Goal: Task Accomplishment & Management: Manage account settings

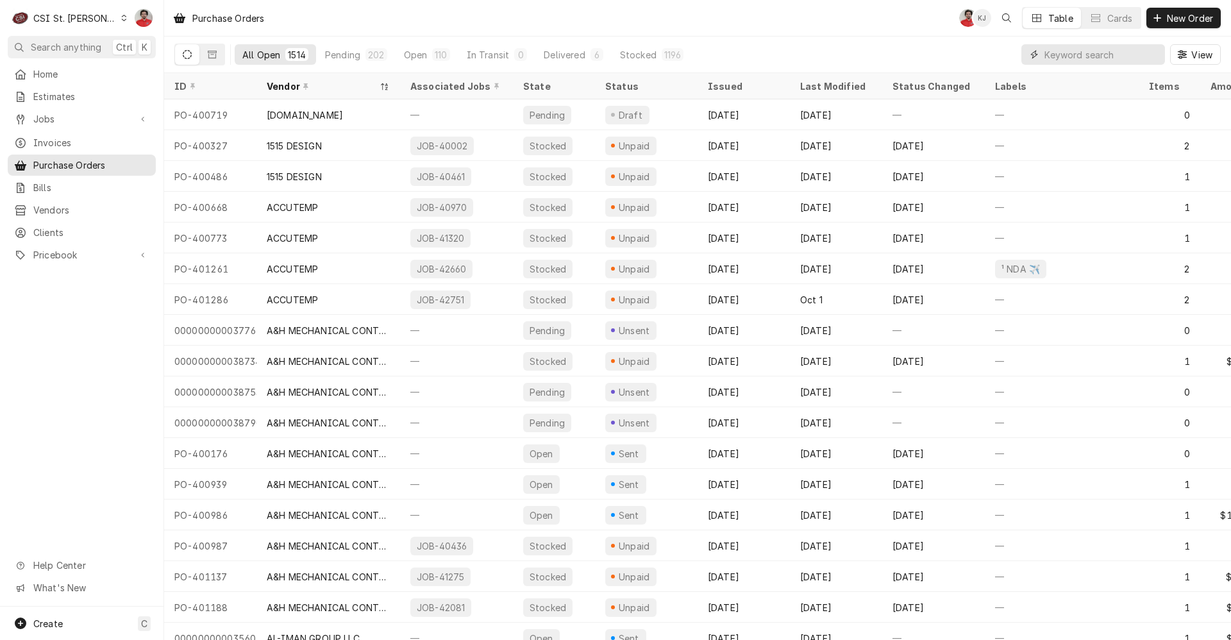
click at [1072, 58] on input "Dynamic Content Wrapper" at bounding box center [1102, 54] width 114 height 21
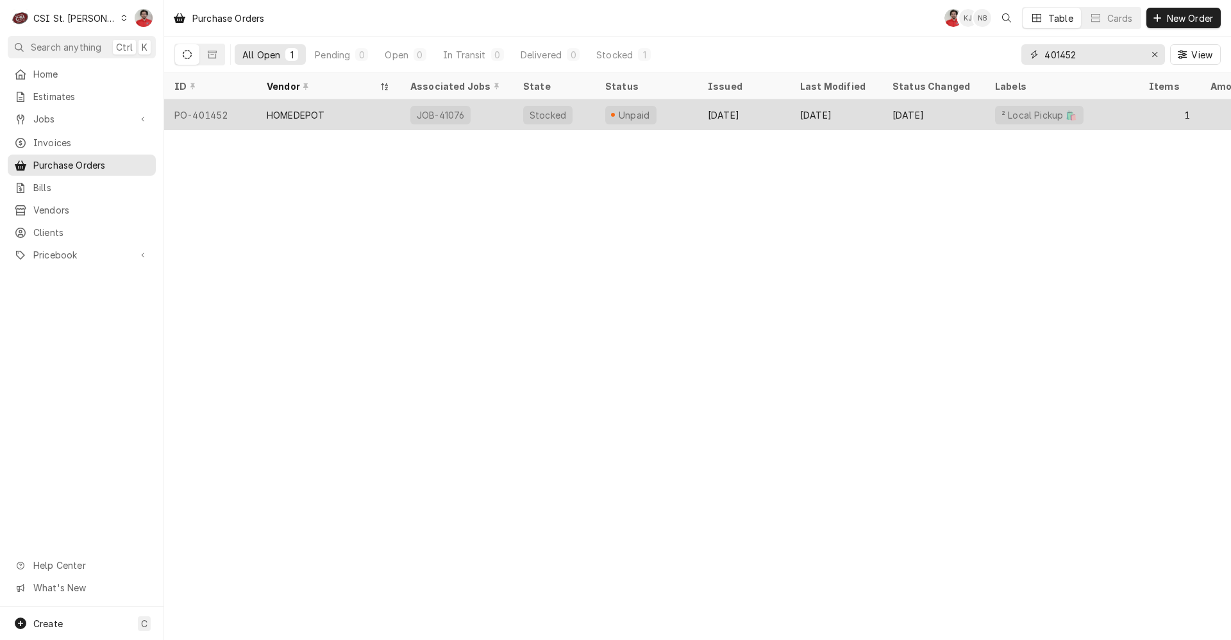
type input "401452"
click at [671, 110] on div "Unpaid" at bounding box center [646, 114] width 103 height 31
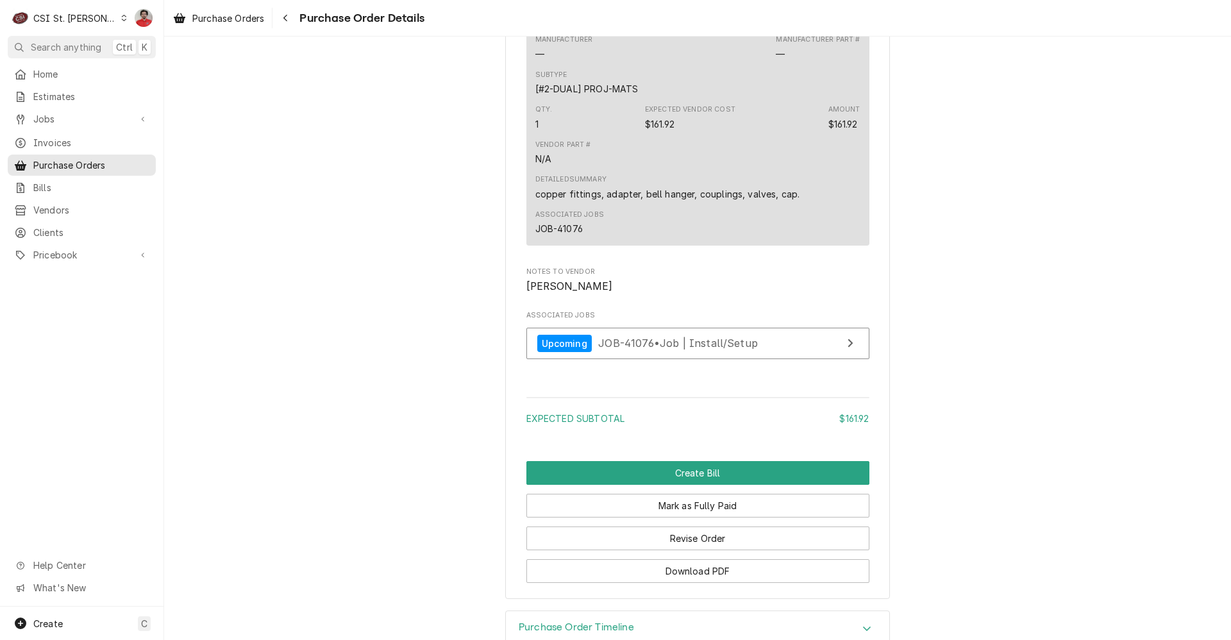
scroll to position [1033, 0]
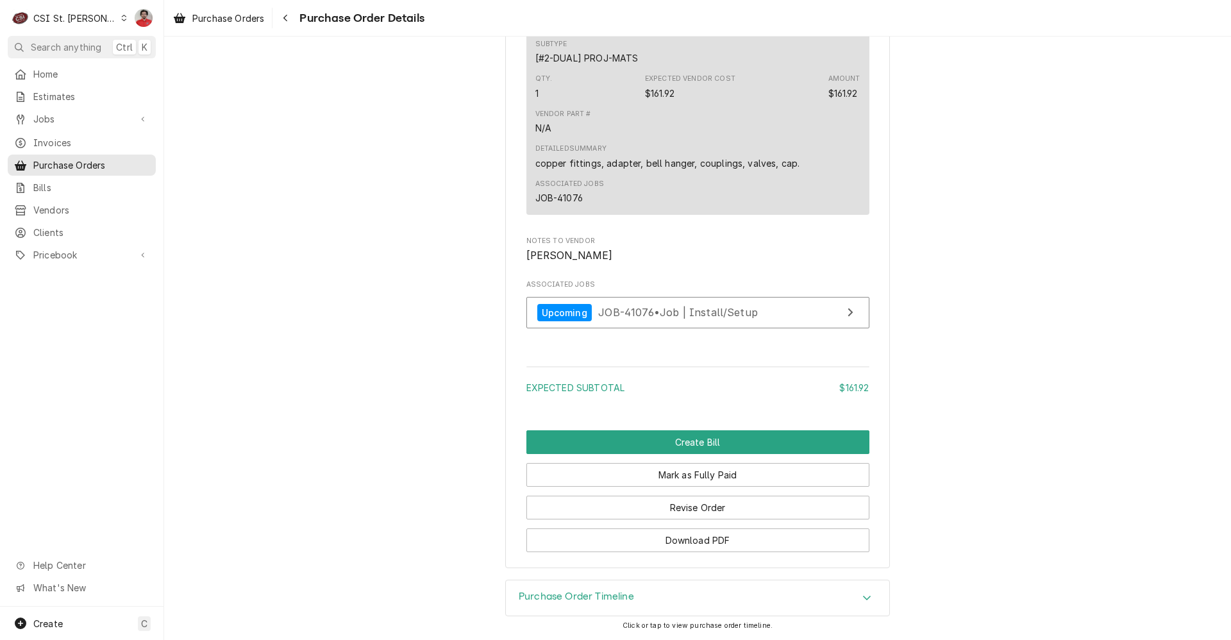
drag, startPoint x: 659, startPoint y: 593, endPoint x: 663, endPoint y: 586, distance: 8.4
click at [659, 593] on div "Purchase Order Timeline" at bounding box center [698, 598] width 384 height 36
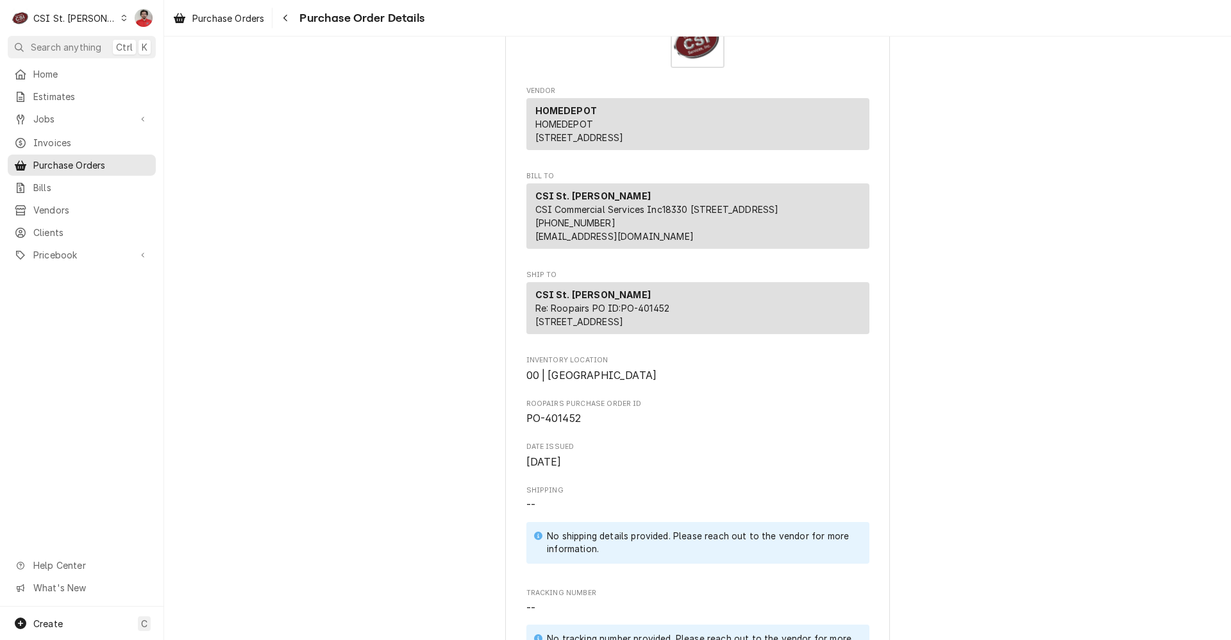
scroll to position [0, 0]
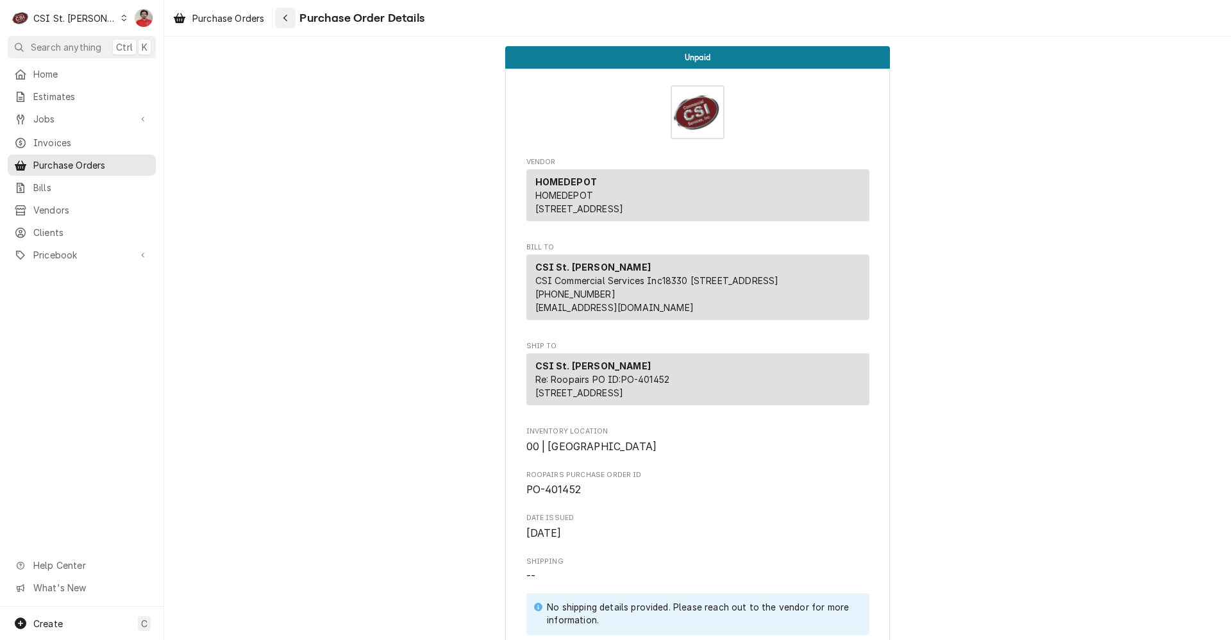
click at [283, 15] on div "Navigate back" at bounding box center [285, 18] width 13 height 13
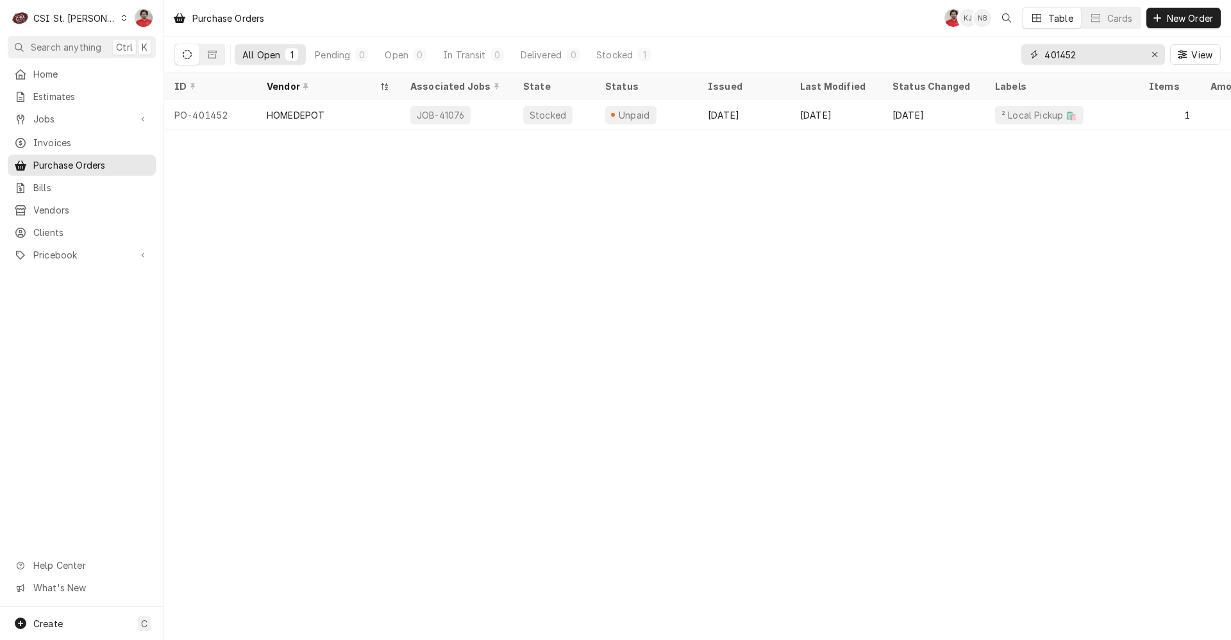
click at [1077, 56] on input "401452" at bounding box center [1093, 54] width 96 height 21
type input "401455"
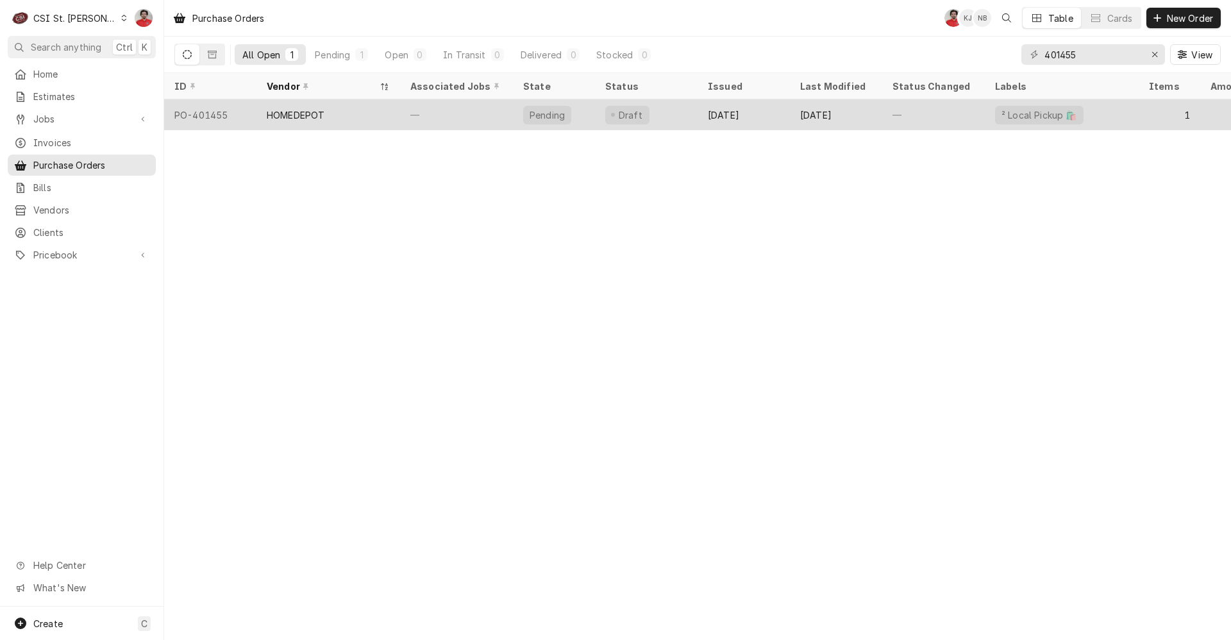
click at [452, 114] on div "—" at bounding box center [456, 114] width 113 height 31
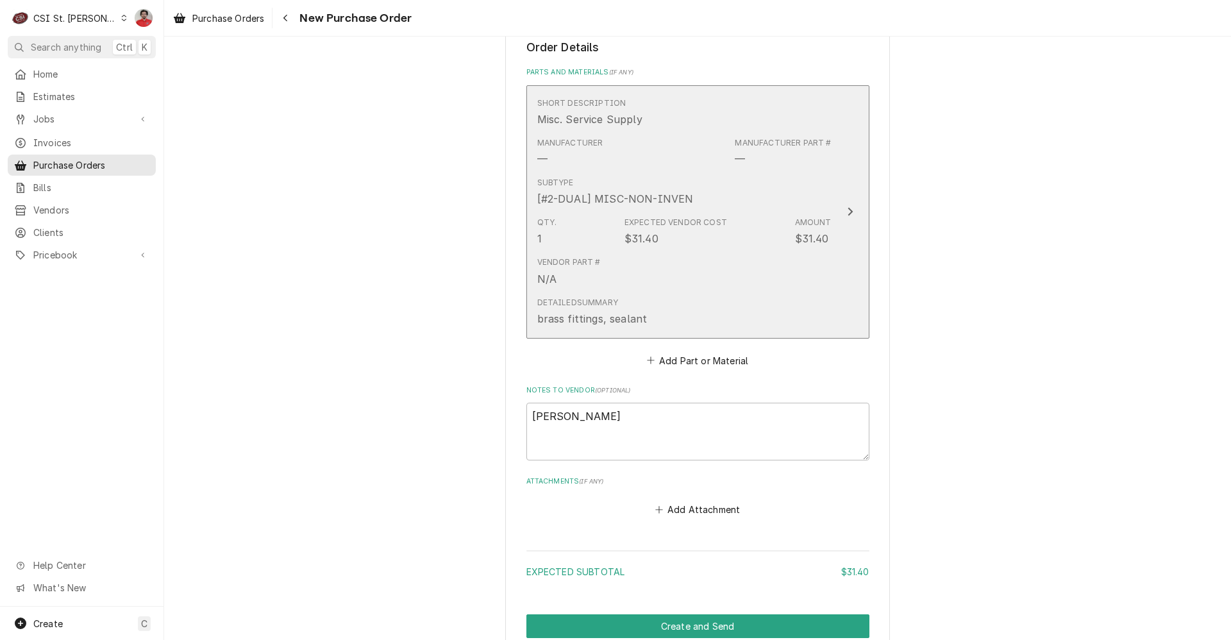
scroll to position [614, 0]
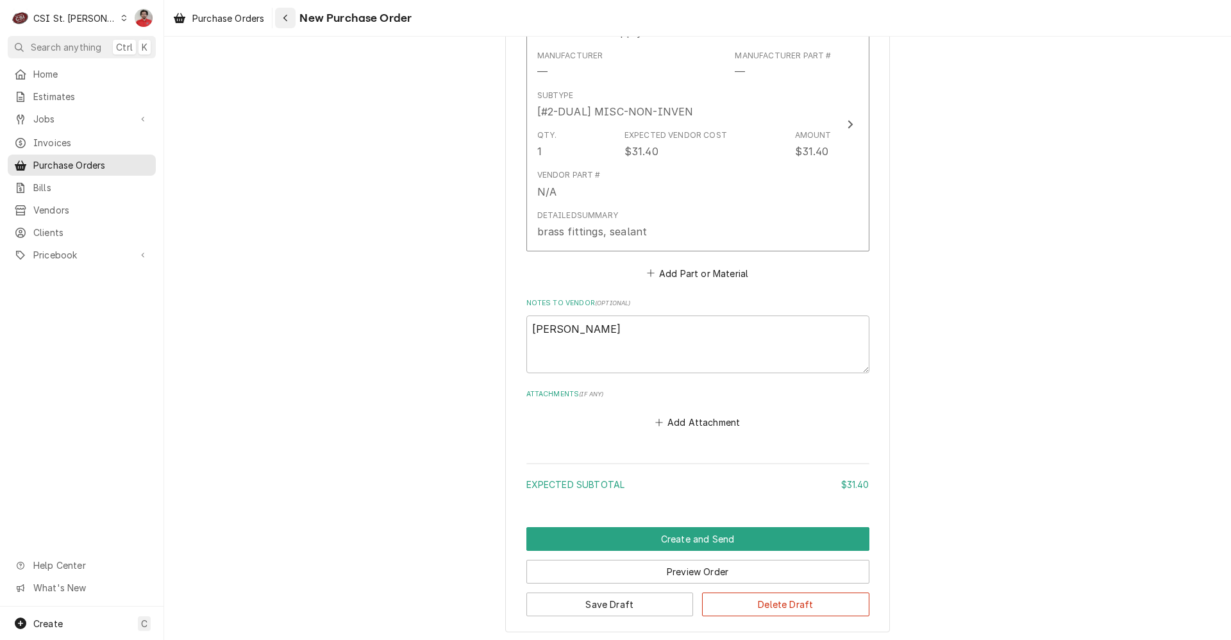
click at [280, 19] on div "Navigate back" at bounding box center [285, 18] width 13 height 13
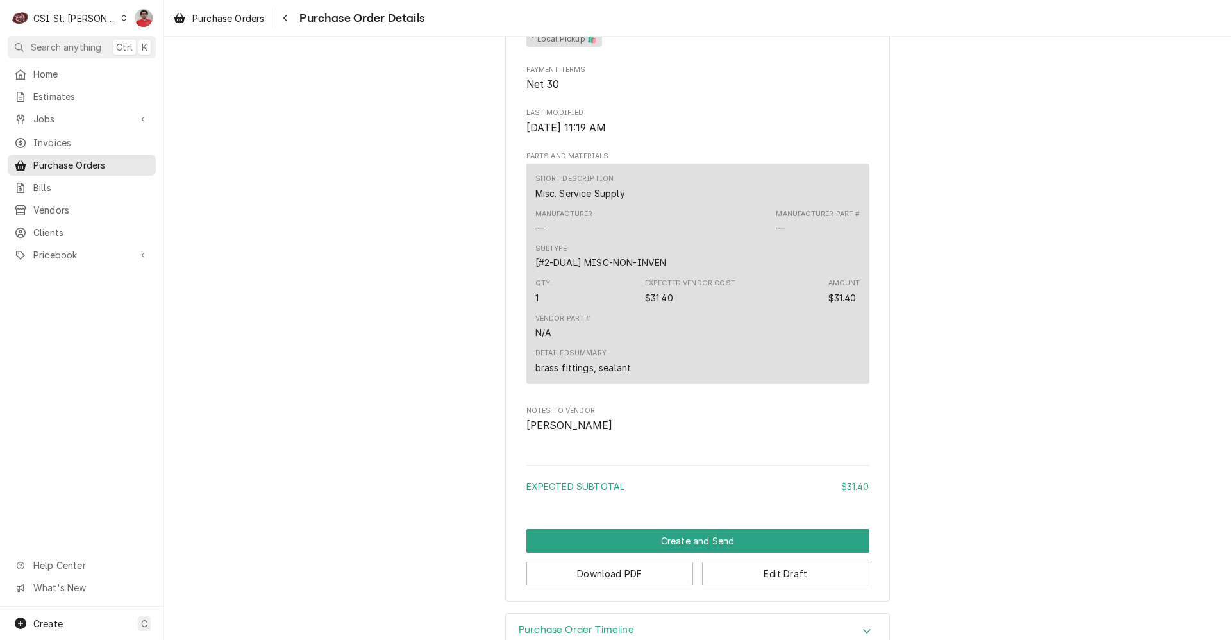
scroll to position [656, 0]
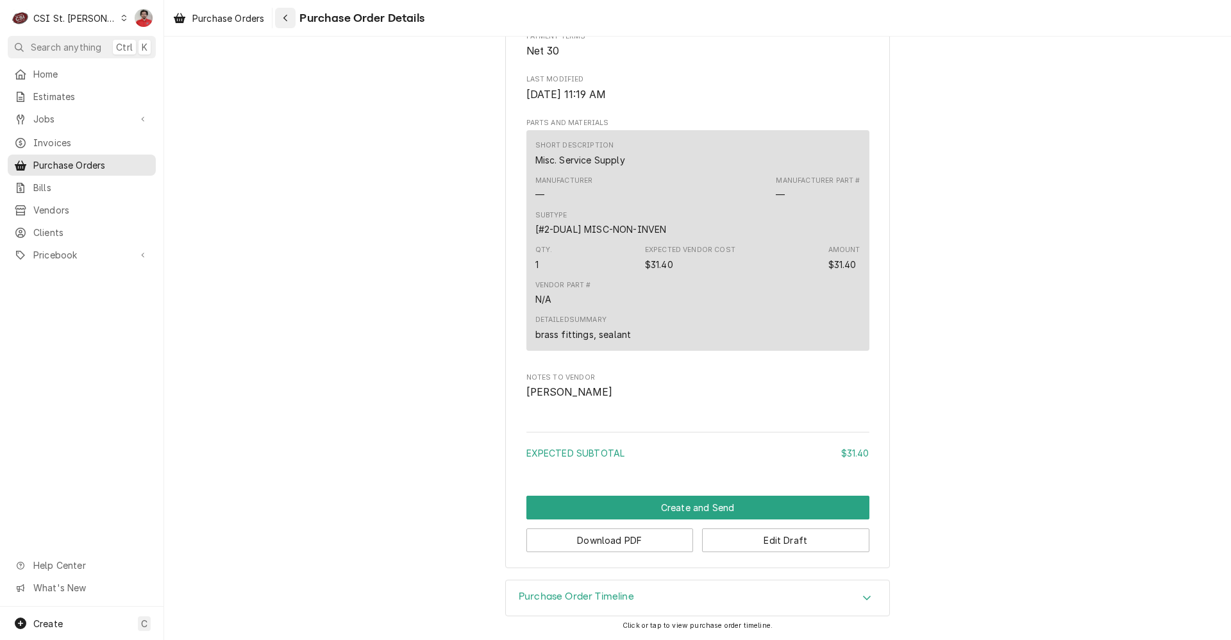
click at [286, 19] on icon "Navigate back" at bounding box center [285, 18] width 4 height 7
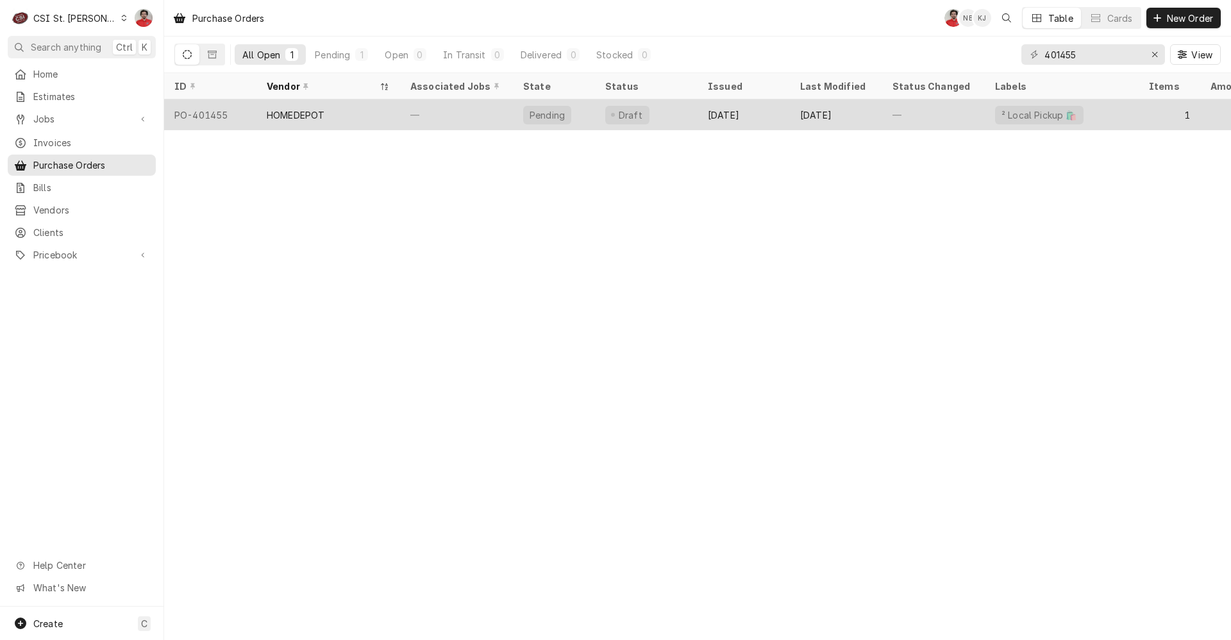
click at [765, 118] on div "[DATE]" at bounding box center [744, 114] width 92 height 31
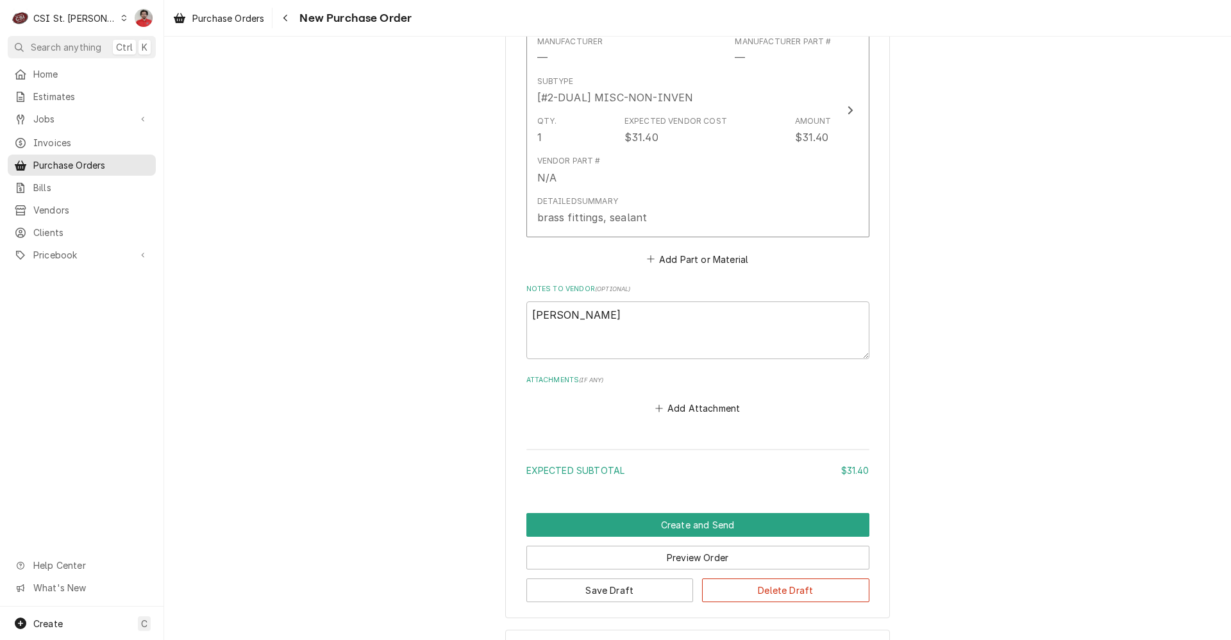
scroll to position [678, 0]
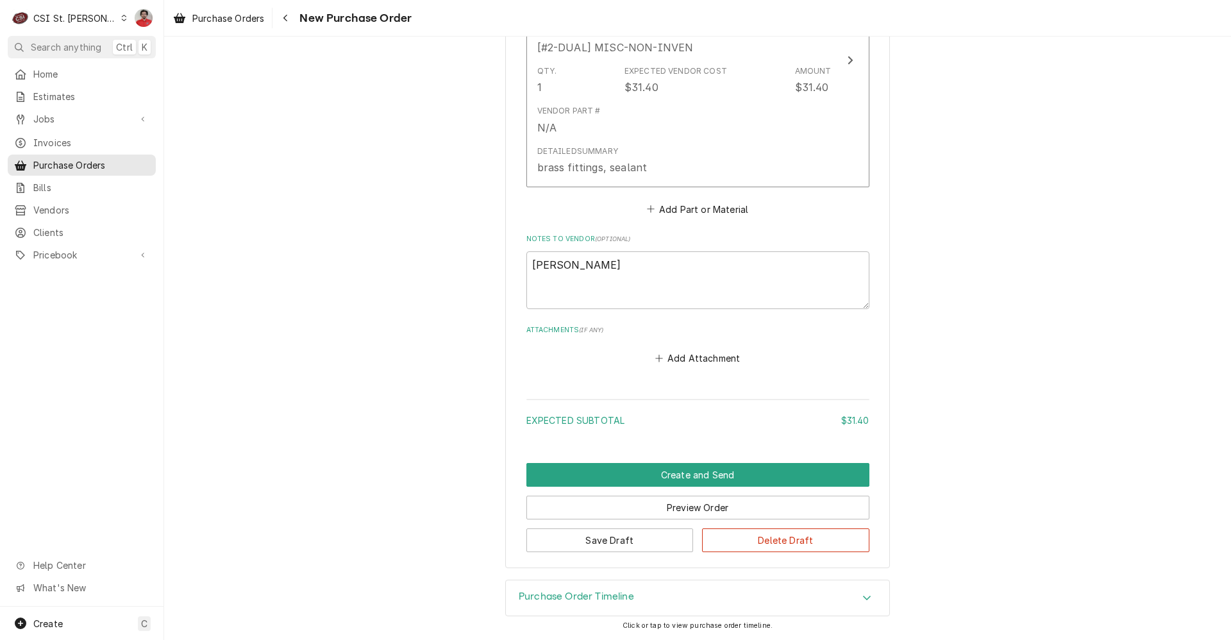
click at [621, 596] on h3 "Purchase Order Timeline" at bounding box center [576, 597] width 115 height 12
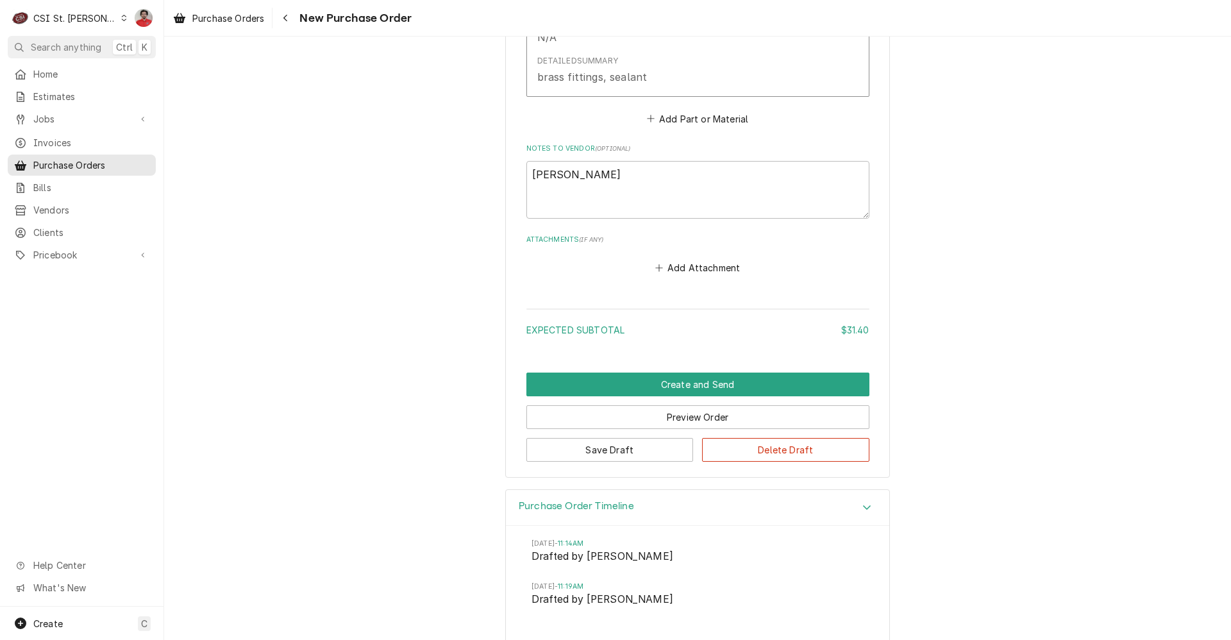
scroll to position [797, 0]
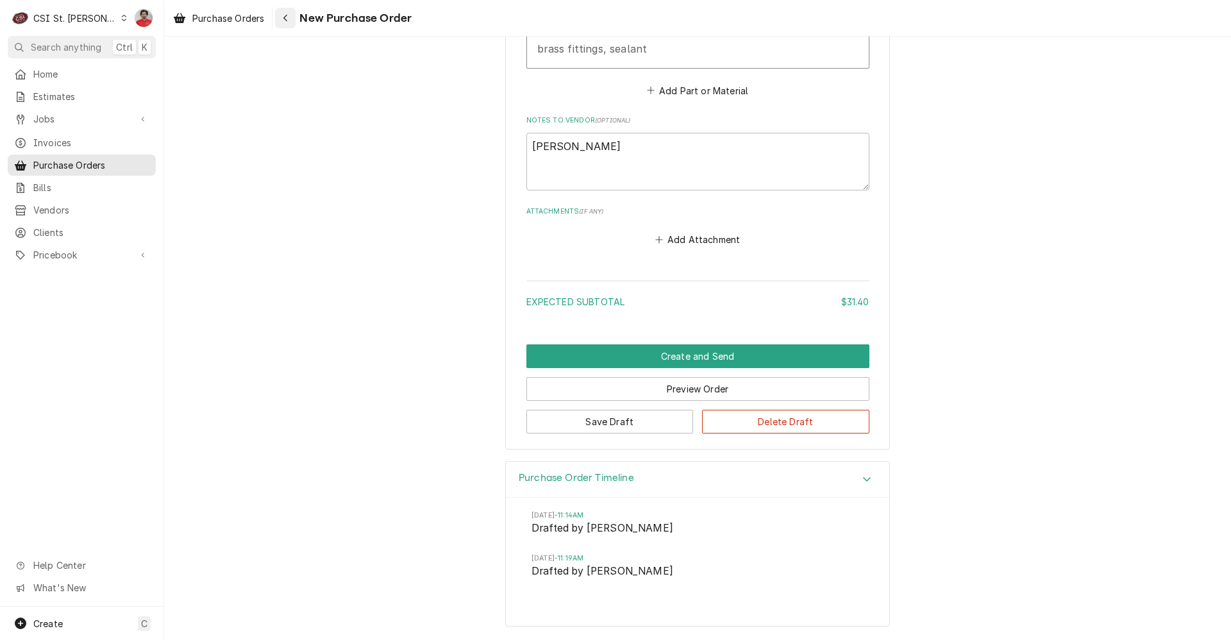
click at [282, 19] on div "Navigate back" at bounding box center [285, 18] width 13 height 13
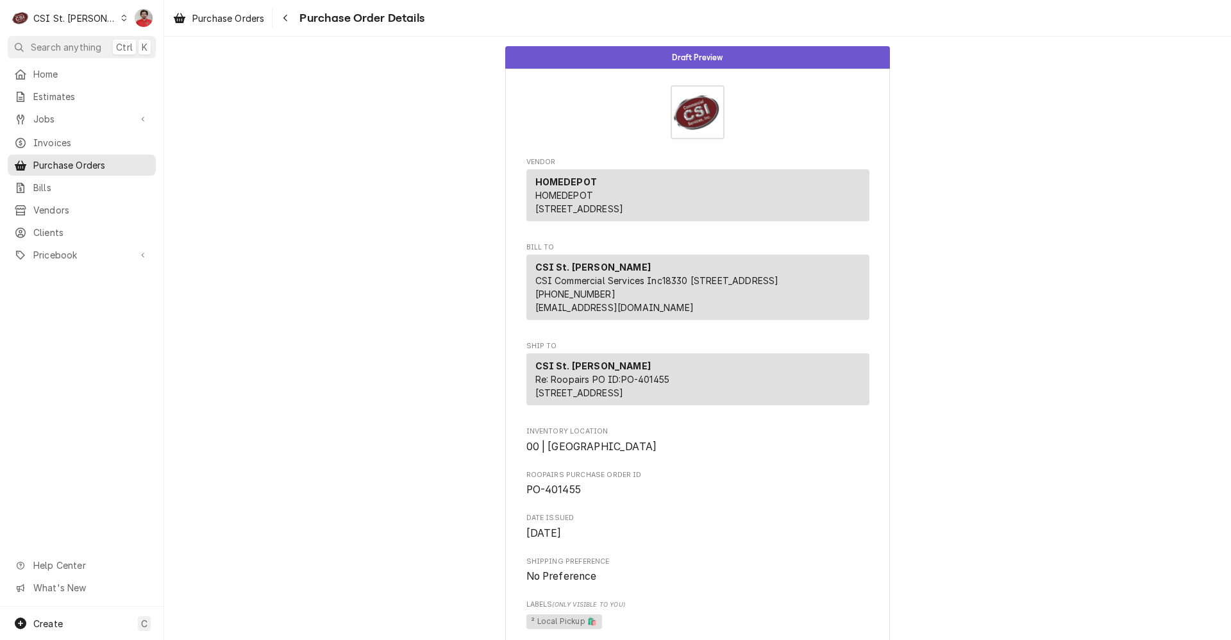
click at [282, 19] on div "Navigate back" at bounding box center [285, 18] width 13 height 13
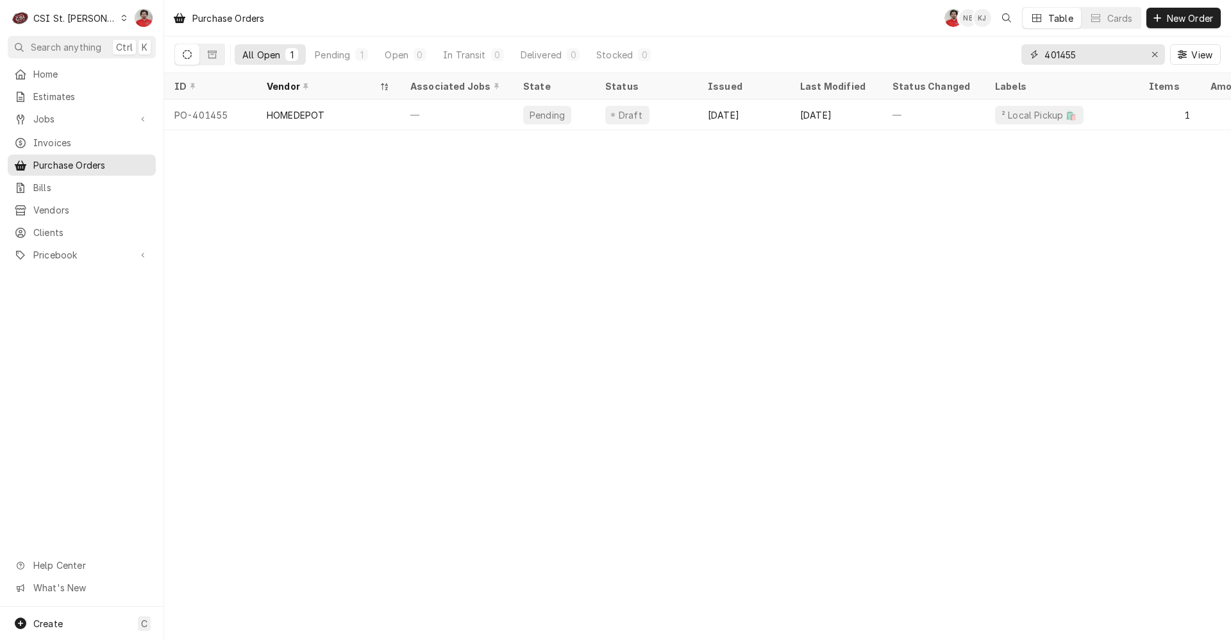
click at [1108, 62] on input "401455" at bounding box center [1093, 54] width 96 height 21
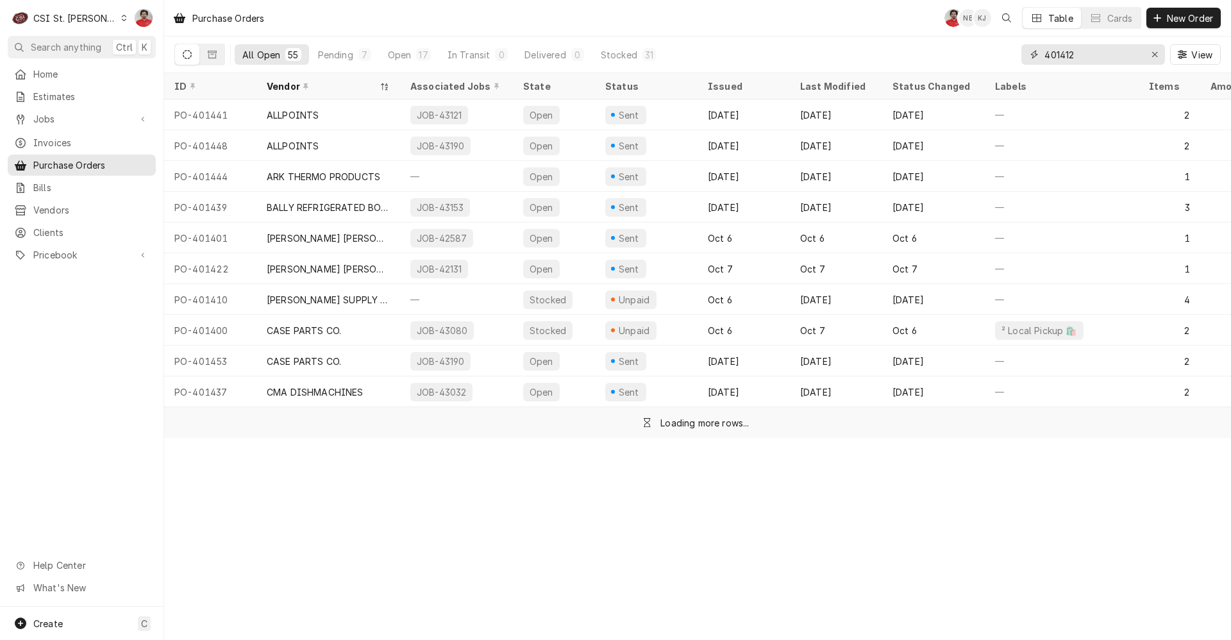
type input "401412"
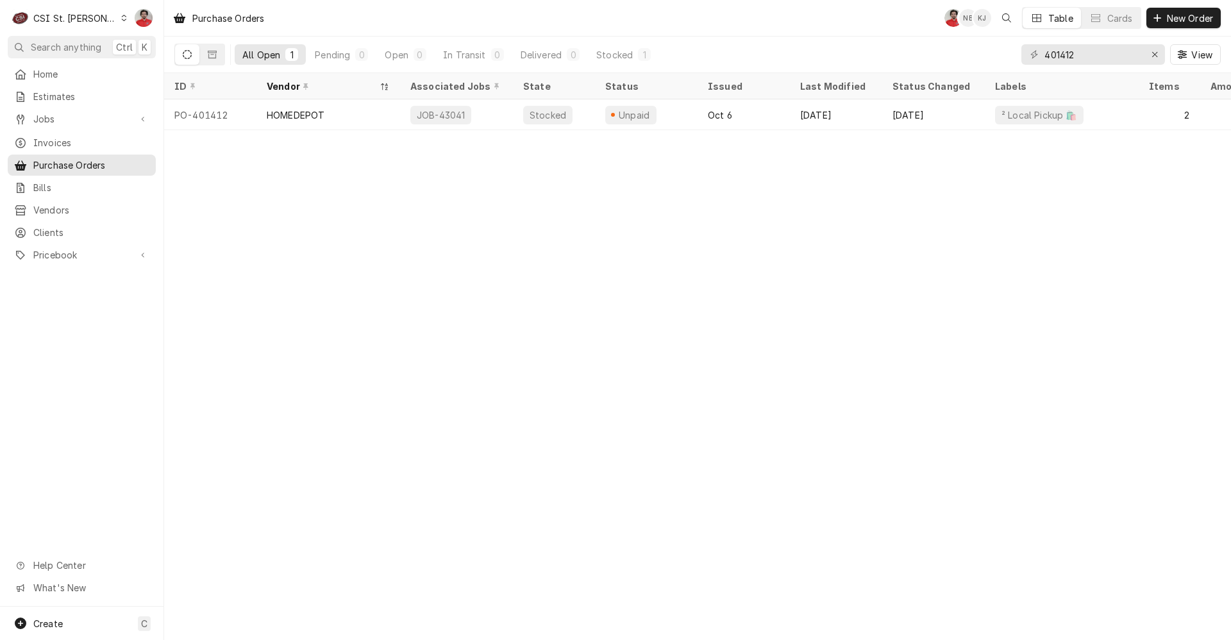
scroll to position [0, 51]
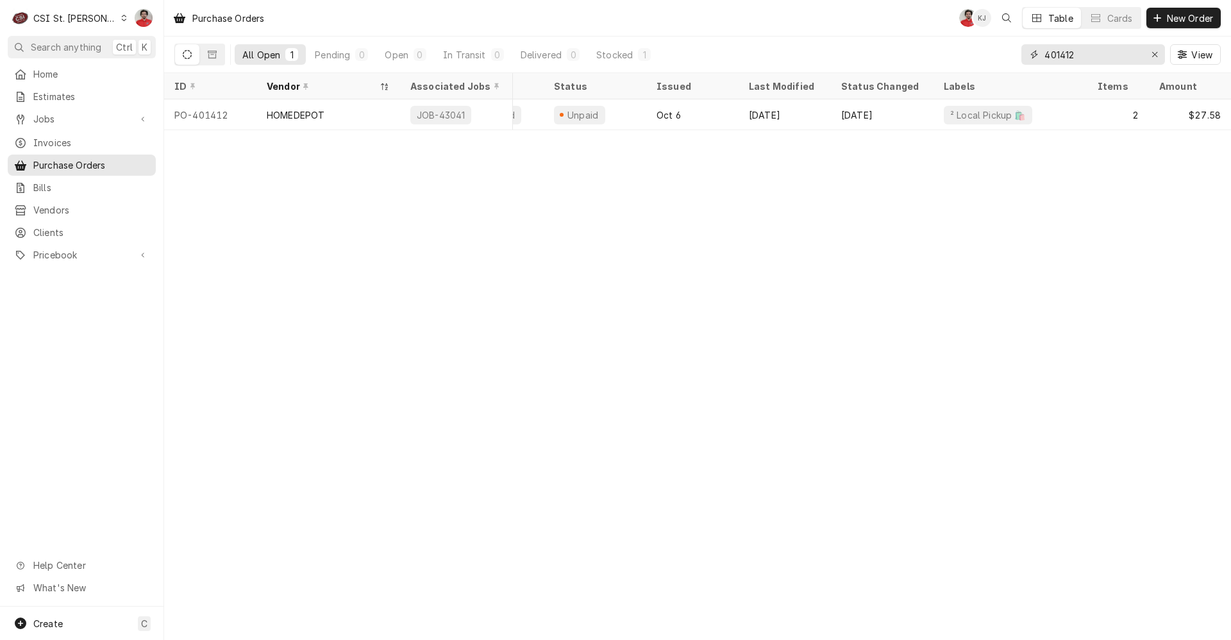
click at [1089, 59] on input "401412" at bounding box center [1093, 54] width 96 height 21
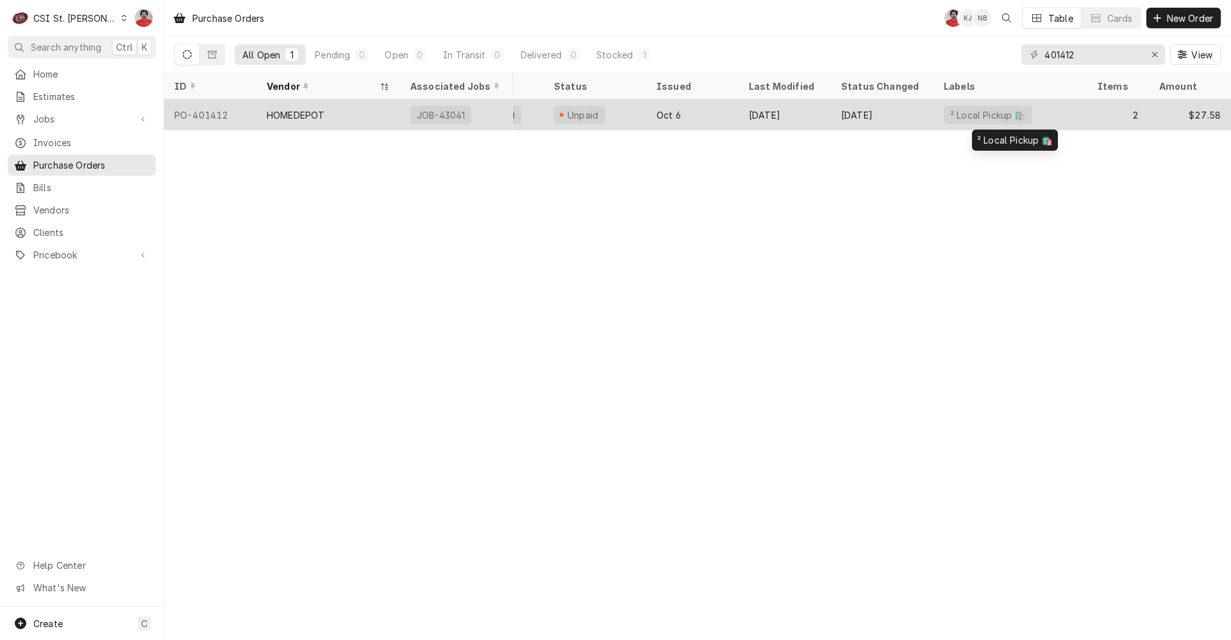
click at [1076, 112] on div "² Local Pickup 🛍️" at bounding box center [1011, 114] width 154 height 31
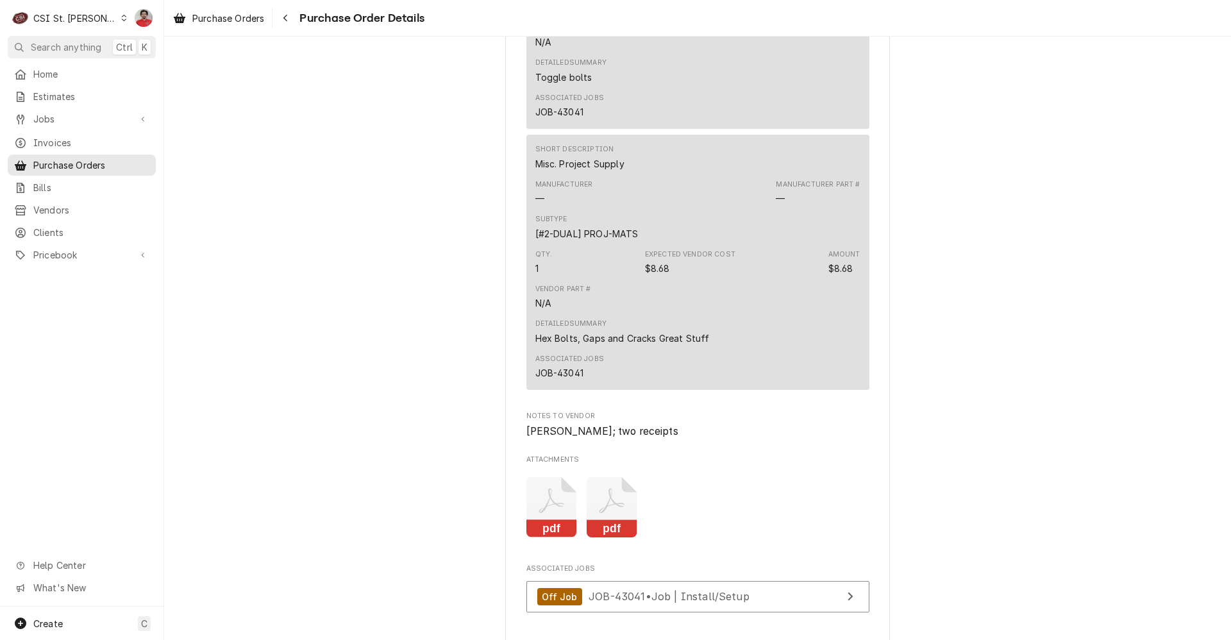
scroll to position [1090, 0]
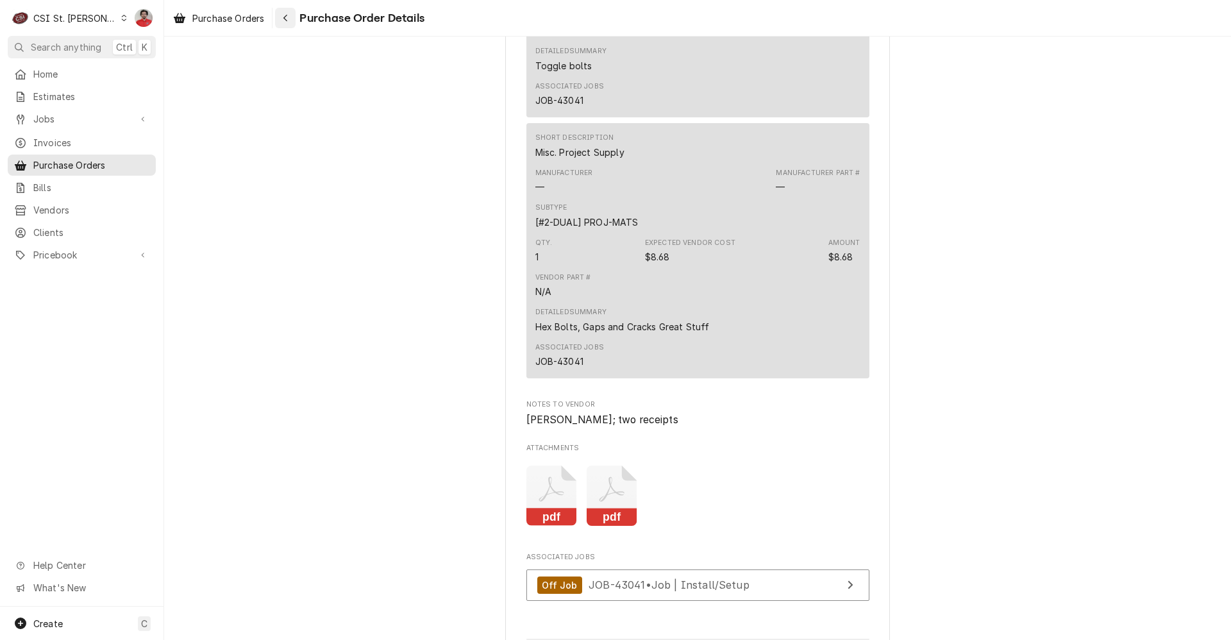
click at [287, 18] on icon "Navigate back" at bounding box center [286, 17] width 6 height 9
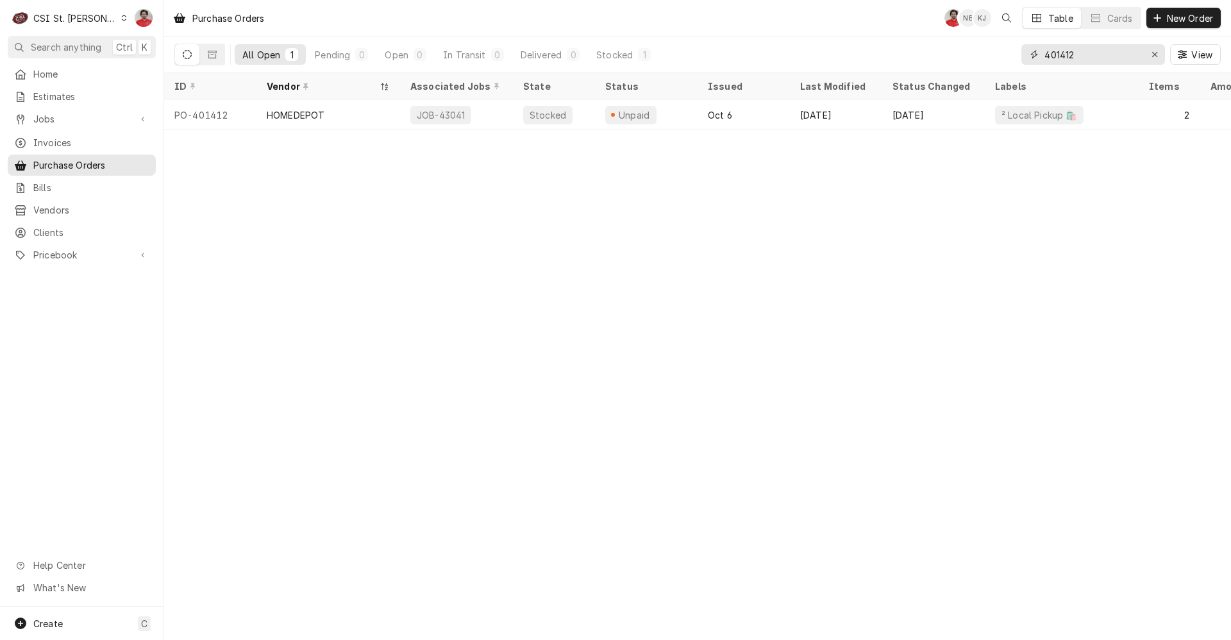
click at [1088, 55] on input "401412" at bounding box center [1093, 54] width 96 height 21
type input "401194"
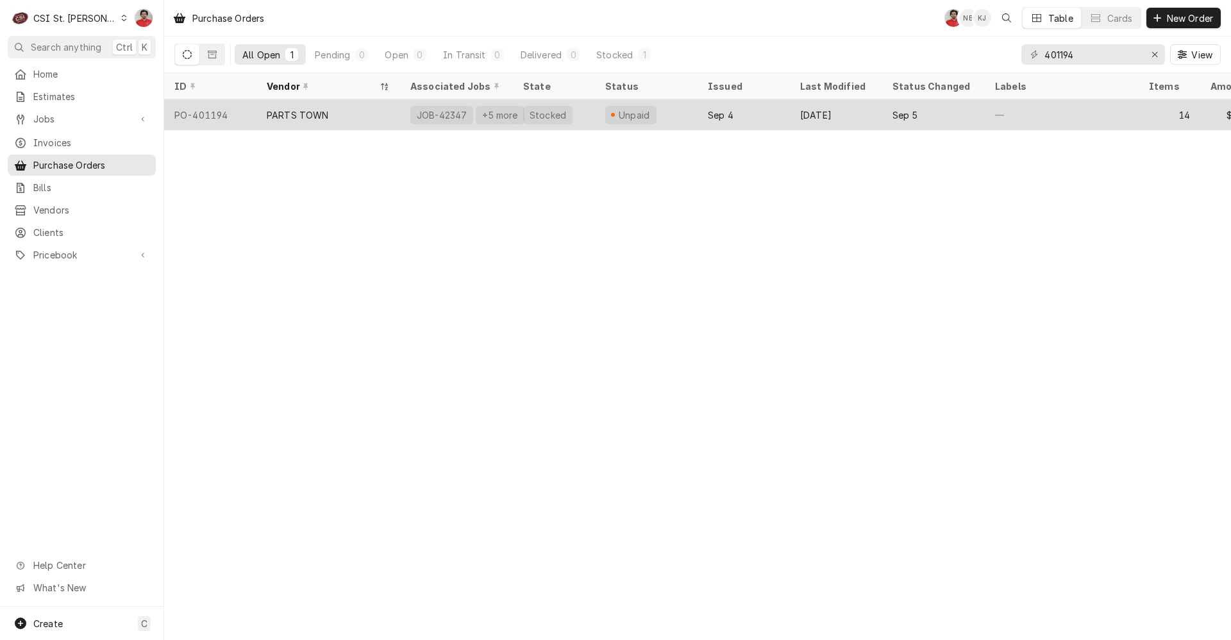
click at [587, 112] on div "Stocked" at bounding box center [554, 114] width 82 height 31
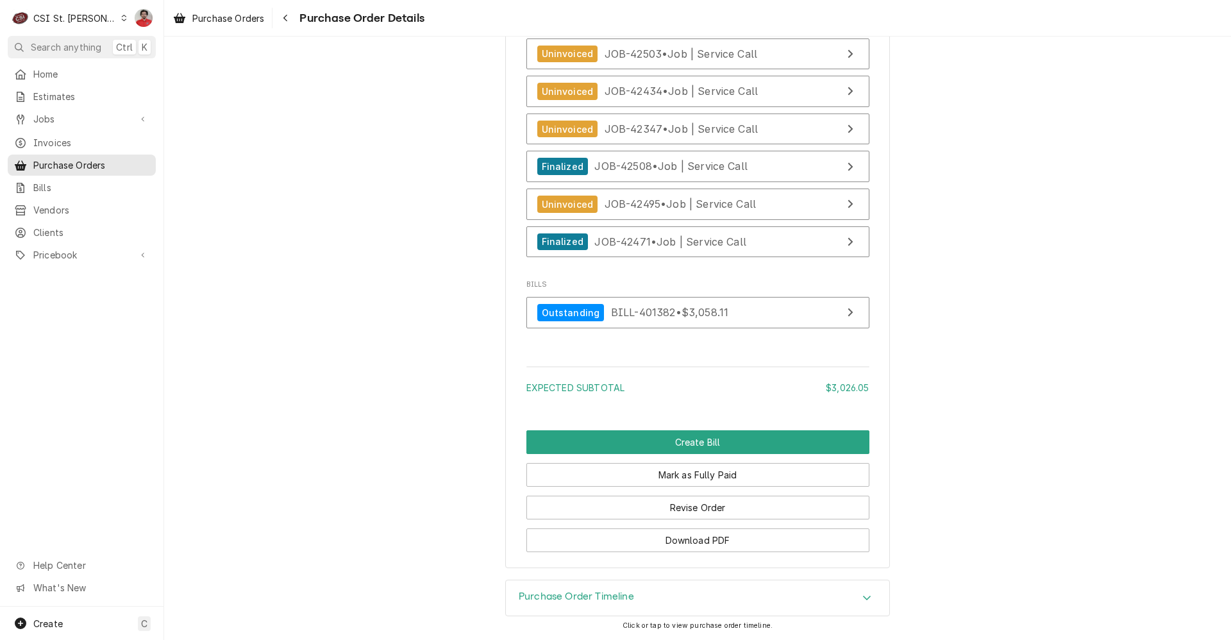
scroll to position [4462, 0]
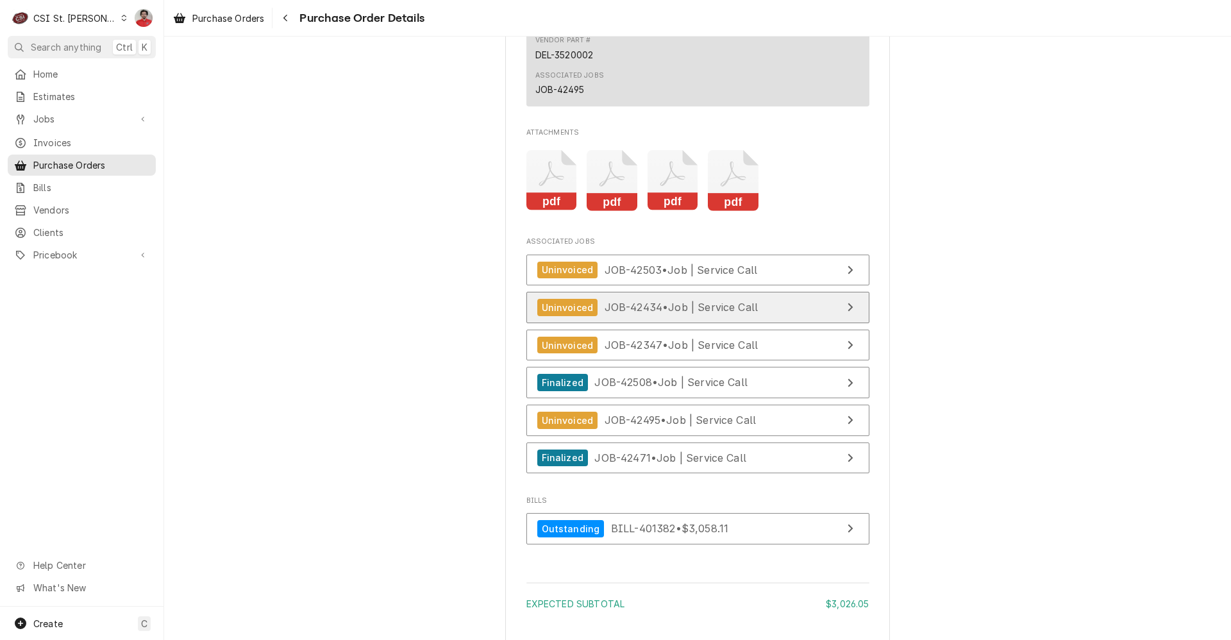
click at [650, 323] on link "Uninvoiced JOB-42434 • Job | Service Call" at bounding box center [698, 307] width 343 height 31
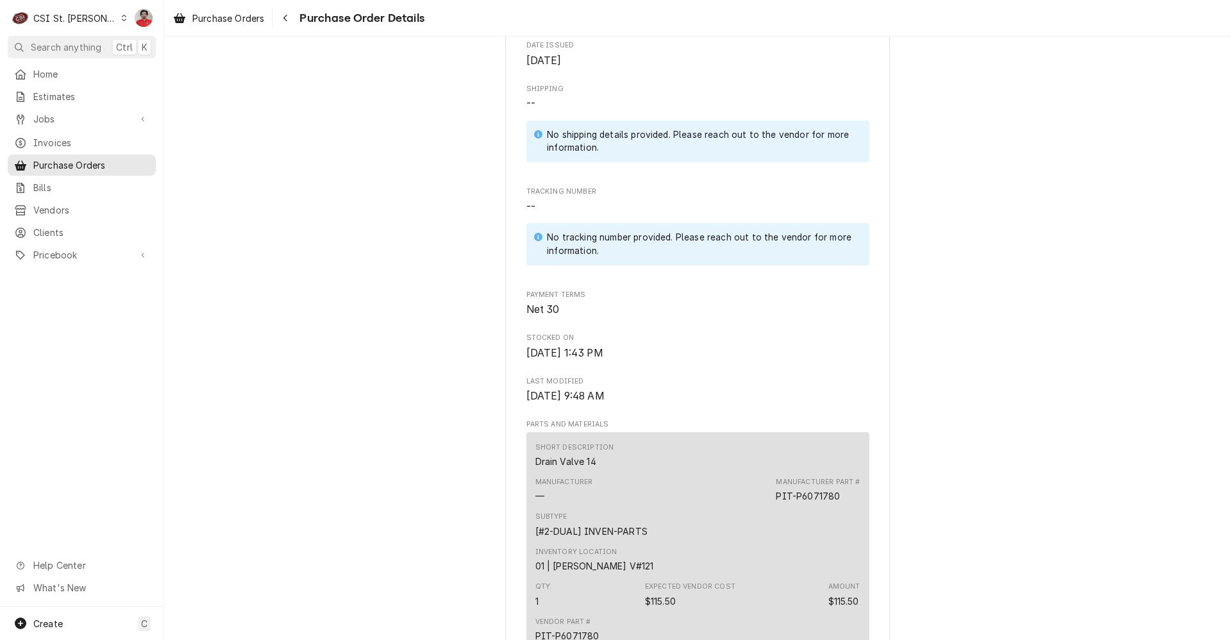
scroll to position [0, 0]
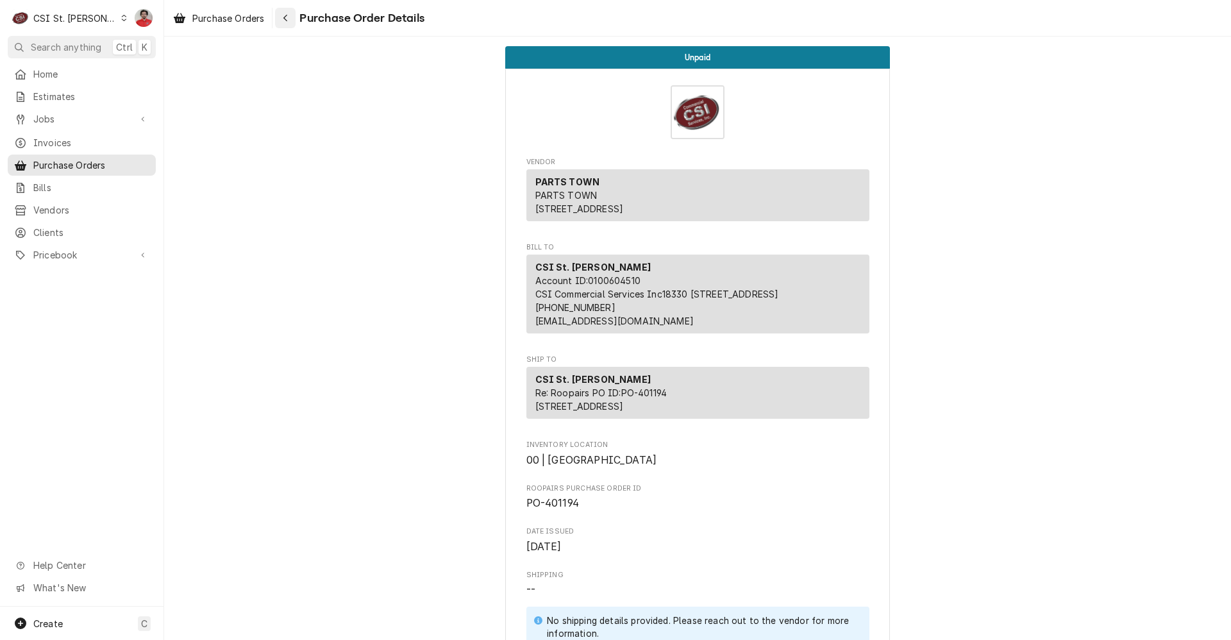
click at [289, 25] on button "Navigate back" at bounding box center [285, 18] width 21 height 21
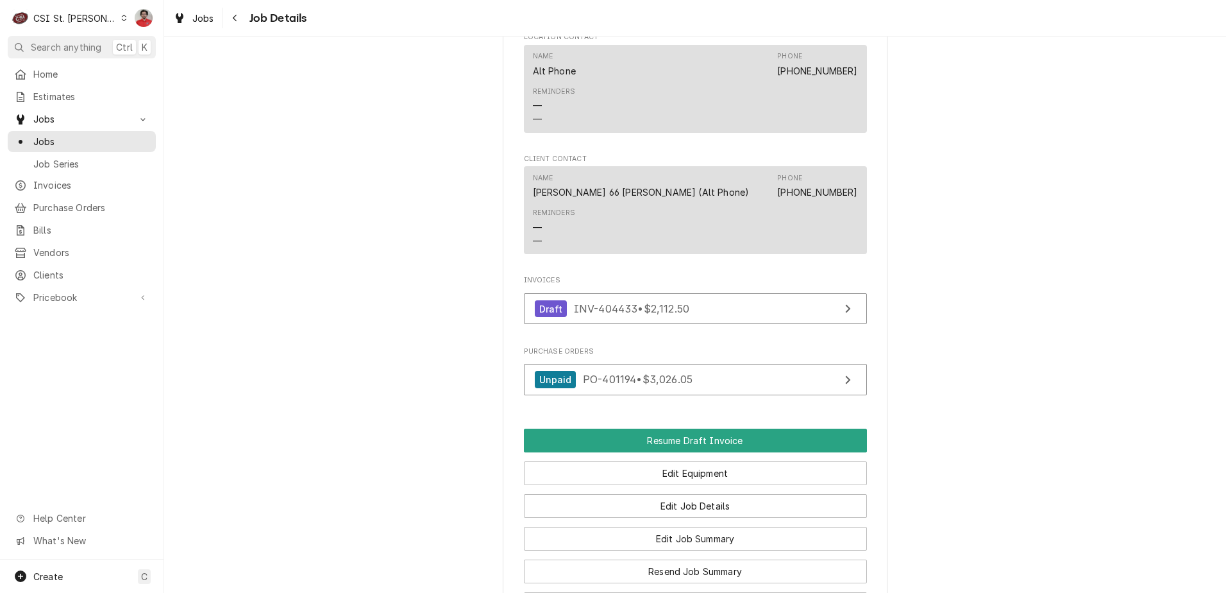
scroll to position [1271, 0]
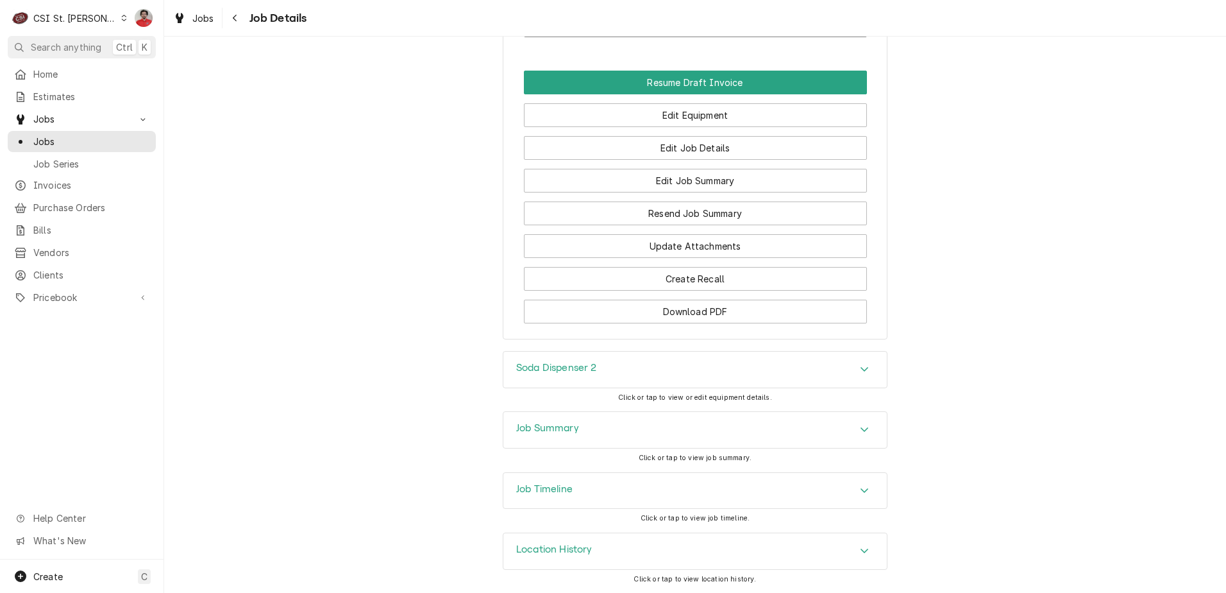
click at [670, 496] on div "Job Timeline" at bounding box center [695, 491] width 384 height 36
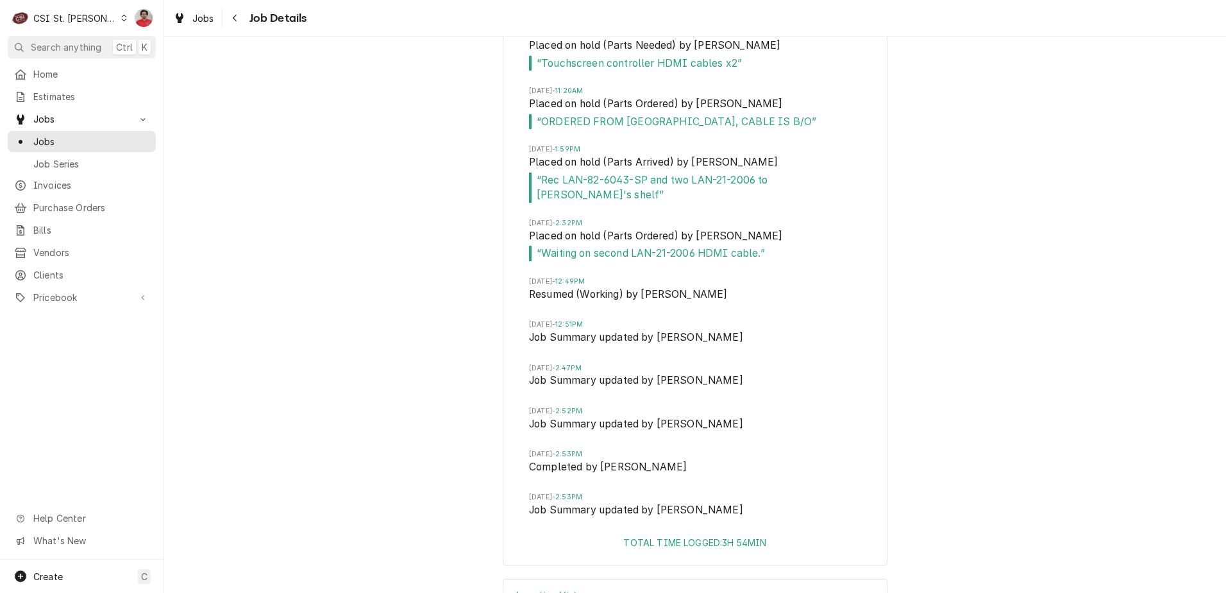
scroll to position [1968, 0]
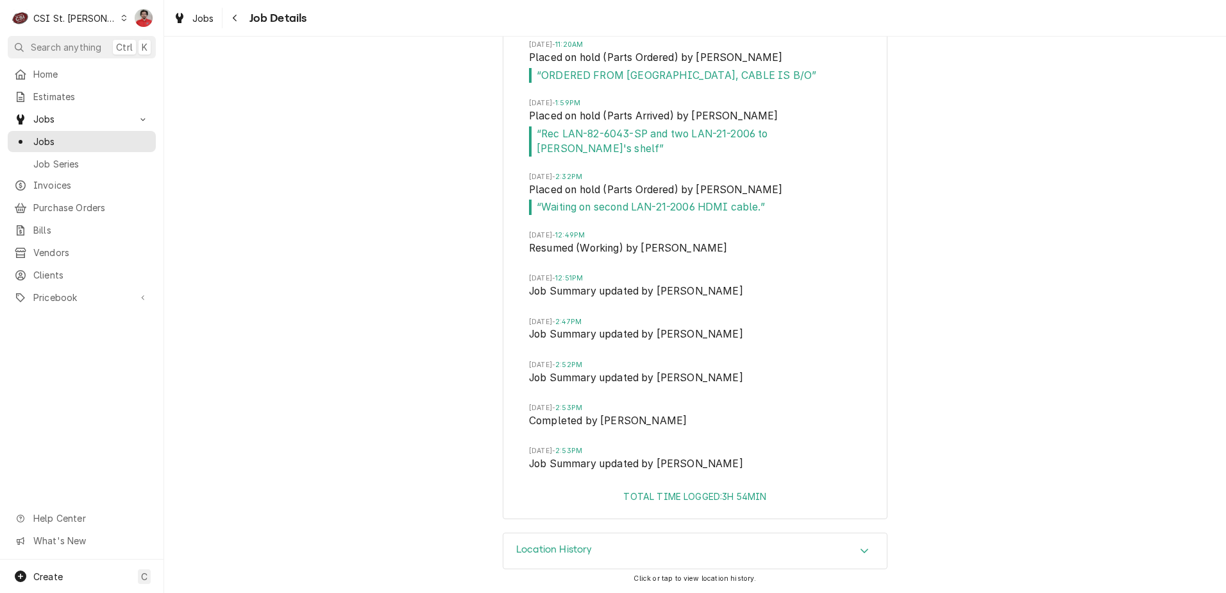
click at [652, 539] on div "Location History" at bounding box center [695, 551] width 384 height 36
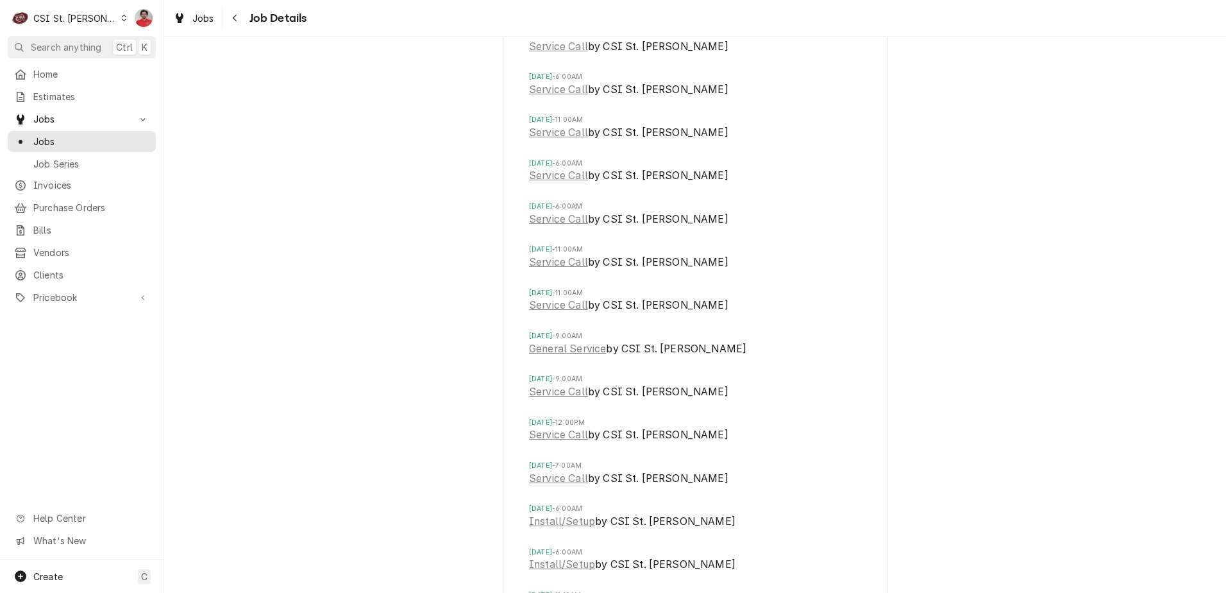
scroll to position [5880, 0]
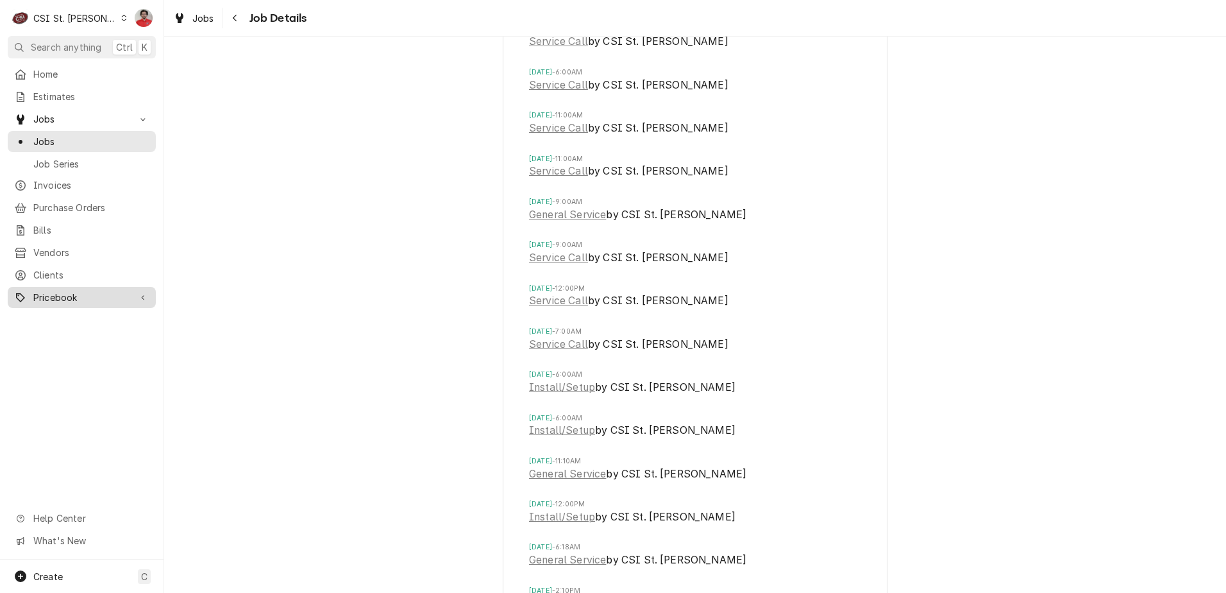
click at [48, 292] on span "Pricebook" at bounding box center [81, 297] width 97 height 13
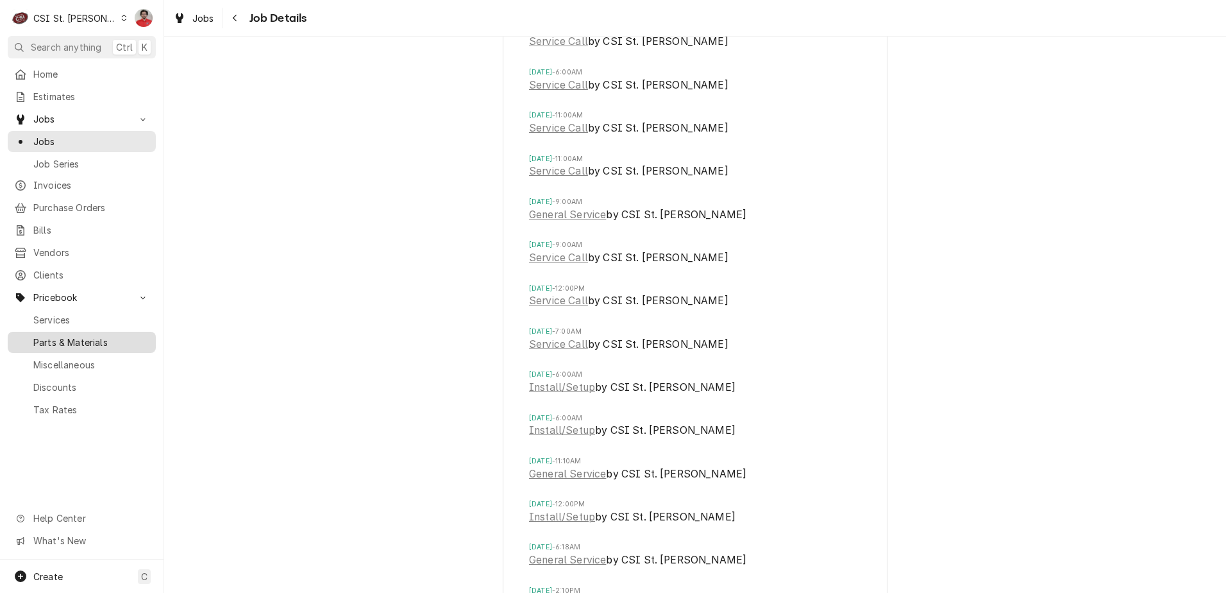
click at [64, 335] on span "Parts & Materials" at bounding box center [91, 341] width 116 height 13
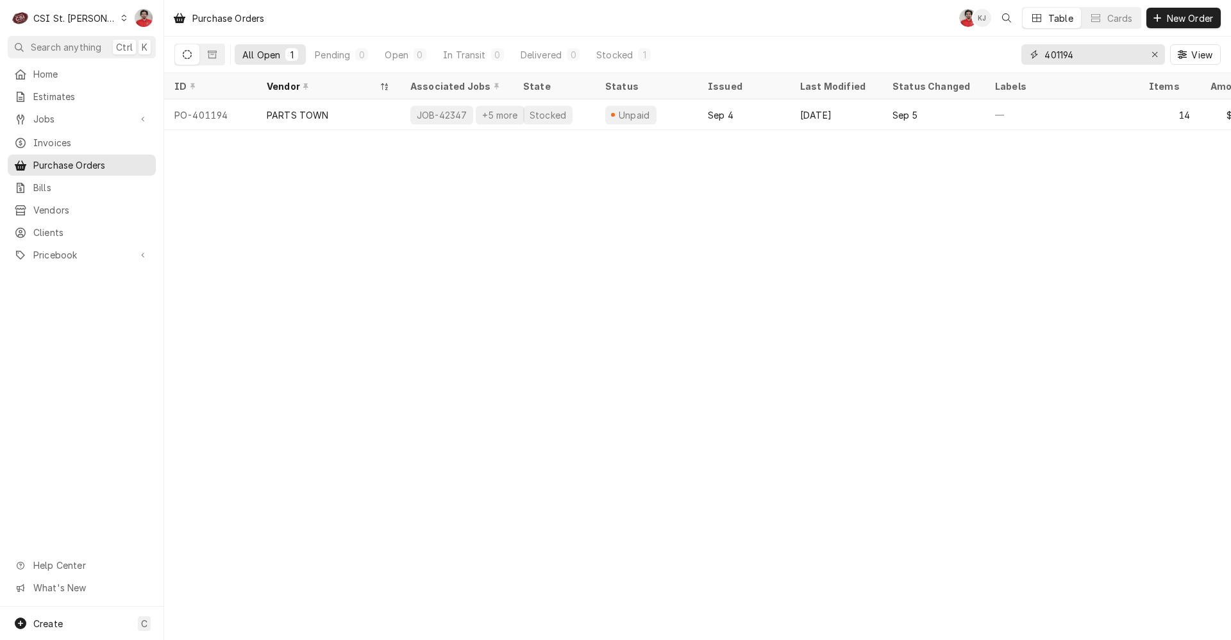
click at [1076, 54] on input "401194" at bounding box center [1093, 54] width 96 height 21
type input "401426"
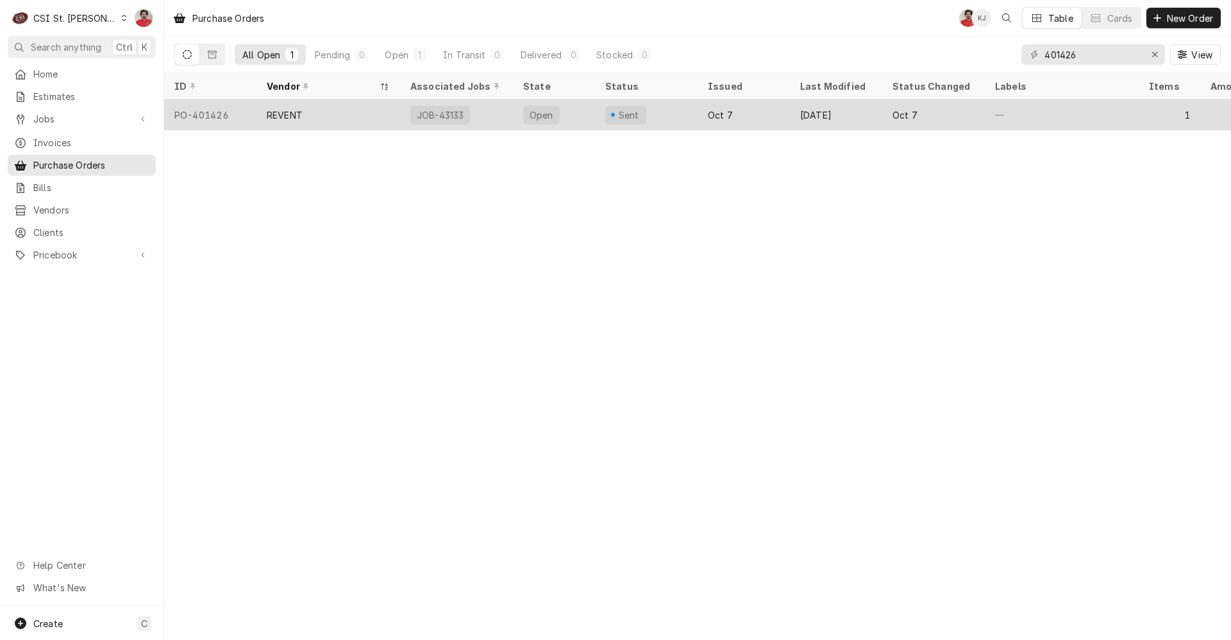
click at [711, 106] on div "Oct 7" at bounding box center [744, 114] width 92 height 31
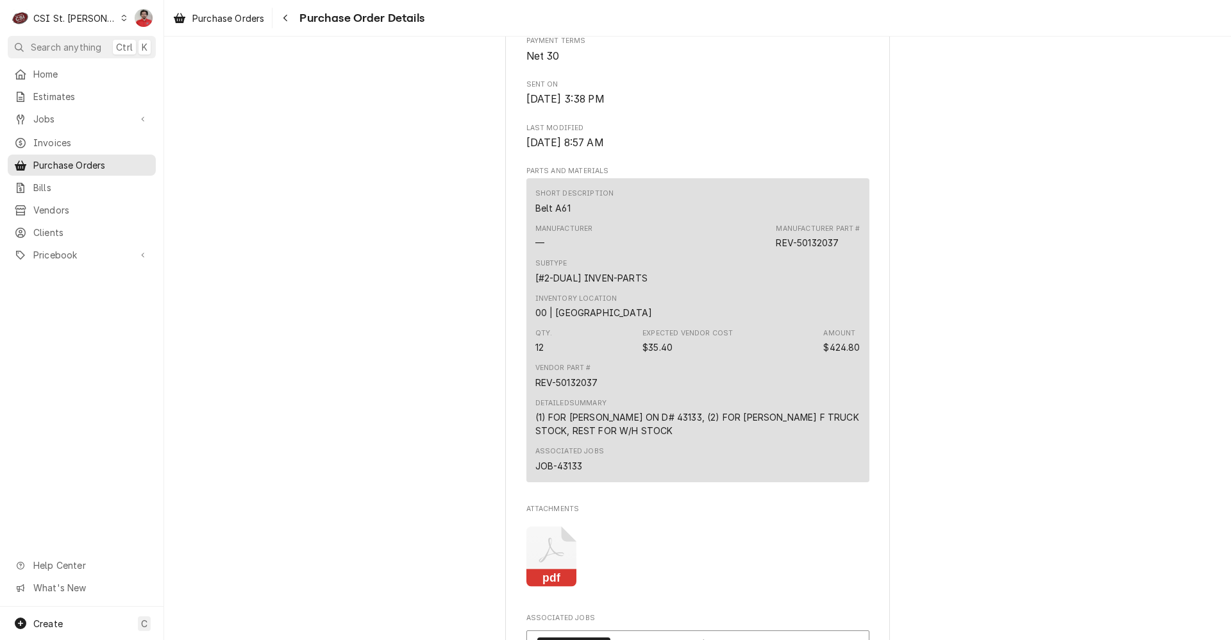
scroll to position [1026, 0]
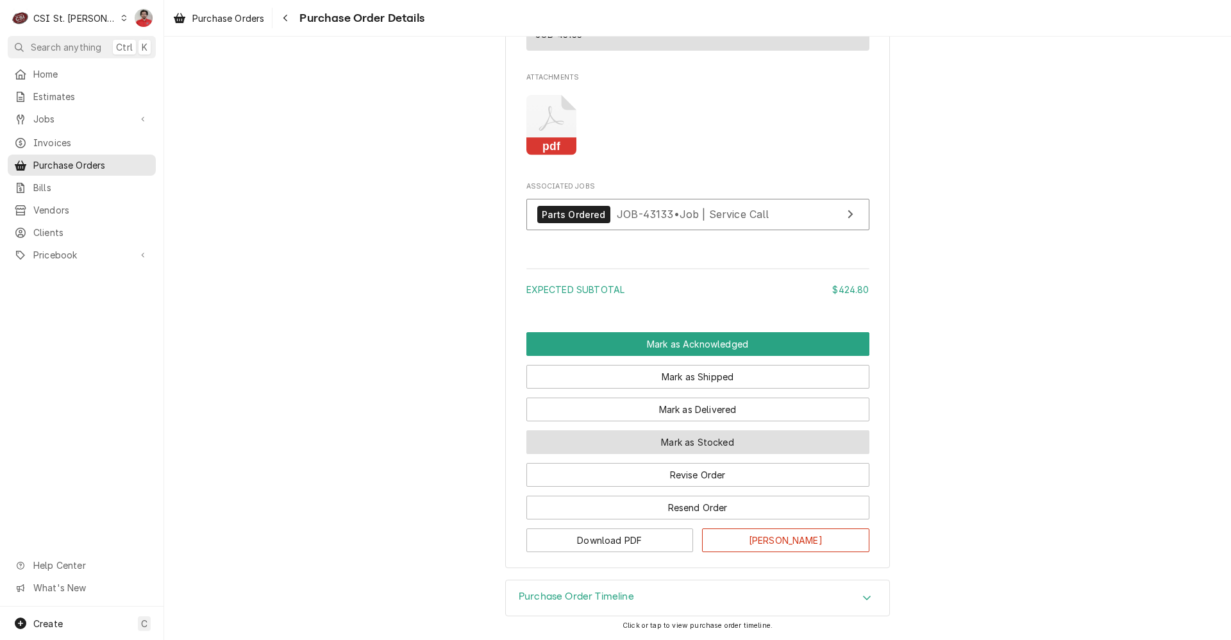
click at [715, 454] on button "Mark as Stocked" at bounding box center [698, 442] width 343 height 24
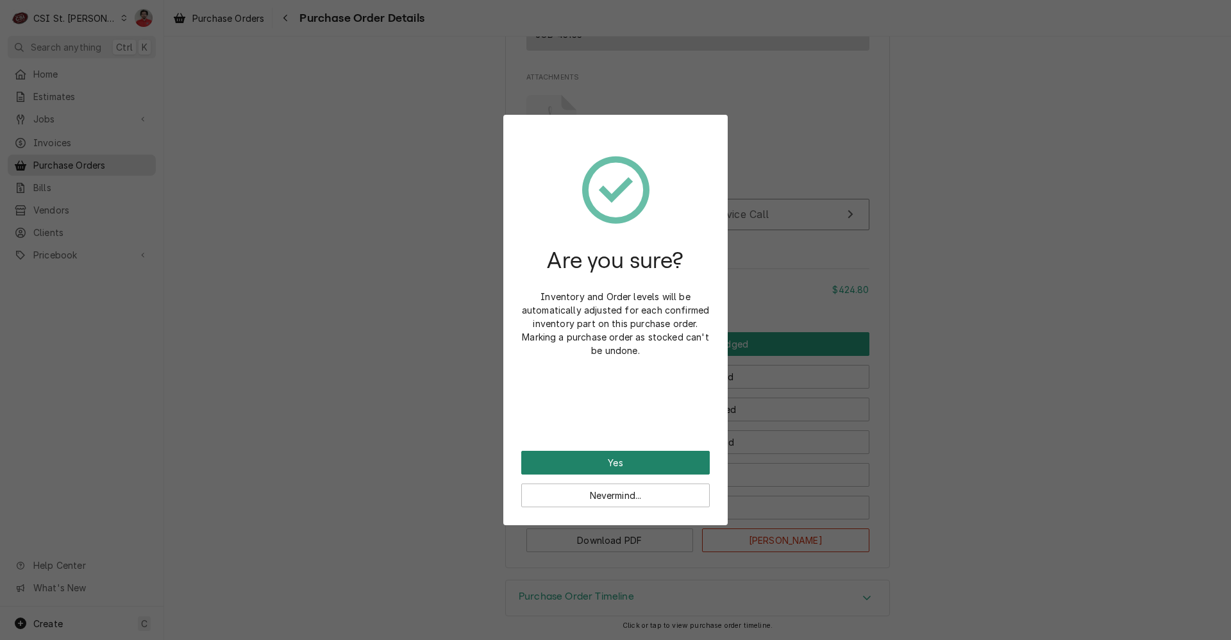
click at [682, 460] on button "Yes" at bounding box center [615, 463] width 189 height 24
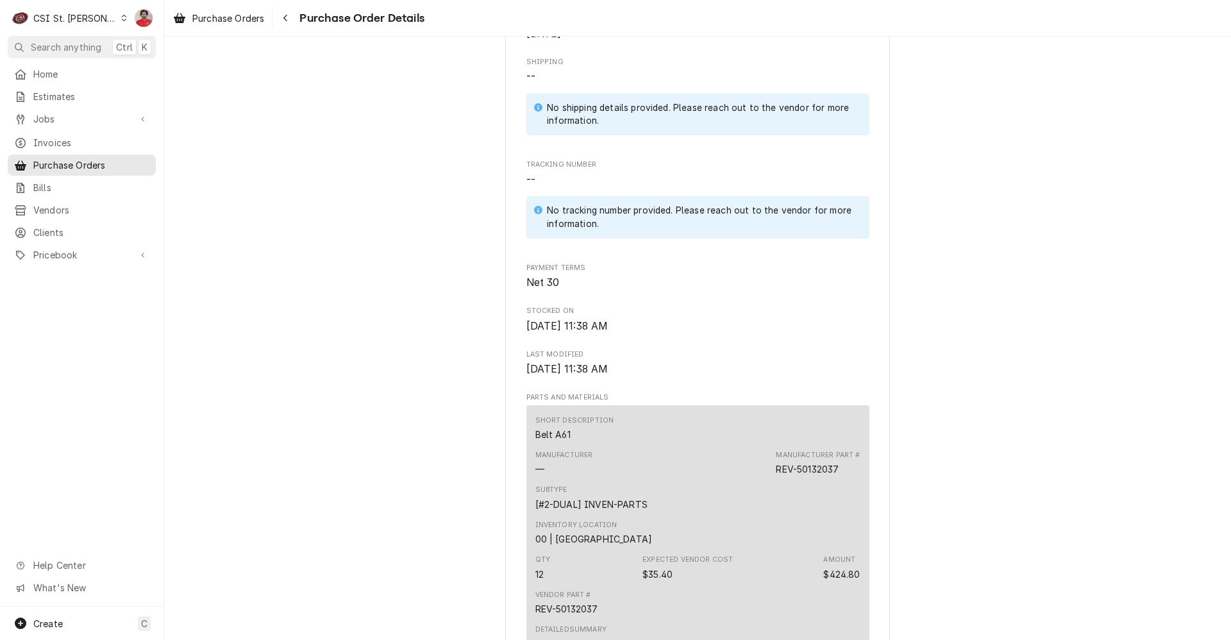
scroll to position [898, 0]
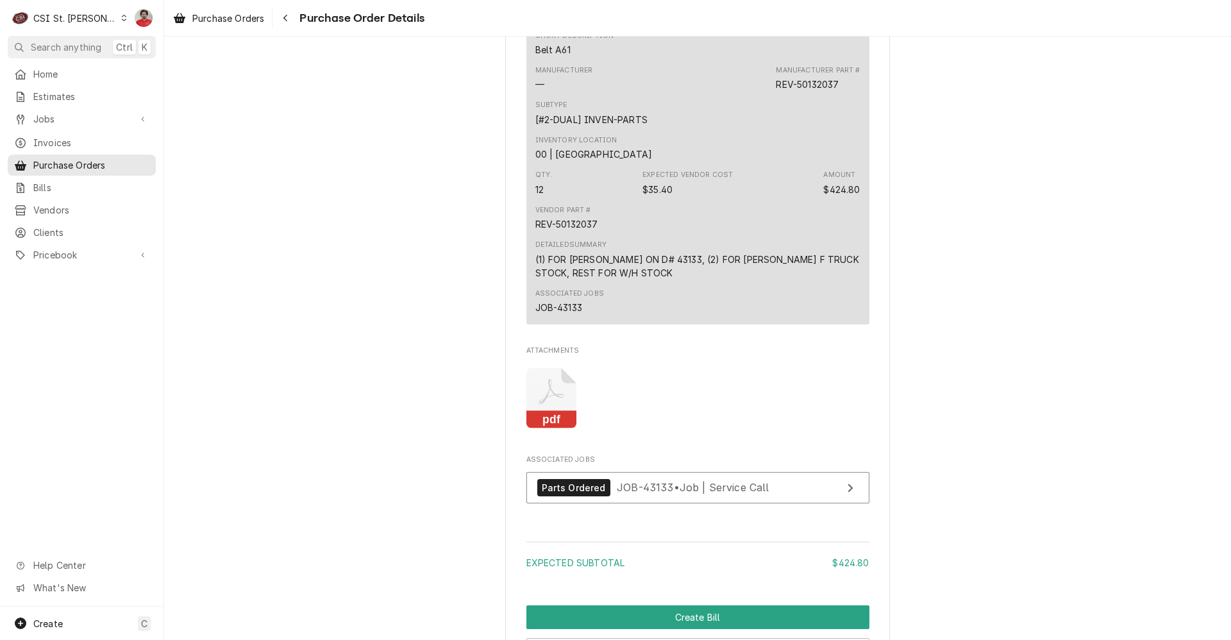
click at [818, 91] on div "Manufacturer Part # REV-50132037" at bounding box center [818, 78] width 84 height 26
click at [818, 91] on div "REV-50132037" at bounding box center [807, 84] width 63 height 13
copy div "50132037"
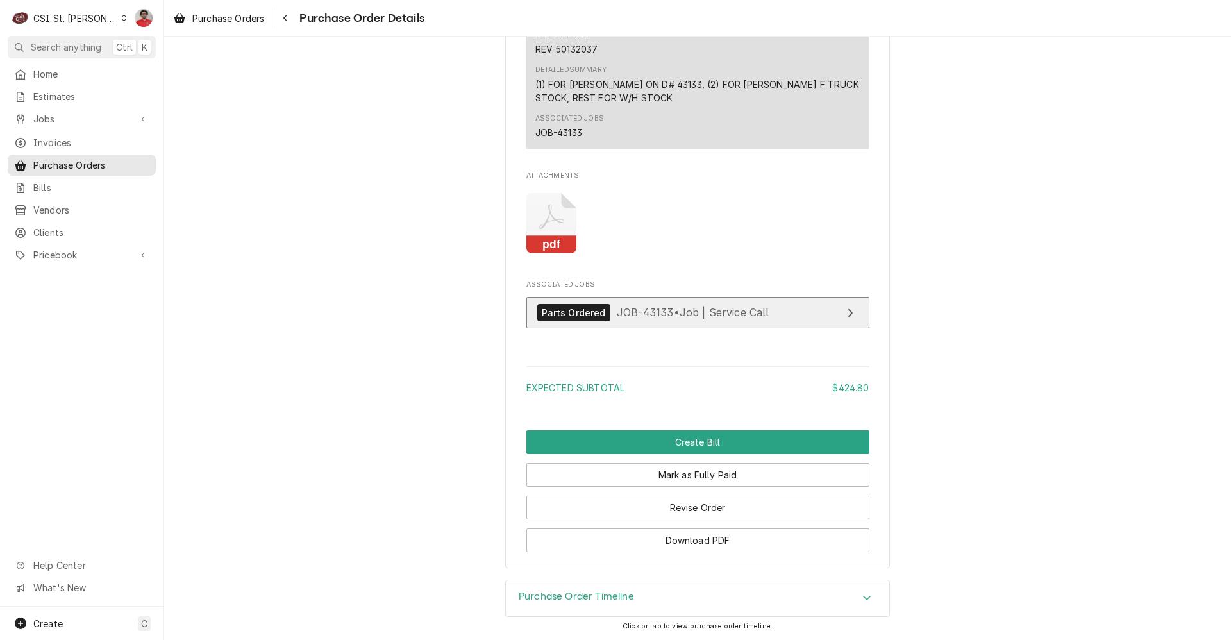
click at [668, 323] on link "Parts Ordered JOB-43133 • Job | Service Call" at bounding box center [698, 312] width 343 height 31
click at [289, 24] on div "Navigate back" at bounding box center [285, 18] width 13 height 13
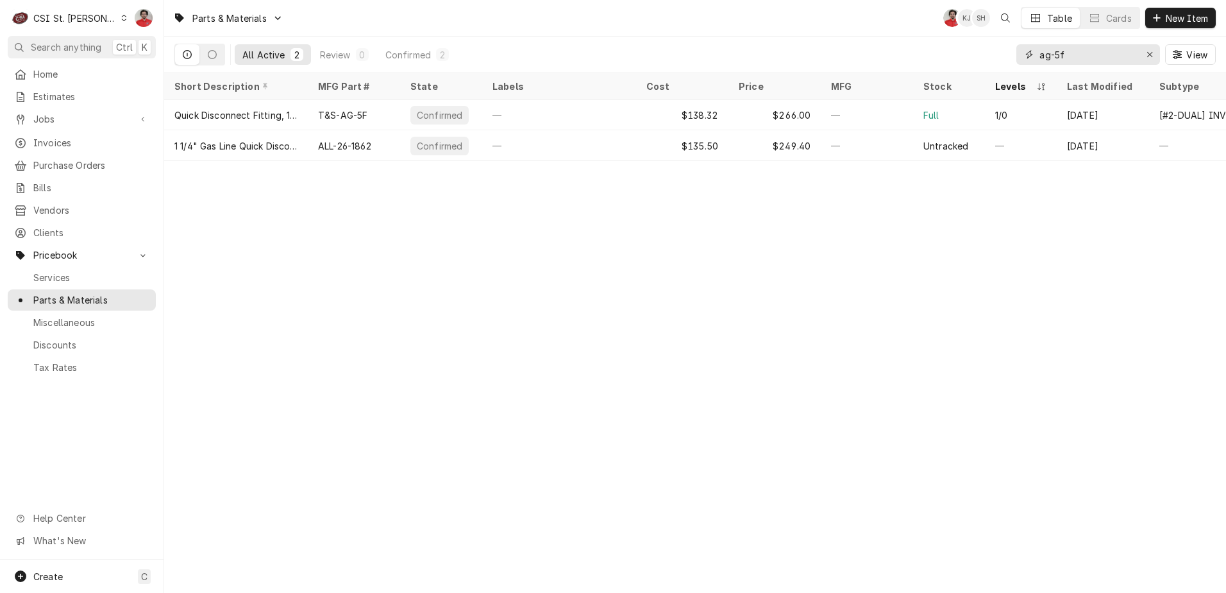
click at [1118, 55] on input "ag-5f" at bounding box center [1088, 54] width 96 height 21
click at [1089, 54] on input "ag-5f" at bounding box center [1088, 54] width 96 height 21
click at [1089, 53] on input "ag-5f" at bounding box center [1088, 54] width 96 height 21
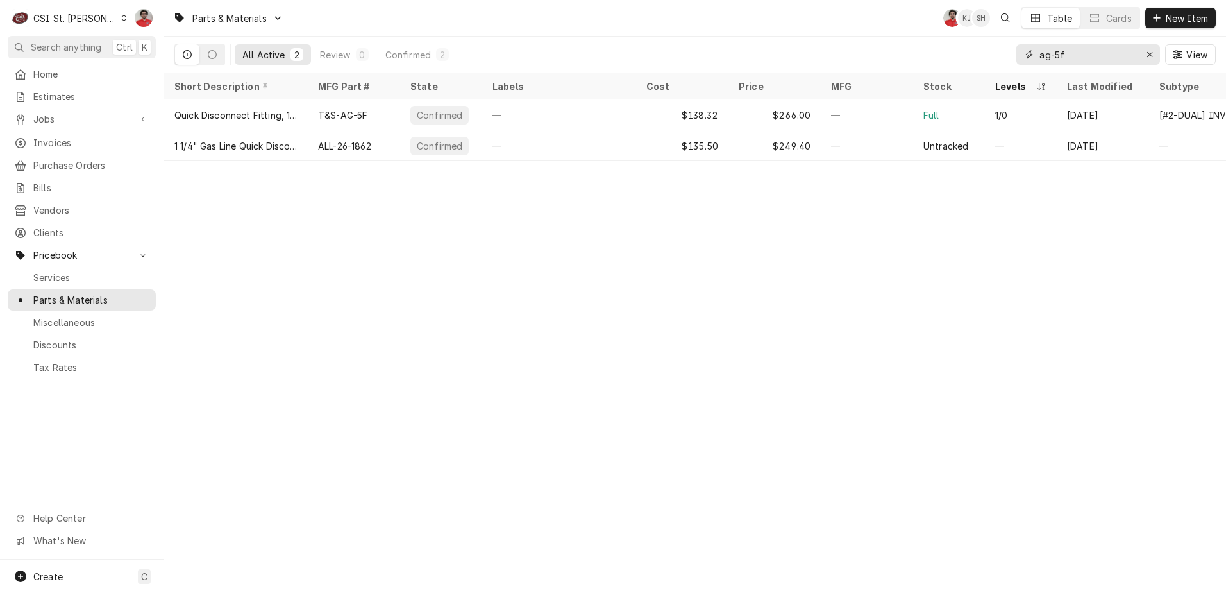
click at [1089, 53] on input "ag-5f" at bounding box center [1088, 54] width 96 height 21
paste input "50132037"
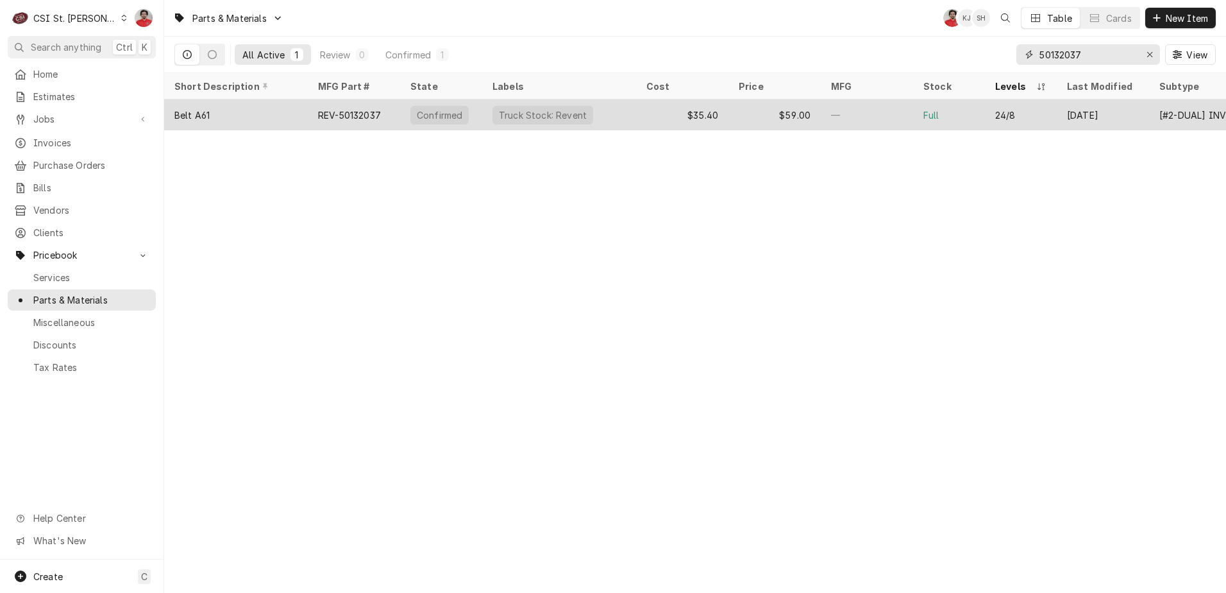
type input "50132037"
click at [412, 109] on div "Confirmed" at bounding box center [439, 115] width 58 height 19
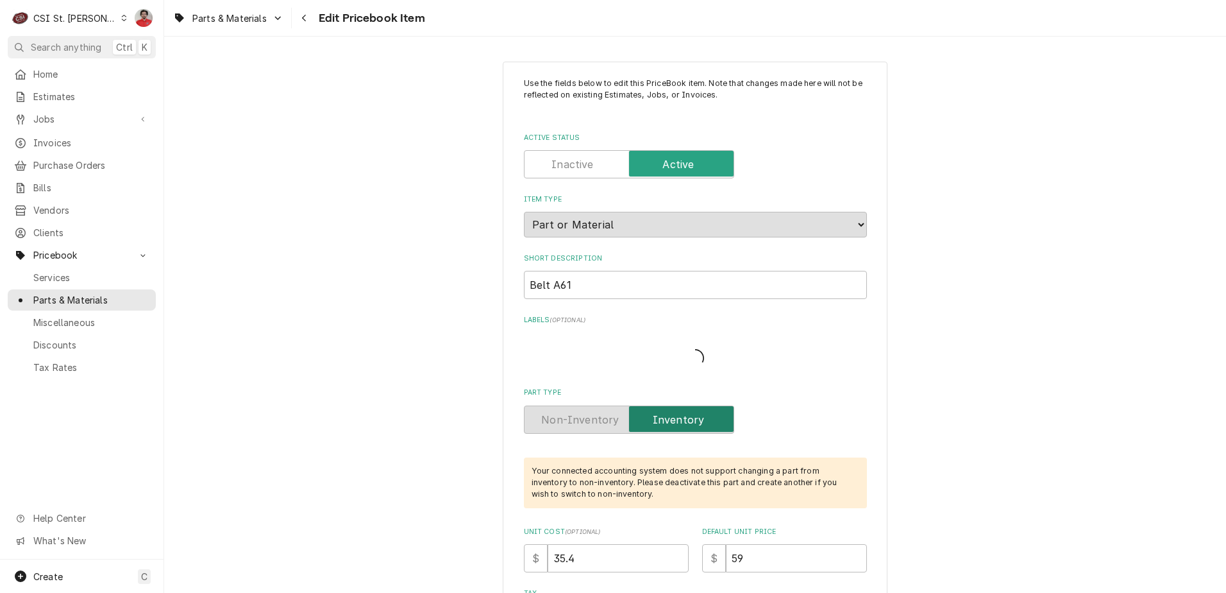
type textarea "x"
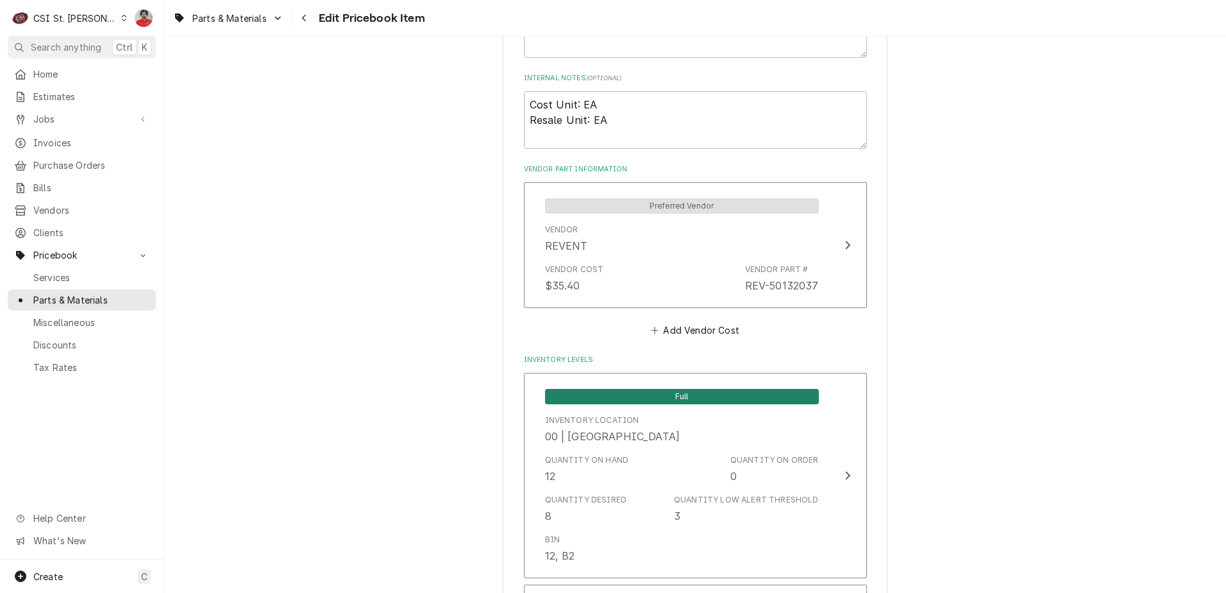
scroll to position [1090, 0]
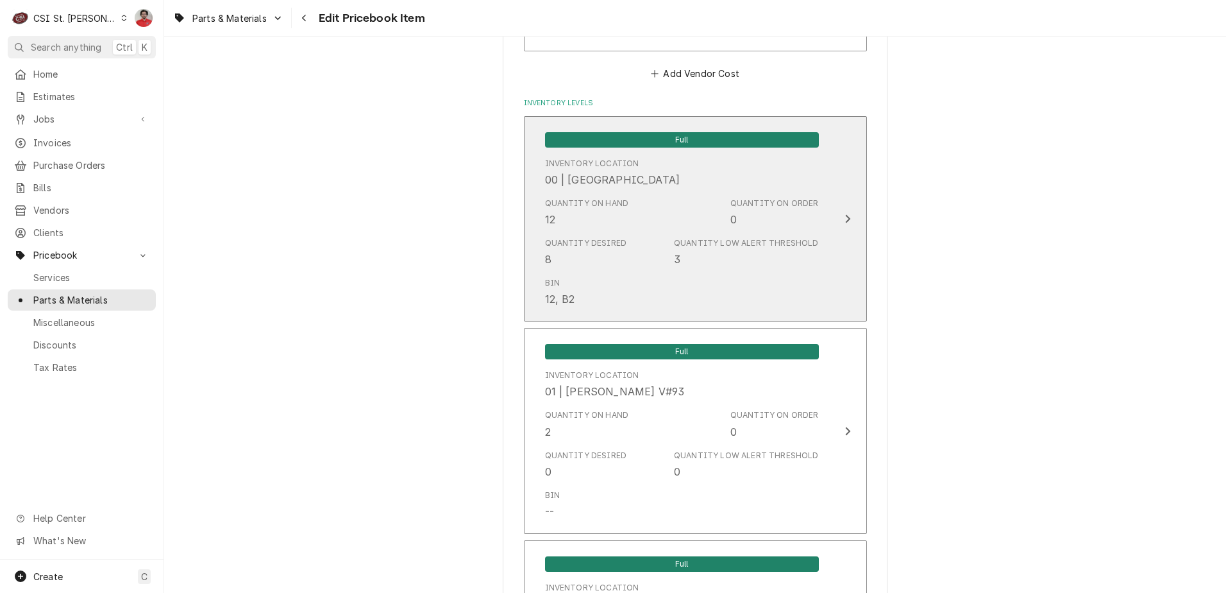
click at [632, 215] on div "Quantity on Hand 12 Quantity on Order 0" at bounding box center [682, 212] width 274 height 40
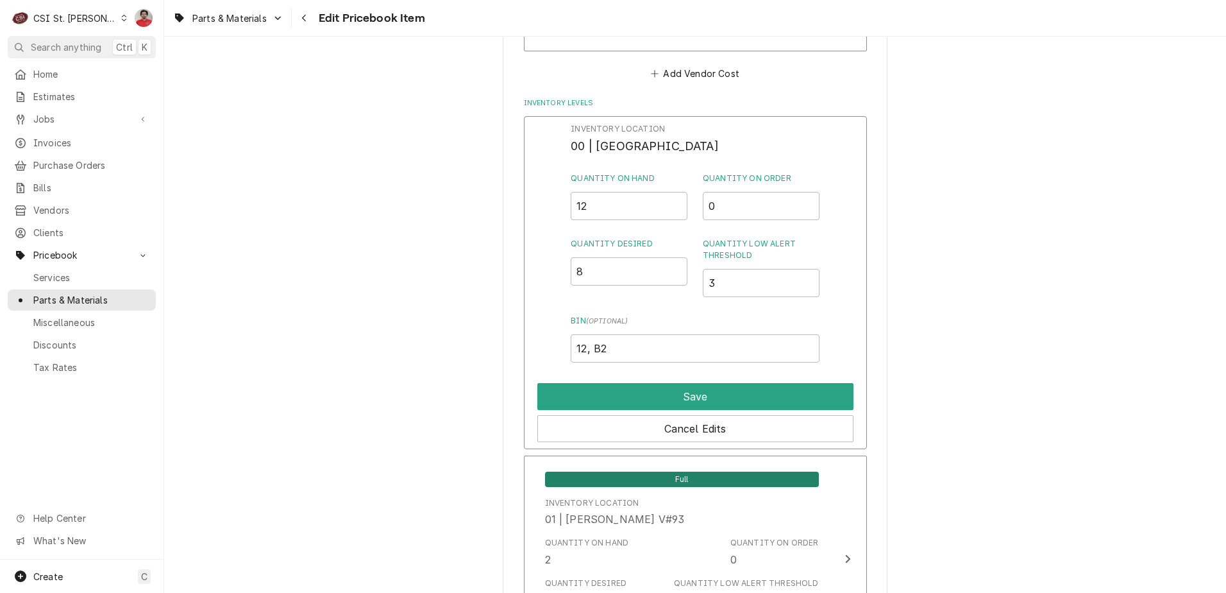
click at [632, 215] on input "12" at bounding box center [629, 206] width 117 height 28
drag, startPoint x: 632, startPoint y: 215, endPoint x: 563, endPoint y: 205, distance: 69.3
click at [563, 205] on div "Inventory Location 00 | STL WAREHOUSE Quantity on Hand 12 Quantity on Order 0 Q…" at bounding box center [695, 282] width 343 height 333
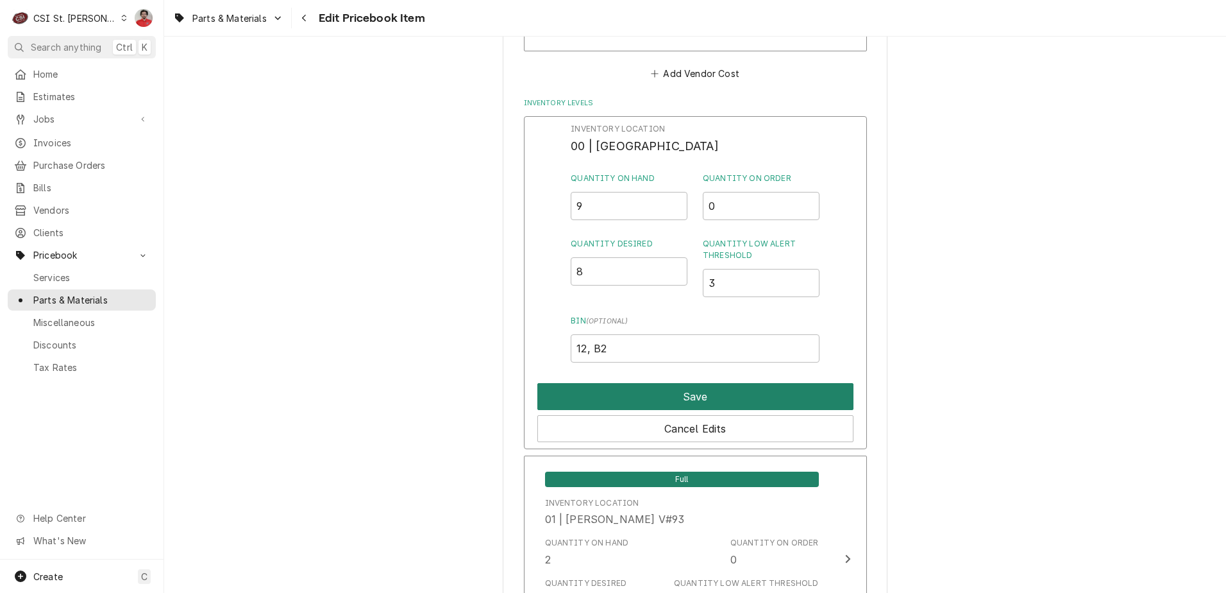
type input "9"
click at [625, 396] on button "Save" at bounding box center [695, 396] width 316 height 27
type textarea "x"
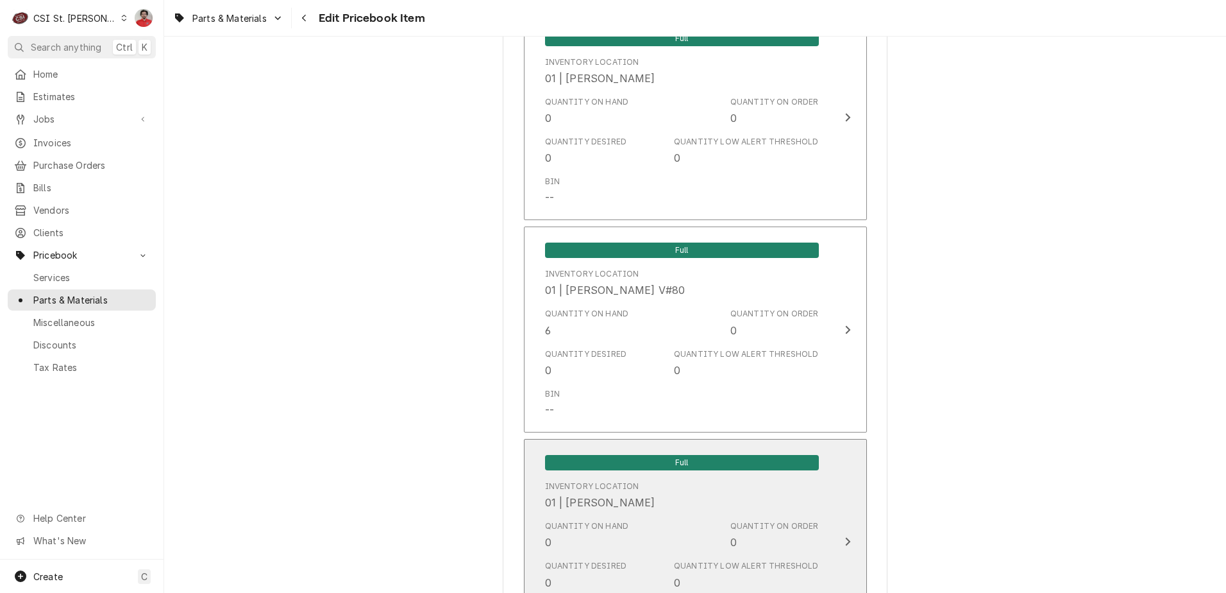
scroll to position [2886, 0]
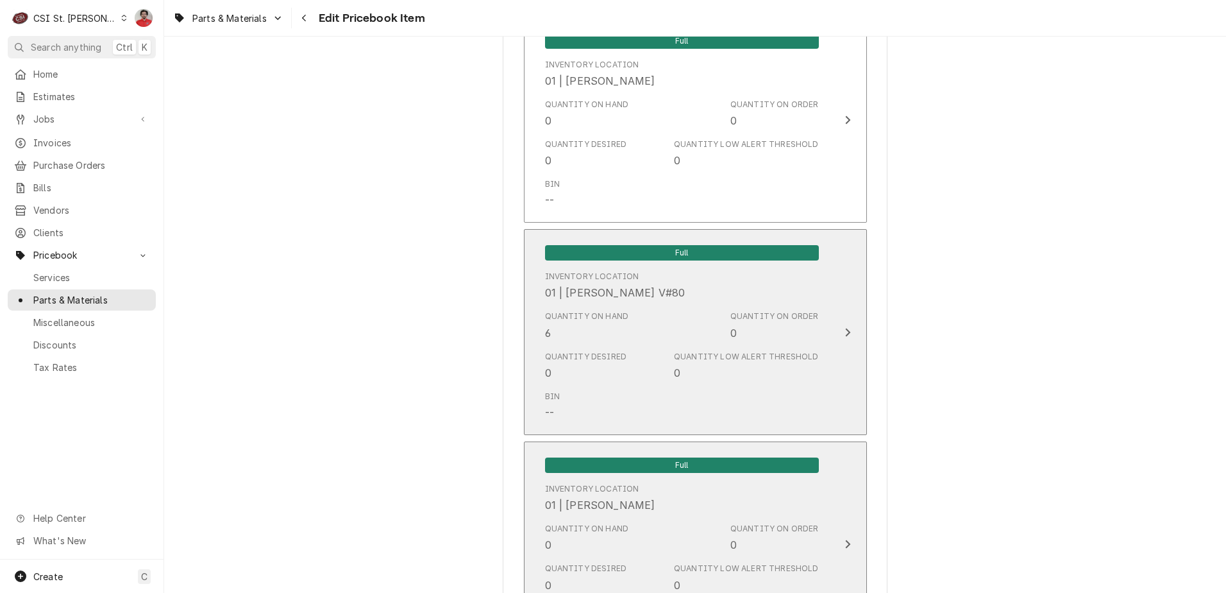
click at [614, 361] on div "Quantity Desired" at bounding box center [586, 357] width 82 height 12
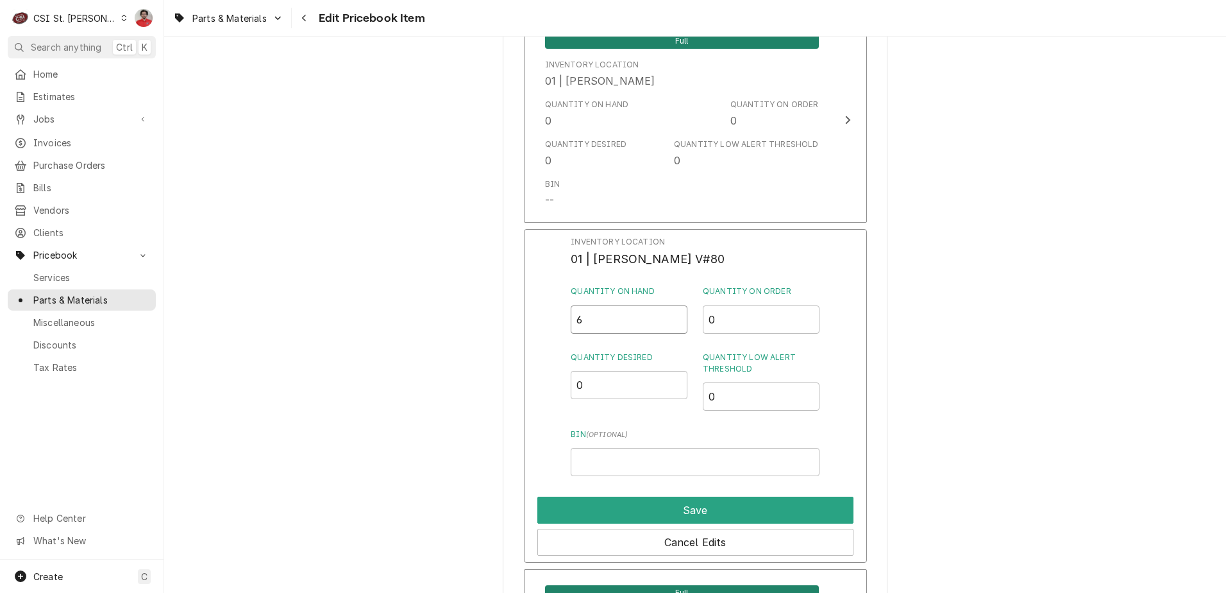
drag, startPoint x: 609, startPoint y: 315, endPoint x: 429, endPoint y: 320, distance: 180.3
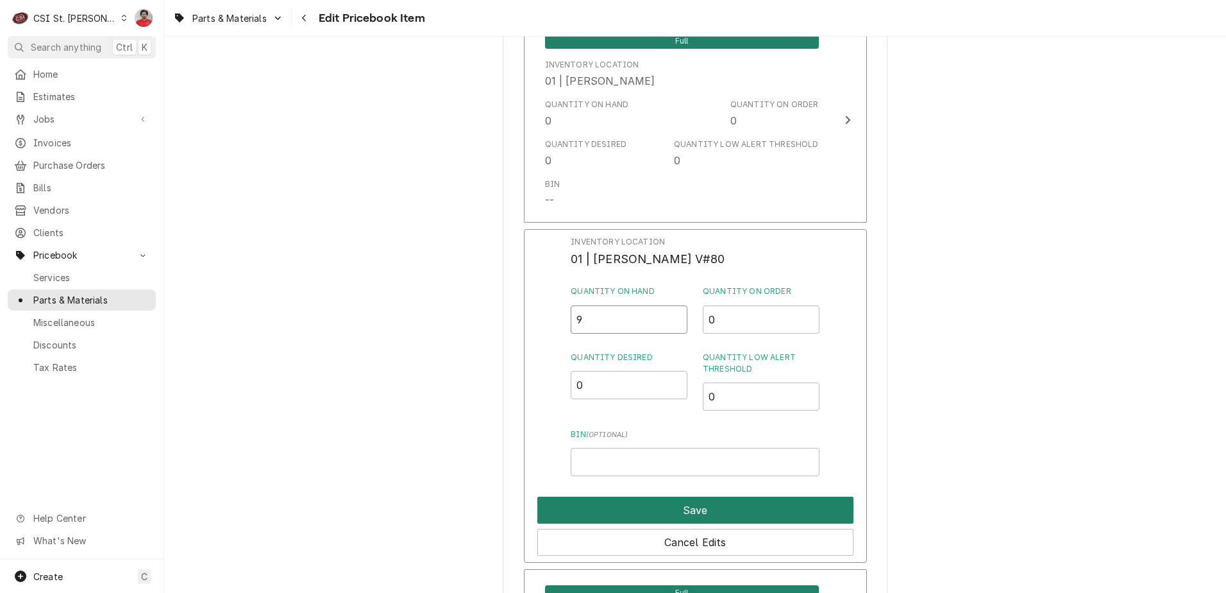
type input "9"
click at [627, 516] on button "Save" at bounding box center [695, 509] width 316 height 27
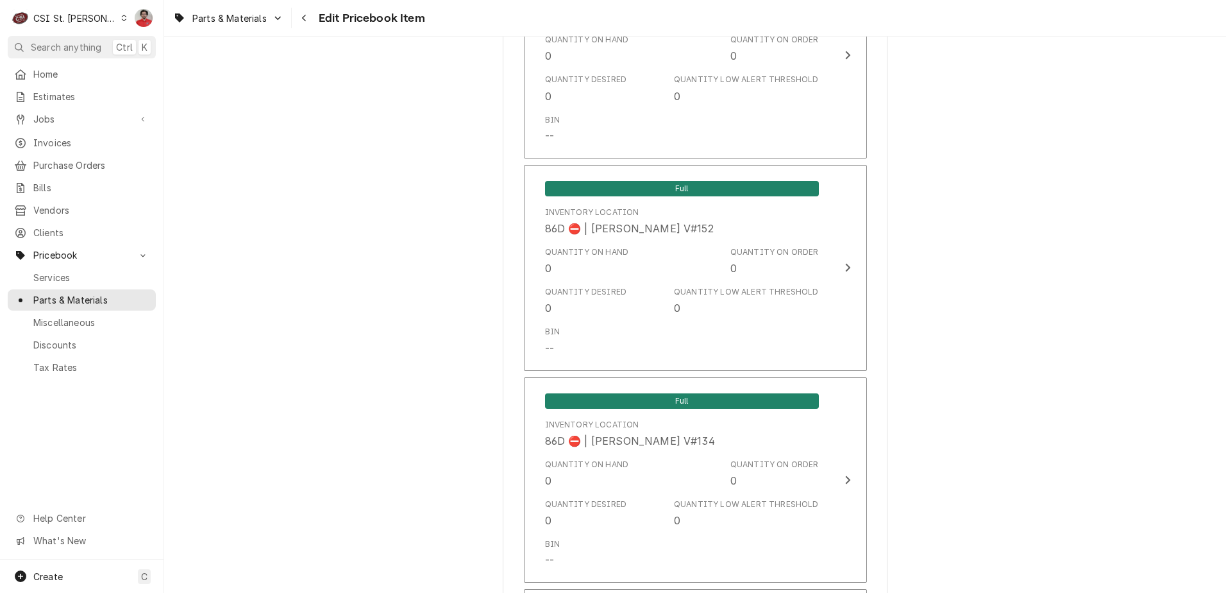
scroll to position [11071, 0]
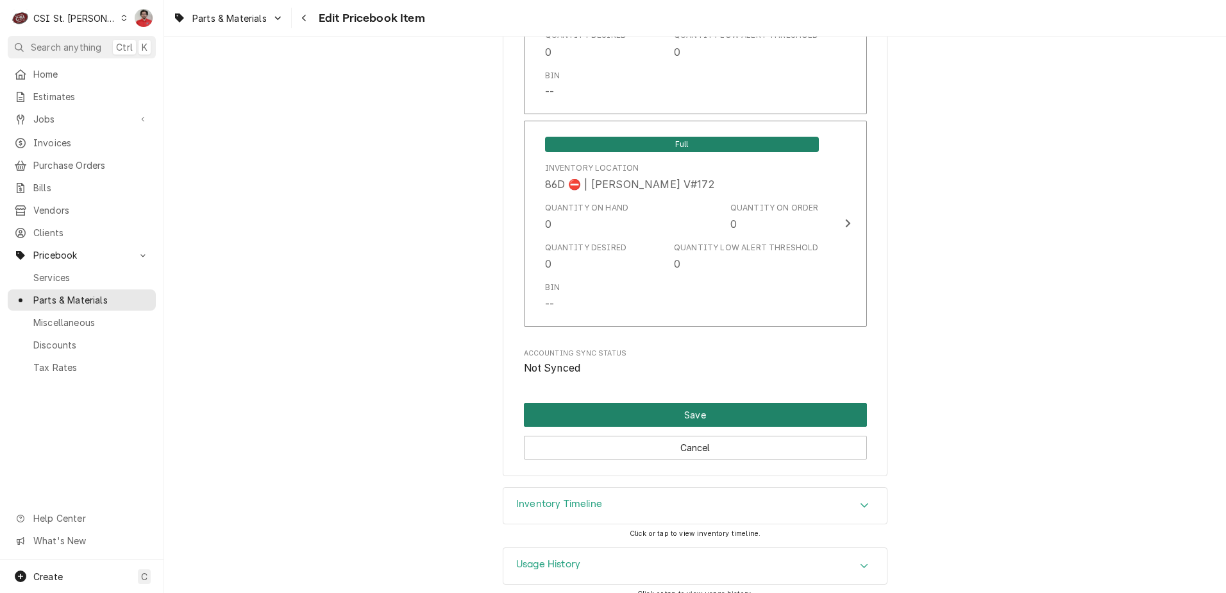
click at [830, 409] on button "Save" at bounding box center [695, 415] width 343 height 24
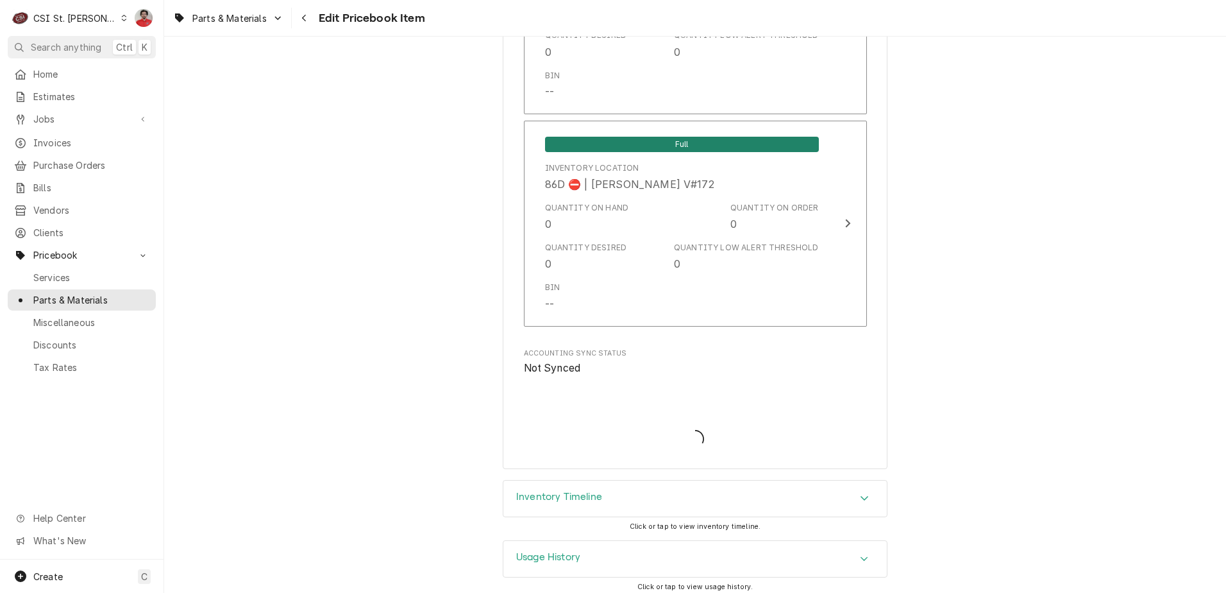
scroll to position [11064, 0]
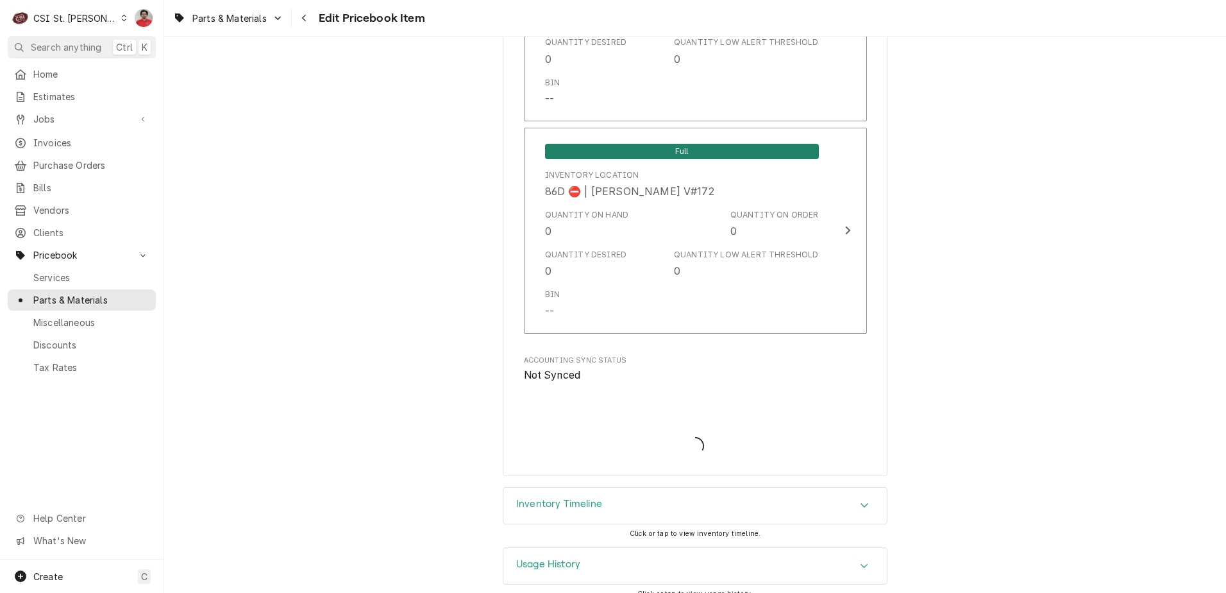
type textarea "x"
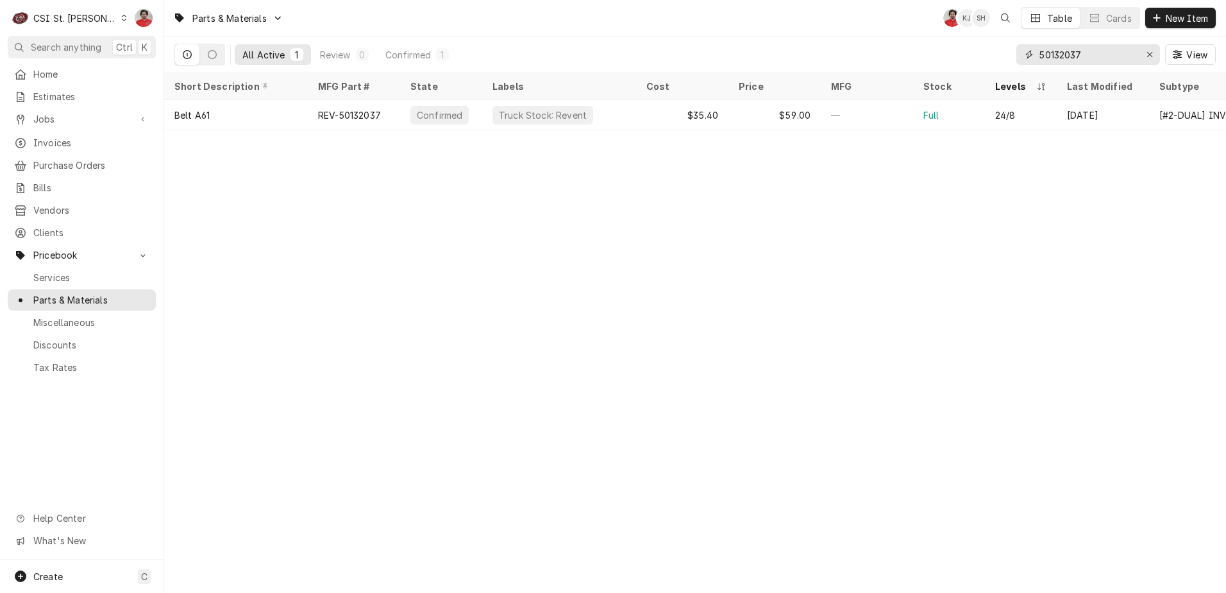
click at [1080, 45] on input "50132037" at bounding box center [1088, 54] width 96 height 21
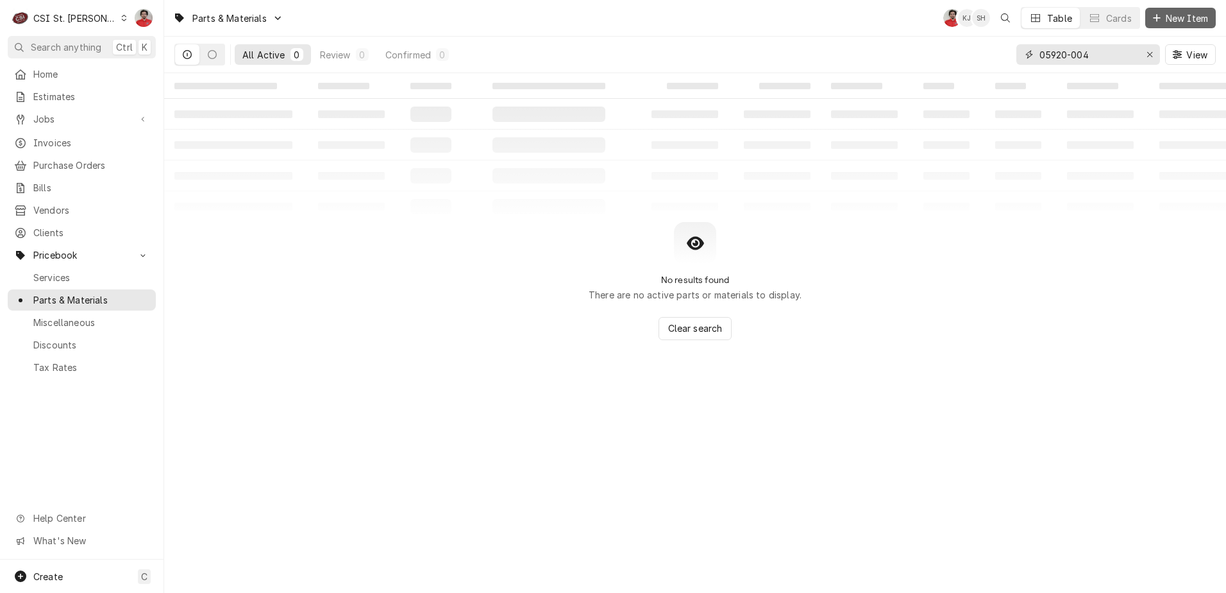
type input "05920-004"
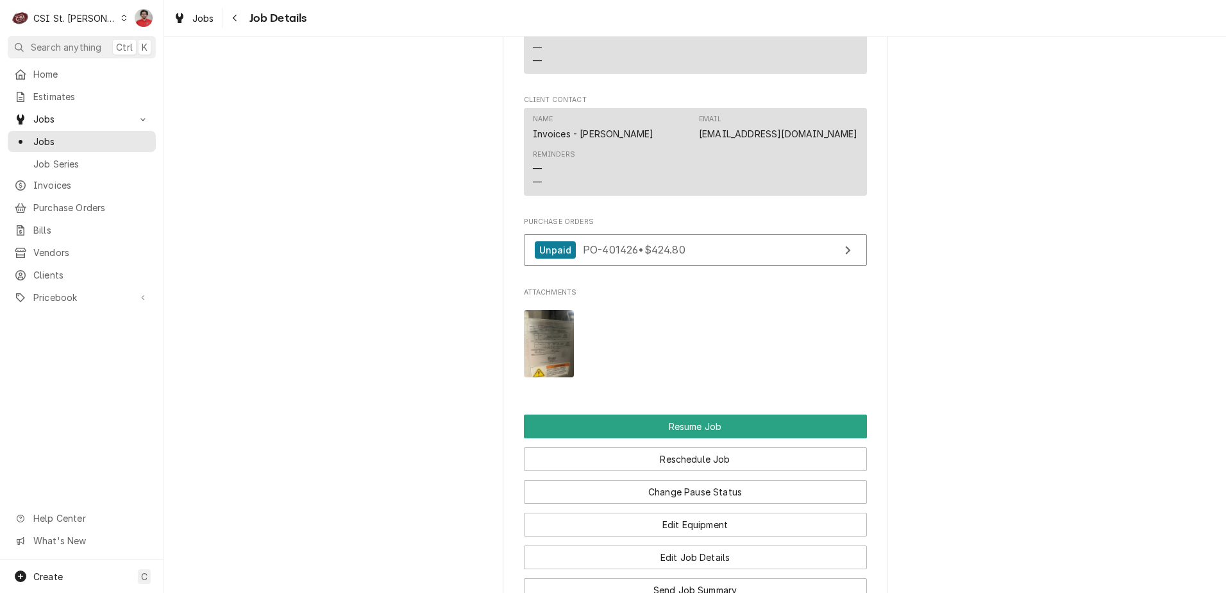
scroll to position [1603, 0]
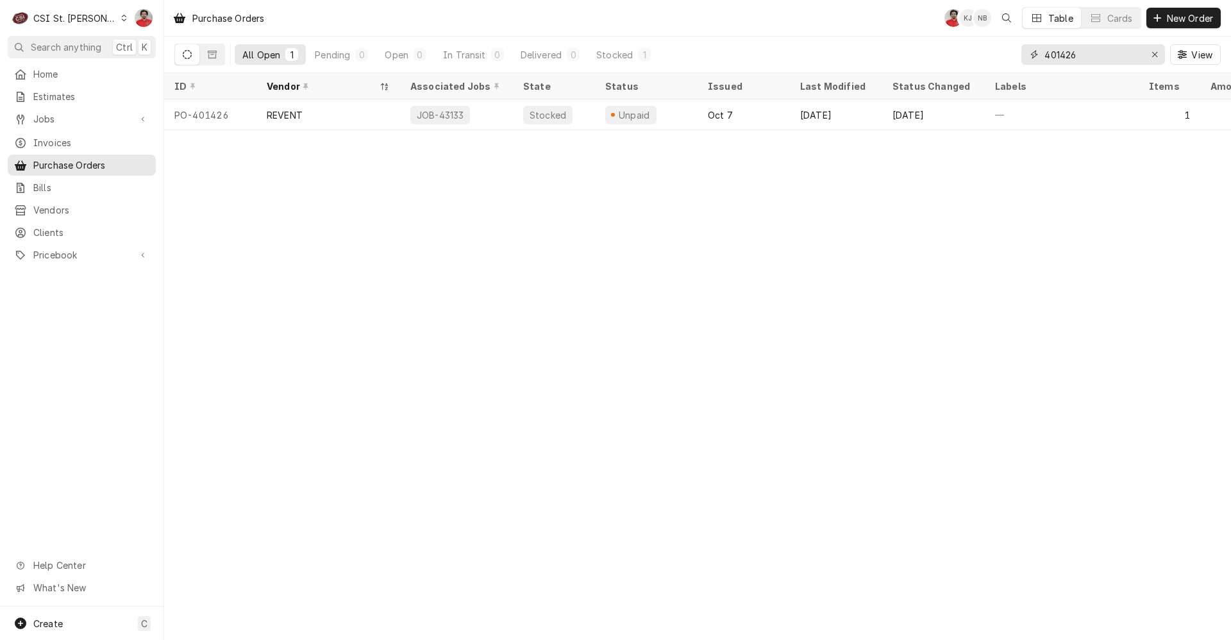
click at [1100, 55] on input "401426" at bounding box center [1093, 54] width 96 height 21
click at [1097, 59] on input "401426" at bounding box center [1093, 54] width 96 height 21
click at [73, 123] on link "Jobs" at bounding box center [82, 118] width 148 height 21
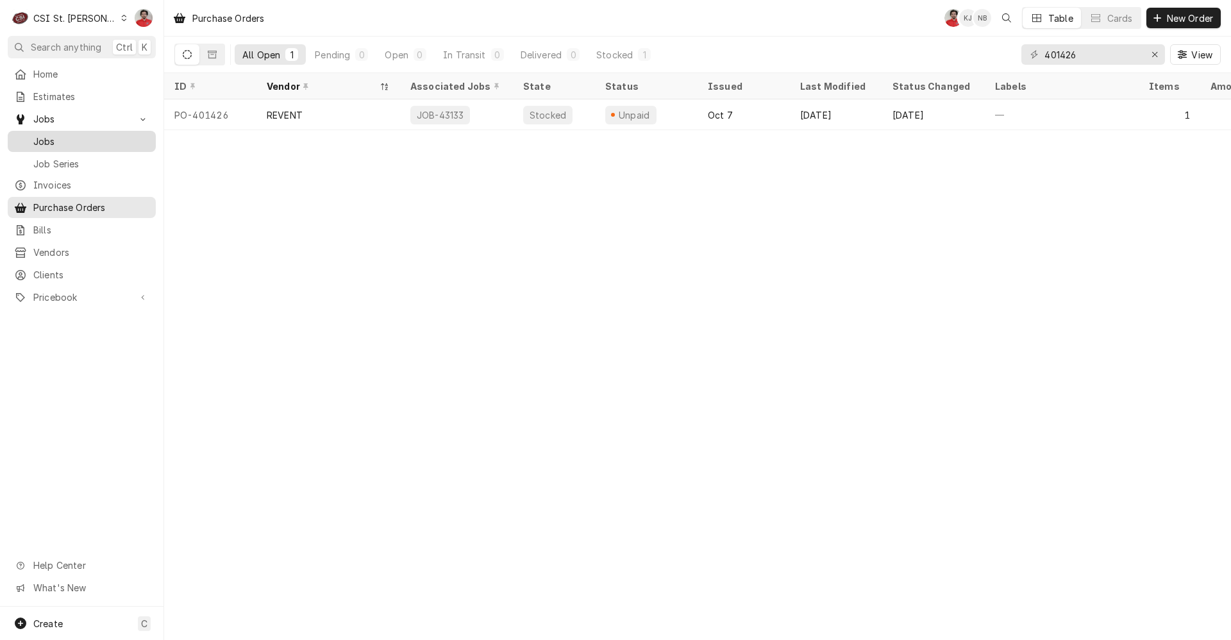
click at [78, 136] on span "Jobs" at bounding box center [91, 141] width 116 height 13
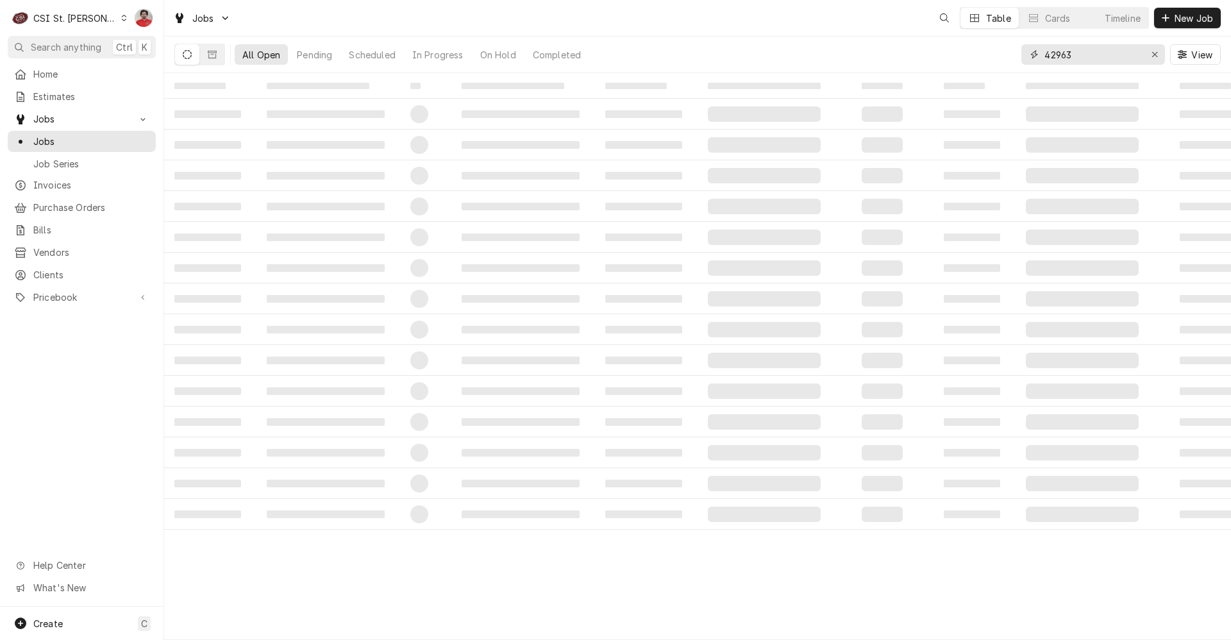
click at [1102, 58] on input "42963" at bounding box center [1093, 54] width 96 height 21
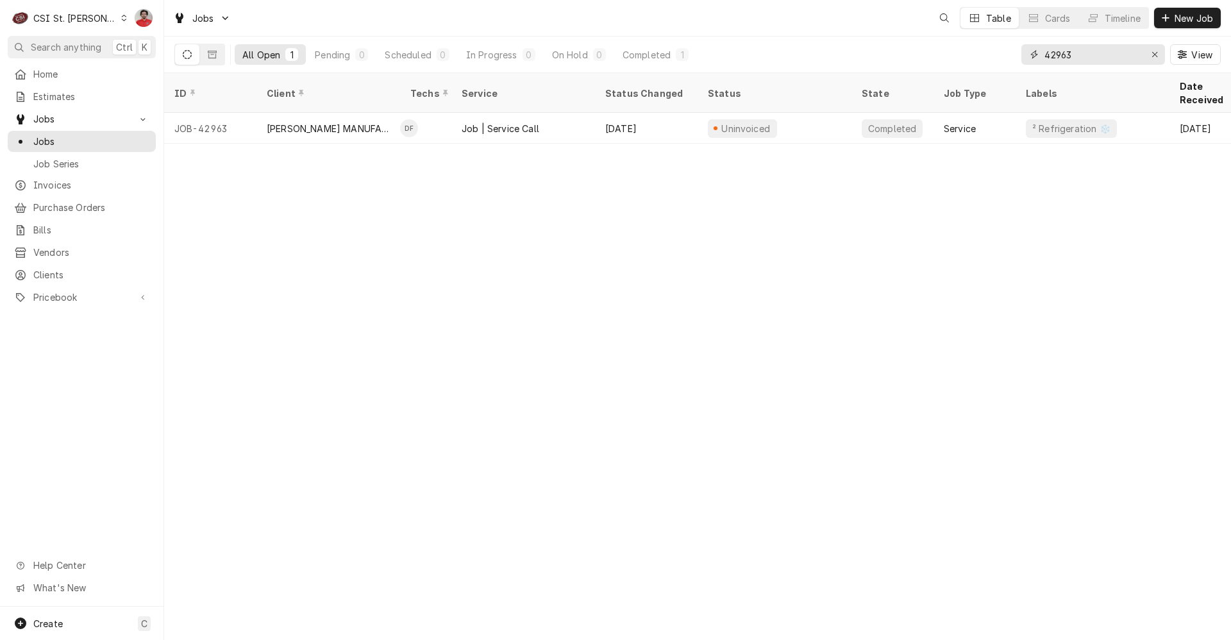
click at [1102, 58] on input "42963" at bounding box center [1093, 54] width 96 height 21
type input "Jackson"
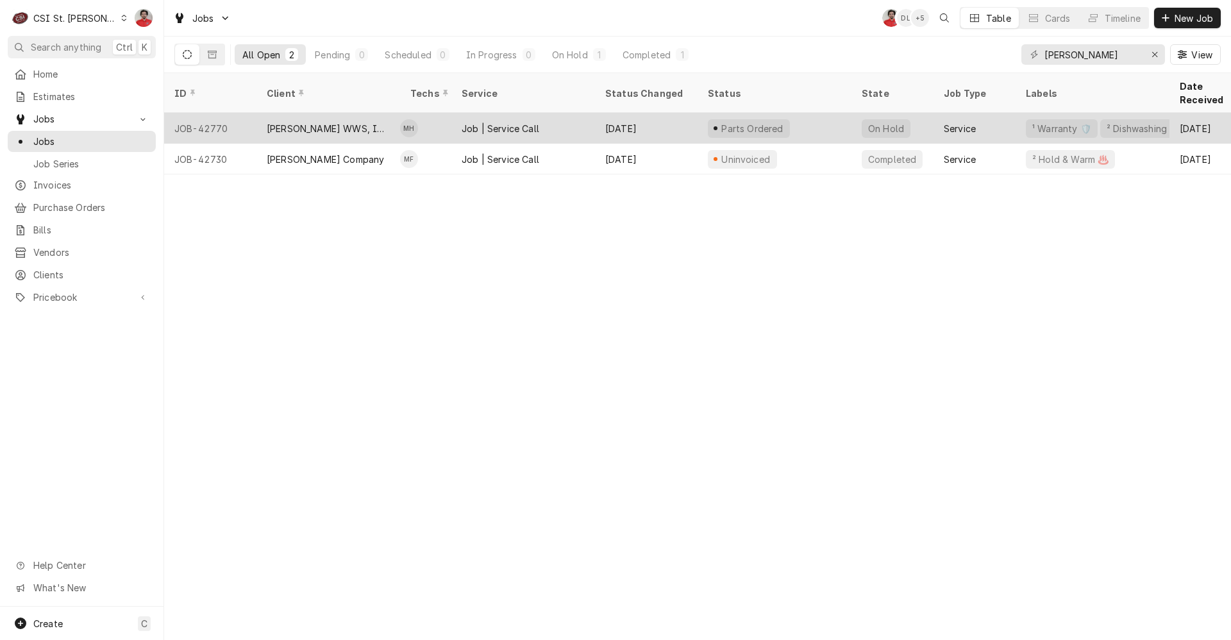
click at [668, 118] on div "Sep 25" at bounding box center [646, 128] width 103 height 31
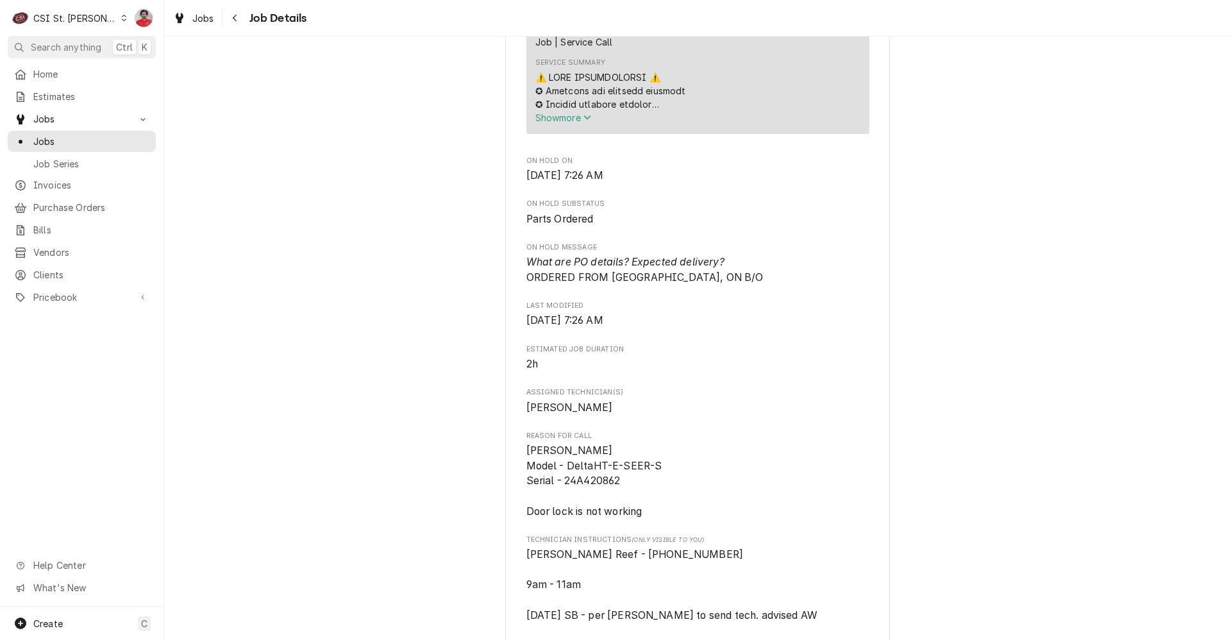
scroll to position [128, 0]
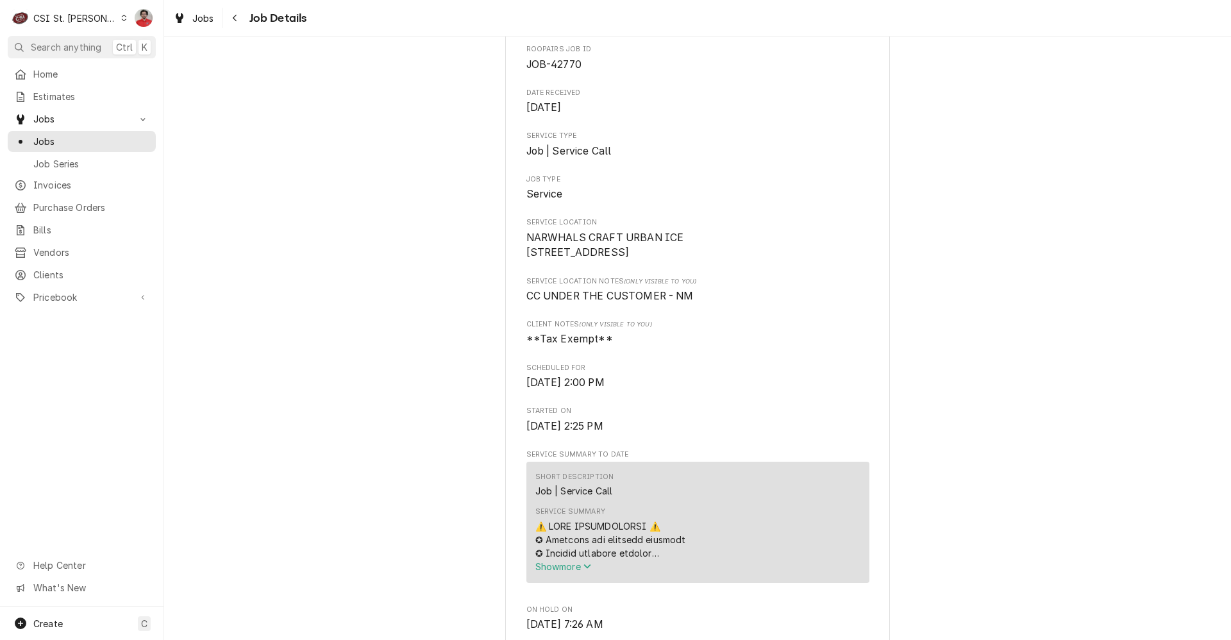
click at [552, 573] on button "Show more" at bounding box center [698, 566] width 325 height 13
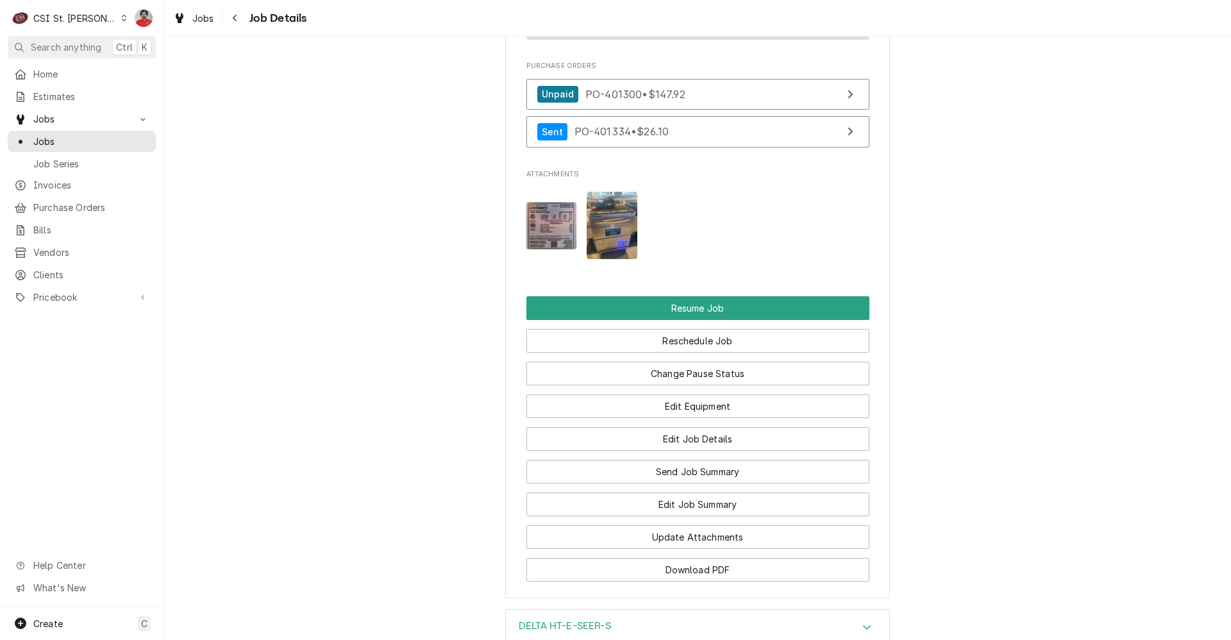
scroll to position [2213, 0]
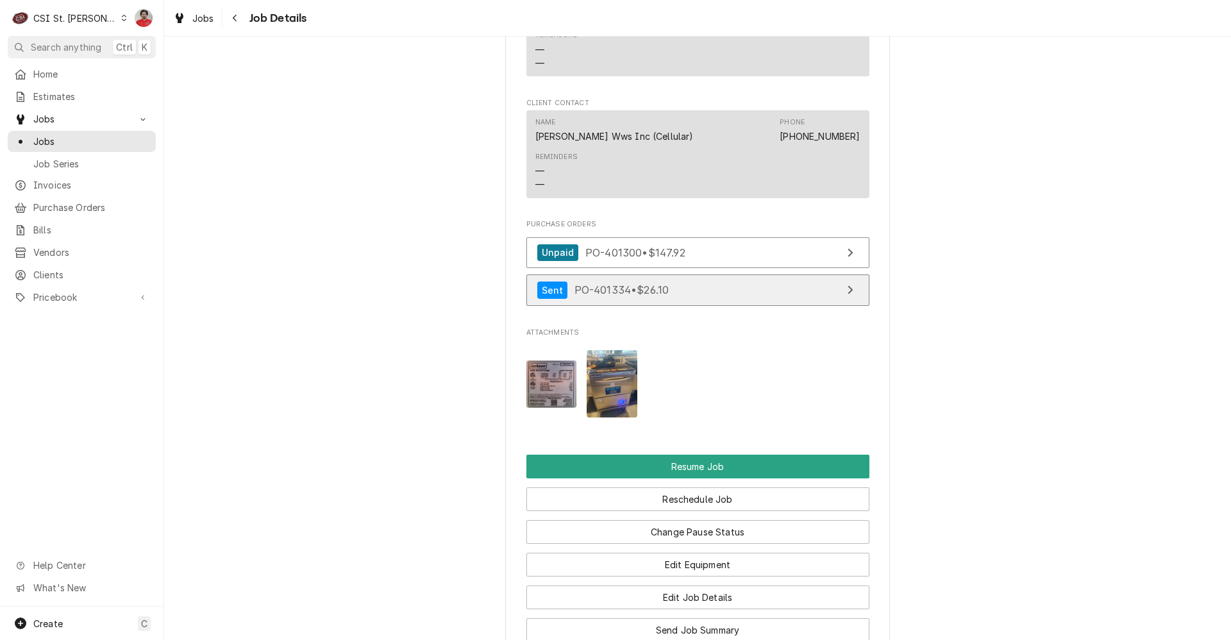
click at [613, 296] on span "PO-401334 • $26.10" at bounding box center [622, 289] width 95 height 13
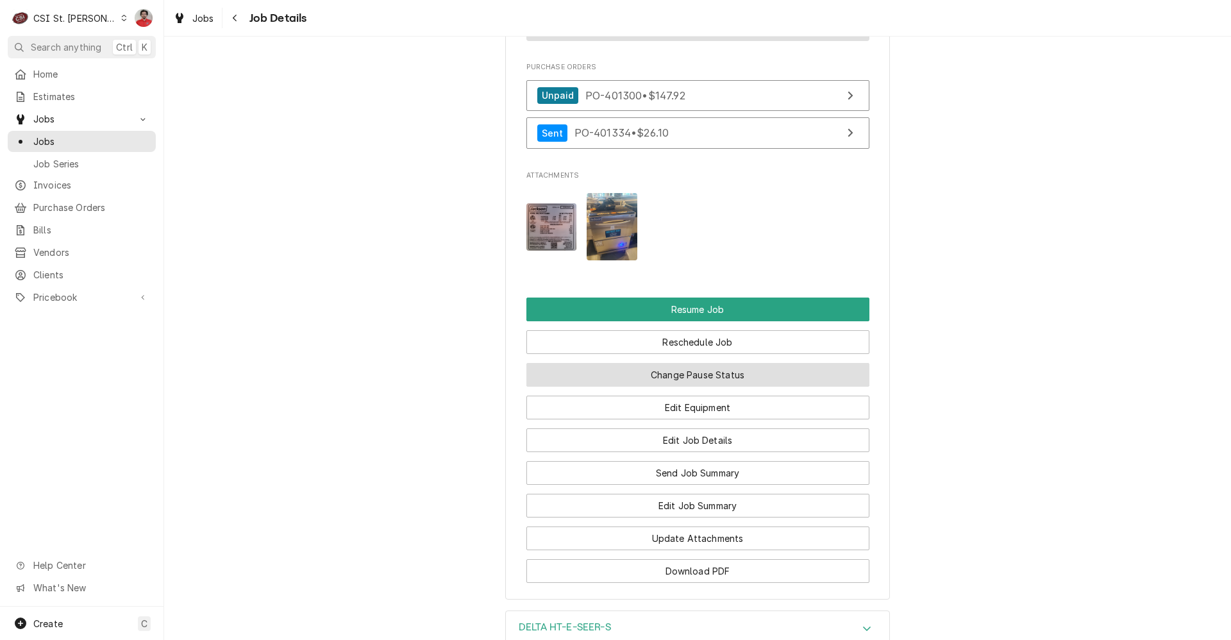
scroll to position [2373, 0]
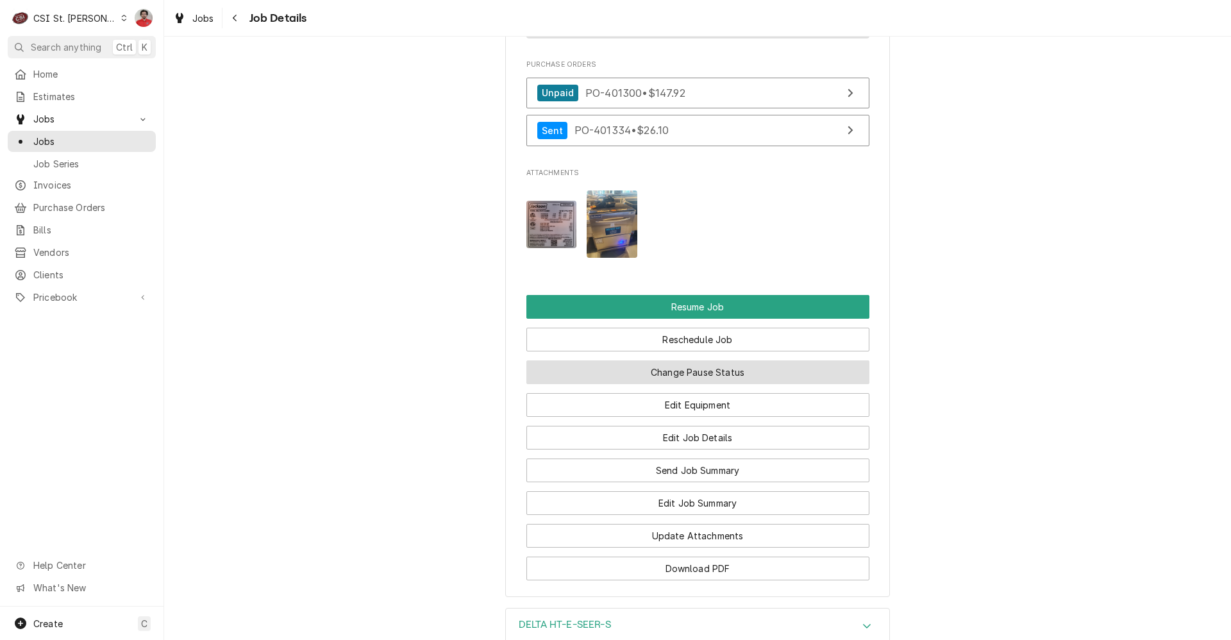
click at [727, 384] on button "Change Pause Status" at bounding box center [698, 372] width 343 height 24
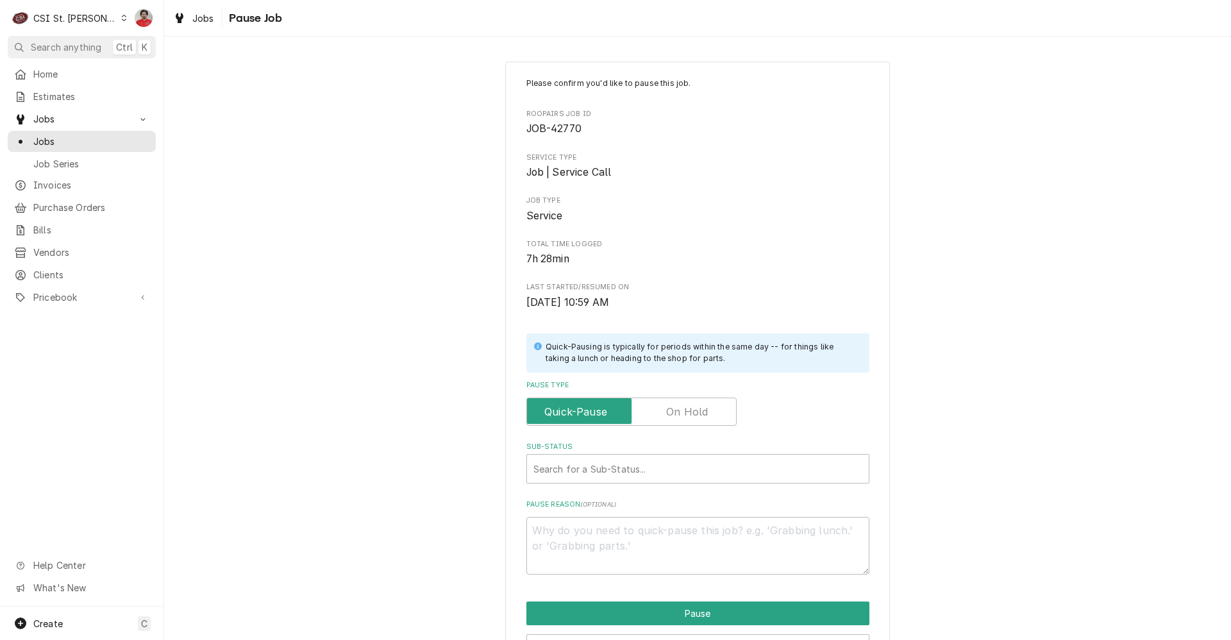
click at [691, 417] on label "Pause Type" at bounding box center [632, 412] width 210 height 28
click at [691, 417] on input "Pause Type" at bounding box center [631, 412] width 199 height 28
checkbox input "true"
click at [677, 453] on div "Sub-Status Search for a Sub-Status..." at bounding box center [698, 463] width 343 height 42
click at [666, 469] on div "Sub-Status" at bounding box center [698, 468] width 329 height 23
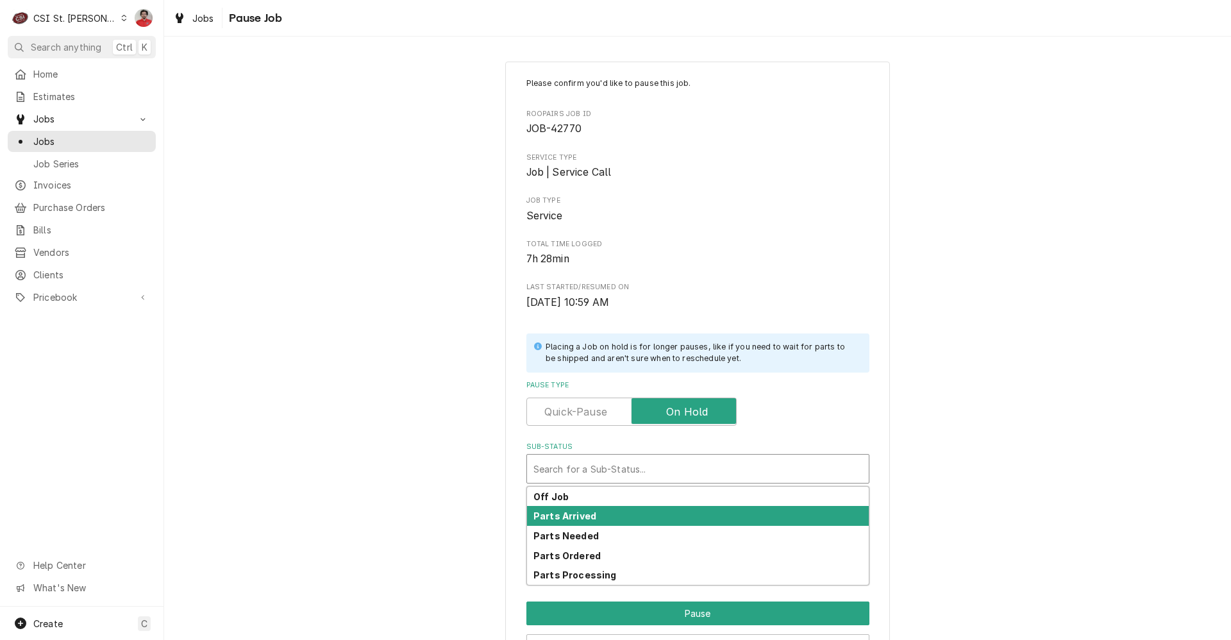
click at [658, 510] on div "Parts Arrived" at bounding box center [698, 516] width 342 height 20
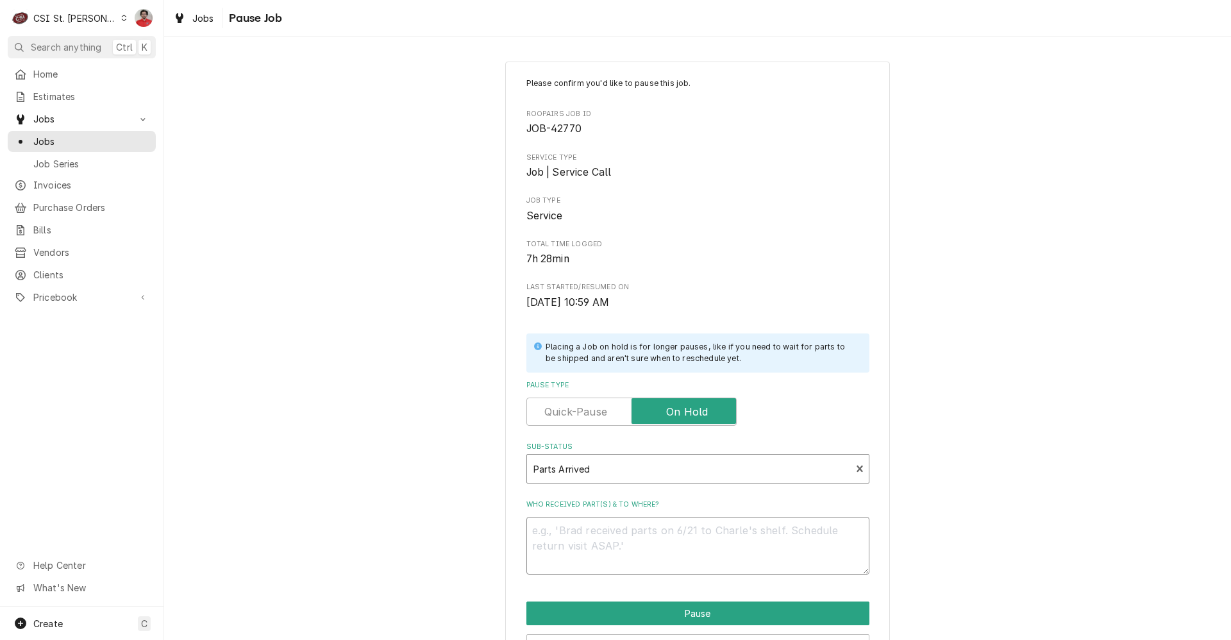
click at [658, 520] on textarea "Who received part(s) & to where?" at bounding box center [698, 546] width 343 height 58
type textarea "x"
type textarea "S"
type textarea "x"
type textarea "Si"
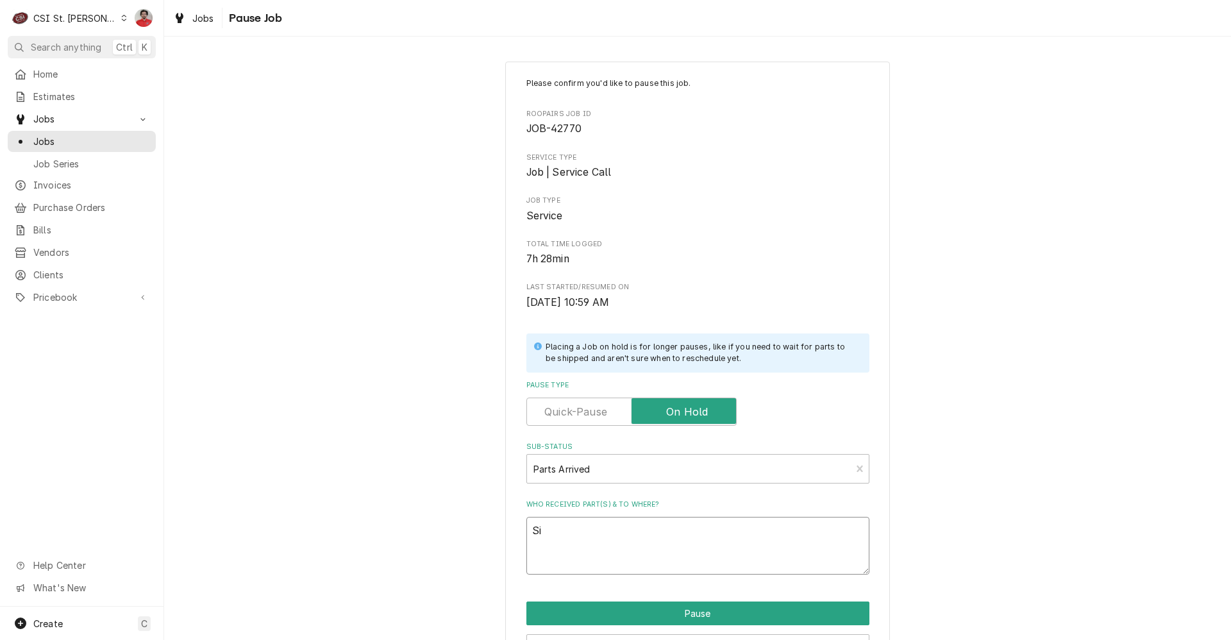
type textarea "x"
type textarea "Six"
type textarea "x"
type textarea "Six"
click at [641, 528] on textarea "Six" at bounding box center [698, 546] width 343 height 58
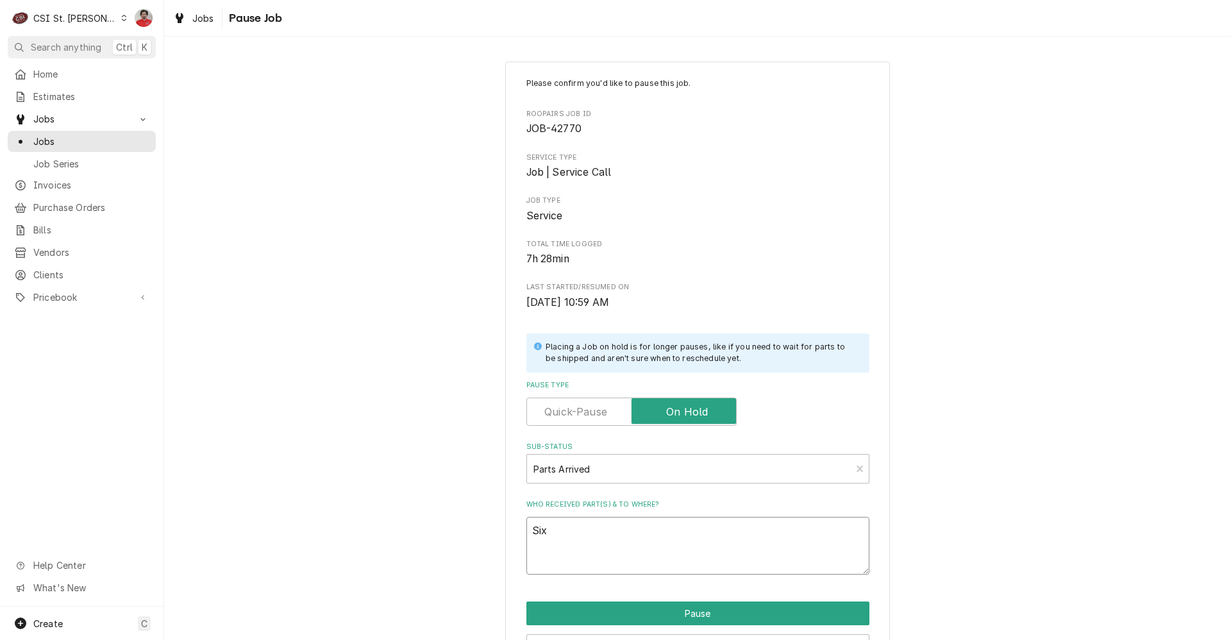
paste textarea "JAC-5920-004-85-54"
type textarea "x"
type textarea "Six JAC-5920-004-85-54"
type textarea "x"
type textarea "Six JAC-5920-004-85-54"
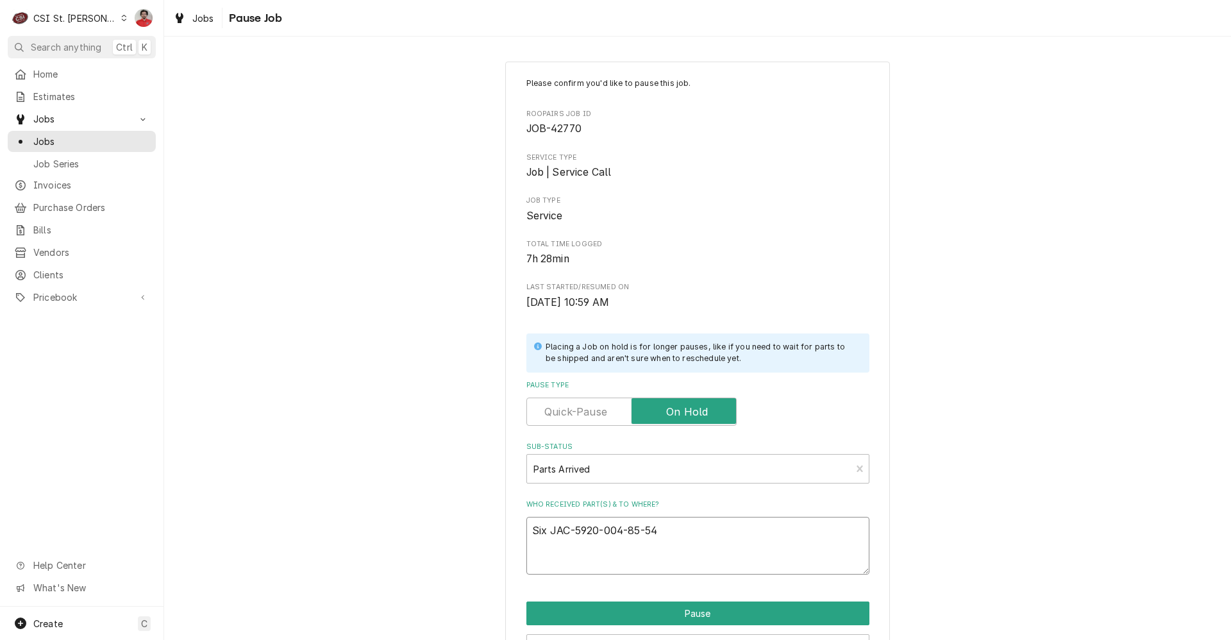
type textarea "x"
type textarea "Six JAC-5920-004-85-54 r"
type textarea "x"
type textarea "Six JAC-5920-004-85-54 re"
type textarea "x"
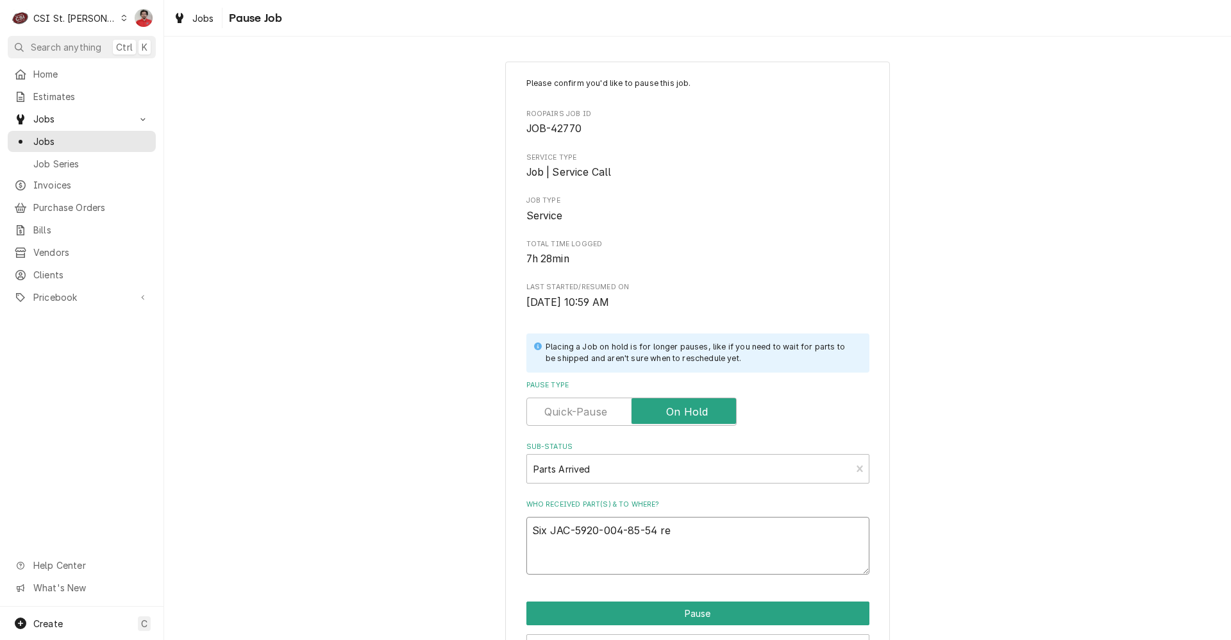
type textarea "Six JAC-5920-004-85-54 rec"
type textarea "x"
type textarea "Six JAC-5920-004-85-54 rec"
type textarea "x"
type textarea "Six JAC-5920-004-85-54 rec t"
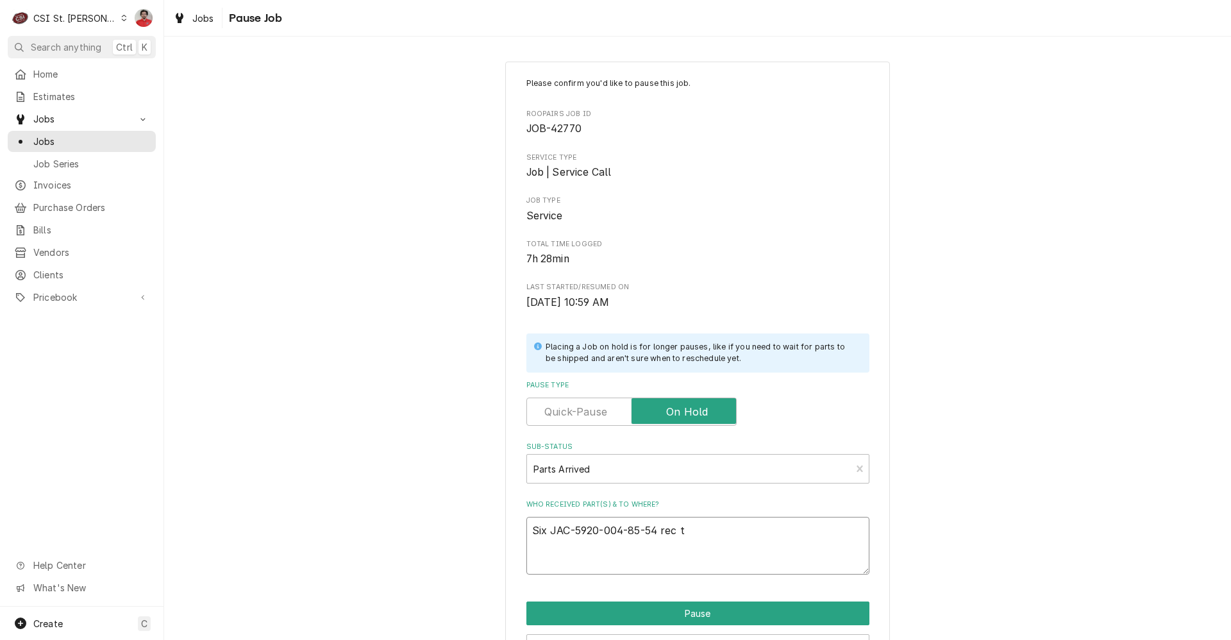
type textarea "x"
type textarea "Six JAC-5920-004-85-54 rec to"
type textarea "x"
type textarea "Six JAC-5920-004-85-54 rec to"
type textarea "x"
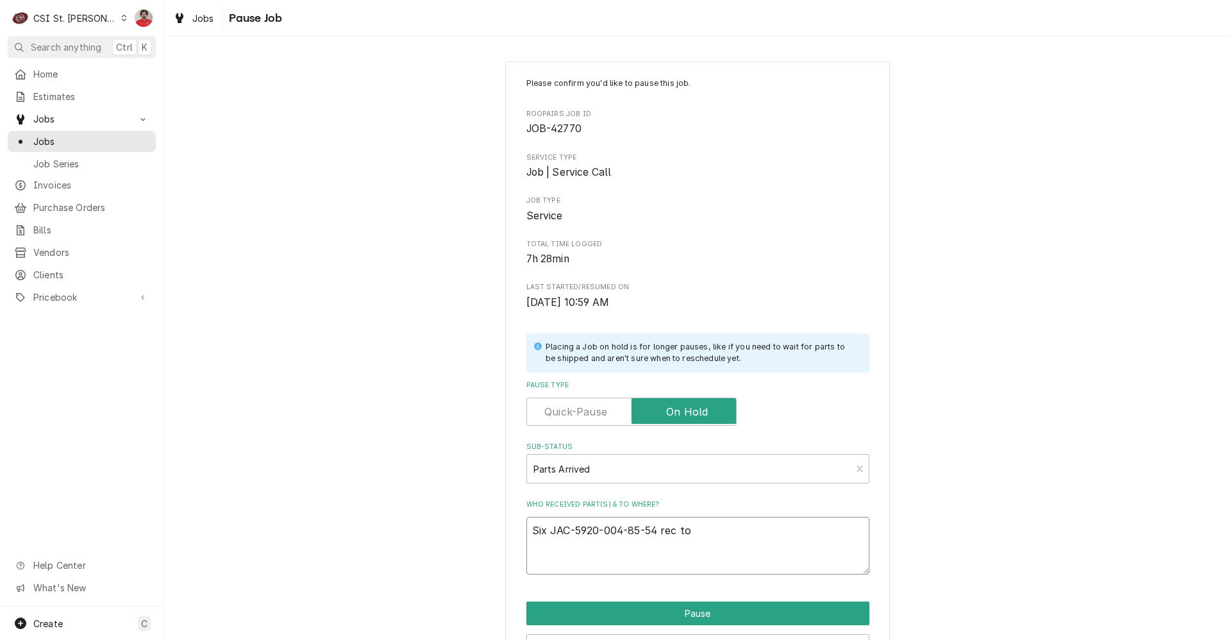
type textarea "Six JAC-5920-004-85-54 rec to M"
type textarea "x"
type textarea "Six JAC-5920-004-85-54 rec to Mo"
type textarea "x"
type textarea "Six JAC-5920-004-85-54 rec to Moe"
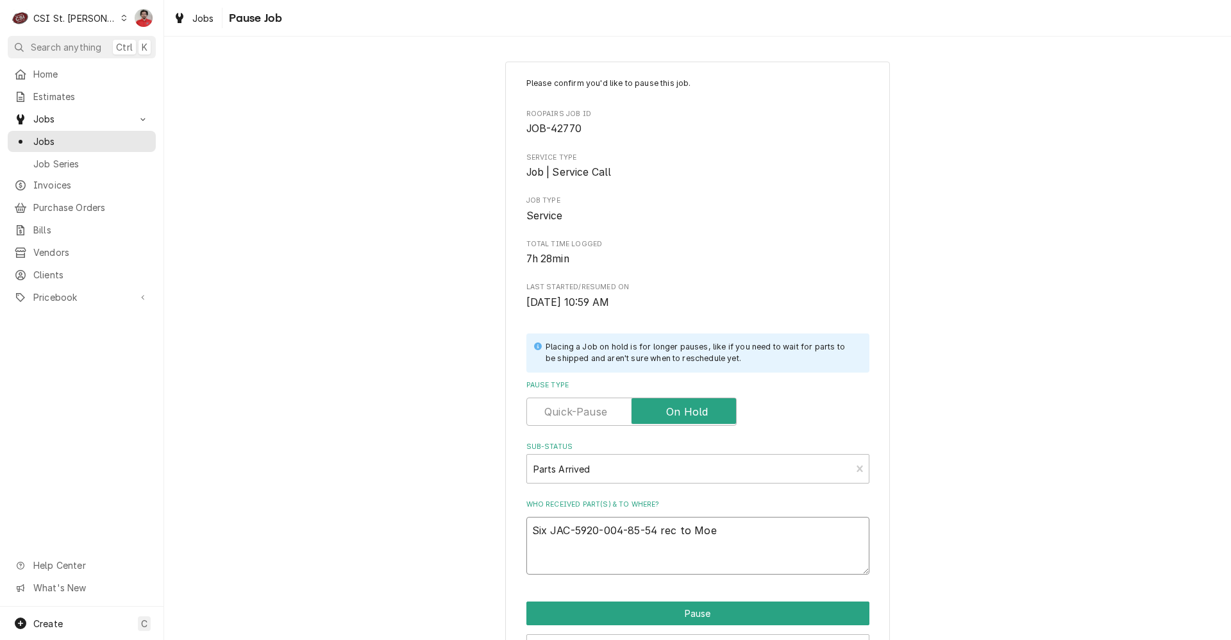
type textarea "x"
type textarea "Six JAC-5920-004-85-54 rec to Moe'"
type textarea "x"
type textarea "Six JAC-5920-004-85-54 rec to Moe's"
type textarea "x"
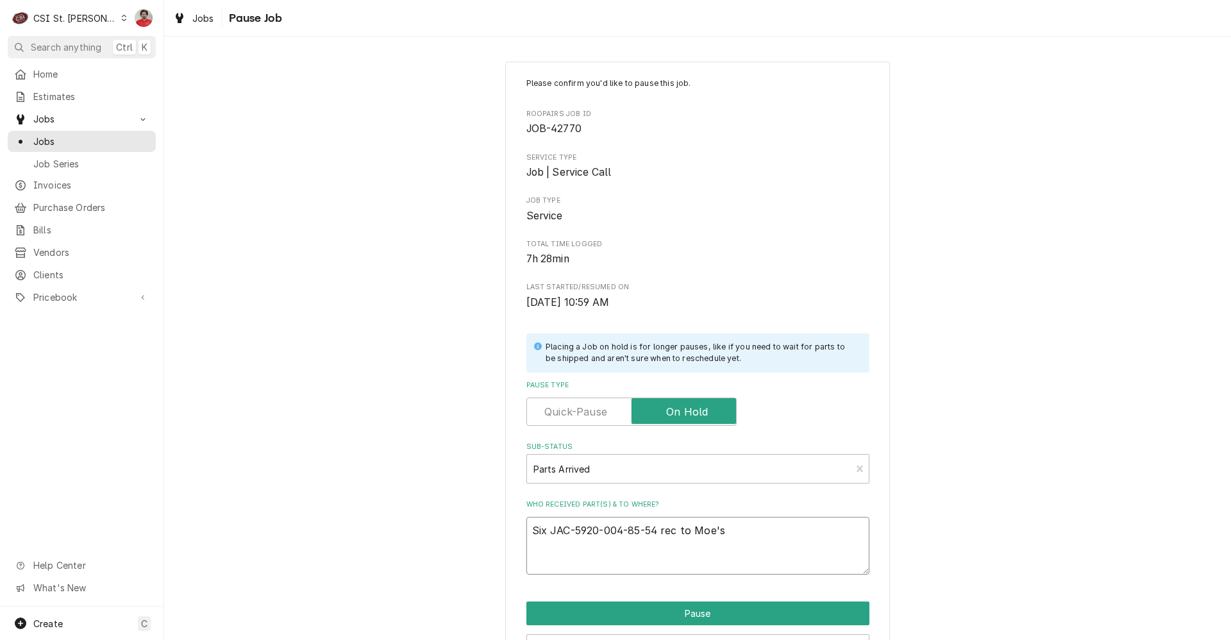
type textarea "Six JAC-5920-004-85-54 rec to Moe's"
type textarea "x"
type textarea "Six JAC-5920-004-85-54 rec to Moe's s"
type textarea "x"
type textarea "Six JAC-5920-004-85-54 rec to Moe's s"
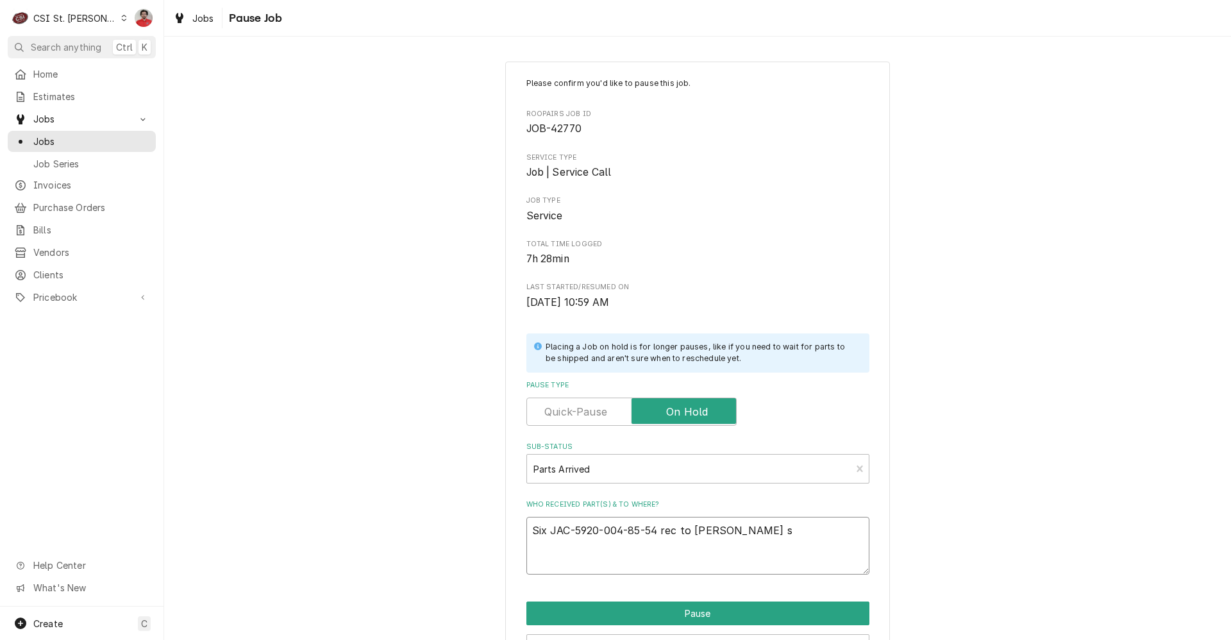
type textarea "x"
type textarea "Six JAC-5920-004-85-54 rec to Moe's s h"
type textarea "x"
type textarea "Six JAC-5920-004-85-54 rec to Moe's s he"
type textarea "x"
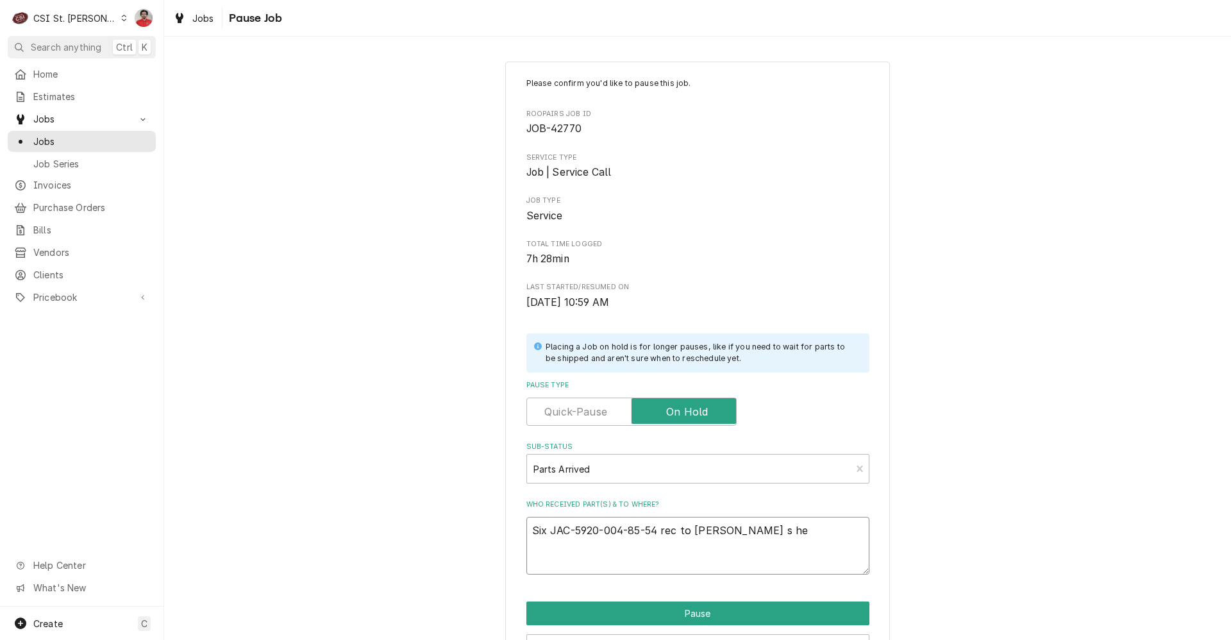
type textarea "Six JAC-5920-004-85-54 rec to Moe's s hel"
type textarea "x"
type textarea "Six JAC-5920-004-85-54 rec to Moe's s helf"
click at [729, 529] on textarea "Six JAC-5920-004-85-54 rec to Moe's s helf" at bounding box center [698, 546] width 343 height 58
type textarea "x"
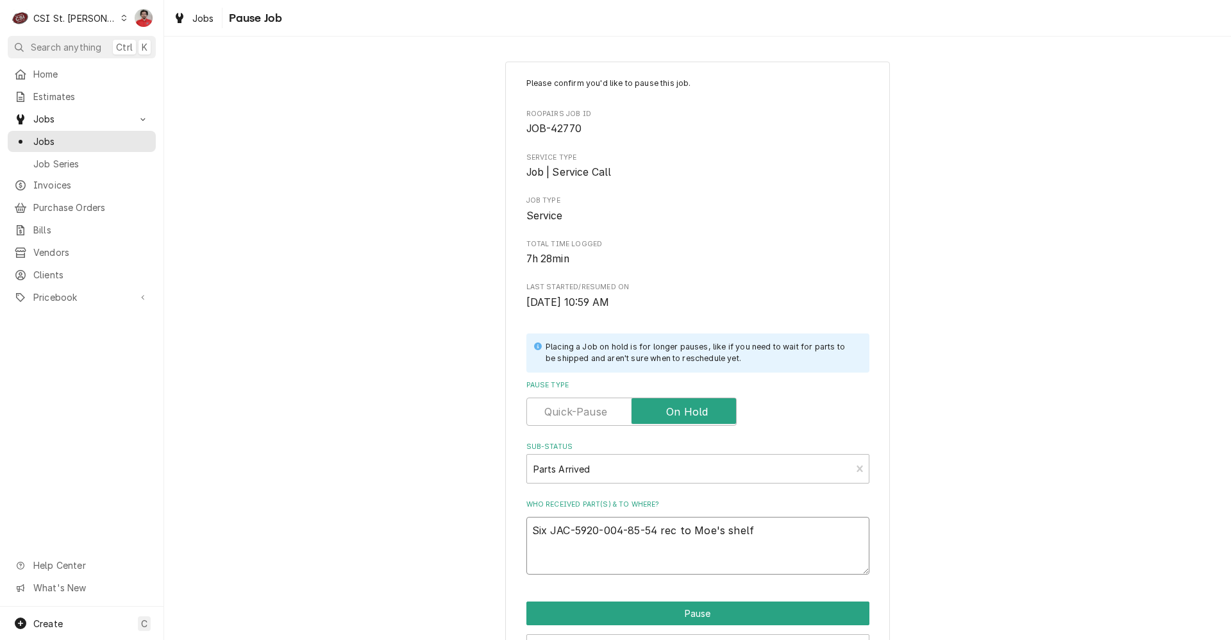
type textarea "Six JAC-5920-004-85-54 rec to Moe's shelf"
click at [707, 600] on div "Please confirm you'd like to pause this job. Roopairs Job ID JOB-42770 Service …" at bounding box center [697, 385] width 385 height 646
click at [705, 605] on button "Pause" at bounding box center [698, 614] width 343 height 24
type textarea "x"
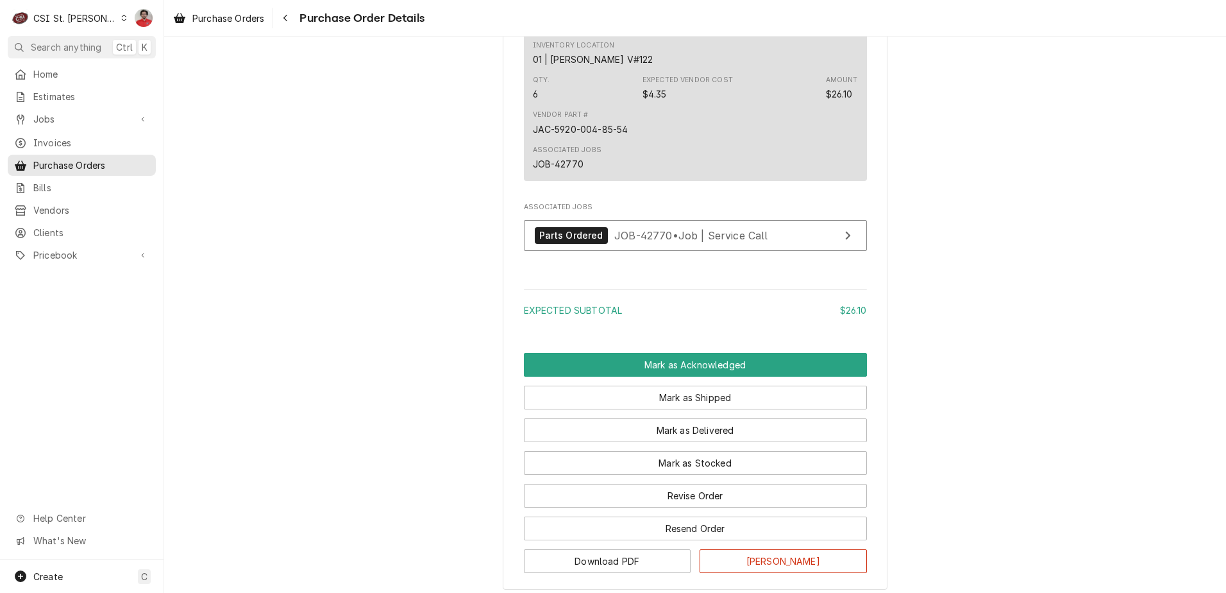
scroll to position [875, 0]
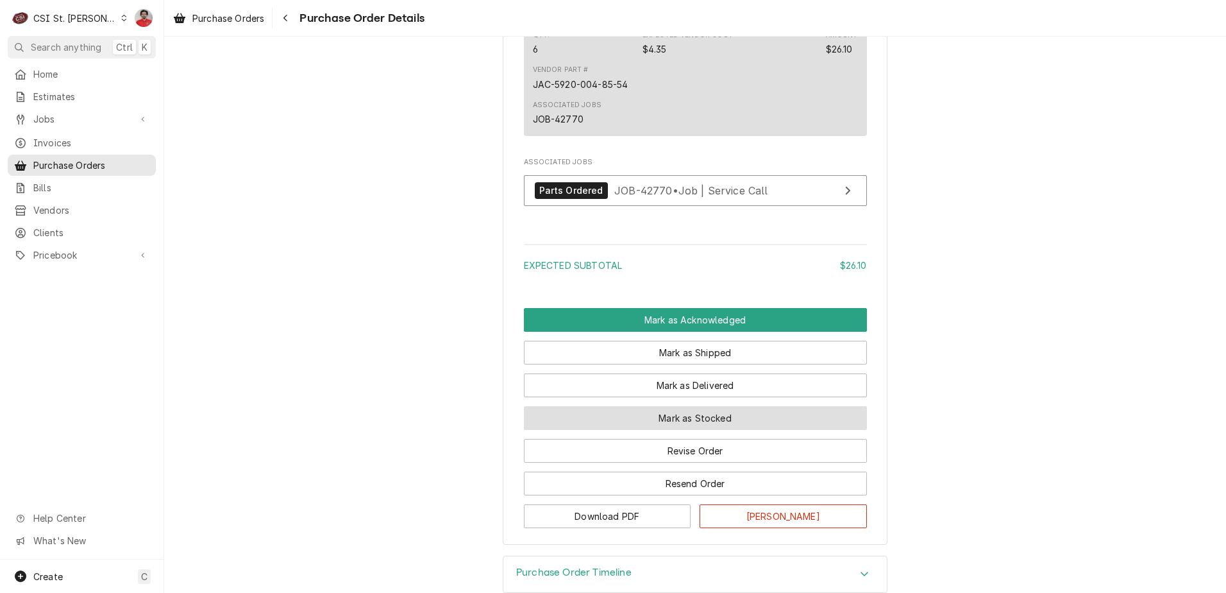
click at [698, 430] on button "Mark as Stocked" at bounding box center [695, 418] width 343 height 24
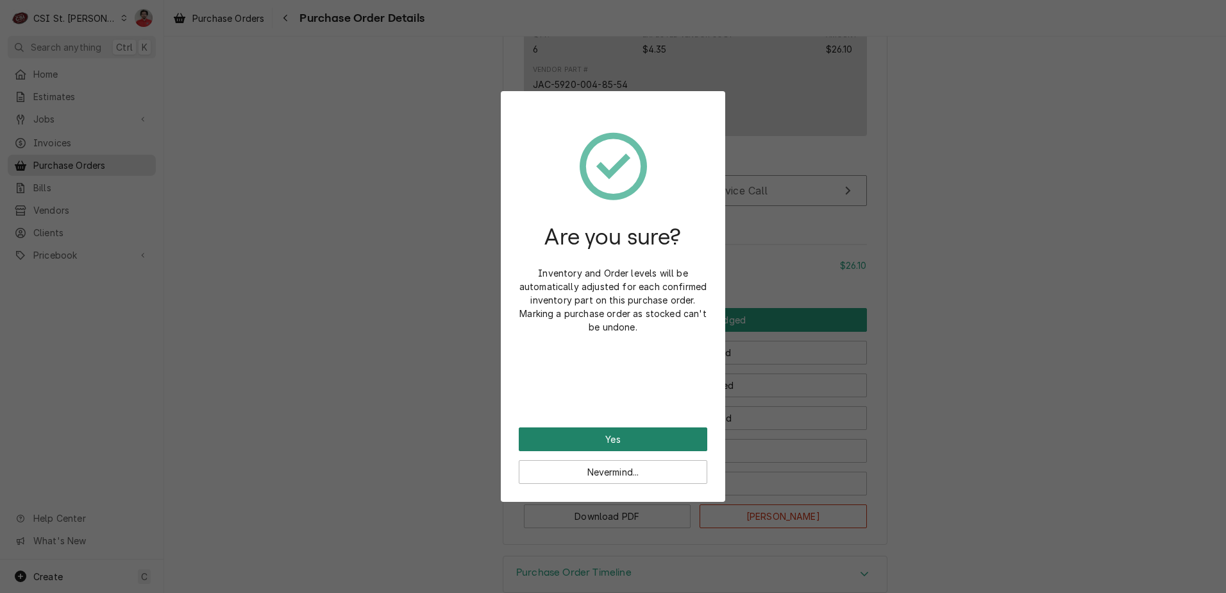
click at [611, 430] on button "Yes" at bounding box center [613, 439] width 189 height 24
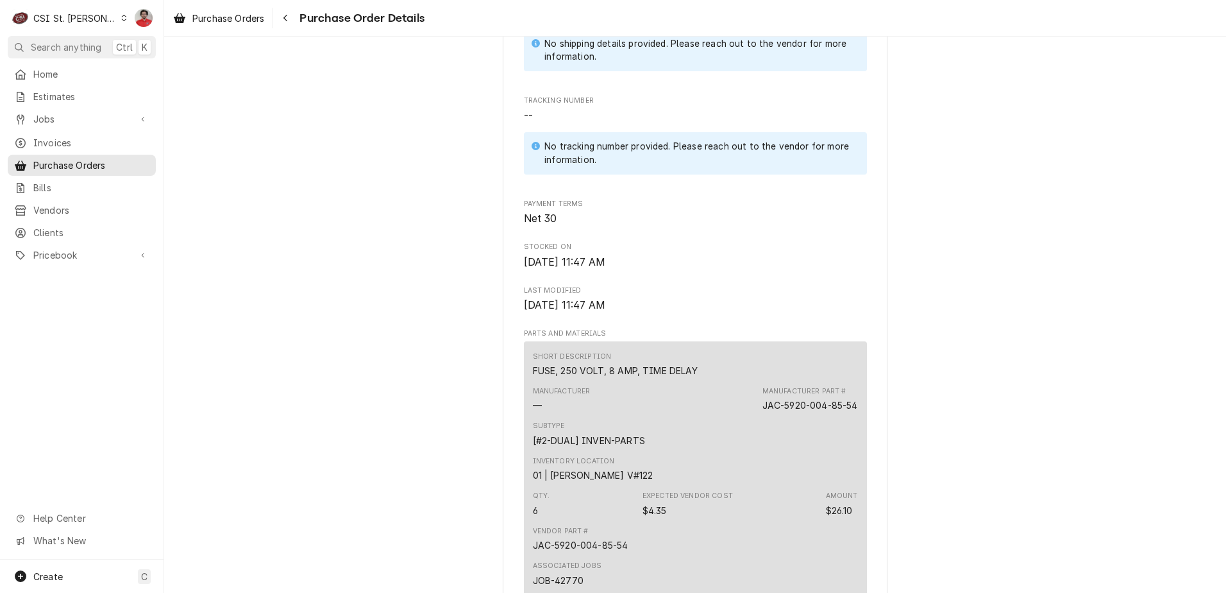
scroll to position [1004, 0]
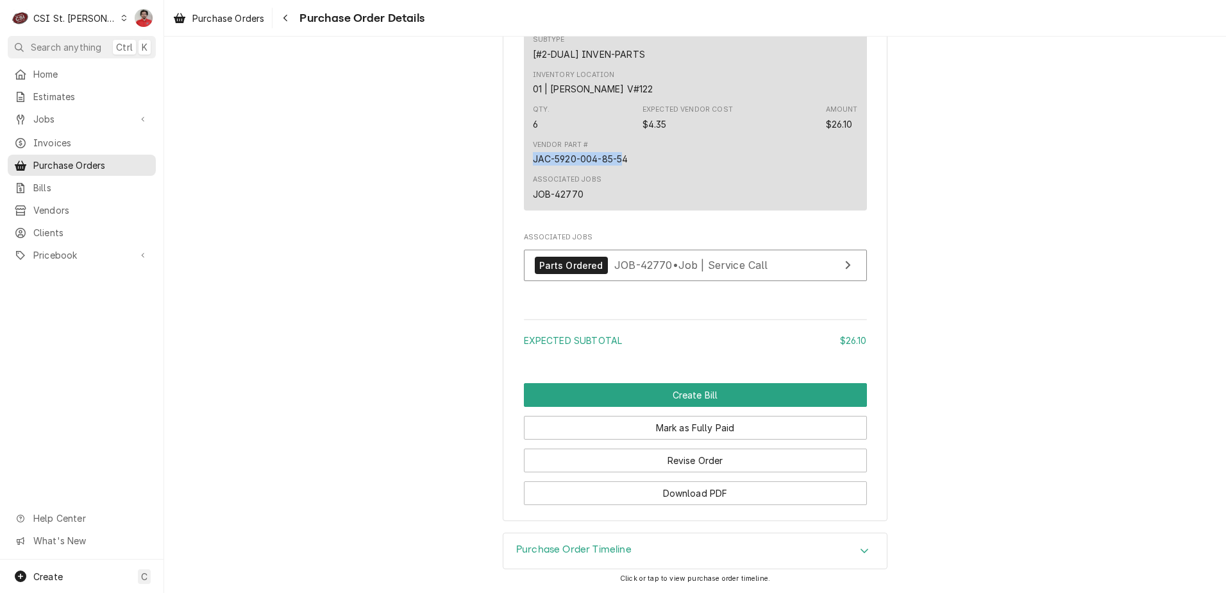
drag, startPoint x: 621, startPoint y: 156, endPoint x: 504, endPoint y: 160, distance: 117.4
drag, startPoint x: 636, startPoint y: 155, endPoint x: 476, endPoint y: 162, distance: 159.8
copy div "JAC-5920-004-85-54"
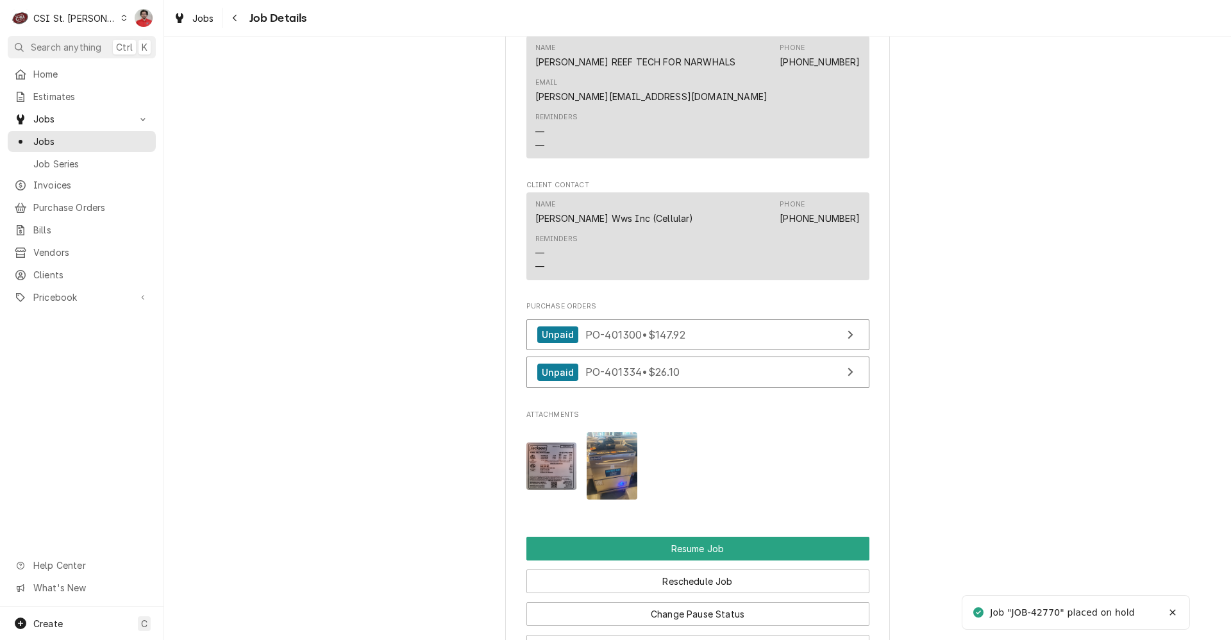
scroll to position [1603, 0]
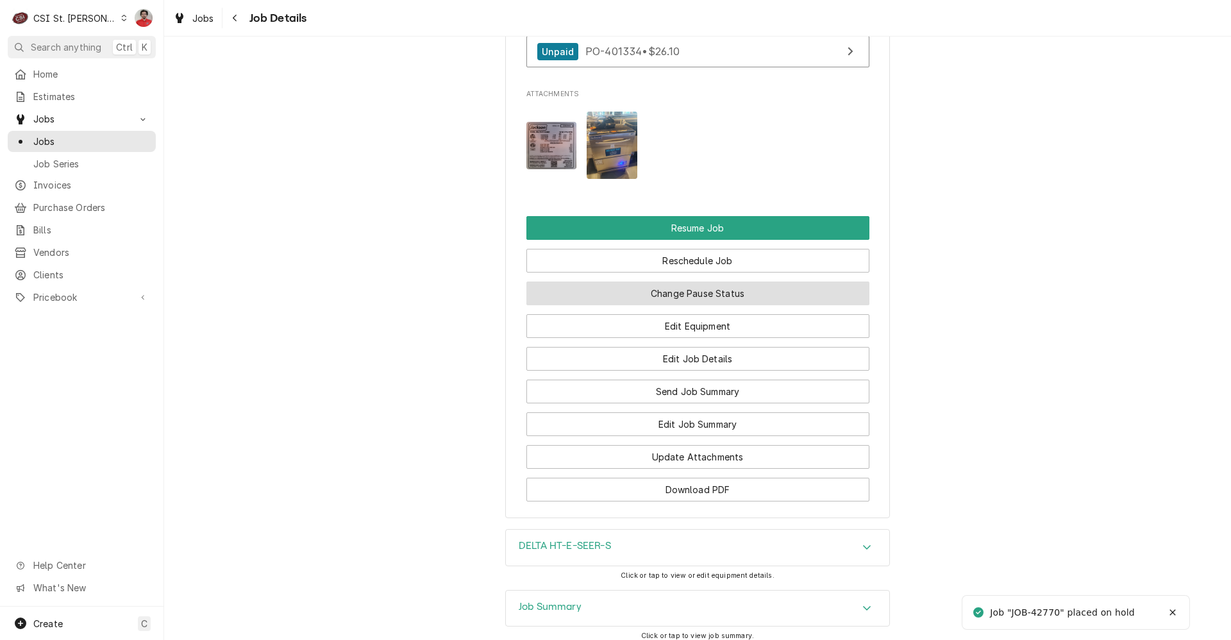
click at [666, 305] on button "Change Pause Status" at bounding box center [698, 294] width 343 height 24
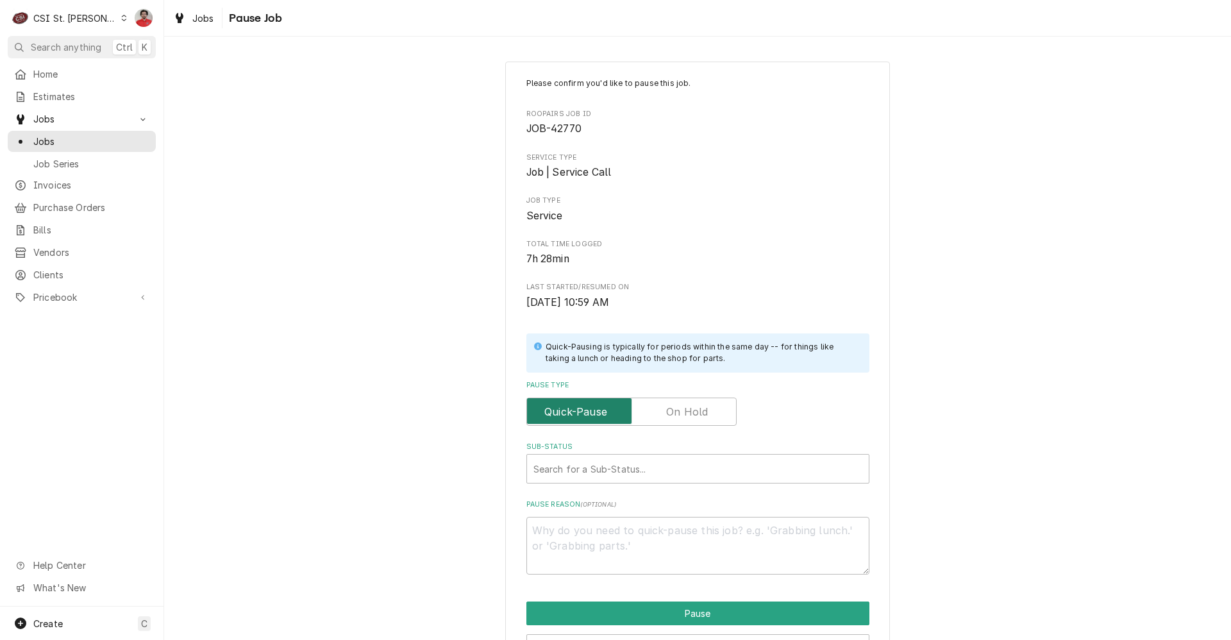
click at [655, 400] on input "Pause Type" at bounding box center [631, 412] width 199 height 28
checkbox input "true"
type textarea "x"
click at [647, 474] on div "Sub-Status" at bounding box center [698, 468] width 329 height 23
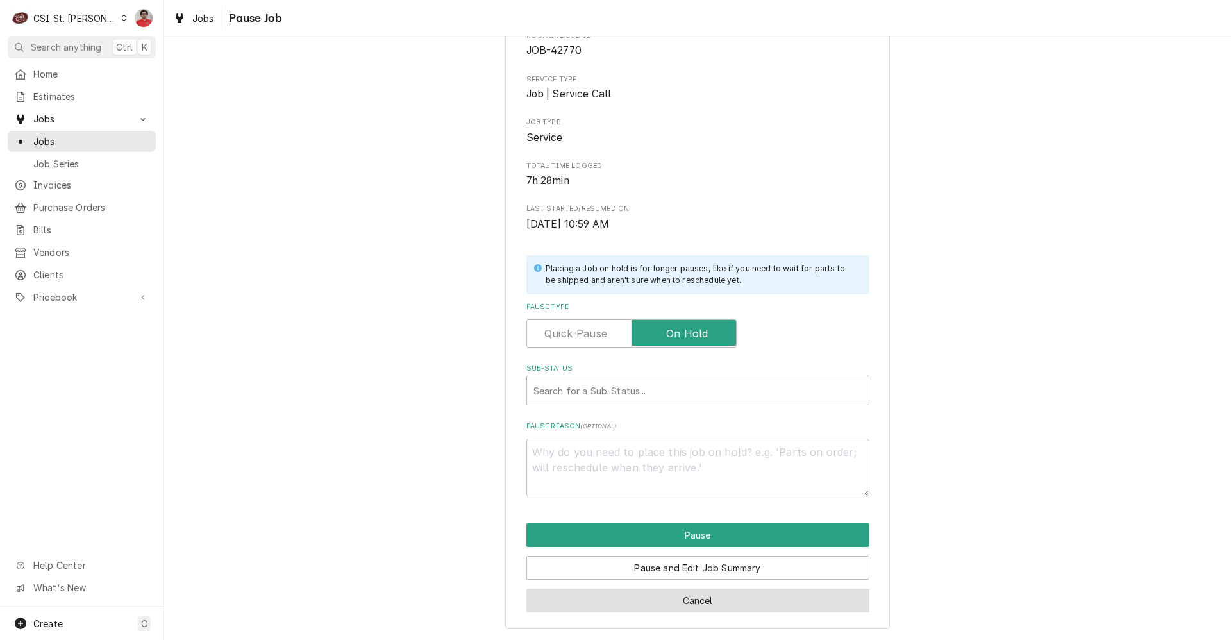
click at [710, 598] on button "Cancel" at bounding box center [698, 601] width 343 height 24
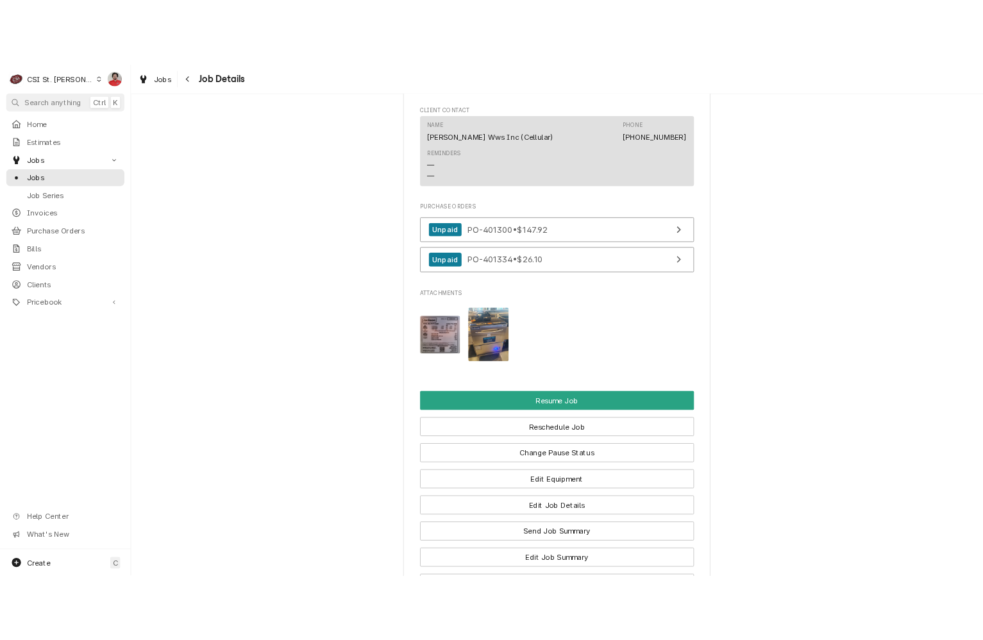
scroll to position [1732, 0]
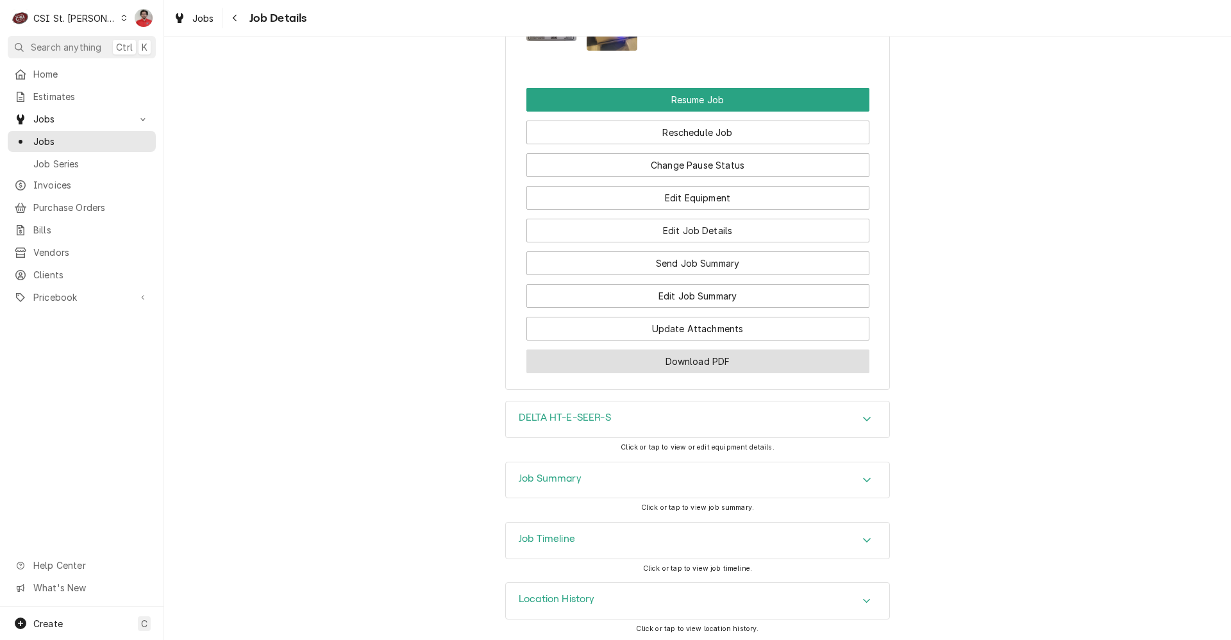
click at [686, 373] on button "Download PDF" at bounding box center [698, 362] width 343 height 24
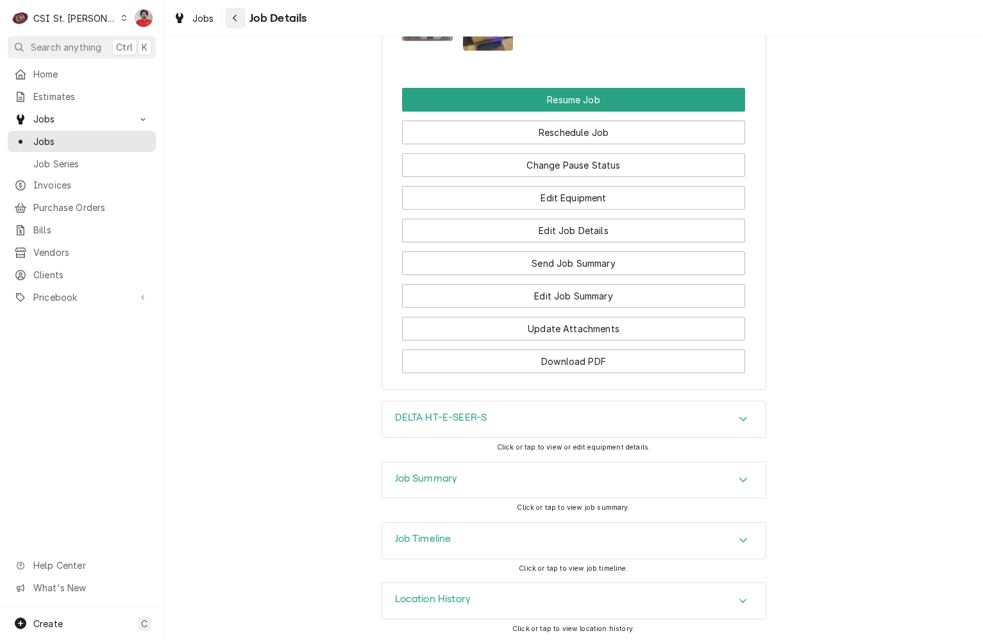
click at [232, 15] on icon "Navigate back" at bounding box center [235, 17] width 6 height 9
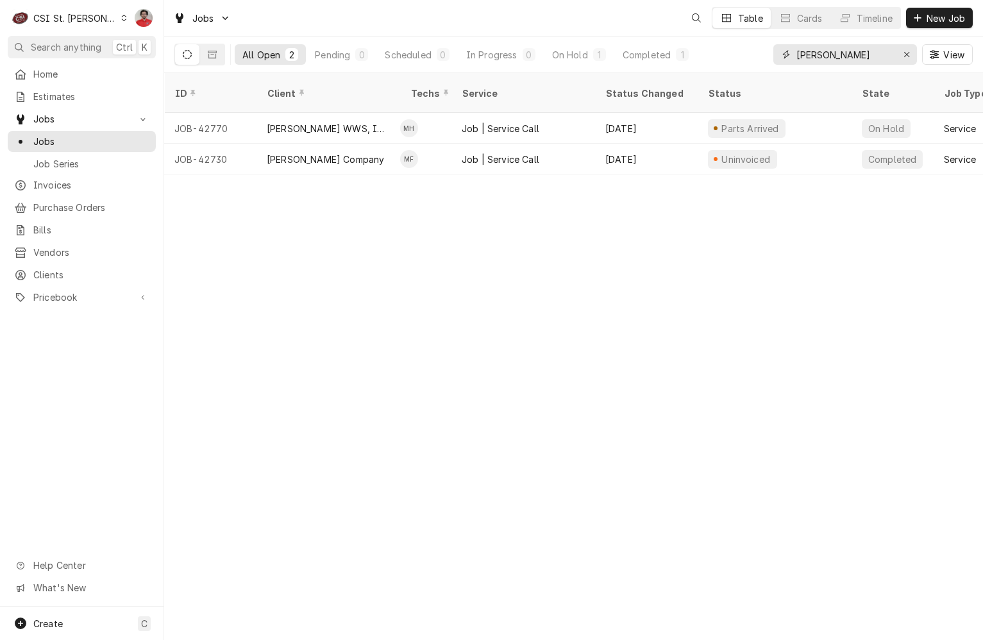
click at [850, 52] on input "Jackson" at bounding box center [845, 54] width 96 height 21
type input "401440"
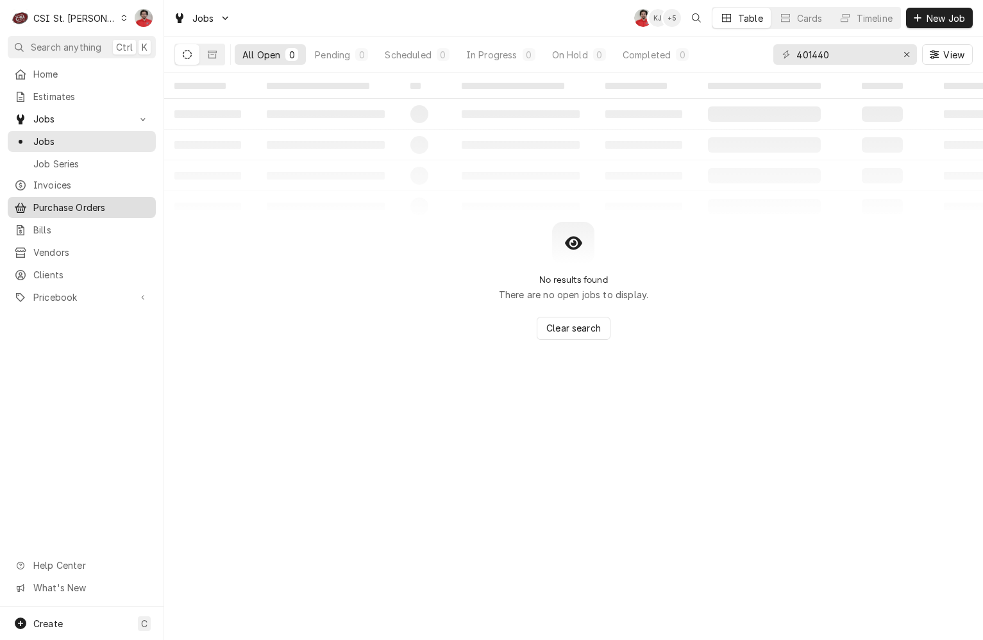
click at [64, 201] on span "Purchase Orders" at bounding box center [91, 207] width 116 height 13
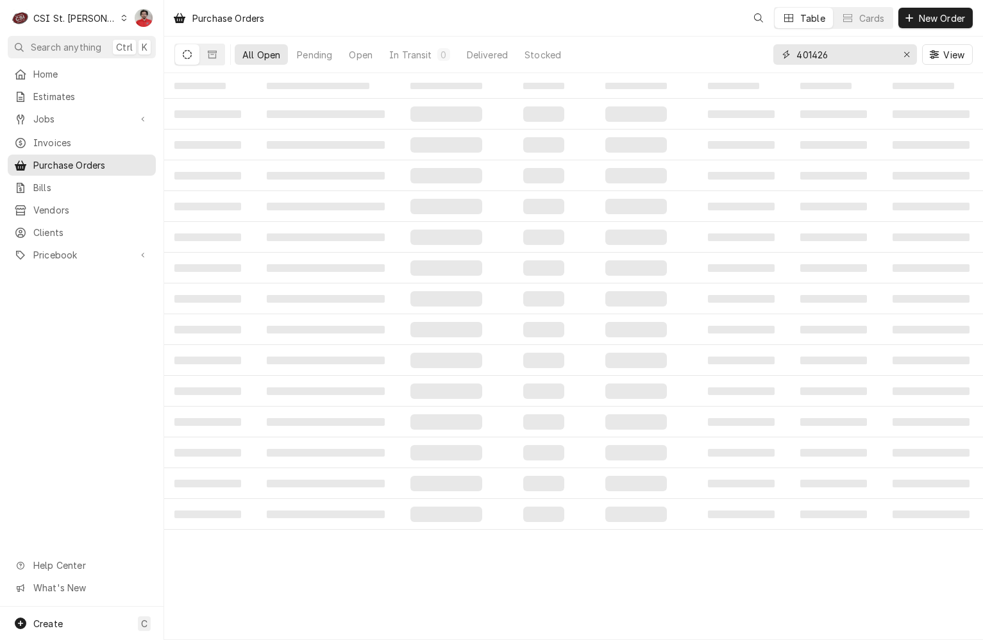
click at [857, 54] on input "401426" at bounding box center [845, 54] width 96 height 21
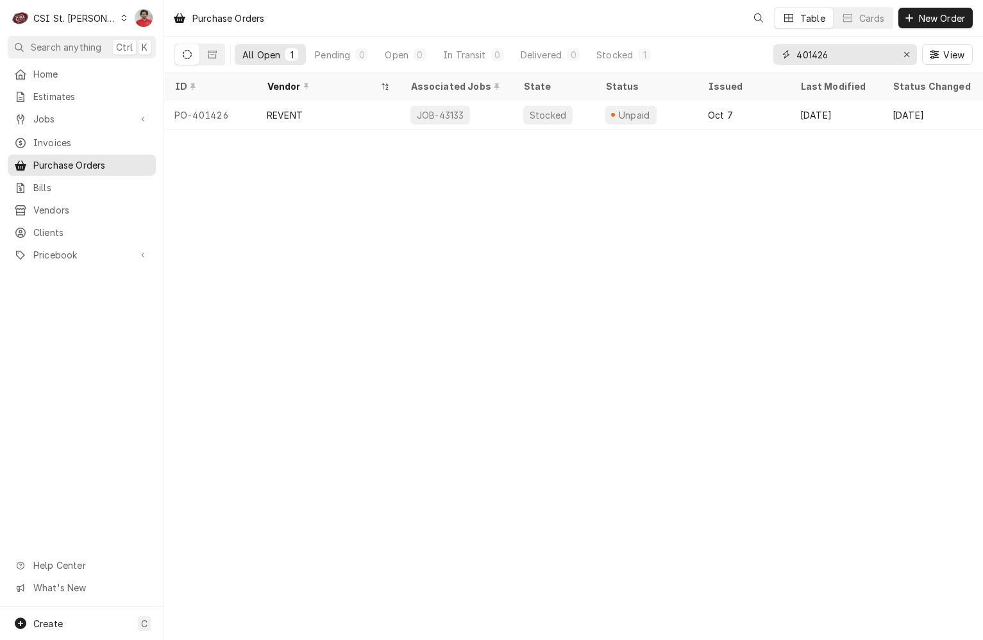
click at [856, 55] on input "401426" at bounding box center [845, 54] width 96 height 21
type input "401440"
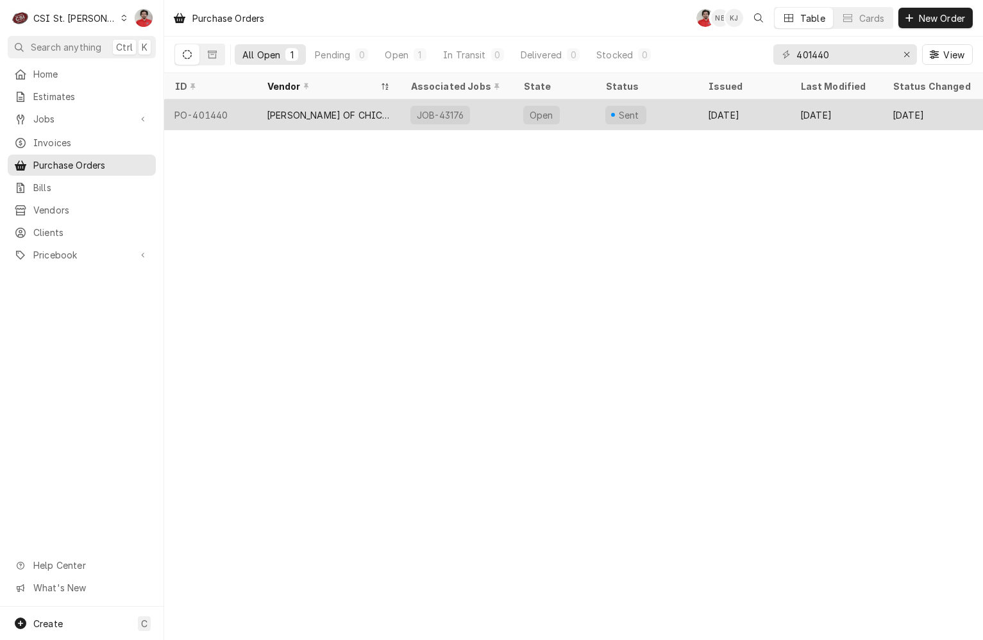
click at [567, 122] on div "Open" at bounding box center [554, 114] width 82 height 31
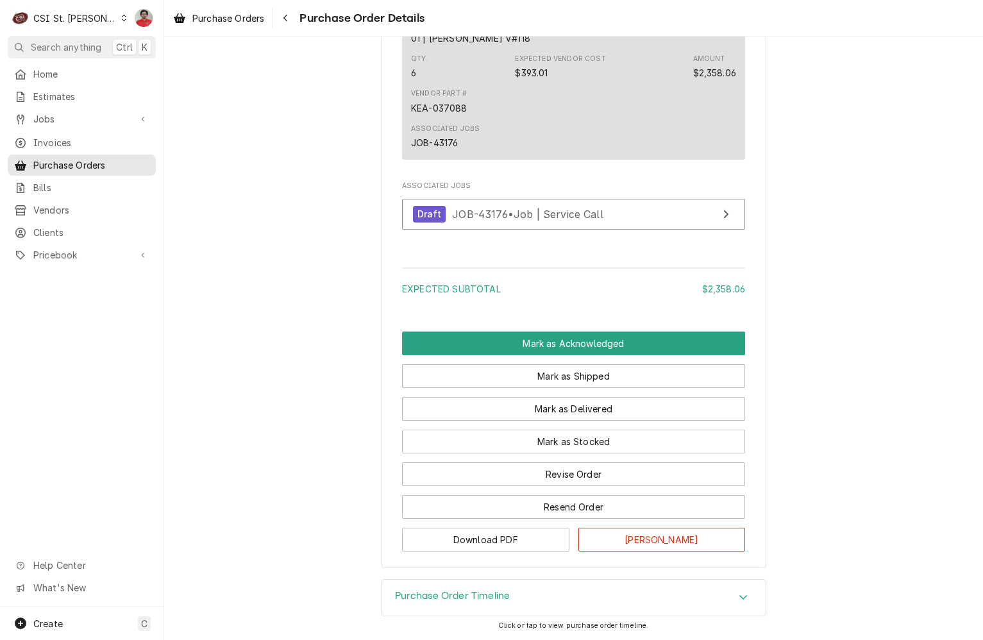
scroll to position [892, 0]
click at [534, 217] on span "JOB-43176 • Job | Service Call" at bounding box center [527, 213] width 151 height 13
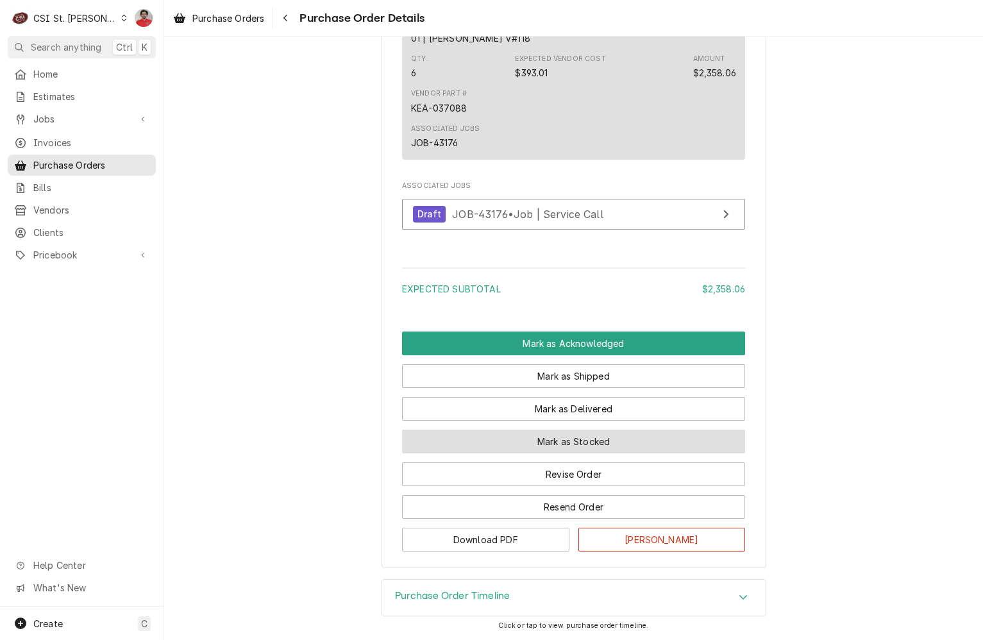
click at [582, 445] on button "Mark as Stocked" at bounding box center [573, 442] width 343 height 24
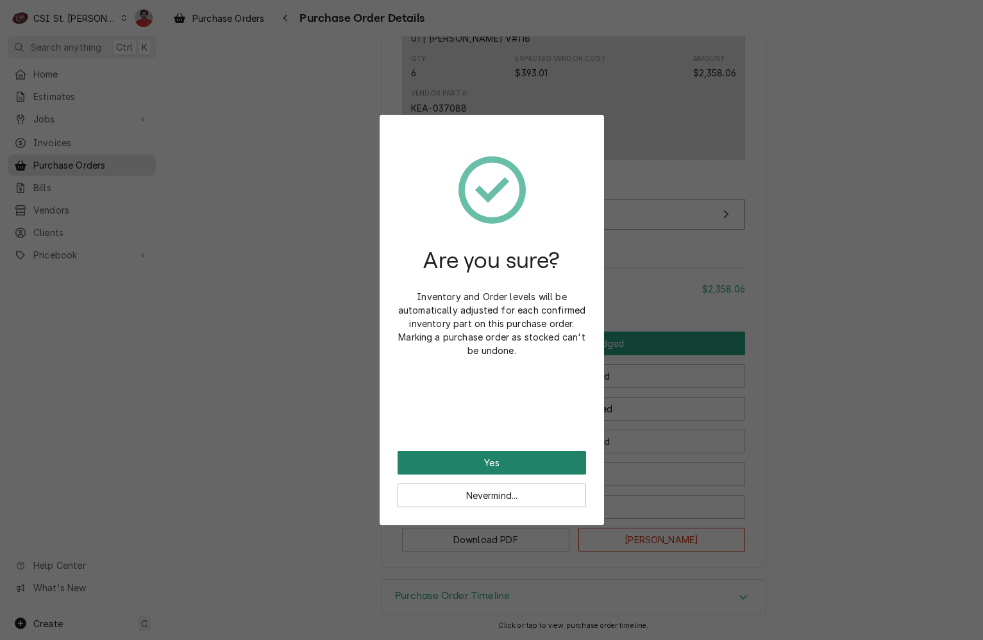
click at [507, 458] on button "Yes" at bounding box center [492, 463] width 189 height 24
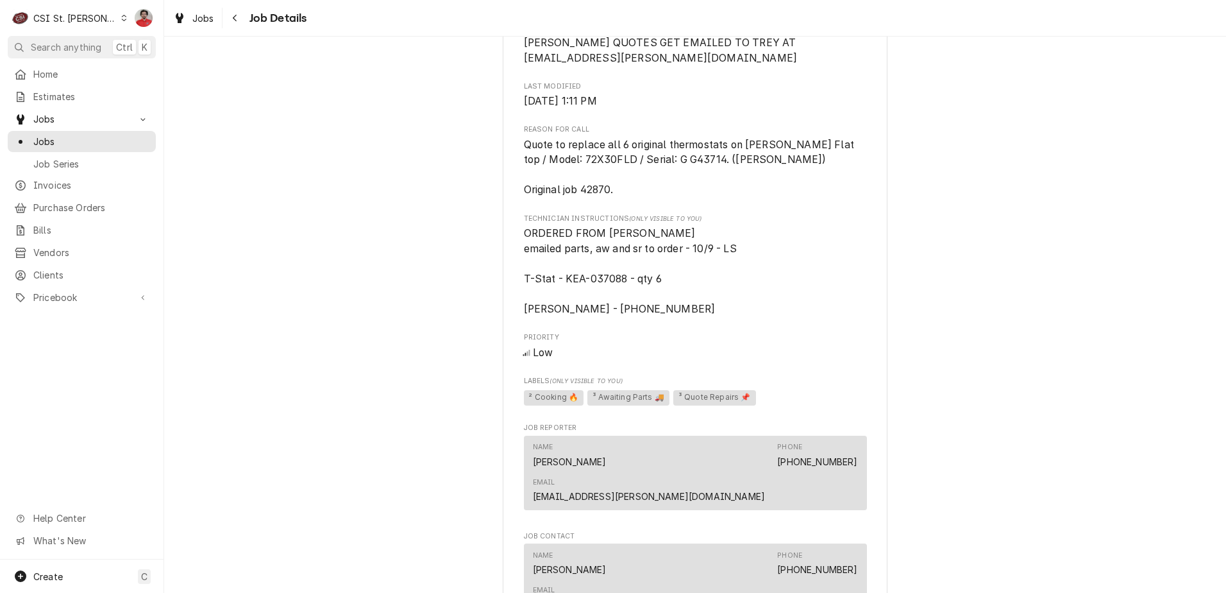
scroll to position [1410, 0]
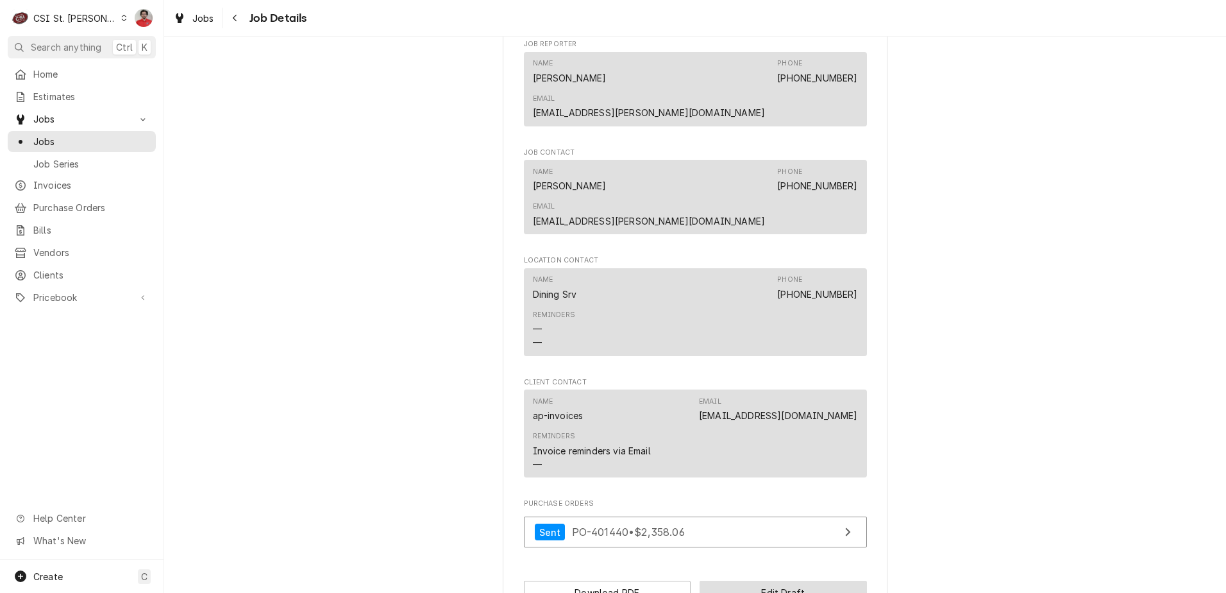
click at [743, 580] on button "Edit Draft" at bounding box center [783, 592] width 167 height 24
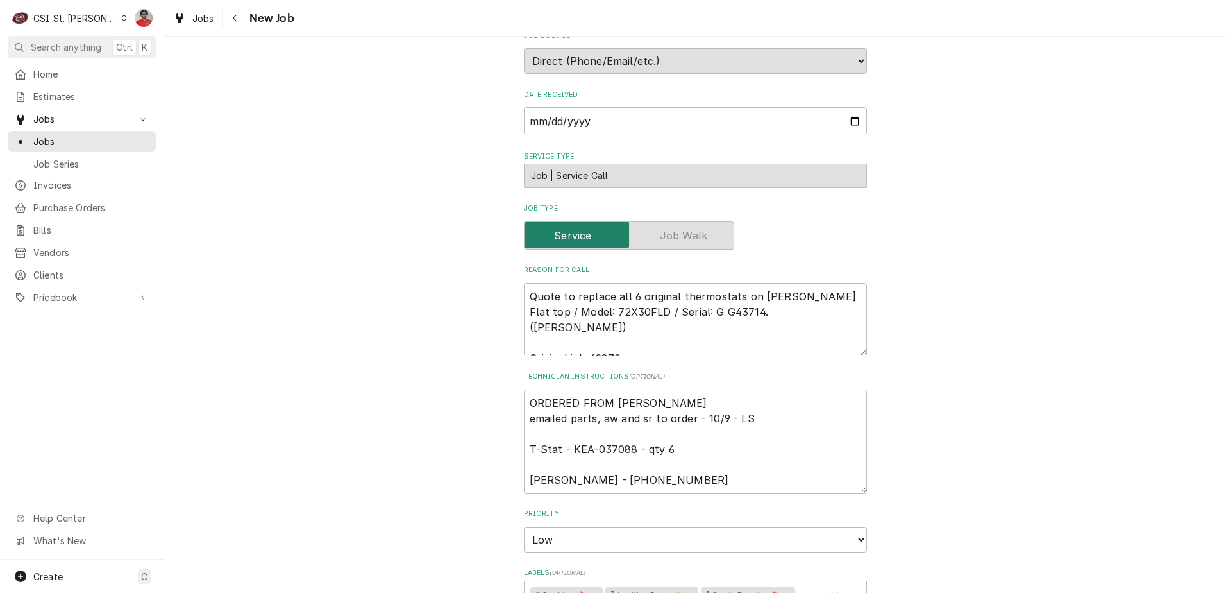
scroll to position [1090, 0]
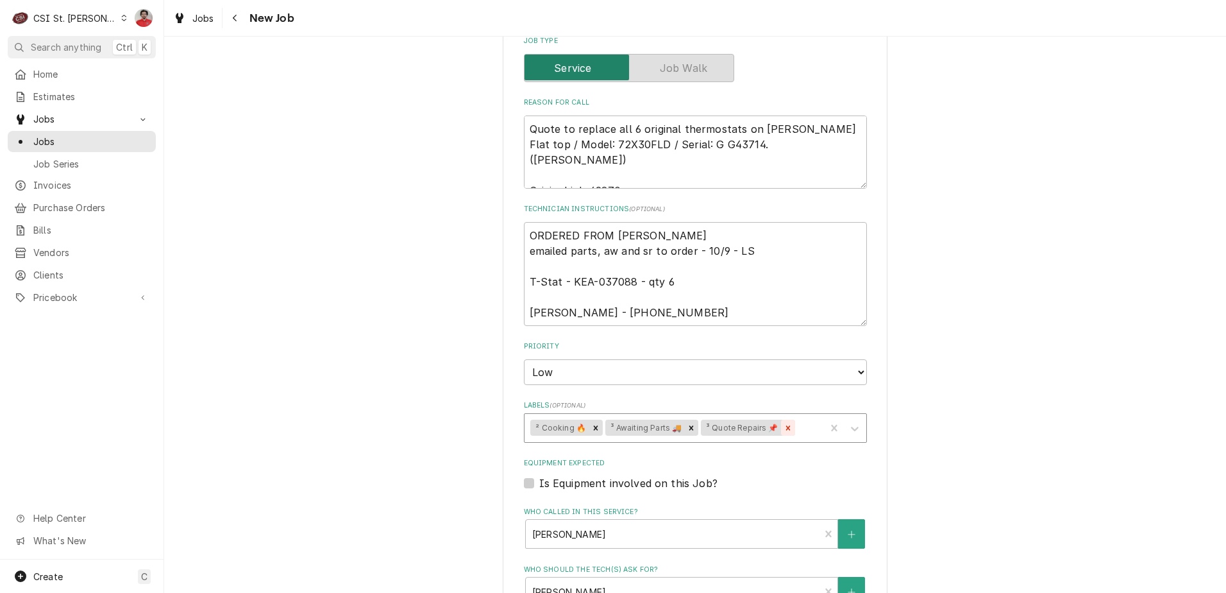
click at [687, 423] on icon "Remove ³ Awaiting Parts 🚚" at bounding box center [691, 427] width 9 height 9
click at [702, 416] on div "Labels" at bounding box center [761, 427] width 118 height 23
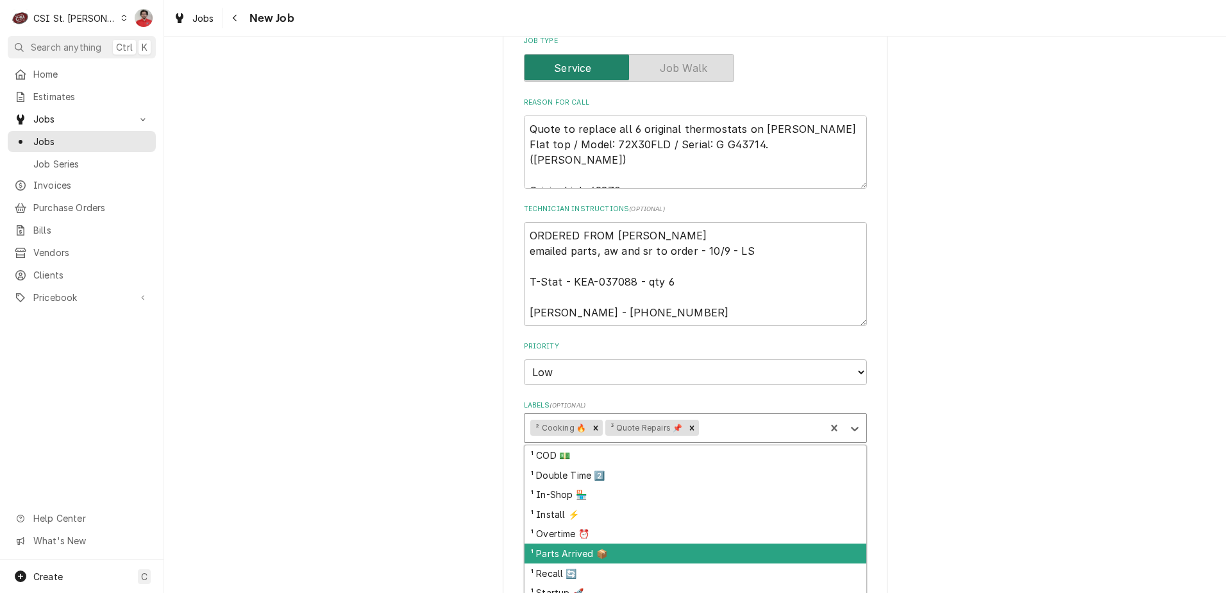
click at [618, 543] on div "¹ Parts Arrived 📦" at bounding box center [696, 553] width 342 height 20
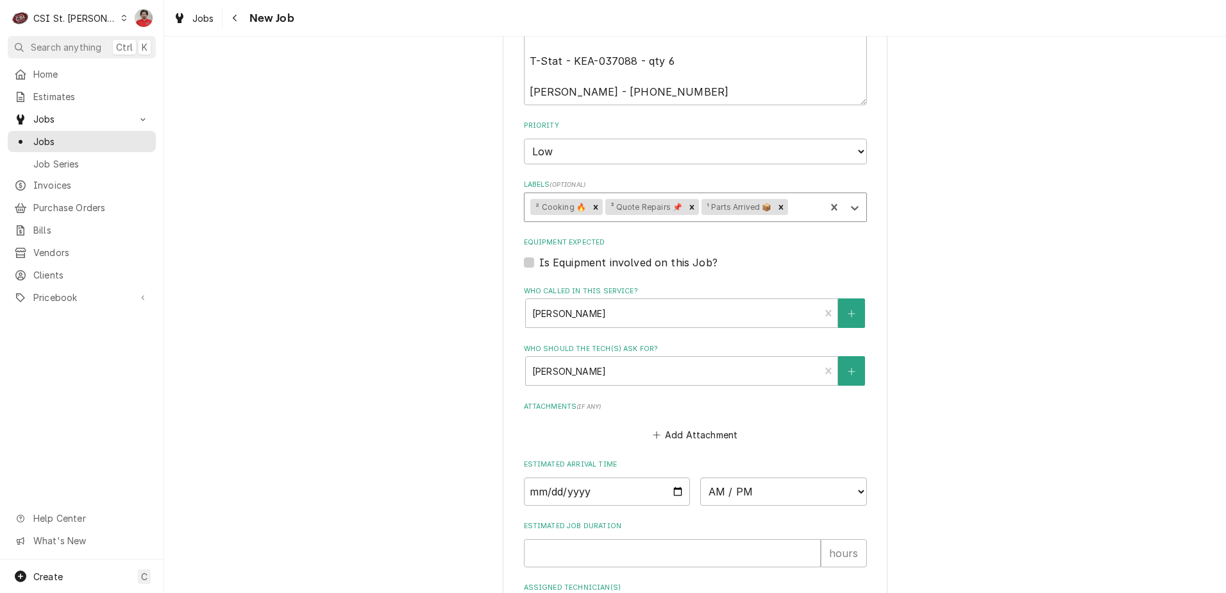
scroll to position [1379, 0]
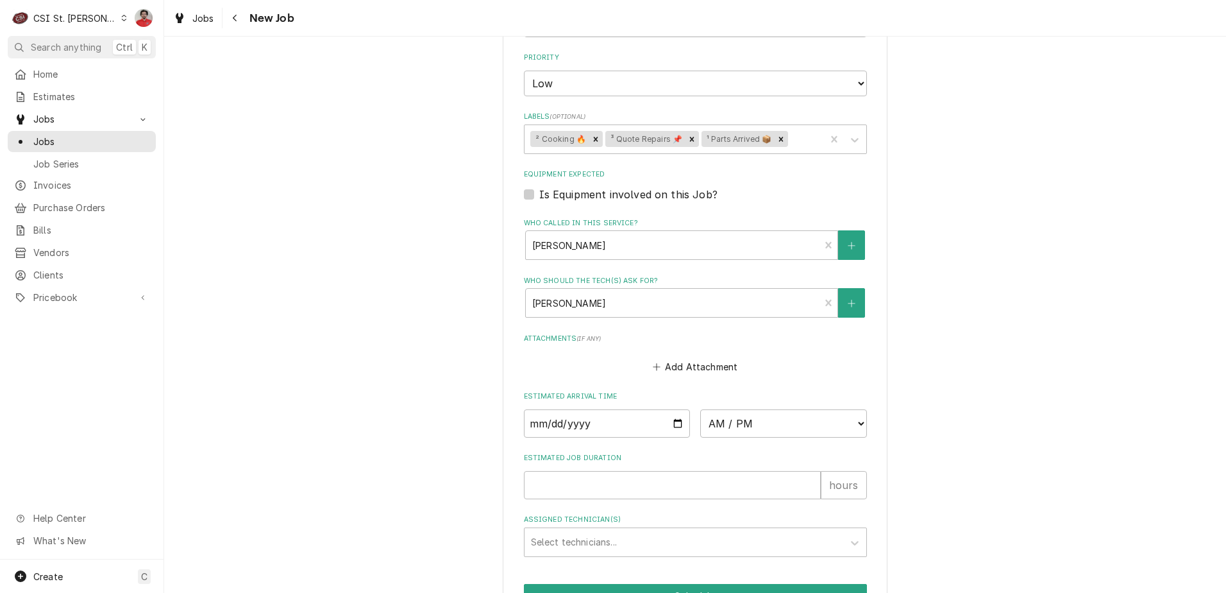
type textarea "x"
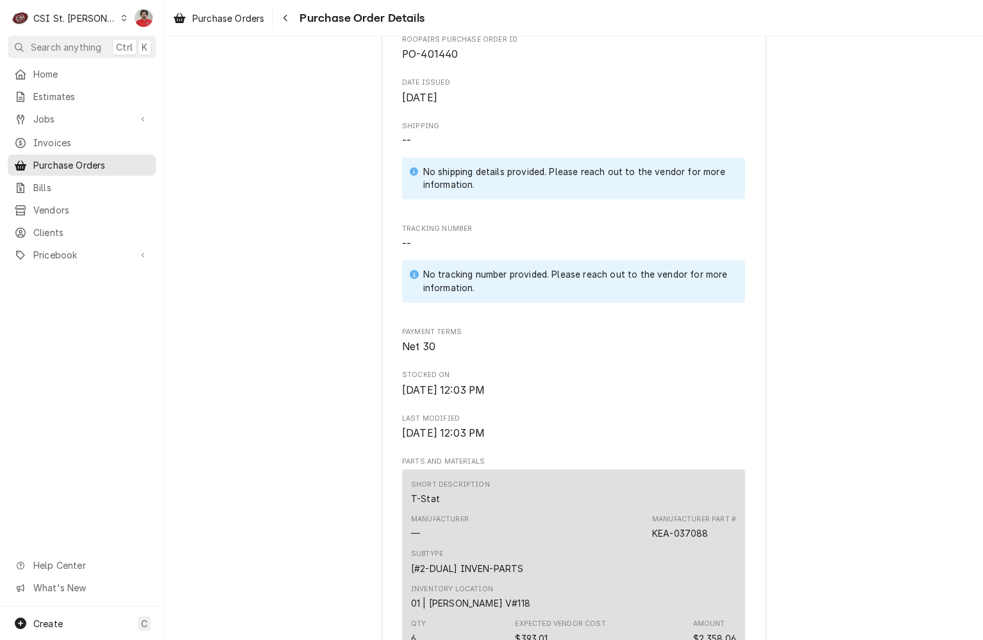
scroll to position [885, 0]
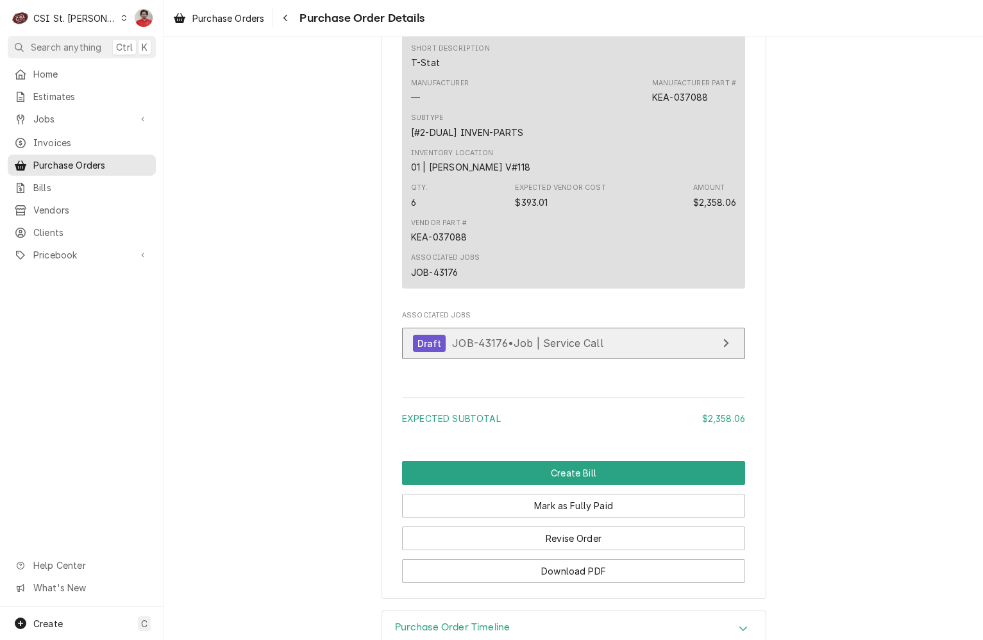
click at [564, 350] on span "JOB-43176 • Job | Service Call" at bounding box center [527, 343] width 151 height 13
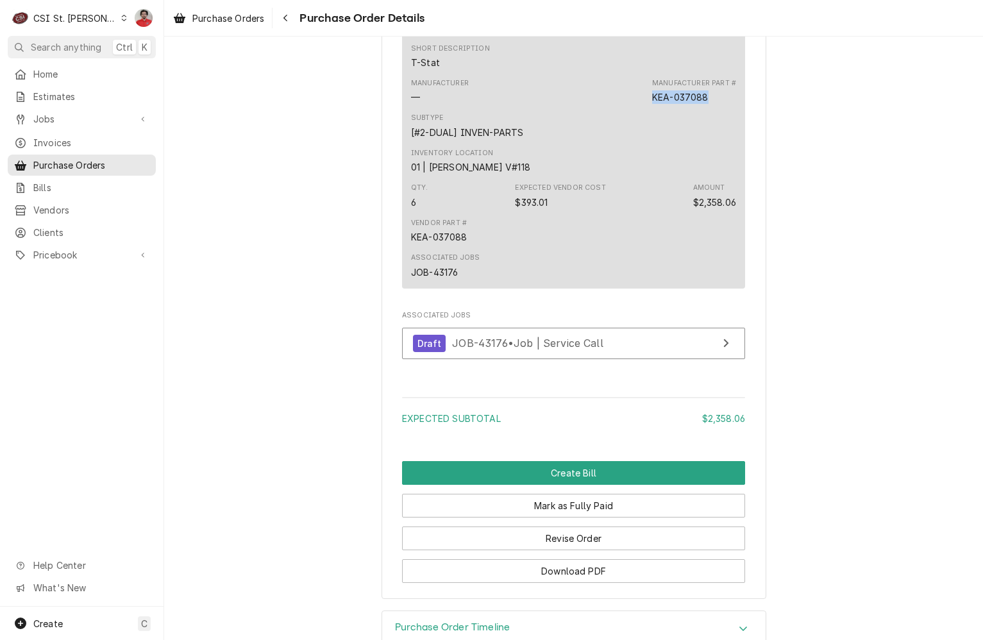
drag, startPoint x: 703, startPoint y: 137, endPoint x: 620, endPoint y: 137, distance: 82.7
click at [620, 108] on div "Manufacturer — Manufacturer Part # KEA-037088" at bounding box center [573, 91] width 325 height 35
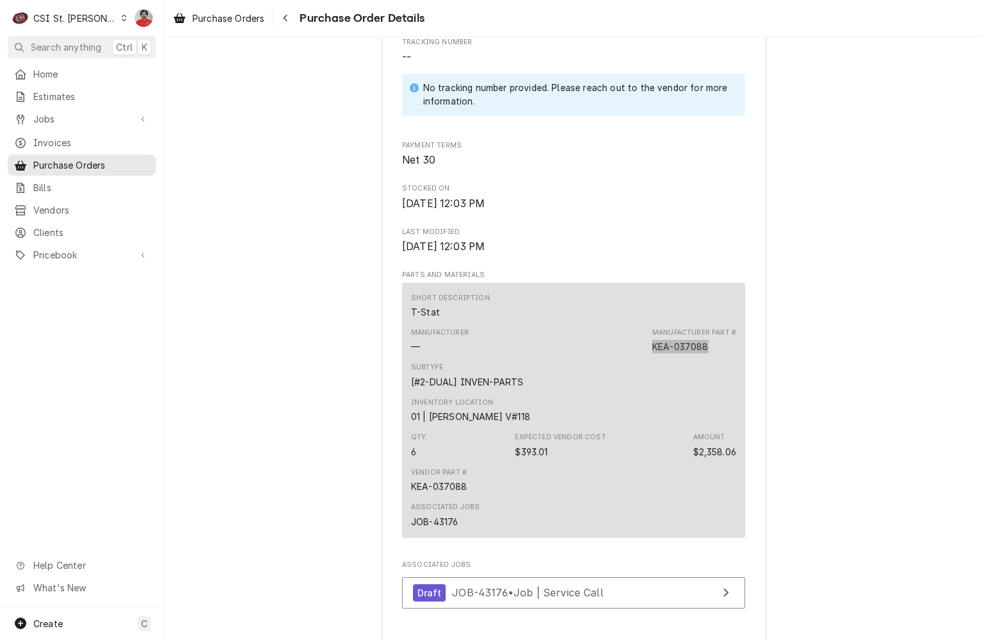
scroll to position [956, 0]
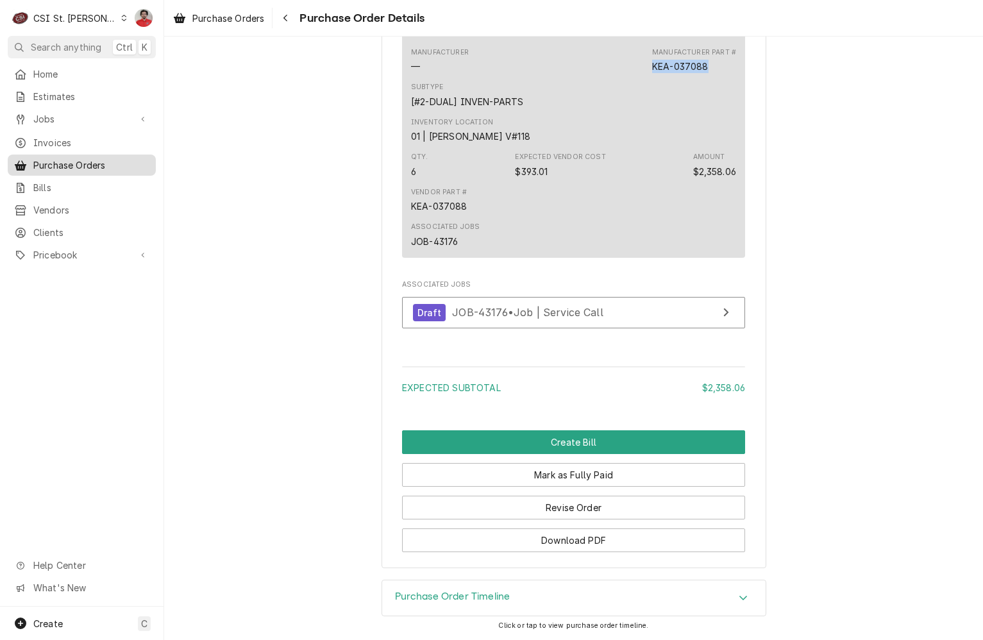
click at [87, 158] on span "Purchase Orders" at bounding box center [91, 164] width 116 height 13
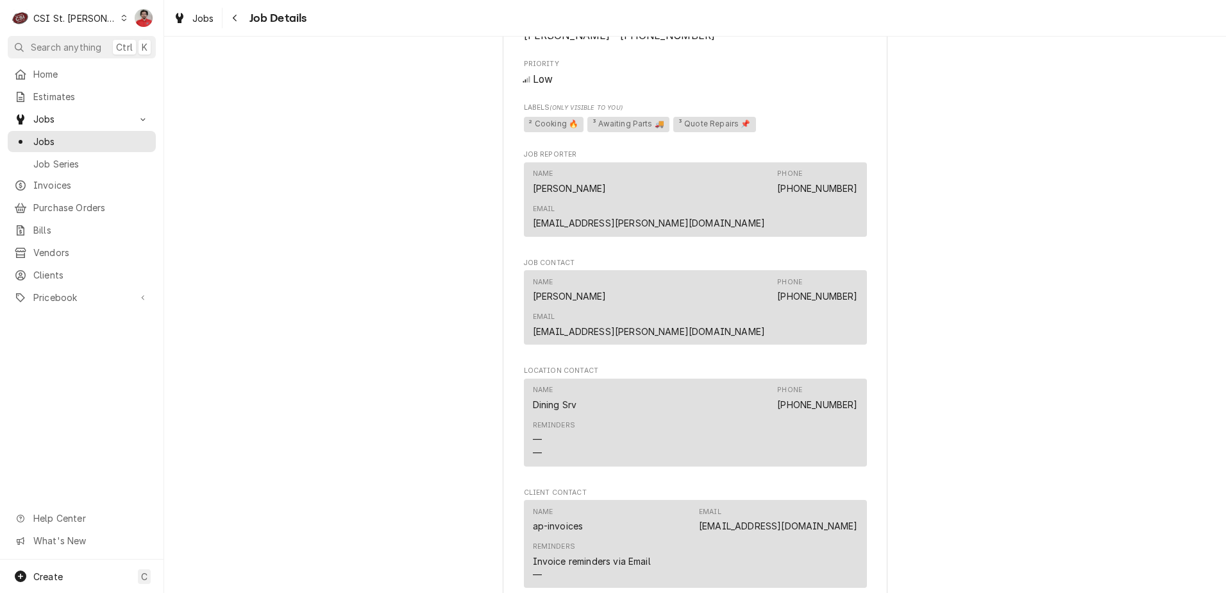
scroll to position [1410, 0]
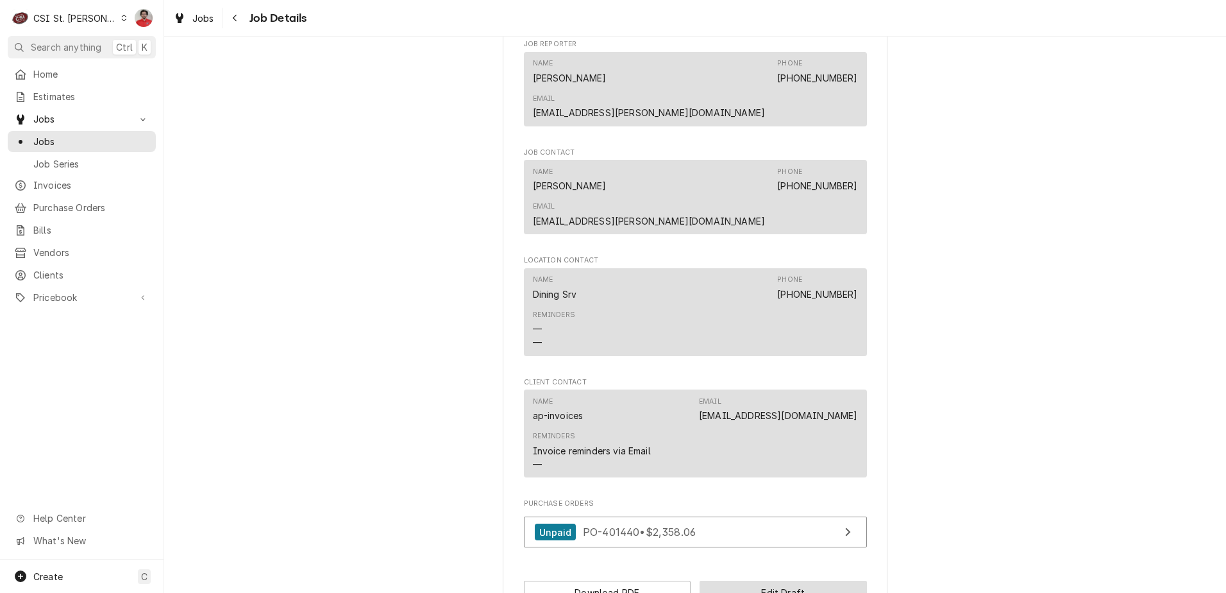
click at [741, 580] on button "Edit Draft" at bounding box center [783, 592] width 167 height 24
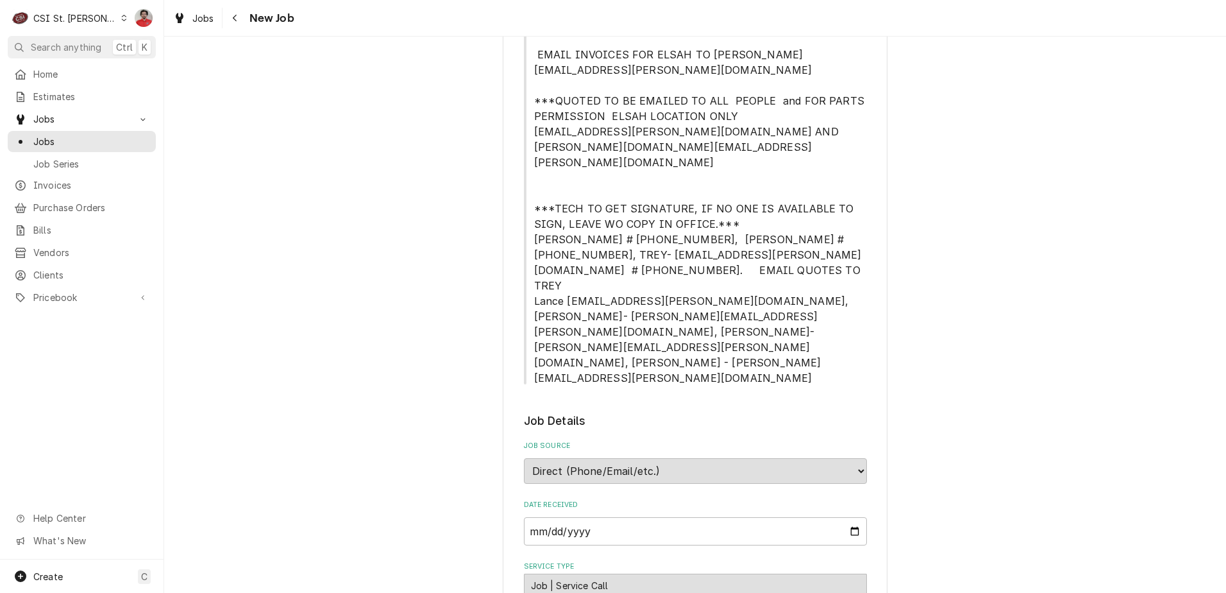
scroll to position [1026, 0]
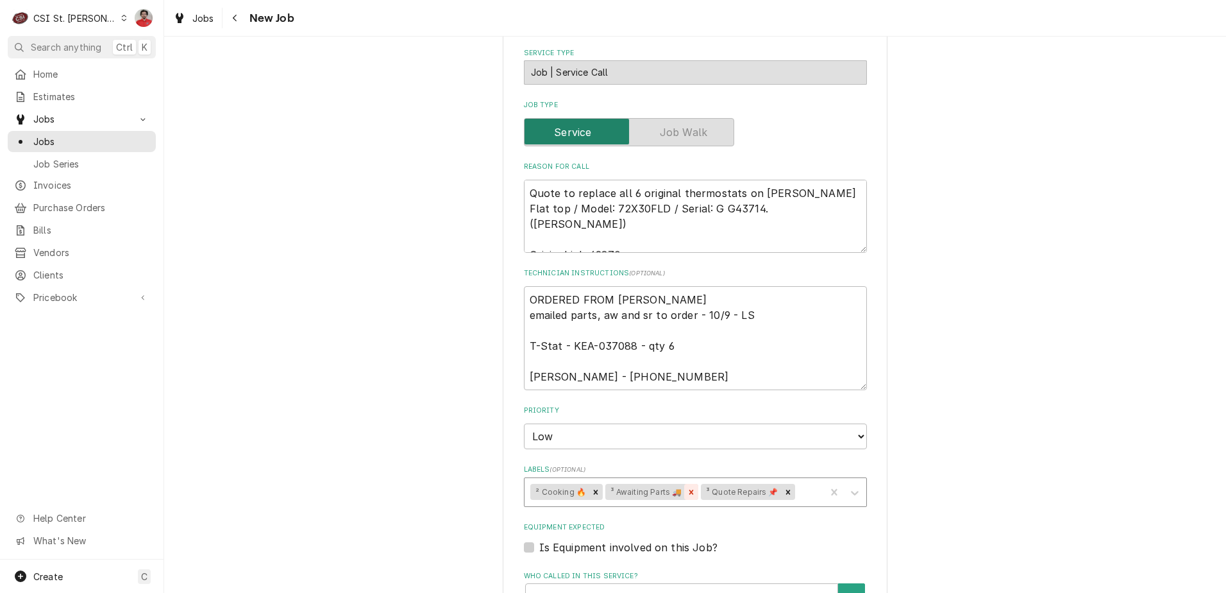
click at [688, 487] on icon "Remove ³ Awaiting Parts 🚚" at bounding box center [691, 491] width 9 height 9
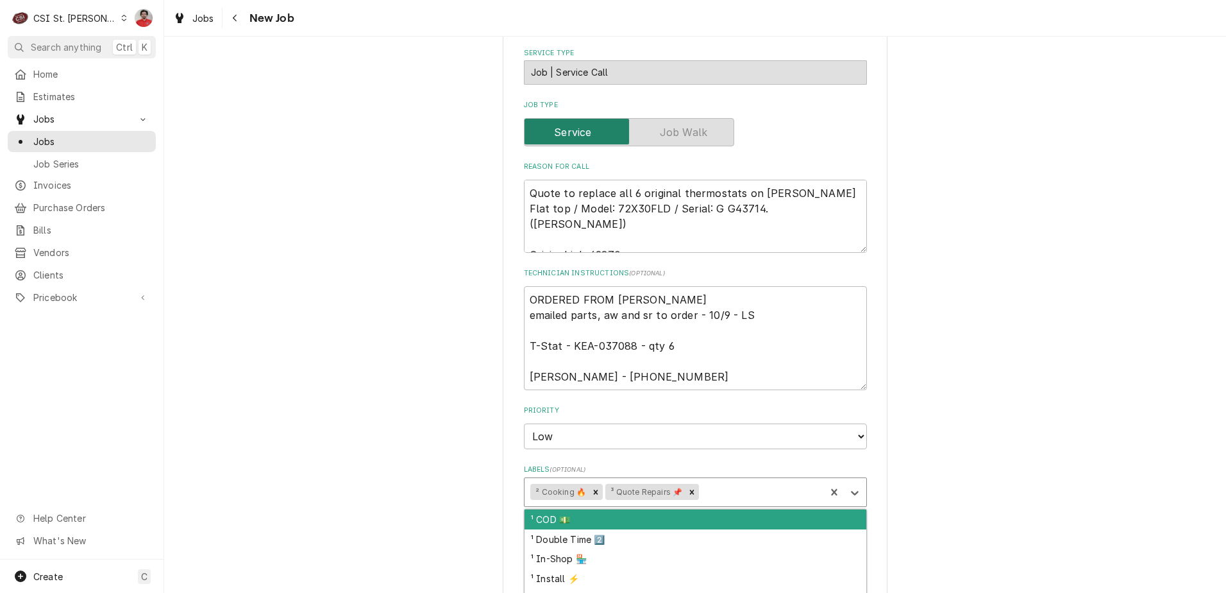
click at [710, 480] on div "Labels" at bounding box center [761, 491] width 118 height 23
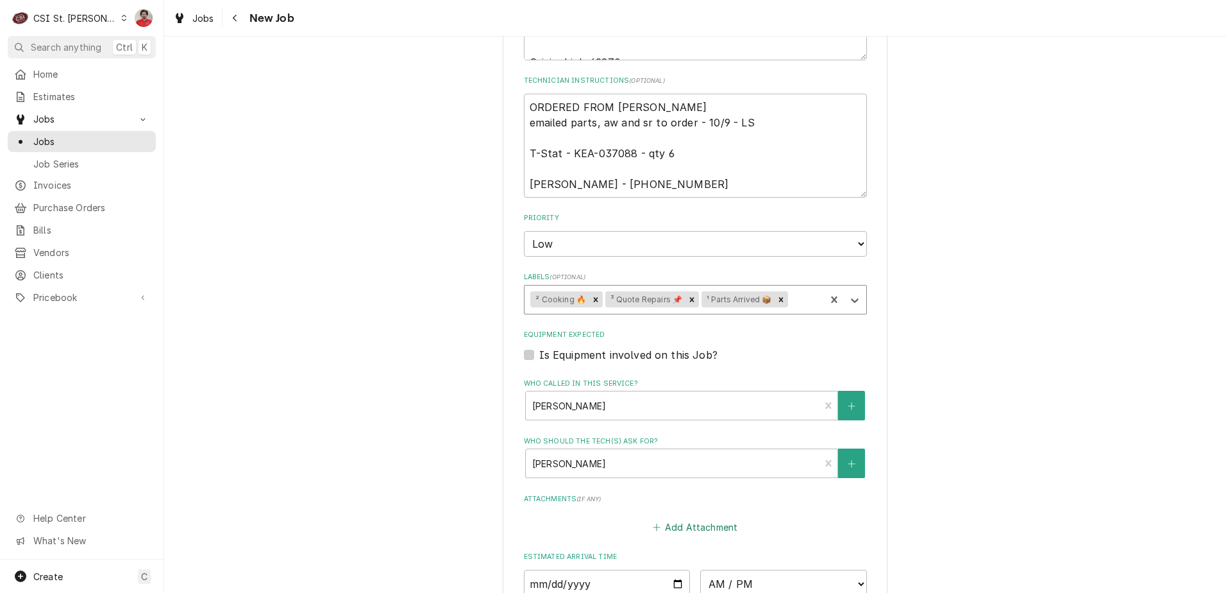
scroll to position [834, 0]
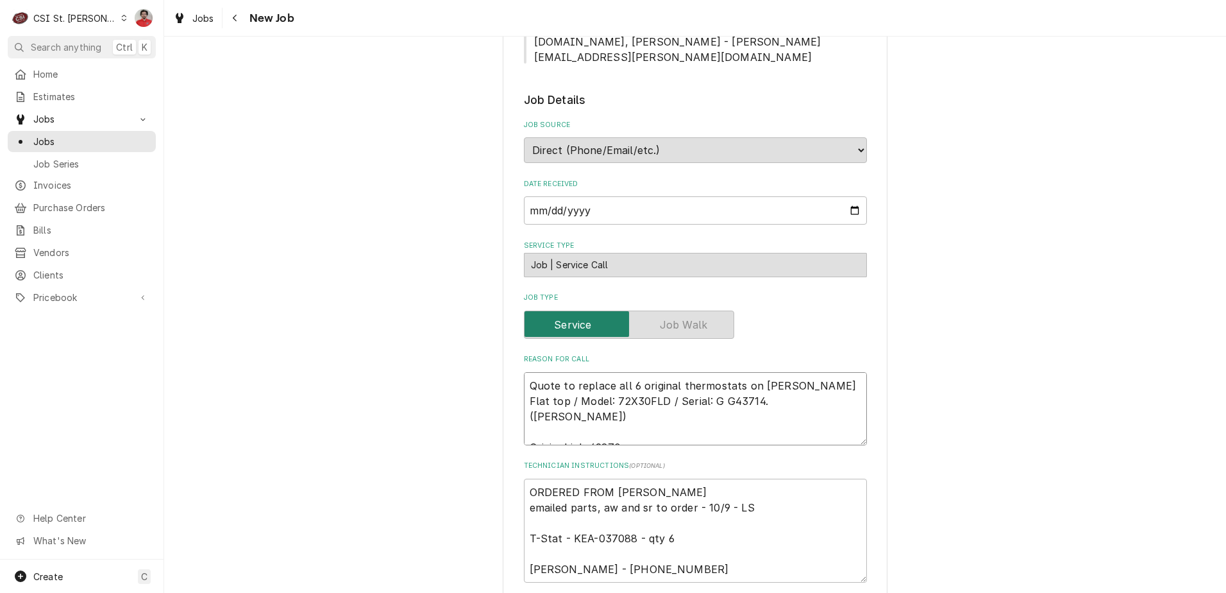
click at [646, 372] on textarea "Quote to replace all 6 original thermostats on Keating Flat top / Model: 72X30F…" at bounding box center [695, 408] width 343 height 73
click at [636, 372] on textarea "Quote to replace all 6 original thermostats on Keating Flat top / Model: 72X30F…" at bounding box center [695, 408] width 343 height 73
type textarea "x"
type textarea "Quote to replace all 6 original thermostats on Keating Flat top / Model: 72X30F…"
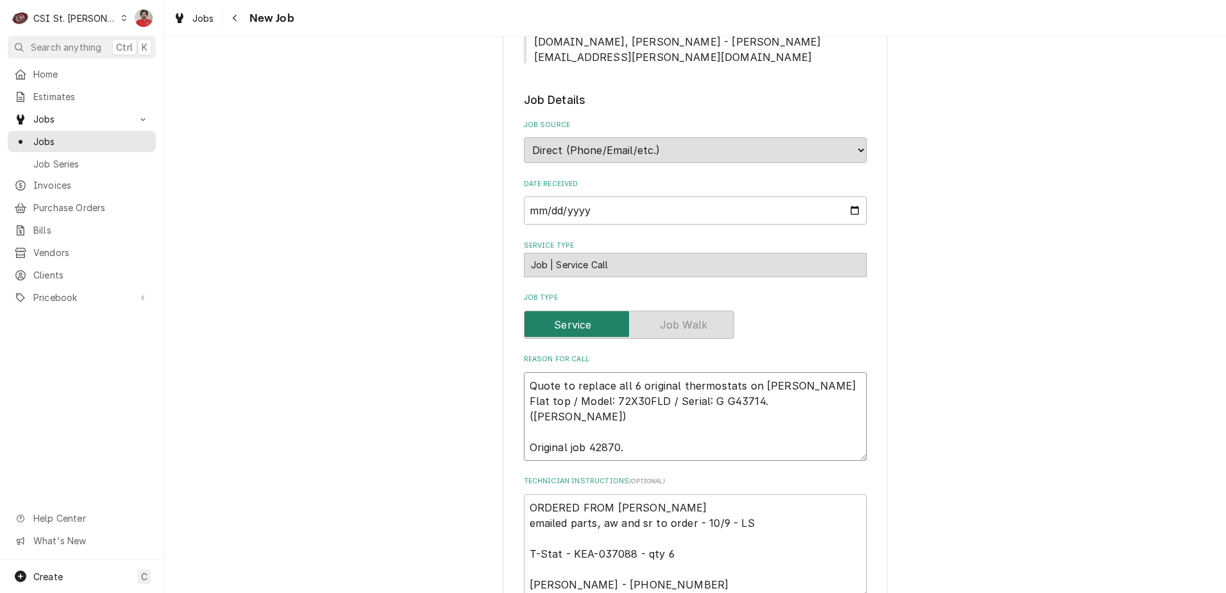
type textarea "x"
type textarea "R Quote to replace all 6 original thermostats on Keating Flat top / Model: 72X3…"
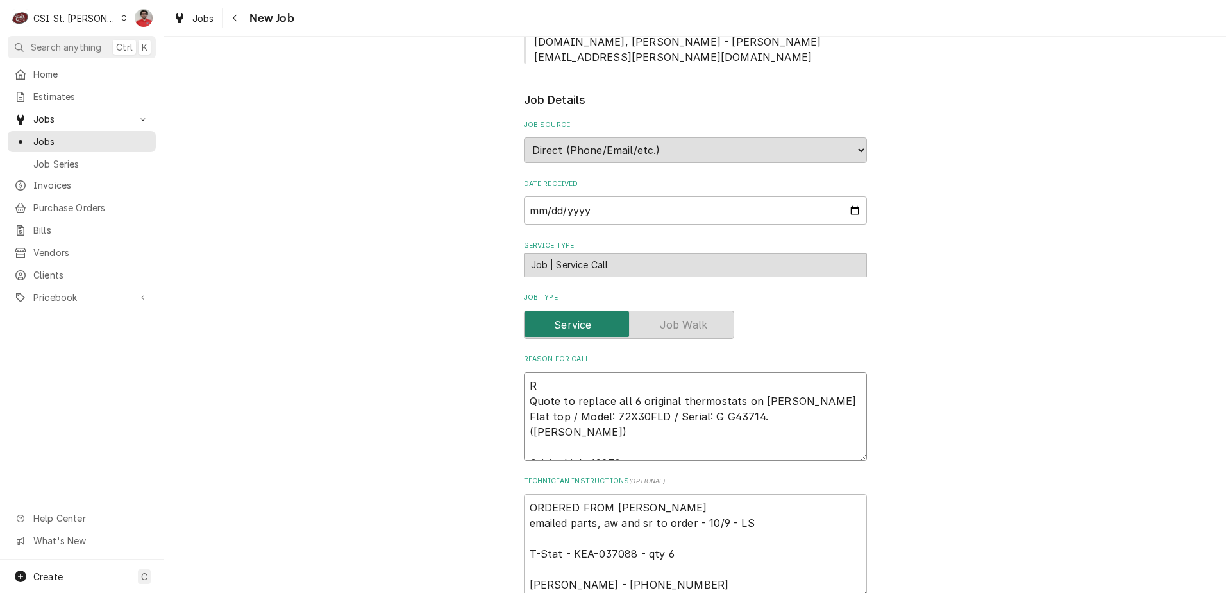
type textarea "x"
type textarea "RE Quote to replace all 6 original thermostats on Keating Flat top / Model: 72X…"
type textarea "x"
type textarea "R Quote to replace all 6 original thermostats on Keating Flat top / Model: 72X3…"
type textarea "x"
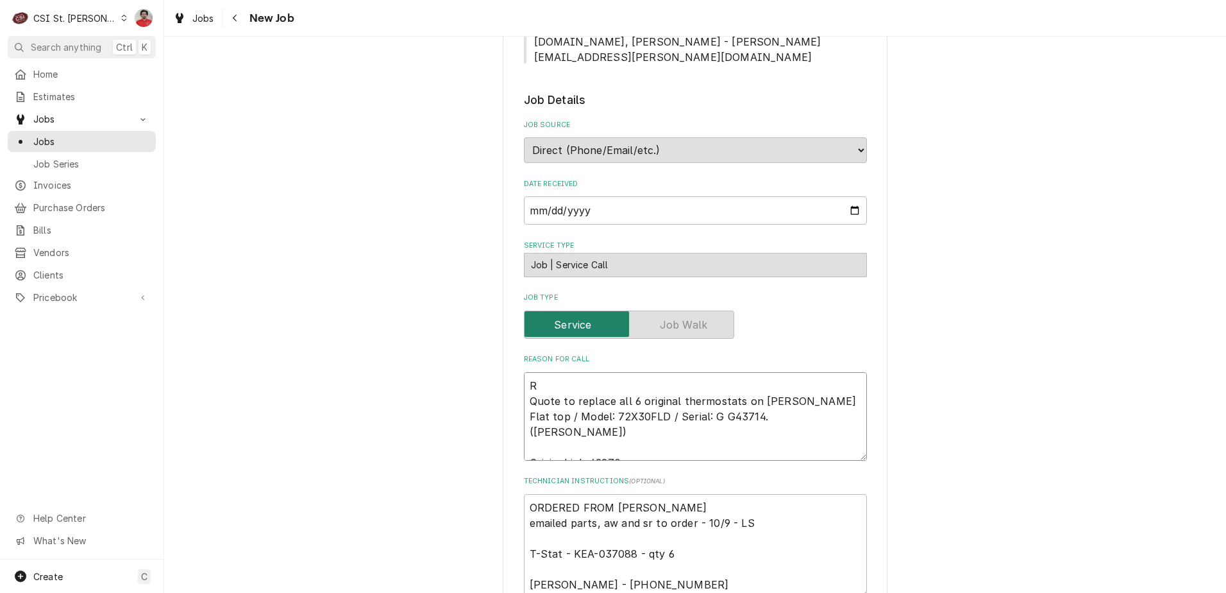
type textarea "Re Quote to replace all 6 original thermostats on Keating Flat top / Model: 72X…"
type textarea "x"
type textarea "Rec Quote to replace all 6 original thermostats on Keating Flat top / Model: 72…"
type textarea "x"
type textarea "Rec Quote to replace all 6 original thermostats on Keating Flat top / Model: 72…"
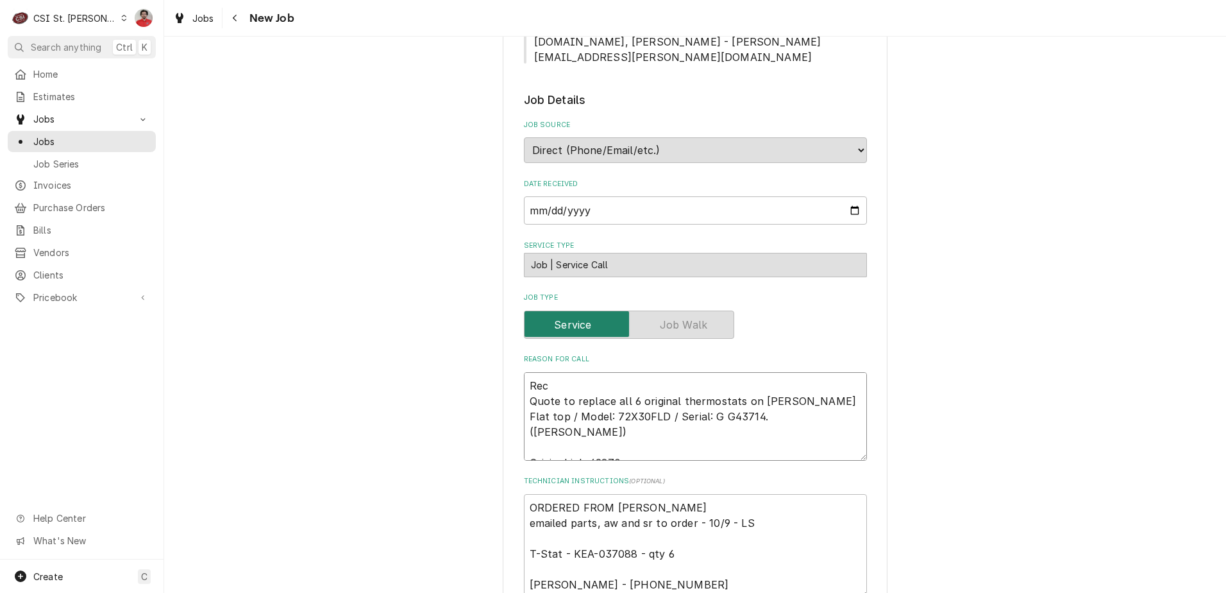
type textarea "x"
type textarea "Rec s Quote to replace all 6 original thermostats on Keating Flat top / Model: …"
type textarea "x"
type textarea "Rec si Quote to replace all 6 original thermostats on Keating Flat top / Model:…"
type textarea "x"
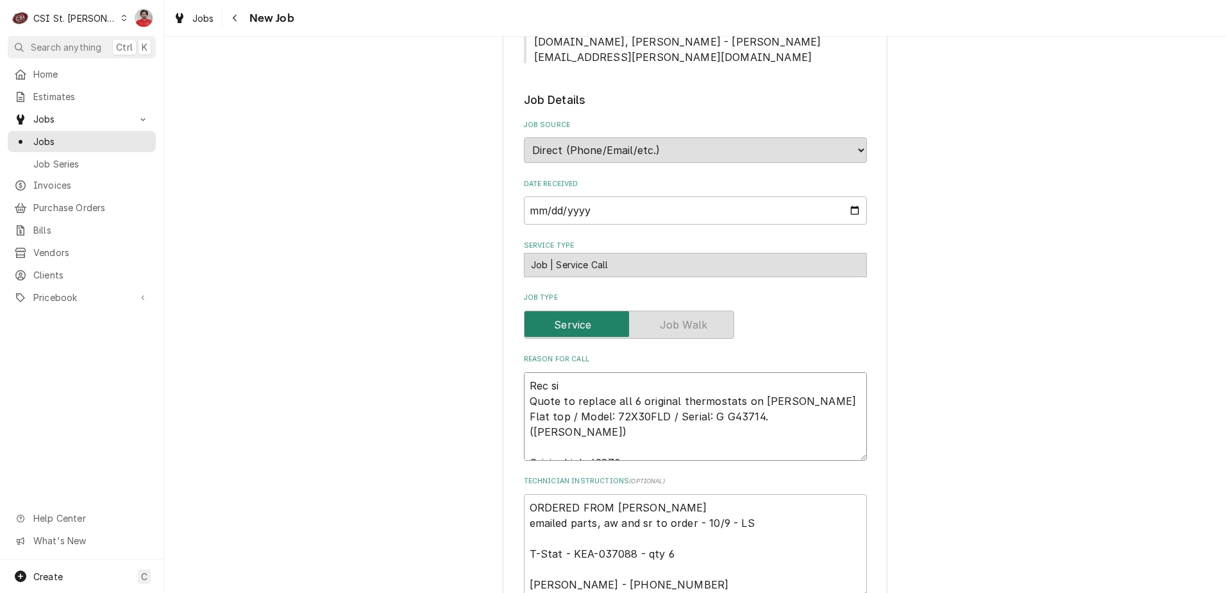
type textarea "Rec six Quote to replace all 6 original thermostats on Keating Flat top / Model…"
type textarea "x"
type textarea "Rec six Quote to replace all 6 original thermostats on Keating Flat top / Model…"
type textarea "x"
type textarea "Rec six Quote to replace all 6 original thermostats on Keating Flat top / Model…"
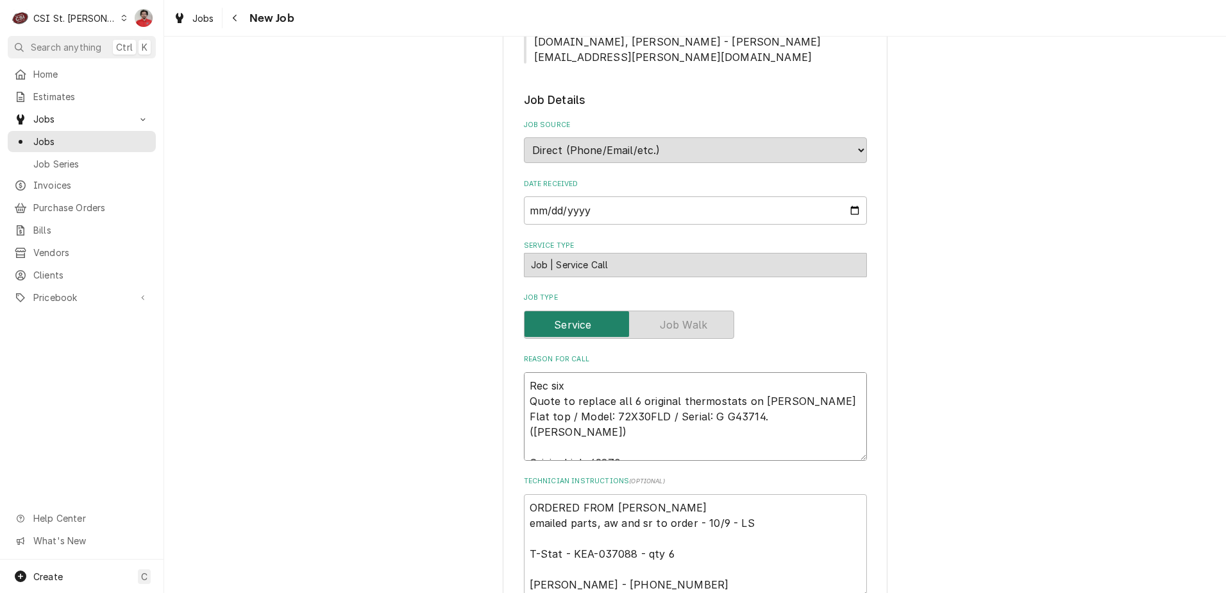
click at [630, 372] on textarea "Rec six Quote to replace all 6 original thermostats on Keating Flat top / Model…" at bounding box center [695, 416] width 343 height 89
paste textarea "KEA-037088"
type textarea "x"
type textarea "Rec six KEA-037088 Quote to replace all 6 original thermostats on Keating Flat …"
type textarea "x"
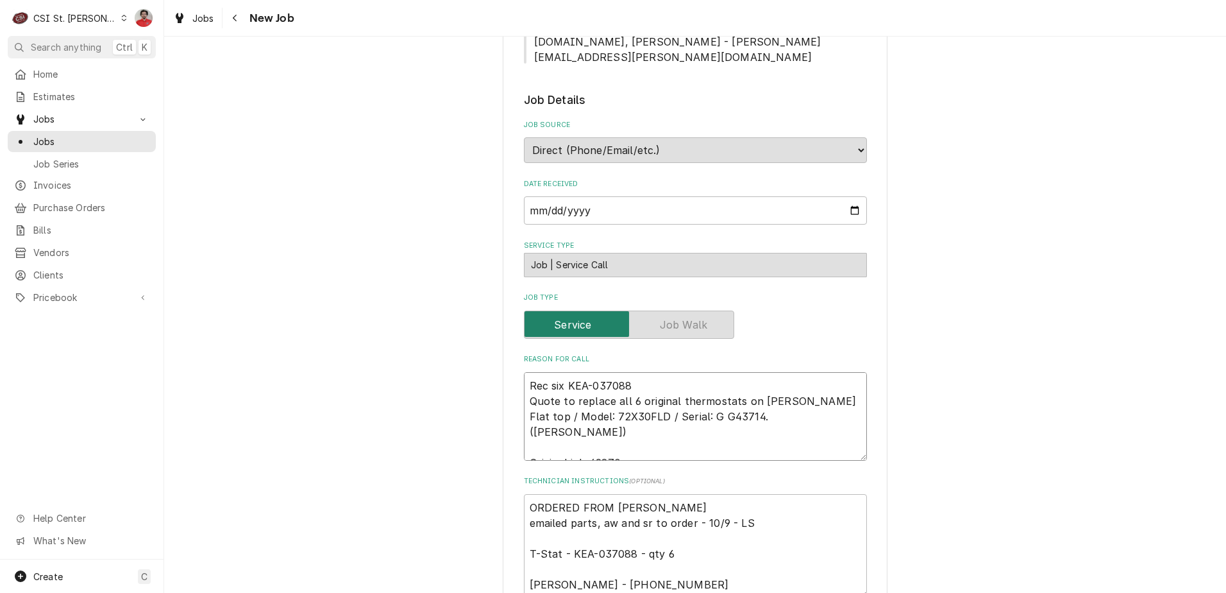
type textarea "Rec six KEA-037088 Quote to replace all 6 original thermostats on Keating Flat …"
type textarea "x"
type textarea "Rec six KEA-037088 t Quote to replace all 6 original thermostats on Keating Fla…"
type textarea "x"
type textarea "Rec six KEA-037088 to Quote to replace all 6 original thermostats on Keating Fl…"
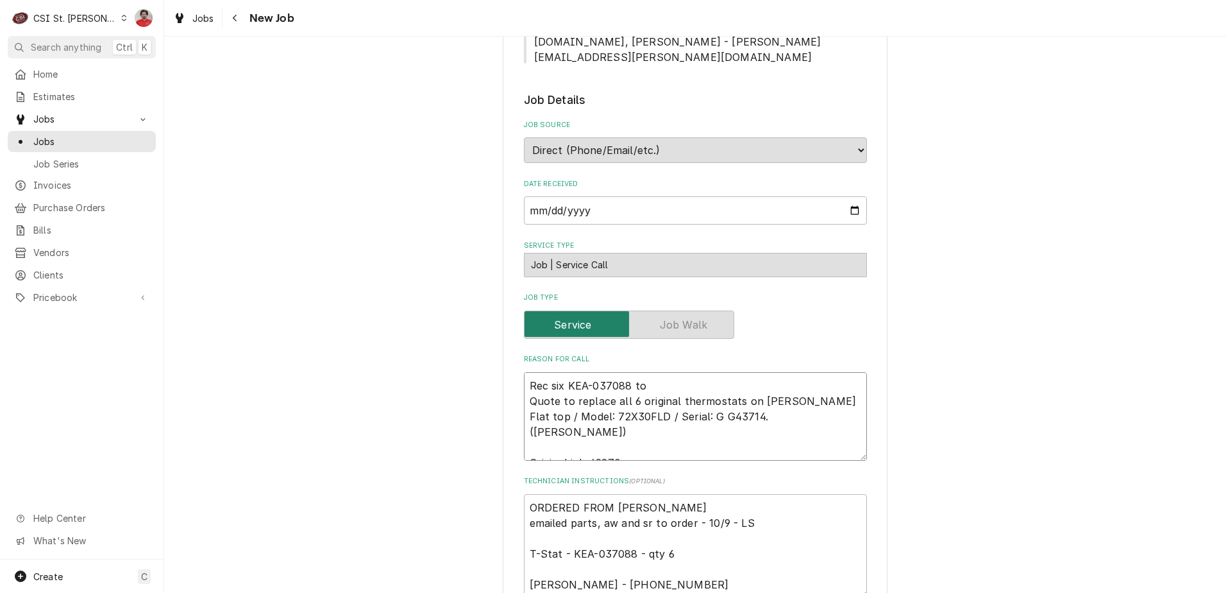
type textarea "x"
type textarea "Rec six KEA-037088 to M Quote to replace all 6 original thermostats on Keating …"
type textarea "x"
type textarea "Rec six KEA-037088 to Mi Quote to replace all 6 original thermostats on Keating…"
type textarea "x"
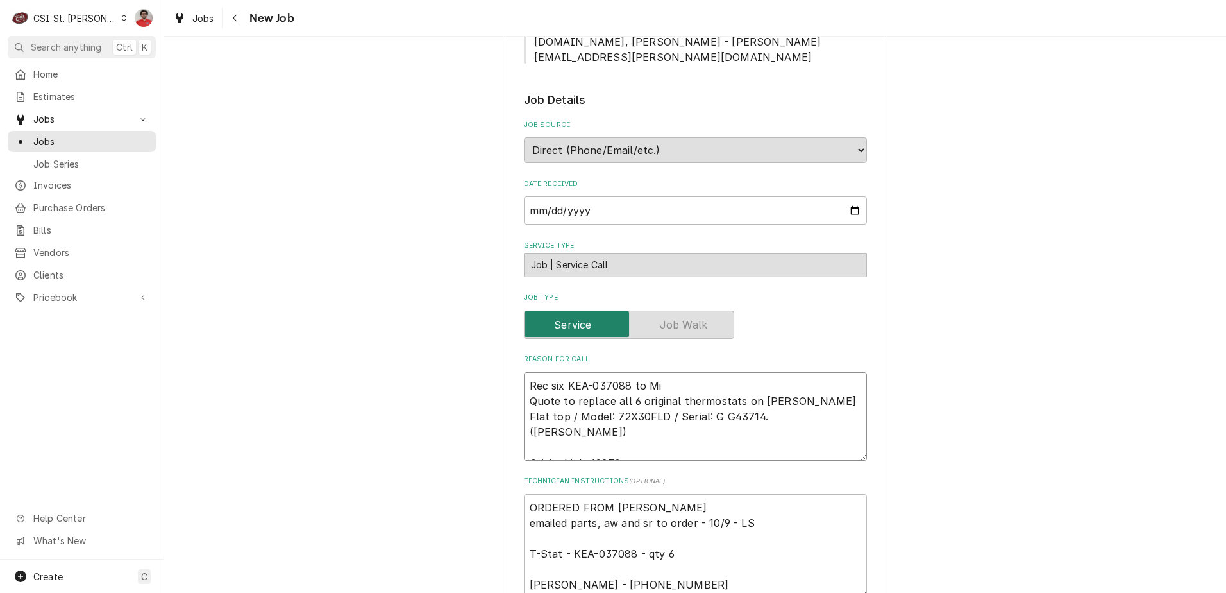
type textarea "Rec six KEA-037088 to Mik Quote to replace all 6 original thermostats on Keatin…"
type textarea "x"
type textarea "Rec six KEA-037088 to Mike Quote to replace all 6 original thermostats on Keati…"
type textarea "x"
type textarea "Rec six KEA-037088 to Mike Quote to replace all 6 original thermostats on Keati…"
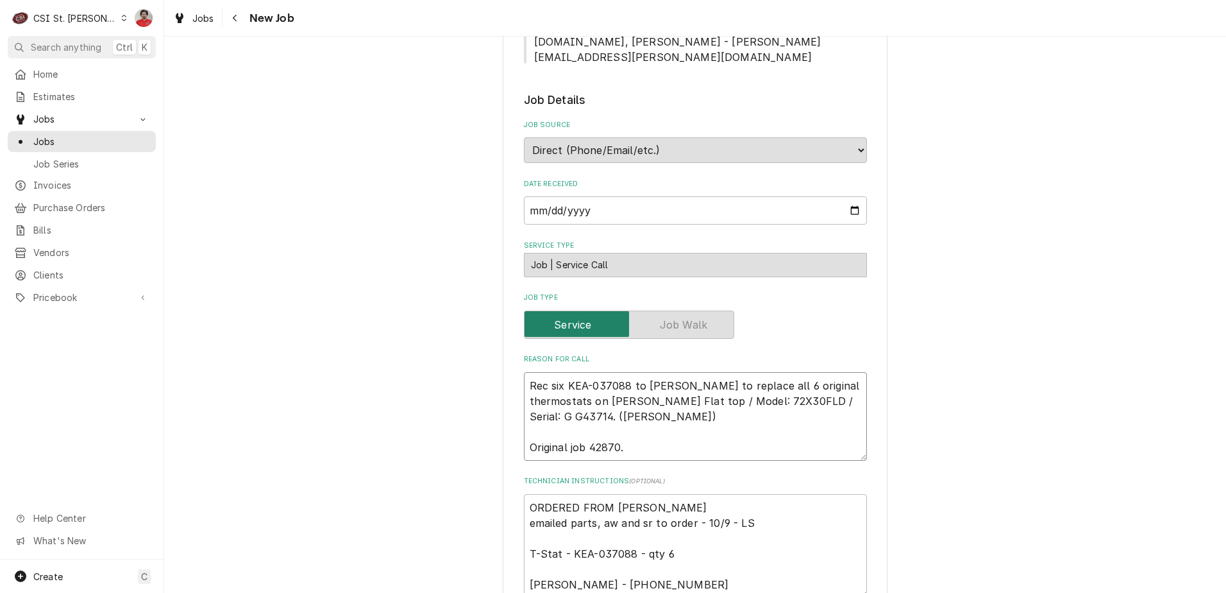
type textarea "x"
type textarea "Rec six KEA-037088 to Mike B Quote to replace all 6 original thermostats on Kea…"
type textarea "x"
type textarea "Rec six KEA-037088 to Mike B's Quote to replace all 6 original thermostats on K…"
type textarea "x"
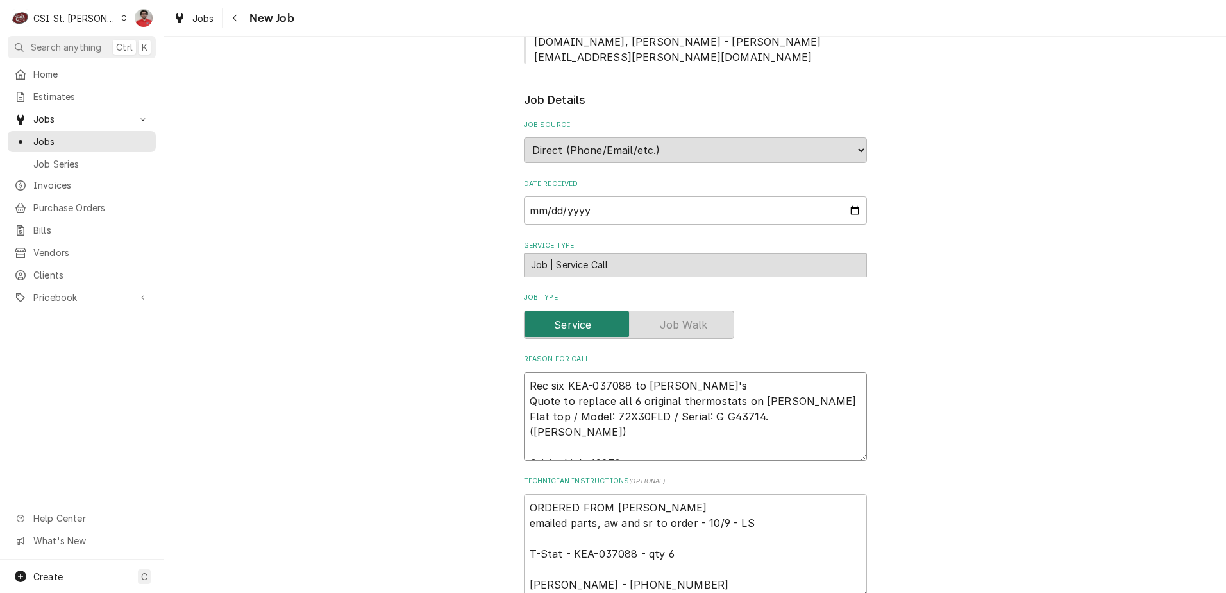
type textarea "Rec six KEA-037088 to Mike B's Quote to replace all 6 original thermostats on K…"
type textarea "x"
type textarea "Rec six KEA-037088 to Mike B's s Quote to replace all 6 original thermostats on…"
type textarea "x"
type textarea "Rec six KEA-037088 to Mike B's sh Quote to replace all 6 original thermostats o…"
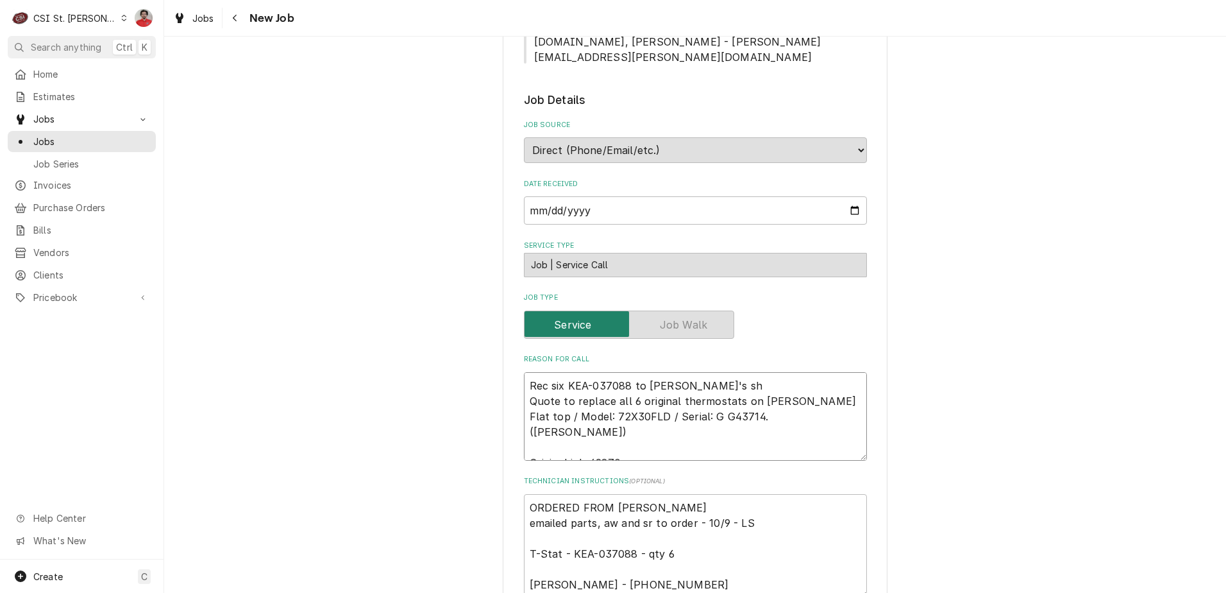
type textarea "x"
type textarea "Rec six KEA-037088 to Mike B's she Quote to replace all 6 original thermostats …"
type textarea "x"
type textarea "Rec six KEA-037088 to Mike B's shelf Quote to replace all 6 original thermostat…"
type textarea "x"
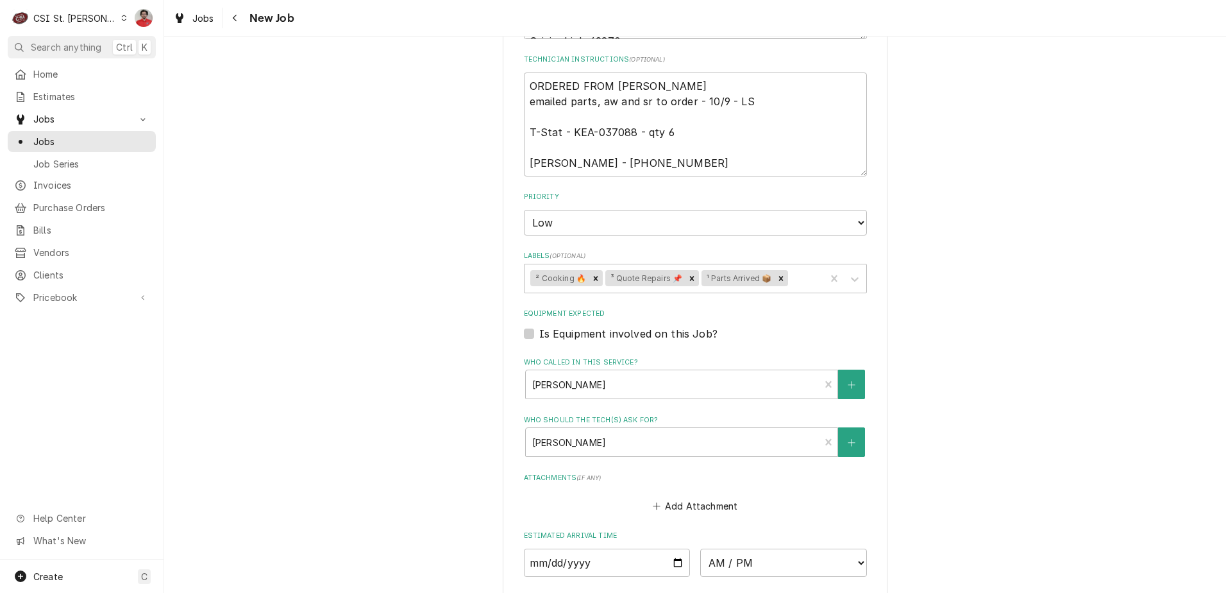
scroll to position [1394, 0]
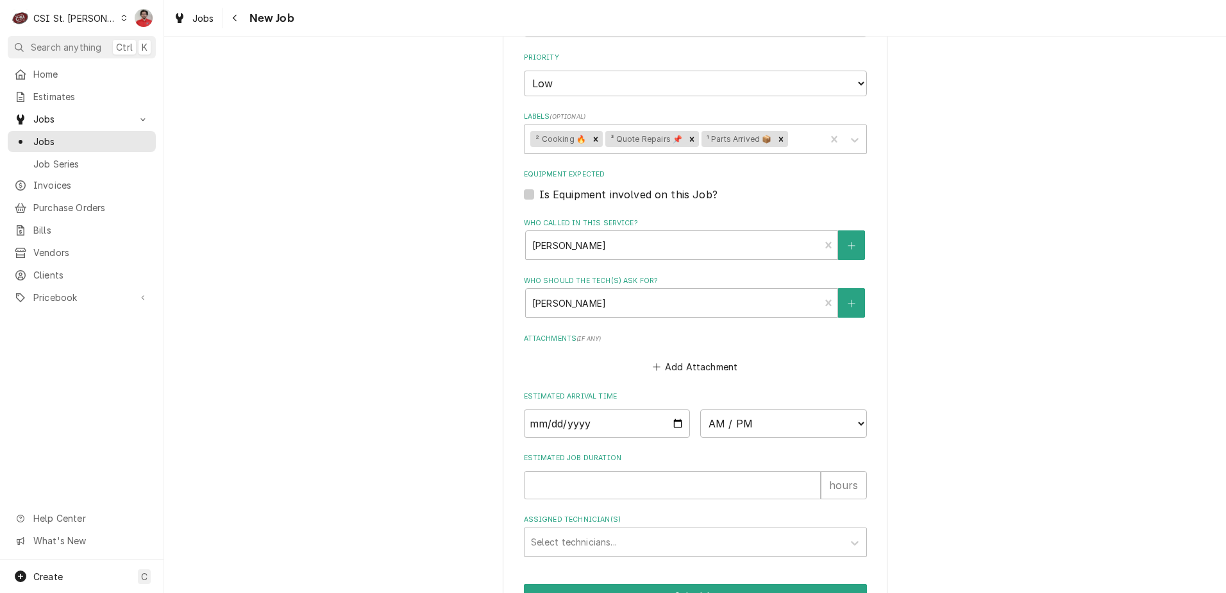
type textarea "Rec six KEA-037088 to Mike B's shelf Quote to replace all 6 original thermostat…"
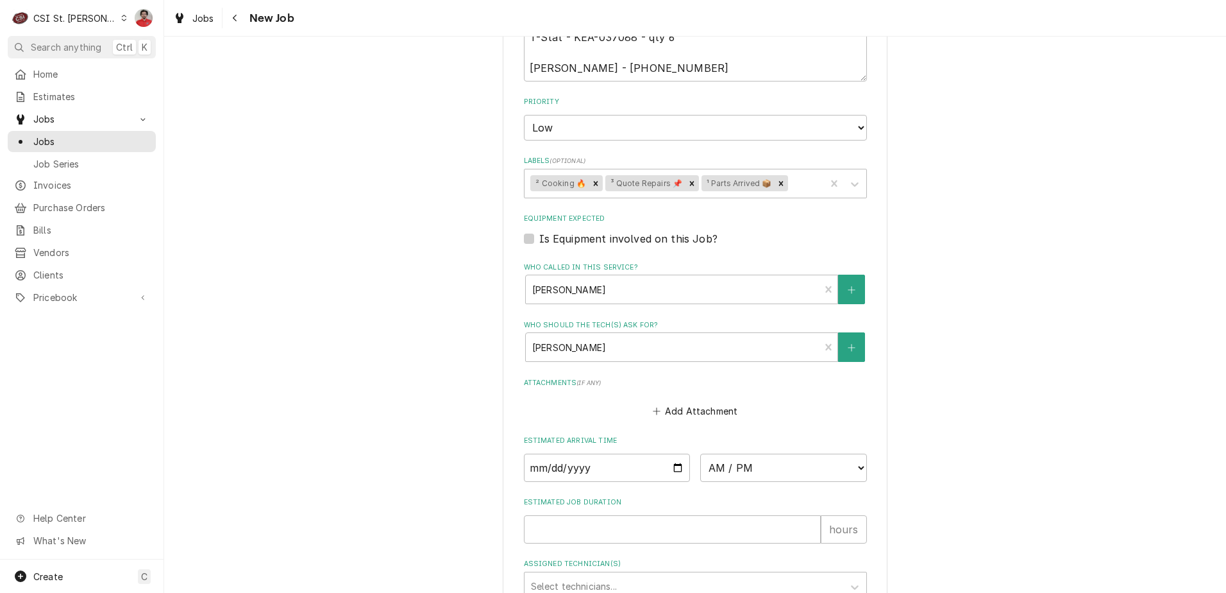
type textarea "x"
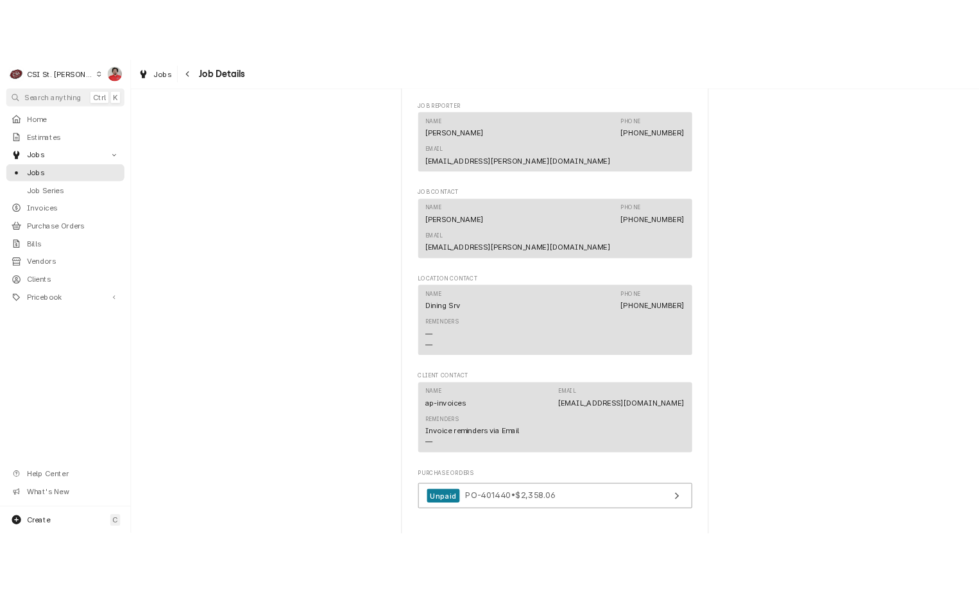
scroll to position [1424, 0]
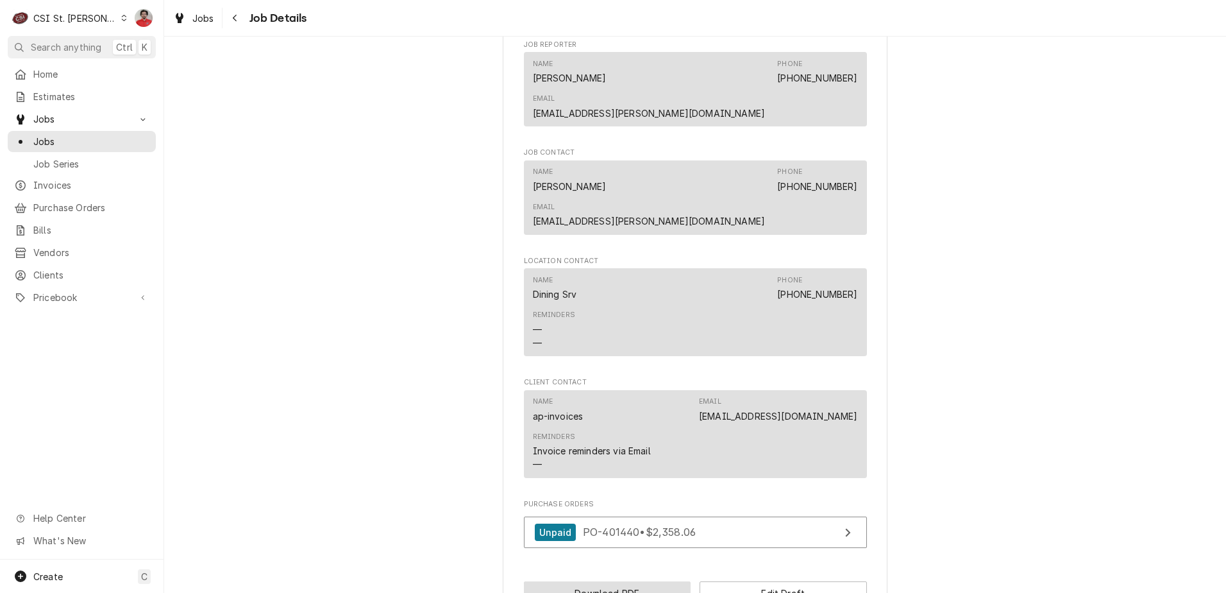
click at [641, 581] on button "Download PDF" at bounding box center [607, 593] width 167 height 24
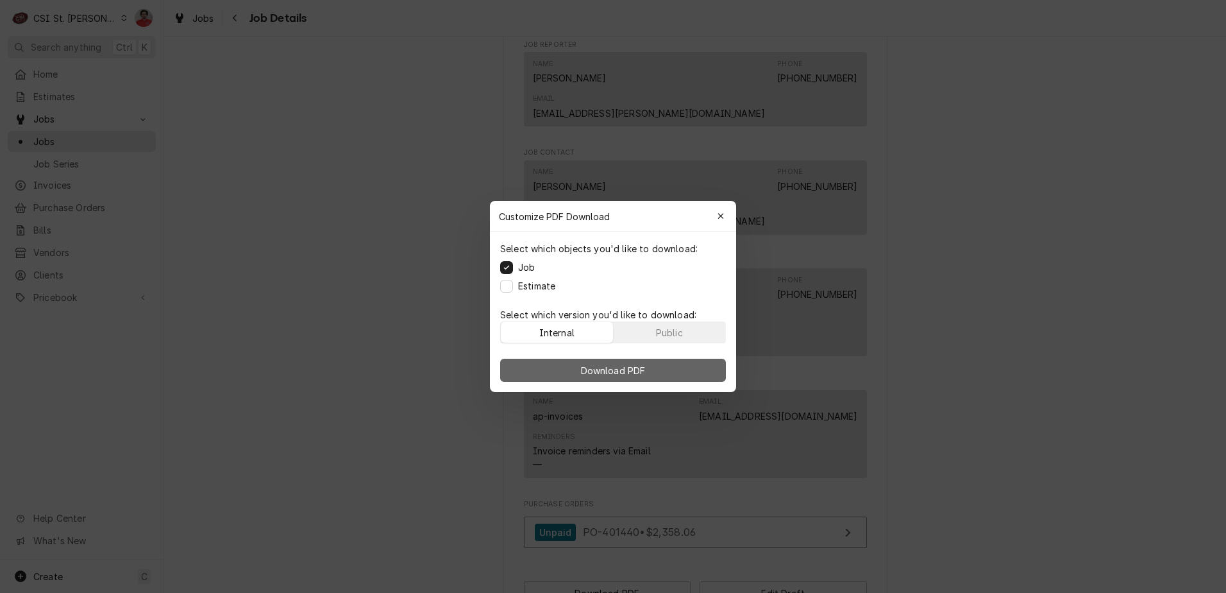
click at [630, 375] on span "Download PDF" at bounding box center [613, 370] width 70 height 13
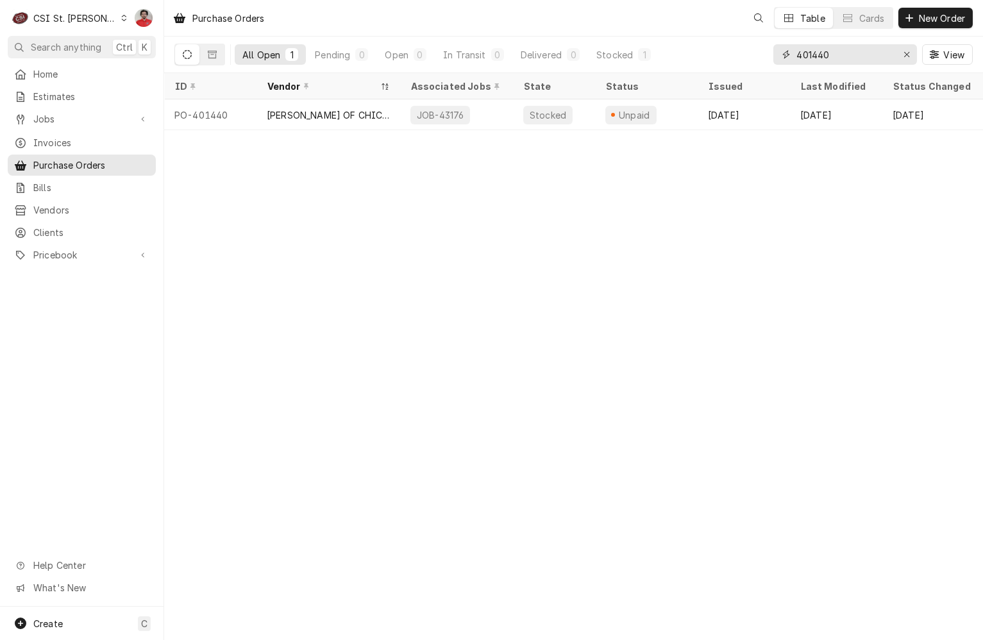
click at [849, 64] on input "401440" at bounding box center [845, 54] width 96 height 21
type input "401426"
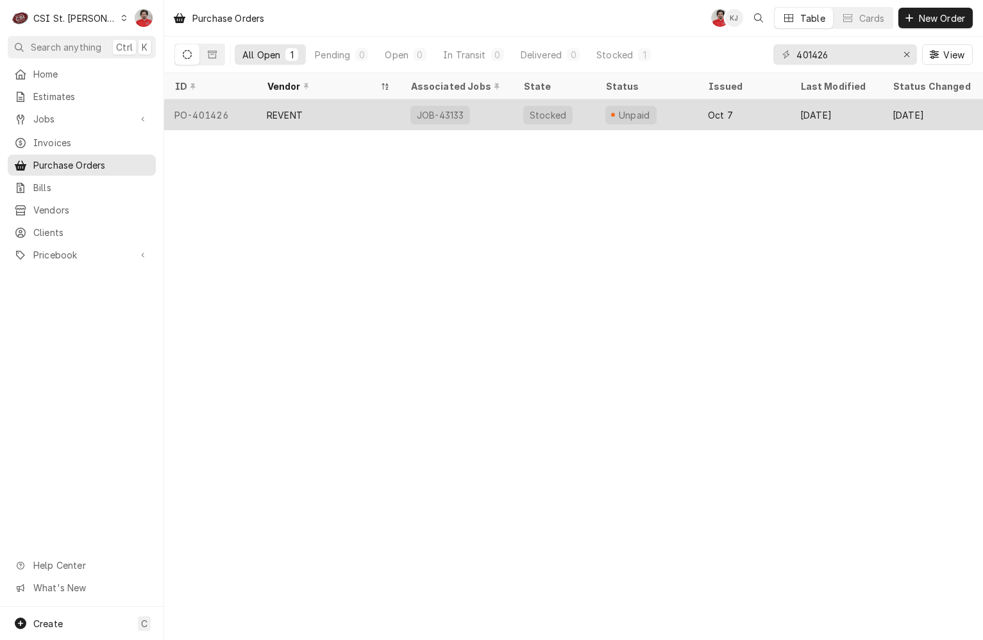
click at [357, 124] on div "REVENT" at bounding box center [329, 114] width 144 height 31
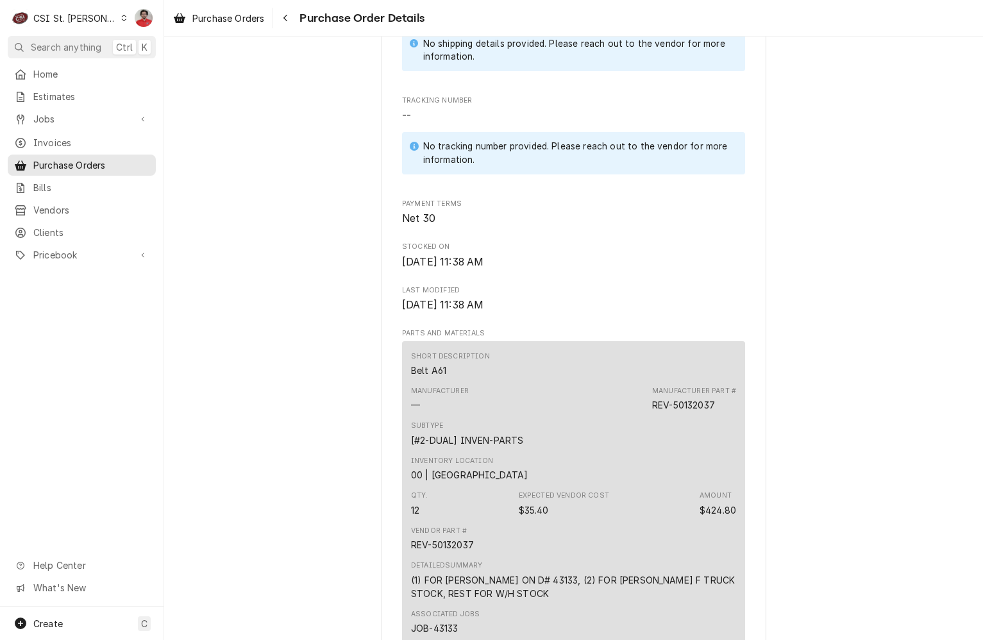
scroll to position [1043, 0]
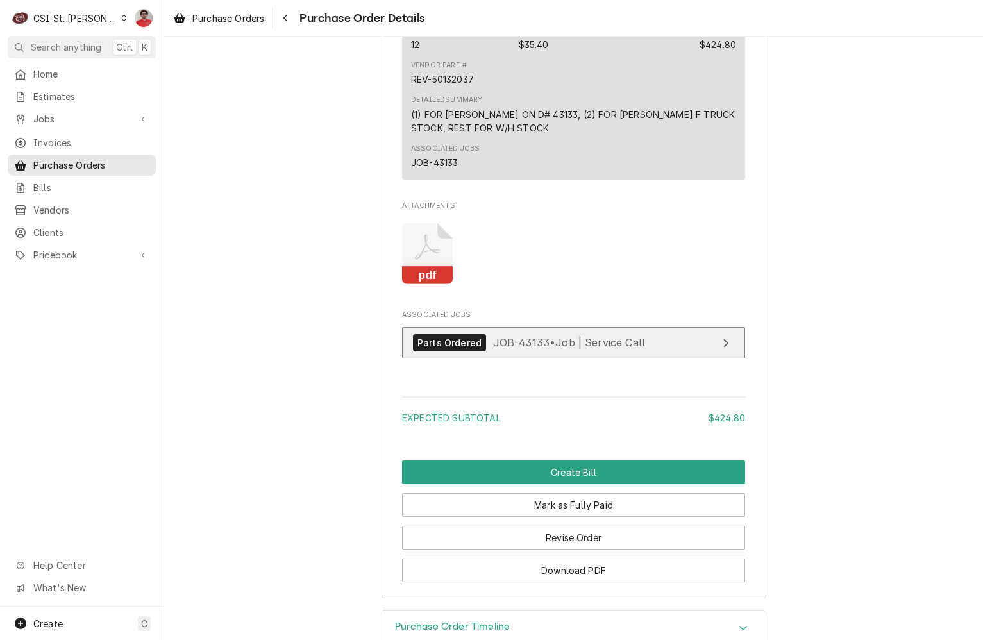
click at [500, 351] on div "Parts Ordered JOB-43133 • Job | Service Call" at bounding box center [529, 342] width 232 height 17
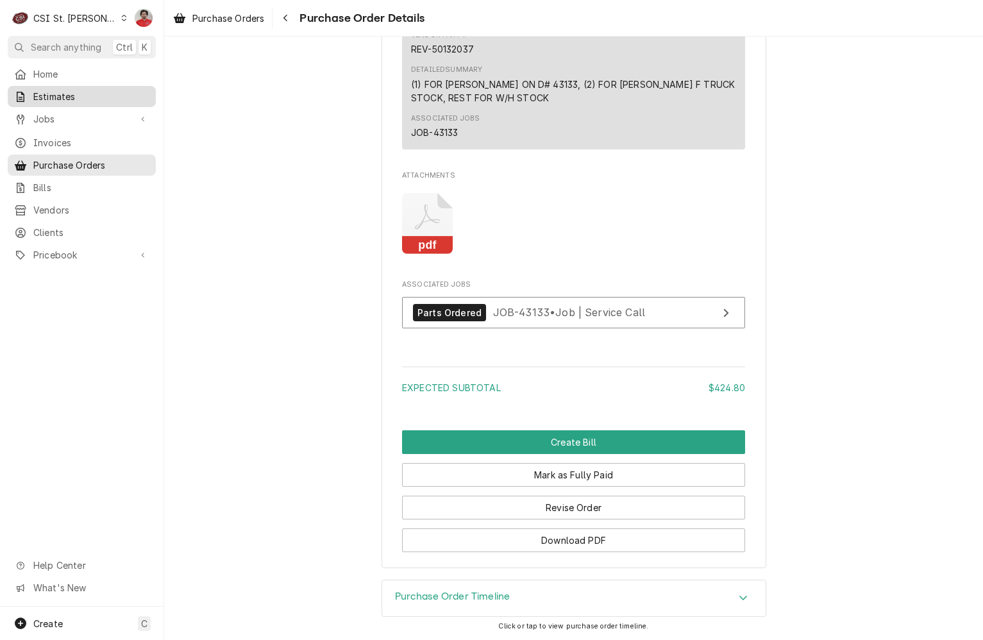
scroll to position [1113, 0]
click at [587, 590] on div "Purchase Order Timeline" at bounding box center [574, 598] width 384 height 36
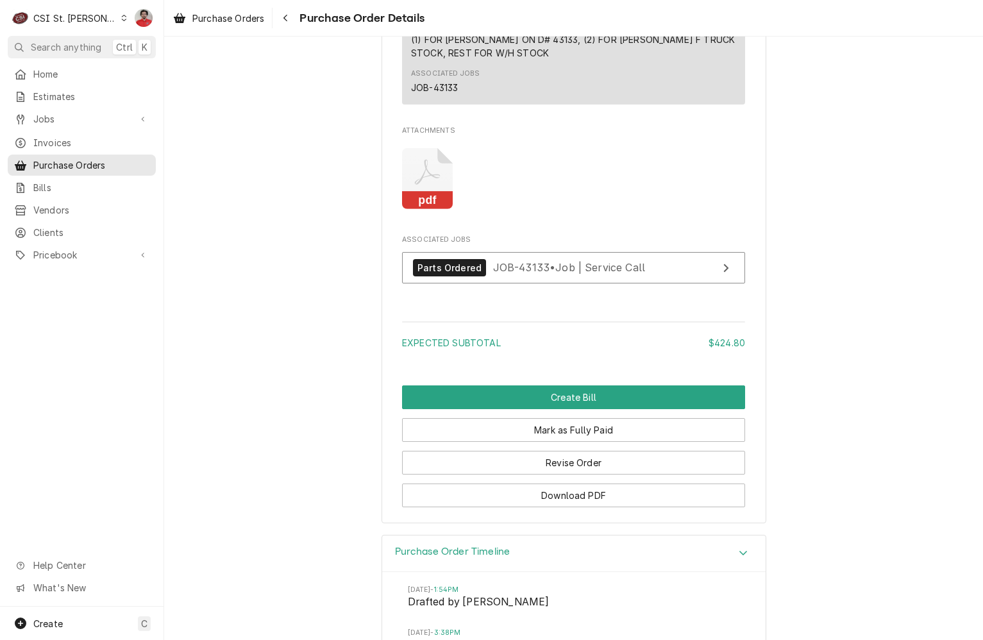
scroll to position [899, 0]
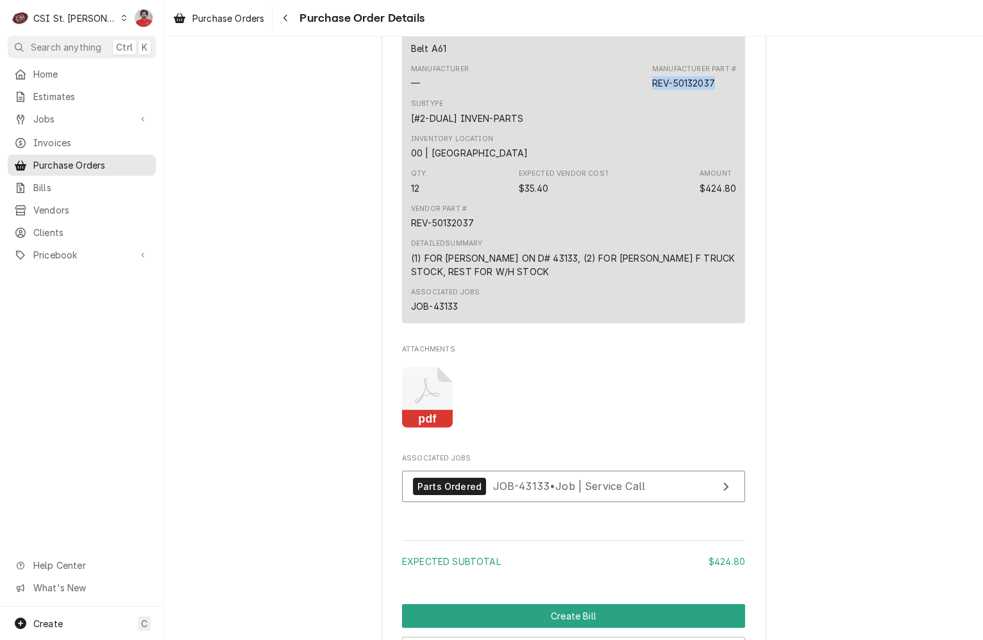
drag, startPoint x: 602, startPoint y: 126, endPoint x: 566, endPoint y: 130, distance: 35.4
click at [566, 94] on div "Manufacturer — Manufacturer Part # REV-50132037" at bounding box center [573, 77] width 325 height 35
copy div "REV-50132037"
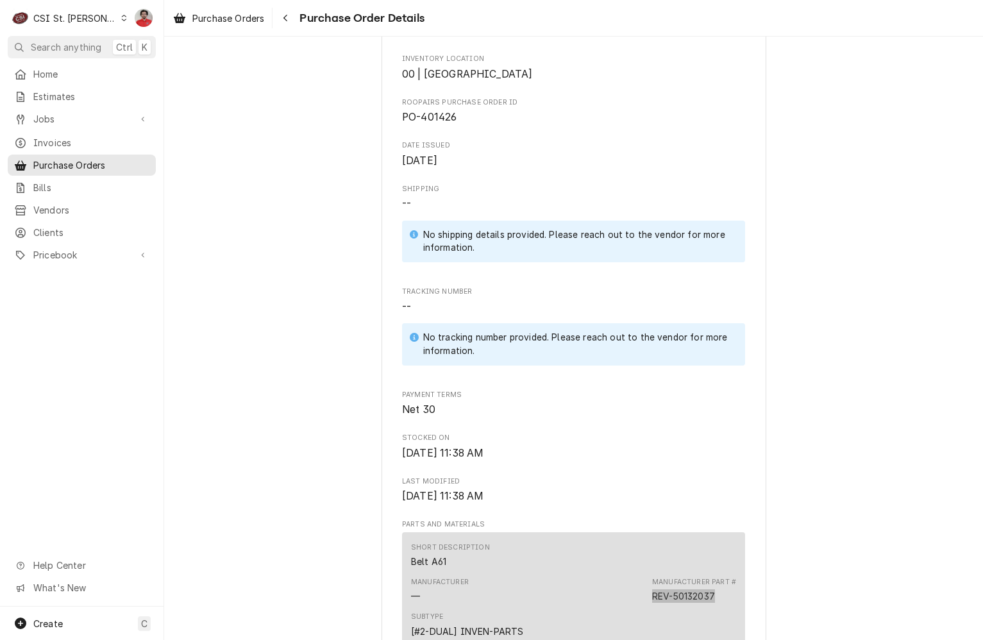
scroll to position [0, 0]
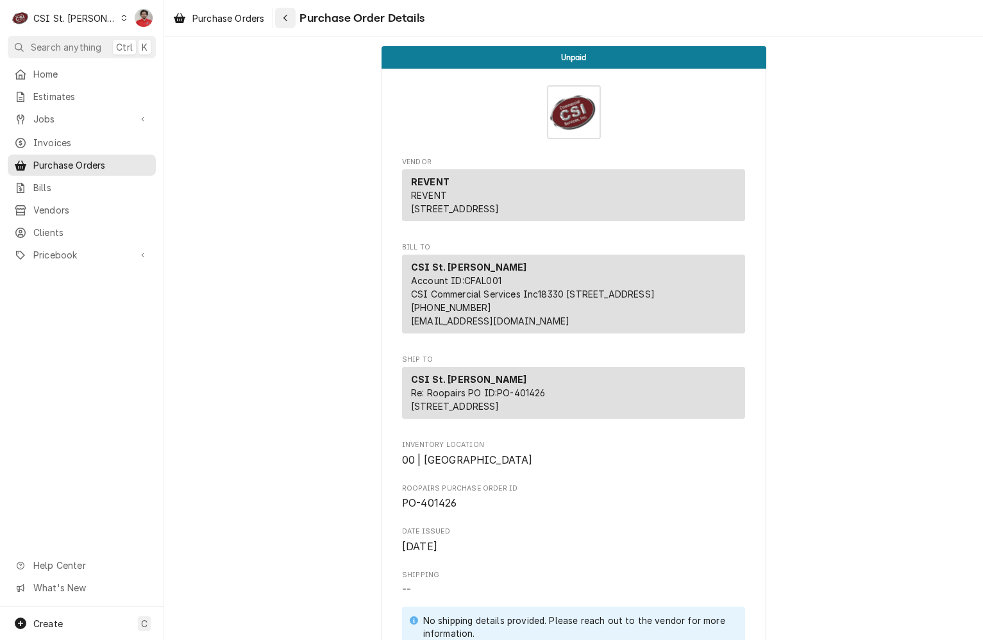
click at [287, 13] on icon "Navigate back" at bounding box center [286, 17] width 6 height 9
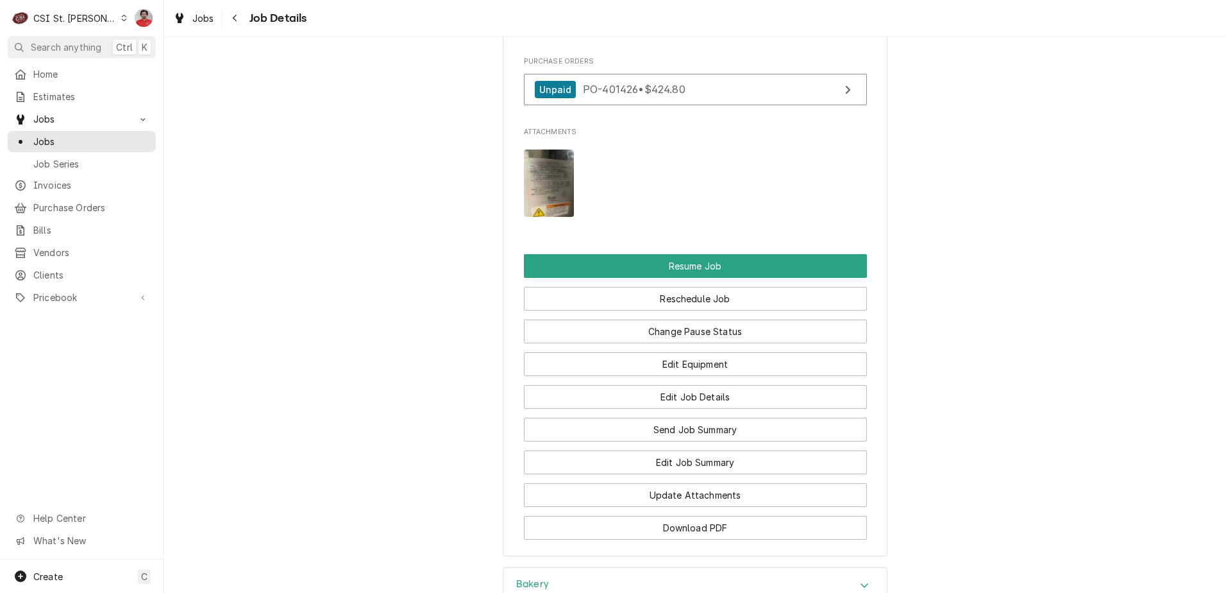
scroll to position [1667, 0]
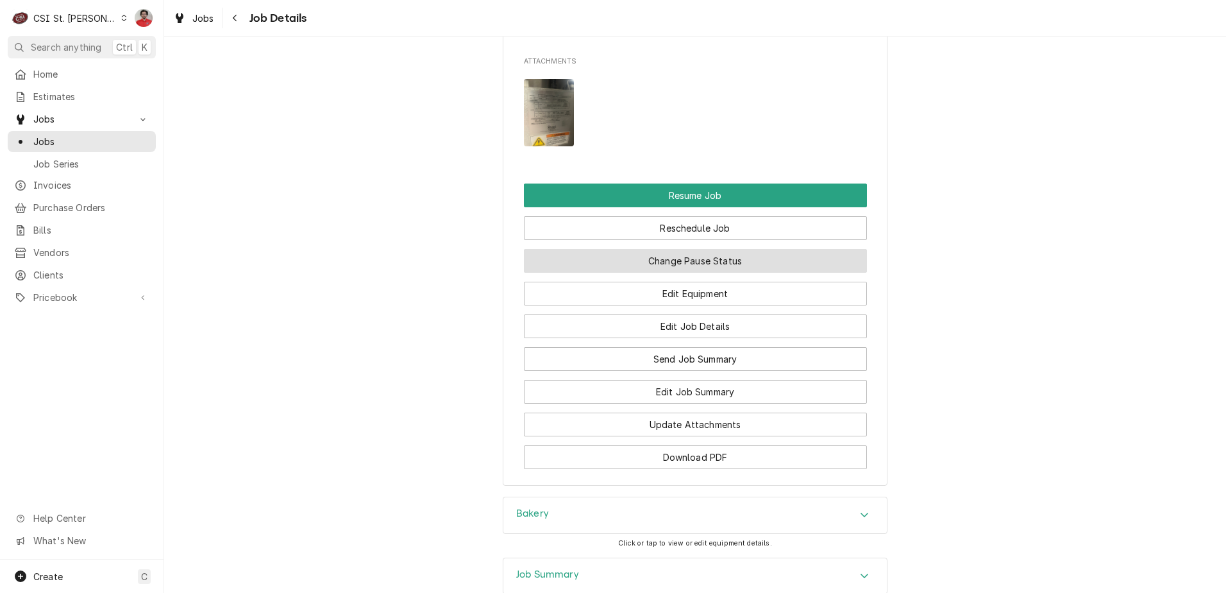
click at [714, 270] on button "Change Pause Status" at bounding box center [695, 261] width 343 height 24
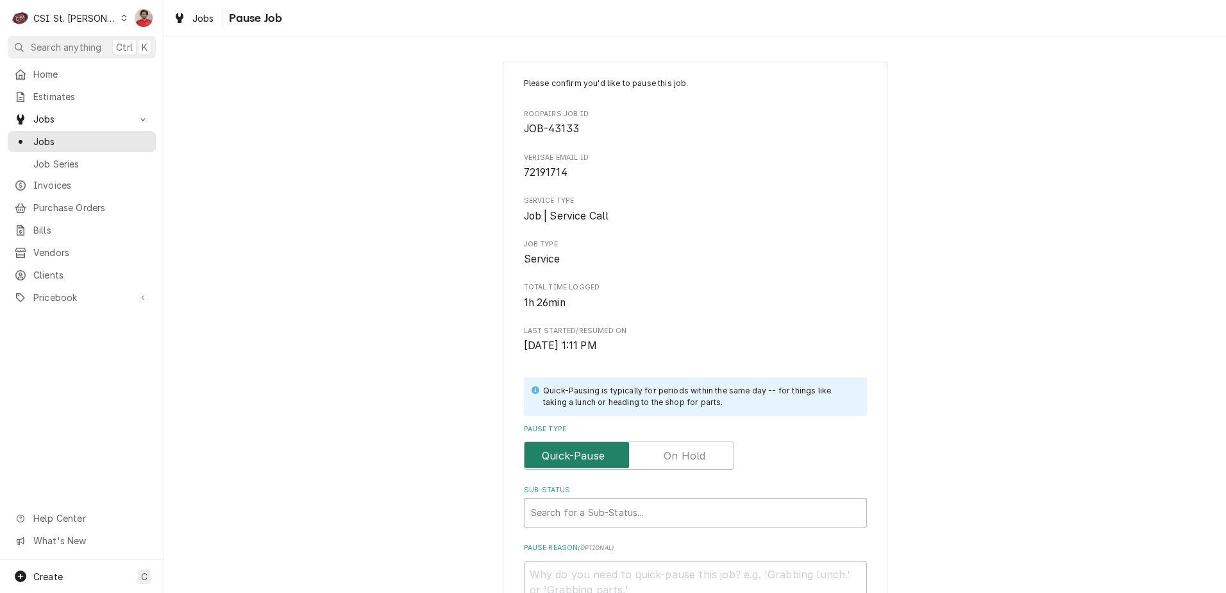
click at [695, 441] on input "Pause Type" at bounding box center [629, 455] width 199 height 28
checkbox input "true"
click at [686, 503] on div "Sub-Status" at bounding box center [695, 512] width 329 height 23
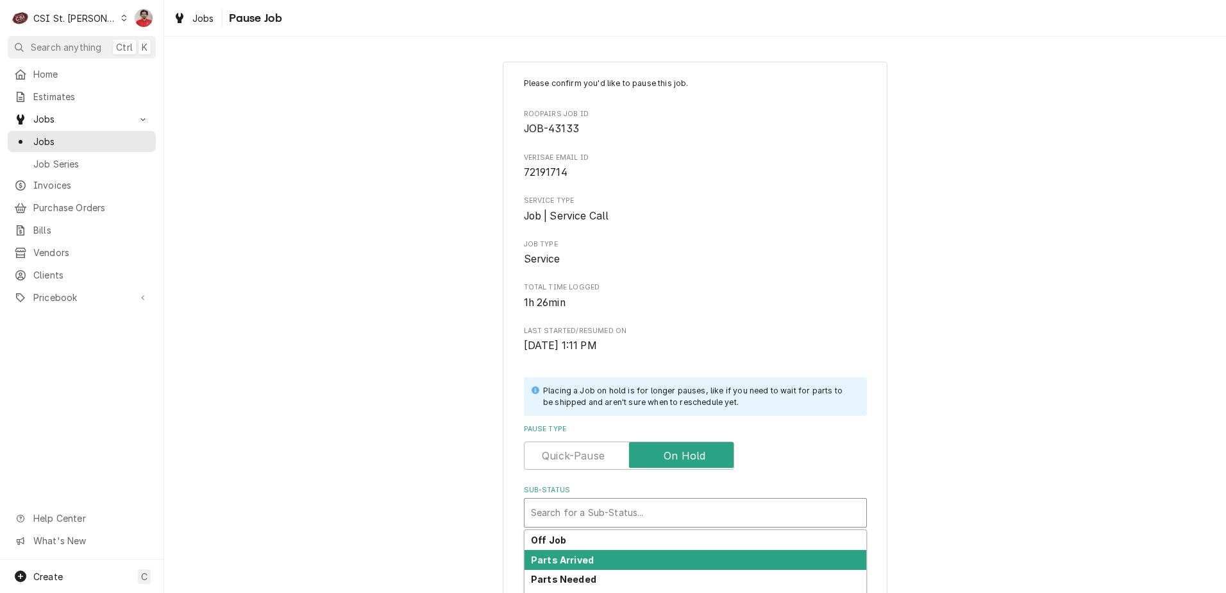
click at [677, 558] on div "Parts Arrived" at bounding box center [696, 560] width 342 height 20
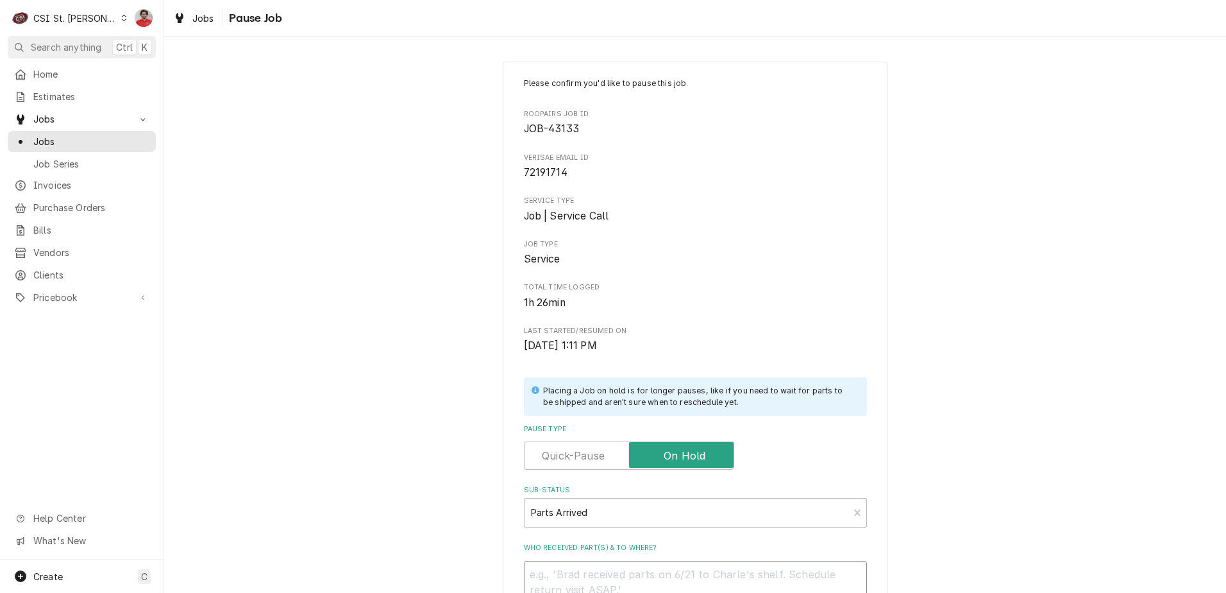
click at [678, 573] on textarea "Who received part(s) & to where?" at bounding box center [695, 590] width 343 height 58
type textarea "x"
type textarea "R"
type textarea "x"
type textarea "Re"
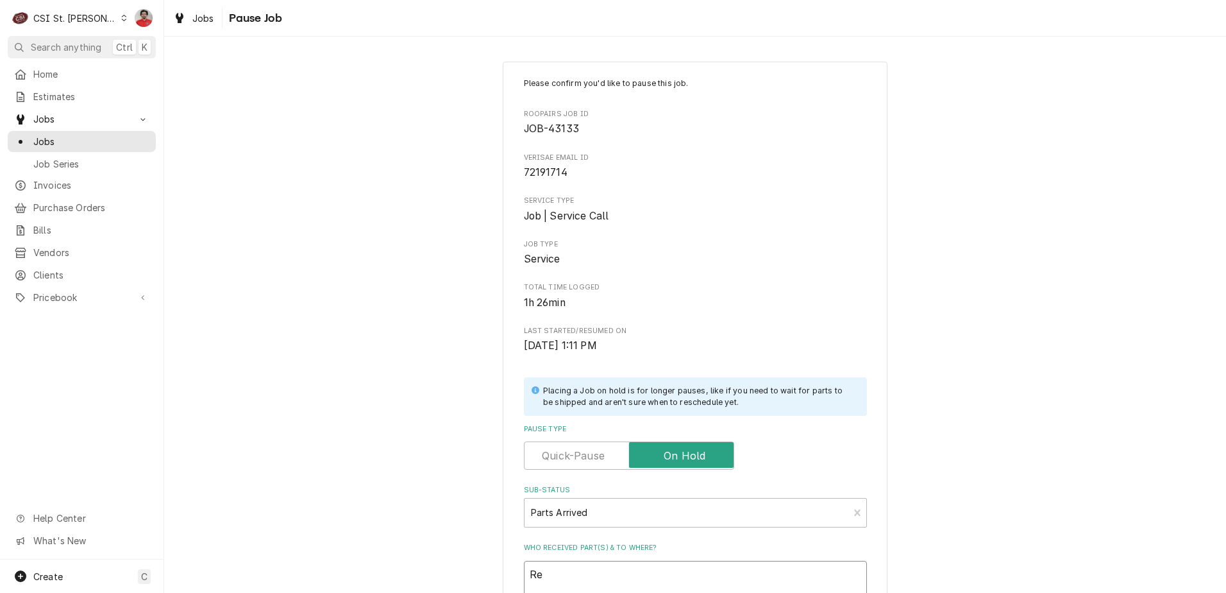
type textarea "x"
type textarea "Rec"
type textarea "x"
type textarea "Rec"
type textarea "x"
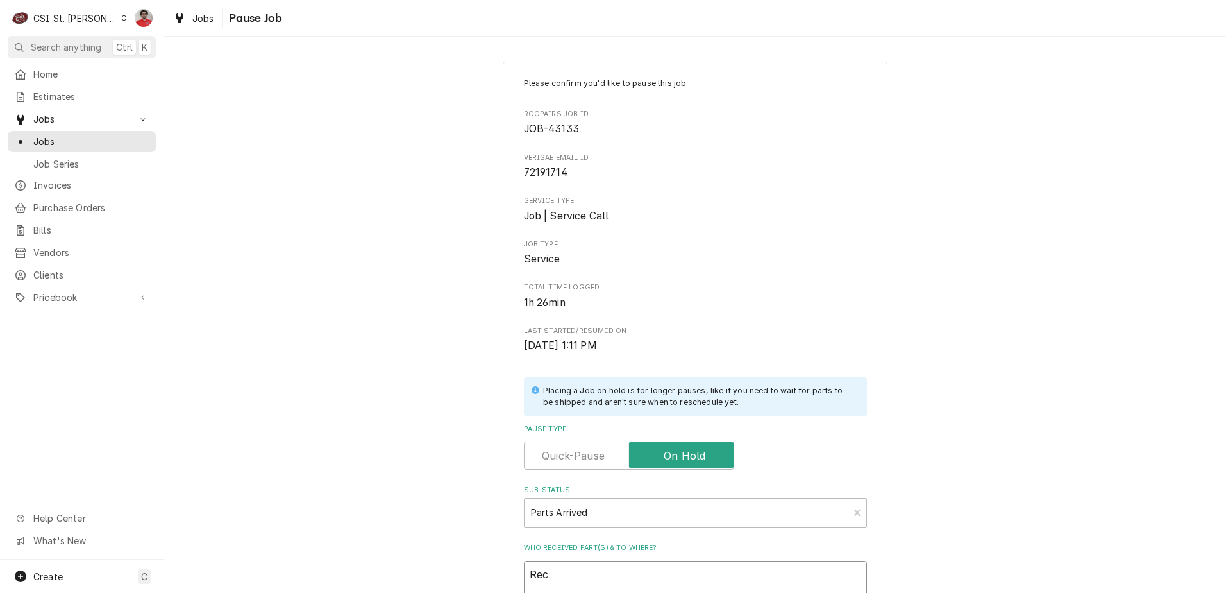
type textarea "Rec 1"
type textarea "x"
type textarea "Rec 1"
type textarea "x"
type textarea "Rec 1"
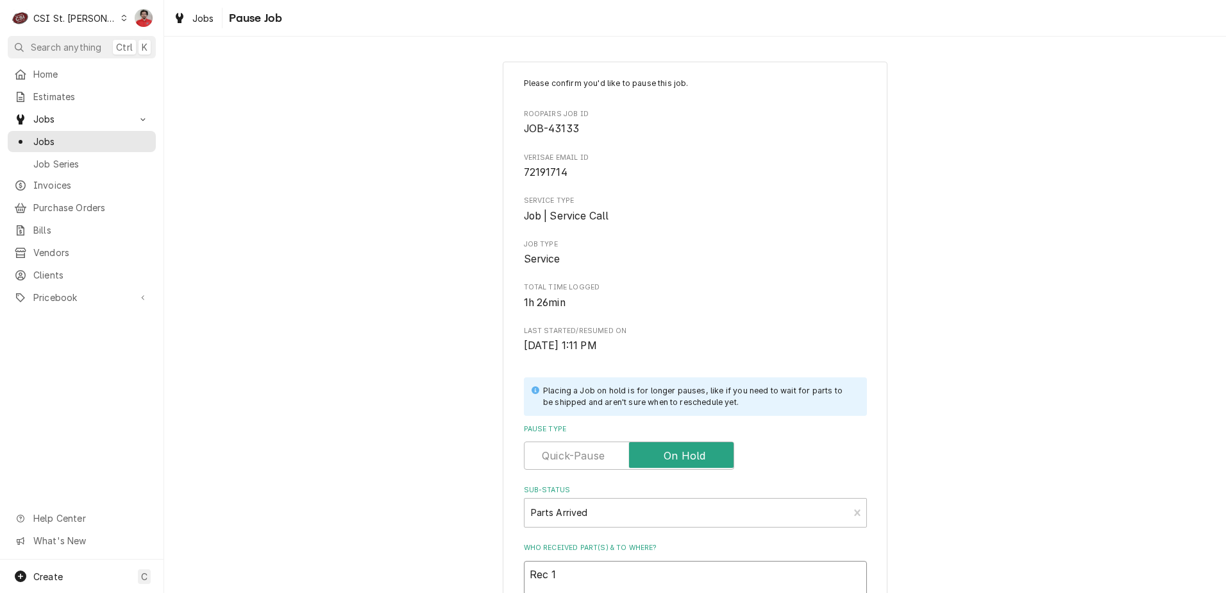
type textarea "x"
type textarea "Rec"
type textarea "x"
type textarea "Rec O"
type textarea "x"
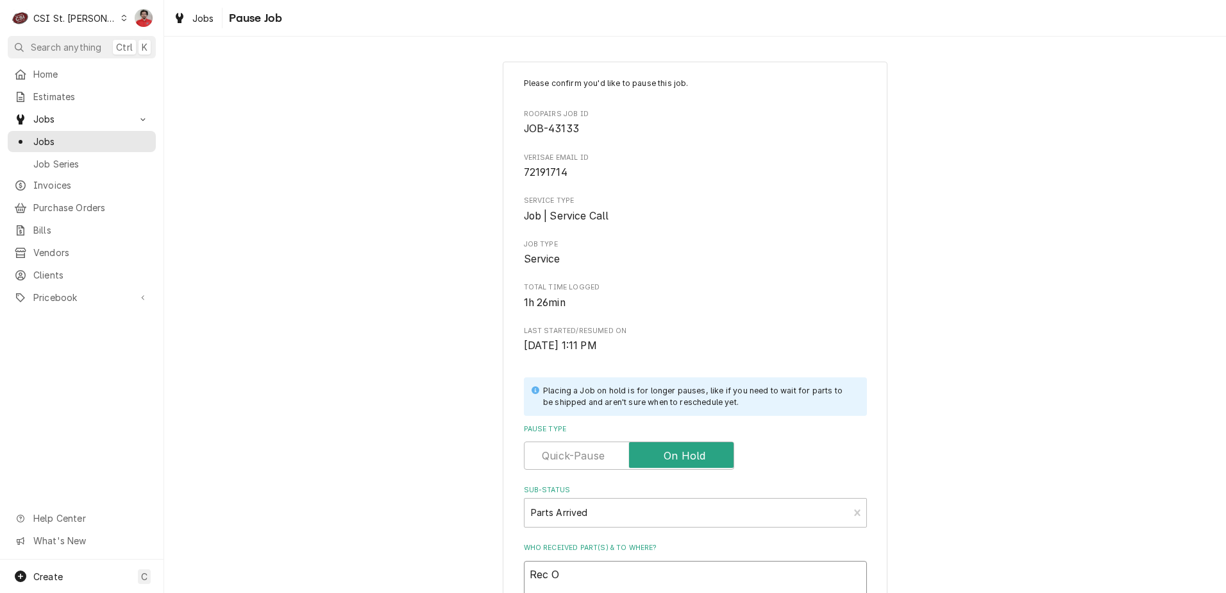
type textarea "Rec On"
type textarea "x"
type textarea "Rec One"
type textarea "x"
type textarea "Rec One"
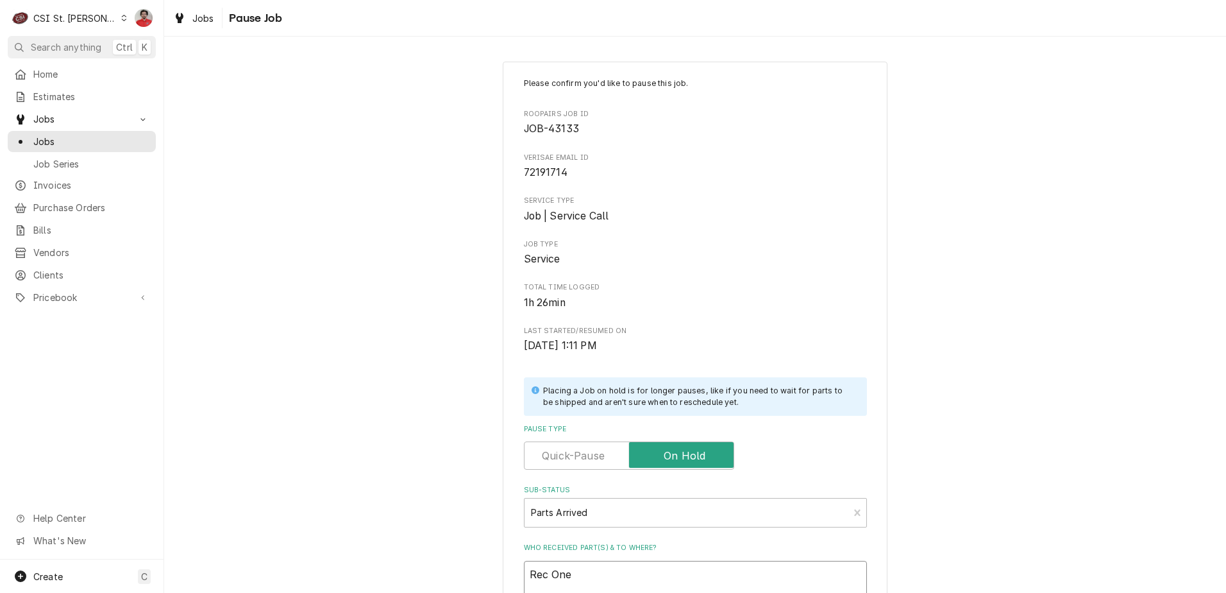
click at [745, 577] on textarea "Rec One" at bounding box center [695, 590] width 343 height 58
paste textarea "REV-50132037"
type textarea "x"
type textarea "Rec One REV-50132037"
type textarea "x"
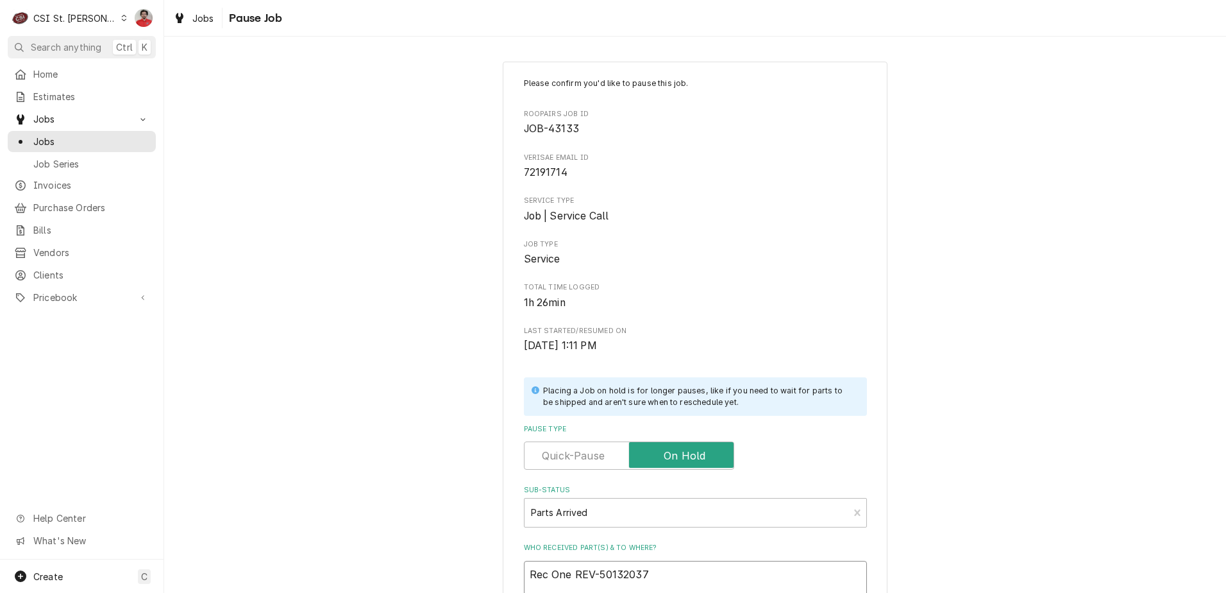
type textarea "Rec One REV-50132037"
type textarea "x"
type textarea "Rec One REV-50132037 t"
type textarea "x"
type textarea "Rec One REV-50132037 to"
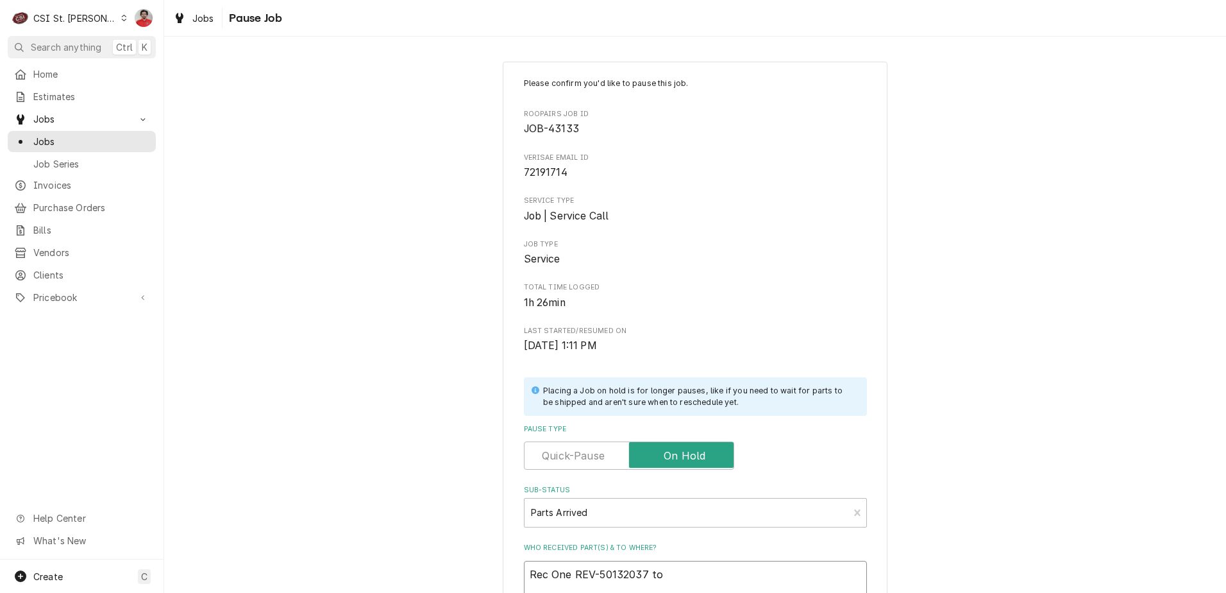
type textarea "x"
type textarea "Rec One REV-50132037 to"
type textarea "x"
type textarea "Rec One REV-50132037 to K"
type textarea "x"
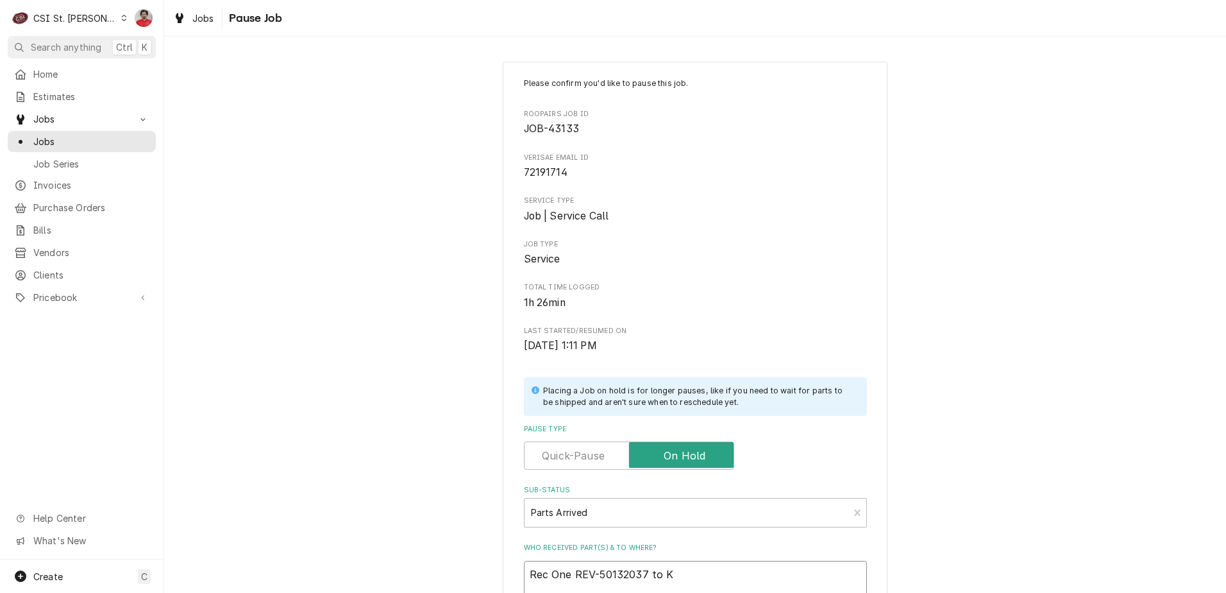
type textarea "Rec One REV-50132037 to Ke"
type textarea "x"
type textarea "Rec One REV-50132037 to Kev"
type textarea "x"
type textarea "Rec One REV-50132037 to Kevi"
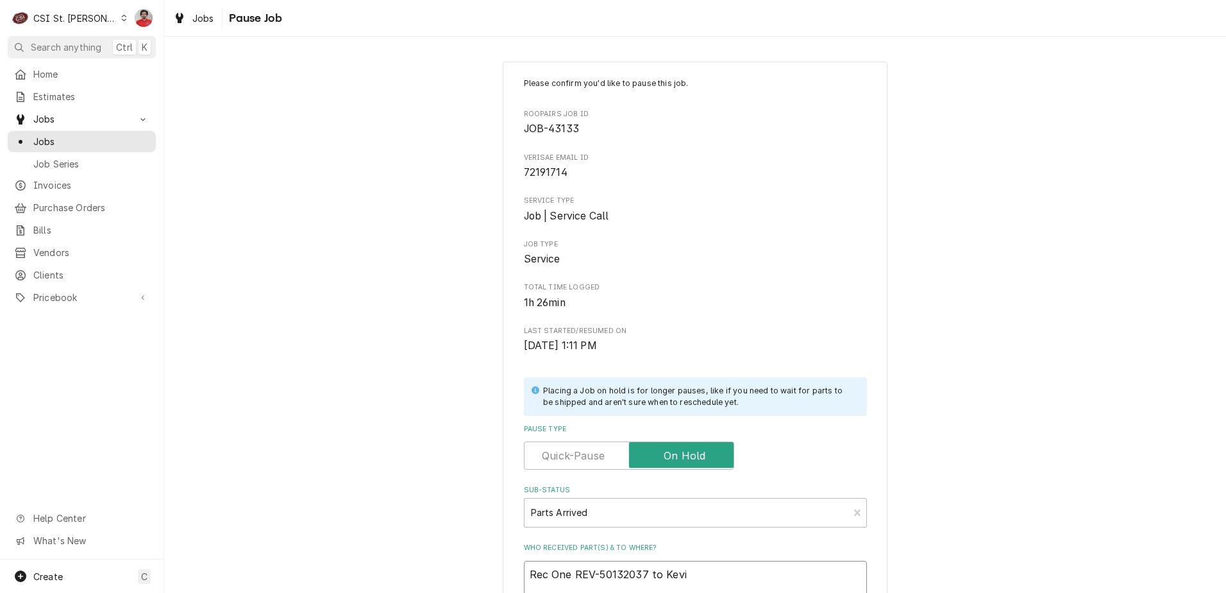
type textarea "x"
type textarea "Rec One REV-50132037 to Kevin"
type textarea "x"
type textarea "Rec One REV-50132037 to Kevin"
type textarea "x"
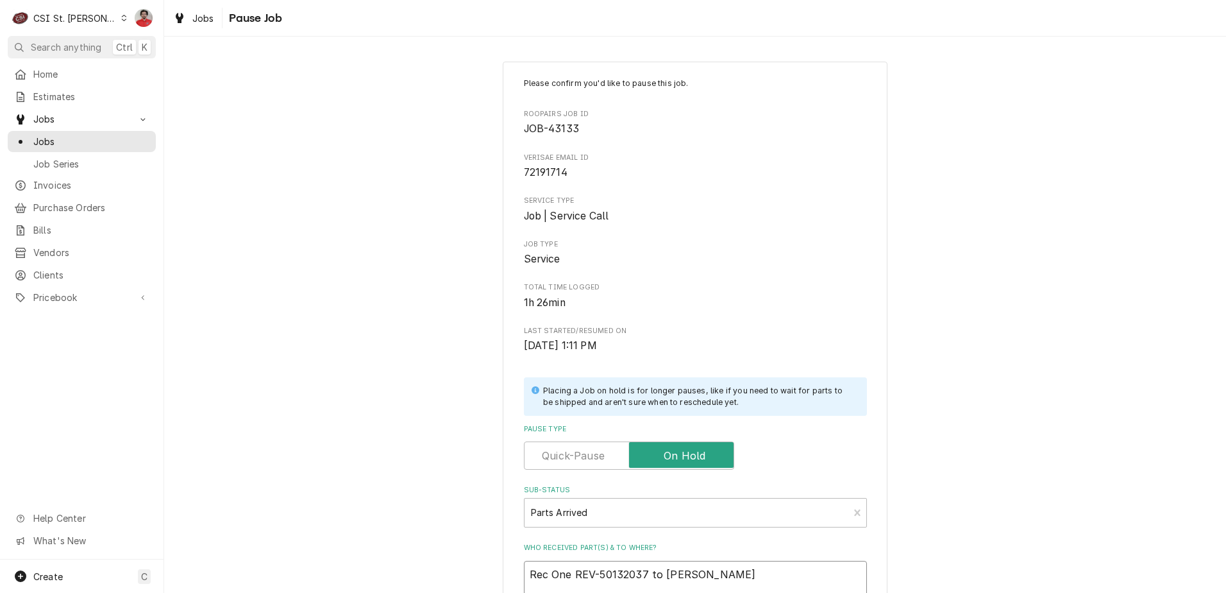
type textarea "Rec One REV-50132037 to Kevin"
type textarea "x"
type textarea "Rec One REV-50132037 to Kevin"
type textarea "x"
type textarea "Rec One REV-50132037 to Kevin F"
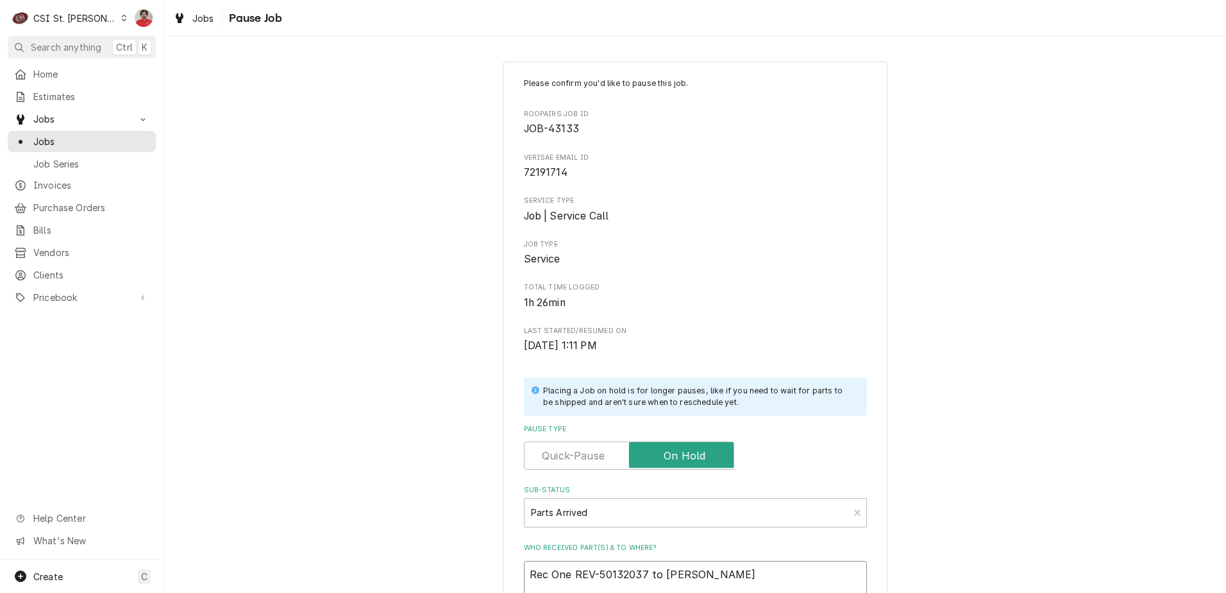
type textarea "x"
type textarea "Rec One REV-50132037 to Kevin F'"
type textarea "x"
type textarea "Rec One REV-50132037 to Kevin F's"
type textarea "x"
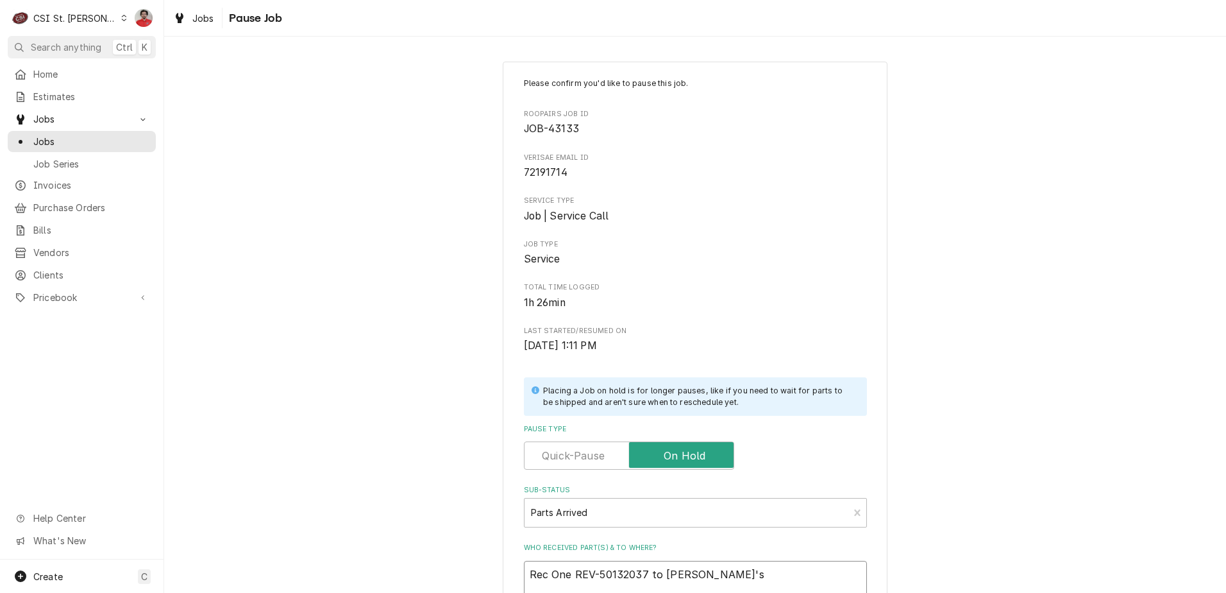
type textarea "Rec One REV-50132037 to Kevin F's"
type textarea "x"
type textarea "Rec One REV-50132037 to Kevin F's s"
type textarea "x"
type textarea "Rec One REV-50132037 to Kevin F's sh"
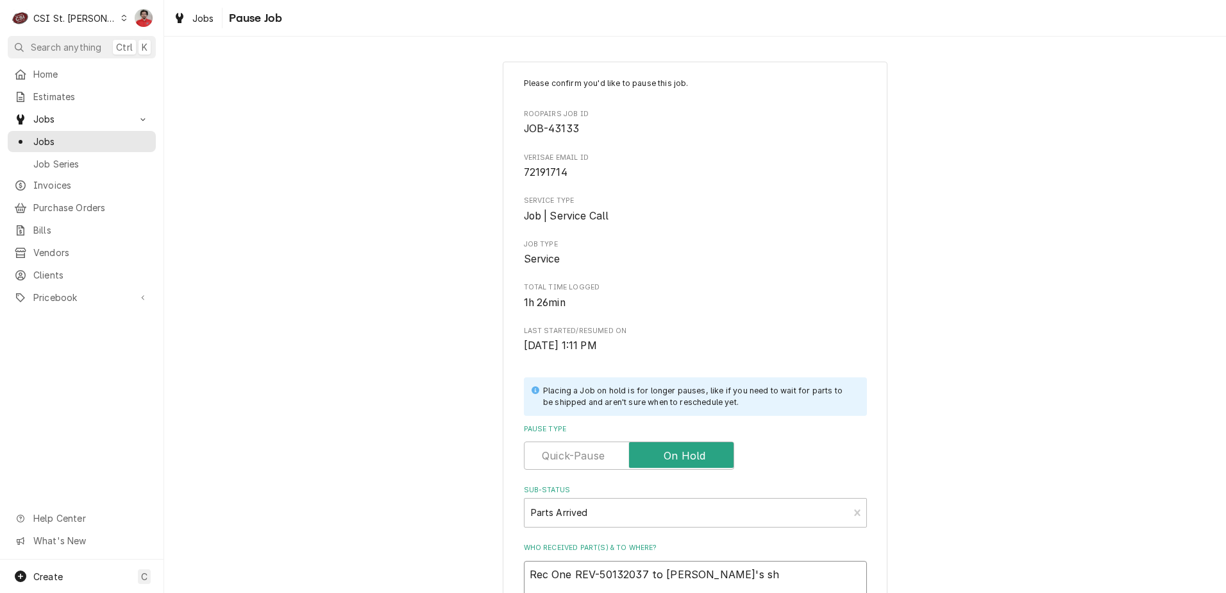
type textarea "x"
type textarea "Rec One REV-50132037 to Kevin F's she"
type textarea "x"
type textarea "Rec One REV-50132037 to Kevin F's shel"
type textarea "x"
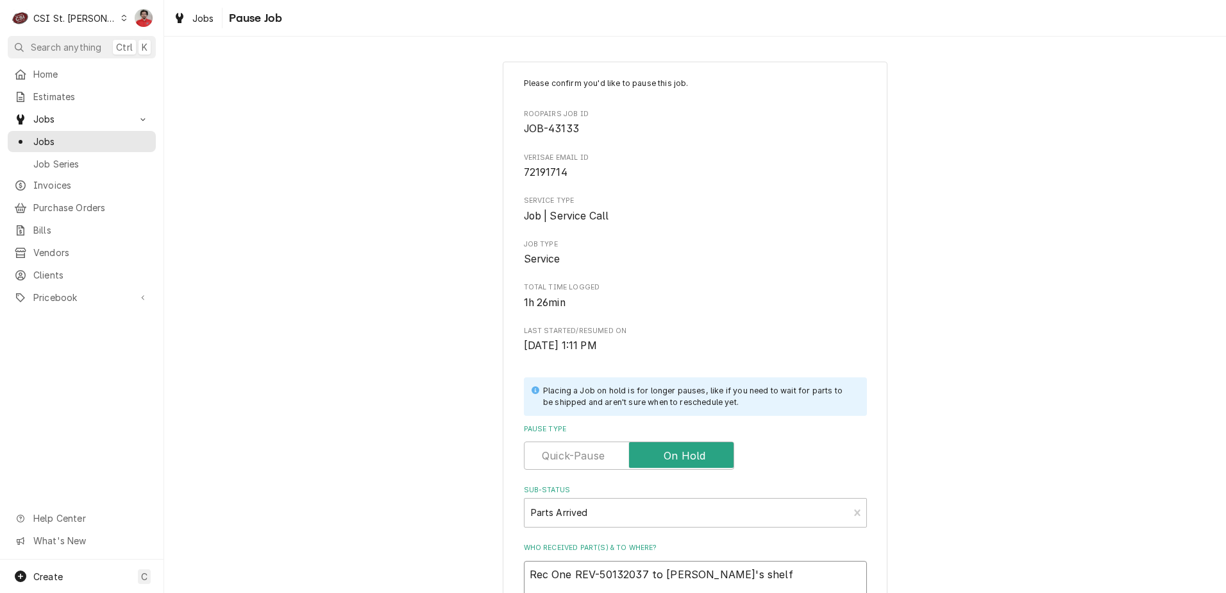
scroll to position [169, 0]
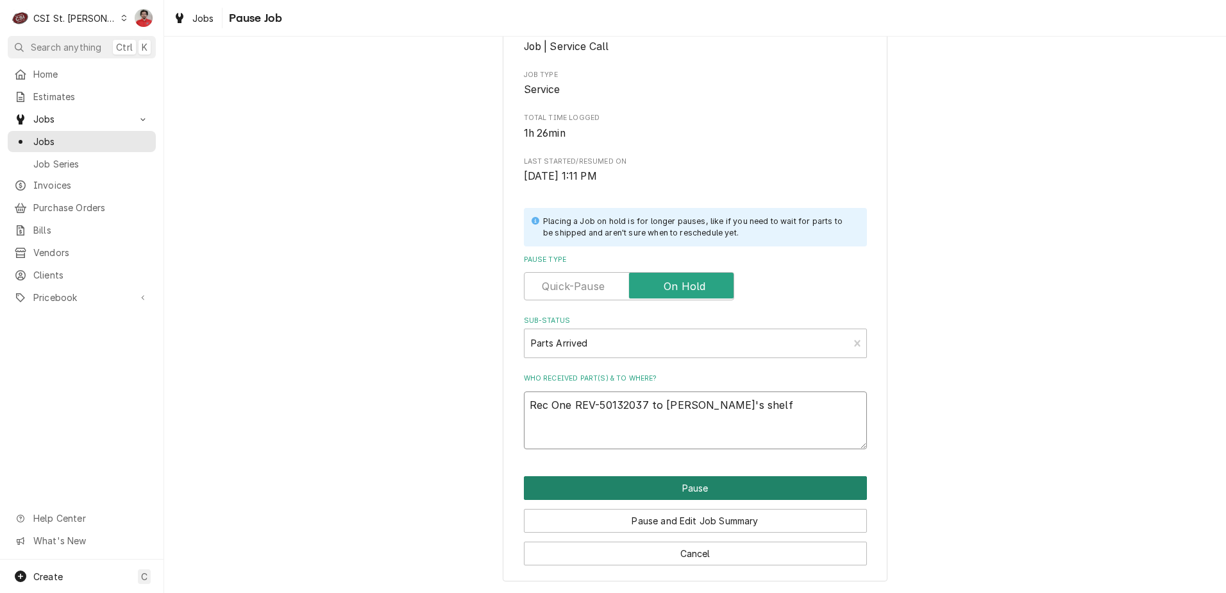
type textarea "Rec One REV-50132037 to Kevin F's shelf"
click at [664, 487] on button "Pause" at bounding box center [695, 488] width 343 height 24
type textarea "x"
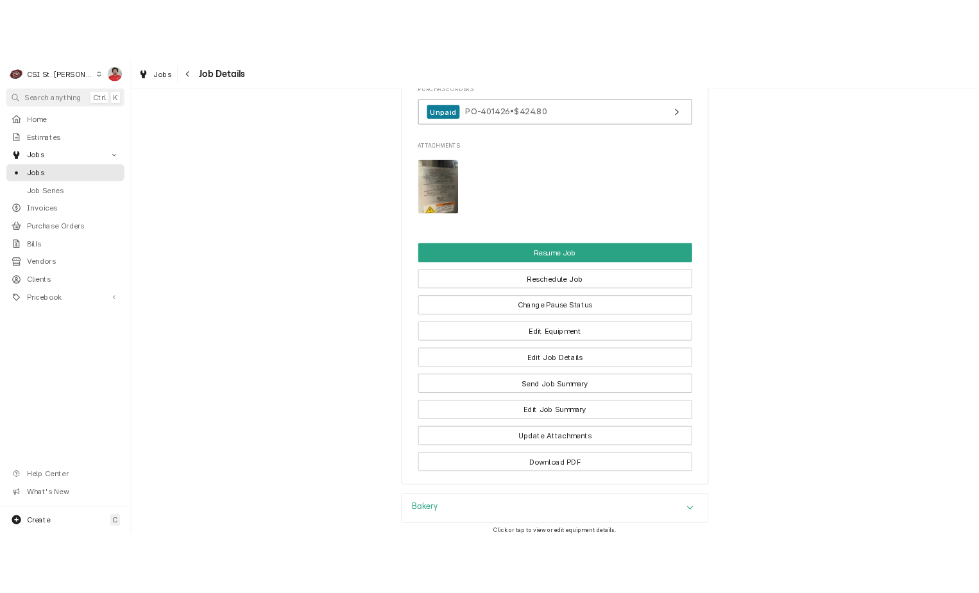
scroll to position [1814, 0]
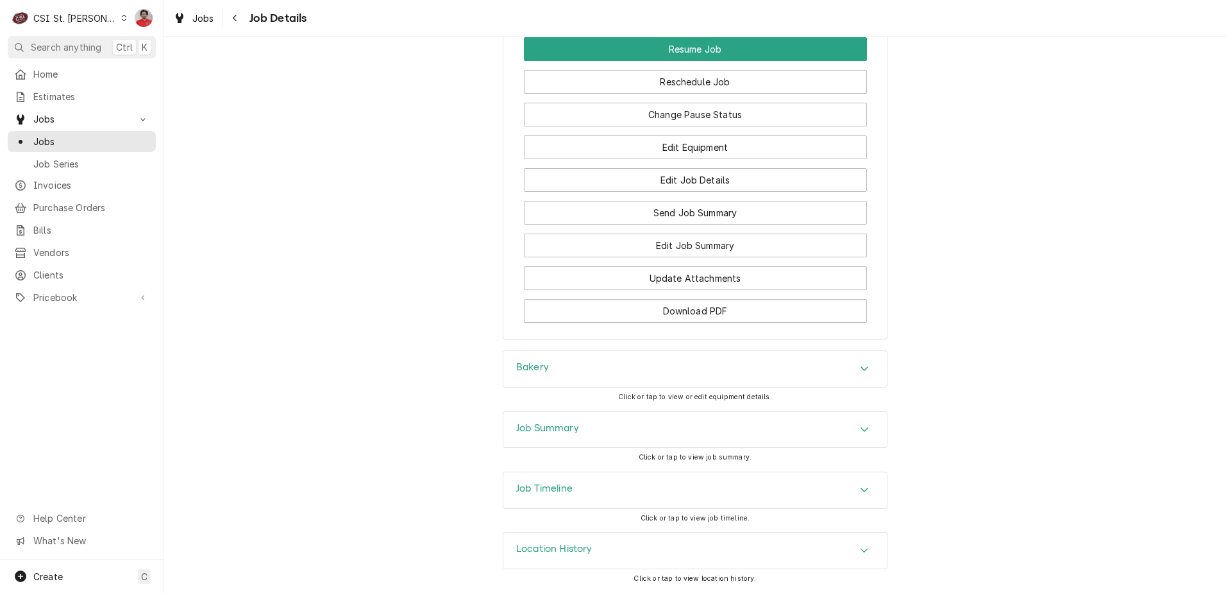
click at [698, 322] on button "Download PDF" at bounding box center [695, 311] width 343 height 24
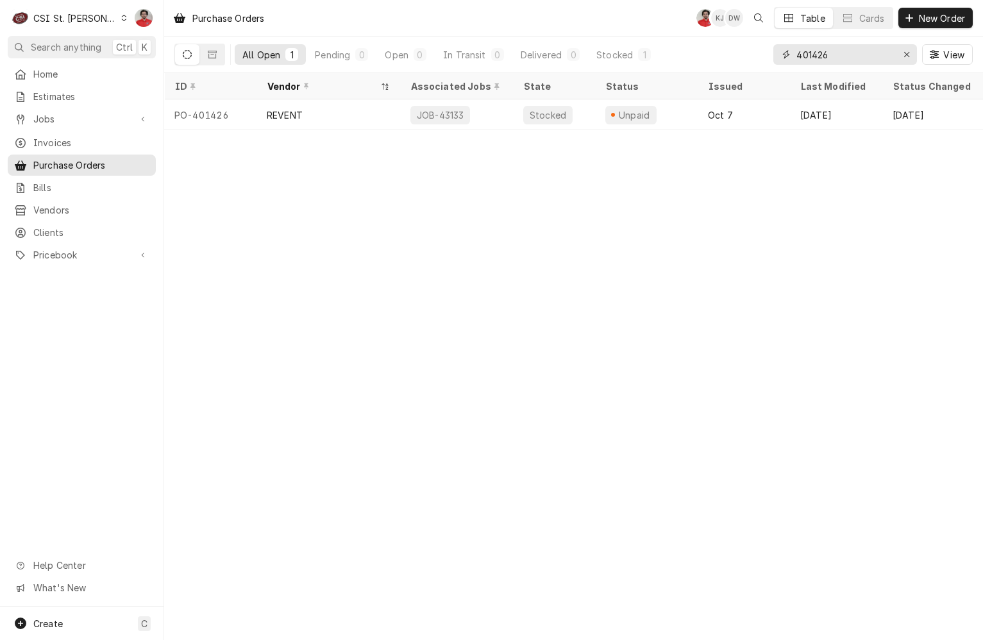
click at [836, 63] on input "401426" at bounding box center [845, 54] width 96 height 21
click at [837, 63] on input "401426" at bounding box center [845, 54] width 96 height 21
type input "401439"
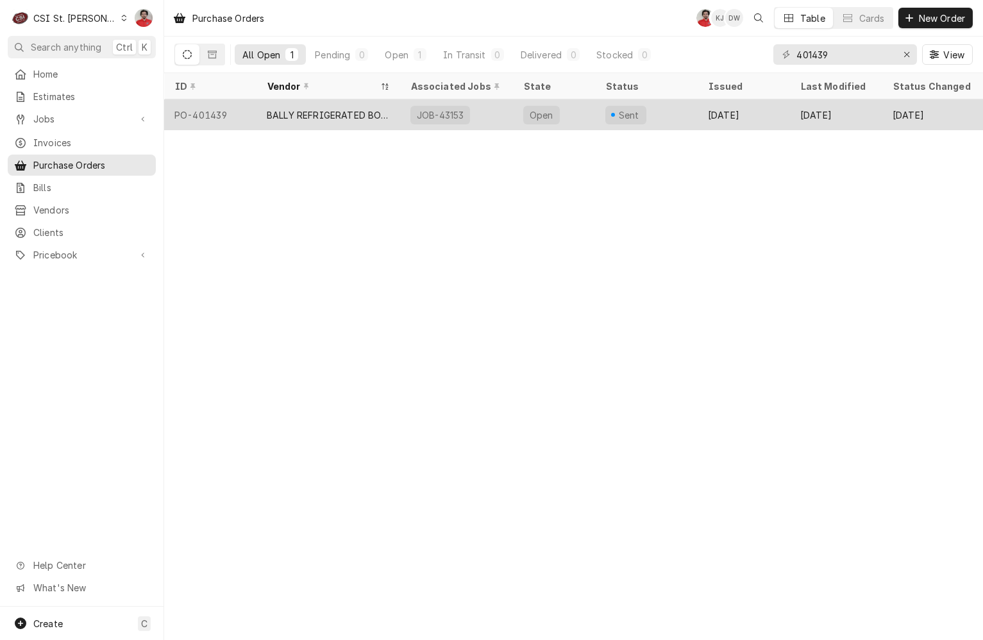
click at [669, 110] on div "Sent" at bounding box center [646, 114] width 103 height 31
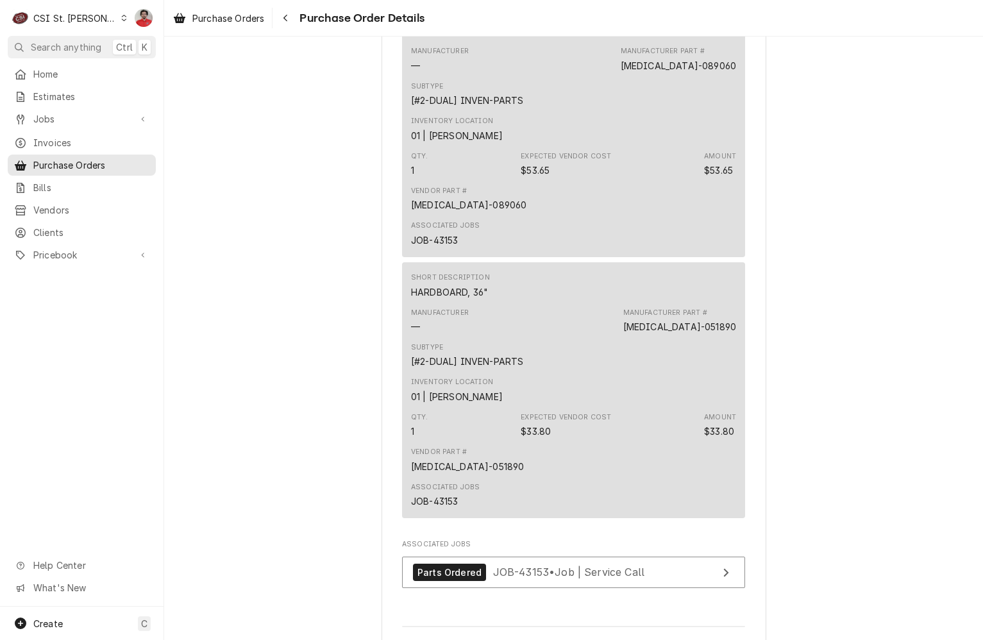
scroll to position [1421, 0]
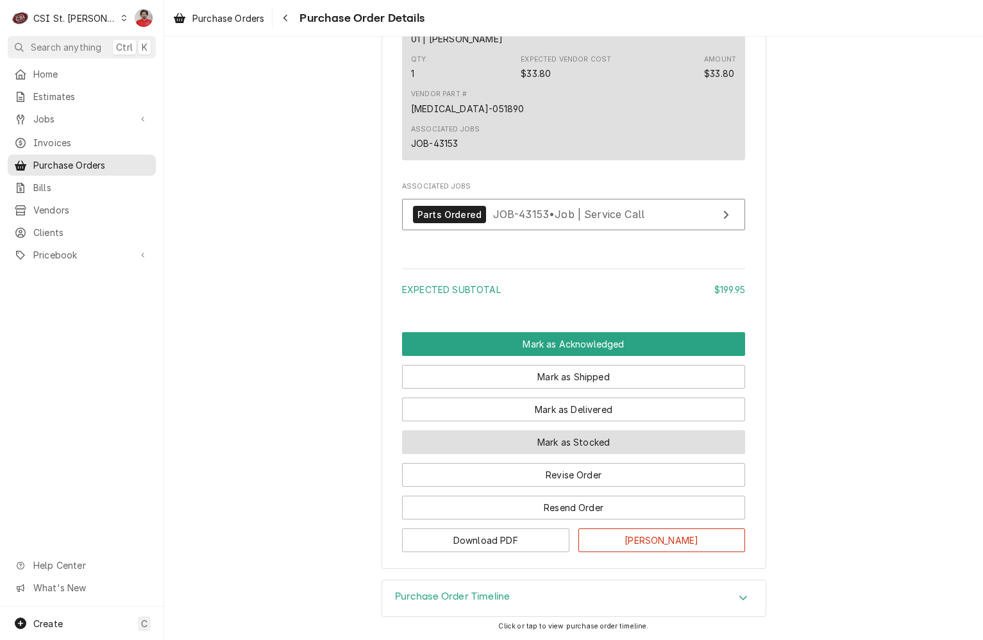
click at [569, 444] on button "Mark as Stocked" at bounding box center [573, 442] width 343 height 24
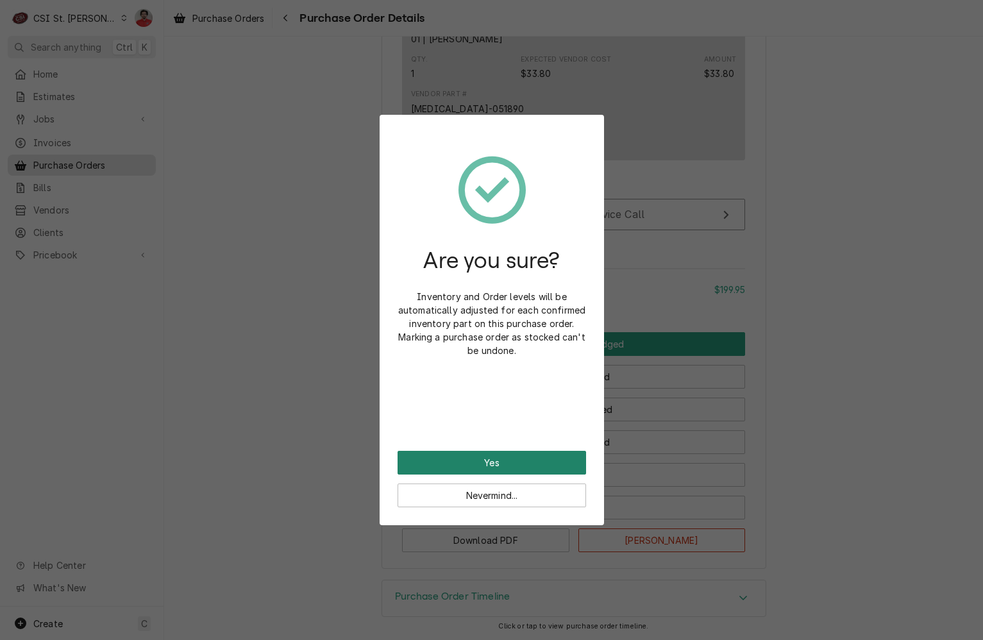
click at [564, 460] on button "Yes" at bounding box center [492, 463] width 189 height 24
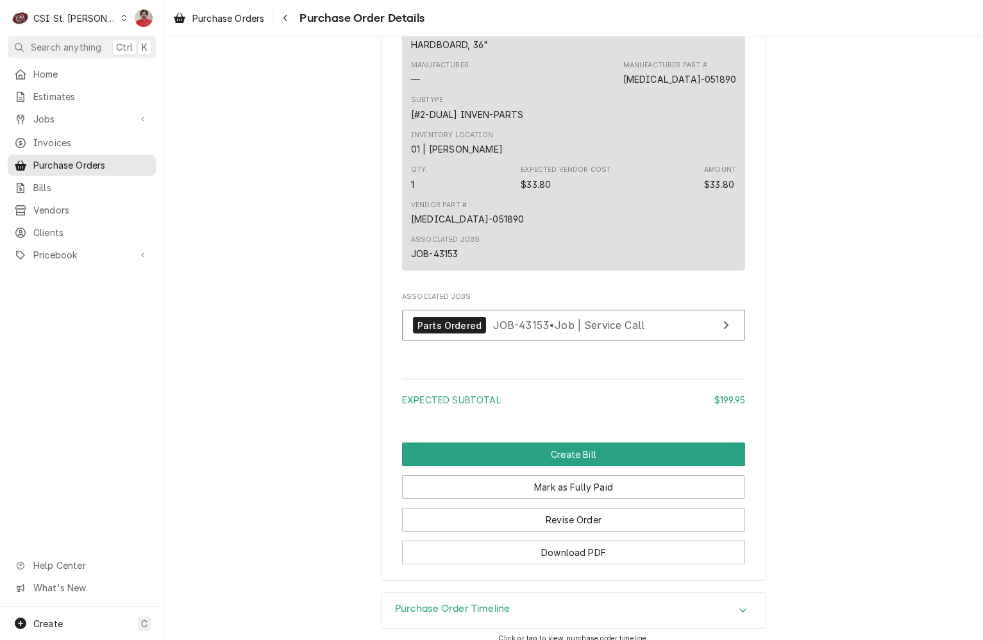
scroll to position [1485, 0]
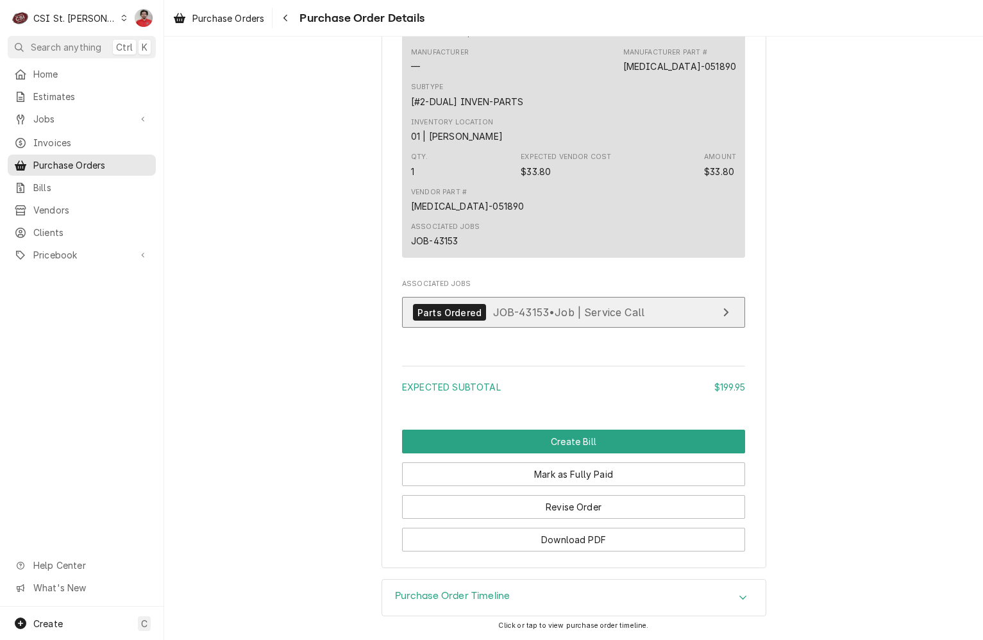
click at [493, 318] on span "JOB-43153 • Job | Service Call" at bounding box center [569, 312] width 152 height 13
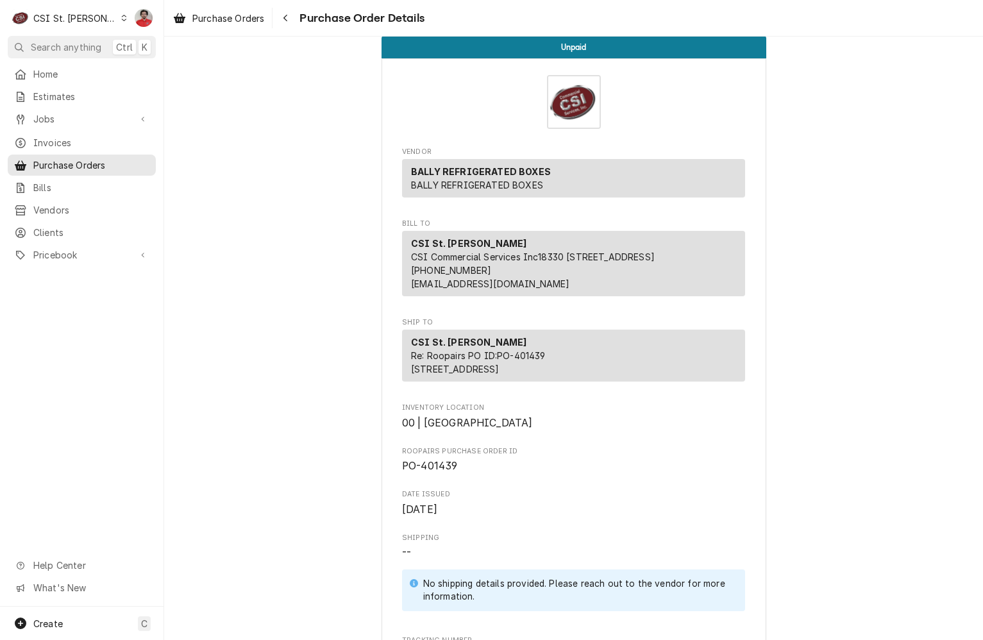
scroll to position [459, 0]
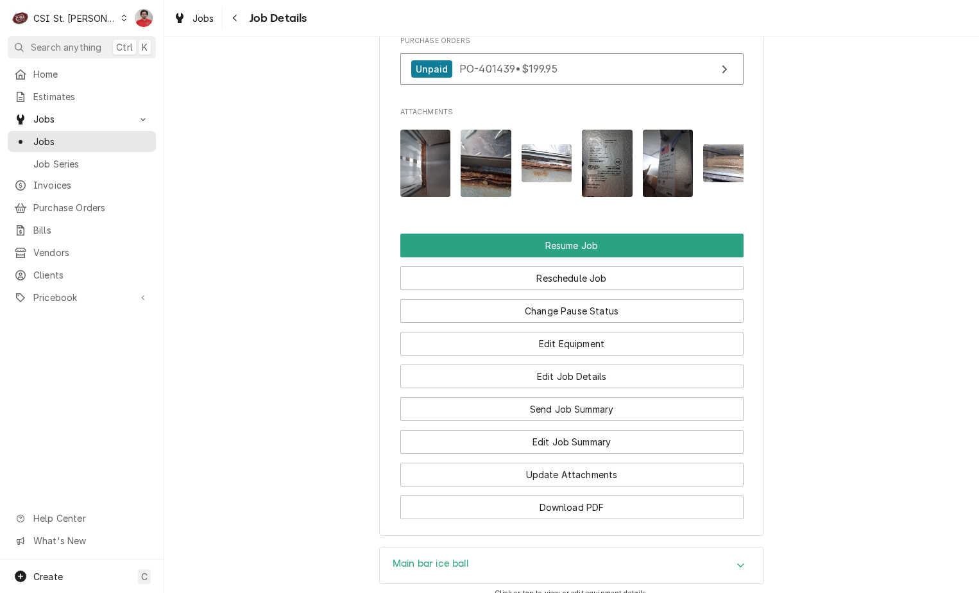
scroll to position [1924, 0]
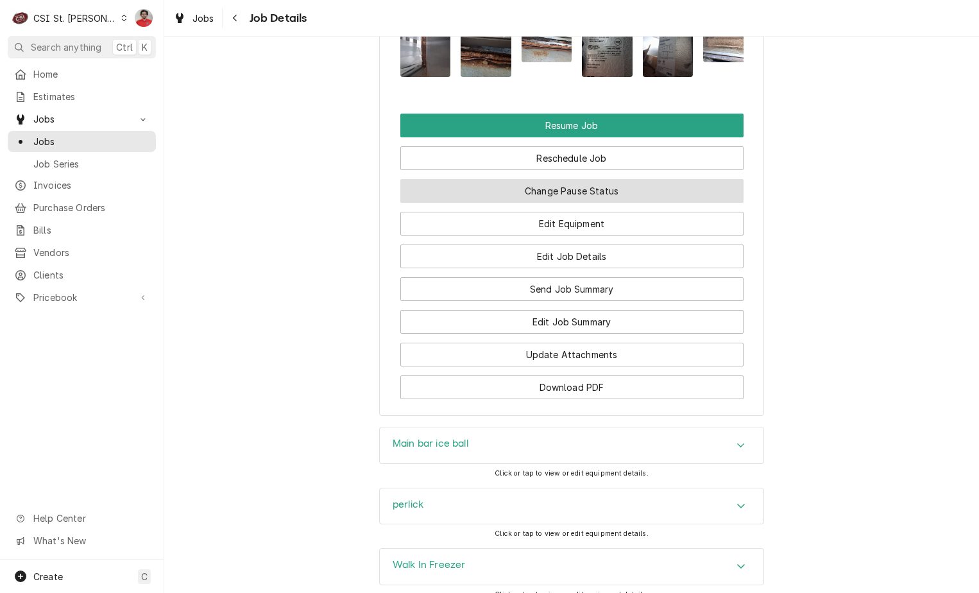
click at [575, 203] on button "Change Pause Status" at bounding box center [571, 191] width 343 height 24
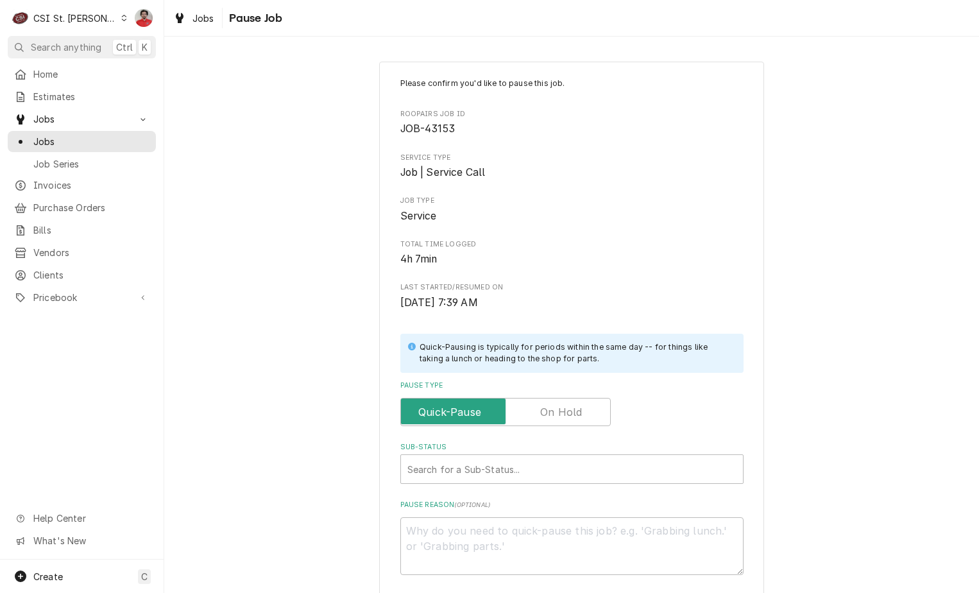
click at [546, 418] on label "Pause Type" at bounding box center [505, 412] width 210 height 28
click at [546, 418] on input "Pause Type" at bounding box center [505, 412] width 199 height 28
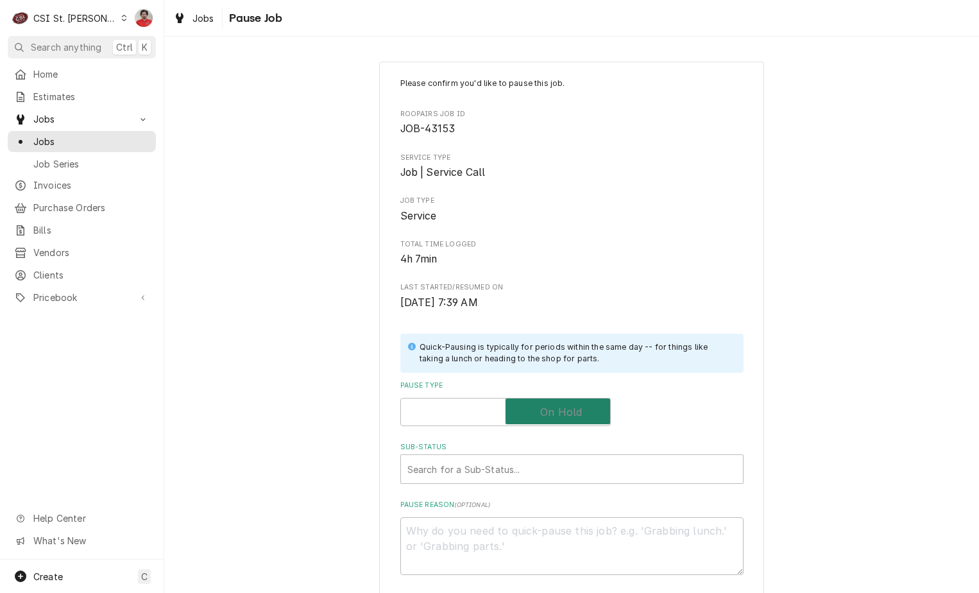
checkbox input "true"
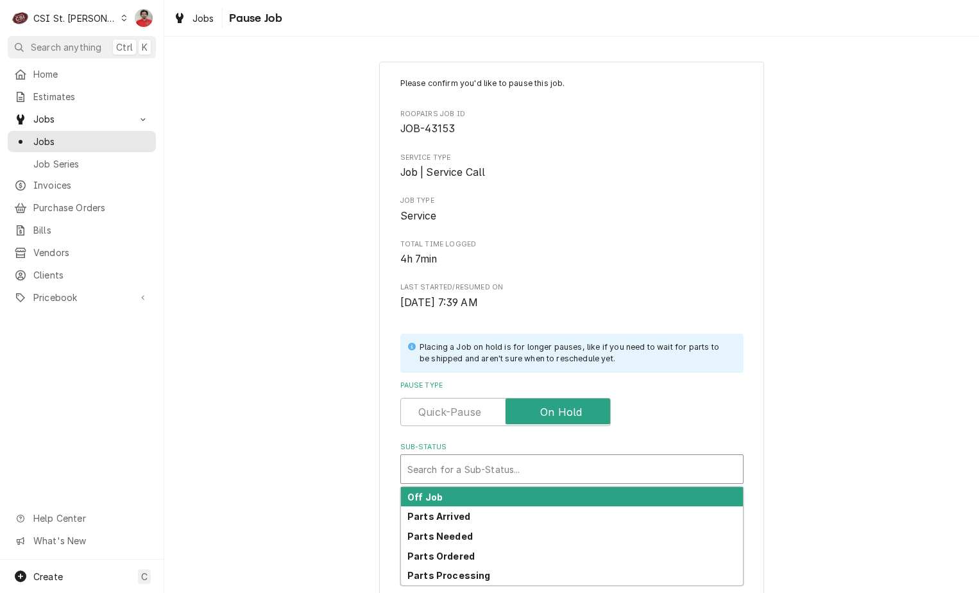
click at [544, 458] on div "Sub-Status" at bounding box center [571, 468] width 329 height 23
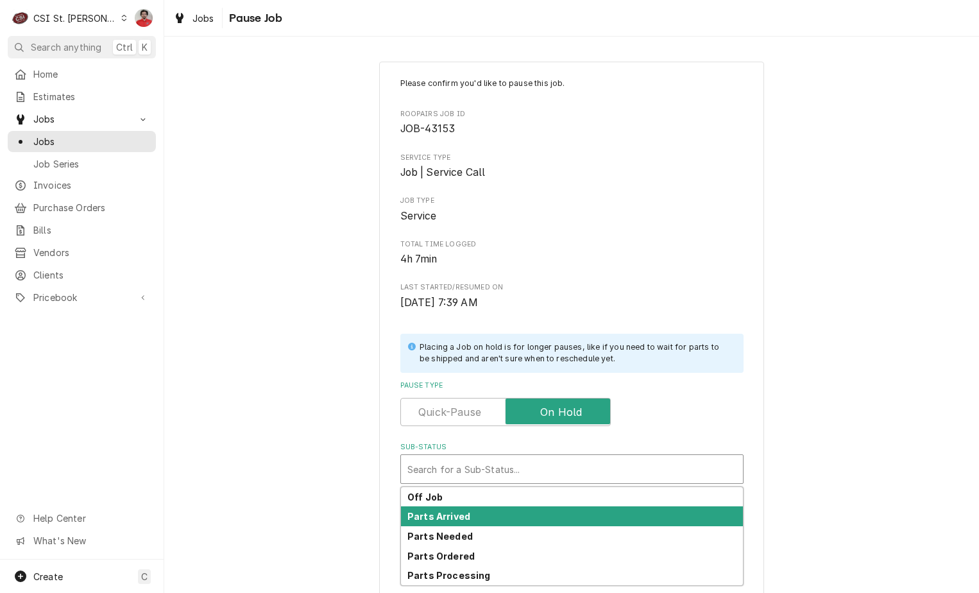
click at [541, 509] on div "Parts Arrived" at bounding box center [572, 516] width 342 height 20
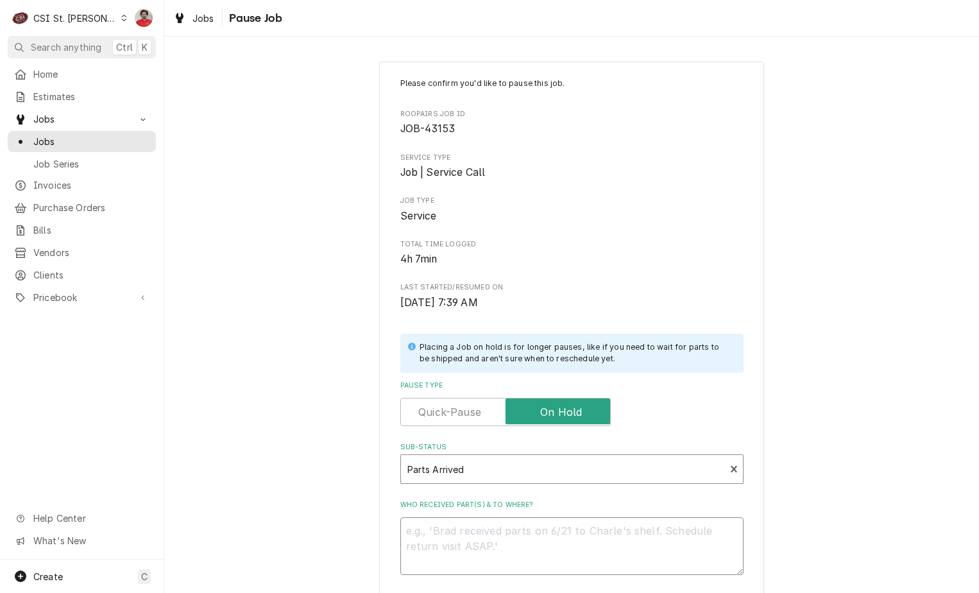
click at [542, 550] on textarea "Who received part(s) & to where?" at bounding box center [571, 546] width 343 height 58
type textarea "x"
type textarea "R"
type textarea "x"
type textarea "RE"
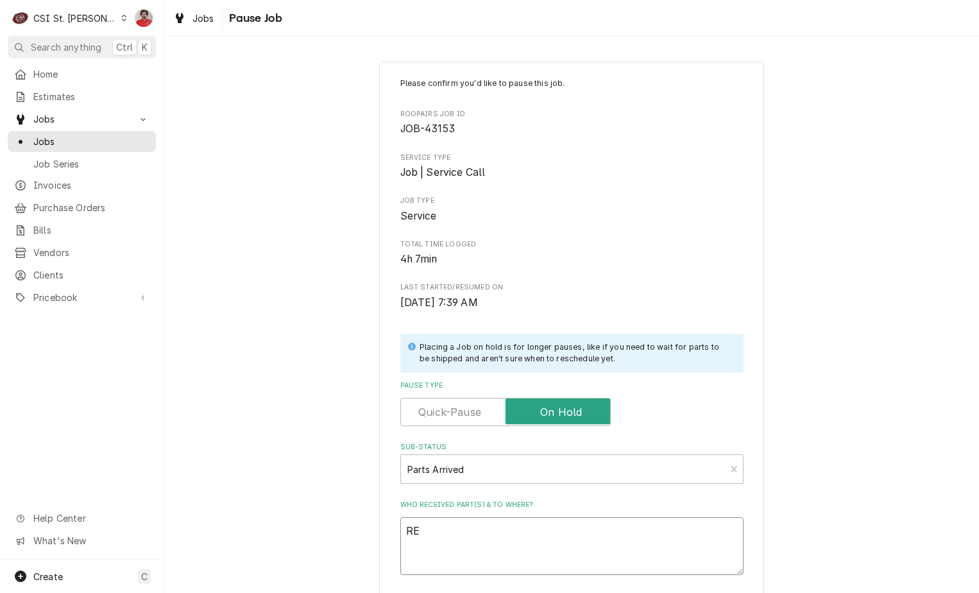
type textarea "x"
type textarea "REc"
type textarea "x"
type textarea "RE"
type textarea "x"
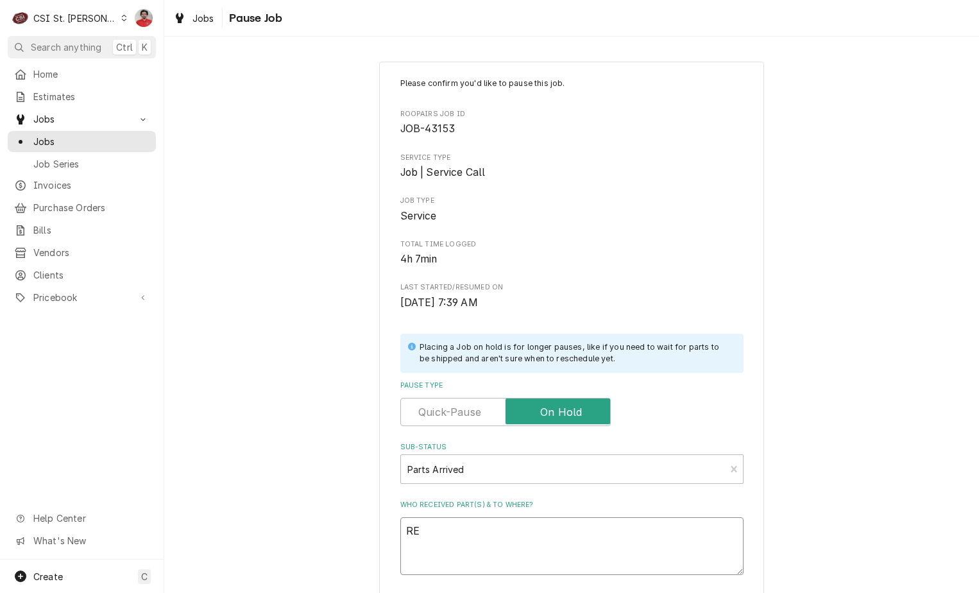
type textarea "R"
type textarea "x"
type textarea "Re"
type textarea "x"
type textarea "Rec"
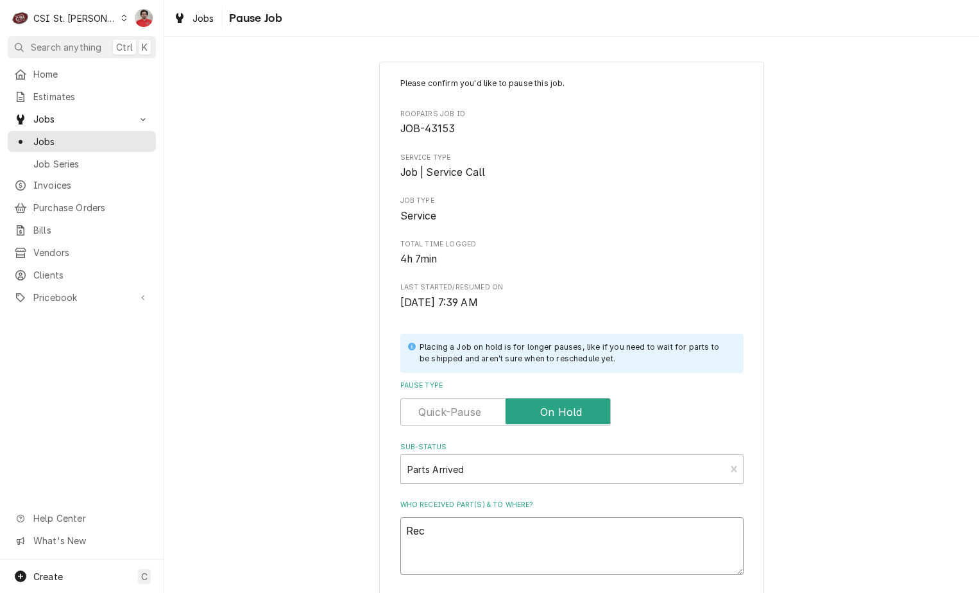
type textarea "x"
type textarea "Rec"
type textarea "x"
type textarea "Rec B"
click at [478, 525] on textarea "Rec B" at bounding box center [571, 546] width 343 height 58
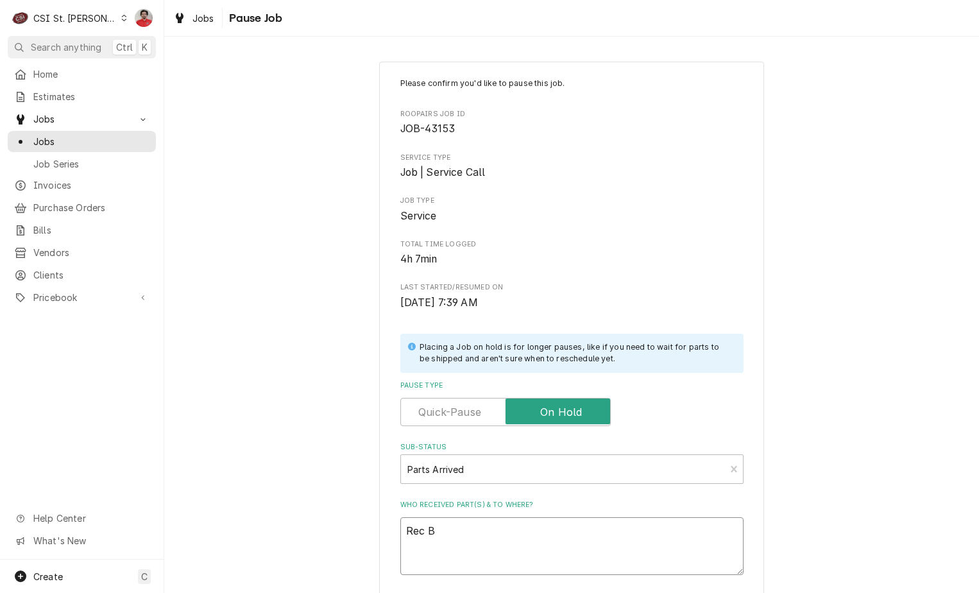
click at [478, 525] on textarea "Rec B" at bounding box center [571, 546] width 343 height 58
type textarea "x"
type textarea "Rec Ba"
type textarea "x"
type textarea "Rec Bal"
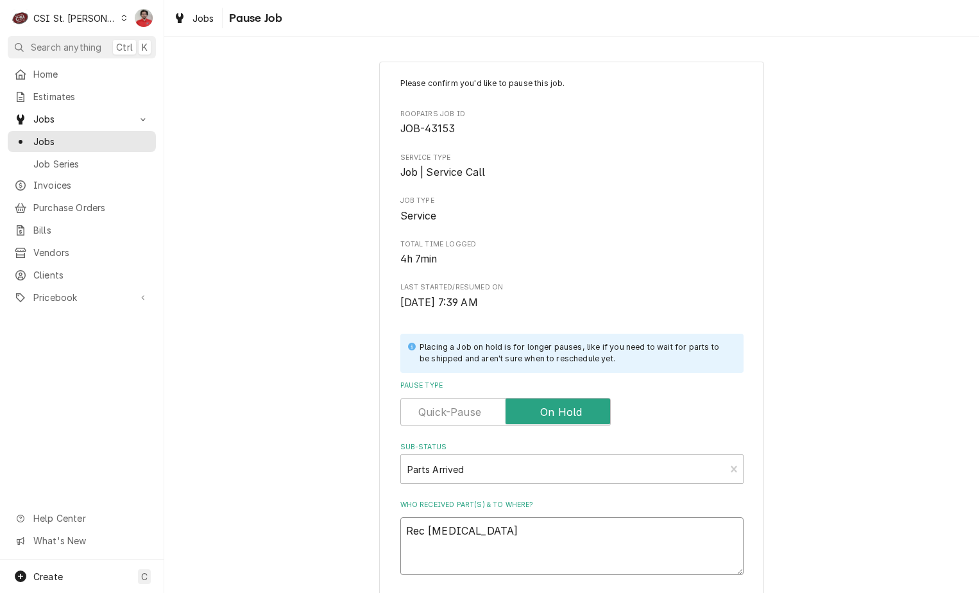
type textarea "x"
type textarea "Rec Ball"
type textarea "x"
type textarea "Rec Bally"
type textarea "x"
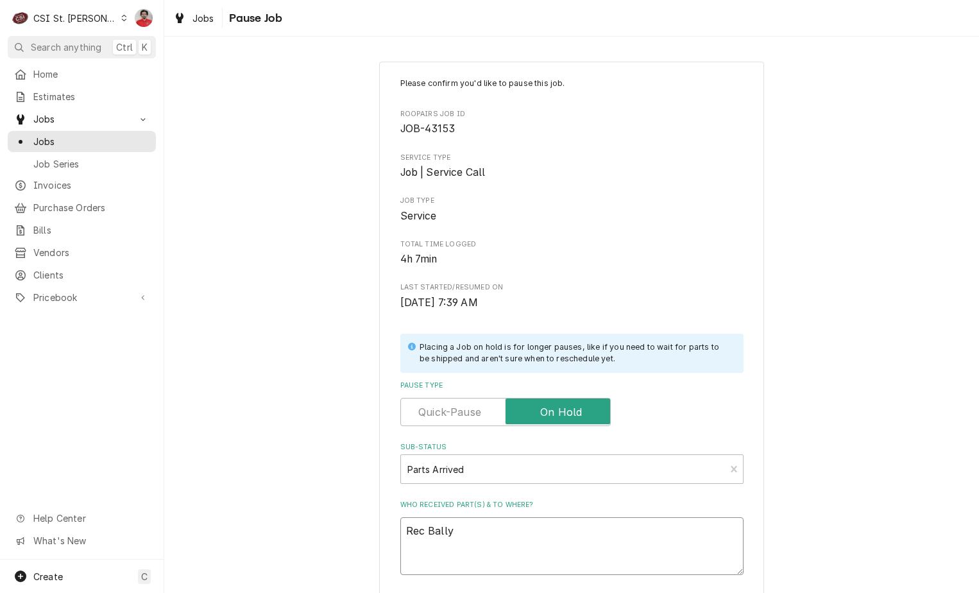
type textarea "Rec Bally"
type textarea "x"
type textarea "Rec Bally p"
type textarea "x"
type textarea "Rec Bally pa"
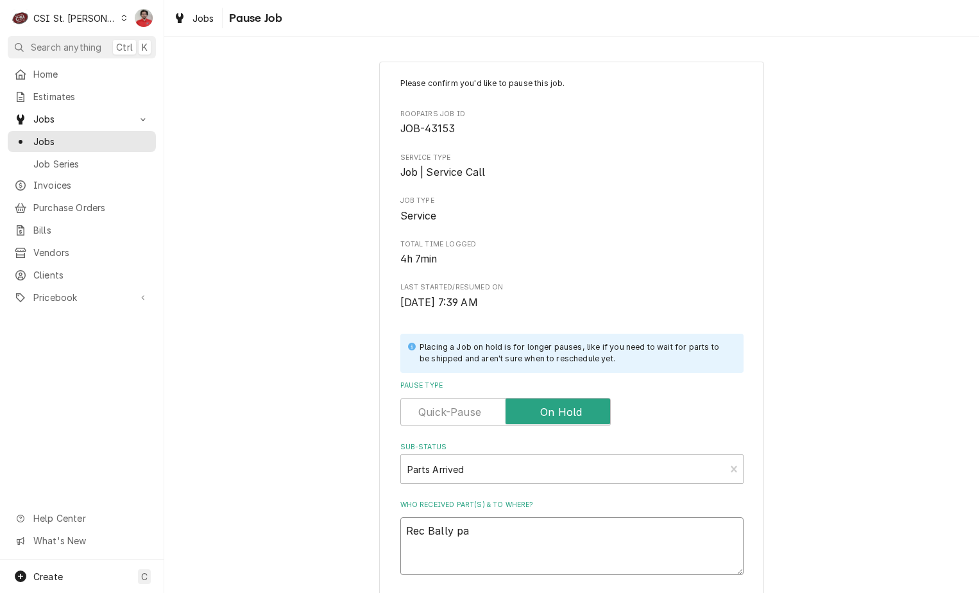
type textarea "x"
type textarea "Rec Bally par"
type textarea "x"
type textarea "Rec Bally part"
type textarea "x"
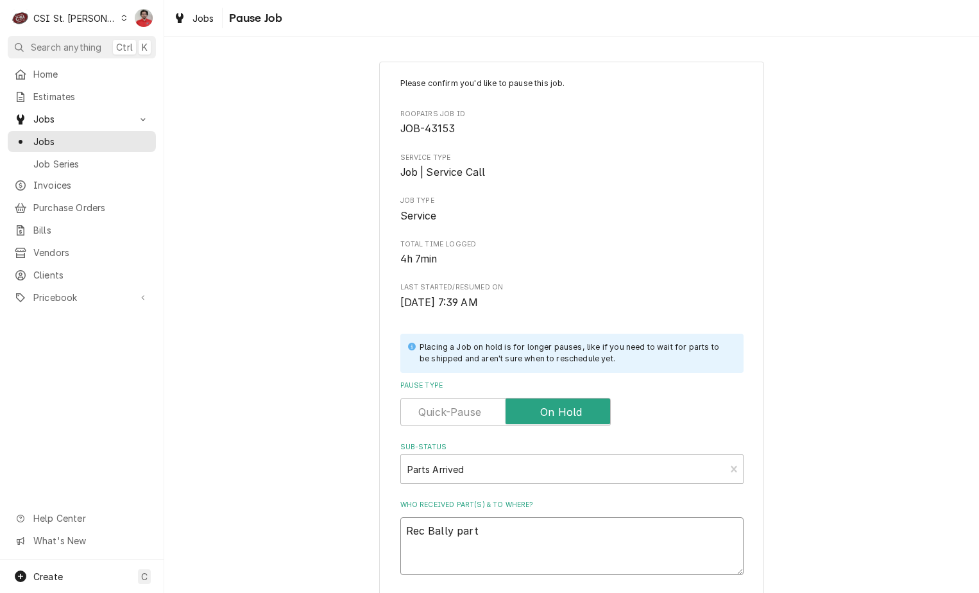
type textarea "Rec Bally parts"
type textarea "x"
type textarea "Rec Bally parts"
type textarea "x"
type textarea "Rec Bally parts t"
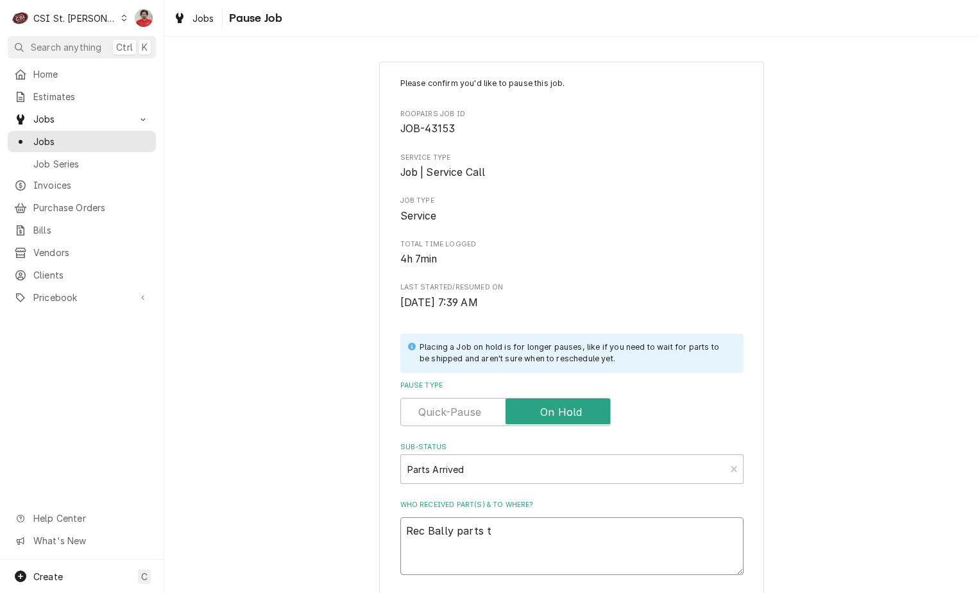
type textarea "x"
type textarea "Rec Bally parts to"
type textarea "x"
type textarea "Rec Bally parts to"
type textarea "x"
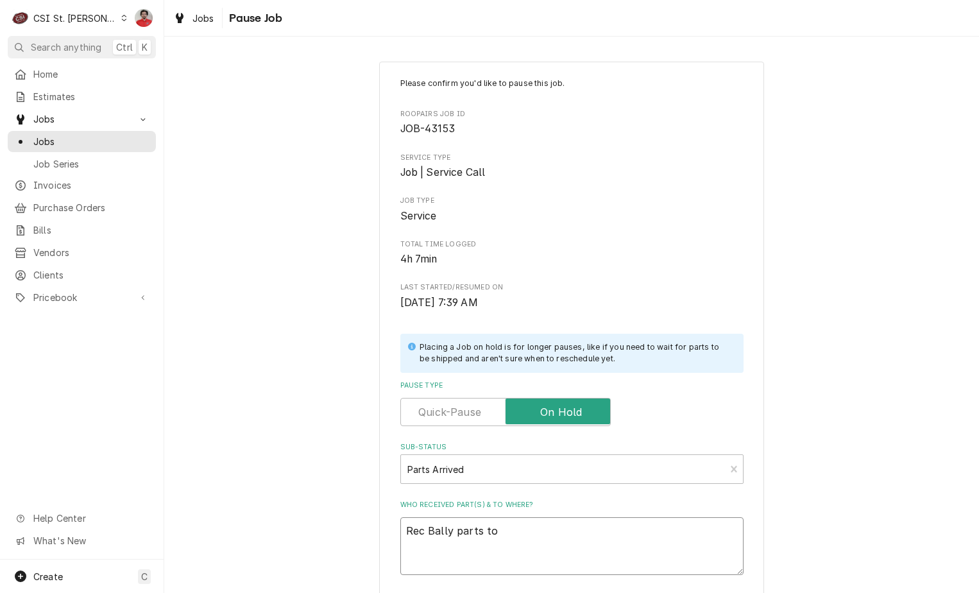
type textarea "Rec Bally parts to D"
type textarea "x"
type textarea "Rec Bally parts to Da"
type textarea "x"
type textarea "Rec Bally parts to Dav"
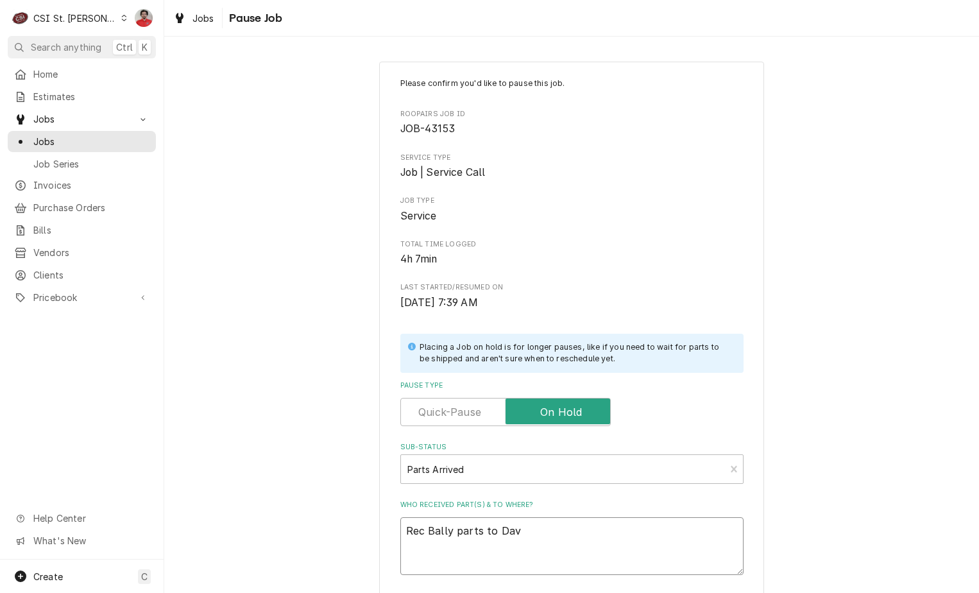
type textarea "x"
type textarea "Rec Bally parts to Davi"
type textarea "x"
type textarea "Rec Bally parts to David"
type textarea "x"
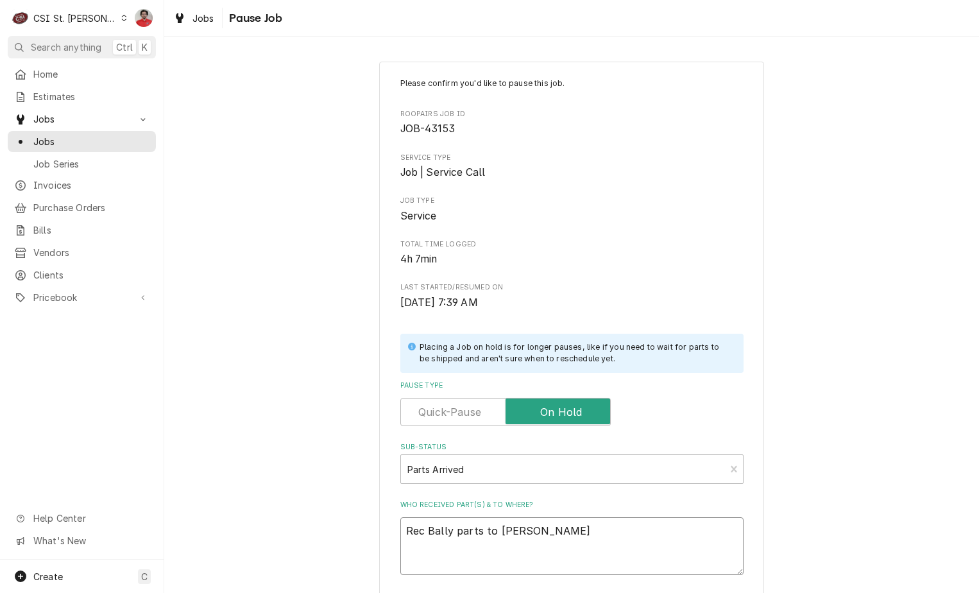
type textarea "Rec Bally parts to David'"
type textarea "x"
type textarea "Rec Bally parts to David's"
type textarea "x"
type textarea "Rec Bally parts to David's"
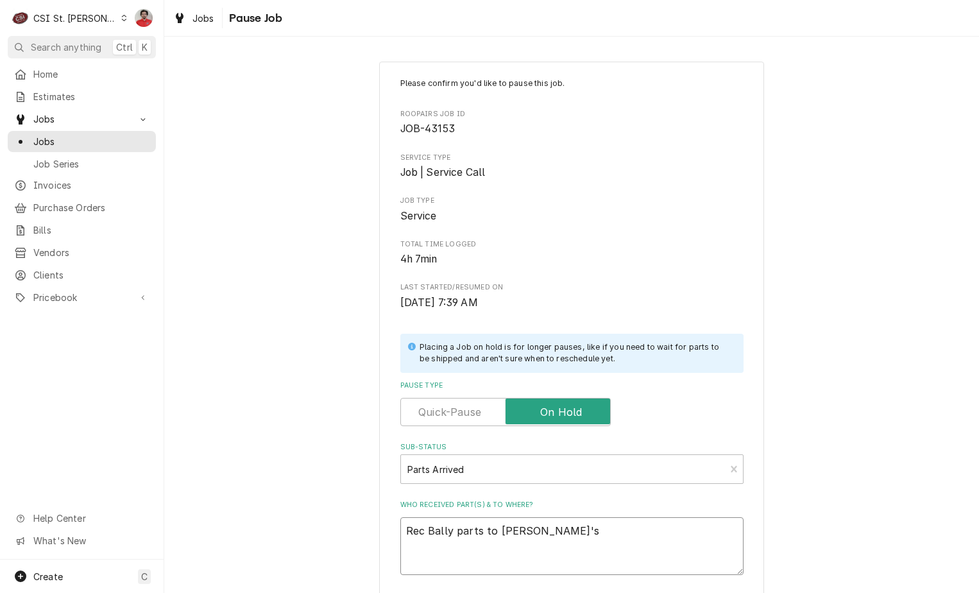
type textarea "x"
type textarea "Rec Bally parts to David's s"
type textarea "x"
type textarea "Rec Bally parts to David's sh"
type textarea "x"
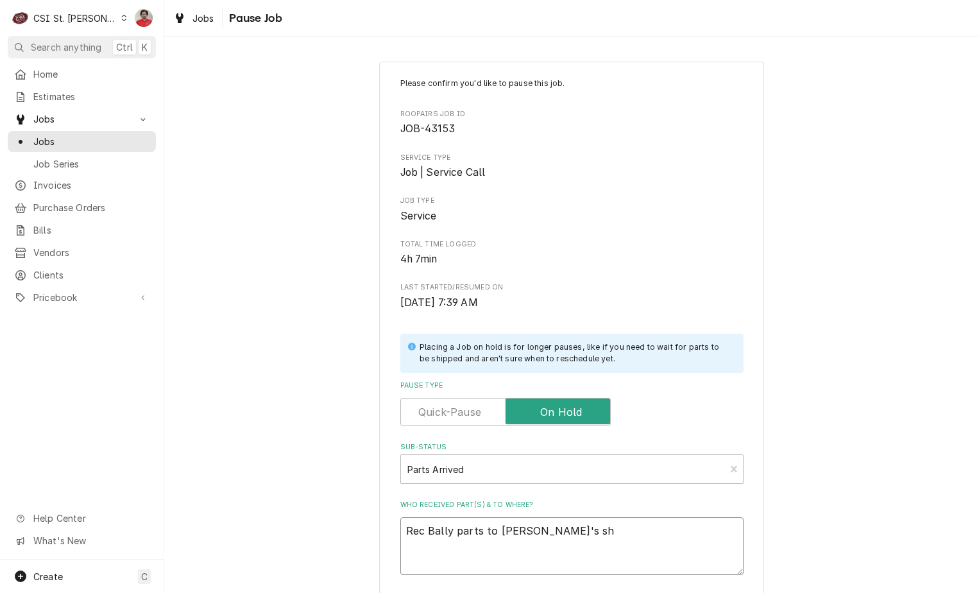
type textarea "Rec Bally parts to David's she"
type textarea "x"
type textarea "Rec Bally parts to David's shel"
type textarea "x"
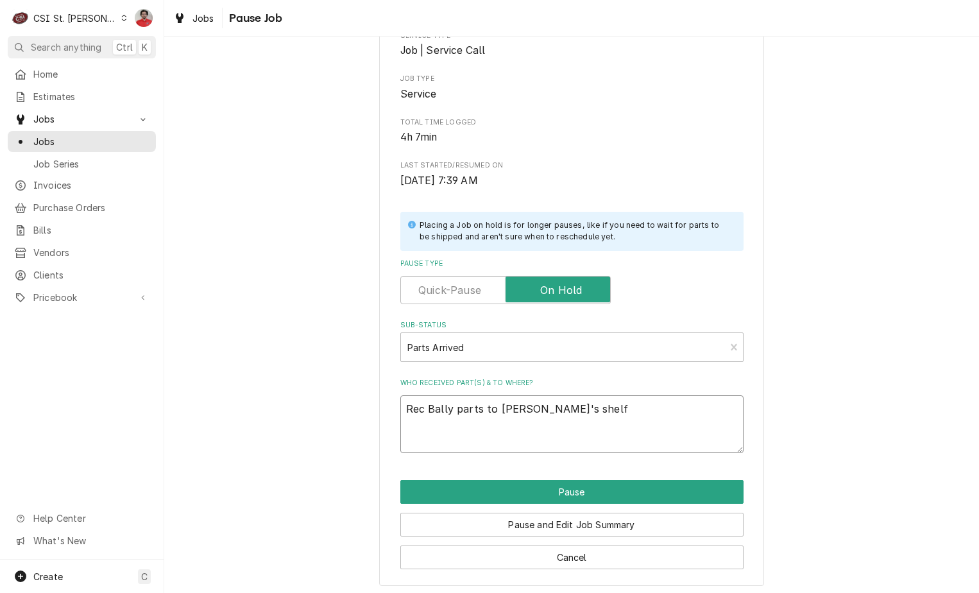
scroll to position [126, 0]
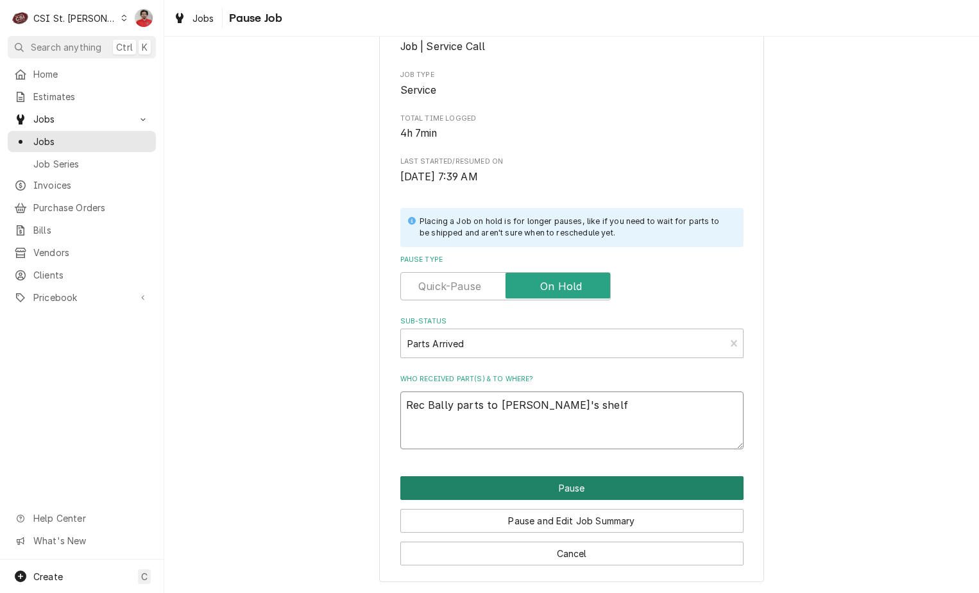
type textarea "Rec Bally parts to David's shelf"
click at [528, 482] on button "Pause" at bounding box center [571, 488] width 343 height 24
type textarea "x"
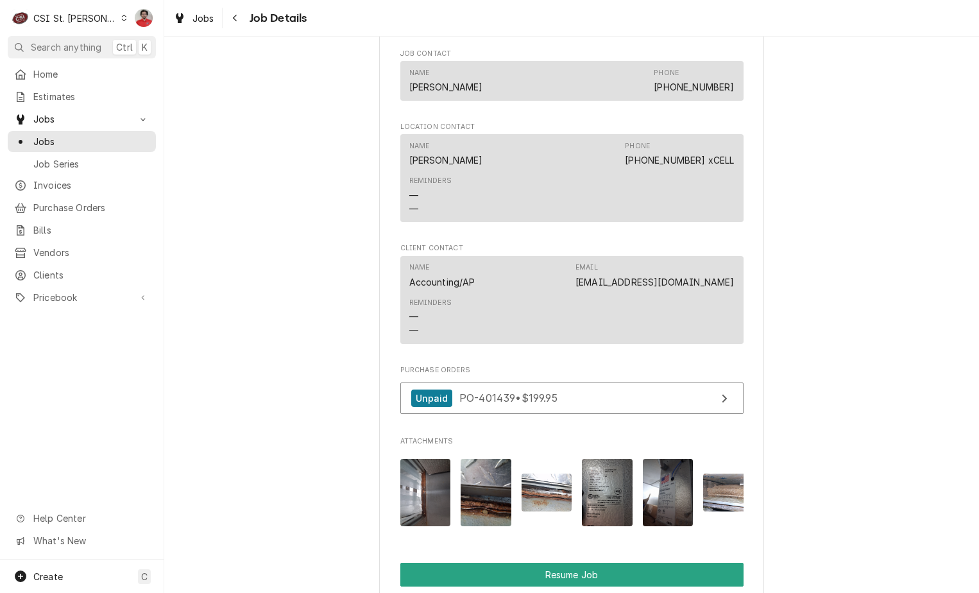
scroll to position [1988, 0]
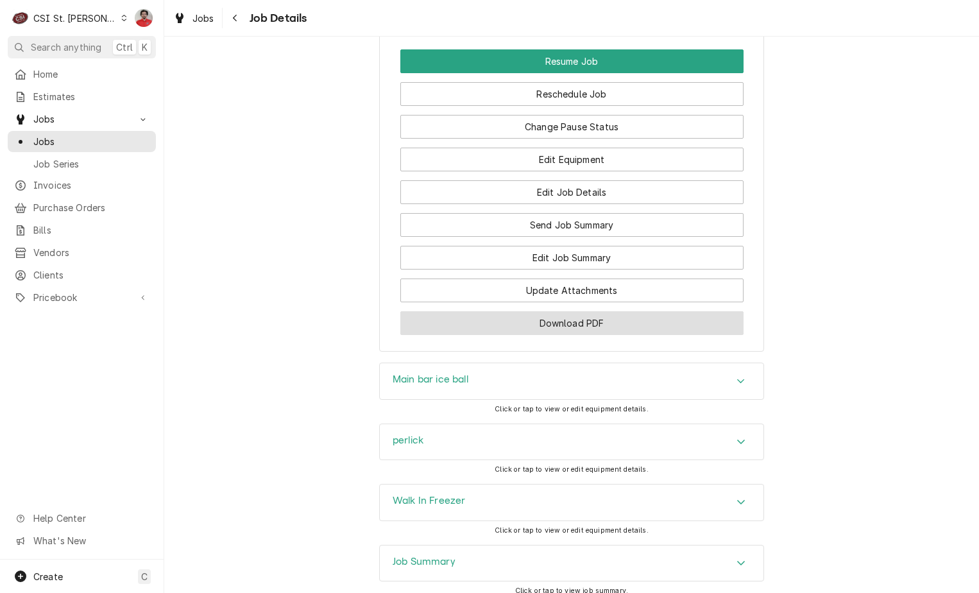
click at [535, 335] on button "Download PDF" at bounding box center [571, 323] width 343 height 24
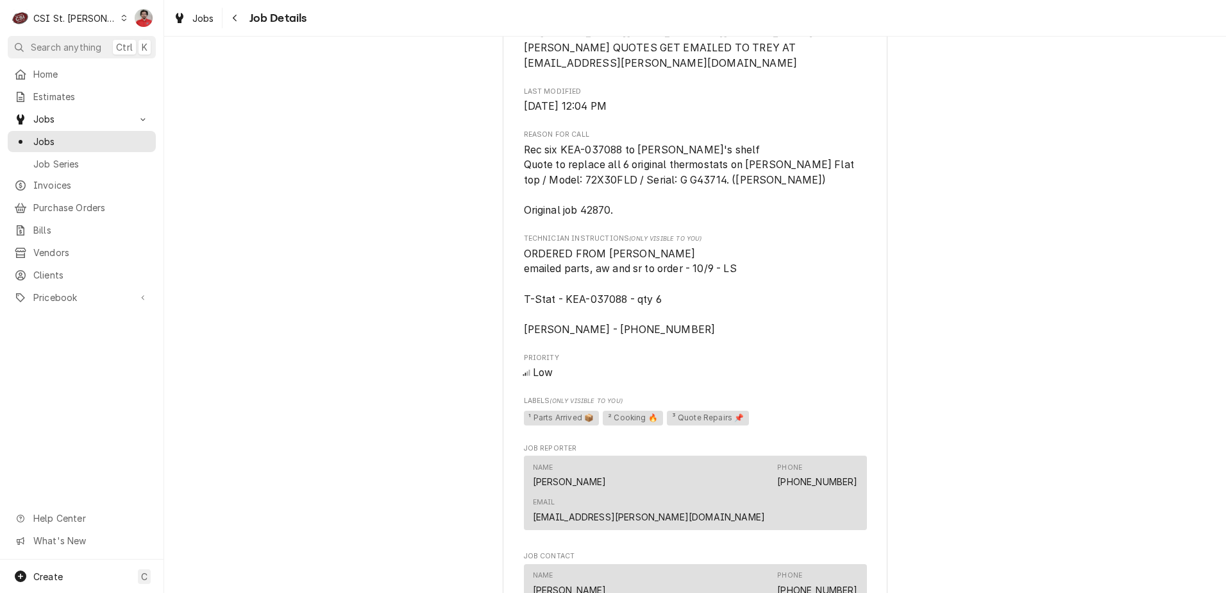
scroll to position [975, 0]
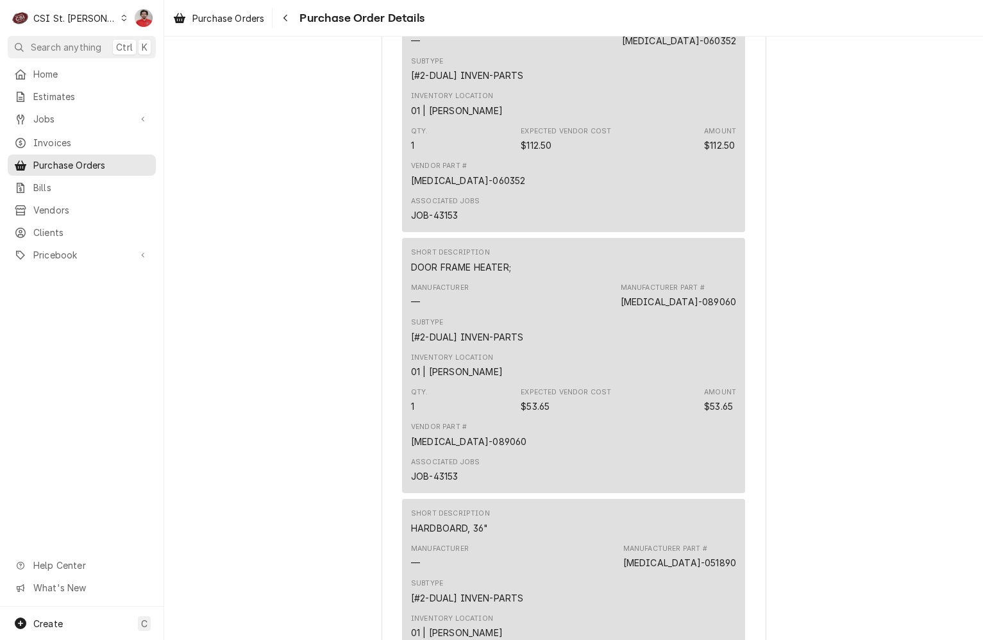
scroll to position [1414, 0]
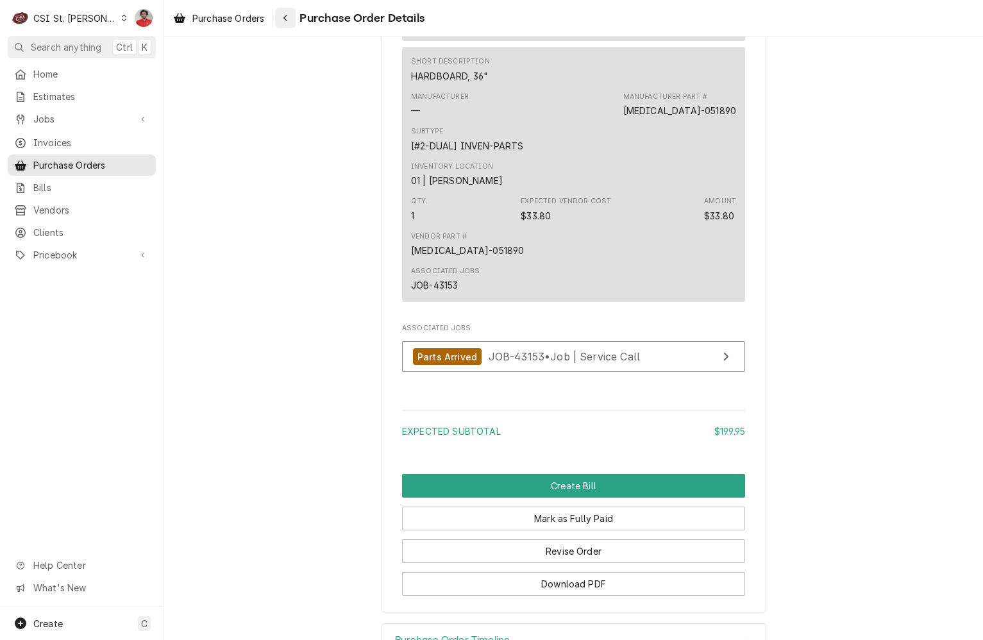
click at [281, 19] on div "Navigate back" at bounding box center [285, 18] width 13 height 13
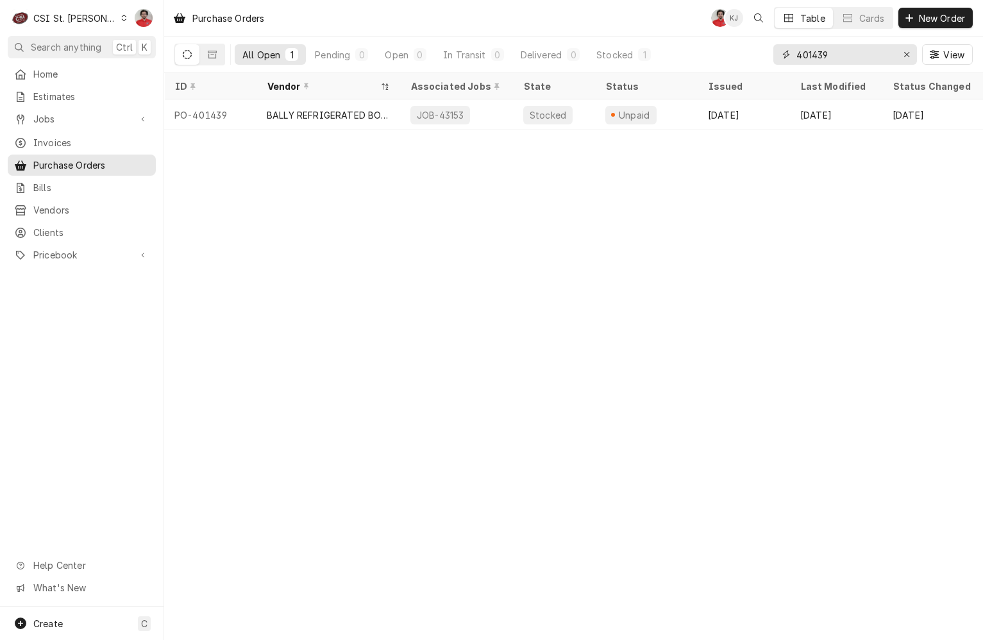
click at [873, 54] on input "401439" at bounding box center [845, 54] width 96 height 21
type input "401448"
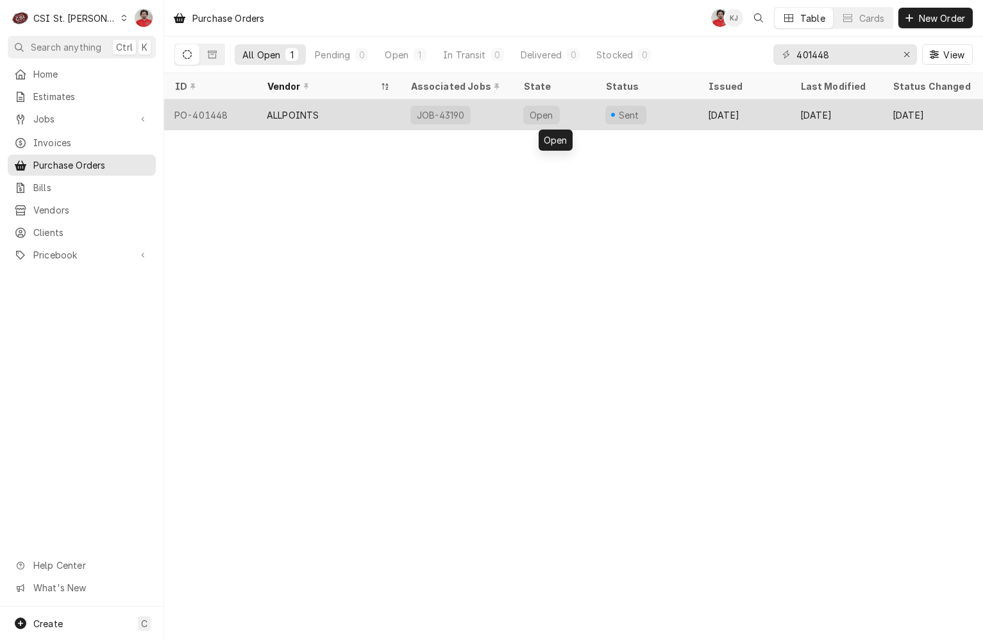
click at [577, 118] on div "Open" at bounding box center [554, 114] width 82 height 31
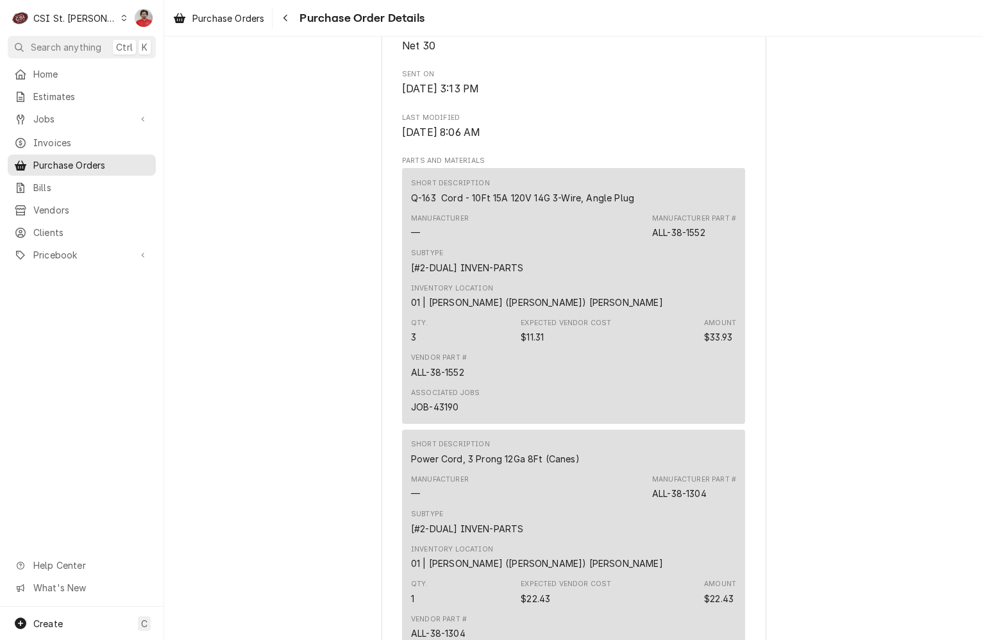
scroll to position [770, 0]
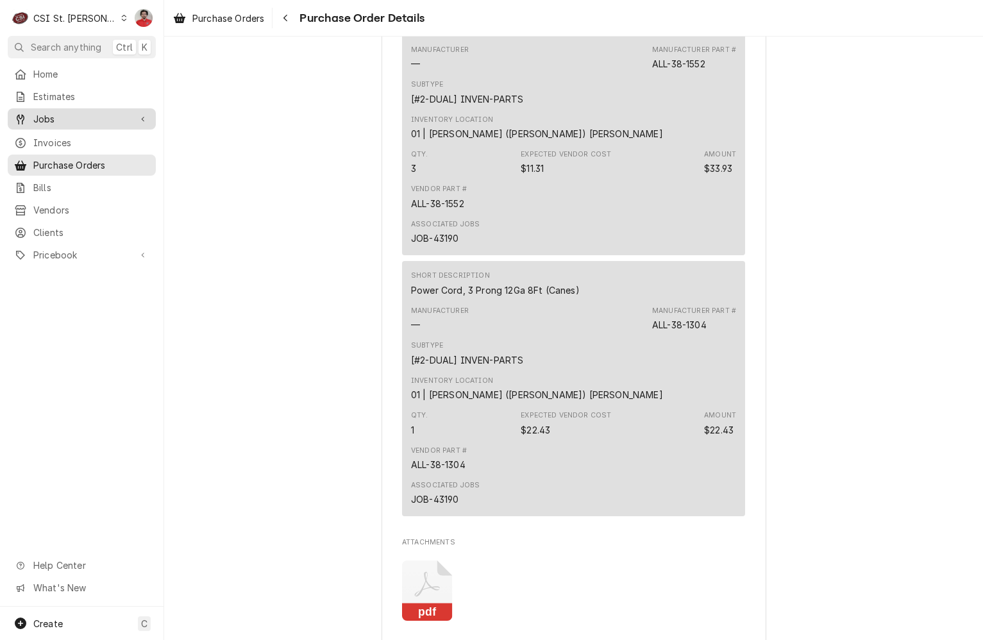
click at [108, 122] on div "Jobs" at bounding box center [81, 119] width 143 height 16
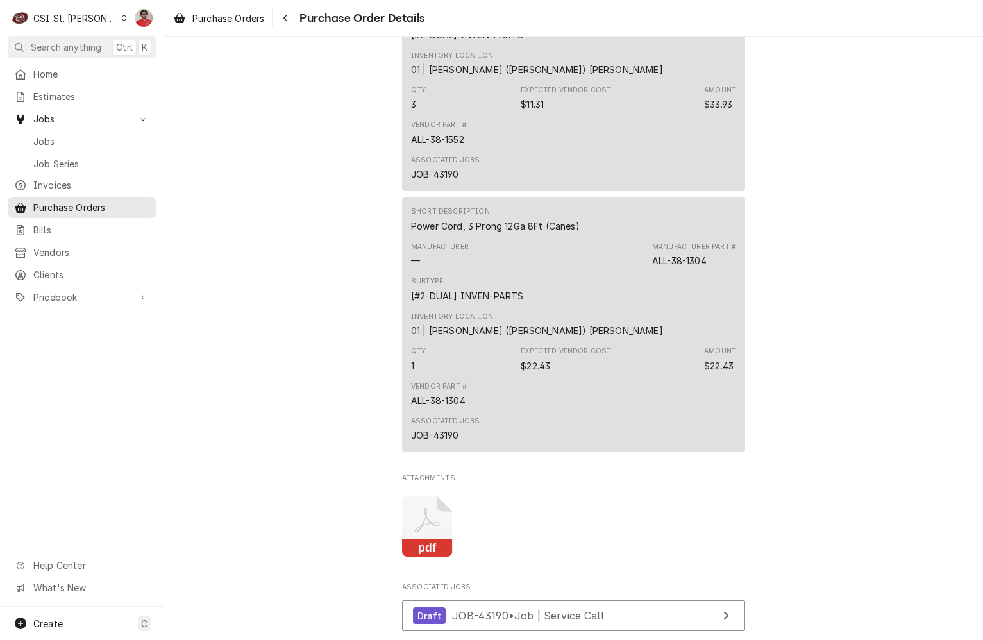
scroll to position [1262, 0]
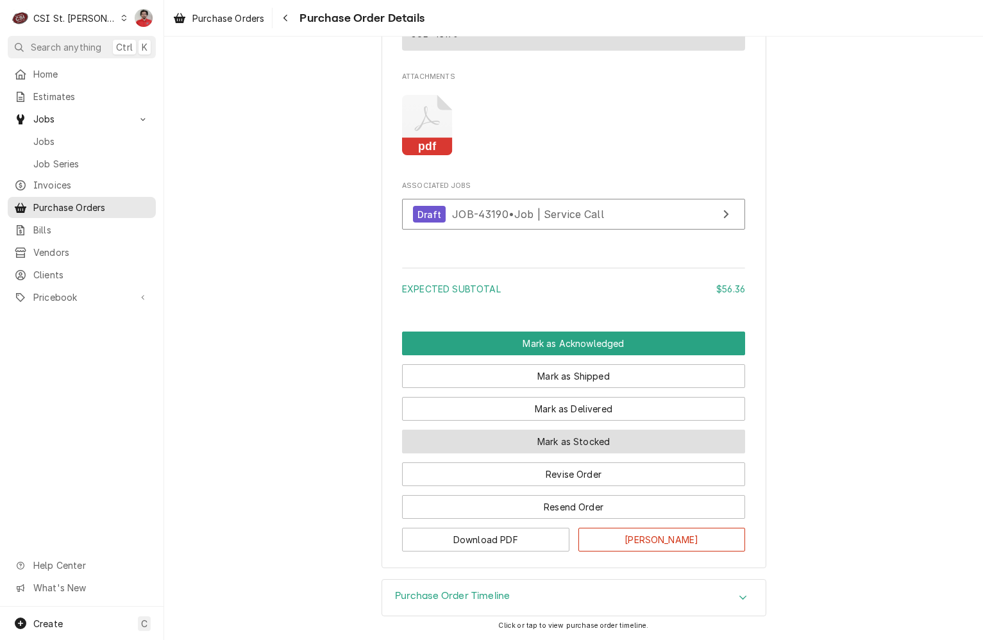
click at [632, 436] on button "Mark as Stocked" at bounding box center [573, 442] width 343 height 24
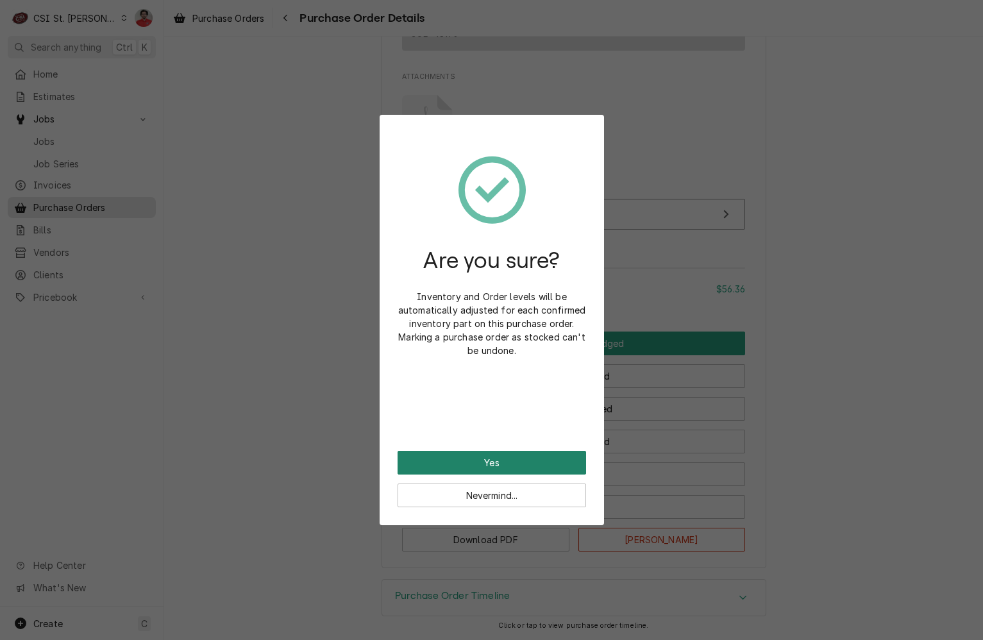
click at [550, 455] on button "Yes" at bounding box center [492, 463] width 189 height 24
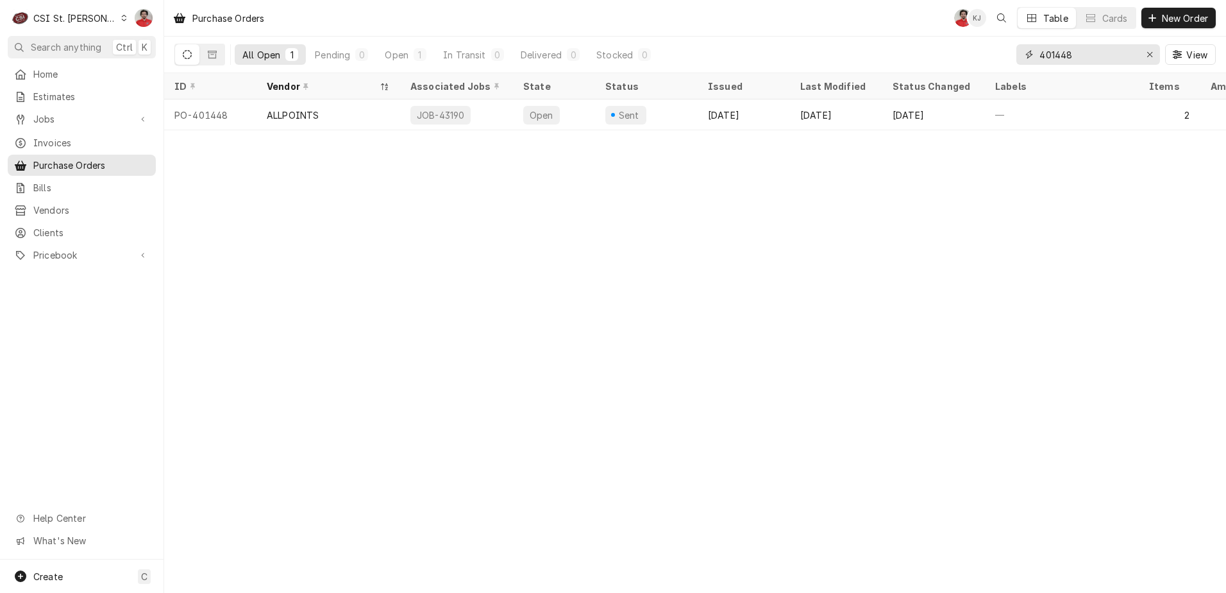
click at [1075, 54] on input "401448" at bounding box center [1088, 54] width 96 height 21
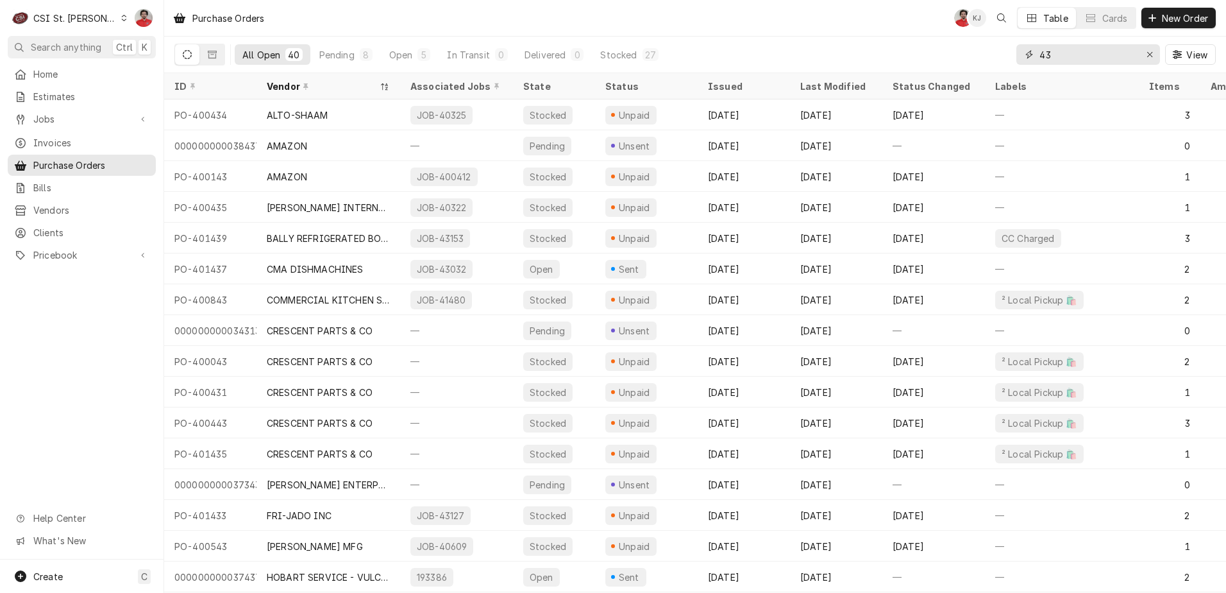
type input "4"
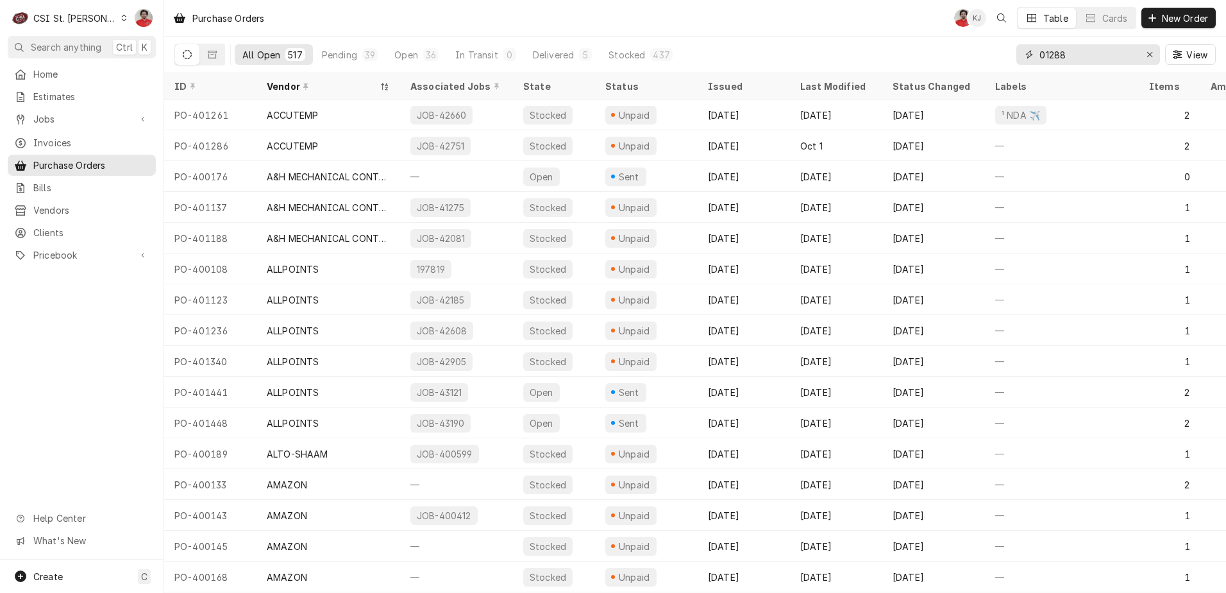
type input "01288"
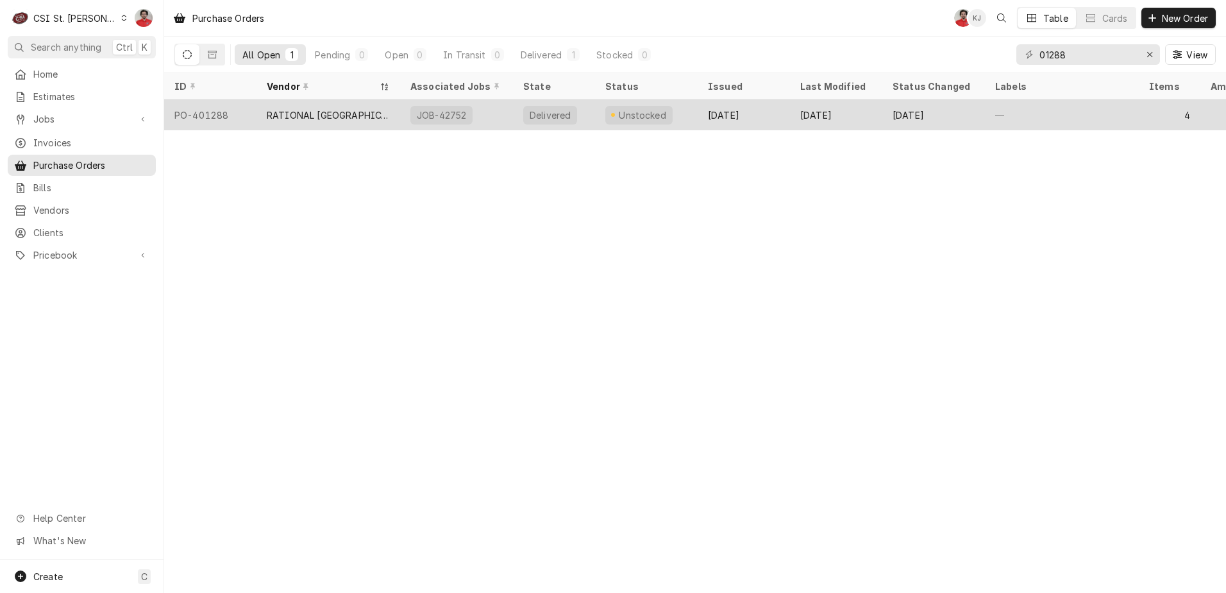
click at [403, 109] on div "JOB-42752" at bounding box center [456, 114] width 113 height 31
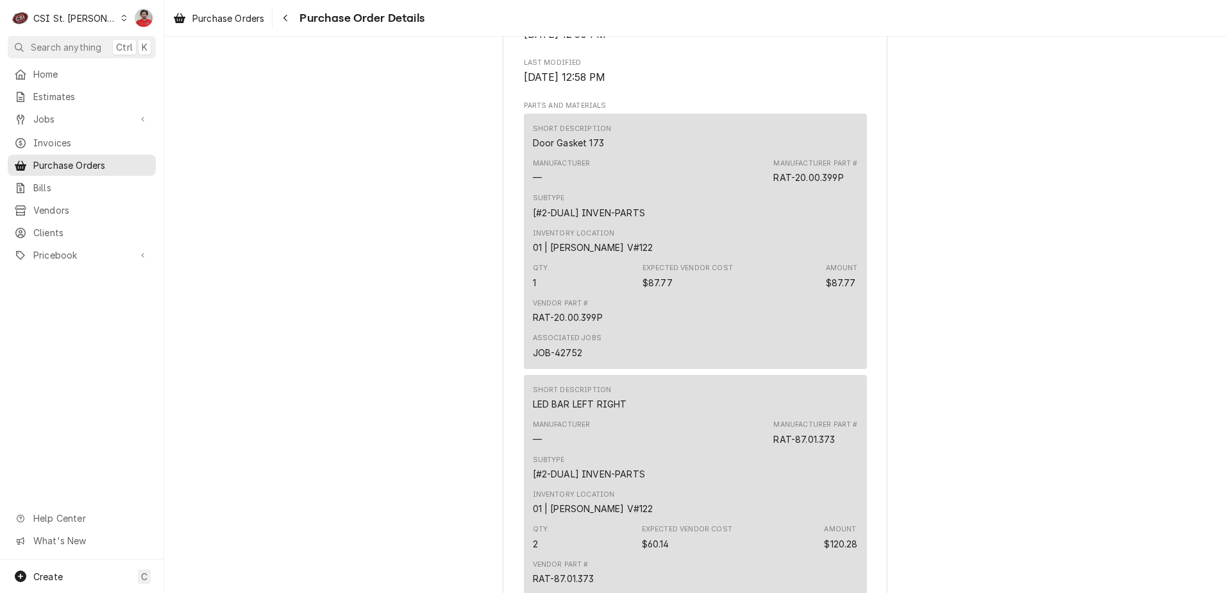
scroll to position [577, 0]
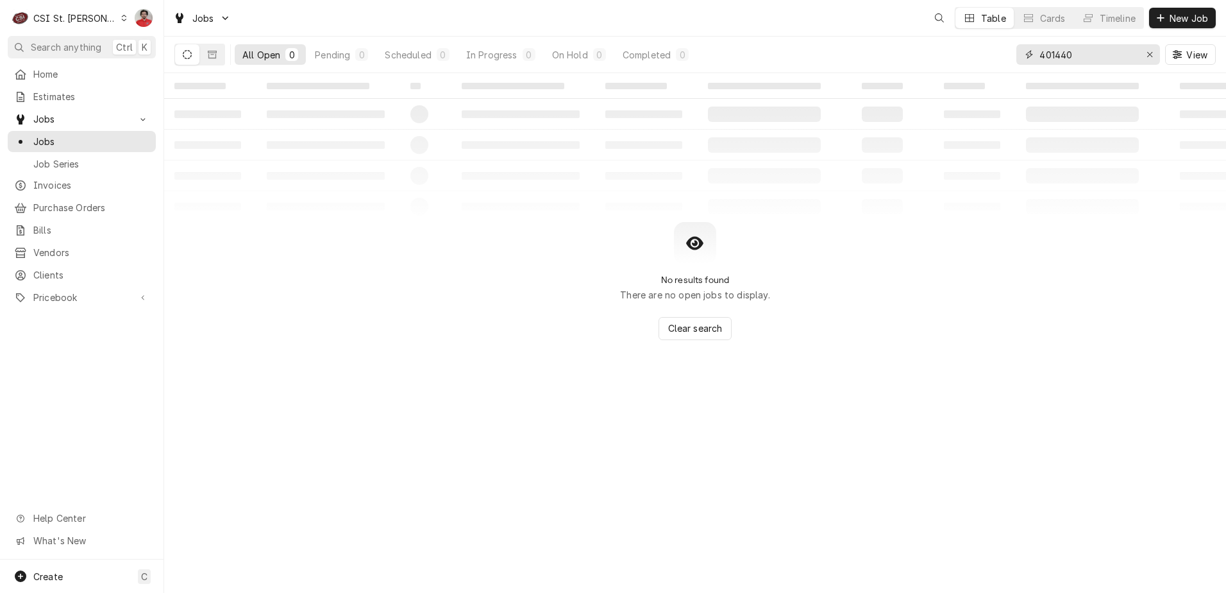
click at [1067, 56] on input "401440" at bounding box center [1088, 54] width 96 height 21
type input "43128"
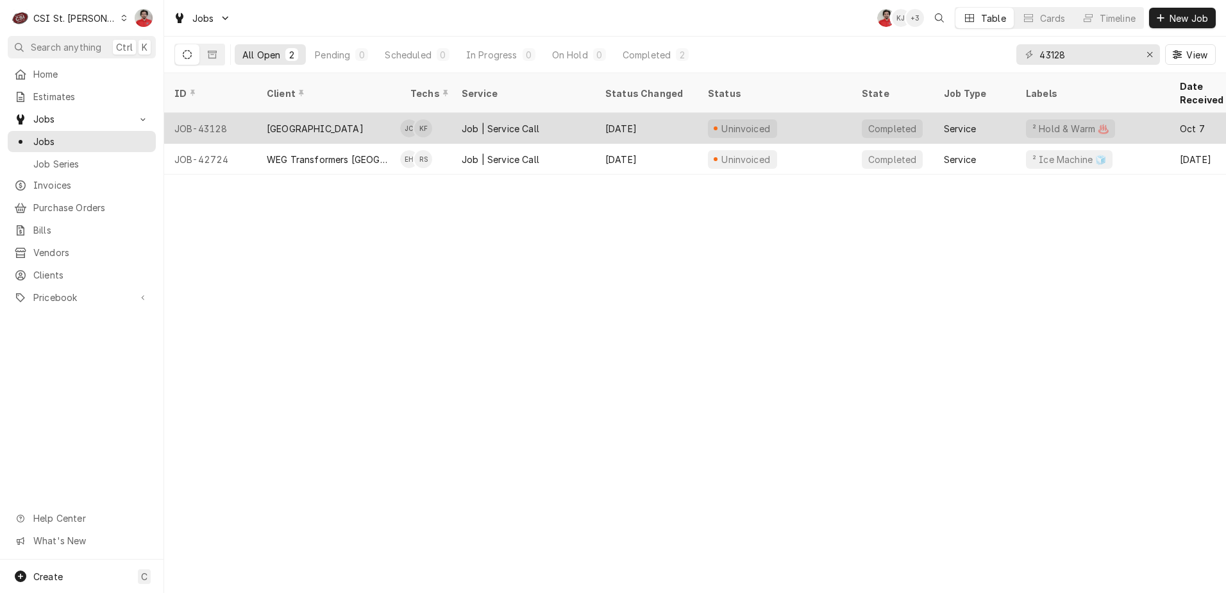
click at [807, 118] on div "Uninvoiced" at bounding box center [775, 128] width 154 height 31
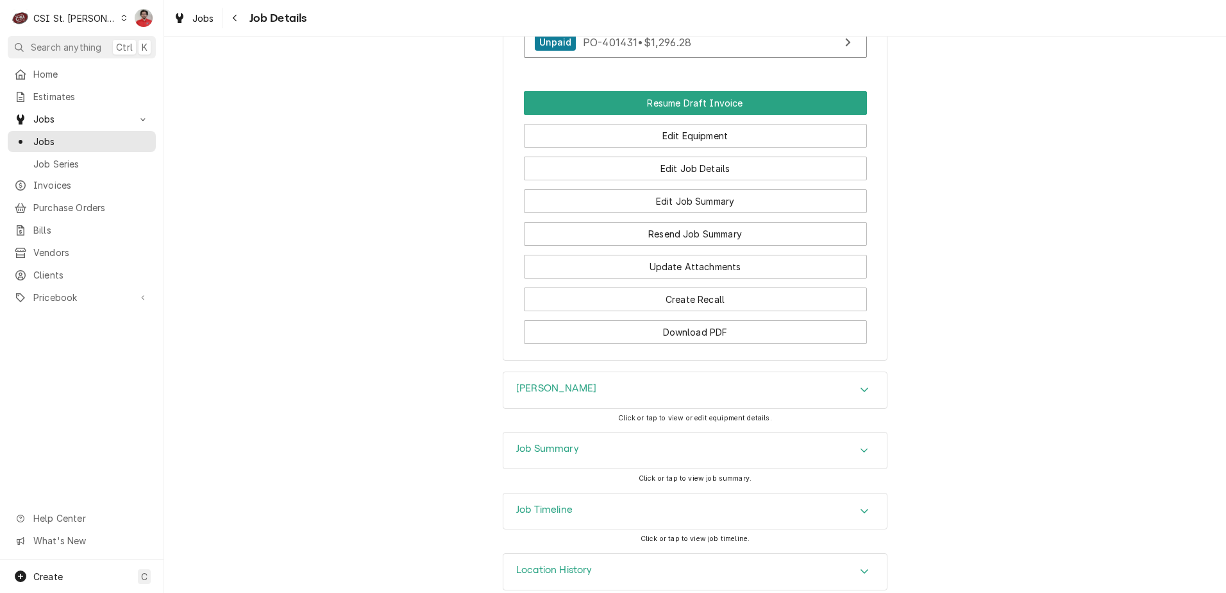
scroll to position [1537, 0]
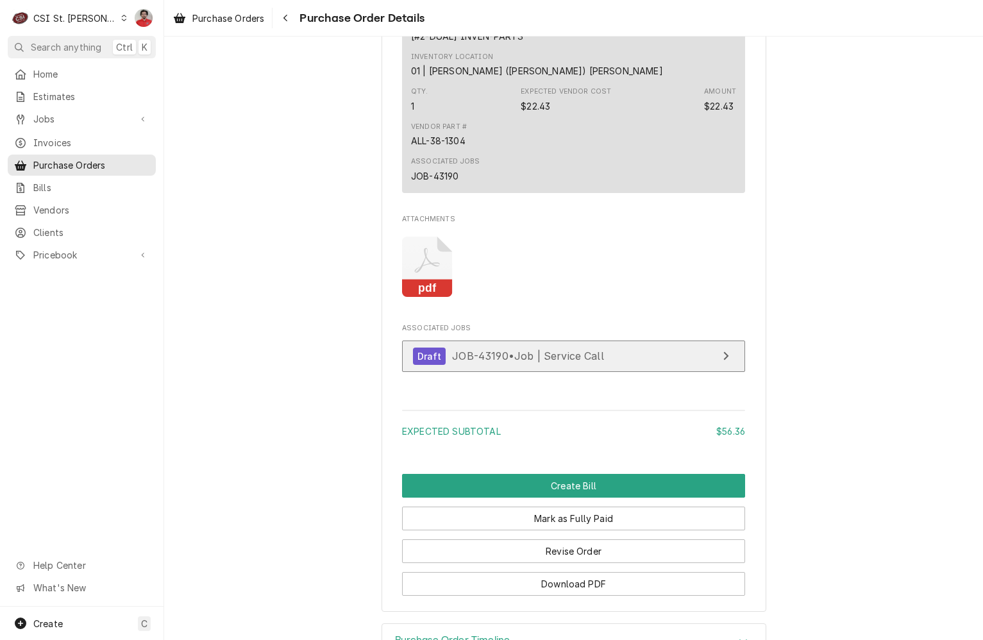
scroll to position [1326, 0]
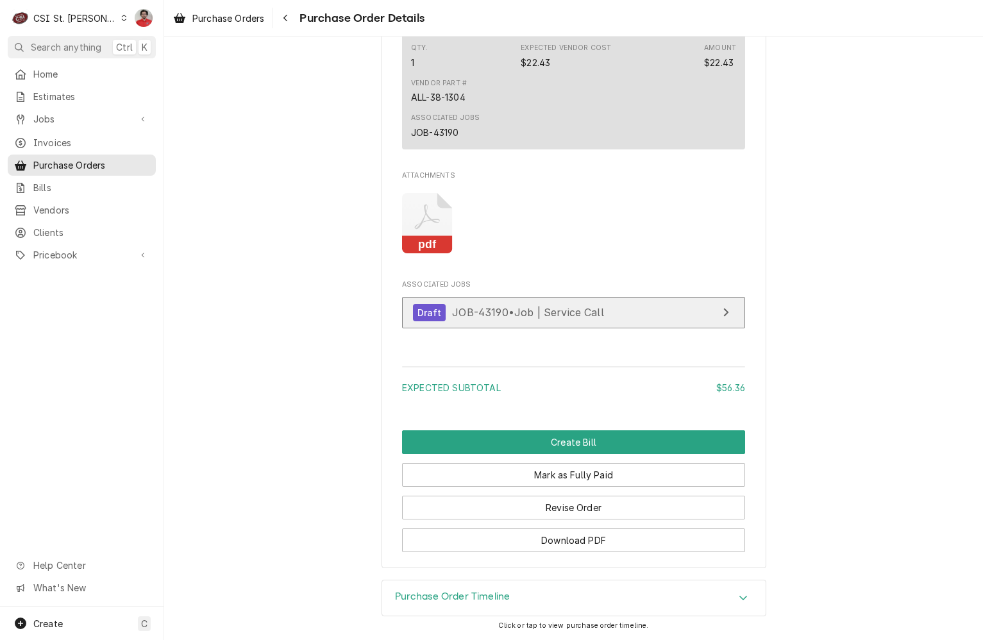
click at [566, 311] on span "JOB-43190 • Job | Service Call" at bounding box center [528, 312] width 152 height 13
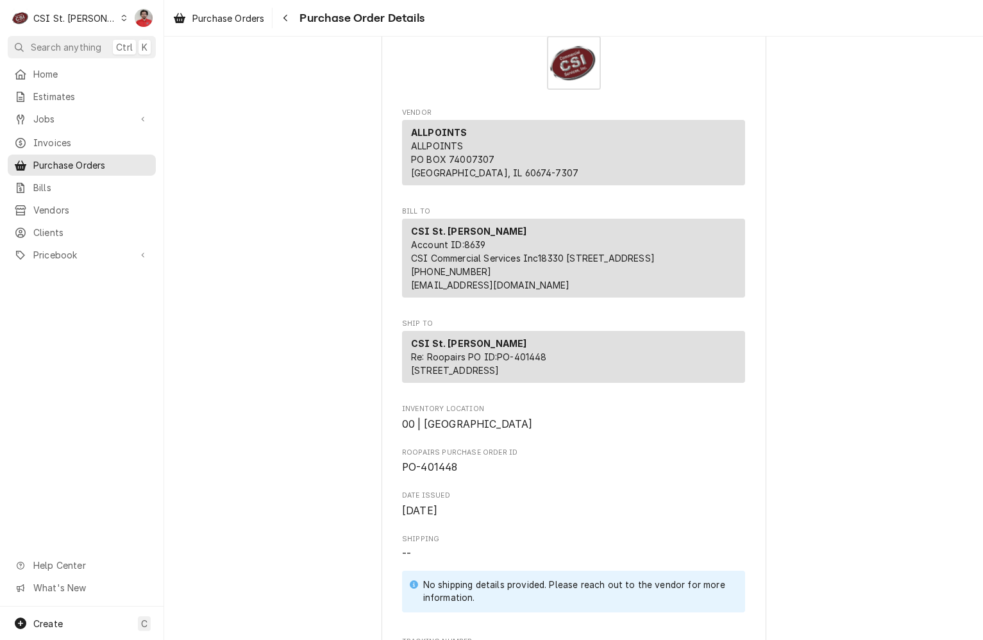
scroll to position [0, 0]
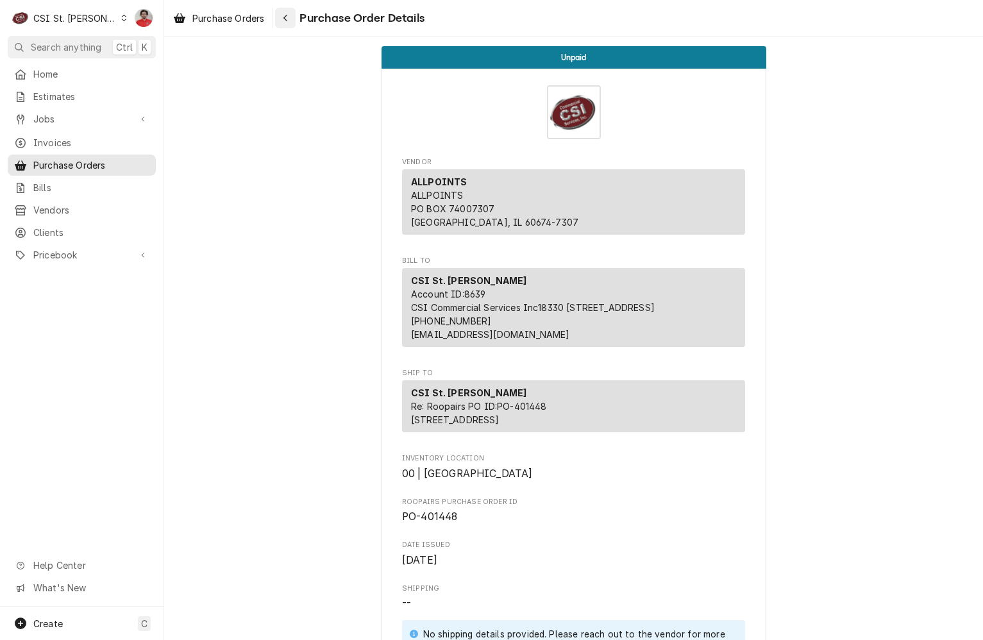
click at [291, 19] on div "Navigate back" at bounding box center [285, 18] width 13 height 13
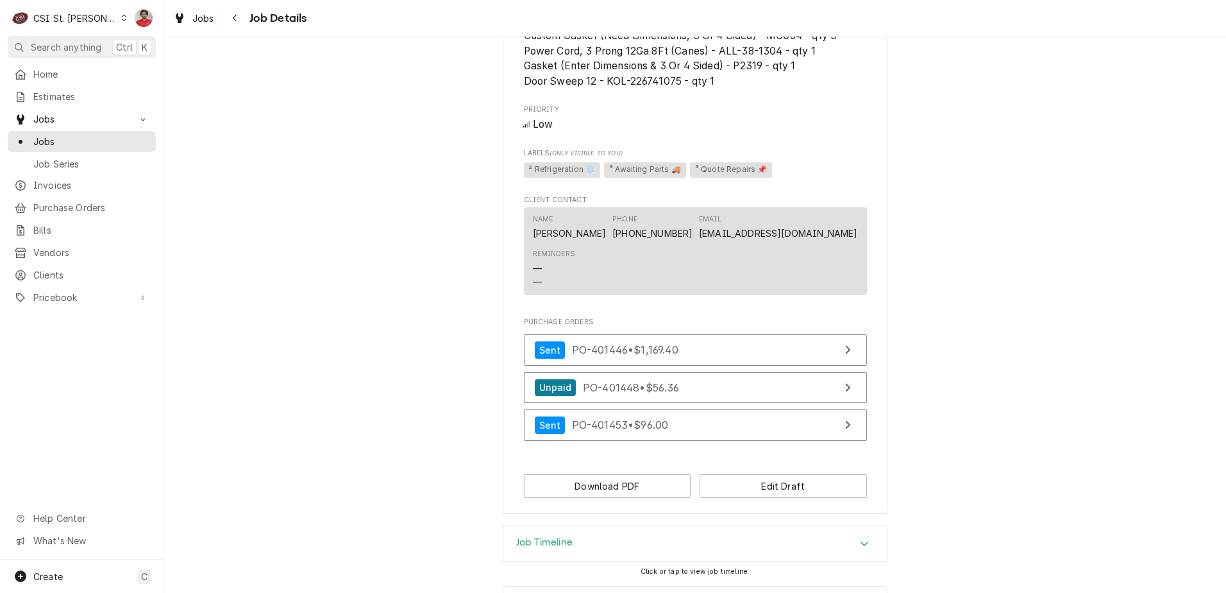
scroll to position [1262, 0]
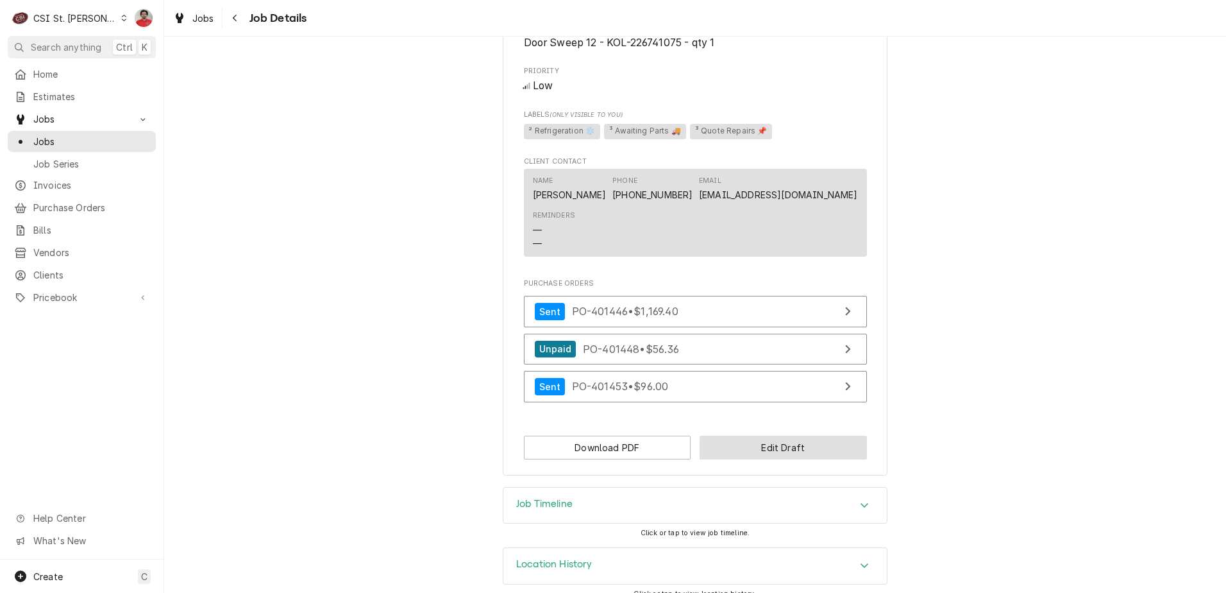
click at [751, 435] on button "Edit Draft" at bounding box center [783, 447] width 167 height 24
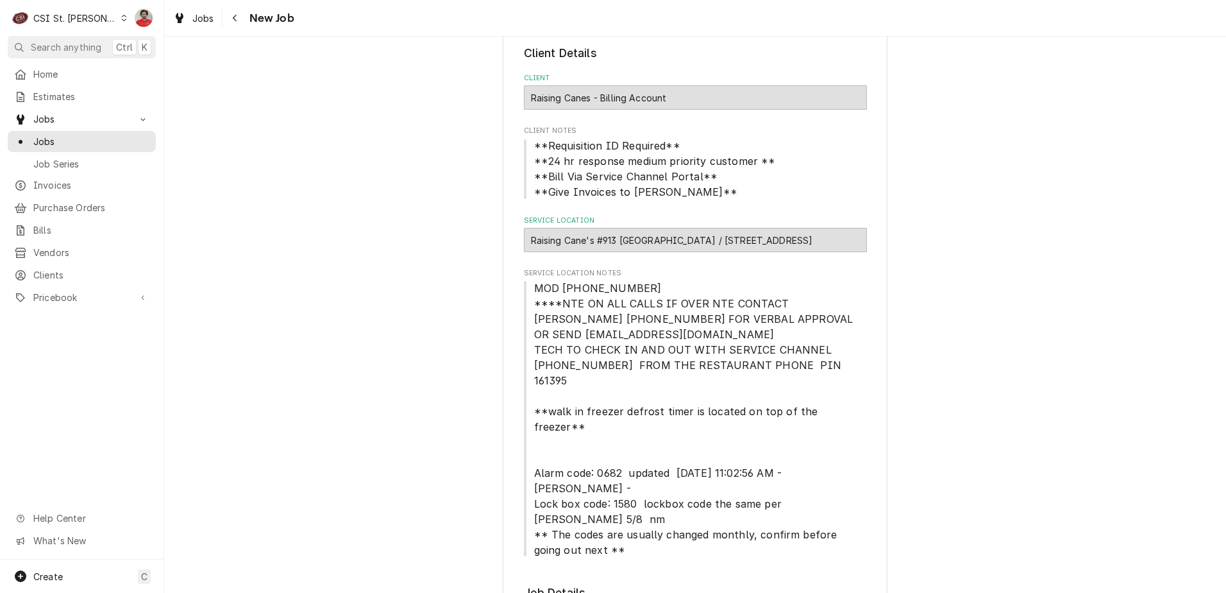
scroll to position [577, 0]
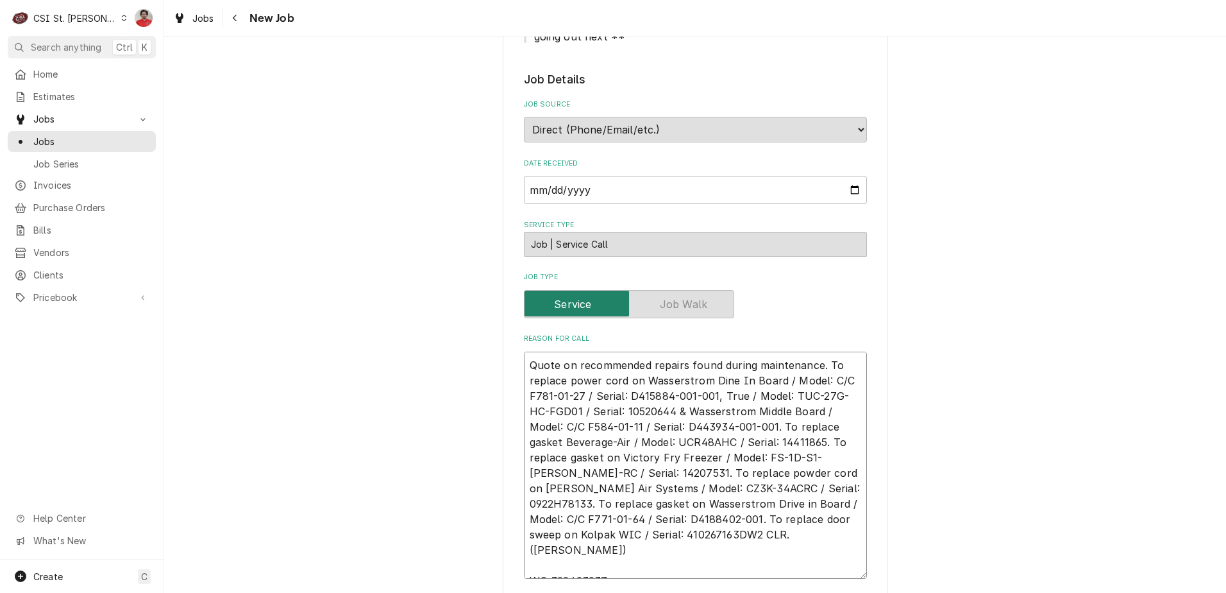
click at [654, 351] on textarea "Quote on recommended repairs found during maintenance. To replace power cord on…" at bounding box center [695, 464] width 343 height 227
type textarea "x"
type textarea "Quote on recommended repairs found during maintenance. To replace power cord on…"
type textarea "x"
type textarea "A Quote on recommended repairs found during maintenance. To replace power cord …"
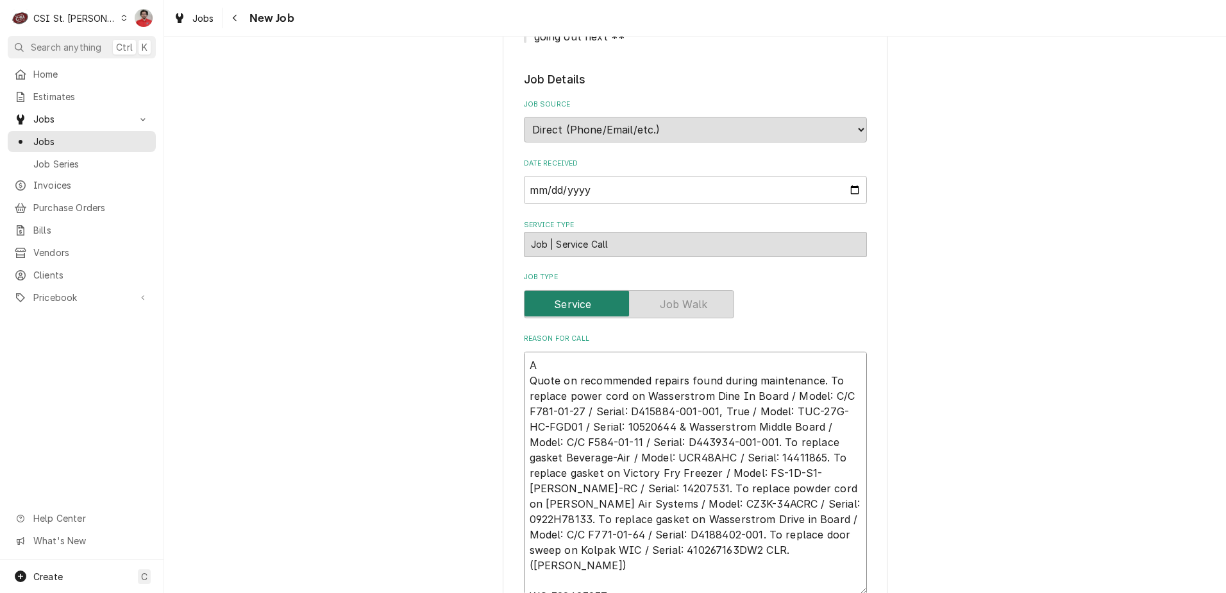
type textarea "x"
type textarea "Al Quote on recommended repairs found during maintenance. To replace power cord…"
type textarea "x"
type textarea "All Quote on recommended repairs found during maintenance. To replace power cor…"
type textarea "x"
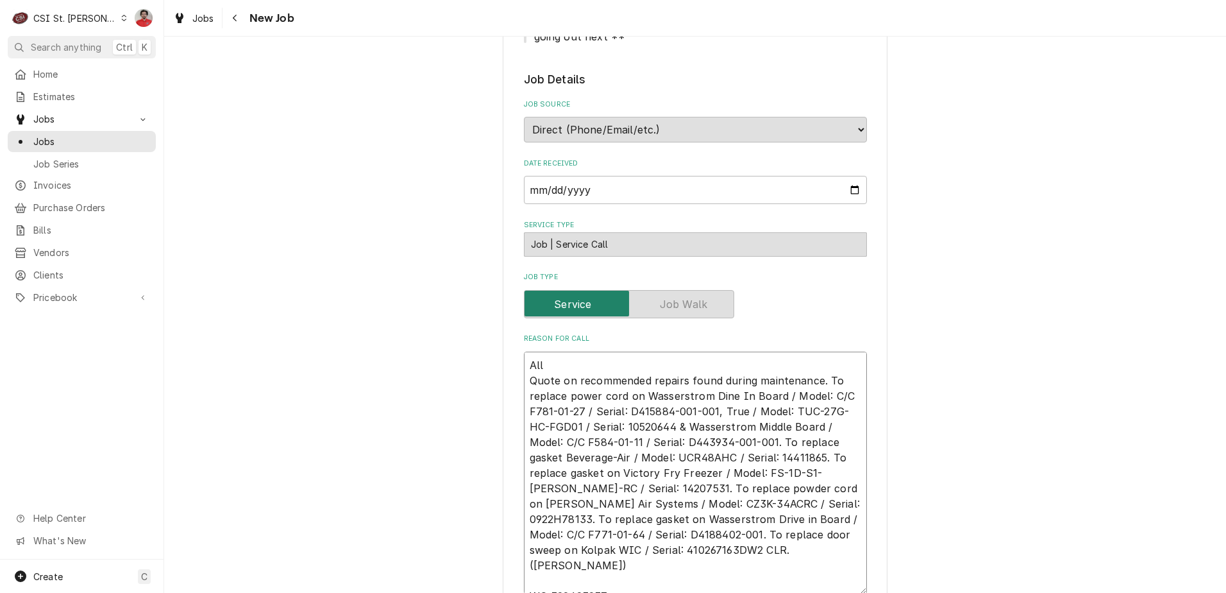
type textarea "Allp Quote on recommended repairs found during maintenance. To replace power co…"
type textarea "x"
type textarea "Allpo Quote on recommended repairs found during maintenance. To replace power c…"
type textarea "x"
type textarea "Allpoi Quote on recommended repairs found during maintenance. To replace power …"
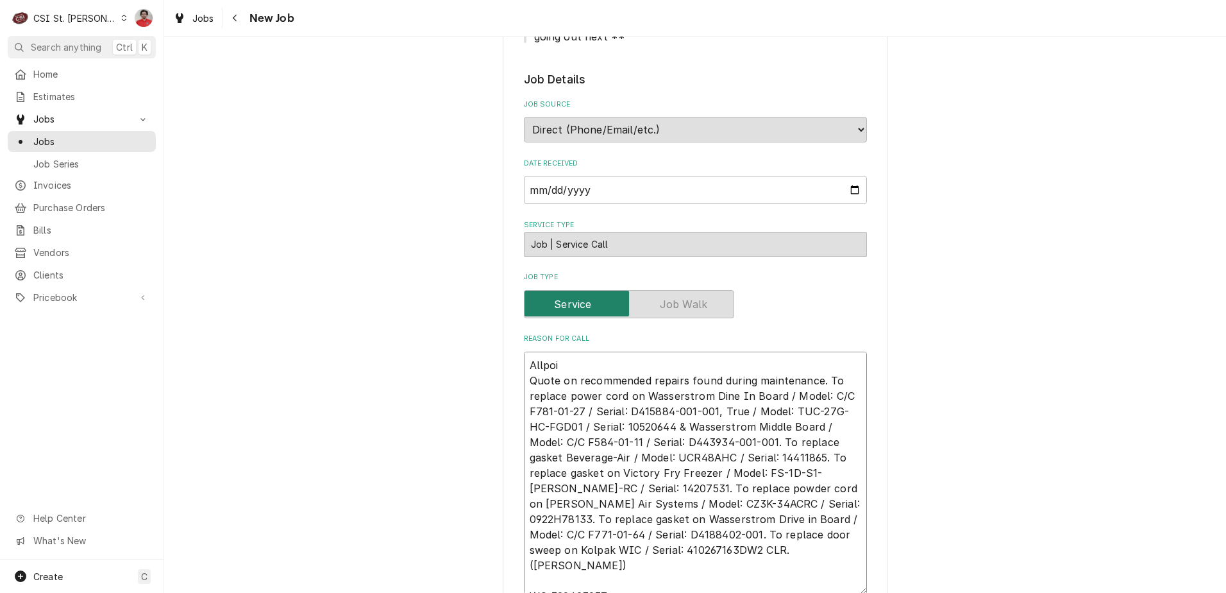
type textarea "x"
type textarea "Allpoin Quote on recommended repairs found during maintenance. To replace power…"
type textarea "x"
type textarea "Allpoints Quote on recommended repairs found during maintenance. To replace pow…"
type textarea "x"
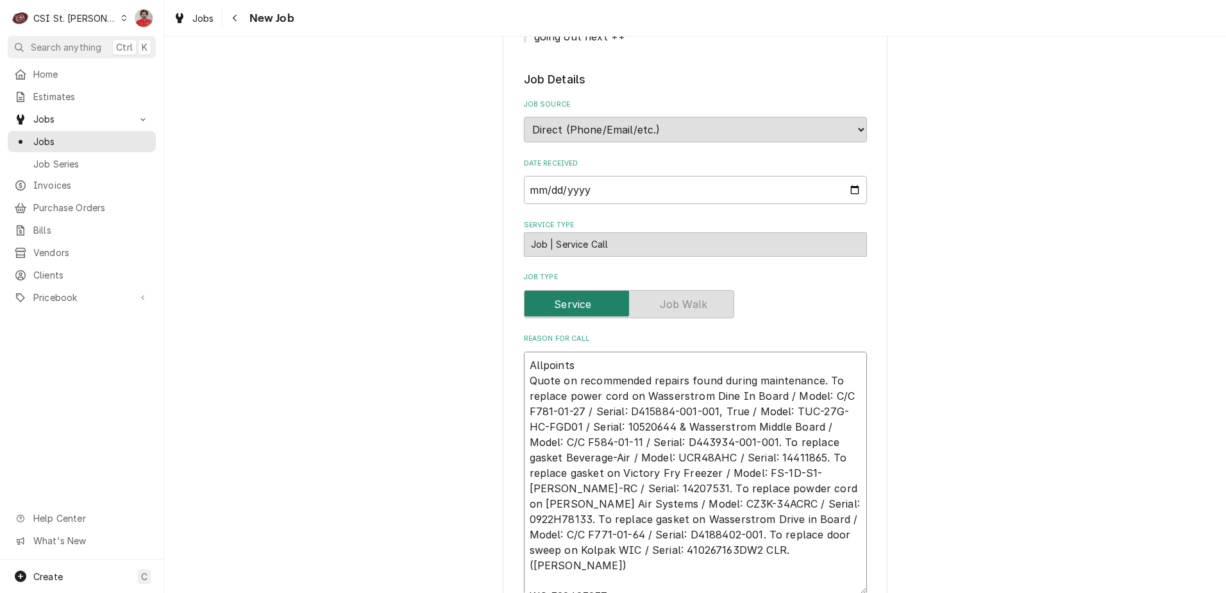
type textarea "Allpoints Quote on recommended repairs found during maintenance. To replace pow…"
type textarea "x"
type textarea "Allpoints Or Quote on recommended repairs found during maintenance. To replace …"
type textarea "x"
type textarea "Allpoints Ord Quote on recommended repairs found during maintenance. To replace…"
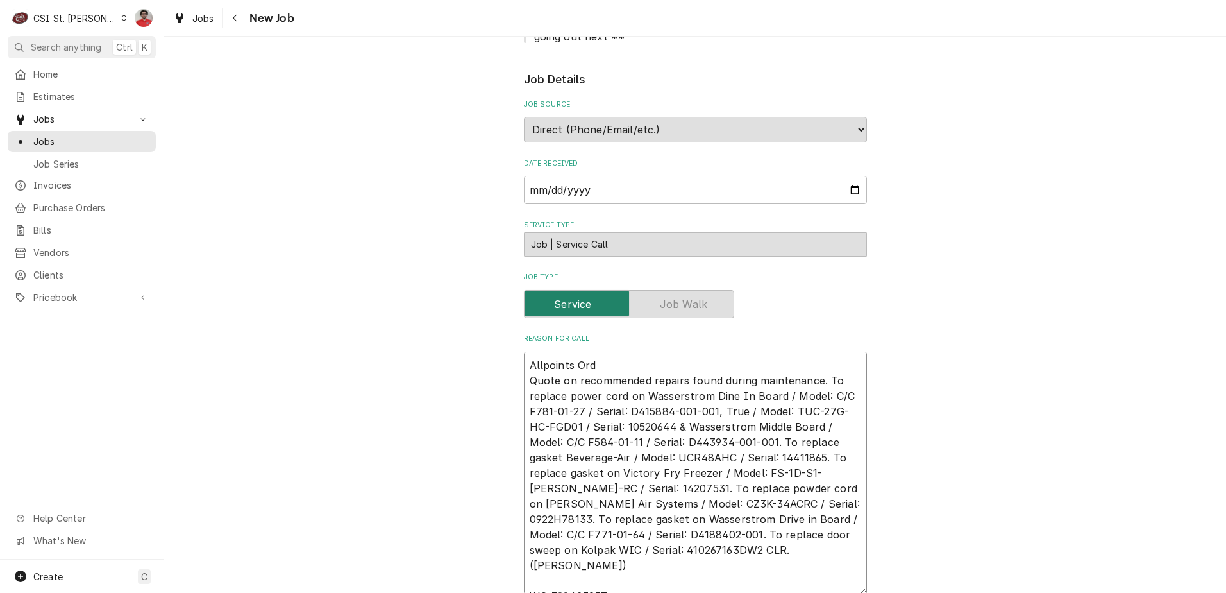
type textarea "x"
type textarea "Allpoints Orde Quote on recommended repairs found during maintenance. To replac…"
type textarea "x"
type textarea "Allpoints Order Quote on recommended repairs found during maintenance. To repla…"
type textarea "x"
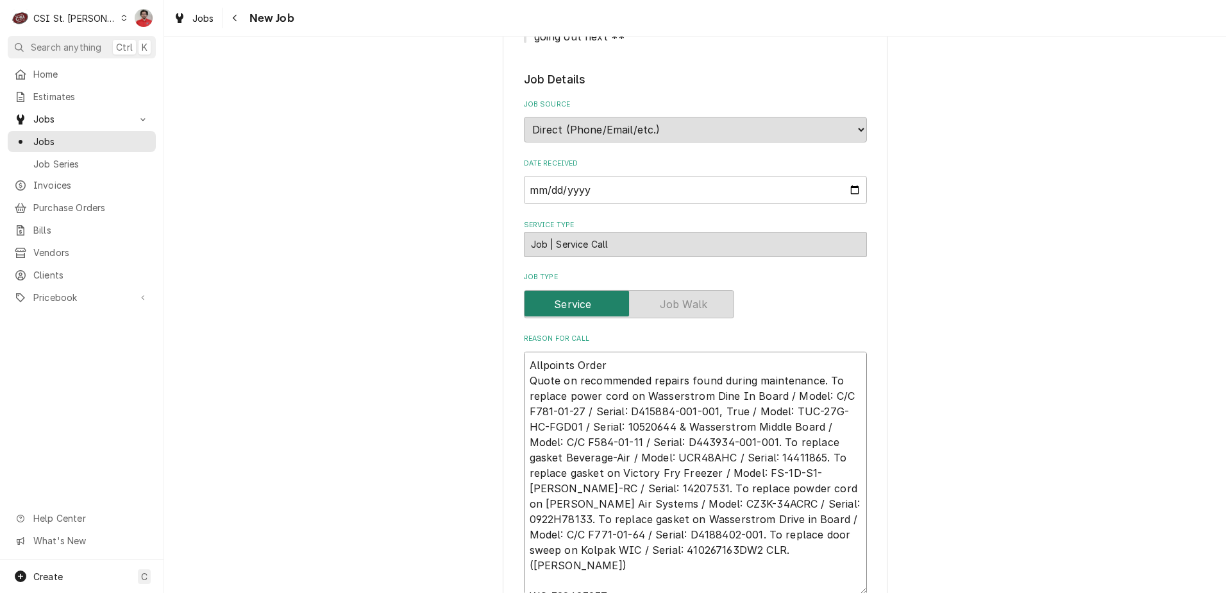
type textarea "Allpoints Order r Quote on recommended repairs found during maintenance. To rep…"
type textarea "x"
type textarea "Allpoints Order re Quote on recommended repairs found during maintenance. To re…"
type textarea "x"
type textarea "Allpoints Order rec Quote on recommended repairs found during maintenance. To r…"
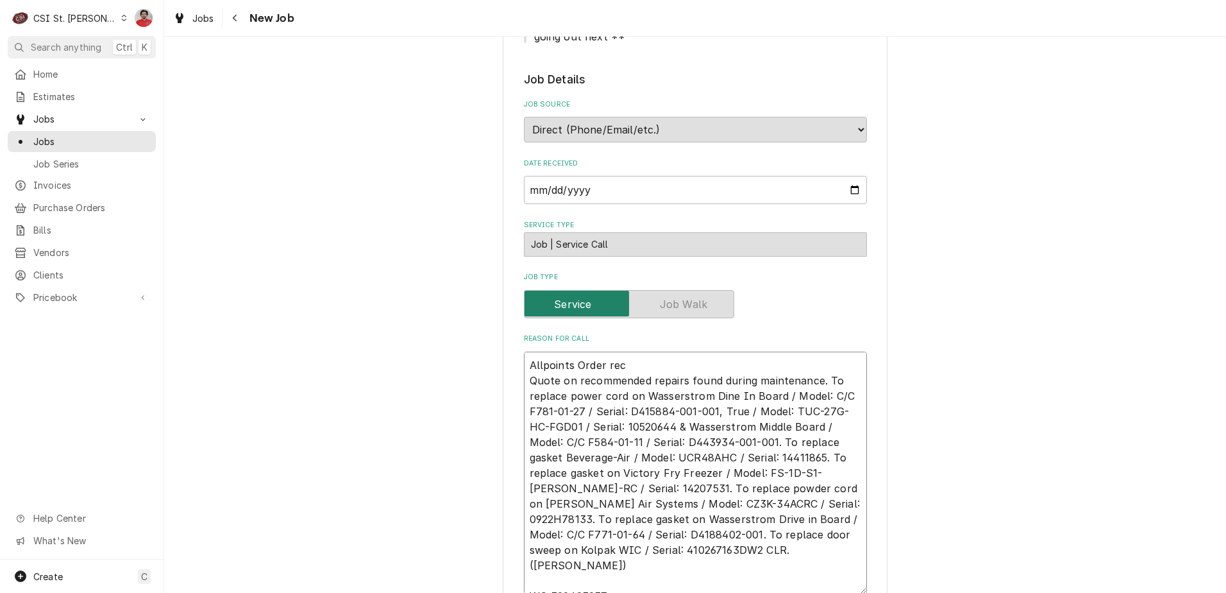
type textarea "x"
type textarea "Allpoints Order rece Quote on recommended repairs found during maintenance. To …"
type textarea "x"
type textarea "Allpoints Order recev Quote on recommended repairs found during maintenance. To…"
type textarea "x"
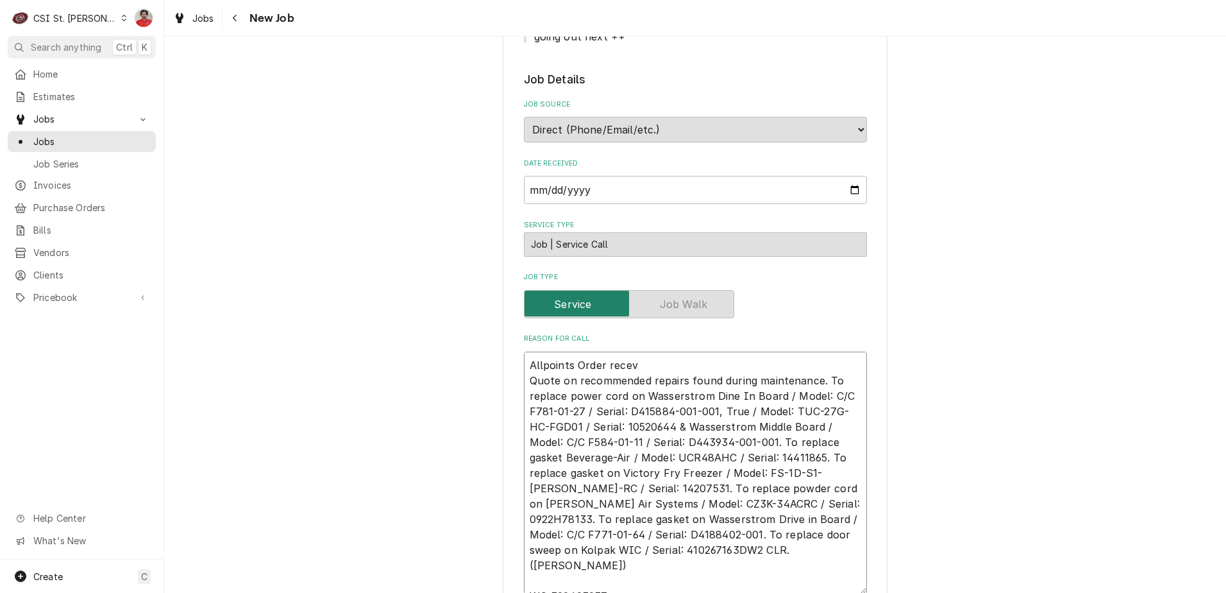
type textarea "Allpoints Order recevi Quote on recommended repairs found during maintenance. T…"
type textarea "x"
type textarea "Allpoints Order recevie Quote on recommended repairs found during maintenance. …"
type textarea "x"
type textarea "Allpoints Order recevied Quote on recommended repairs found during maintenance.…"
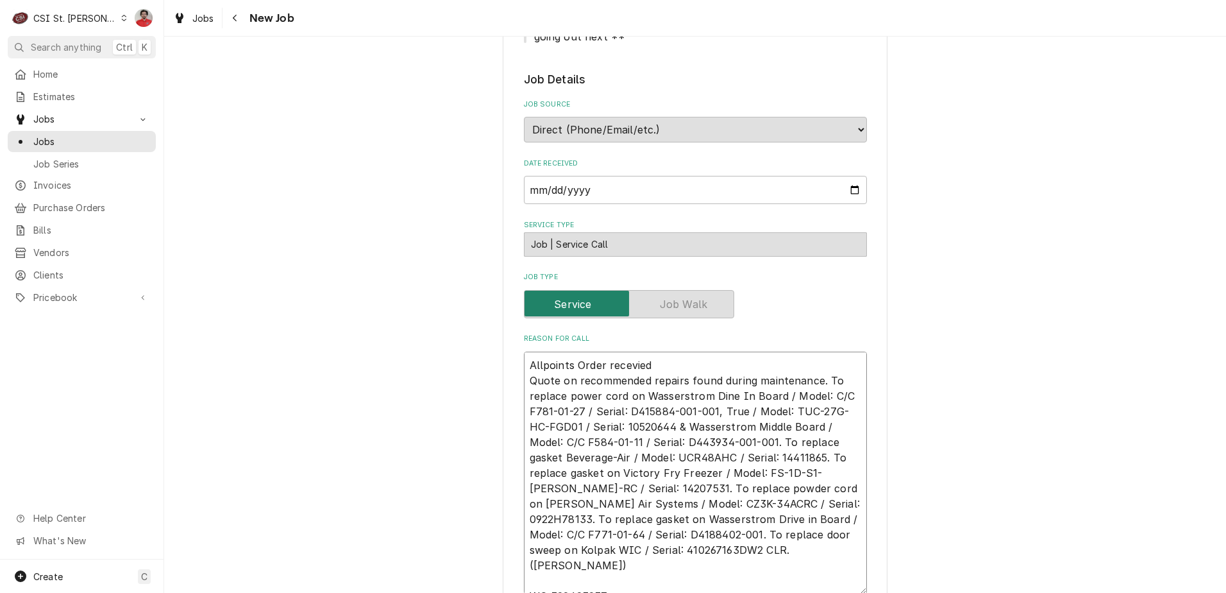
type textarea "x"
type textarea "Allpoints Order recevied - Quote on recommended repairs found during maintenanc…"
type textarea "x"
type textarea "Allpoints Order recevied - Quote on recommended repairs found during maintenanc…"
type textarea "x"
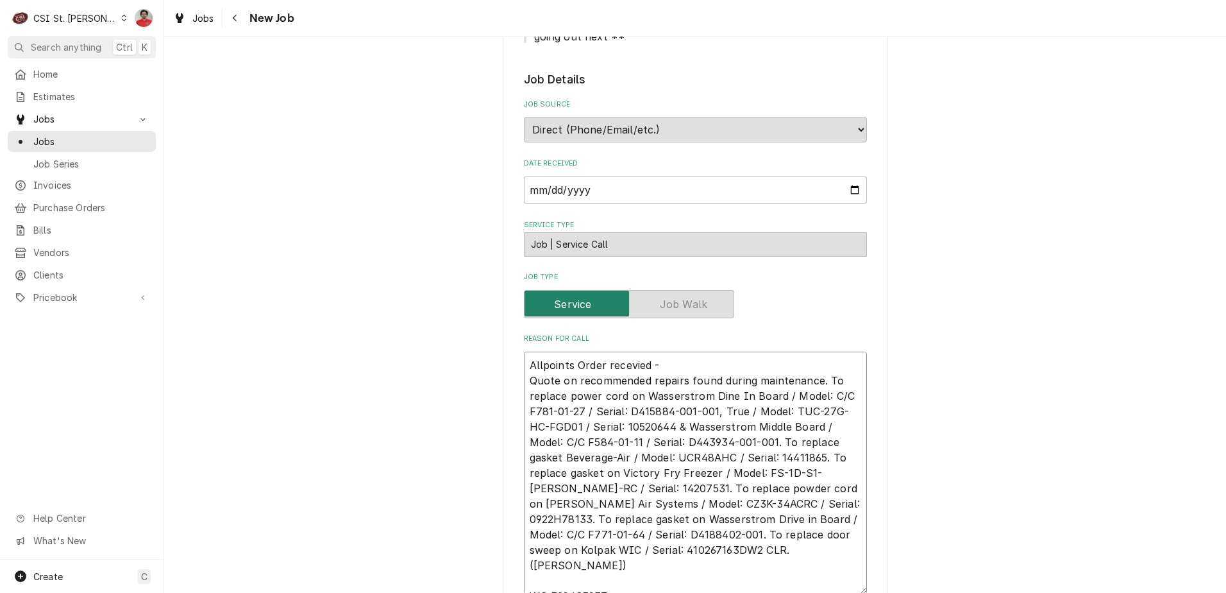
type textarea "Allpoints Order recevied - A Quote on recommended repairs found during maintena…"
type textarea "x"
type textarea "Allpoints Order recevied - AL Quote on recommended repairs found during mainten…"
type textarea "x"
type textarea "Allpoints Order recevied - ALL Quote on recommended repairs found during mainte…"
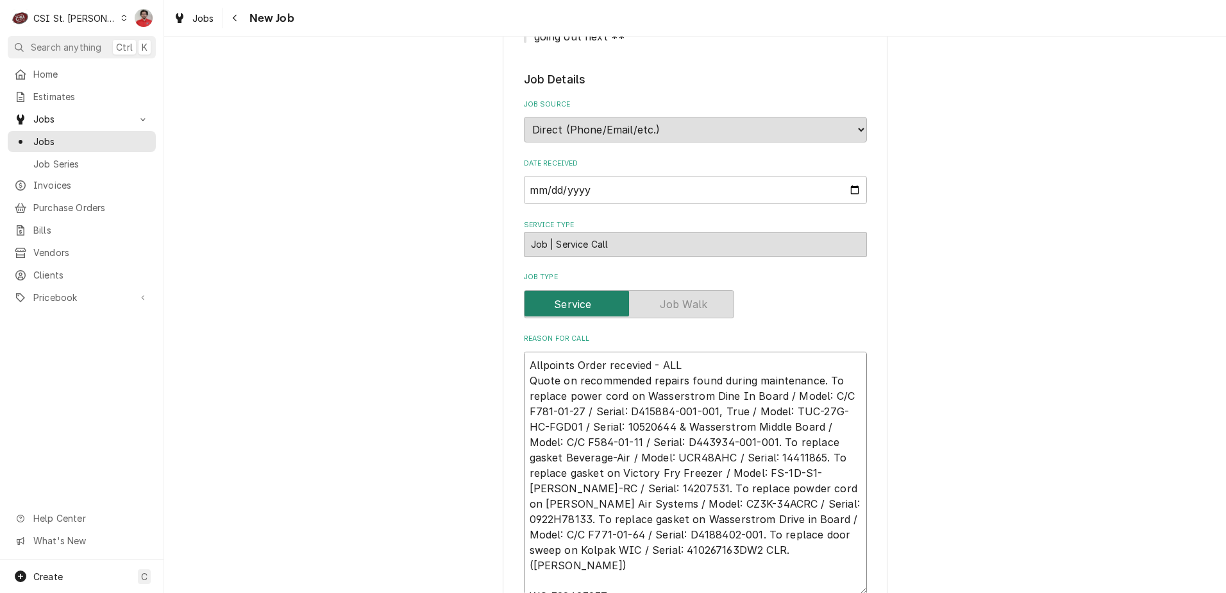
type textarea "x"
type textarea "Allpoints Order recevied - ALL- Quote on recommended repairs found during maint…"
type textarea "x"
type textarea "Allpoints Order recevied - ALL-3 Quote on recommended repairs found during main…"
type textarea "x"
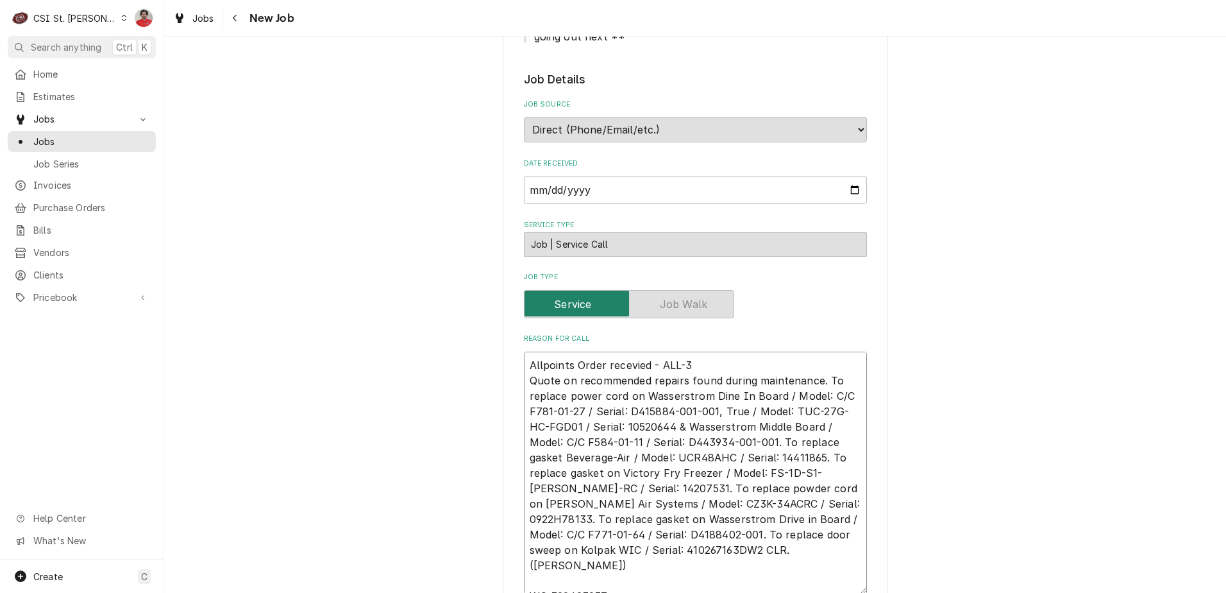
type textarea "Allpoints Order recevied - ALL-38 Quote on recommended repairs found during mai…"
type textarea "x"
type textarea "Allpoints Order recevied - ALL-38- Quote on recommended repairs found during ma…"
type textarea "x"
type textarea "Allpoints Order recevied - ALL-38-1 Quote on recommended repairs found during m…"
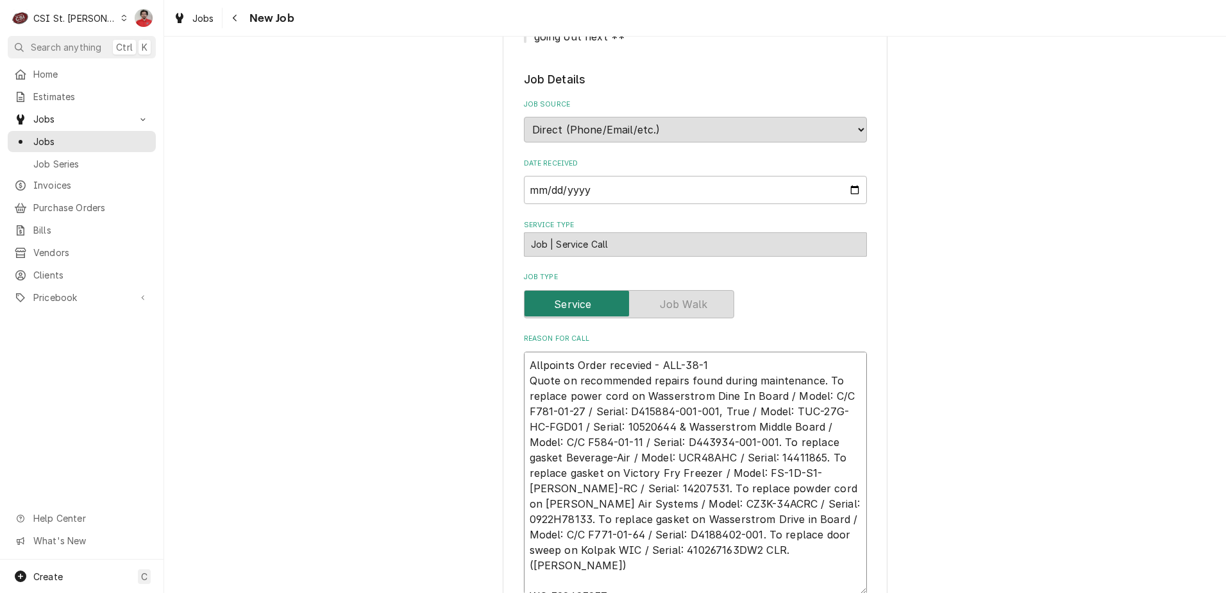
type textarea "x"
type textarea "Allpoints Order recevied - ALL-38-13 Quote on recommended repairs found during …"
type textarea "x"
type textarea "Allpoints Order recevied - ALL-38-130 Quote on recommended repairs found during…"
type textarea "x"
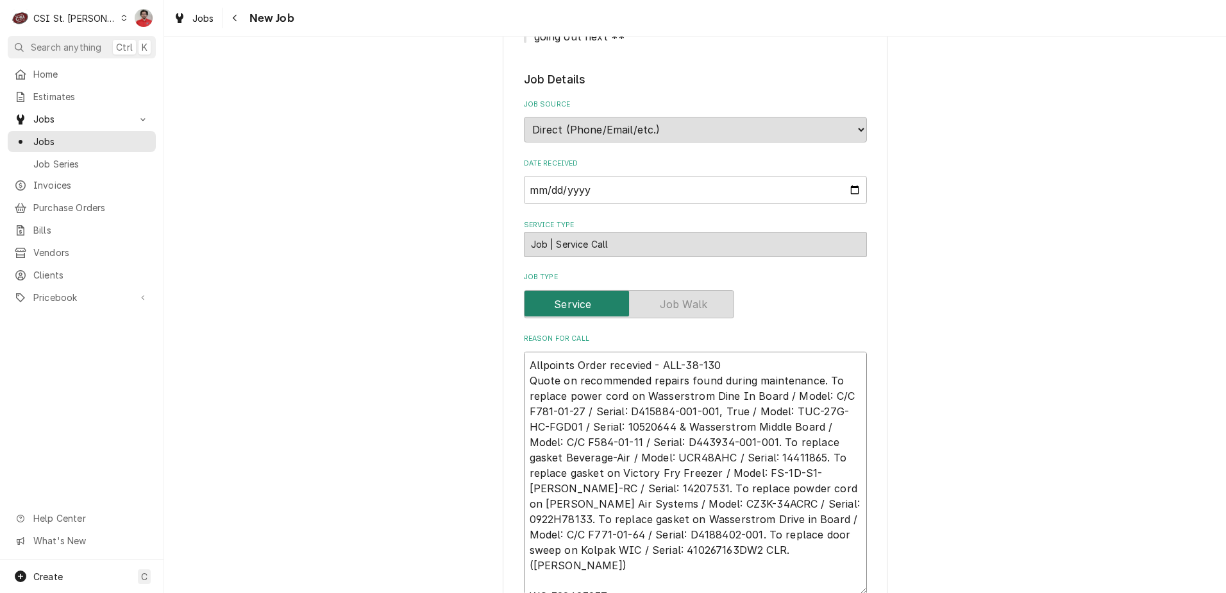
type textarea "Allpoints Order recevied - ALL-38-1304 Quote on recommended repairs found durin…"
type textarea "x"
type textarea "Allpoints Order recevied - ALL-38-1304 Quote on recommended repairs found durin…"
type textarea "x"
type textarea "Allpoints Order recevied - ALL-38-1304 a Quote on recommended repairs found dur…"
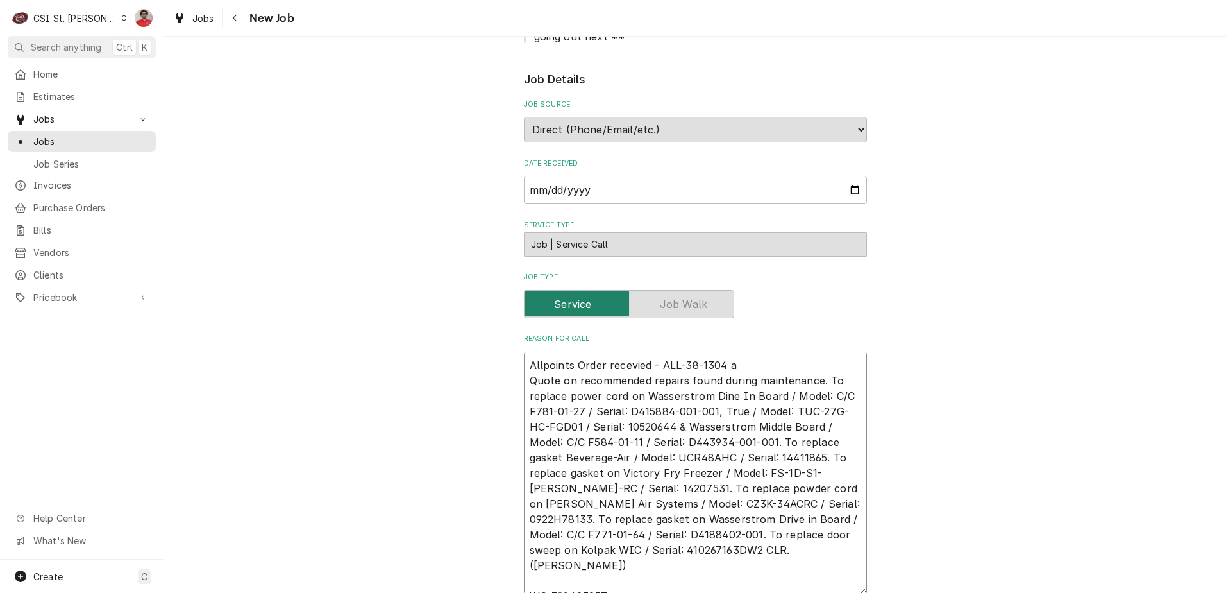
type textarea "x"
type textarea "Allpoints Order recevied - ALL-38-1304 an Quote on recommended repairs found du…"
type textarea "x"
type textarea "Allpoints Order recevied - ALL-38-1304 and Quote on recommended repairs found d…"
type textarea "x"
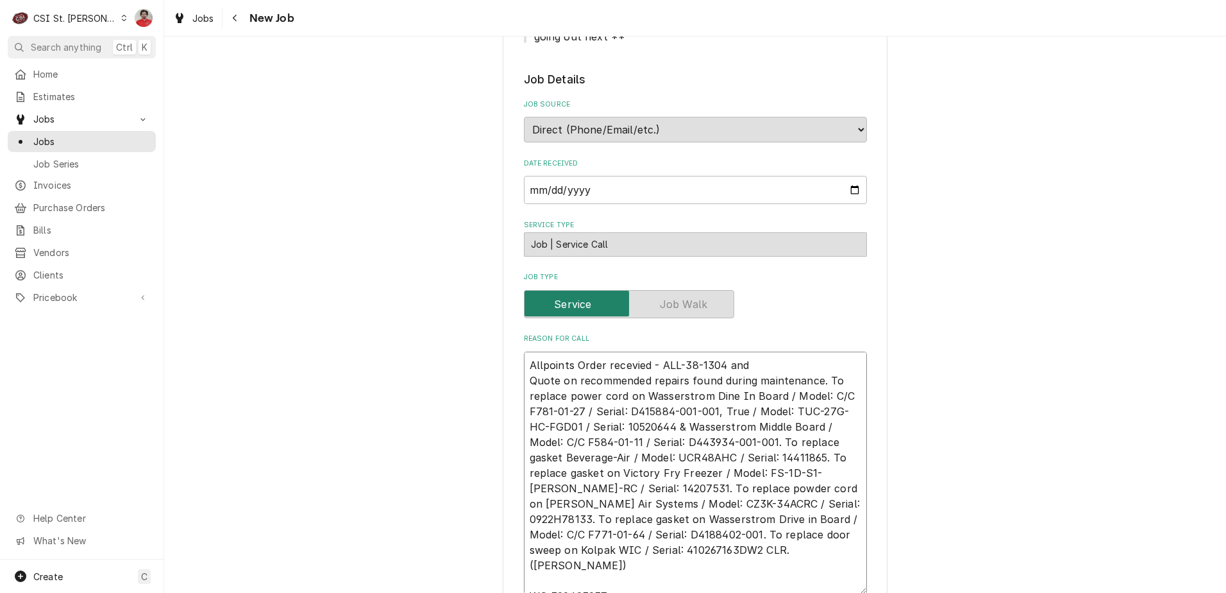
type textarea "Allpoints Order recevied - ALL-38-1304 and Quote on recommended repairs found d…"
type textarea "x"
type textarea "Allpoints Order recevied - ALL-38-1304 and t Quote on recommended repairs found…"
type textarea "x"
type textarea "Allpoints Order recevied - ALL-38-1304 and th Quote on recommended repairs foun…"
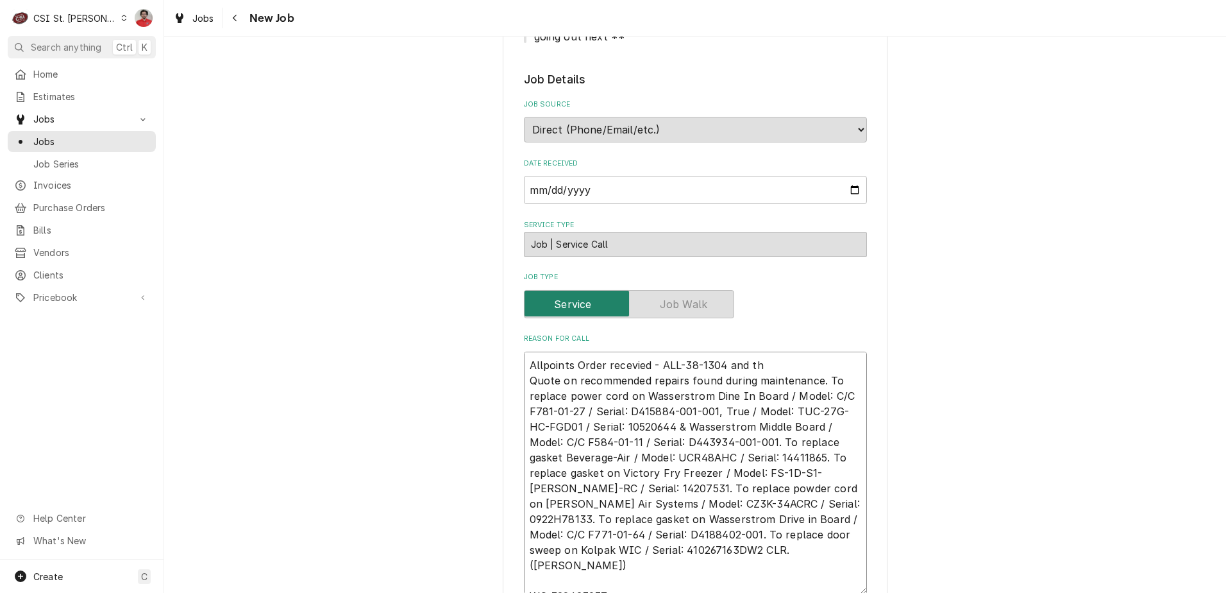
type textarea "x"
type textarea "Allpoints Order recevied - ALL-38-1304 and thr Quote on recommended repairs fou…"
type textarea "x"
type textarea "Allpoints Order recevied - ALL-38-1304 and thre Quote on recommended repairs fo…"
type textarea "x"
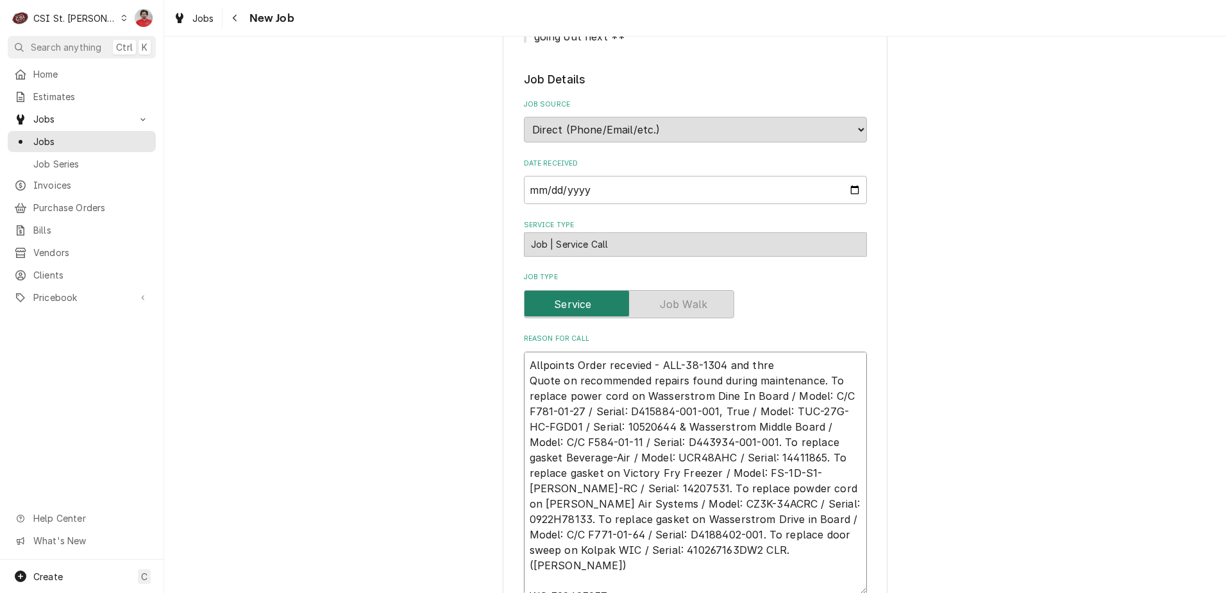
type textarea "Allpoints Order recevied - ALL-38-1304 and three Quote on recommended repairs f…"
type textarea "x"
type textarea "Allpoints Order recevied - ALL-38-1304 and three Quote on recommended repairs f…"
type textarea "x"
type textarea "Allpoints Order recevied - ALL-38-1304 and three A Quote on recommended repairs…"
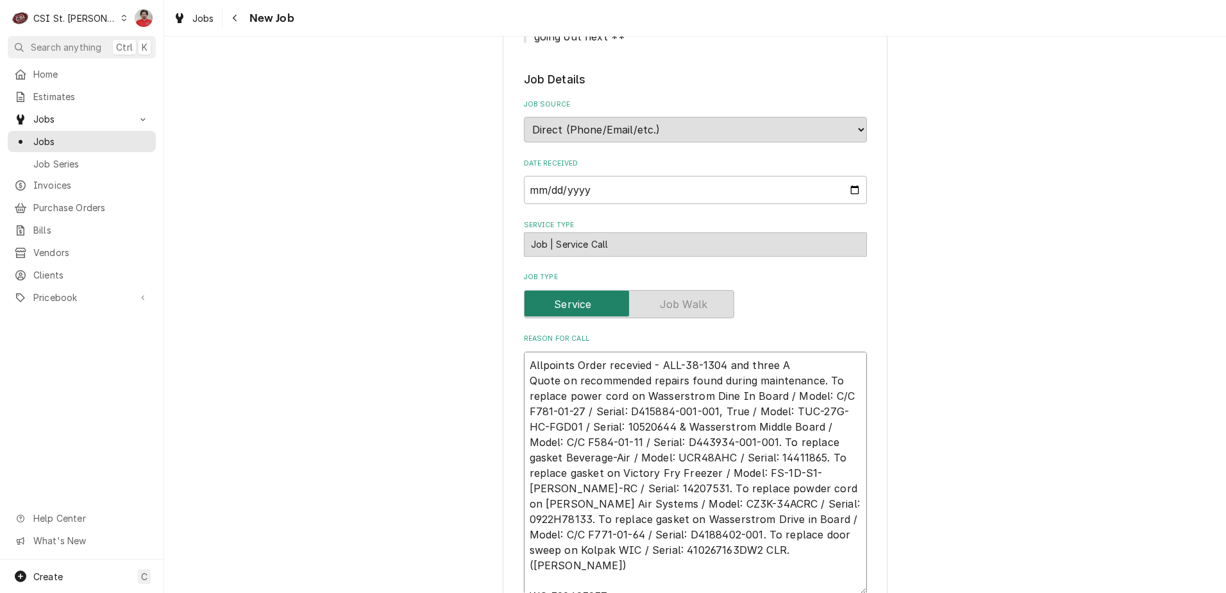
type textarea "x"
type textarea "Allpoints Order recevied - ALL-38-1304 and three AL Quote on recommended repair…"
type textarea "x"
type textarea "Allpoints Order recevied - ALL-38-1304 and three ALL Quote on recommended repai…"
type textarea "x"
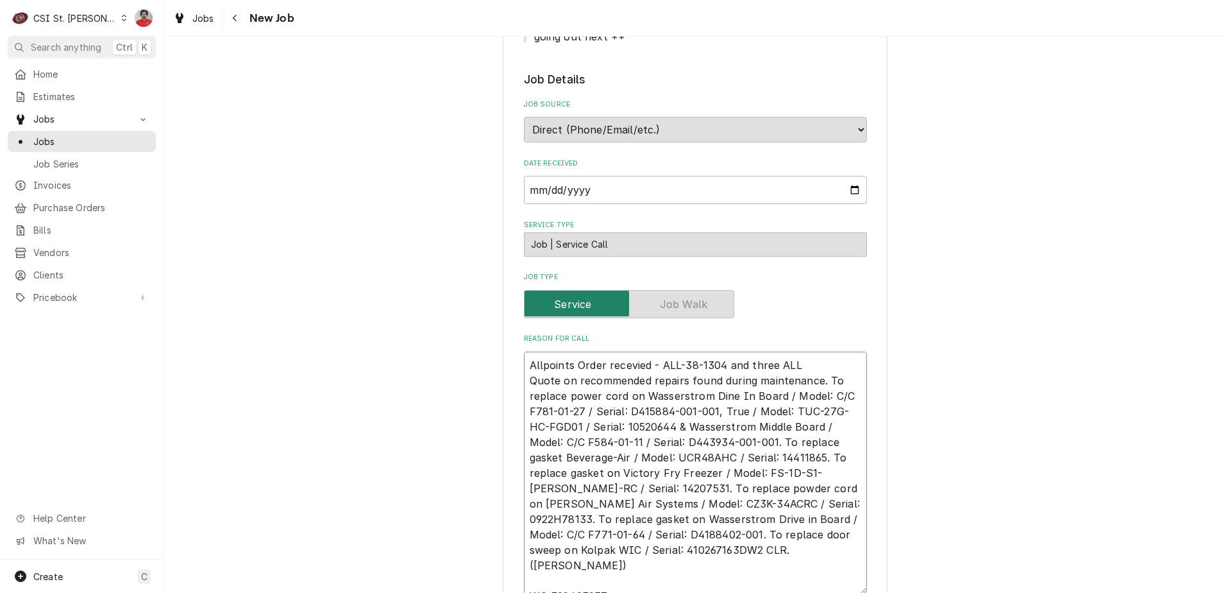
type textarea "Allpoints Order recevied - ALL-38-1304 and three ALL- Quote on recommended repa…"
type textarea "x"
type textarea "Allpoints Order recevied - ALL-38-1304 and three ALL-3 Quote on recommended rep…"
type textarea "x"
type textarea "Allpoints Order recevied - ALL-38-1304 and three ALL-38 Quote on recommended re…"
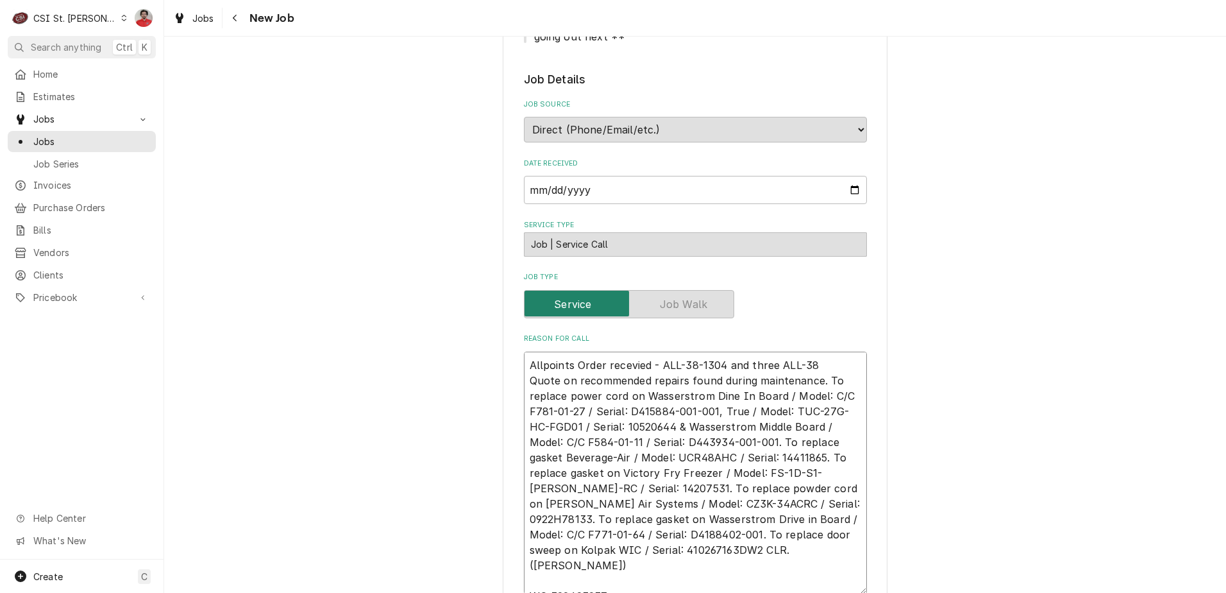
type textarea "x"
type textarea "Allpoints Order recevied - ALL-38-1304 and three ALL-38- Quote on recommended r…"
type textarea "x"
type textarea "Allpoints Order recevied - ALL-38-1304 and three ALL-38-1 Quote on recommended …"
type textarea "x"
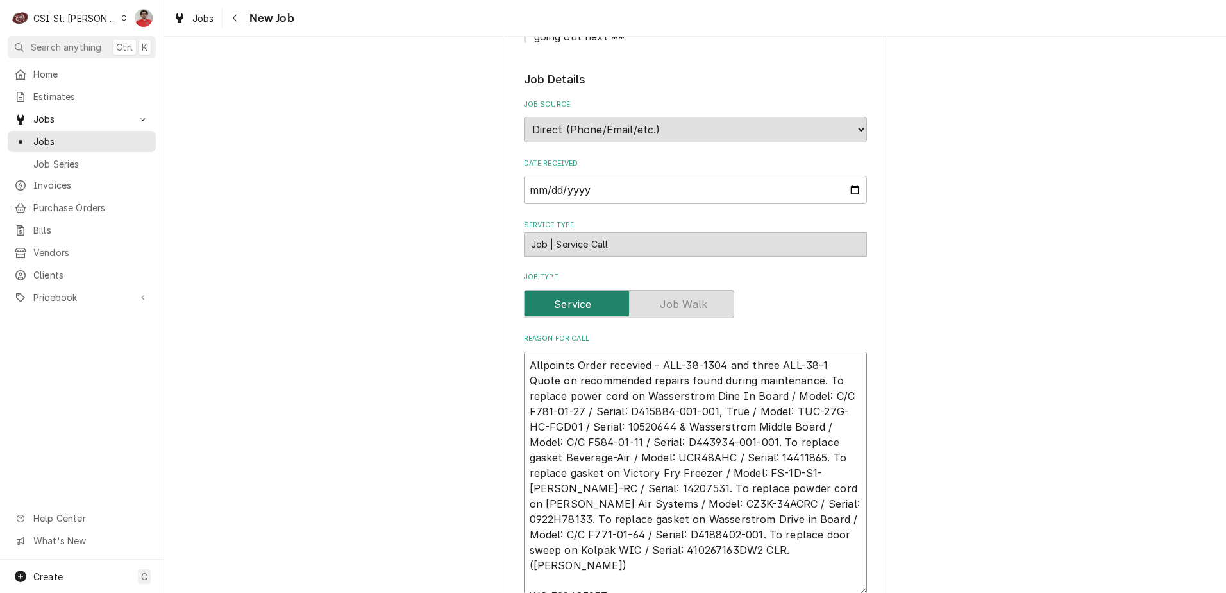
type textarea "Allpoints Order recevied - ALL-38-1304 and three ALL-38-15 Quote on recommended…"
type textarea "x"
type textarea "Allpoints Order recevied - ALL-38-1304 and three ALL-38-155 Quote on recommende…"
type textarea "x"
type textarea "Allpoints Order recevied - ALL-38-1304 and three ALL-38-1552 Quote on recommend…"
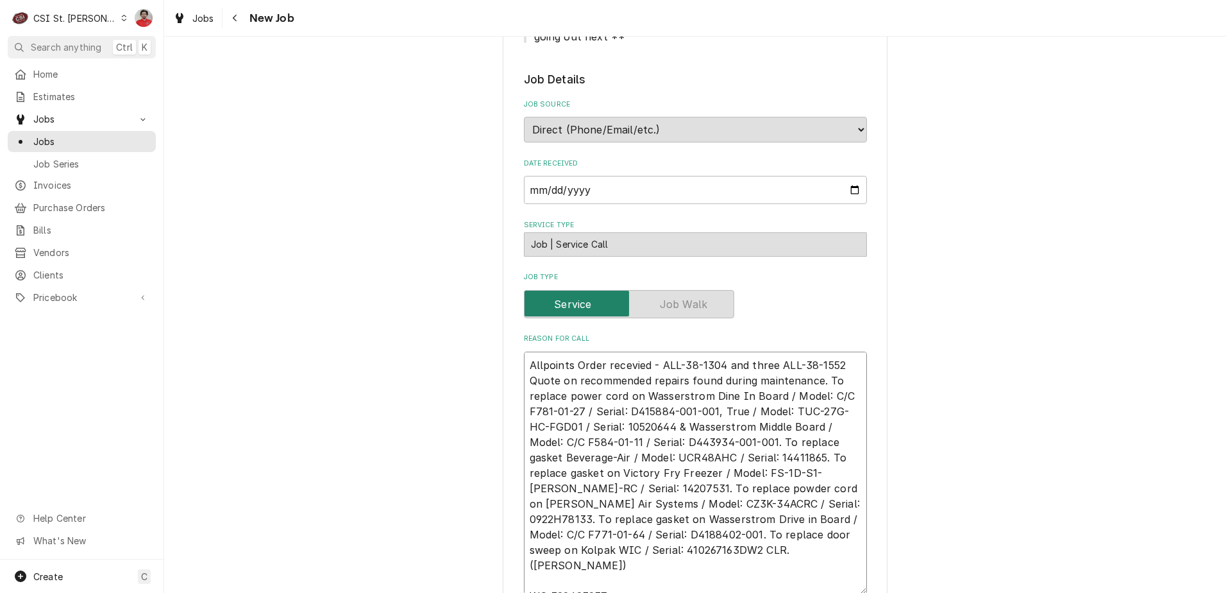
type textarea "x"
type textarea "Allpoints Order recevied - ALL-38-1304 and three ALL-38-1552 Quote on recommend…"
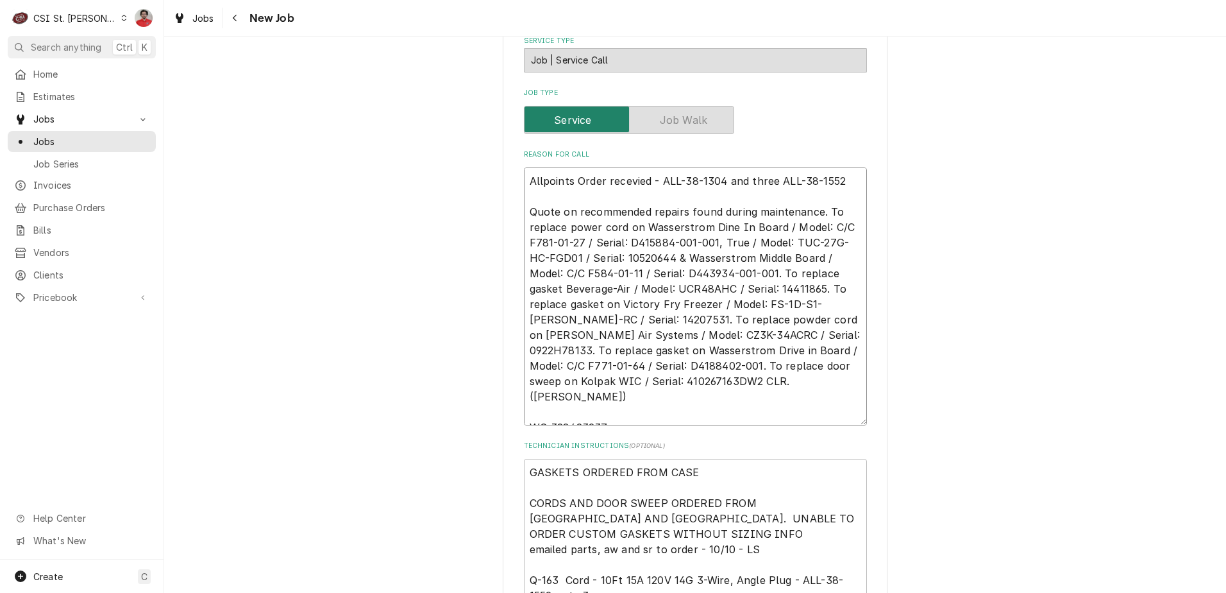
scroll to position [543, 0]
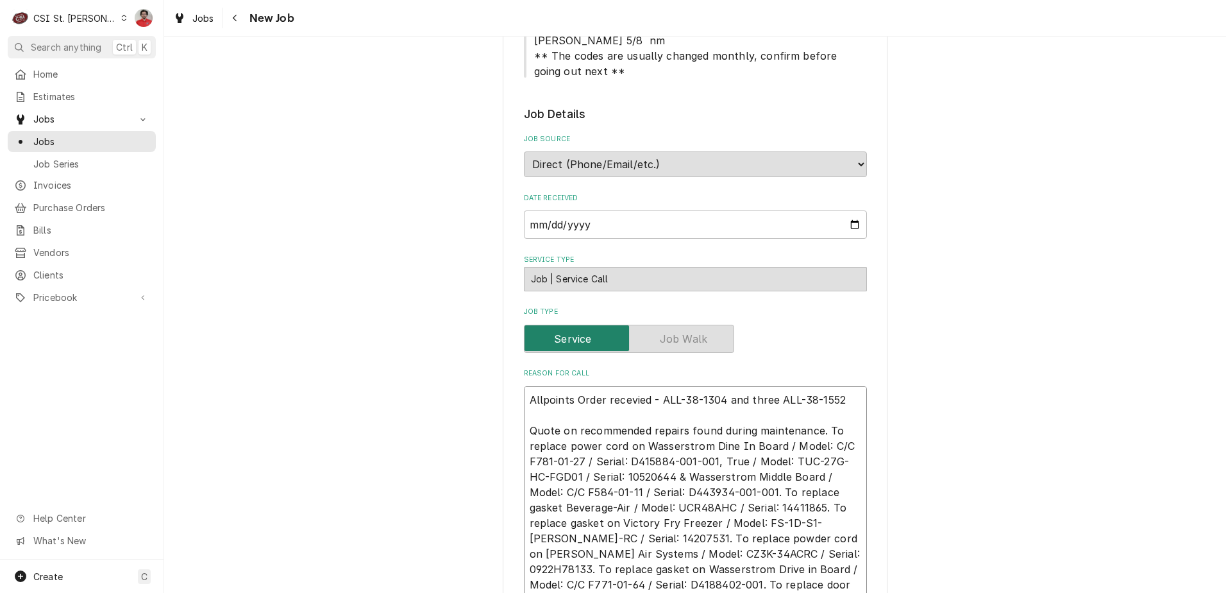
click at [838, 386] on textarea "Allpoints Order recevied - ALL-38-1304 and three ALL-38-1552 Quote on recommend…" at bounding box center [695, 515] width 343 height 258
type textarea "x"
type textarea "Allpoints Order recevied - ALL-38-1304 and three ALL-38-1552 Quote on recommend…"
type textarea "x"
type textarea "Allpoints Order recevied - ALL-38-1304 and three ALL-38-1552 t Quote on recomme…"
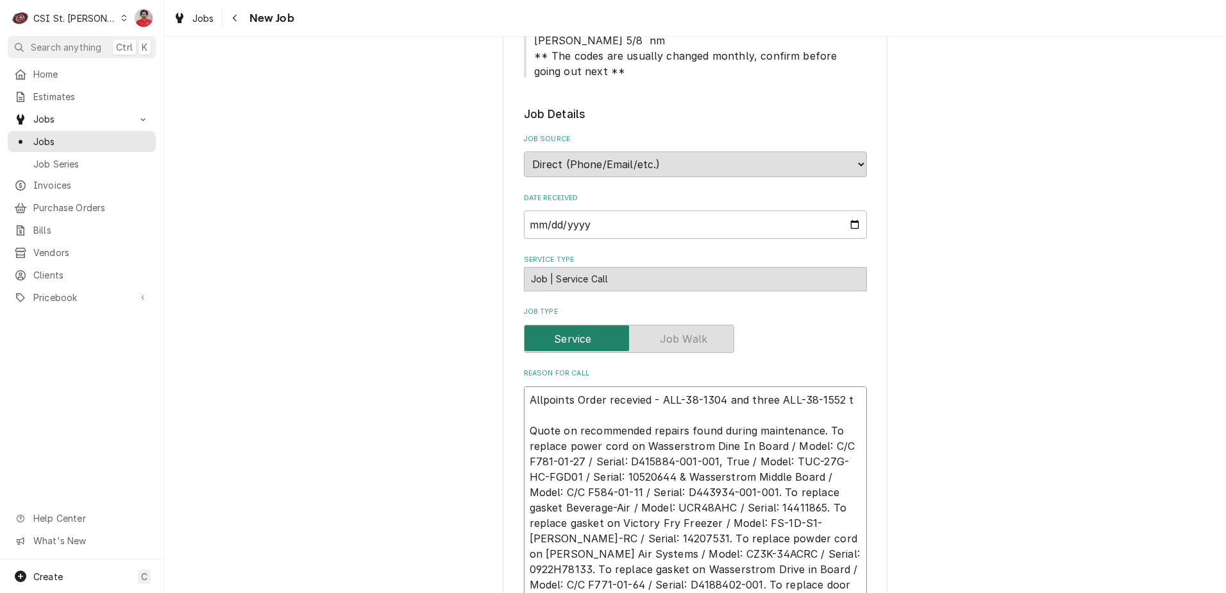
type textarea "x"
type textarea "Allpoints Order recevied - ALL-38-1304 and three ALL-38-1552 to Quote on recomm…"
type textarea "x"
type textarea "Allpoints Order recevied - ALL-38-1304 and three ALL-38-1552 to Quote on recomm…"
type textarea "x"
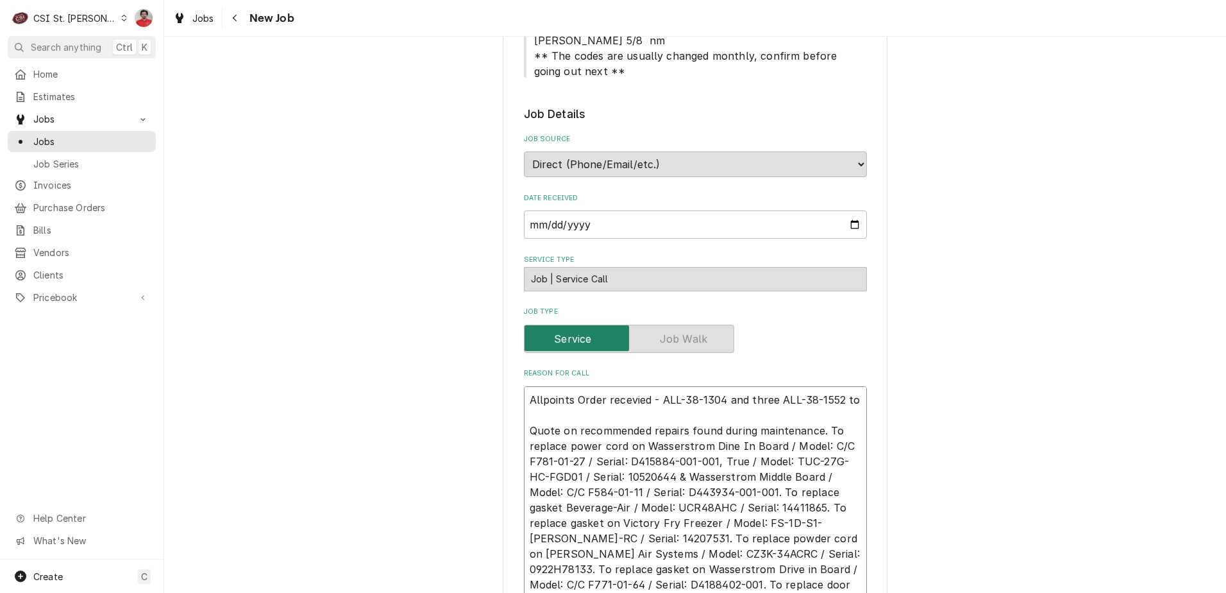
type textarea "Allpoints Order recevied - ALL-38-1304 and three ALL-38-1552 to B Quote on reco…"
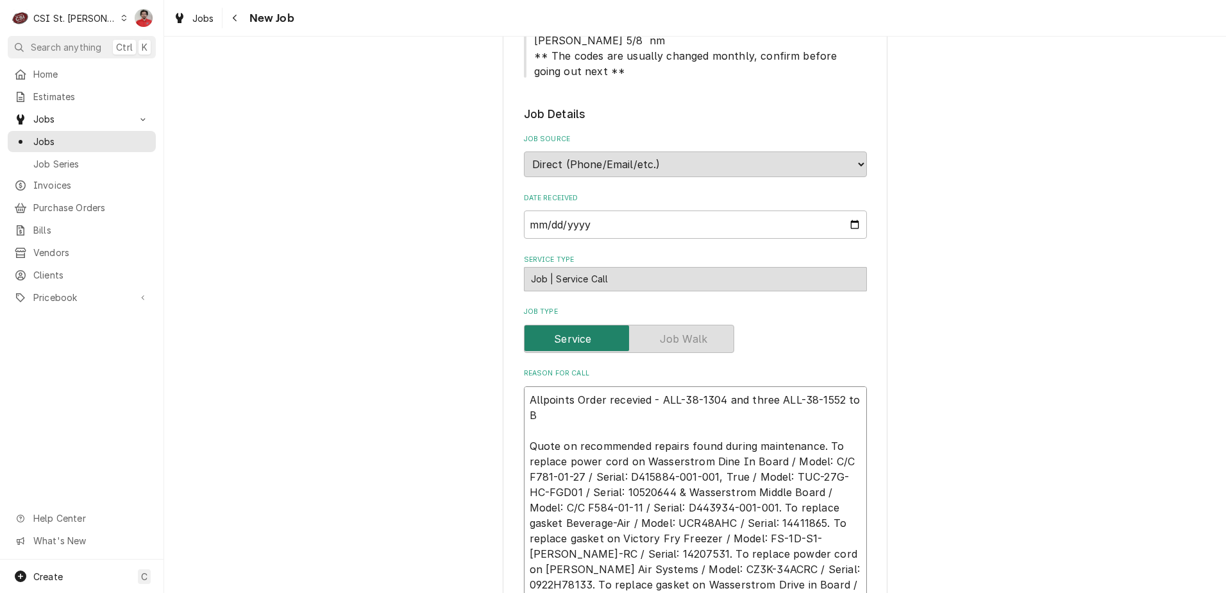
type textarea "x"
type textarea "Allpoints Order recevied - ALL-38-1304 and three ALL-38-1552 to Br Quote on rec…"
type textarea "x"
type textarea "Allpoints Order recevied - ALL-38-1304 and three ALL-38-1552 to Bra Quote on re…"
type textarea "x"
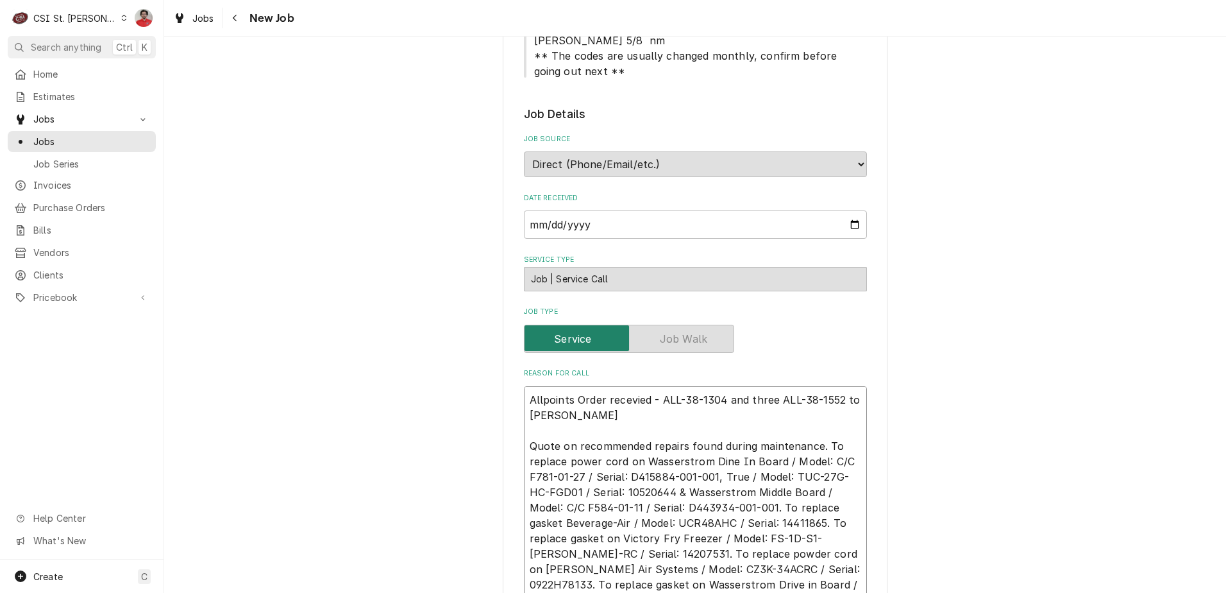
type textarea "Allpoints Order recevied - ALL-38-1304 and three ALL-38-1552 to Brad Quote on r…"
type textarea "x"
type textarea "Allpoints Order recevied - ALL-38-1304 and three ALL-38-1552 to Brad C Quote on…"
type textarea "x"
type textarea "Allpoints Order recevied - ALL-38-1304 and three ALL-38-1552 to Brad C' Quote o…"
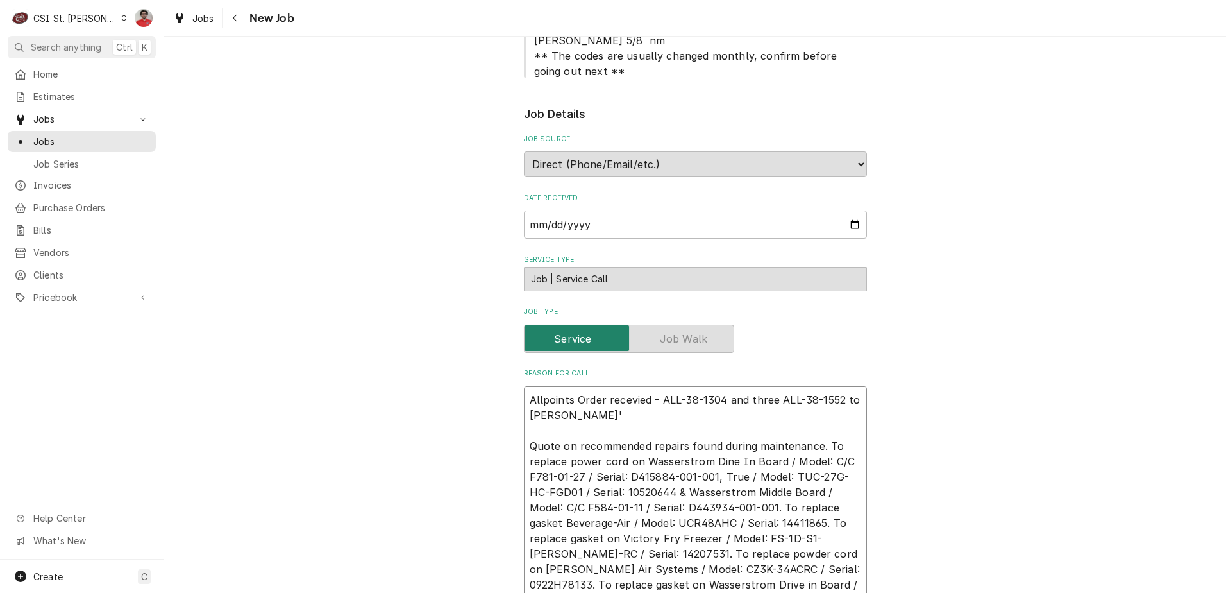
type textarea "x"
type textarea "Allpoints Order recevied - ALL-38-1304 and three ALL-38-1552 to Brad C's Quote …"
type textarea "x"
type textarea "Allpoints Order recevied - ALL-38-1304 and three ALL-38-1552 to Brad C's Quote …"
type textarea "x"
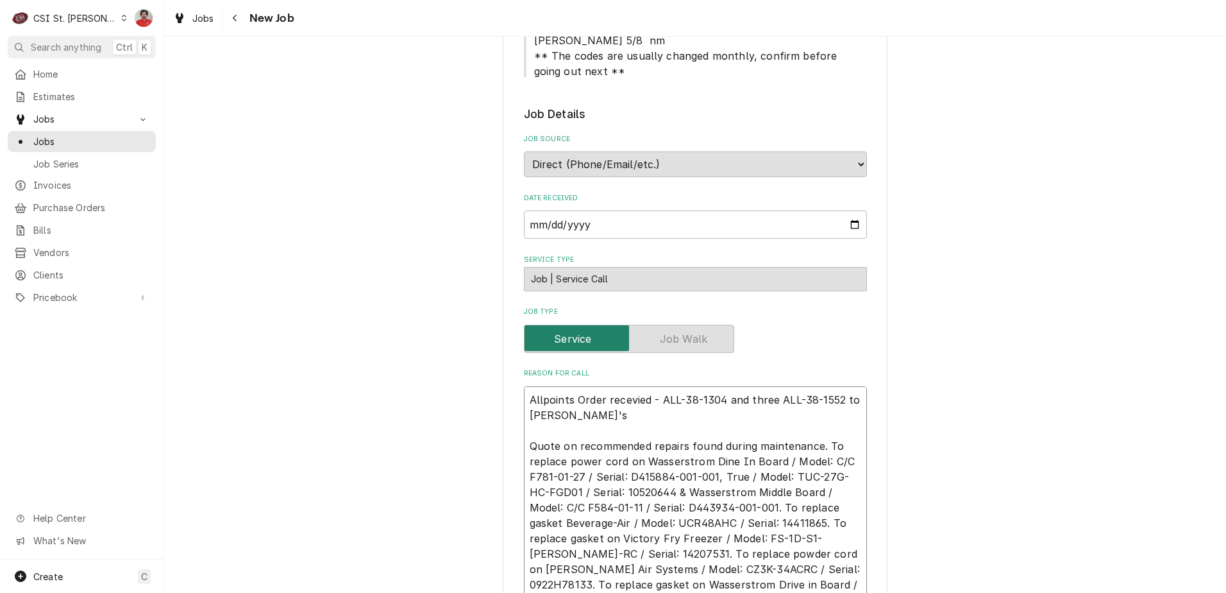
type textarea "Allpoints Order recevied - ALL-38-1304 and three ALL-38-1552 to Brad C's s Quot…"
type textarea "x"
type textarea "Allpoints Order recevied - ALL-38-1304 and three ALL-38-1552 to Brad C's sh Quo…"
type textarea "x"
type textarea "Allpoints Order recevied - ALL-38-1304 and three ALL-38-1552 to Brad C's she Qu…"
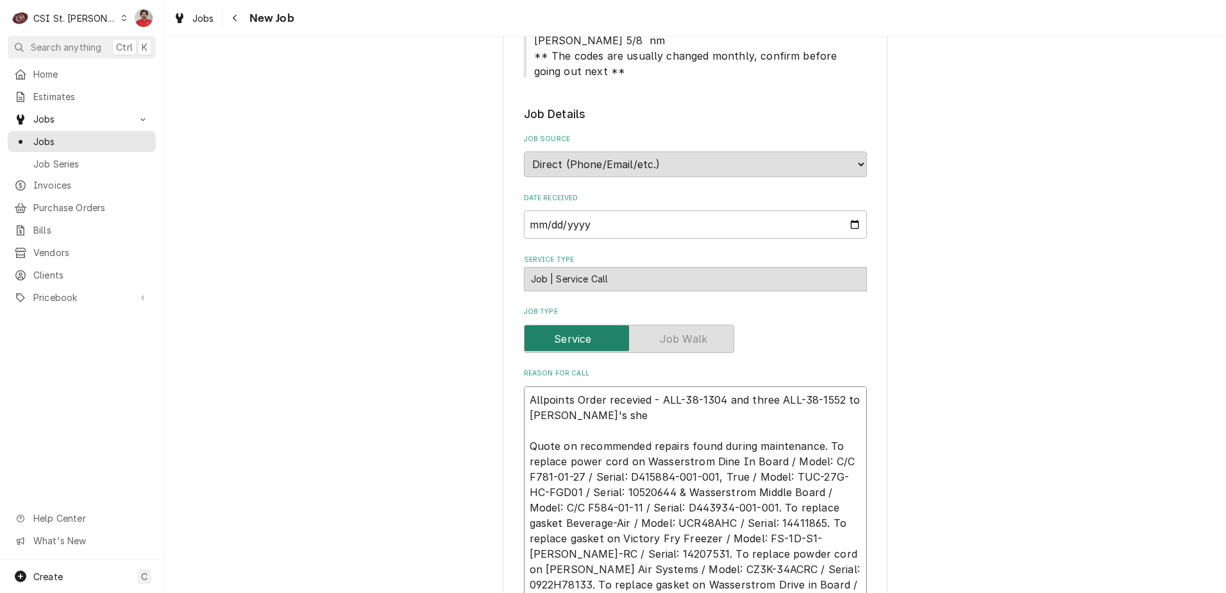
type textarea "x"
type textarea "Allpoints Order recevied - ALL-38-1304 and three ALL-38-1552 to Brad C's shel Q…"
type textarea "x"
type textarea "Allpoints Order recevied - ALL-38-1304 and three ALL-38-1552 to Brad C's shelf …"
type textarea "x"
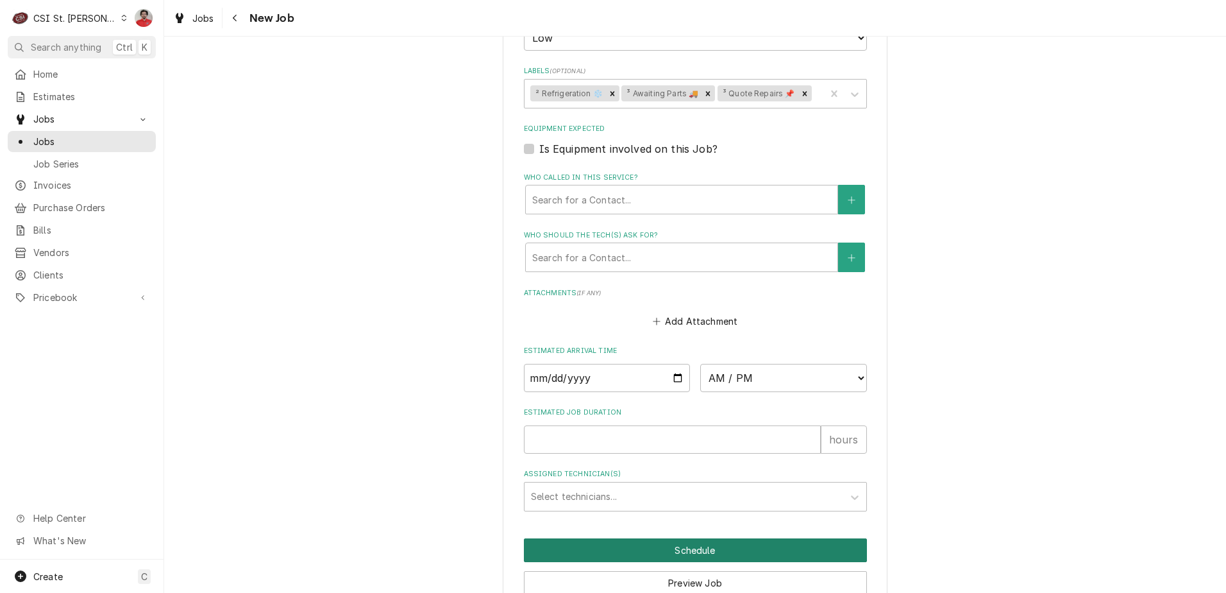
scroll to position [1456, 0]
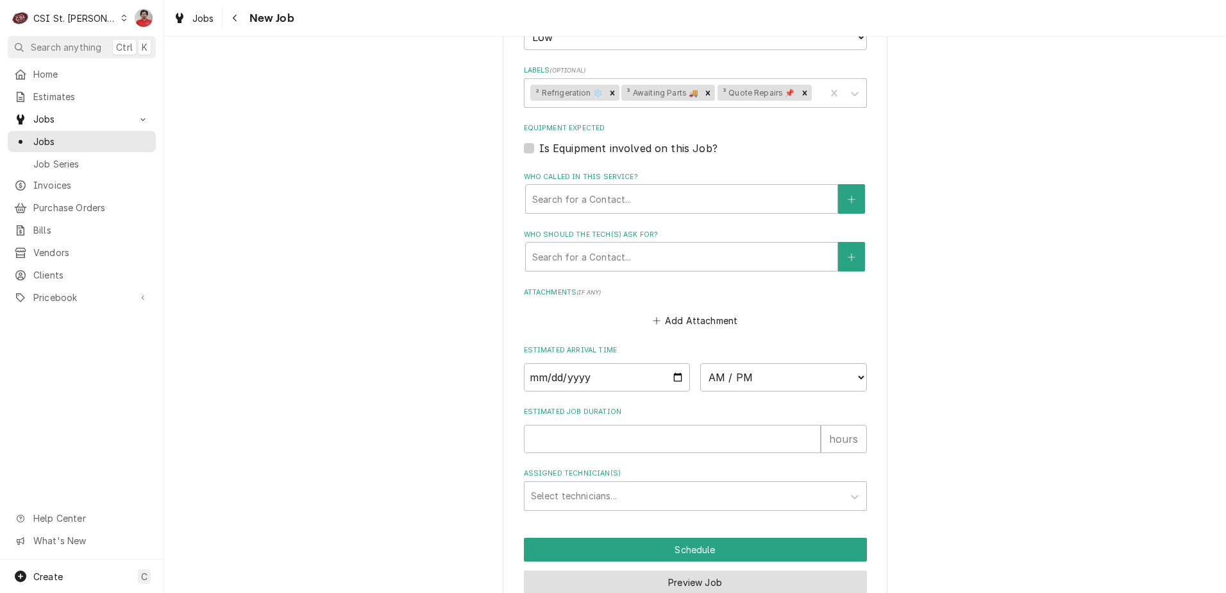
type textarea "Allpoints Order recevied - ALL-38-1304 and three ALL-38-1552 to Brad C's shelf …"
click at [707, 570] on button "Preview Job" at bounding box center [695, 582] width 343 height 24
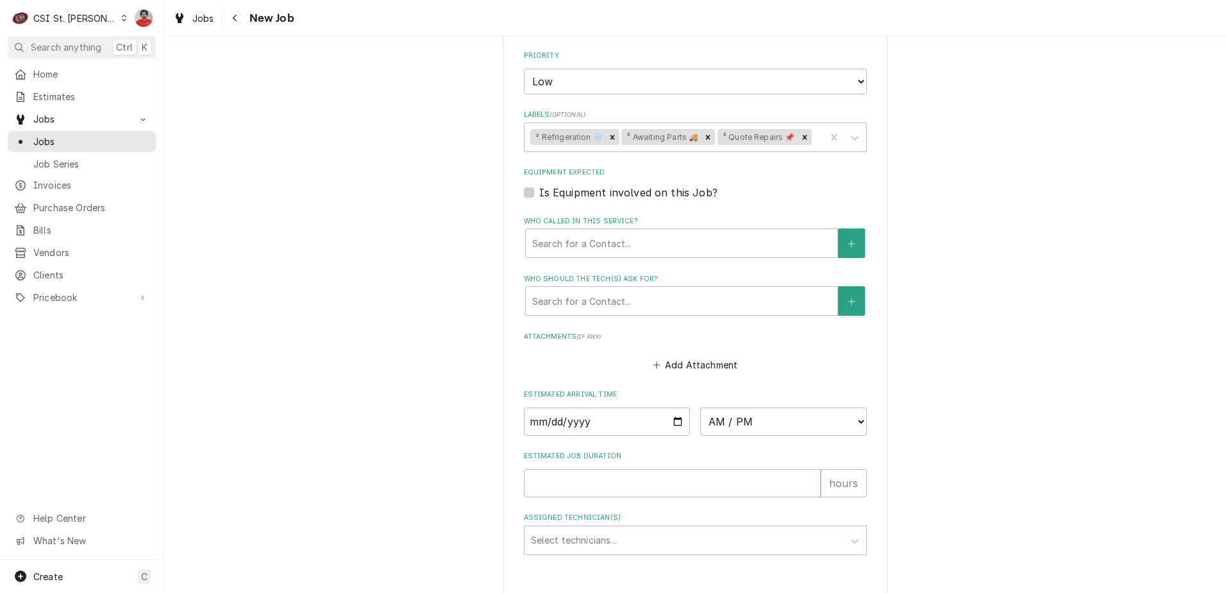
type textarea "x"
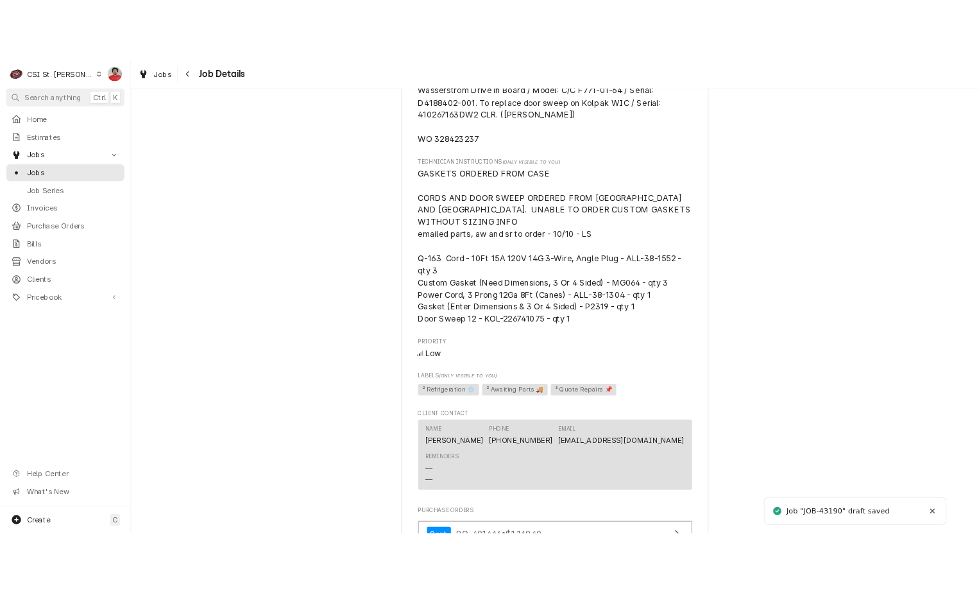
scroll to position [1308, 0]
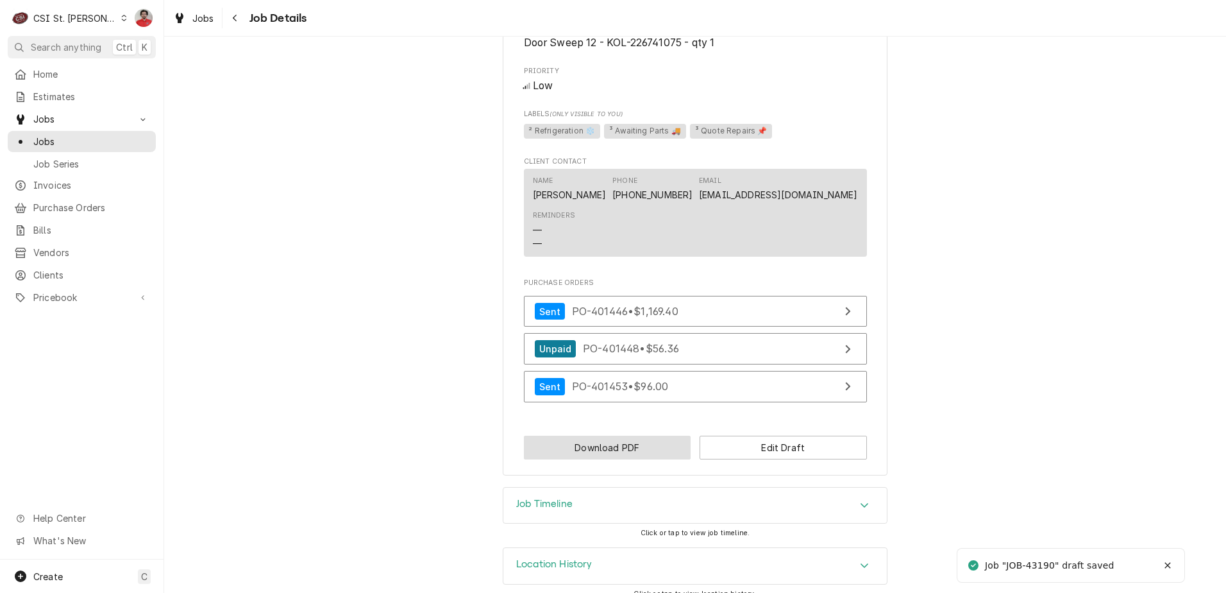
click at [651, 435] on button "Download PDF" at bounding box center [607, 447] width 167 height 24
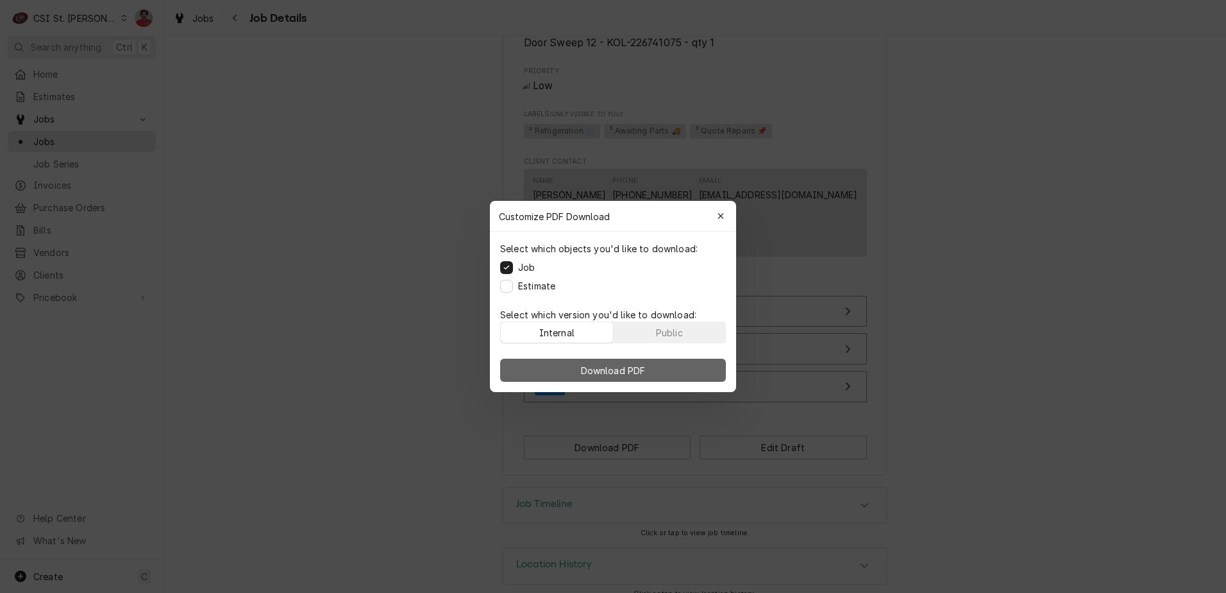
click at [658, 364] on button "Download PDF" at bounding box center [613, 370] width 226 height 23
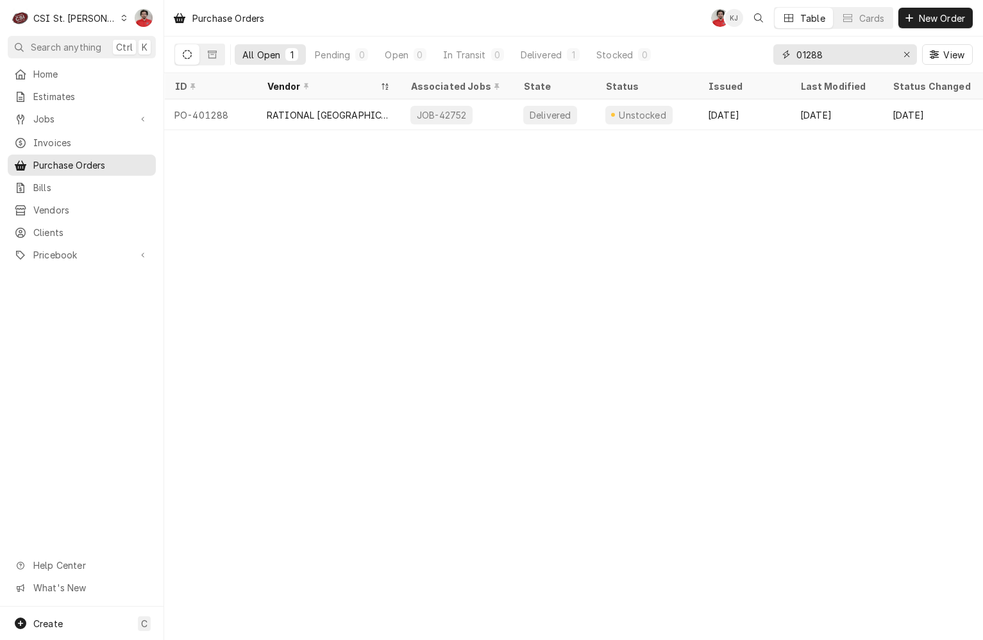
click at [815, 54] on input "01288" at bounding box center [845, 54] width 96 height 21
type input "401288"
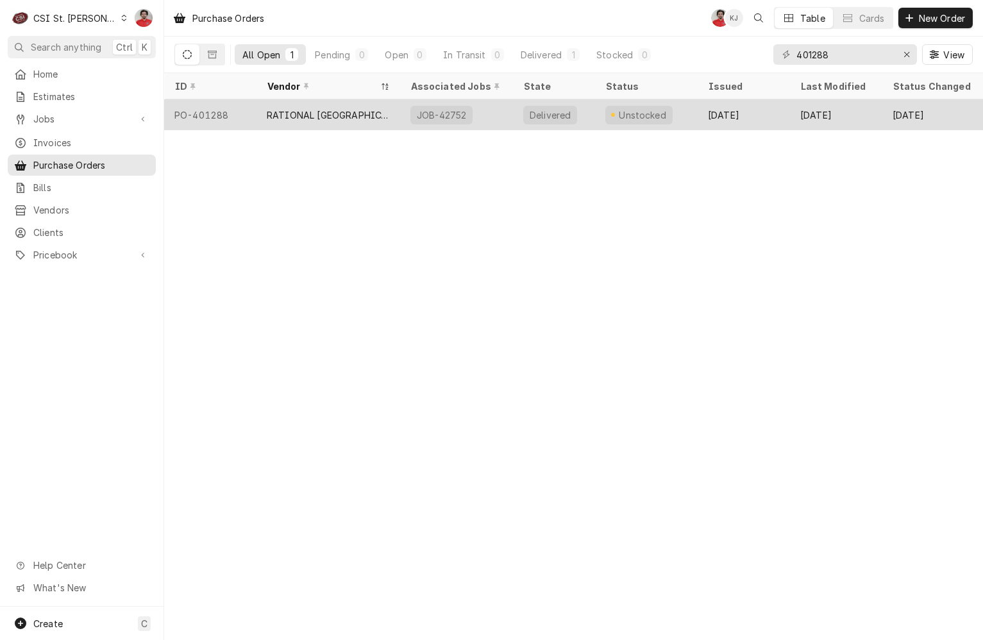
click at [396, 111] on div "RATIONAL [GEOGRAPHIC_DATA]" at bounding box center [329, 114] width 144 height 31
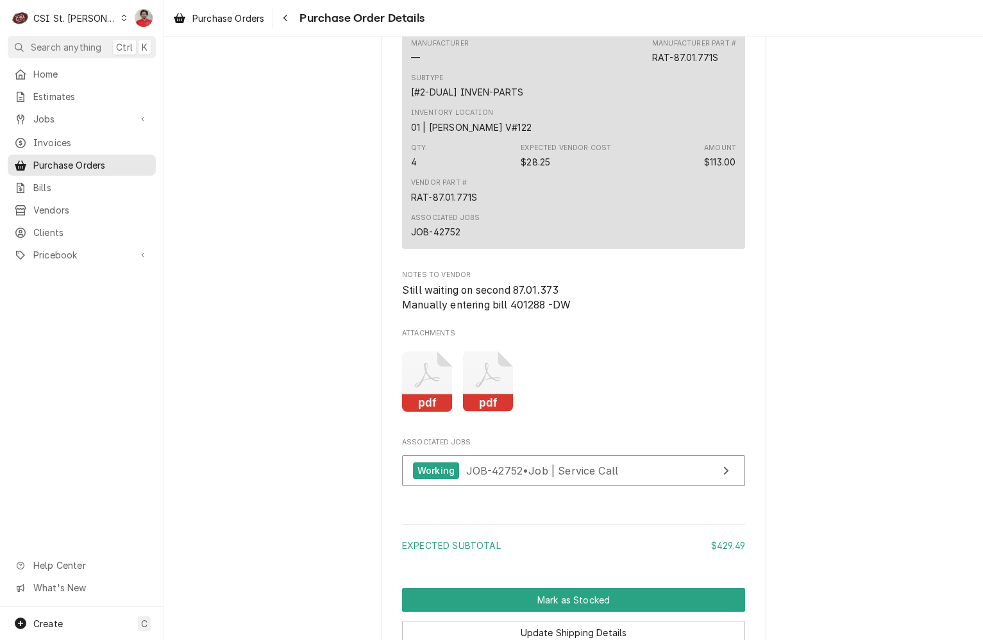
scroll to position [1509, 0]
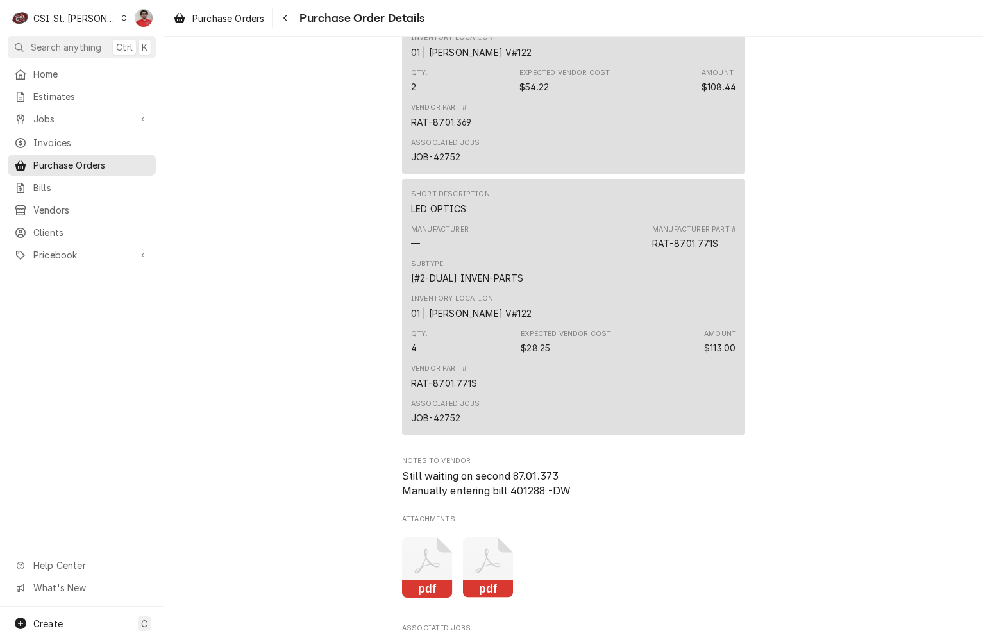
click at [452, 129] on div "RAT-87.01.369" at bounding box center [441, 121] width 60 height 13
drag, startPoint x: 553, startPoint y: 515, endPoint x: 512, endPoint y: 518, distance: 41.8
click at [512, 499] on span "Still waiting on second 87.01.373 Manually entering bill 401288 -DW" at bounding box center [573, 484] width 343 height 30
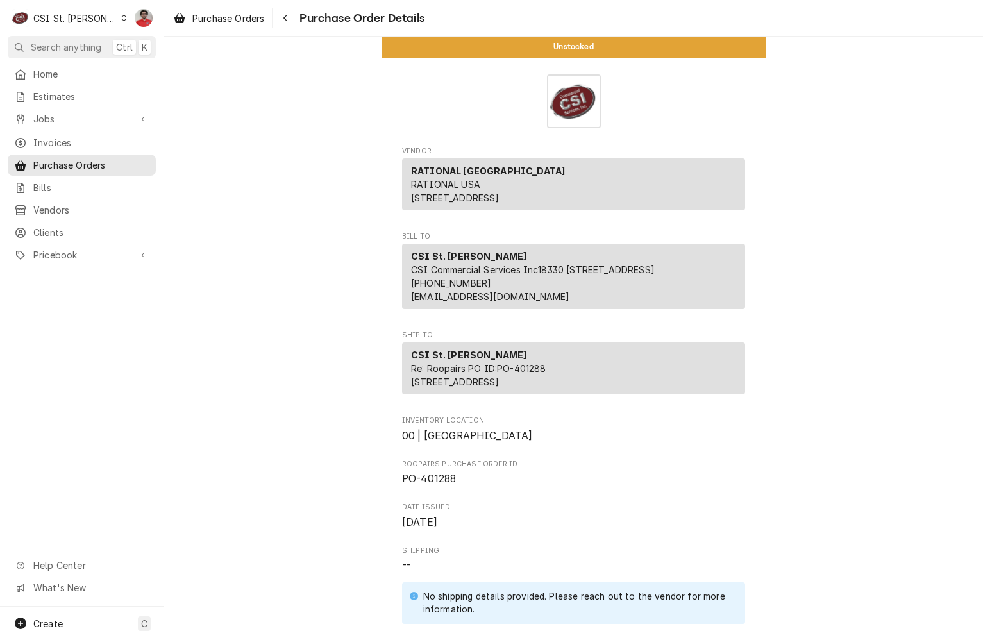
scroll to position [0, 0]
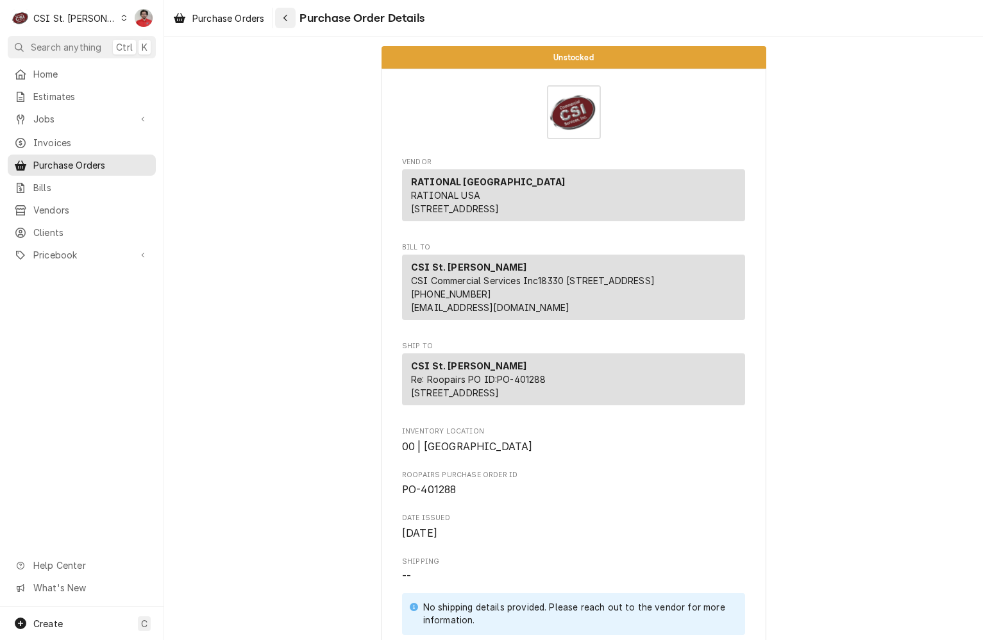
click at [296, 22] on button "Navigate back" at bounding box center [285, 18] width 21 height 21
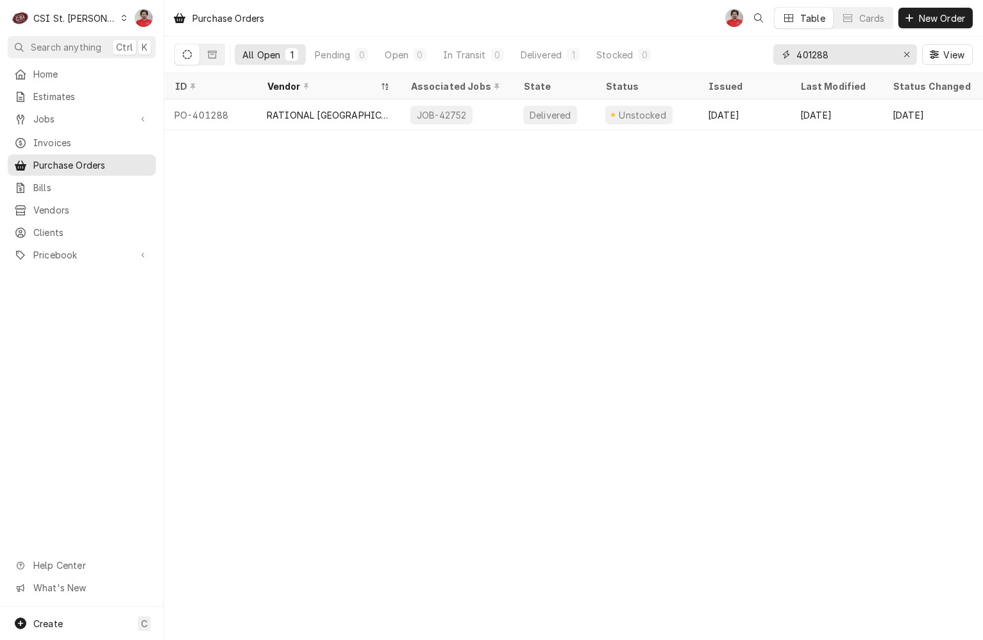
click at [874, 62] on input "401288" at bounding box center [845, 54] width 96 height 21
type input "4"
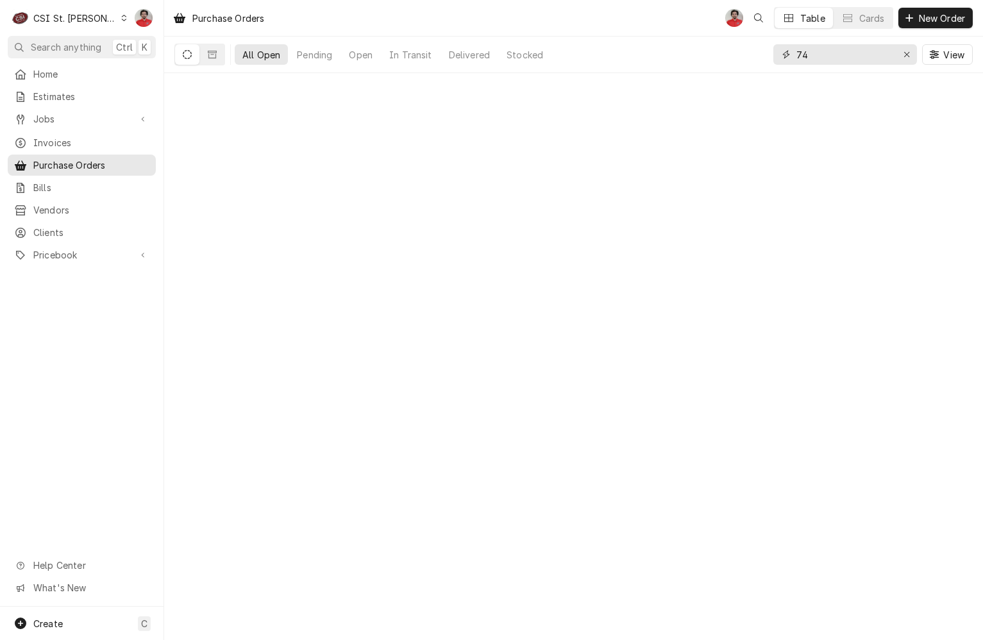
type input "7"
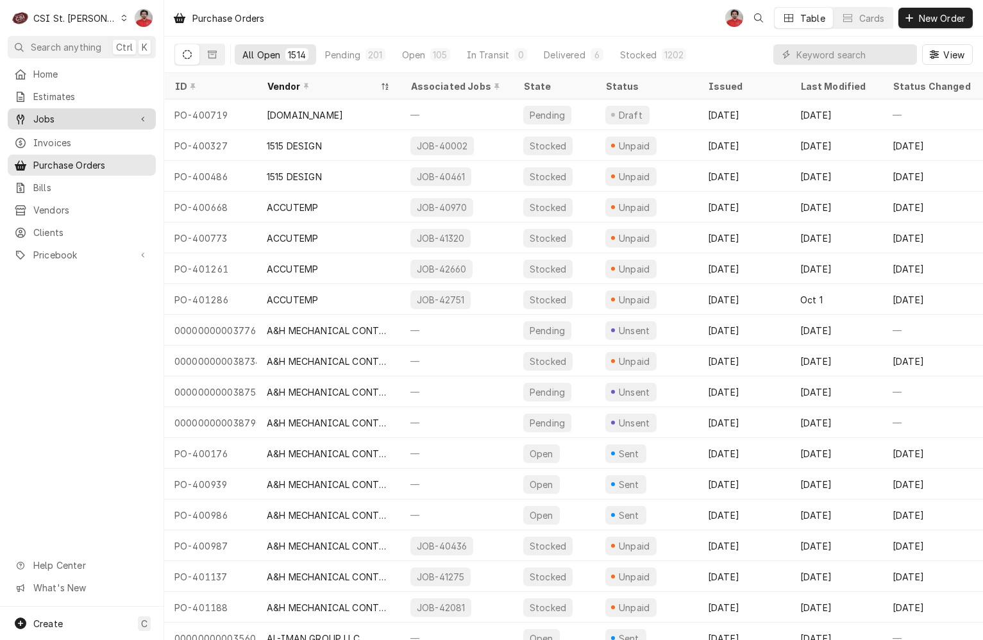
click at [125, 121] on span "Jobs" at bounding box center [81, 118] width 97 height 13
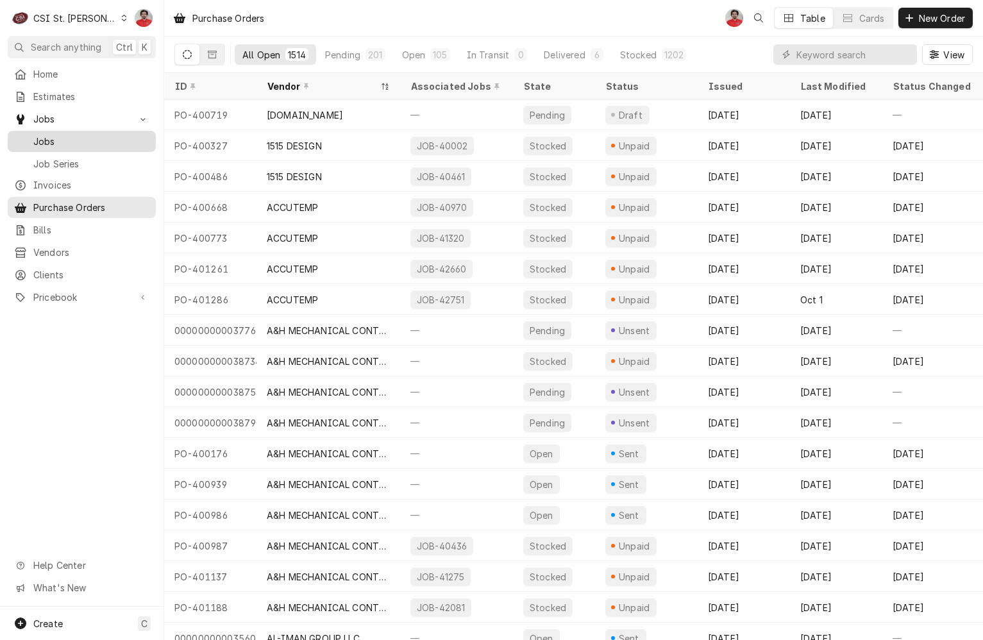
click at [122, 131] on link "Jobs" at bounding box center [82, 141] width 148 height 21
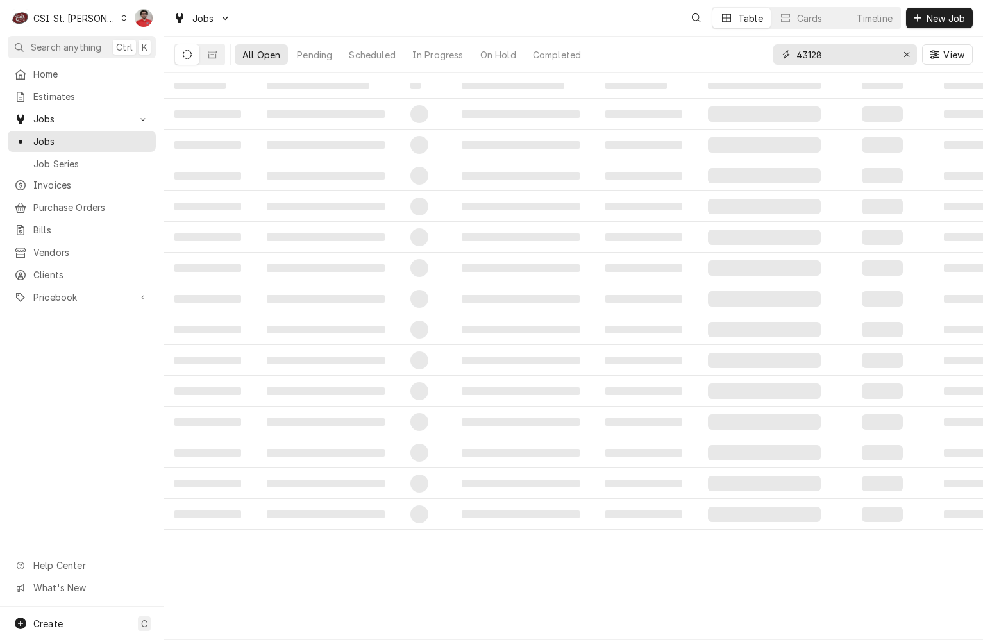
click at [813, 52] on input "43128" at bounding box center [845, 54] width 96 height 21
click at [814, 52] on input "43128" at bounding box center [845, 54] width 96 height 21
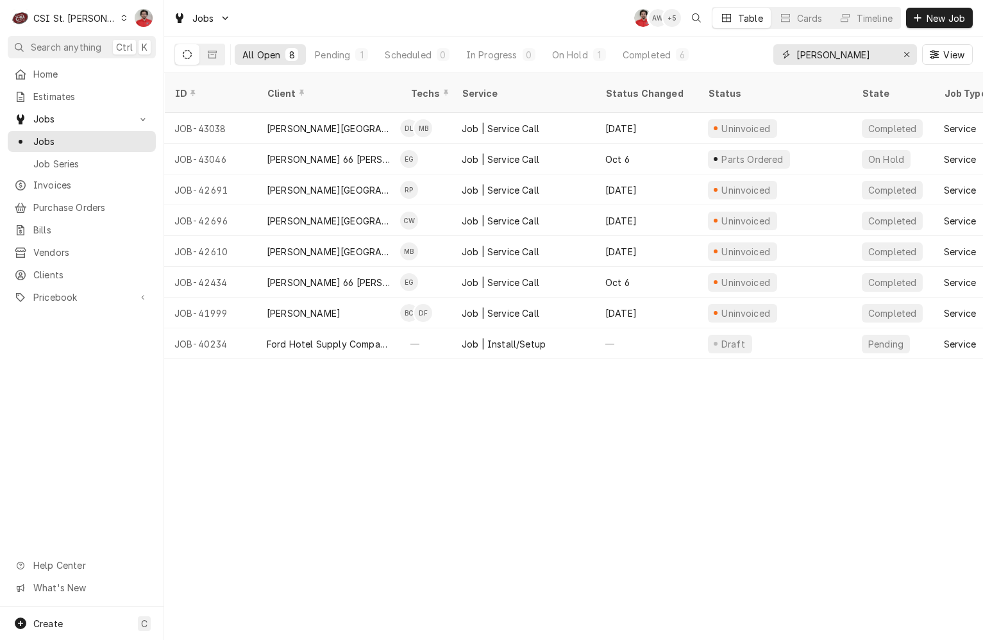
click at [887, 58] on input "Hazelwood" at bounding box center [845, 54] width 96 height 21
type input "401"
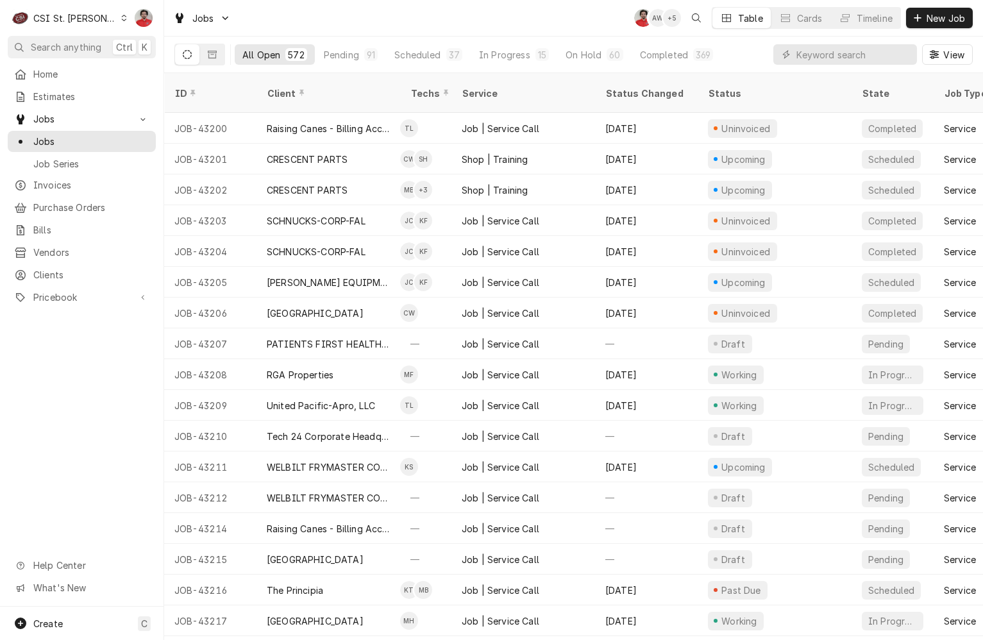
drag, startPoint x: 98, startPoint y: 200, endPoint x: 145, endPoint y: 191, distance: 47.7
click at [98, 201] on span "Purchase Orders" at bounding box center [91, 207] width 116 height 13
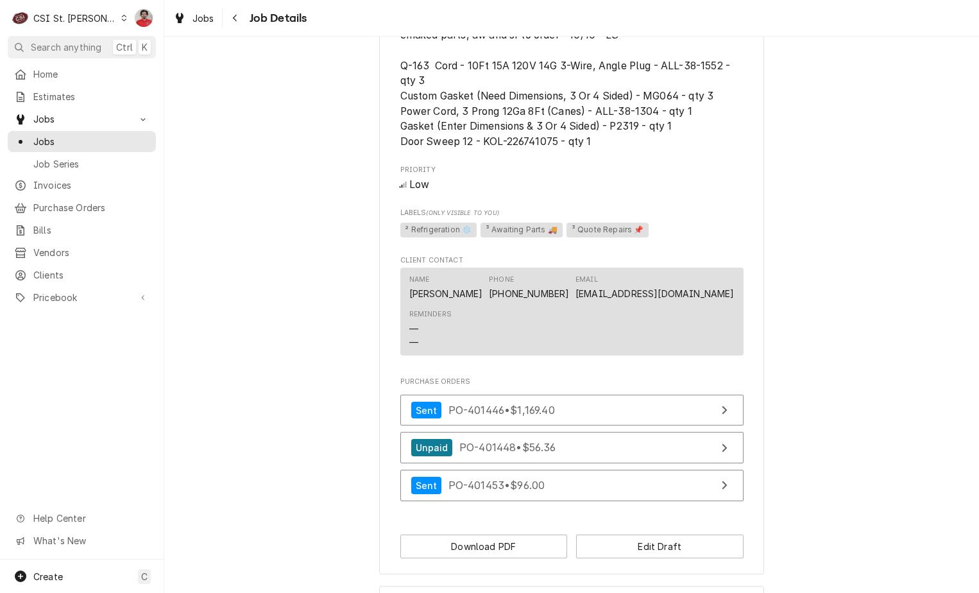
scroll to position [1308, 0]
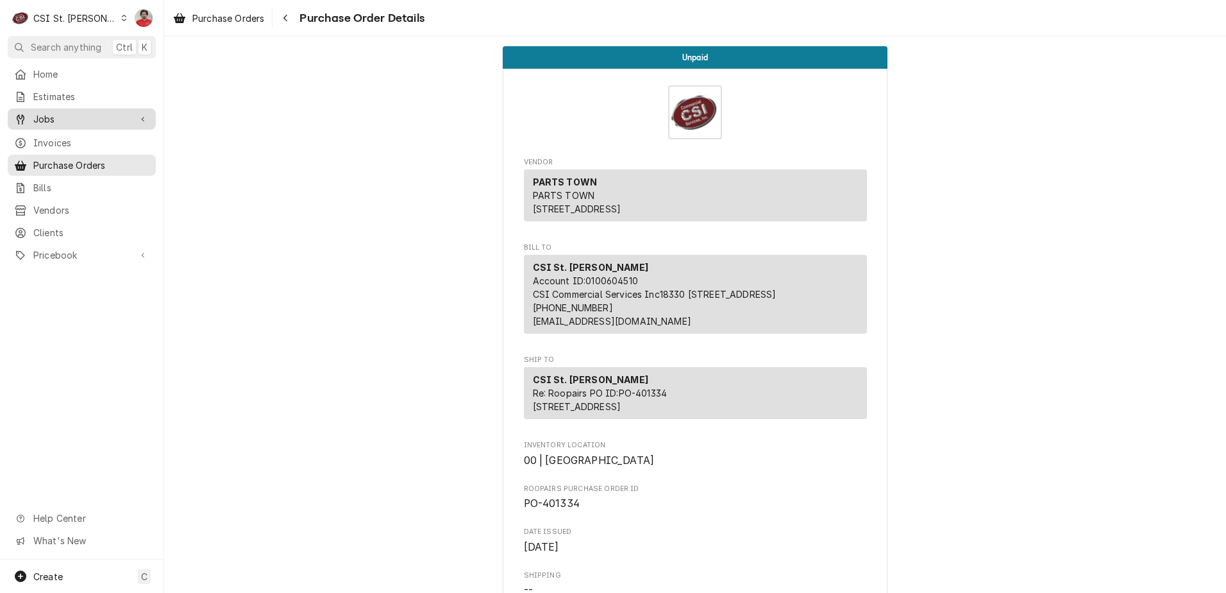
click at [87, 117] on span "Jobs" at bounding box center [81, 118] width 97 height 13
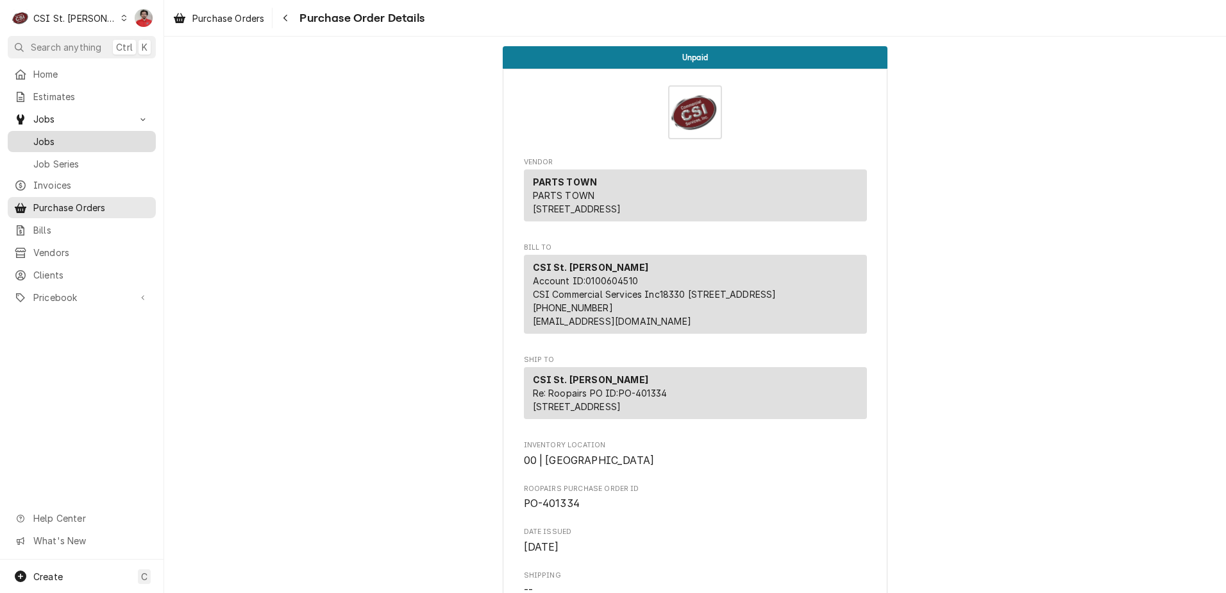
click at [82, 137] on span "Jobs" at bounding box center [91, 141] width 116 height 13
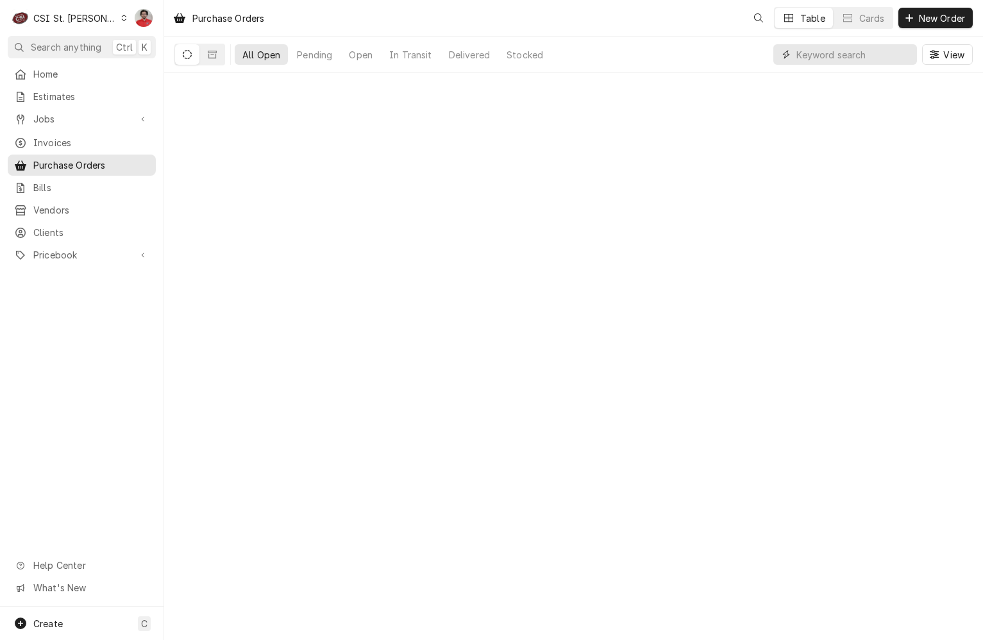
click at [829, 53] on input "Dynamic Content Wrapper" at bounding box center [854, 54] width 114 height 21
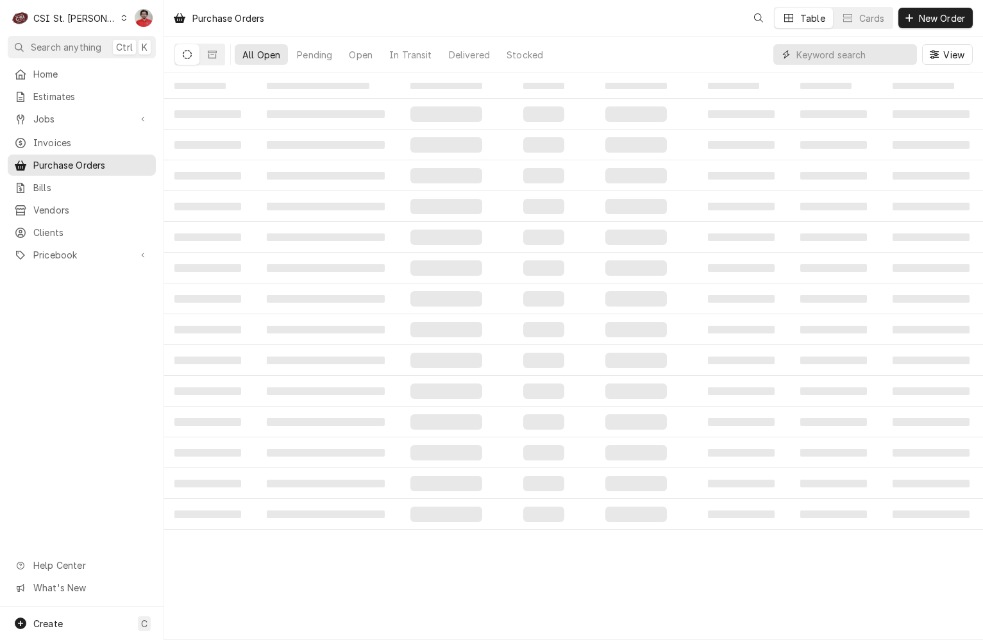
click at [829, 53] on input "Dynamic Content Wrapper" at bounding box center [854, 54] width 114 height 21
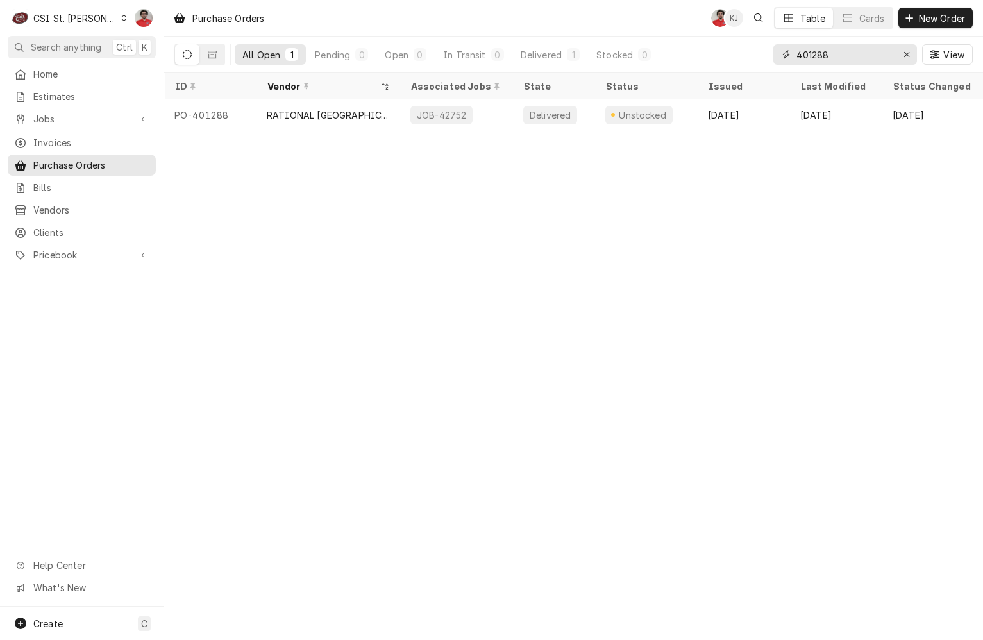
click at [825, 62] on input "401288" at bounding box center [845, 54] width 96 height 21
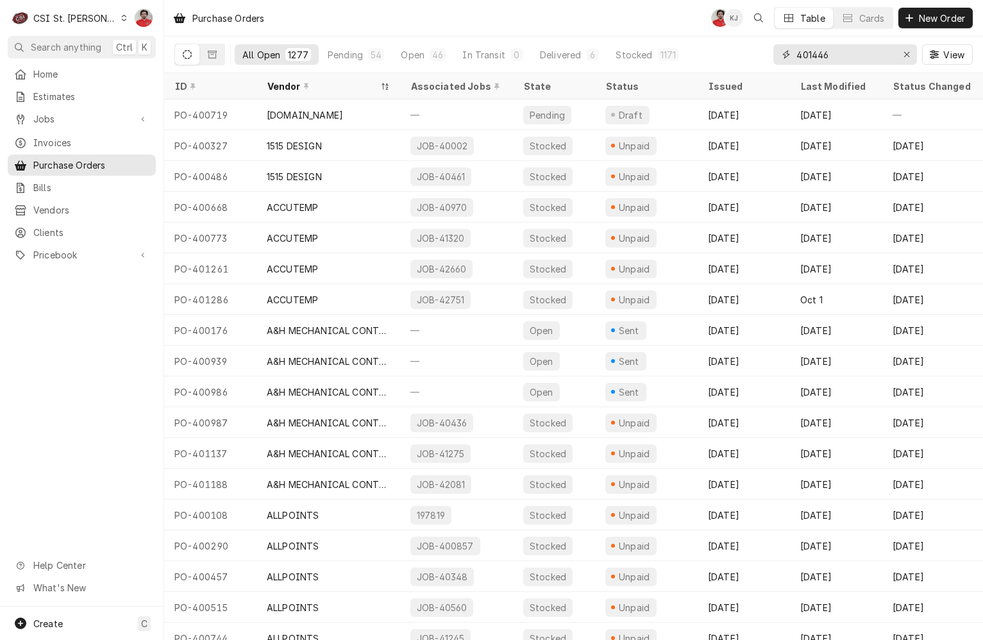
type input "401446"
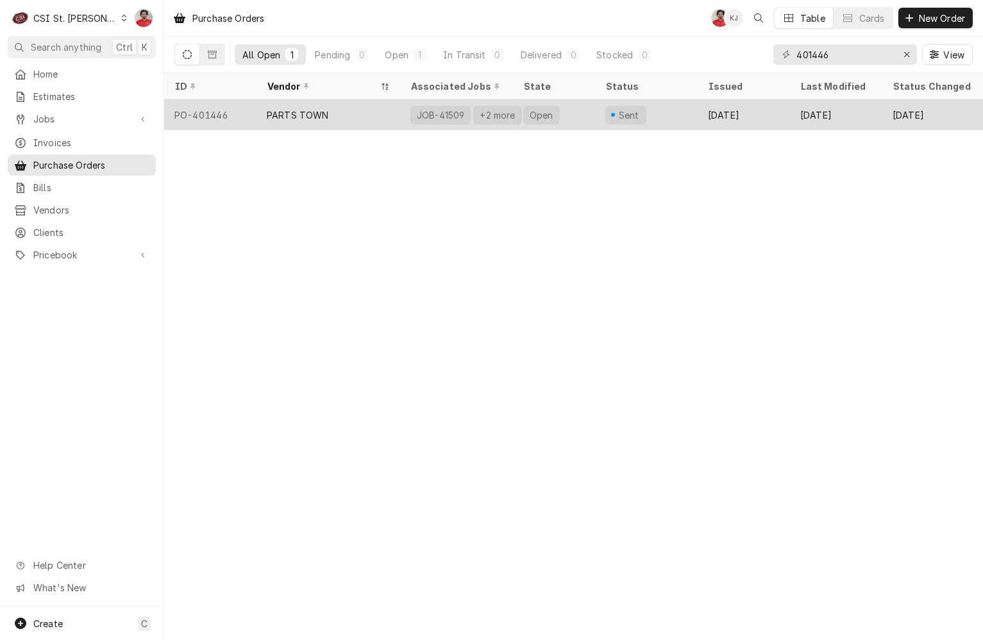
click at [455, 109] on div "JOB-41509" at bounding box center [441, 114] width 50 height 13
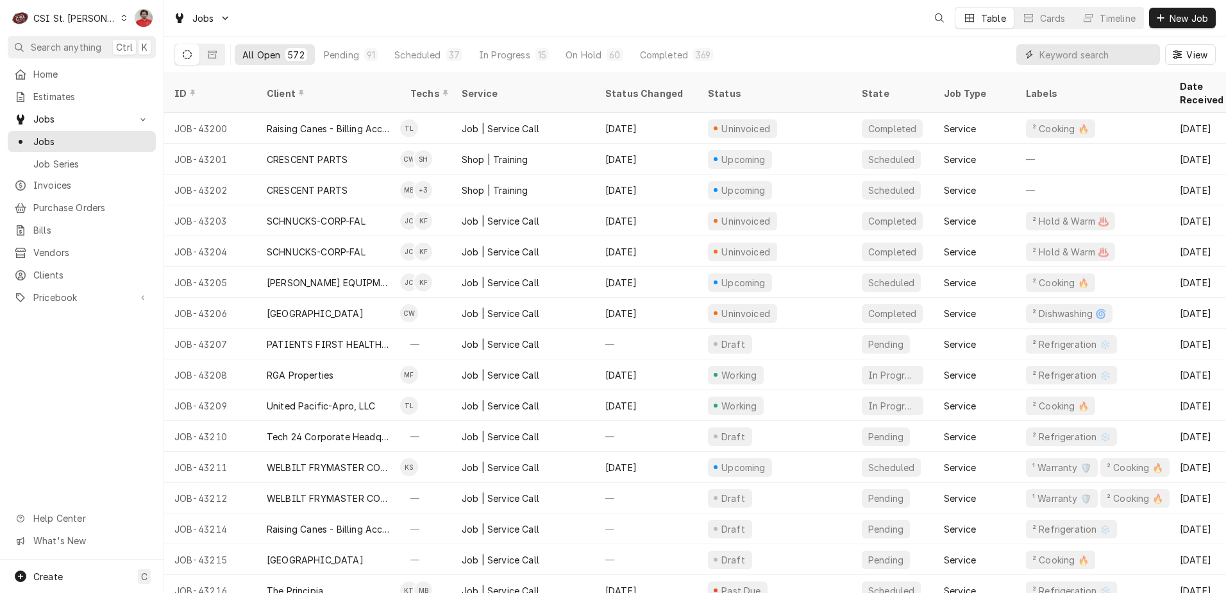
click at [1093, 55] on input "Dynamic Content Wrapper" at bounding box center [1097, 54] width 114 height 21
type input "6"
type input "42752"
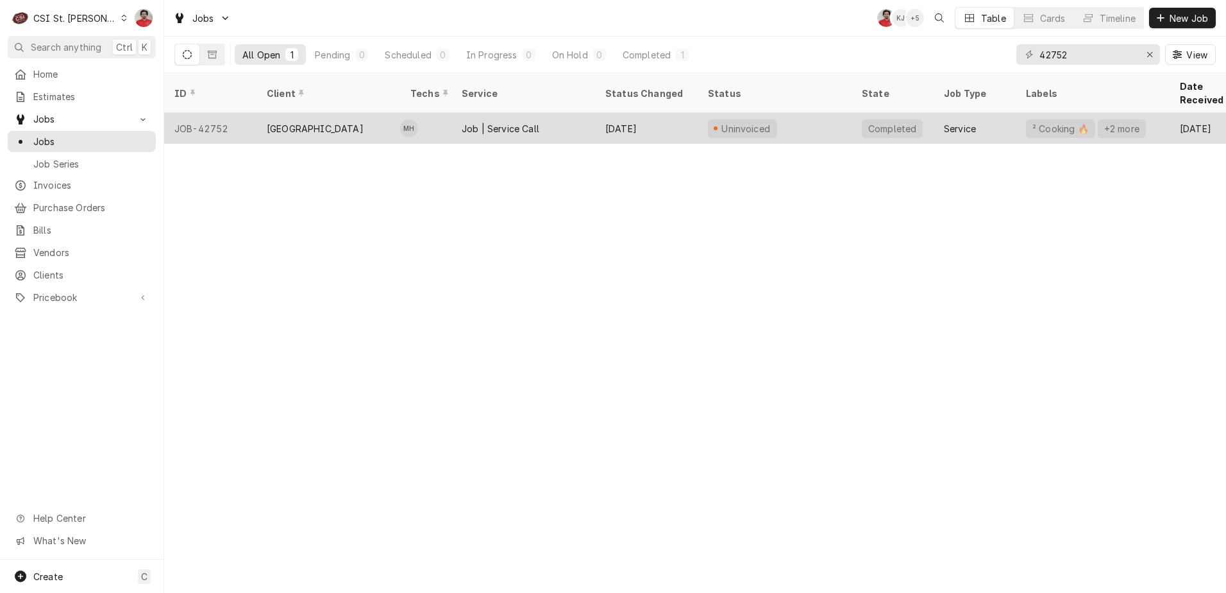
click at [814, 117] on div "Uninvoiced" at bounding box center [775, 128] width 154 height 31
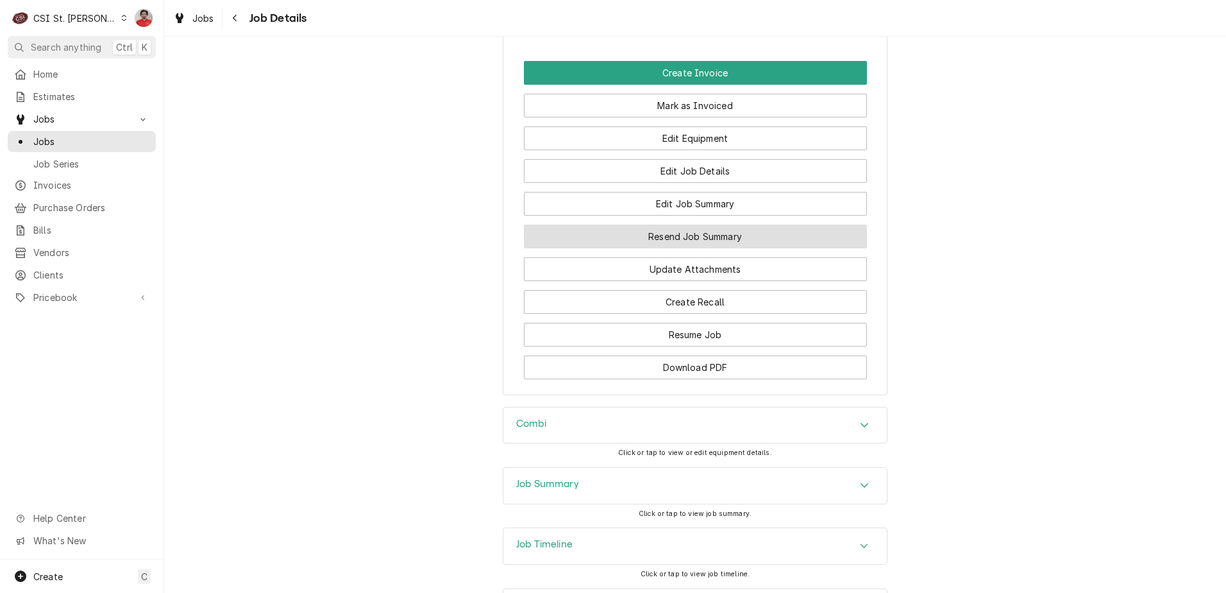
scroll to position [1861, 0]
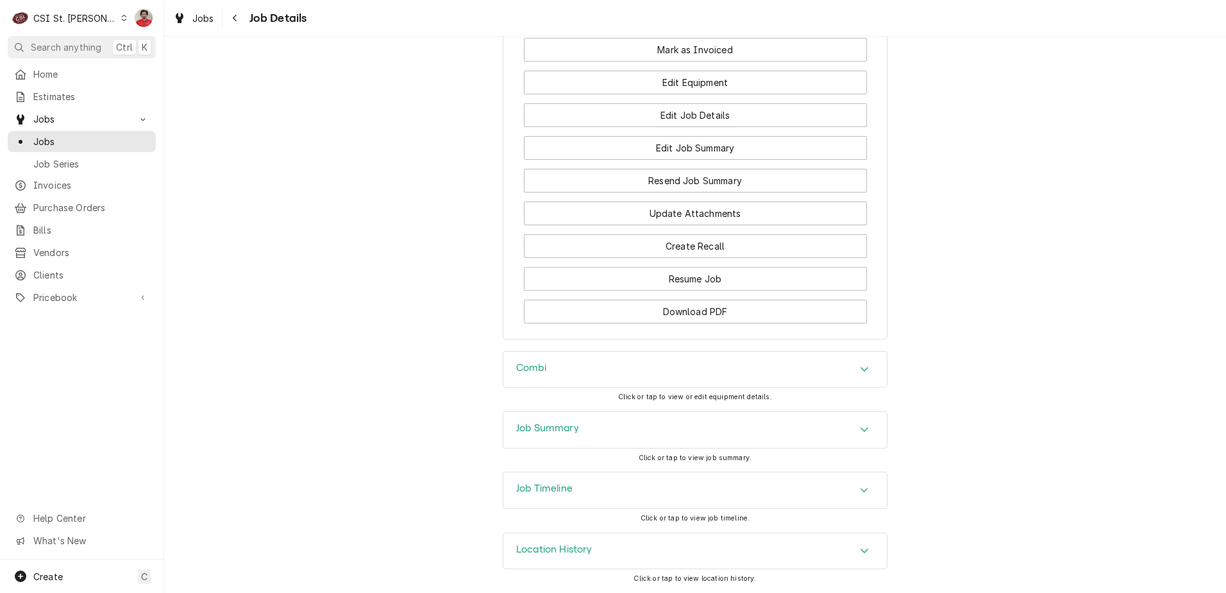
click at [754, 491] on div "Job Timeline" at bounding box center [695, 490] width 384 height 36
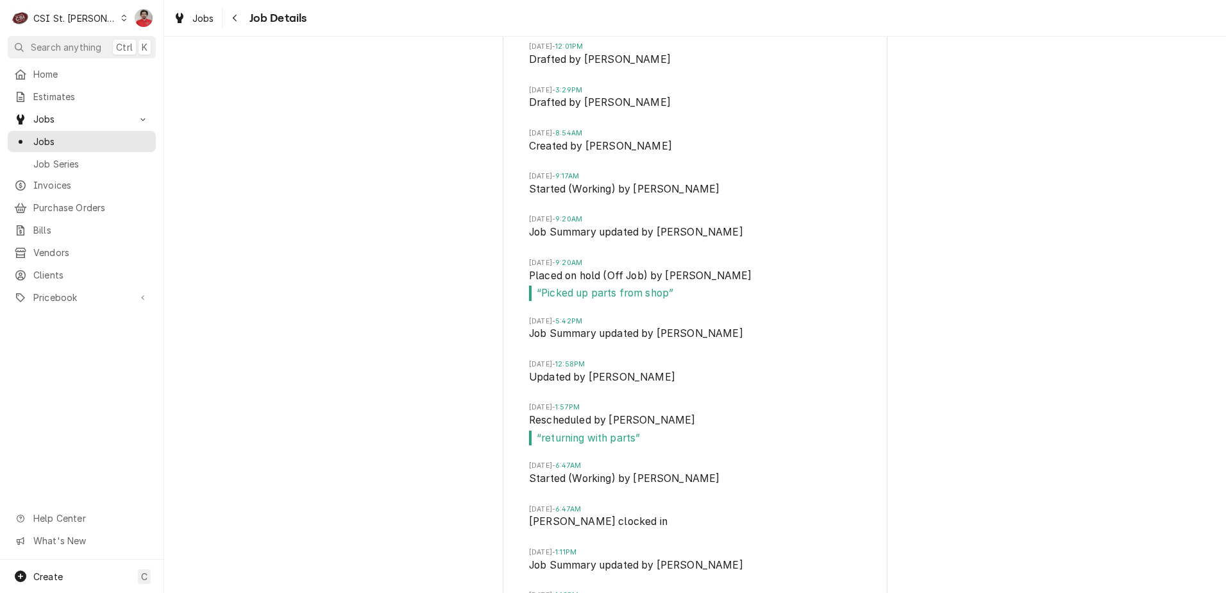
scroll to position [2701, 0]
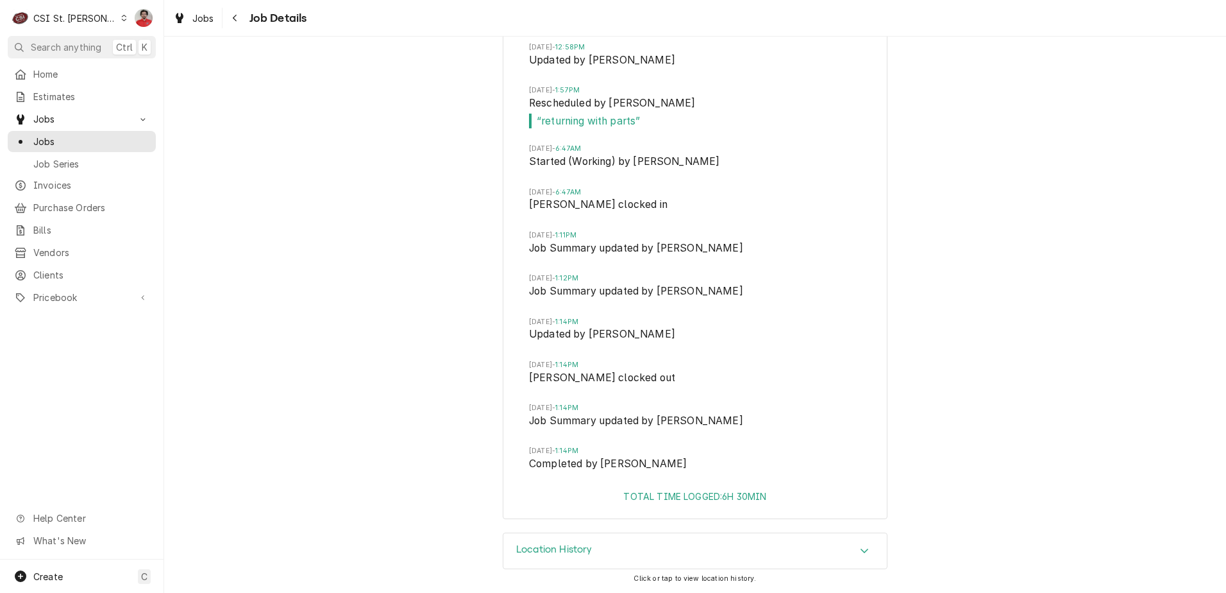
click at [763, 550] on div "Location History" at bounding box center [695, 551] width 384 height 36
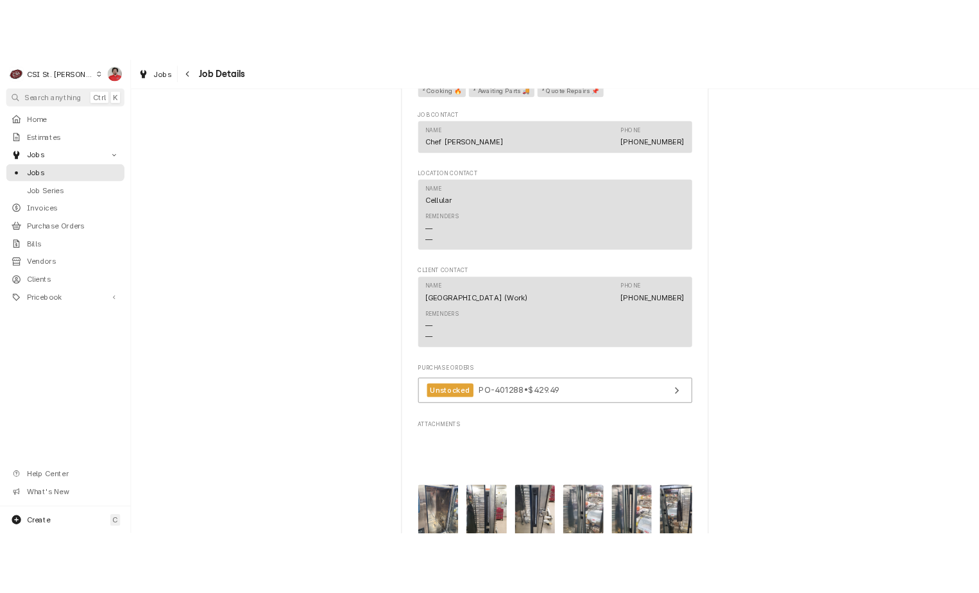
scroll to position [1675, 0]
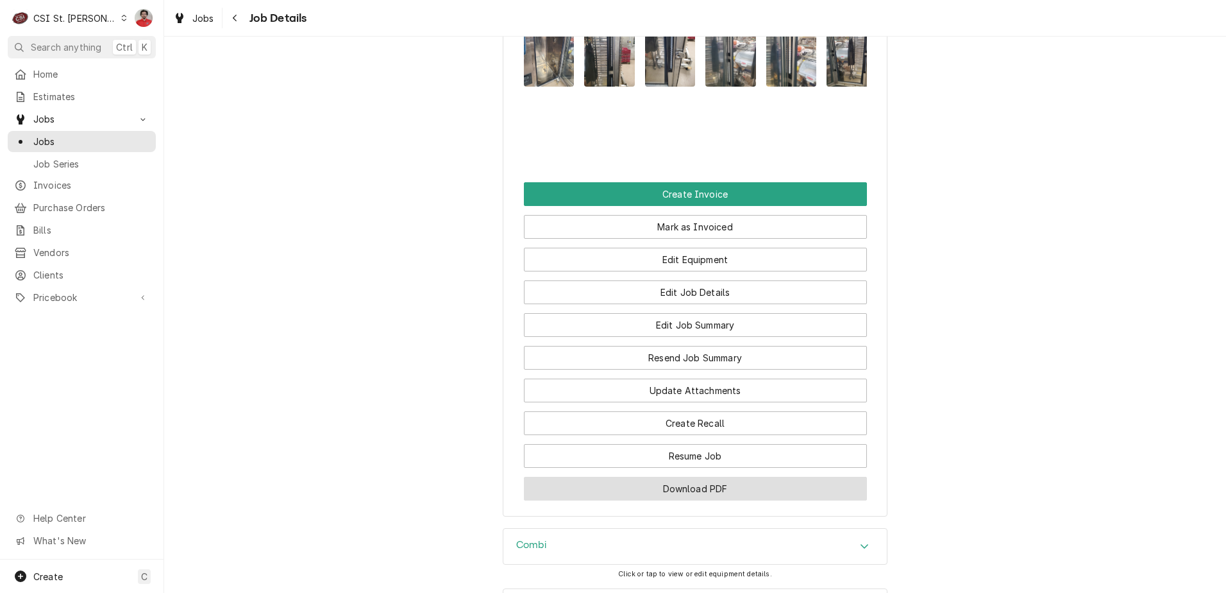
click at [769, 500] on button "Download PDF" at bounding box center [695, 489] width 343 height 24
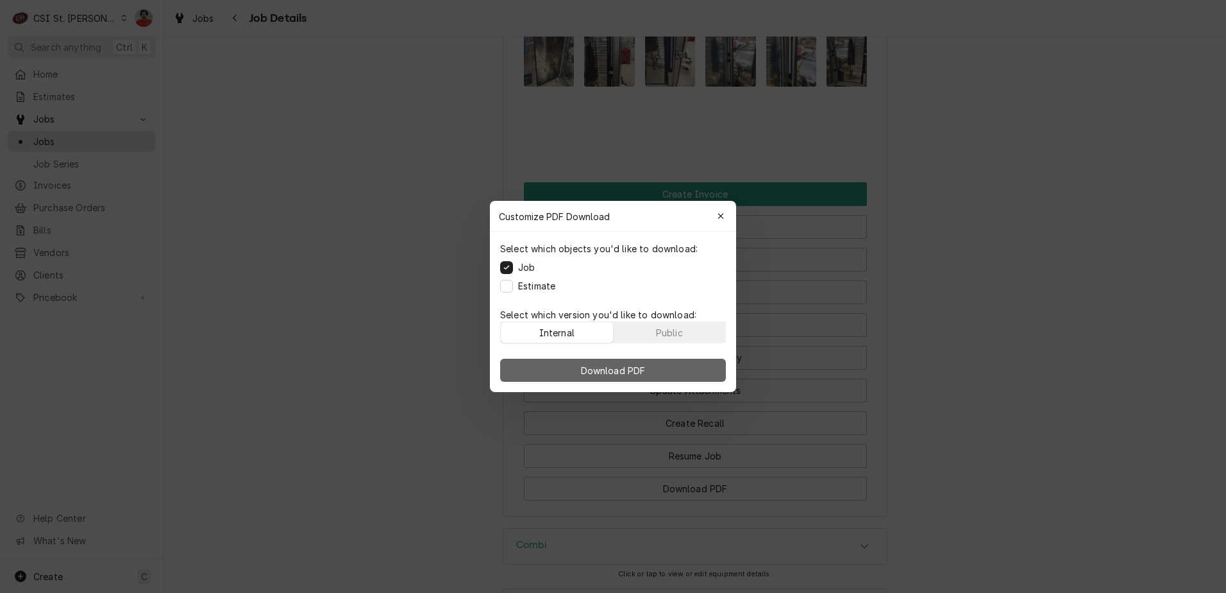
click at [661, 380] on button "Download PDF" at bounding box center [613, 370] width 226 height 23
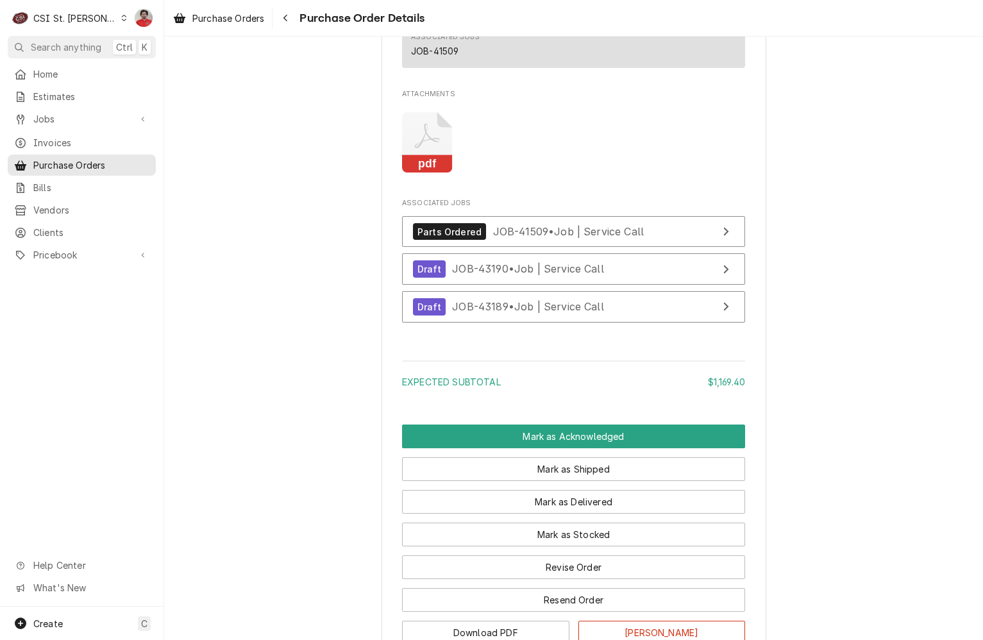
scroll to position [2156, 0]
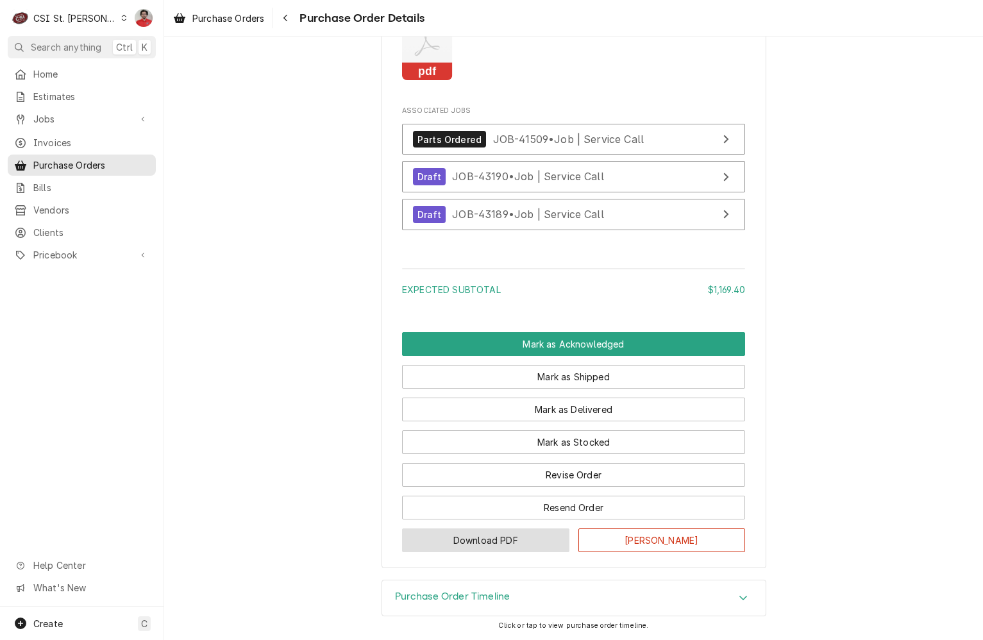
click at [517, 539] on button "Download PDF" at bounding box center [485, 540] width 167 height 24
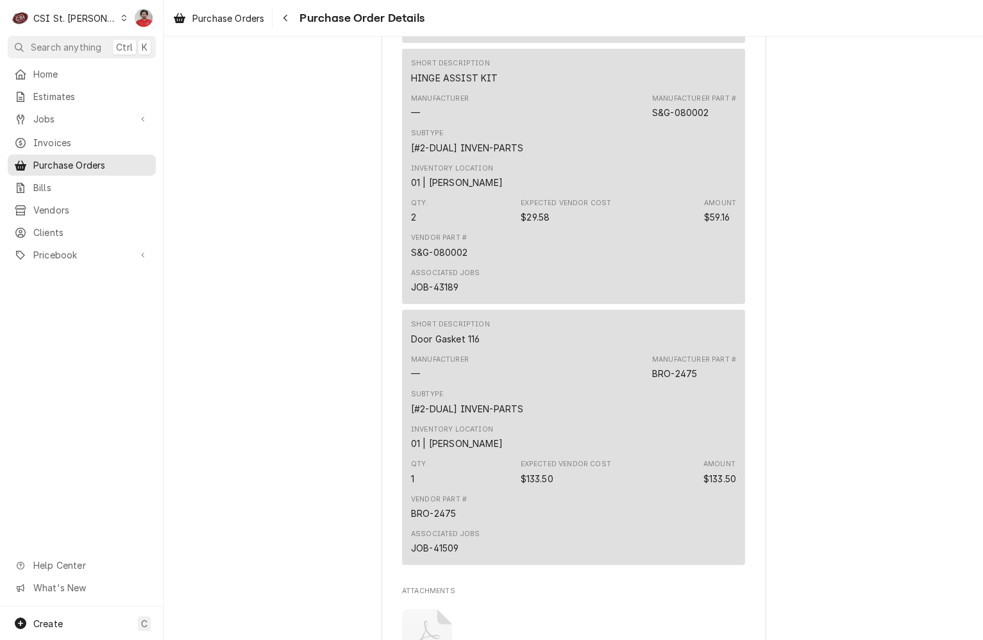
scroll to position [2052, 0]
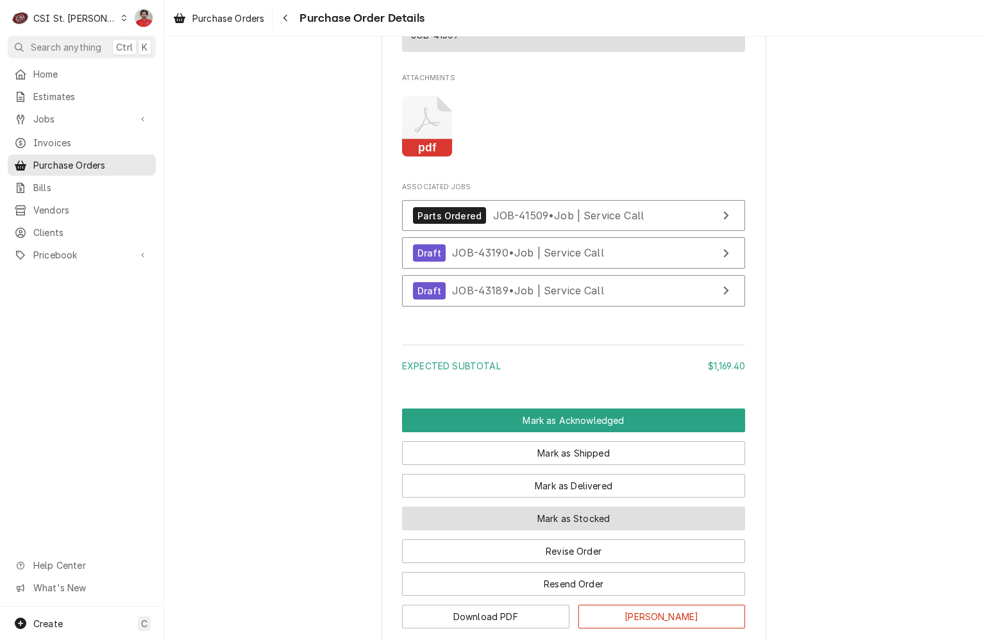
click at [551, 530] on button "Mark as Stocked" at bounding box center [573, 519] width 343 height 24
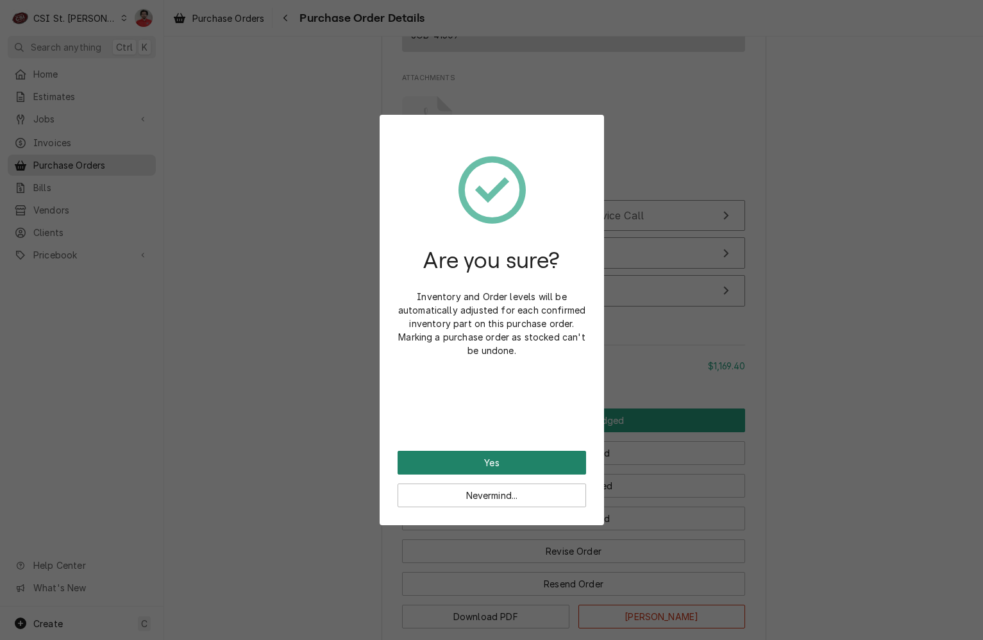
click at [514, 466] on button "Yes" at bounding box center [492, 463] width 189 height 24
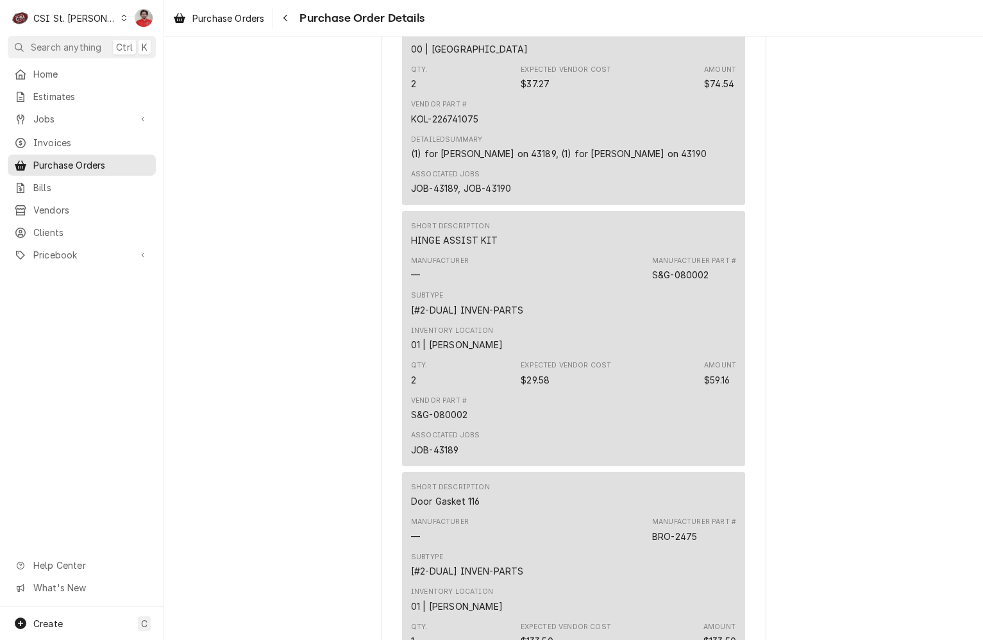
scroll to position [1924, 0]
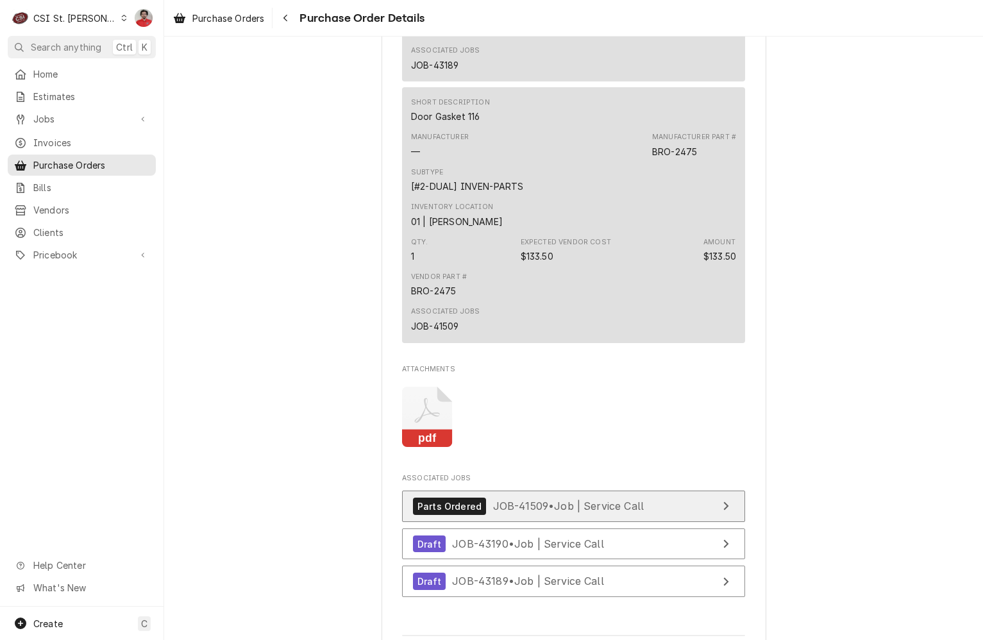
click at [498, 512] on span "JOB-41509 • Job | Service Call" at bounding box center [568, 506] width 151 height 13
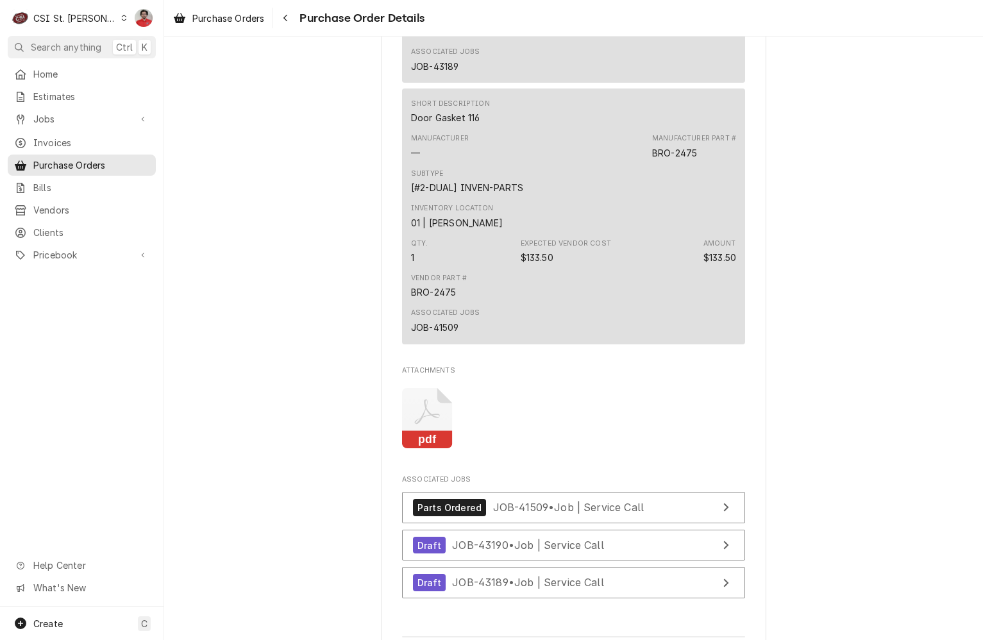
scroll to position [1988, 0]
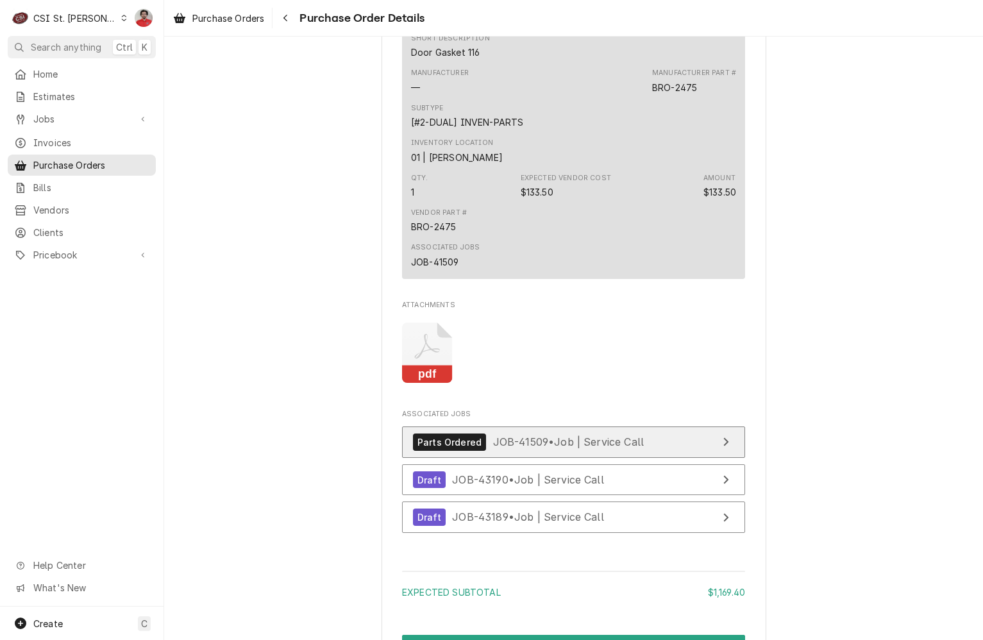
click at [519, 448] on span "JOB-41509 • Job | Service Call" at bounding box center [568, 441] width 151 height 13
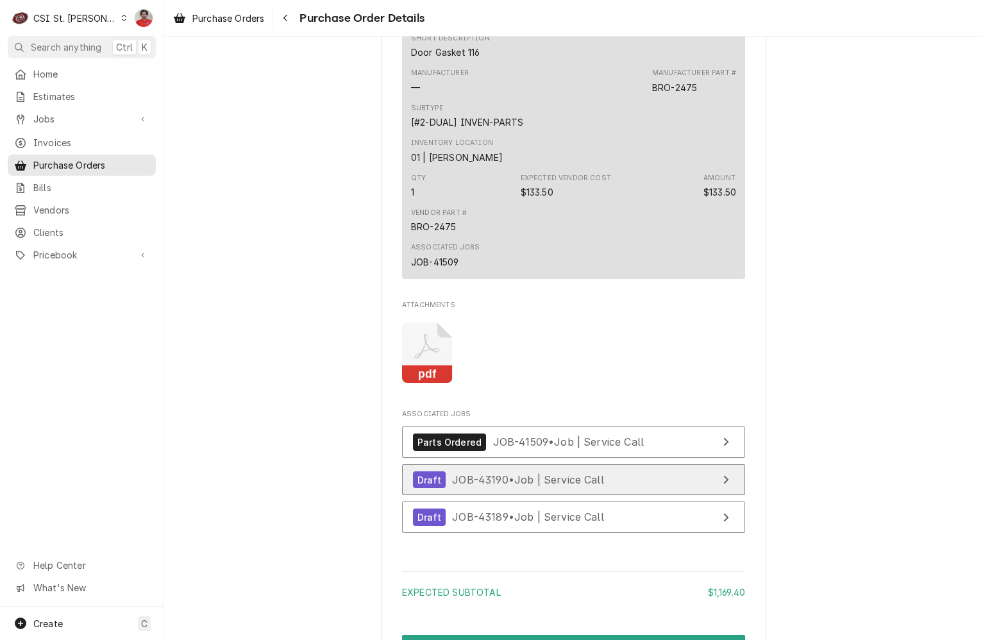
click at [509, 486] on span "JOB-43190 • Job | Service Call" at bounding box center [528, 479] width 152 height 13
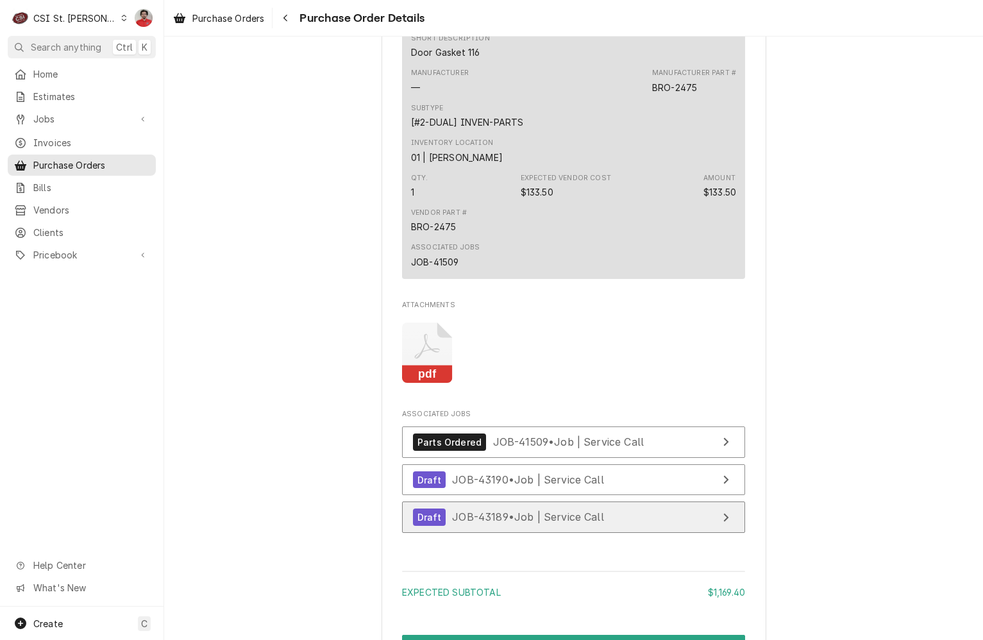
click at [508, 523] on span "JOB-43189 • Job | Service Call" at bounding box center [528, 517] width 152 height 13
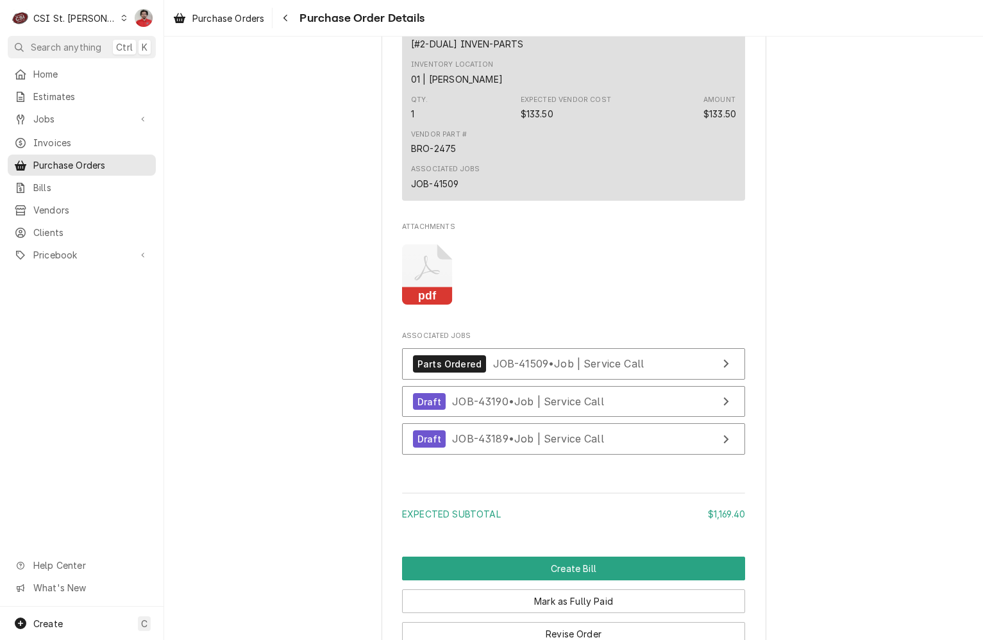
scroll to position [2116, 0]
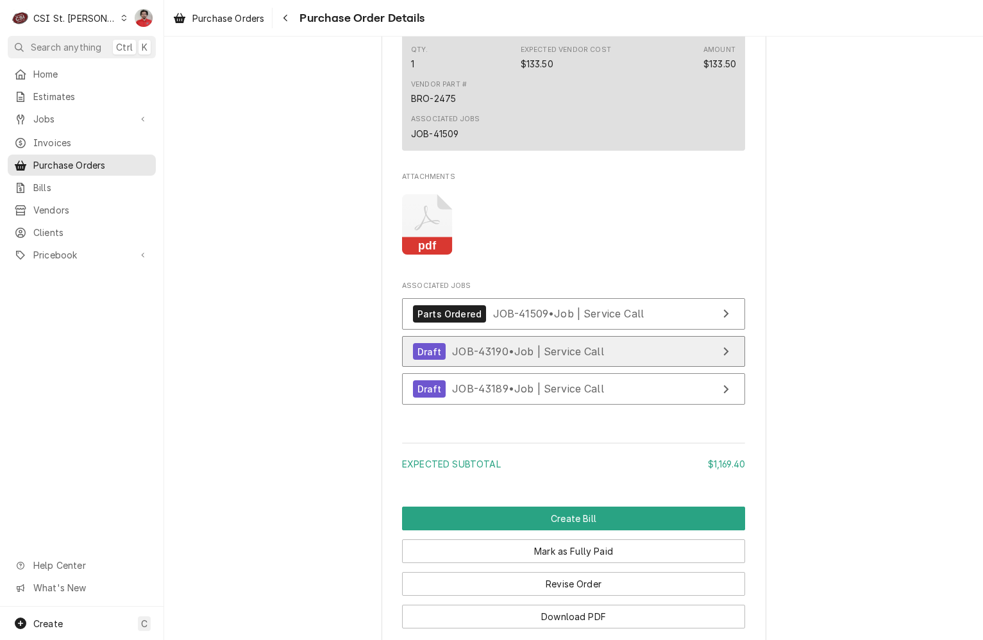
drag, startPoint x: 577, startPoint y: 389, endPoint x: 575, endPoint y: 402, distance: 13.7
click at [577, 367] on link "Draft JOB-43190 • Job | Service Call" at bounding box center [573, 351] width 343 height 31
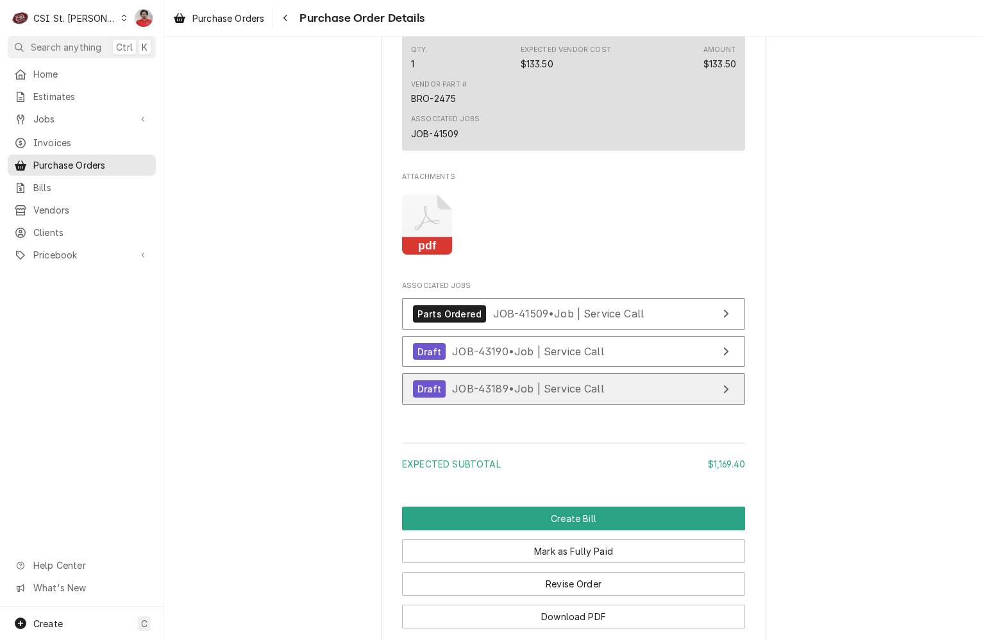
click at [574, 395] on span "JOB-43189 • Job | Service Call" at bounding box center [528, 388] width 152 height 13
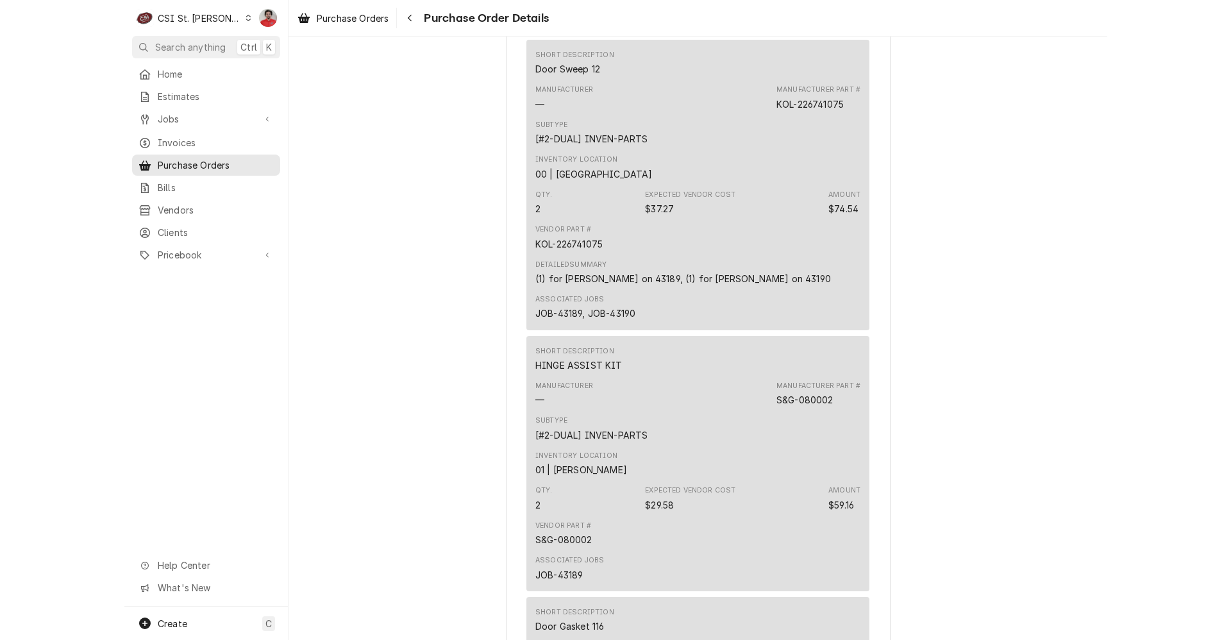
scroll to position [1219, 0]
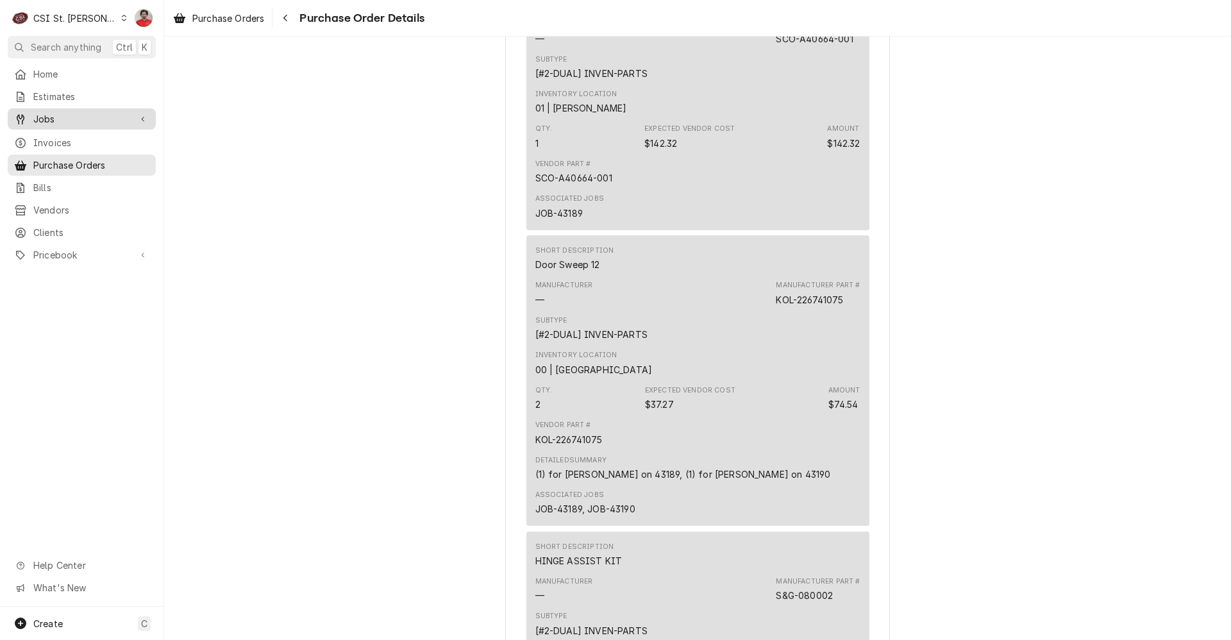
click at [96, 119] on span "Jobs" at bounding box center [81, 118] width 97 height 13
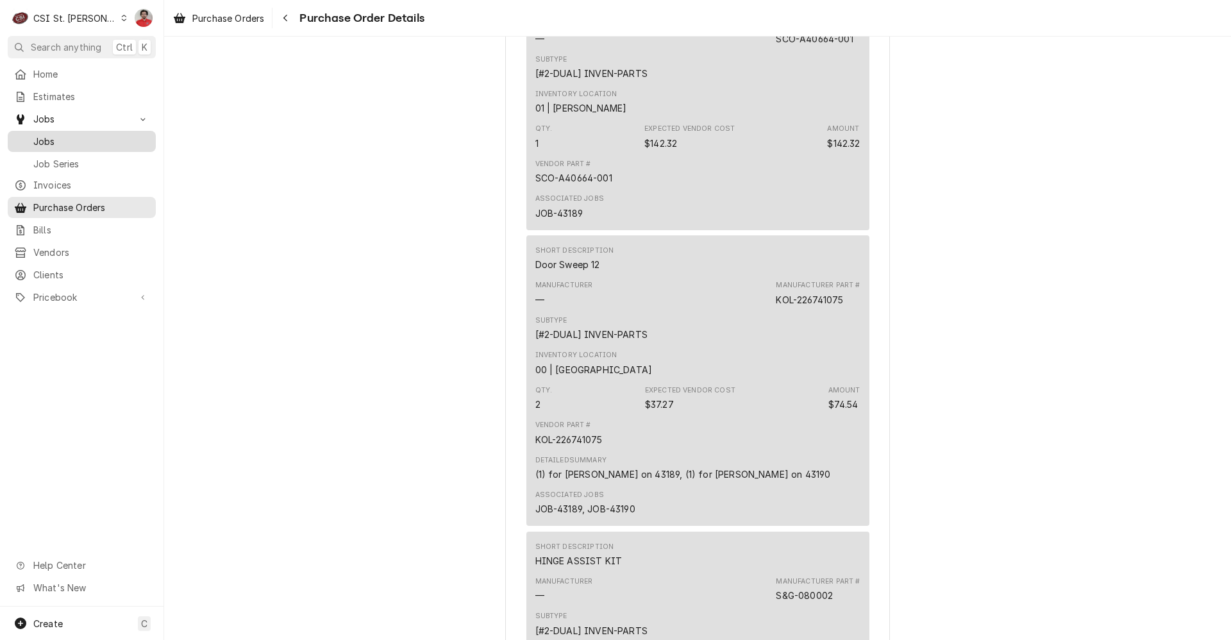
click at [81, 135] on span "Jobs" at bounding box center [91, 141] width 116 height 13
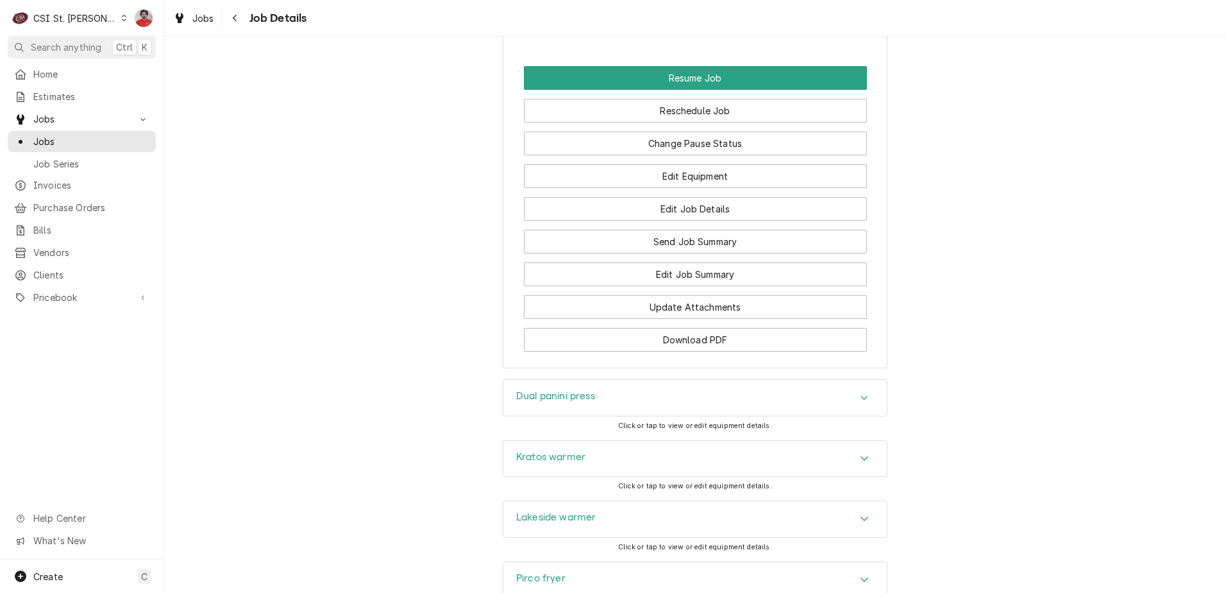
scroll to position [2116, 0]
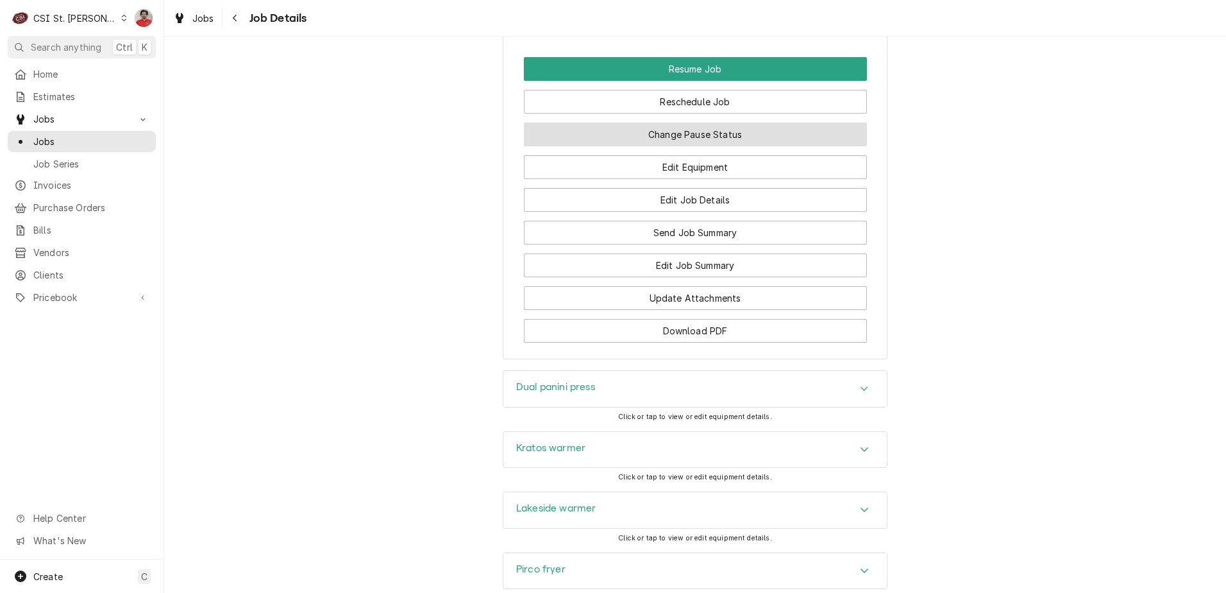
click at [698, 140] on button "Change Pause Status" at bounding box center [695, 134] width 343 height 24
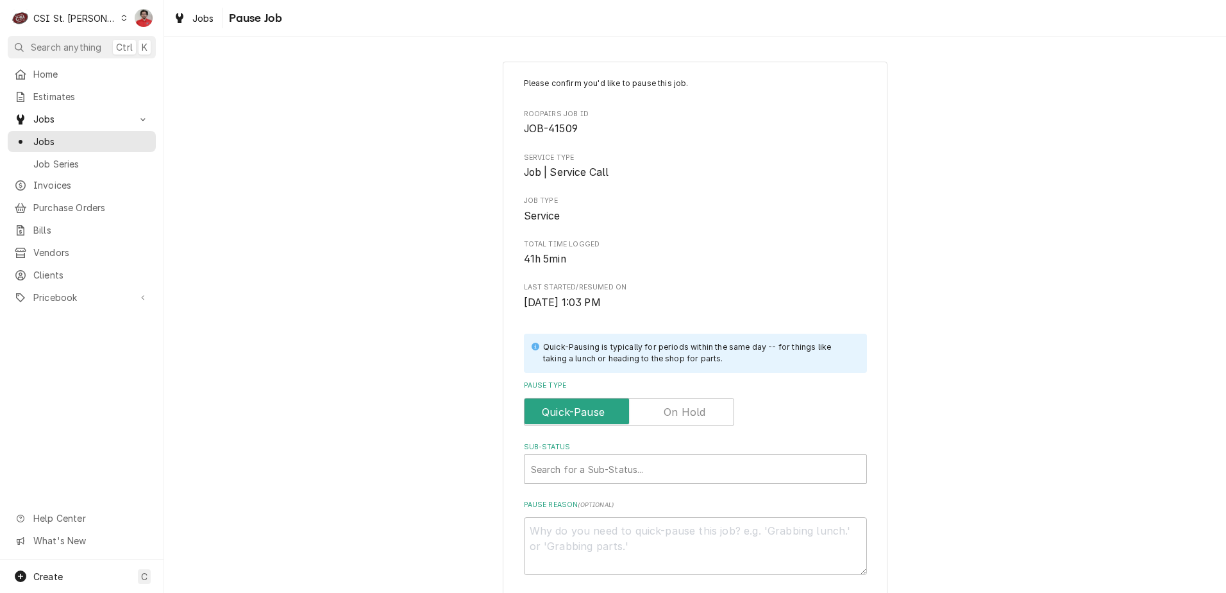
click at [698, 411] on label "Pause Type" at bounding box center [629, 412] width 210 height 28
click at [698, 411] on input "Pause Type" at bounding box center [629, 412] width 199 height 28
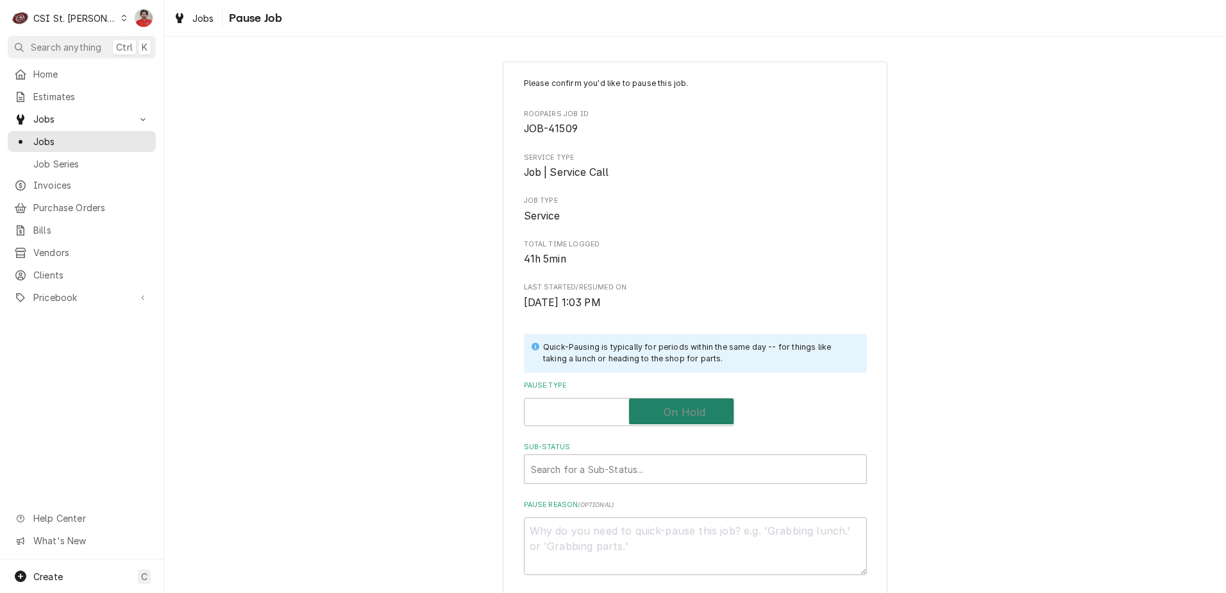
checkbox input "true"
click at [675, 474] on div "Sub-Status" at bounding box center [695, 468] width 329 height 23
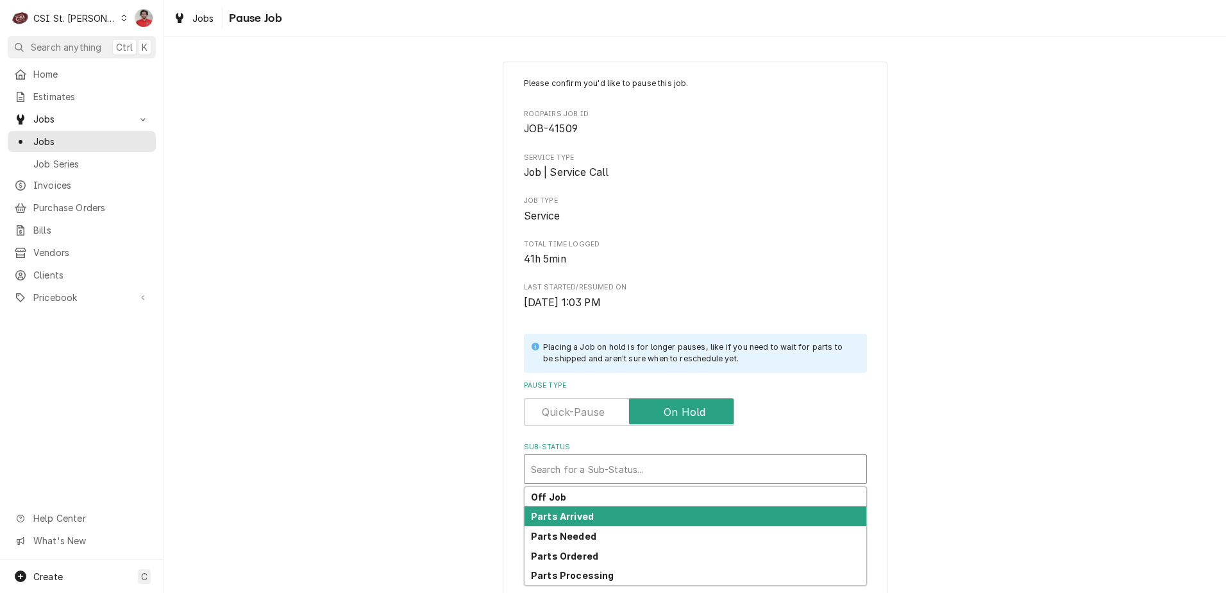
click at [650, 521] on div "Parts Arrived" at bounding box center [696, 516] width 342 height 20
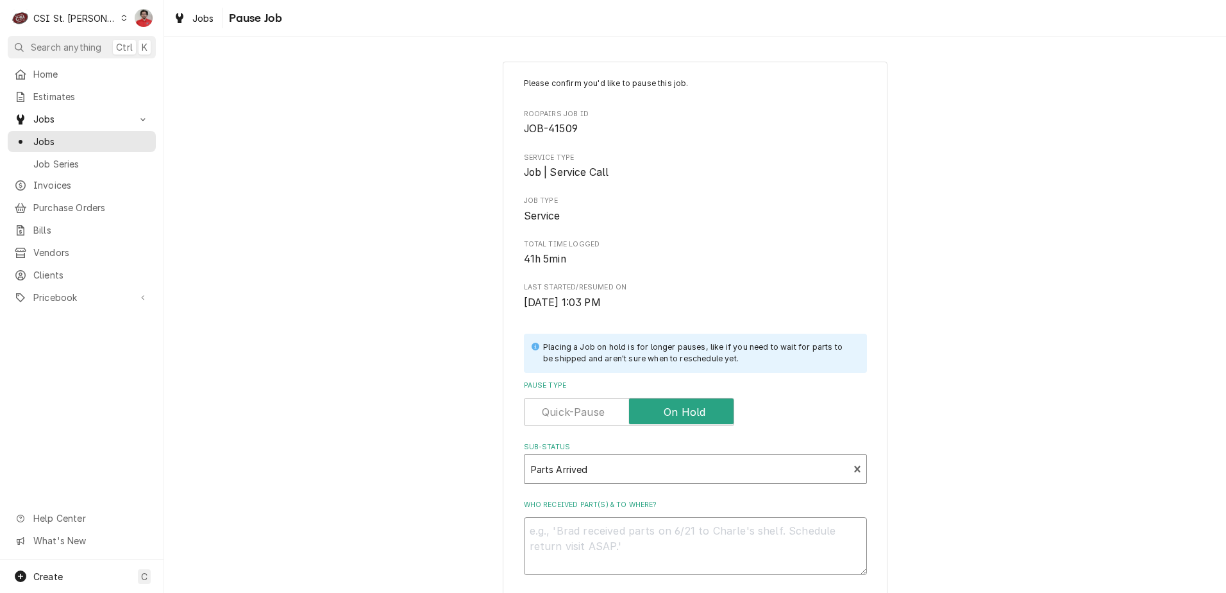
click at [640, 546] on textarea "Who received part(s) & to where?" at bounding box center [695, 546] width 343 height 58
type textarea "x"
type textarea "R"
type textarea "x"
type textarea "RE"
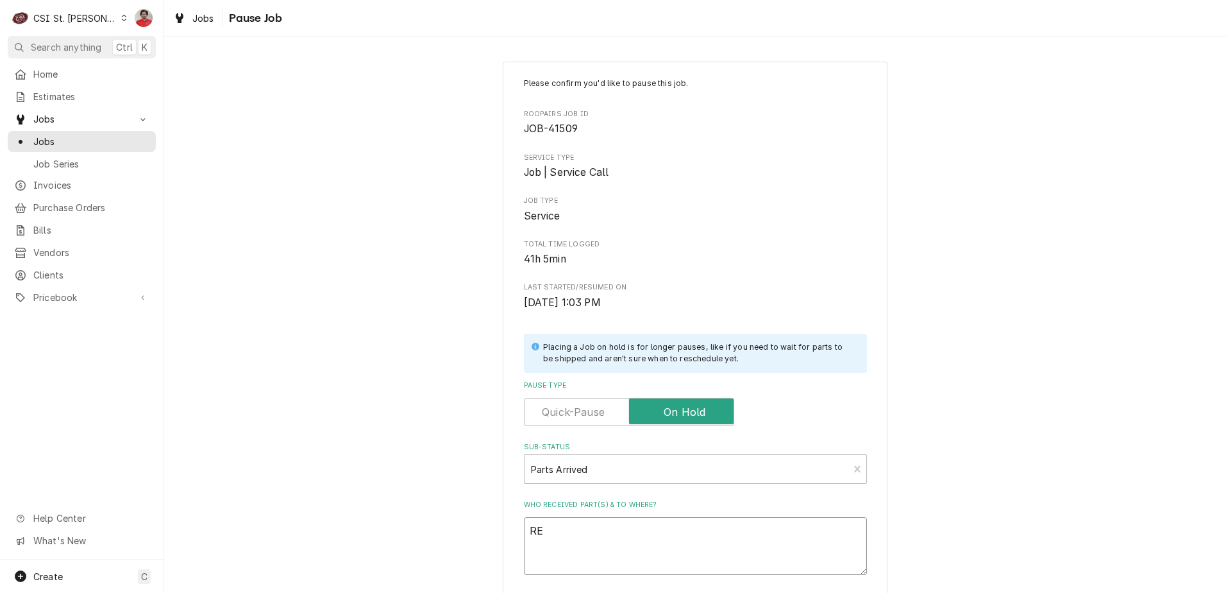
type textarea "x"
type textarea "REc"
type textarea "x"
type textarea "REc"
type textarea "x"
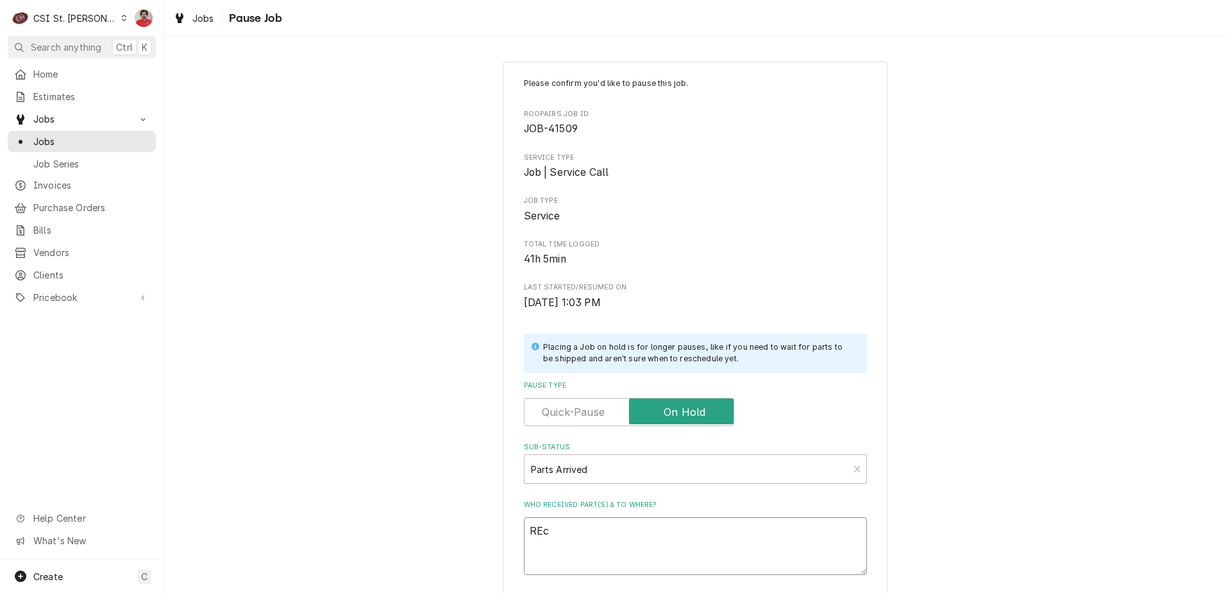
type textarea "REc B"
type textarea "x"
type textarea "REc BR"
type textarea "x"
type textarea "REc BRO"
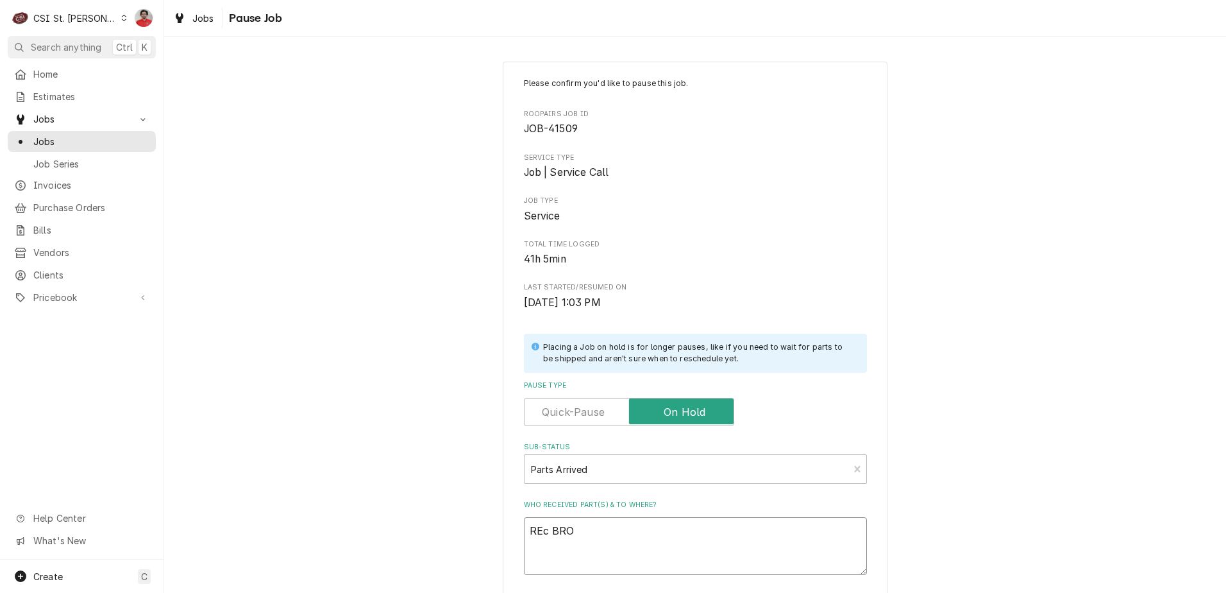
type textarea "x"
type textarea "REc BRO-"
type textarea "x"
type textarea "REc BRO-2"
type textarea "x"
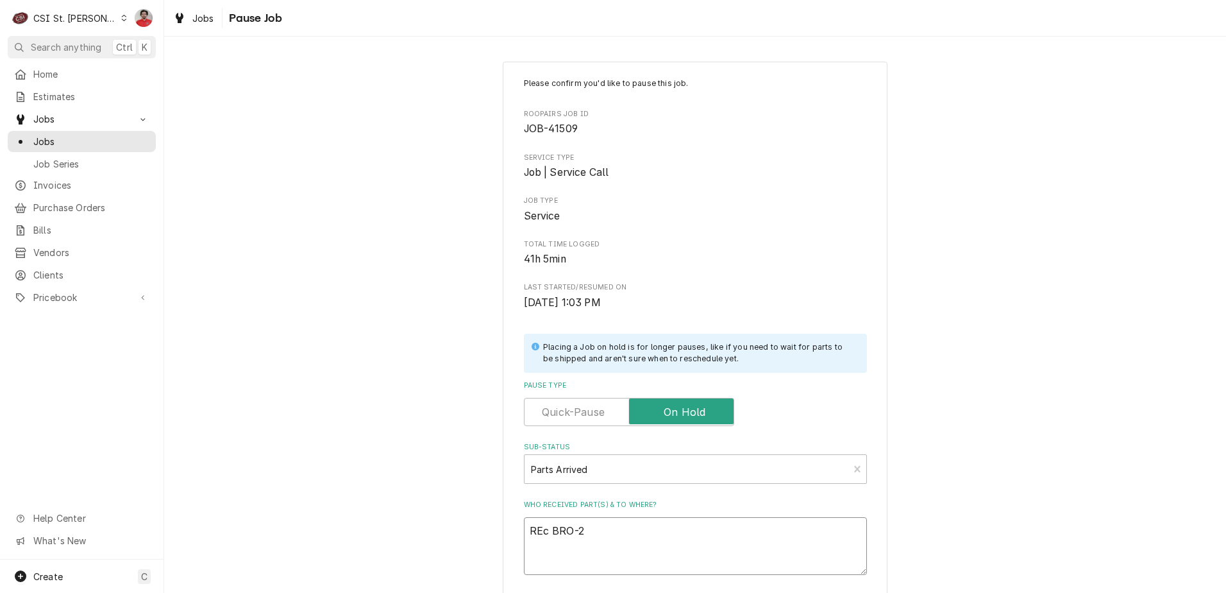
type textarea "REc BRO-24"
type textarea "x"
type textarea "REc BRO-245"
type textarea "x"
type textarea "REc BRO-24"
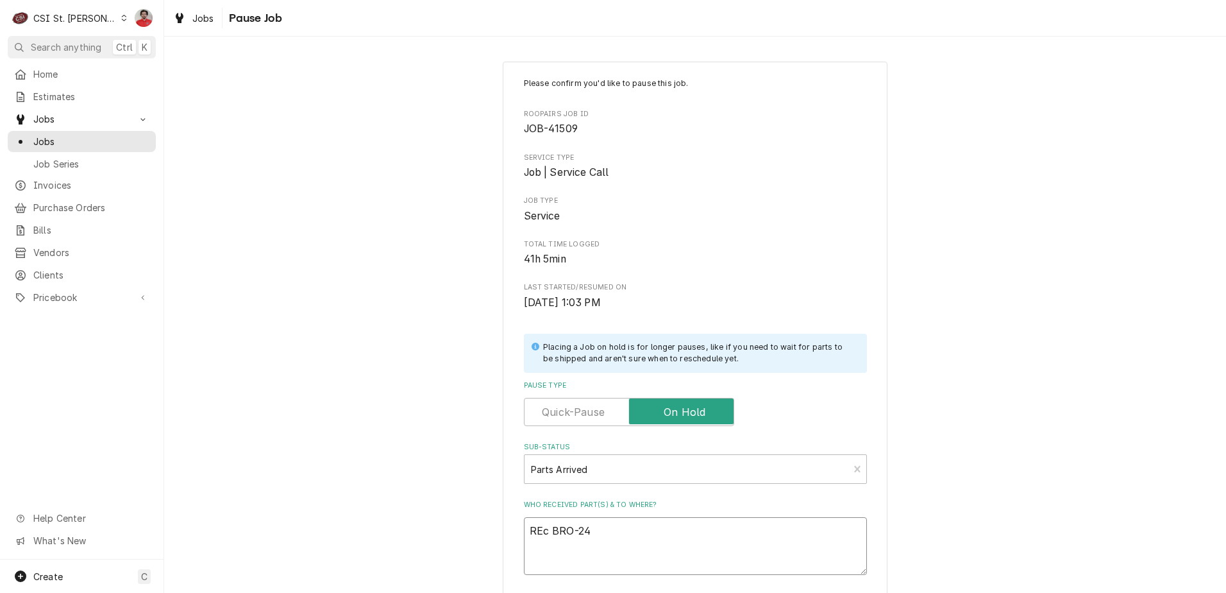
type textarea "x"
type textarea "REc BRO-247"
type textarea "x"
type textarea "REc BRO-2475"
type textarea "x"
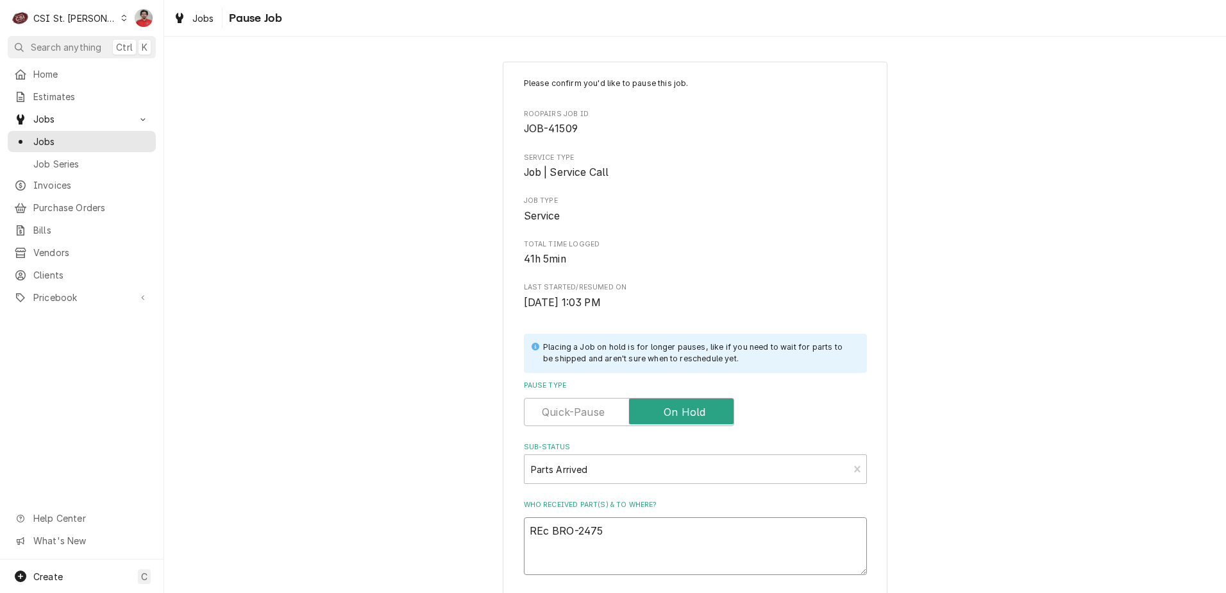
type textarea "REc BRO-2475,"
type textarea "x"
type textarea "REc BRO-2475,"
type textarea "x"
type textarea "REc BRO-2475,"
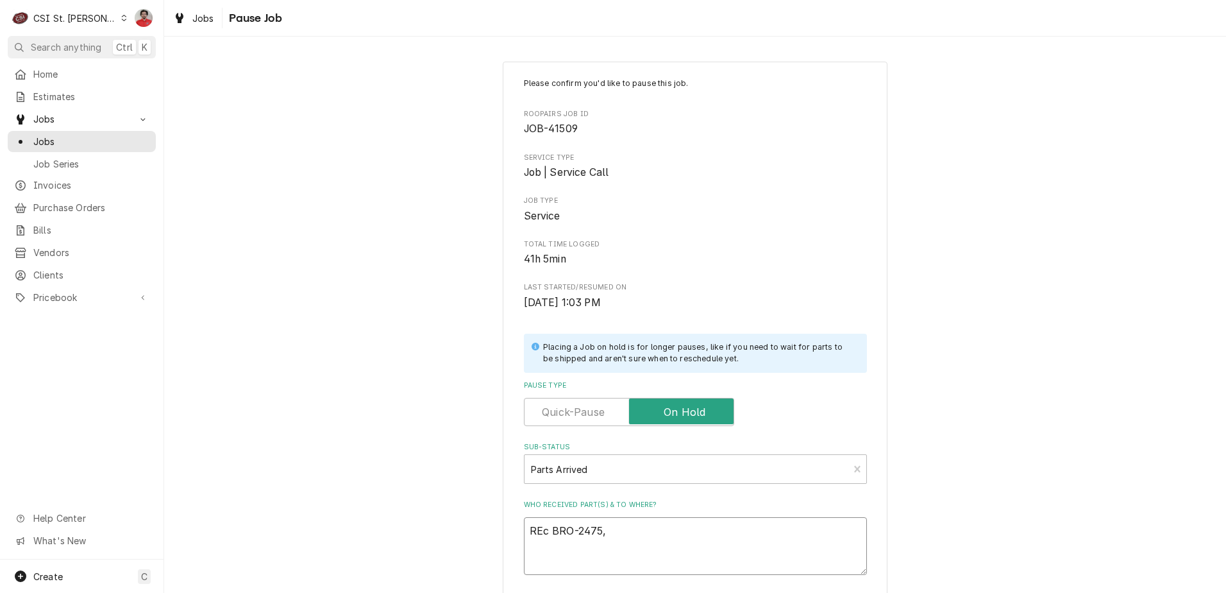
type textarea "x"
type textarea "REc BRO-2475"
type textarea "x"
type textarea "REc BRO-2475"
type textarea "x"
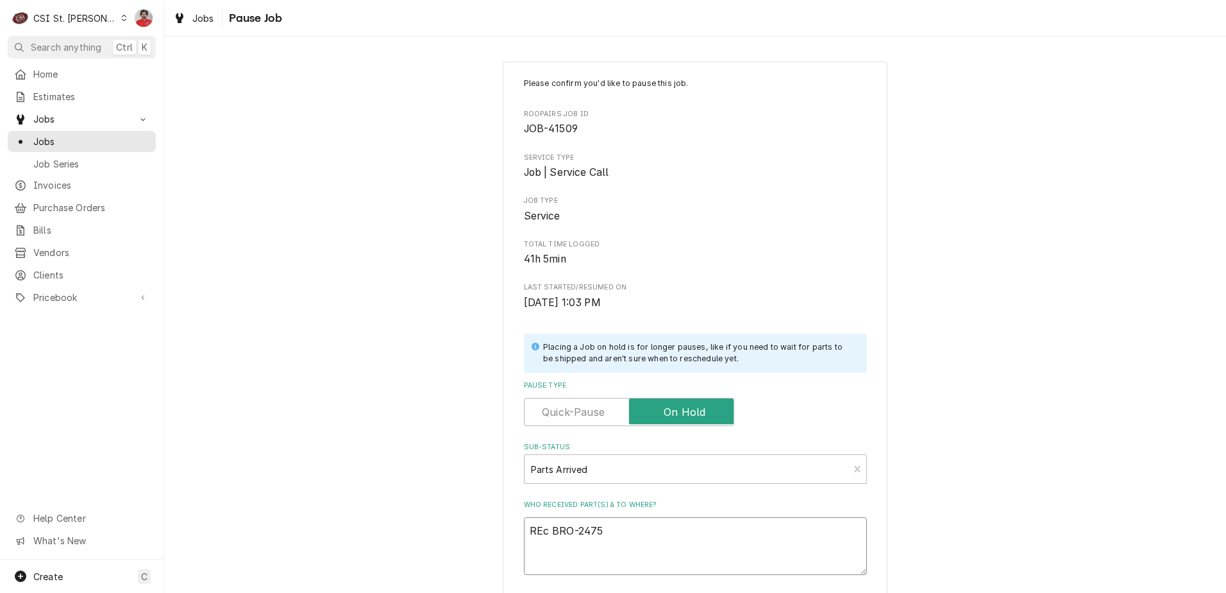
type textarea "REc BRO-2475 t"
type textarea "x"
type textarea "REc BRO-2475 to"
type textarea "x"
type textarea "REc BRO-2475 to"
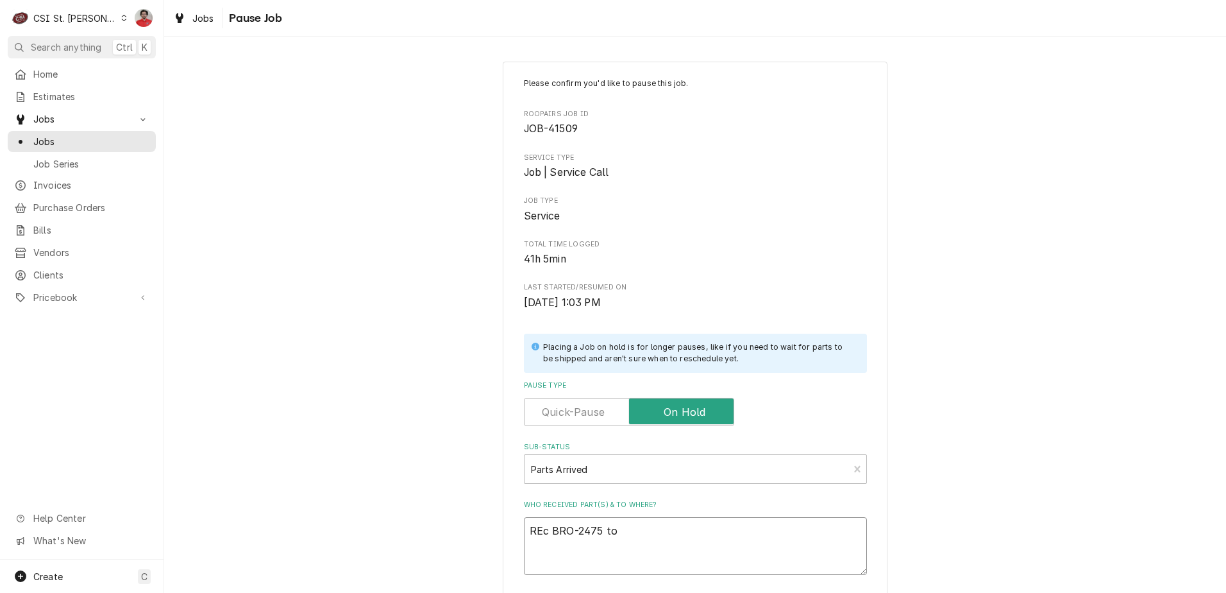
type textarea "x"
type textarea "REc BRO-2475 to K"
type textarea "x"
type textarea "REc BRO-2475 to Ke"
type textarea "x"
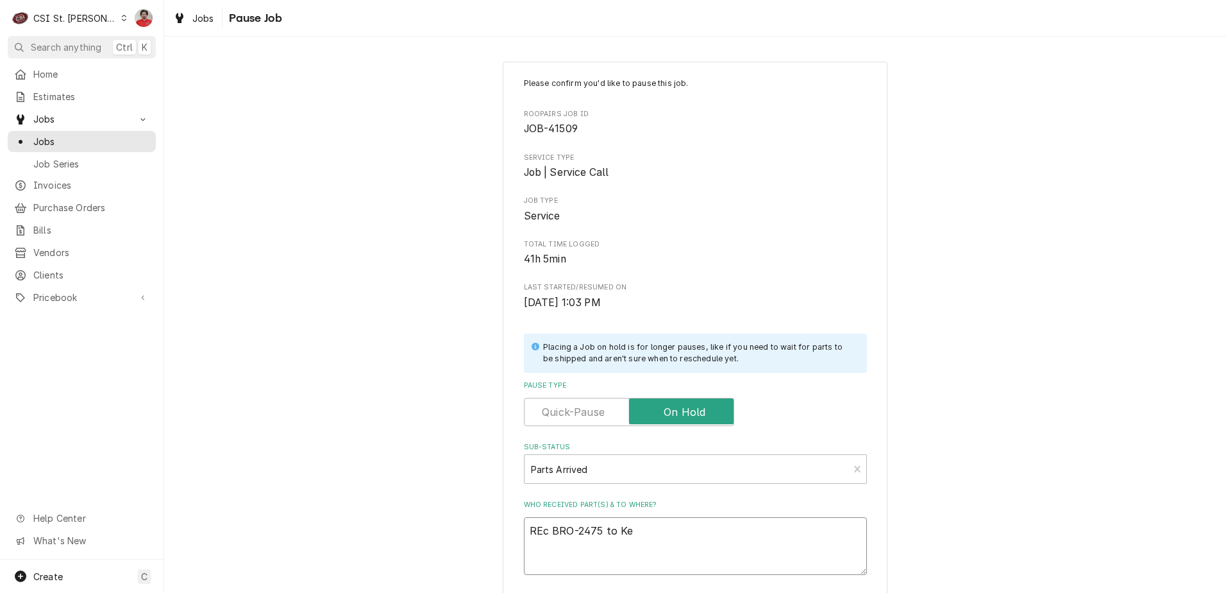
type textarea "REc BRO-2475 to Kev"
type textarea "x"
type textarea "REc BRO-2475 to Kevi"
type textarea "x"
type textarea "REc BRO-2475 to Kevin"
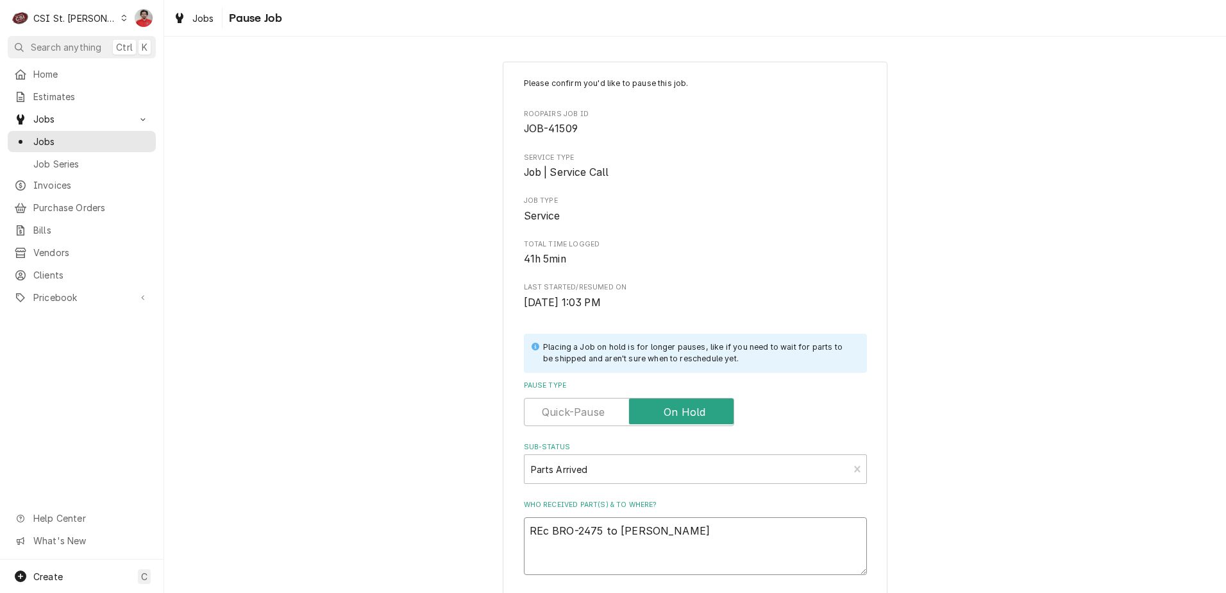
type textarea "x"
type textarea "REc BRO-2475 to Kevin"
type textarea "x"
type textarea "REc BRO-2475 to Kevin J"
type textarea "x"
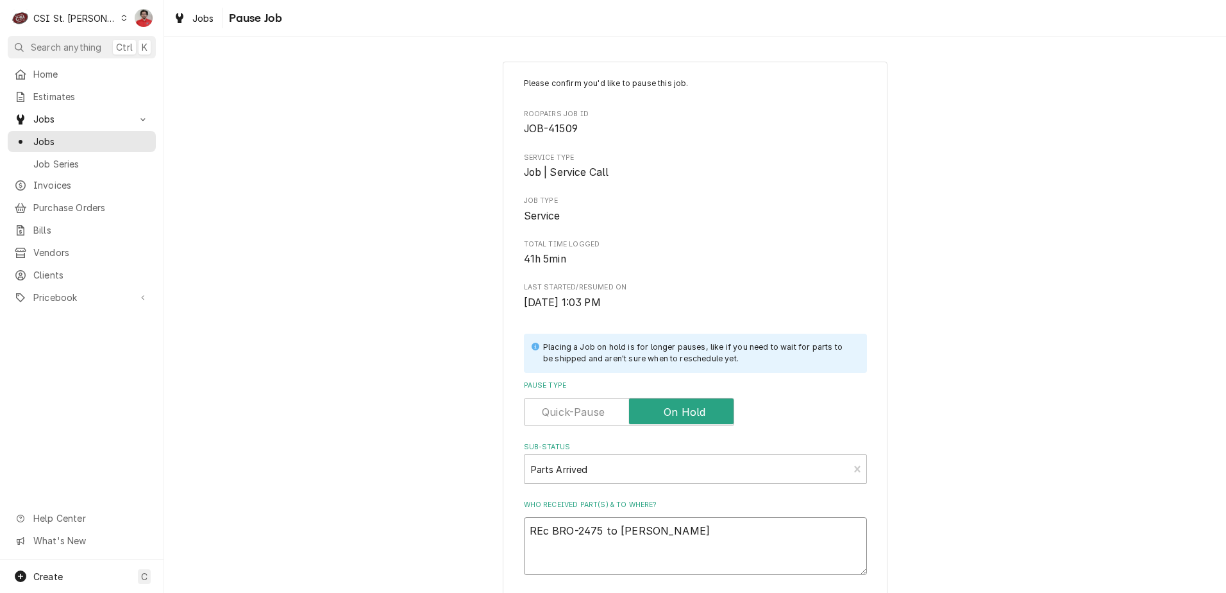
type textarea "REc BRO-2475 to Kevin J'"
type textarea "x"
type textarea "REc BRO-2475 to Kevin J's"
type textarea "x"
type textarea "REc BRO-2475 to Kevin J's"
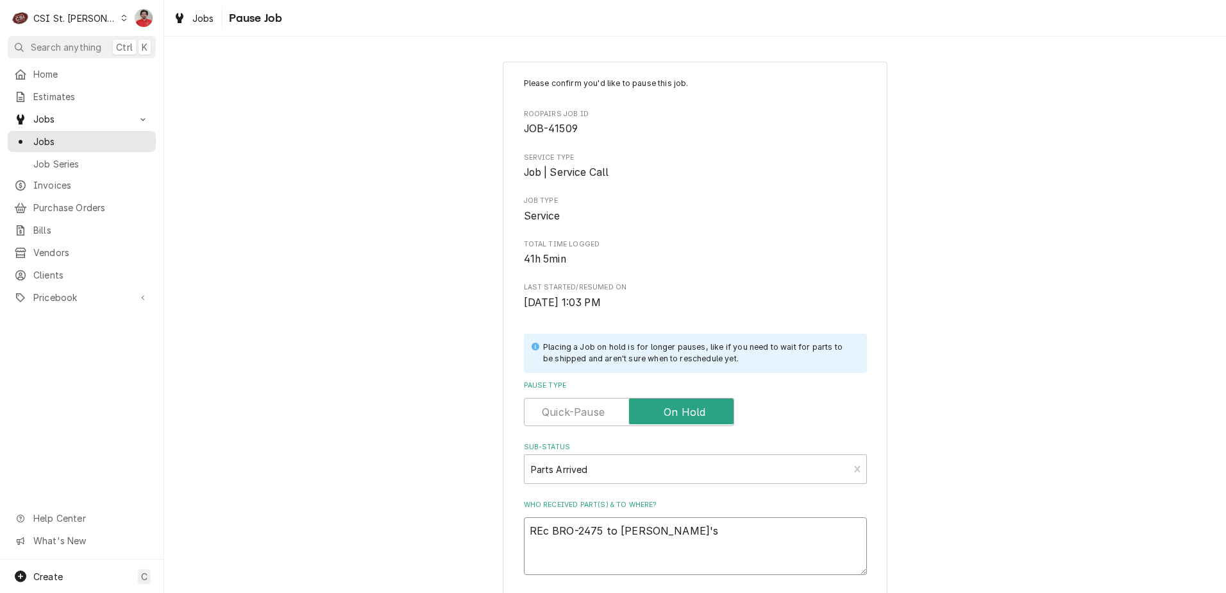
type textarea "x"
type textarea "REc BRO-2475 to Kevin J's s"
type textarea "x"
type textarea "REc BRO-2475 to Kevin J's sh"
type textarea "x"
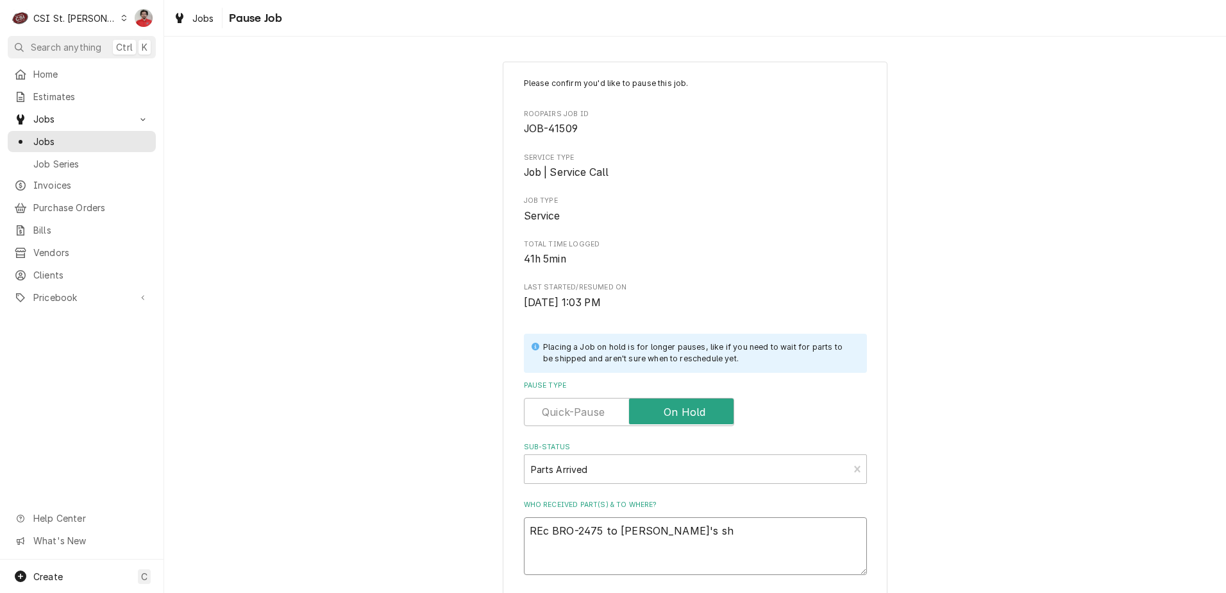
type textarea "REc BRO-2475 to Kevin J's she"
type textarea "x"
type textarea "REc BRO-2475 to Kevin J's shel"
type textarea "x"
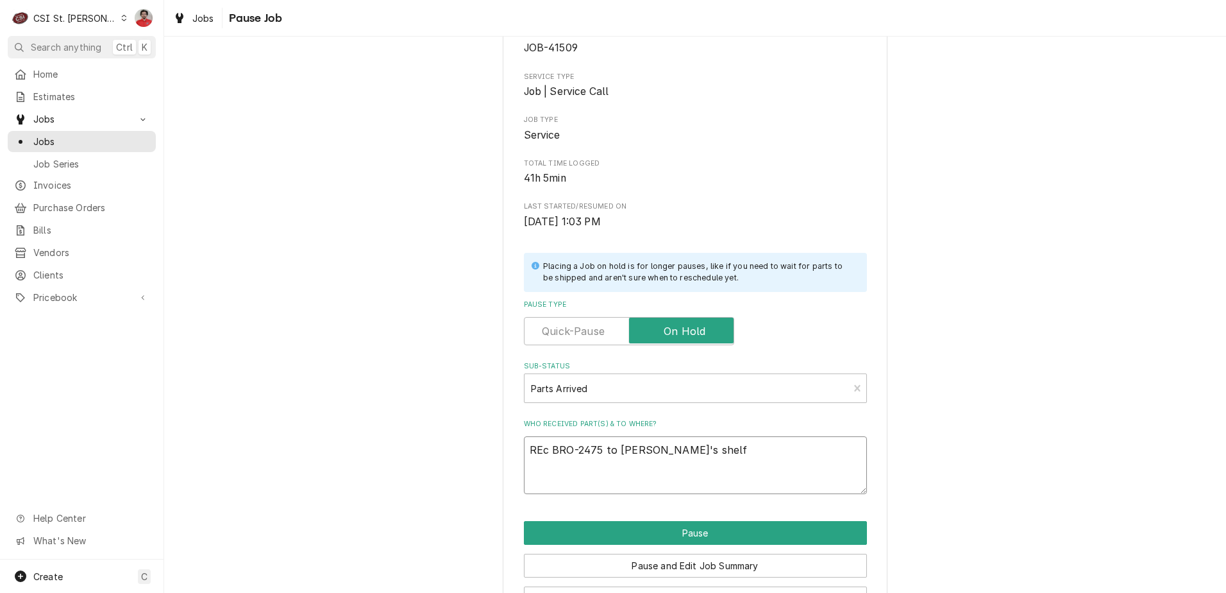
scroll to position [126, 0]
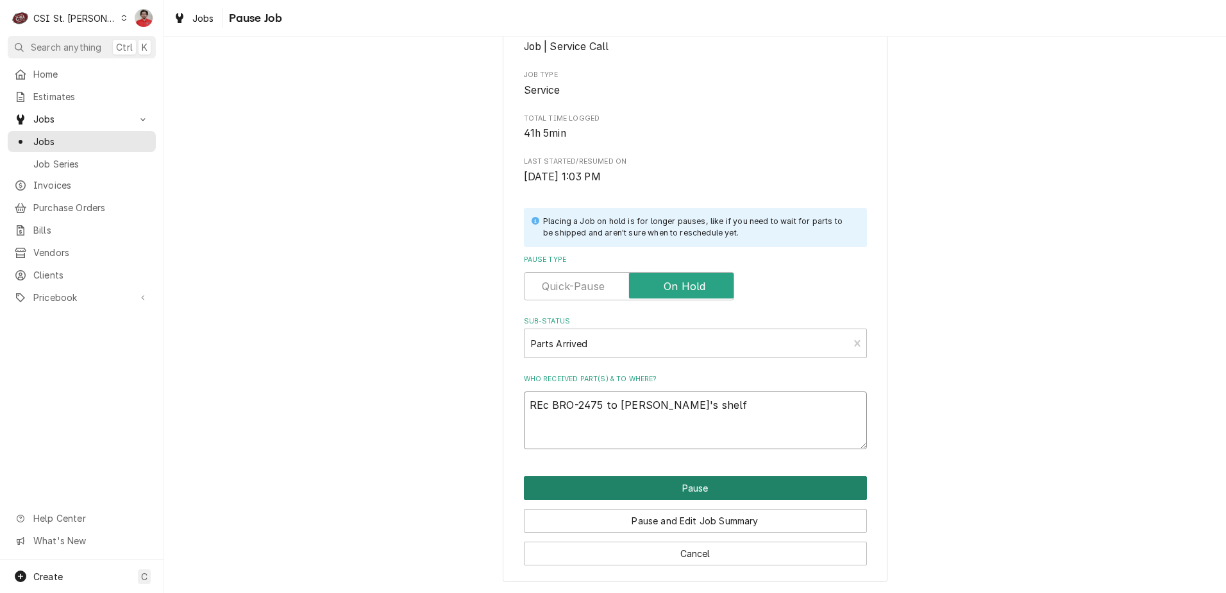
type textarea "REc BRO-2475 to Kevin J's shelf"
click at [743, 487] on button "Pause" at bounding box center [695, 488] width 343 height 24
type textarea "x"
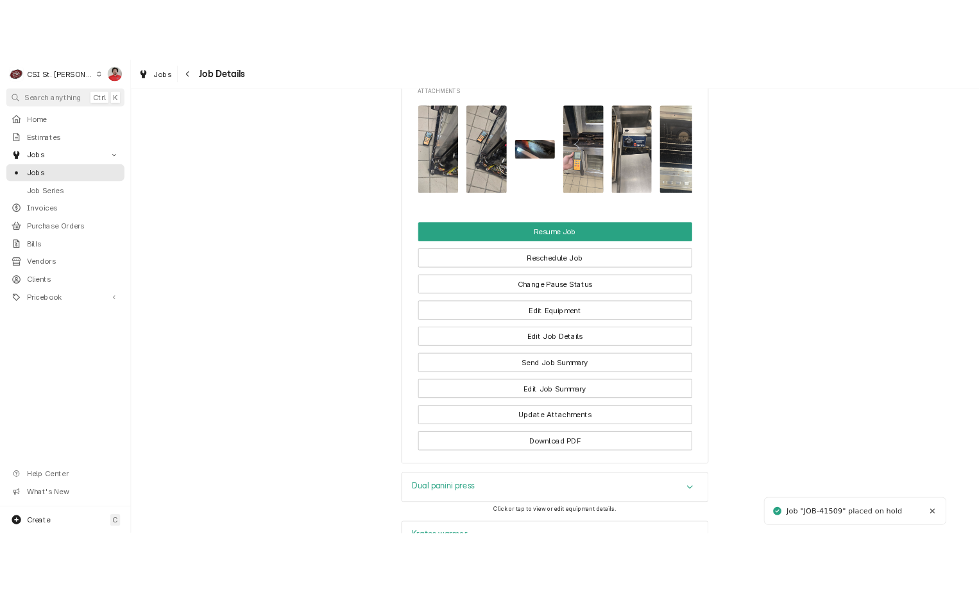
scroll to position [2116, 0]
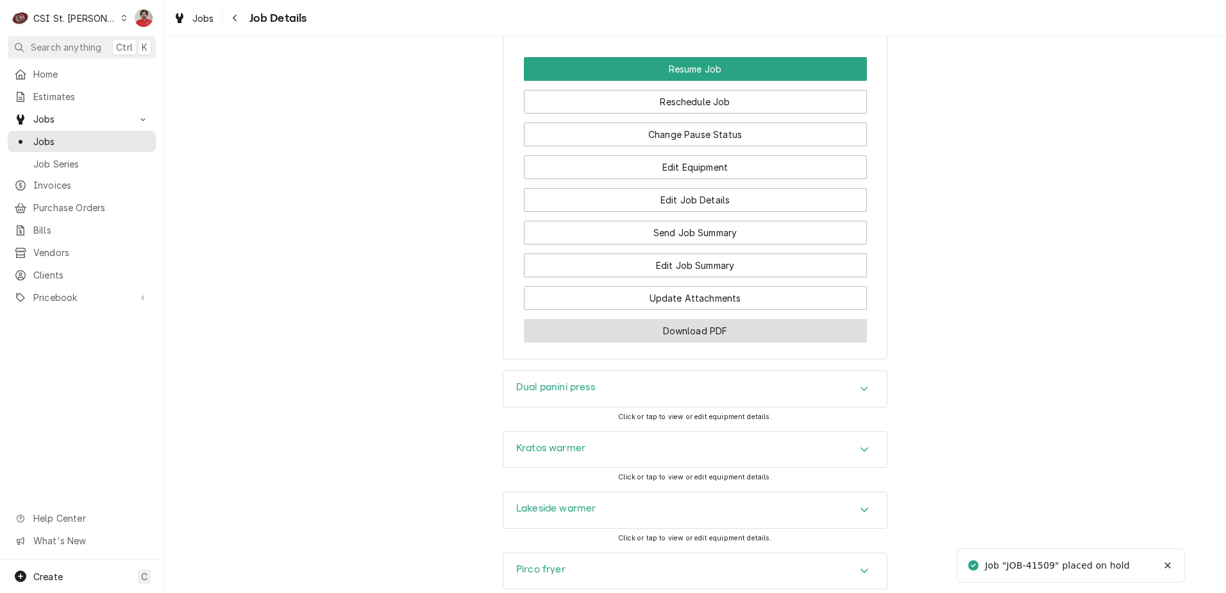
click at [682, 339] on button "Download PDF" at bounding box center [695, 331] width 343 height 24
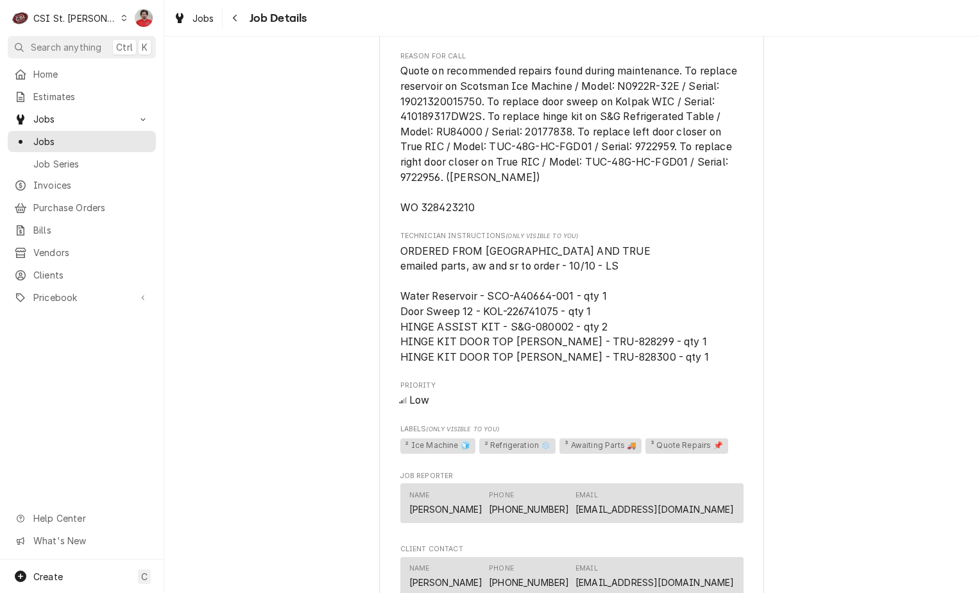
scroll to position [1086, 0]
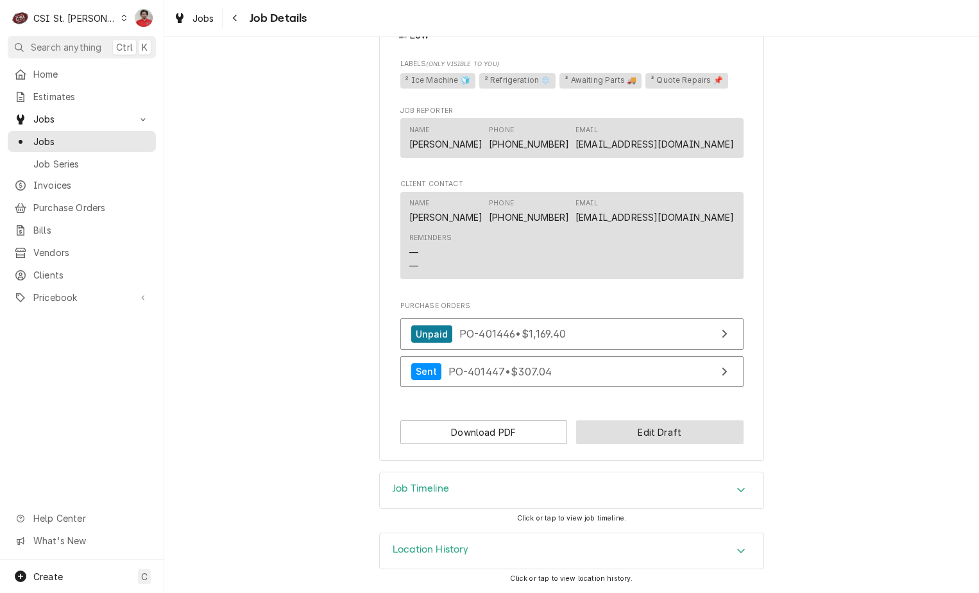
click at [622, 443] on button "Edit Draft" at bounding box center [659, 432] width 167 height 24
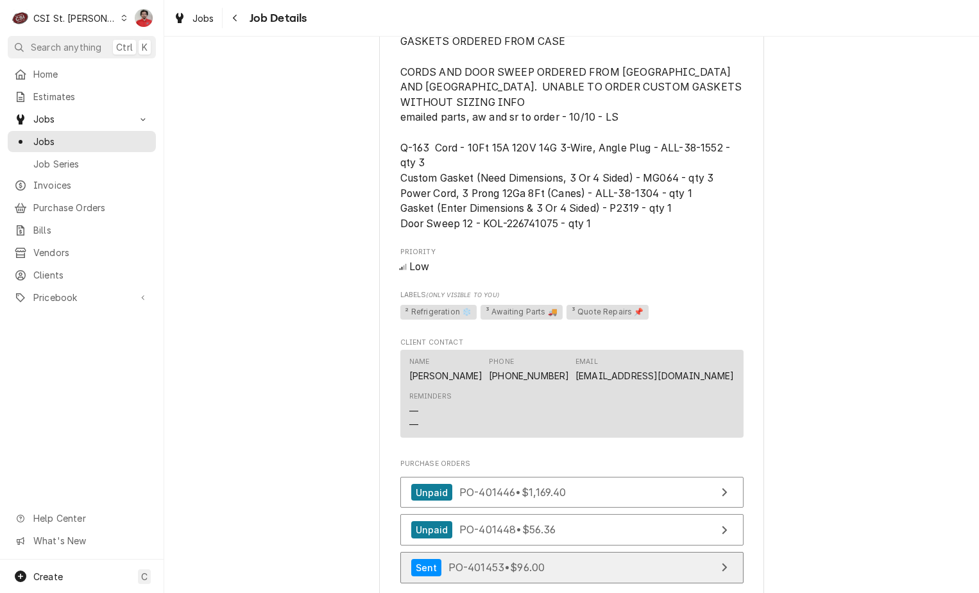
scroll to position [1244, 0]
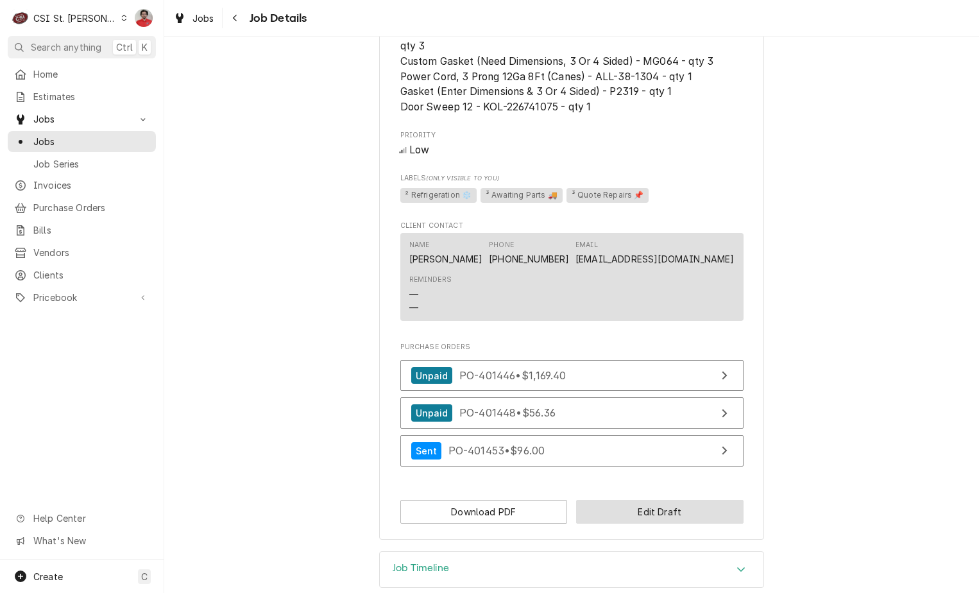
click at [620, 500] on button "Edit Draft" at bounding box center [659, 512] width 167 height 24
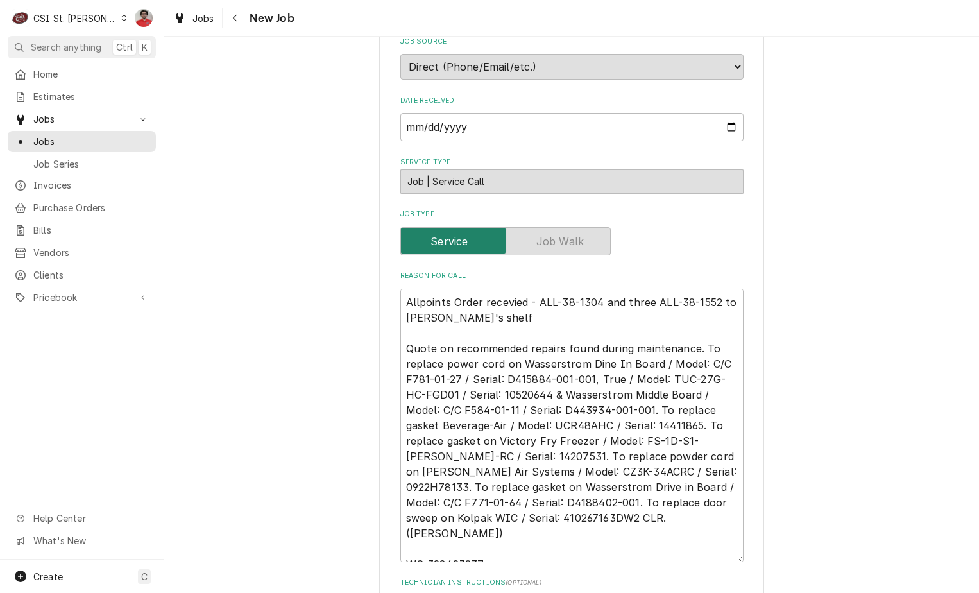
scroll to position [641, 0]
click at [466, 287] on textarea "Allpoints Order recevied - ALL-38-1304 and three ALL-38-1552 to [PERSON_NAME]'s…" at bounding box center [571, 423] width 343 height 273
type textarea "x"
type textarea "Allpoints Order recevied - ALL-38-1304 and three ALL-38-1552 to [PERSON_NAME]'s…"
type textarea "x"
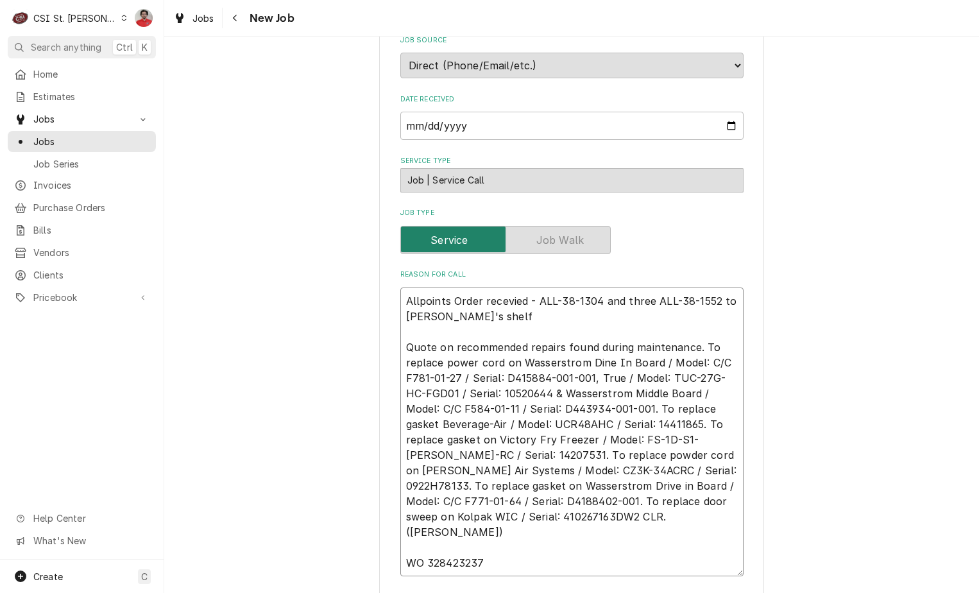
type textarea "R Allpoints Order recevied - ALL-38-1304 and three ALL-38-1552 to Brad C's shel…"
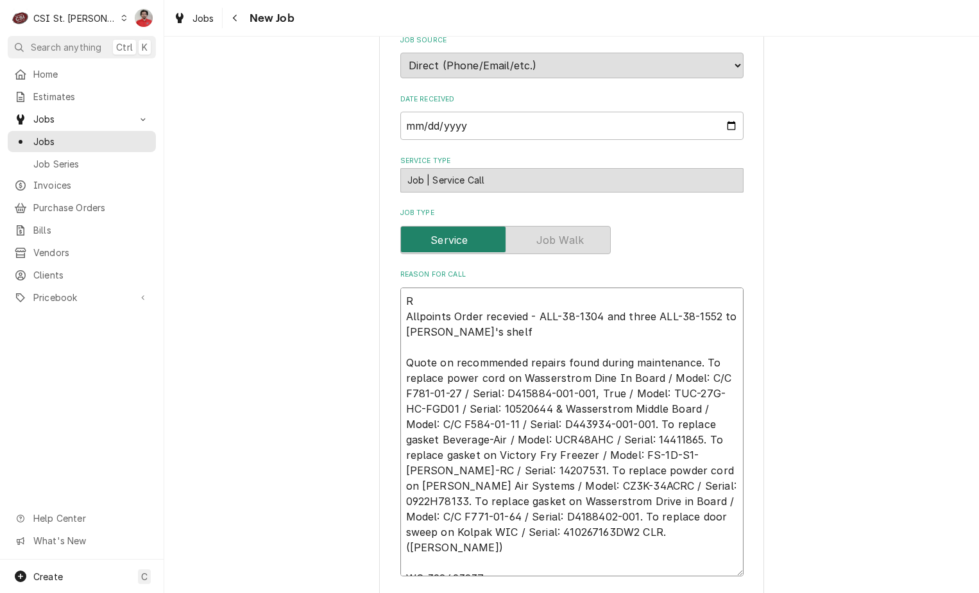
type textarea "x"
type textarea "Re Allpoints Order recevied - ALL-38-1304 and three ALL-38-1552 to Brad C's she…"
type textarea "x"
type textarea "Rec Allpoints Order recevied - ALL-38-1304 and three ALL-38-1552 to Brad C's sh…"
type textarea "x"
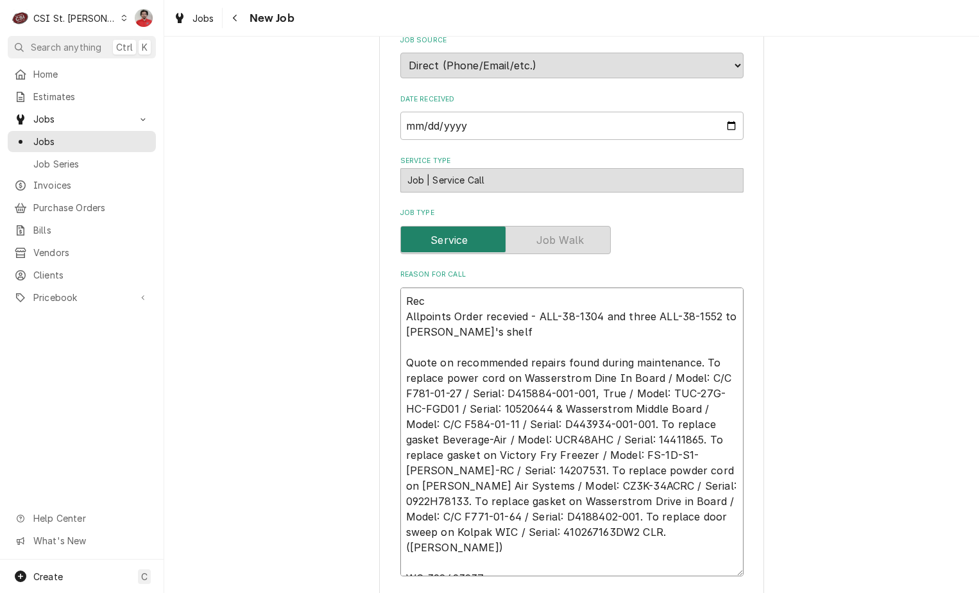
type textarea "Rec Allpoints Order recevied - ALL-38-1304 and three ALL-38-1552 to Brad C's sh…"
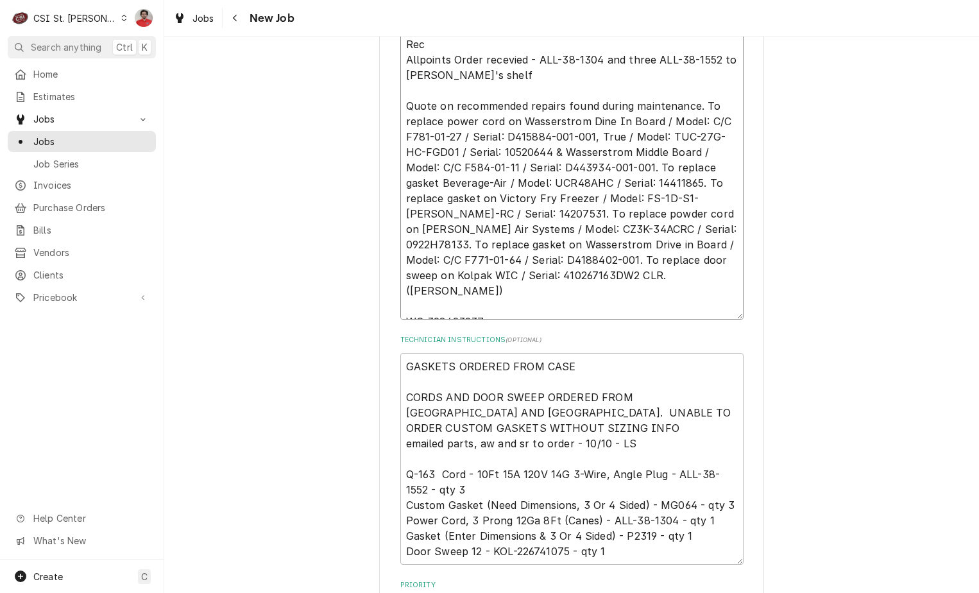
scroll to position [449, 0]
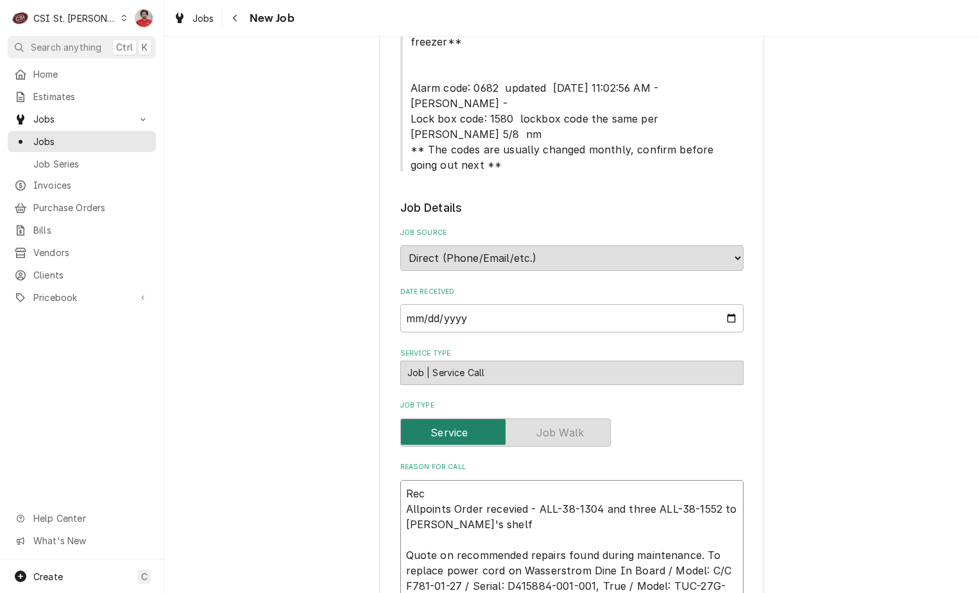
type textarea "x"
type textarea "Rec K Allpoints Order recevied - ALL-38-1304 and three ALL-38-1552 to Brad C's …"
type textarea "x"
type textarea "Rec KO Allpoints Order recevied - ALL-38-1304 and three ALL-38-1552 to Brad C's…"
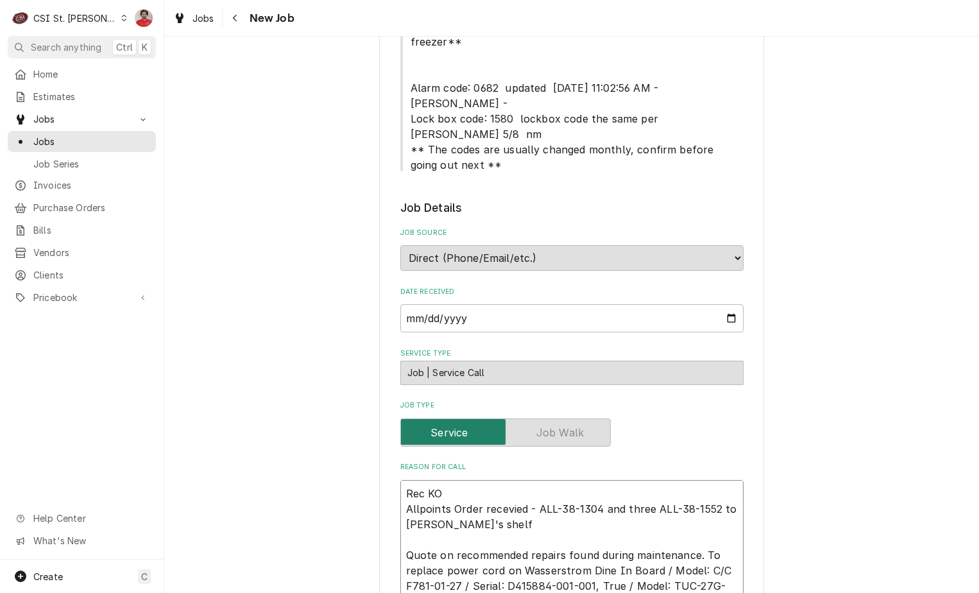
type textarea "x"
type textarea "Rec KOL Allpoints Order recevied - ALL-38-1304 and three ALL-38-1552 to Brad C'…"
type textarea "x"
type textarea "Rec KOL- Allpoints Order recevied - ALL-38-1304 and three ALL-38-1552 to Brad C…"
type textarea "x"
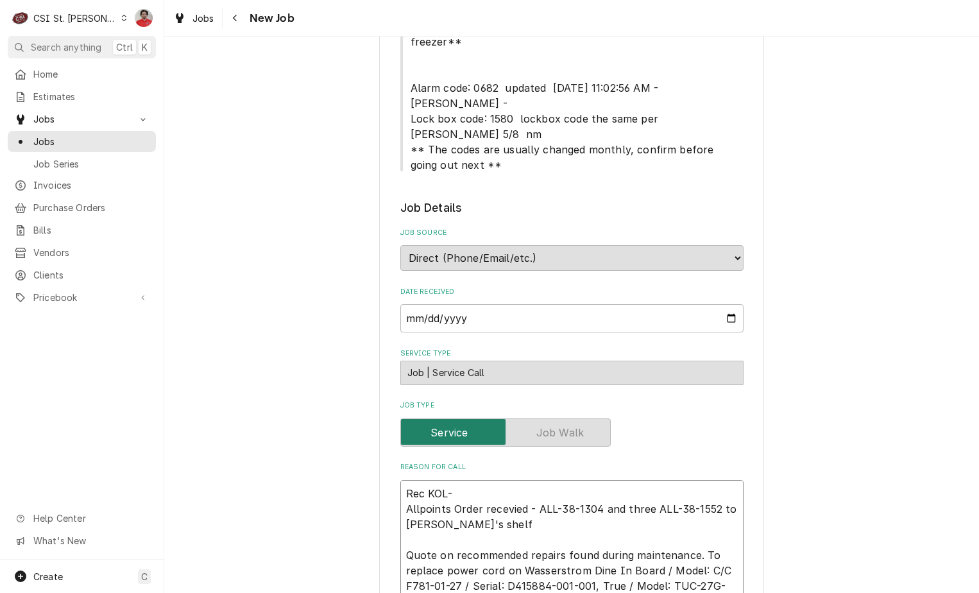
type textarea "Rec KOL-2 Allpoints Order recevied - ALL-38-1304 and three ALL-38-1552 to Brad …"
type textarea "x"
type textarea "Rec KOL-22 Allpoints Order recevied - ALL-38-1304 and three ALL-38-1552 to Brad…"
type textarea "x"
type textarea "Rec KOL-226 Allpoints Order recevied - ALL-38-1304 and three ALL-38-1552 to Bra…"
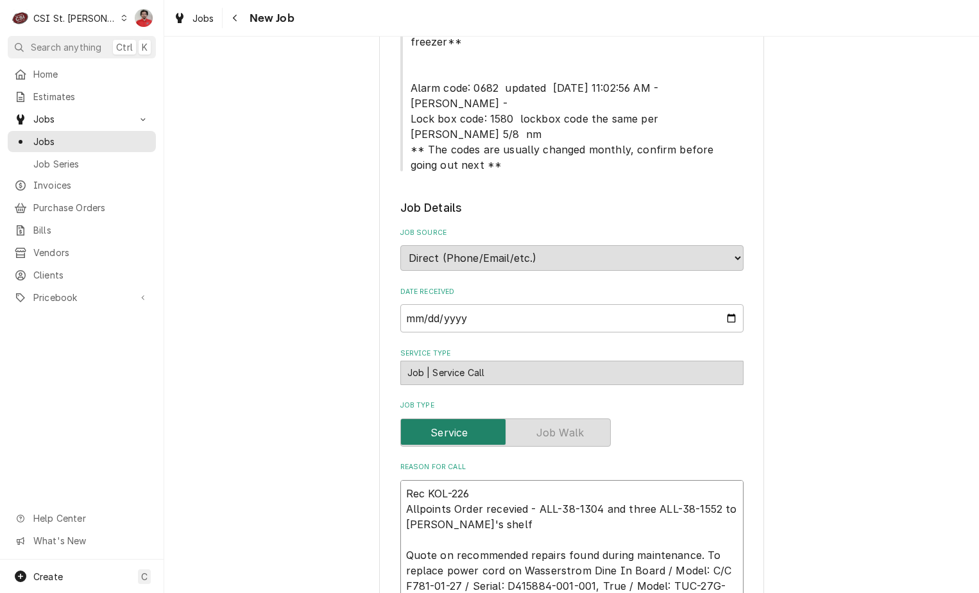
type textarea "x"
type textarea "Rec KOL-2267 Allpoints Order recevied - ALL-38-1304 and three ALL-38-1552 to Br…"
type textarea "x"
type textarea "Rec KOL-22674 Allpoints Order recevied - ALL-38-1304 and three ALL-38-1552 to B…"
type textarea "x"
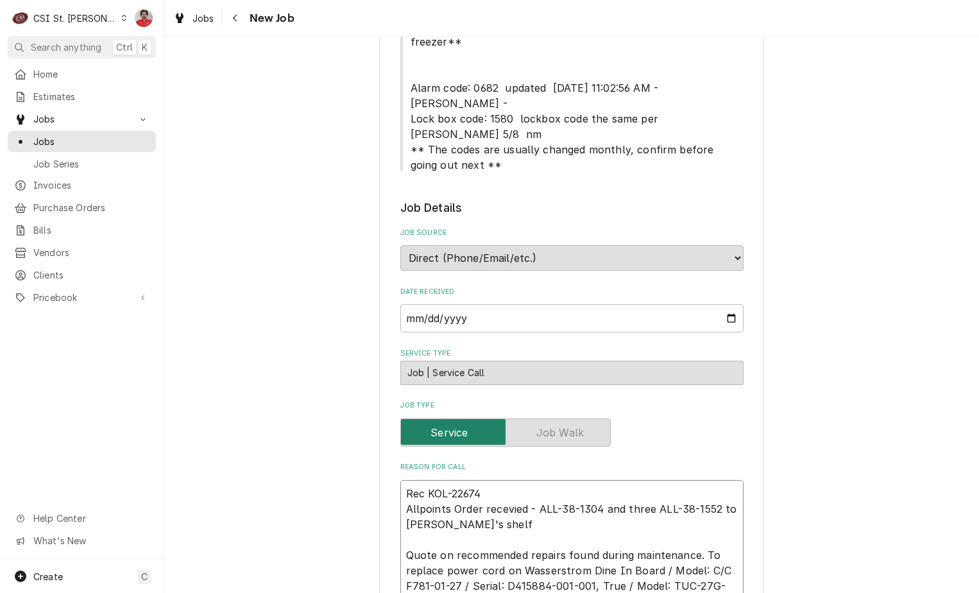
type textarea "Rec KOL-226741 Allpoints Order recevied - ALL-38-1304 and three ALL-38-1552 to …"
type textarea "x"
type textarea "Rec KOL-2267410 Allpoints Order recevied - ALL-38-1304 and three ALL-38-1552 to…"
type textarea "x"
type textarea "Rec KOL-22674107 Allpoints Order recevied - ALL-38-1304 and three ALL-38-1552 t…"
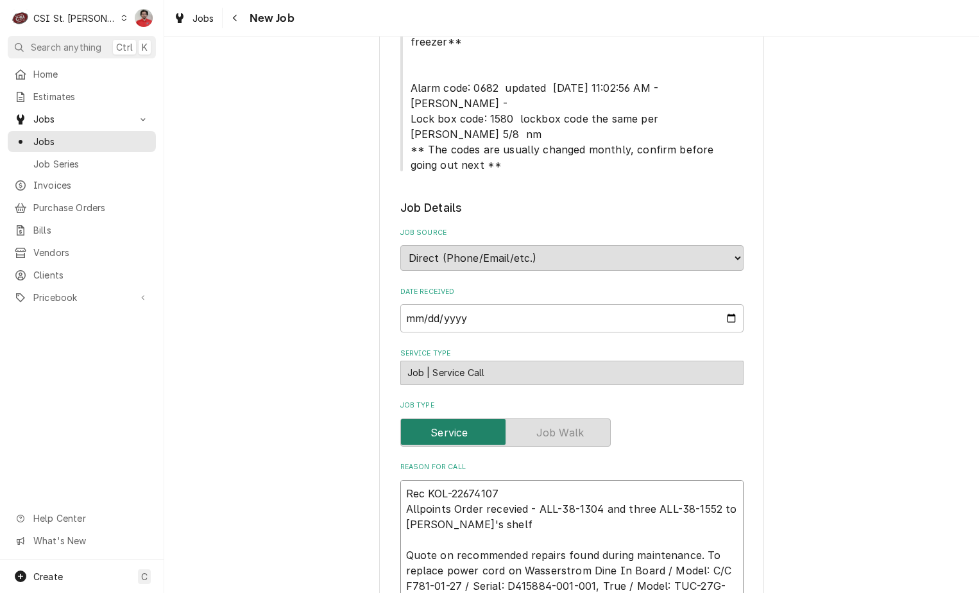
type textarea "x"
type textarea "Rec KOL-226741075 Allpoints Order recevied - ALL-38-1304 and three ALL-38-1552 …"
type textarea "x"
type textarea "Rec KOL-226741075 Allpoints Order recevied - ALL-38-1304 and three ALL-38-1552 …"
type textarea "x"
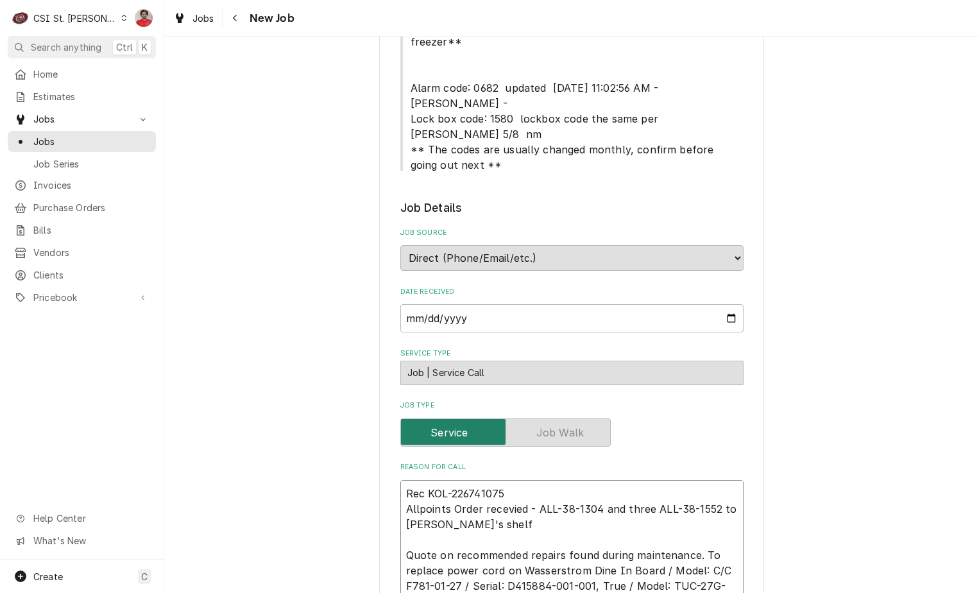
type textarea "Rec KOL-226741075 t Allpoints Order recevied - ALL-38-1304 and three ALL-38-155…"
type textarea "x"
type textarea "Rec KOL-226741075 to Allpoints Order recevied - ALL-38-1304 and three ALL-38-15…"
type textarea "x"
type textarea "Rec KOL-226741075 to K Allpoints Order recevied - ALL-38-1304 and three ALL-38-…"
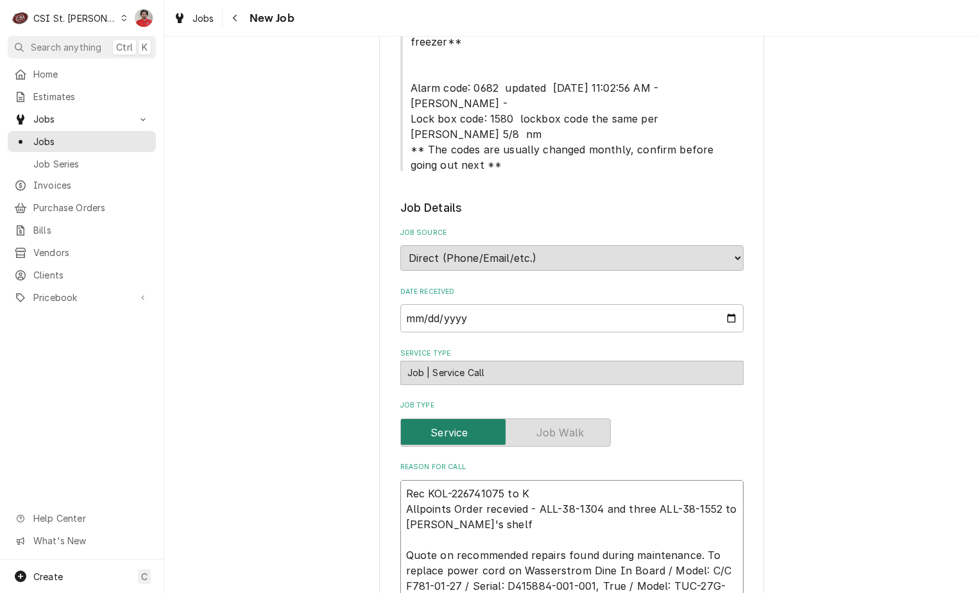
type textarea "x"
type textarea "Rec KOL-226741075 to Ke Allpoints Order recevied - ALL-38-1304 and three ALL-38…"
type textarea "x"
type textarea "Rec KOL-226741075 to Kev Allpoints Order recevied - ALL-38-1304 and three ALL-3…"
type textarea "x"
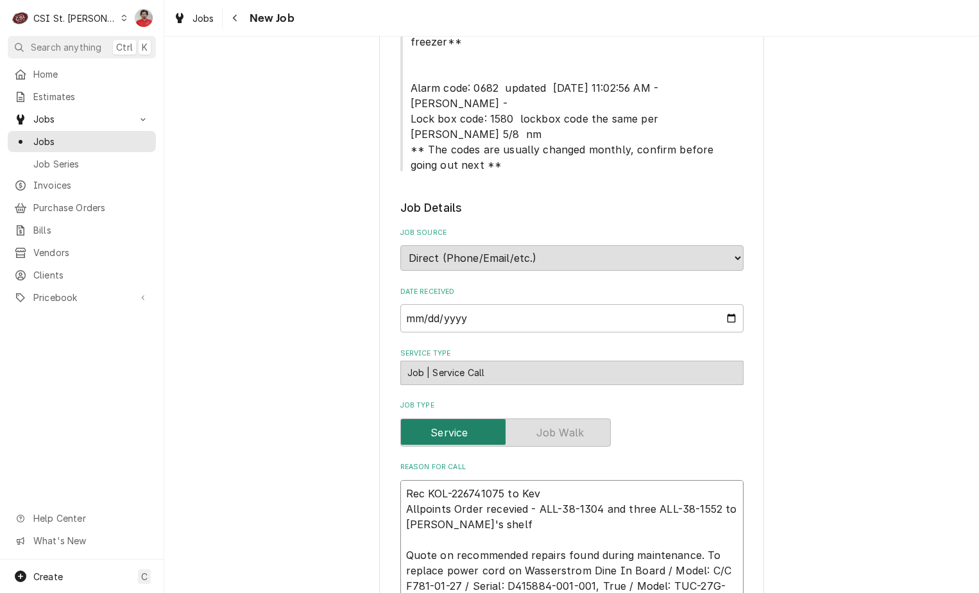
type textarea "Rec KOL-226741075 to Kevi Allpoints Order recevied - ALL-38-1304 and three ALL-…"
type textarea "x"
type textarea "Rec KOL-226741075 to Kevin Allpoints Order recevied - ALL-38-1304 and three ALL…"
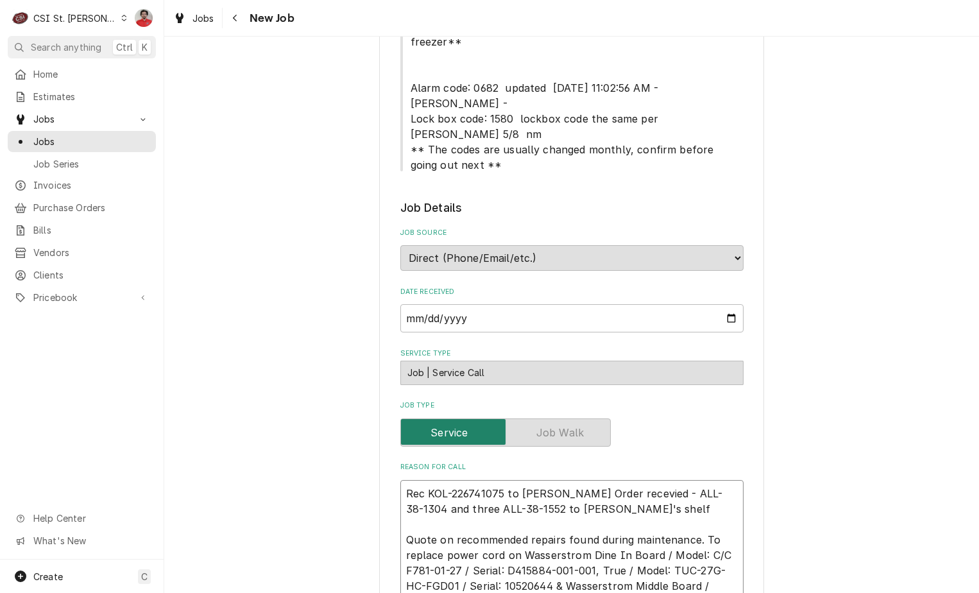
type textarea "x"
type textarea "Rec KOL-226741075 to Kevin Allpoints Order recevied - ALL-38-1304 and three ALL…"
type textarea "x"
type textarea "Rec KOL-226741075 to Kevin J Allpoints Order recevied - ALL-38-1304 and three A…"
type textarea "x"
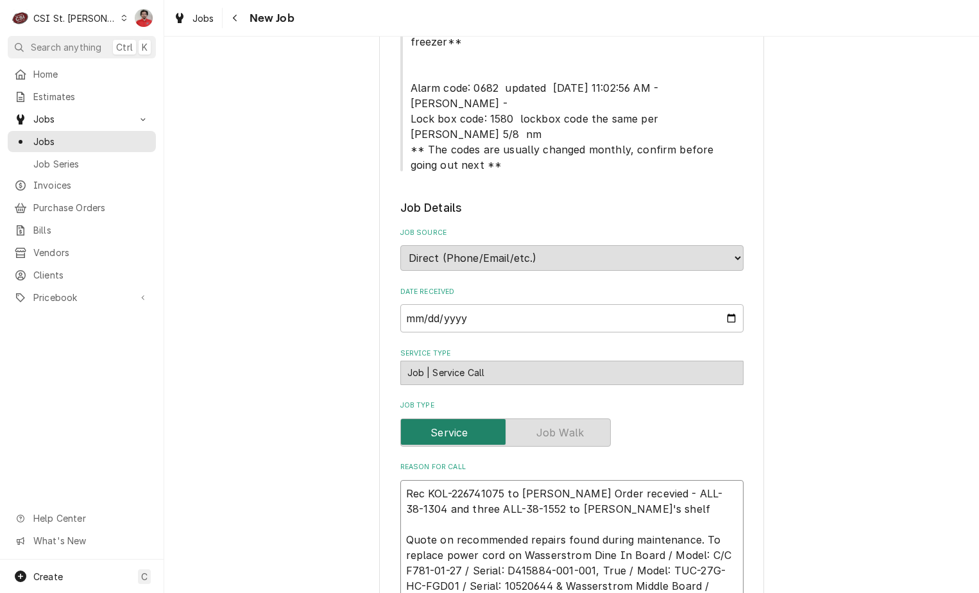
type textarea "Rec KOL-226741075 to Kevin J' Allpoints Order recevied - ALL-38-1304 and three …"
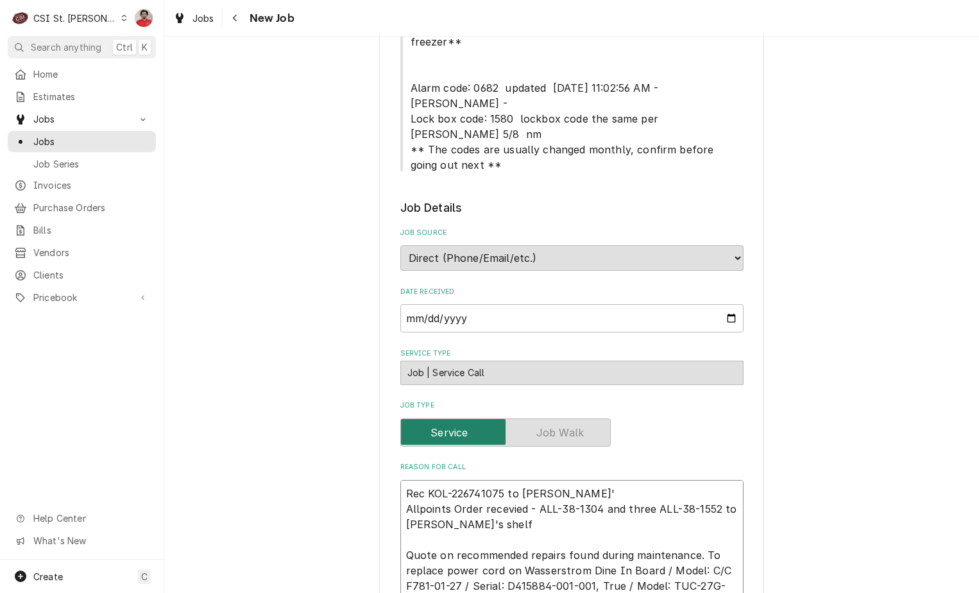
type textarea "x"
type textarea "Rec KOL-226741075 to Kevin J's Allpoints Order recevied - ALL-38-1304 and three…"
type textarea "x"
type textarea "Rec KOL-226741075 to Kevin J's Allpoints Order recevied - ALL-38-1304 and three…"
type textarea "x"
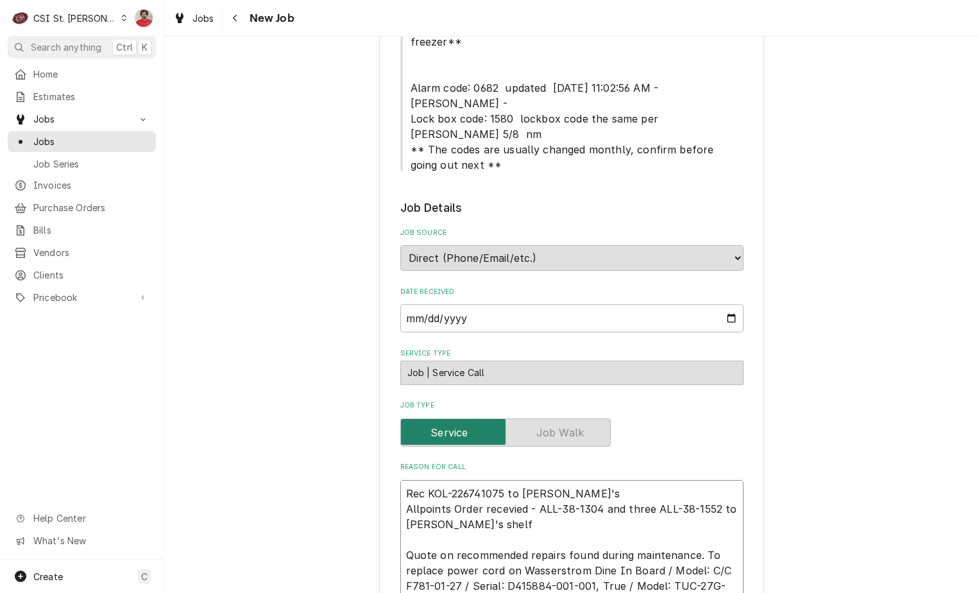
type textarea "Rec KOL-226741075 to Kevin J's s Allpoints Order recevied - ALL-38-1304 and thr…"
type textarea "x"
type textarea "Rec KOL-226741075 to Kevin J's sh Allpoints Order recevied - ALL-38-1304 and th…"
type textarea "x"
type textarea "Rec KOL-226741075 to Kevin J's she Allpoints Order recevied - ALL-38-1304 and t…"
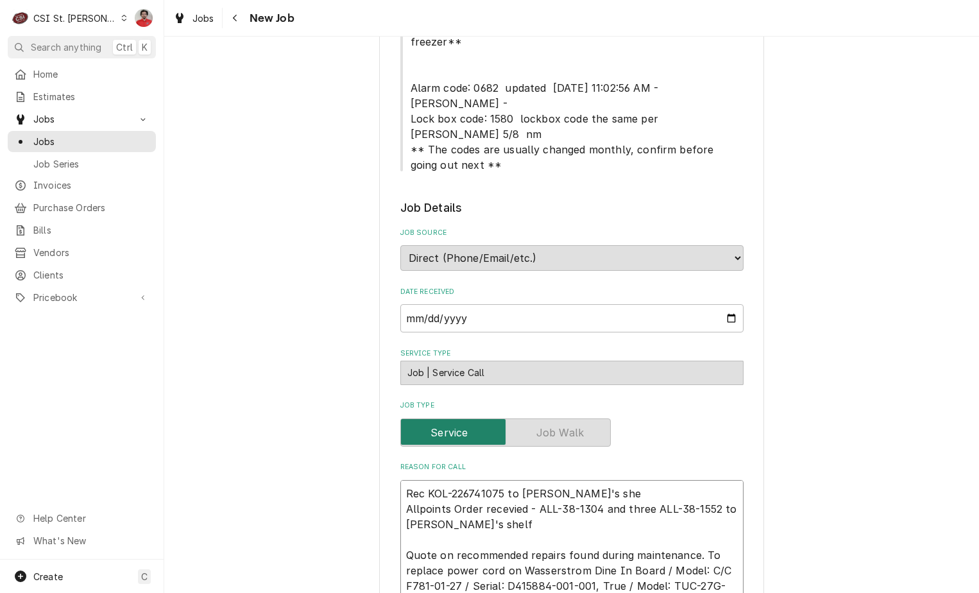
type textarea "x"
type textarea "Rec KOL-226741075 to Kevin J's shelf Allpoints Order recevied - ALL-38-1304 and…"
type textarea "x"
type textarea "Rec KOL-226741075 to Kevin J's shel Allpoints Order recevied - ALL-38-1304 and …"
type textarea "x"
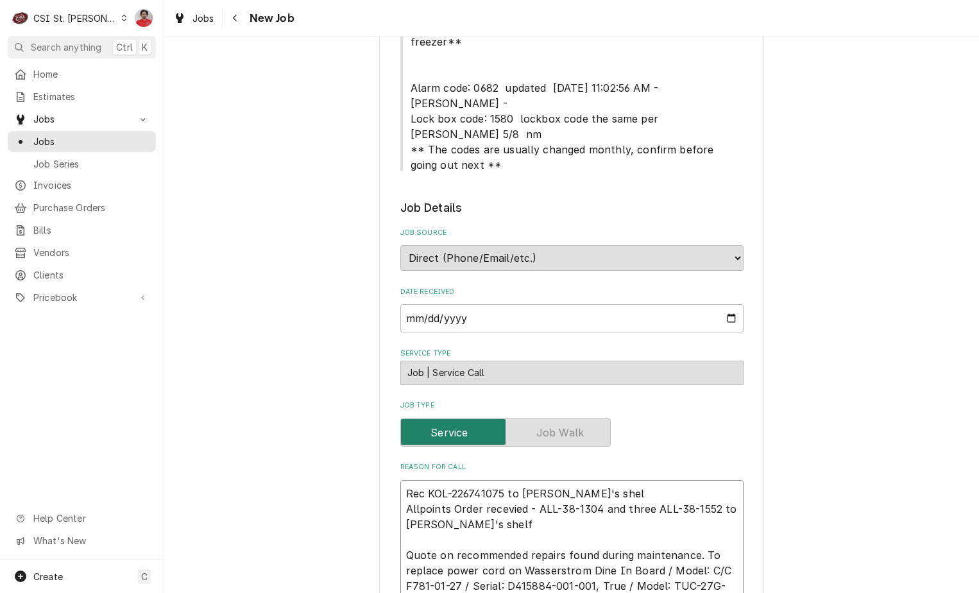
type textarea "Rec KOL-226741075 to Kevin J's she Allpoints Order recevied - ALL-38-1304 and t…"
type textarea "x"
type textarea "Rec KOL-226741075 to Kevin J's sh Allpoints Order recevied - ALL-38-1304 and th…"
type textarea "x"
type textarea "Rec KOL-226741075 to Kevin J's s Allpoints Order recevied - ALL-38-1304 and thr…"
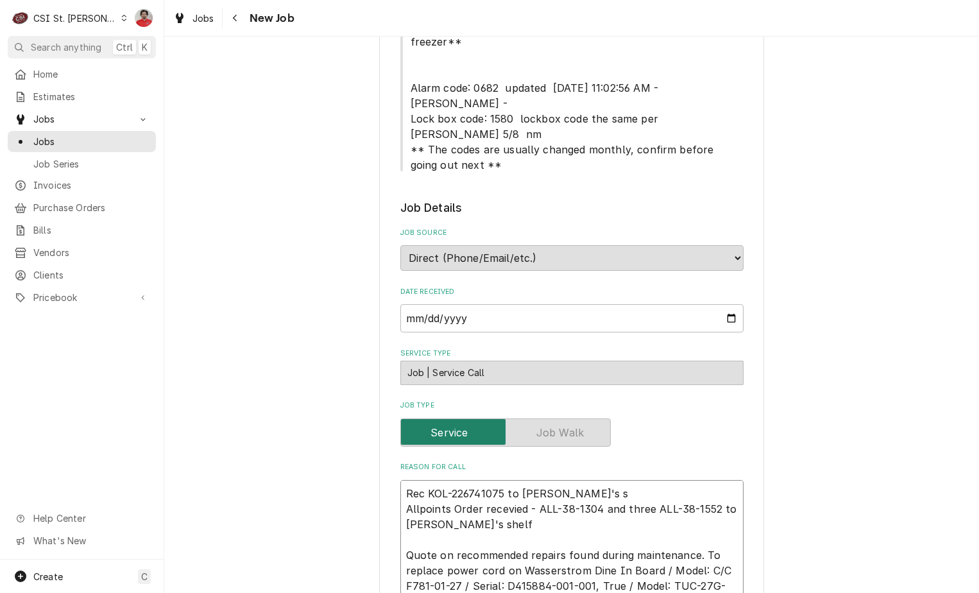
type textarea "x"
type textarea "Rec KOL-226741075 to Kevin J's Allpoints Order recevied - ALL-38-1304 and three…"
type textarea "x"
type textarea "Rec KOL-226741075 to Kevin J's Allpoints Order recevied - ALL-38-1304 and three…"
type textarea "x"
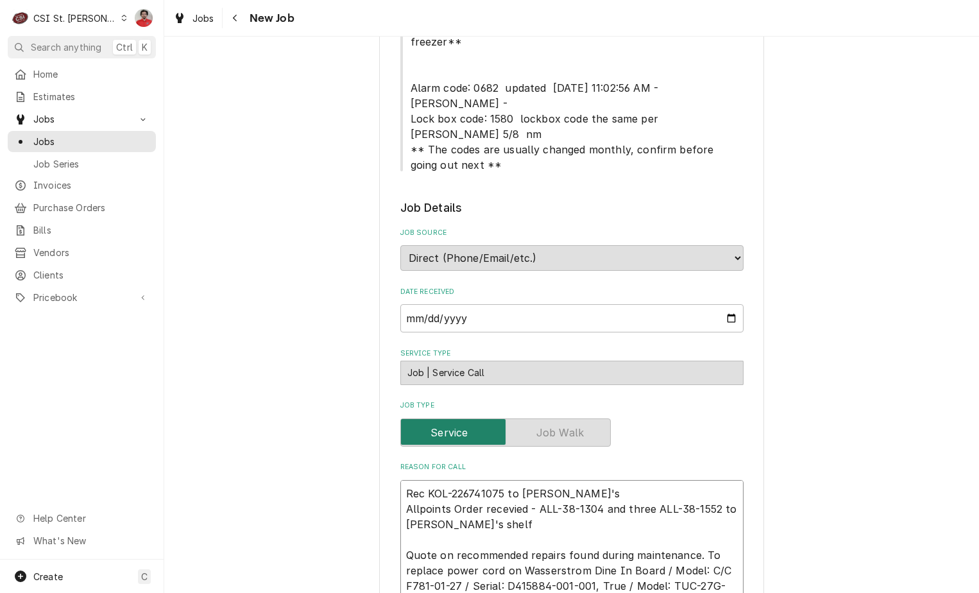
type textarea "Rec KOL-226741075 to Kevin J' Allpoints Order recevied - ALL-38-1304 and three …"
type textarea "x"
type textarea "Rec KOL-226741075 to Kevin J Allpoints Order recevied - ALL-38-1304 and three A…"
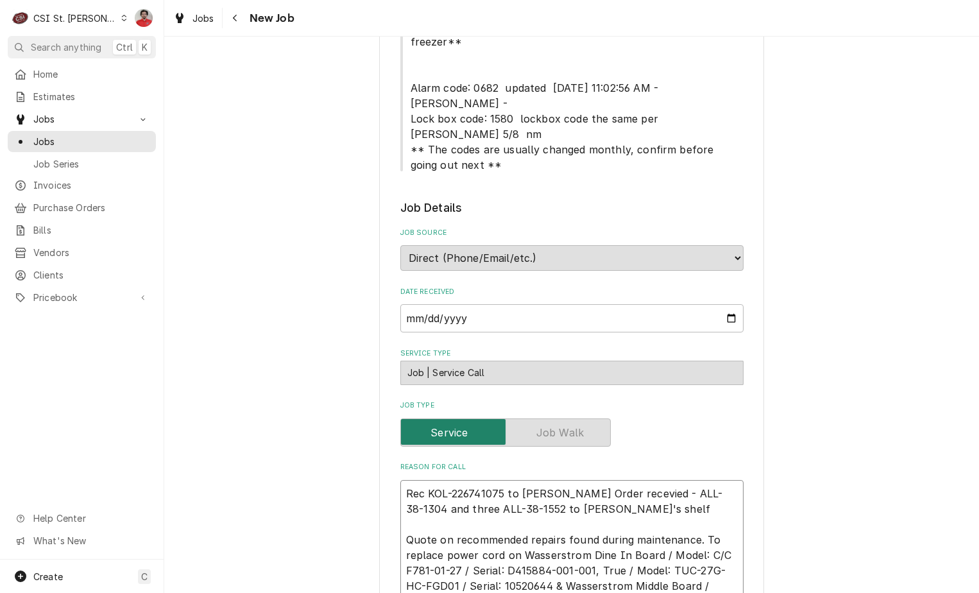
type textarea "x"
type textarea "Rec KOL-226741075 to Kevin Allpoints Order recevied - ALL-38-1304 and three ALL…"
type textarea "x"
type textarea "Rec KOL-226741075 to Kevin Allpoints Order recevied - ALL-38-1304 and three ALL…"
type textarea "x"
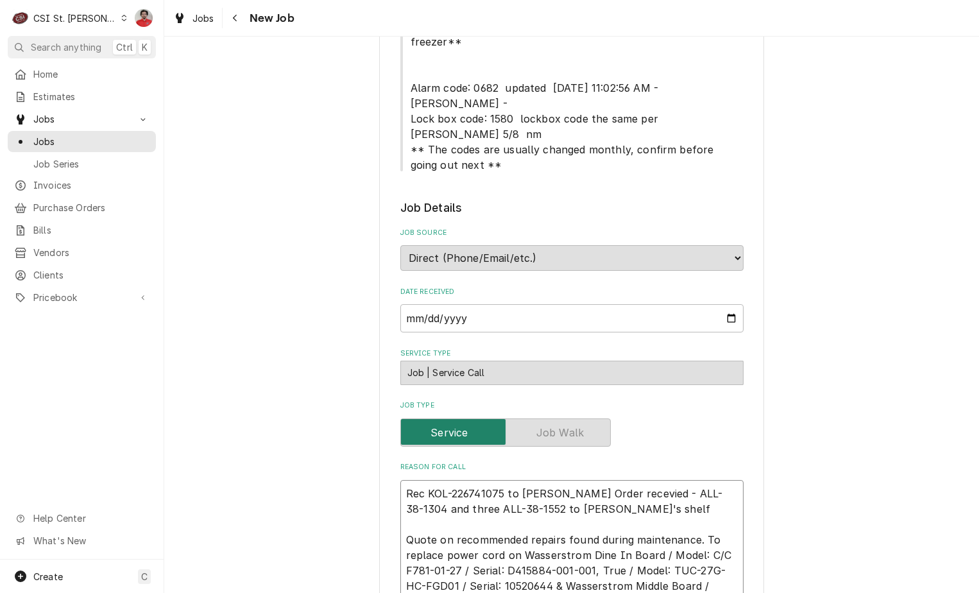
type textarea "Rec KOL-226741075 to Kevi Allpoints Order recevied - ALL-38-1304 and three ALL-…"
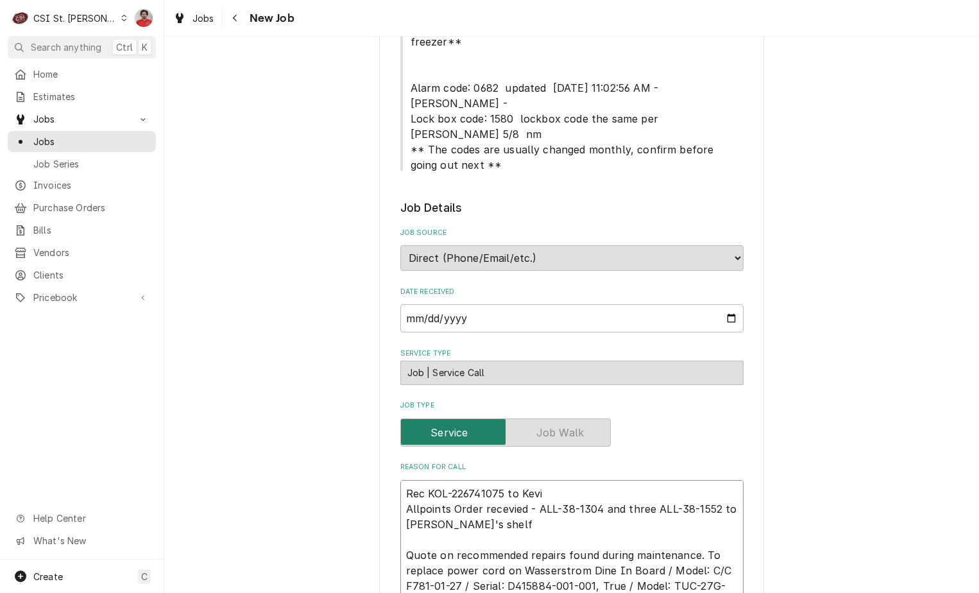
type textarea "x"
type textarea "Rec KOL-226741075 to Kev Allpoints Order recevied - ALL-38-1304 and three ALL-3…"
type textarea "x"
type textarea "Rec KOL-226741075 to K Allpoints Order recevied - ALL-38-1304 and three ALL-38-…"
type textarea "x"
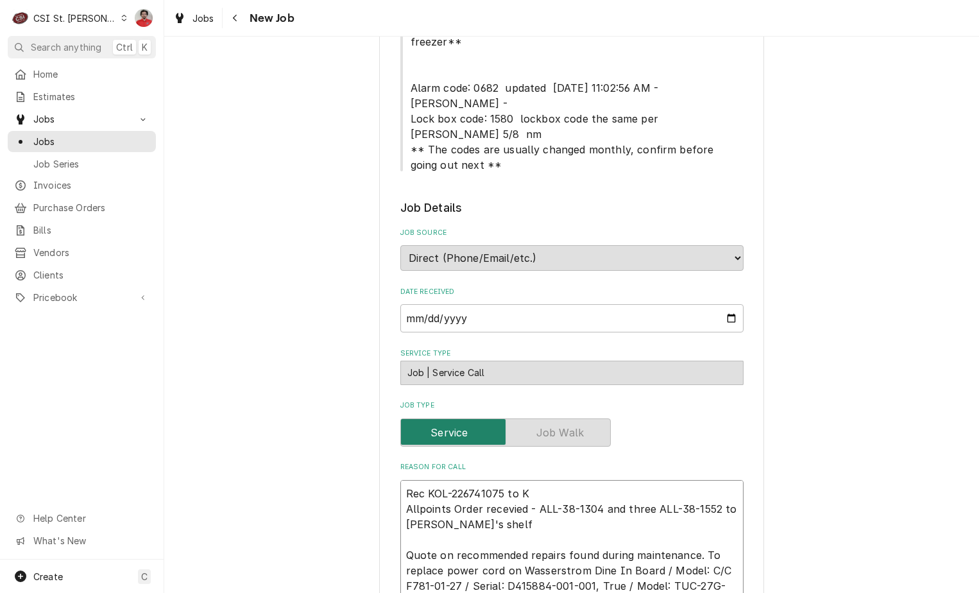
type textarea "Rec KOL-226741075 to Allpoints Order recevied - ALL-38-1304 and three ALL-38-15…"
type textarea "x"
type textarea "Rec KOL-226741075 to Allpoints Order recevied - ALL-38-1304 and three ALL-38-15…"
type textarea "x"
type textarea "Rec KOL-226741075 to Allpoints Order recevied - ALL-38-1304 and three ALL-38-15…"
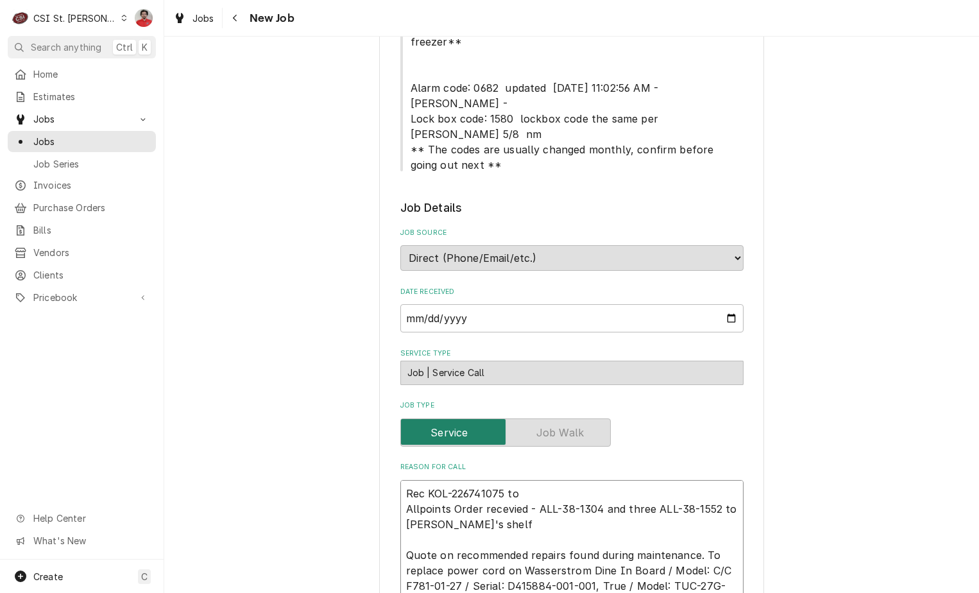
type textarea "x"
type textarea "Rec KOL-226741075 to B Allpoints Order recevied - ALL-38-1304 and three ALL-38-…"
type textarea "x"
type textarea "Rec KOL-226741075 to Br Allpoints Order recevied - ALL-38-1304 and three ALL-38…"
type textarea "x"
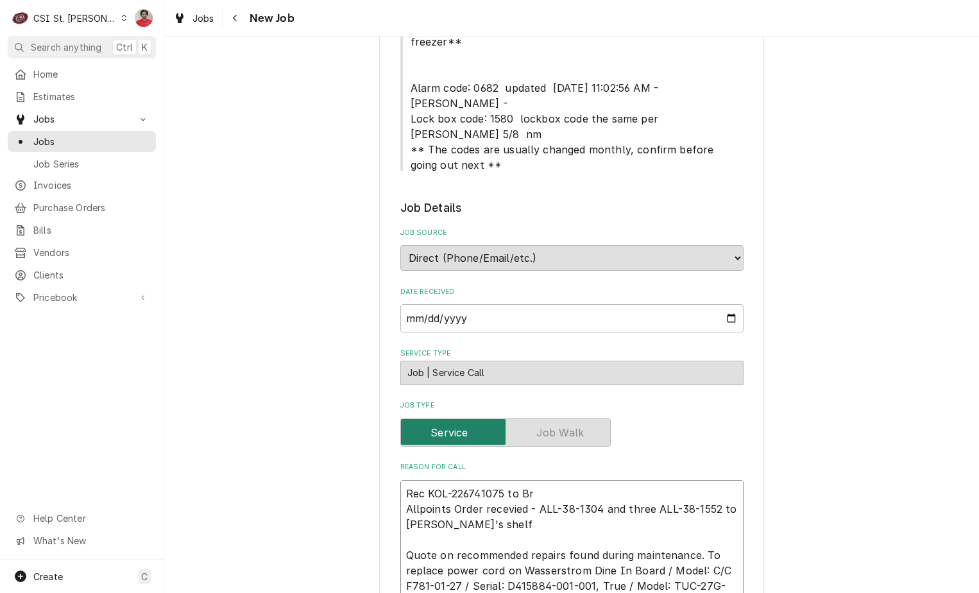
type textarea "Rec KOL-226741075 to Bra Allpoints Order recevied - ALL-38-1304 and three ALL-3…"
type textarea "x"
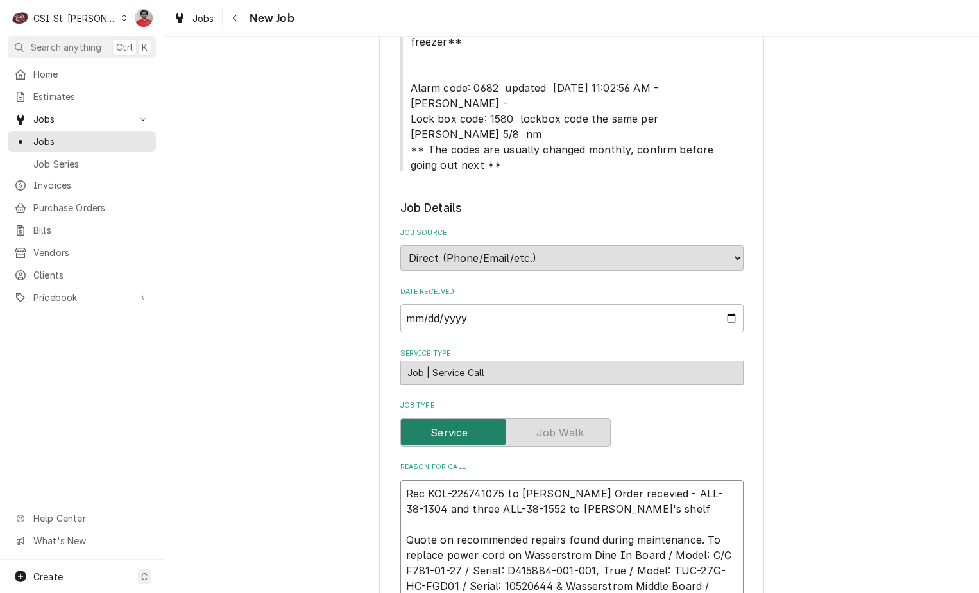
type textarea "Rec KOL-226741075 to Brad Allpoints Order recevied - ALL-38-1304 and three ALL-…"
type textarea "x"
type textarea "Rec KOL-226741075 to Brad C Allpoints Order recevied - ALL-38-1304 and three AL…"
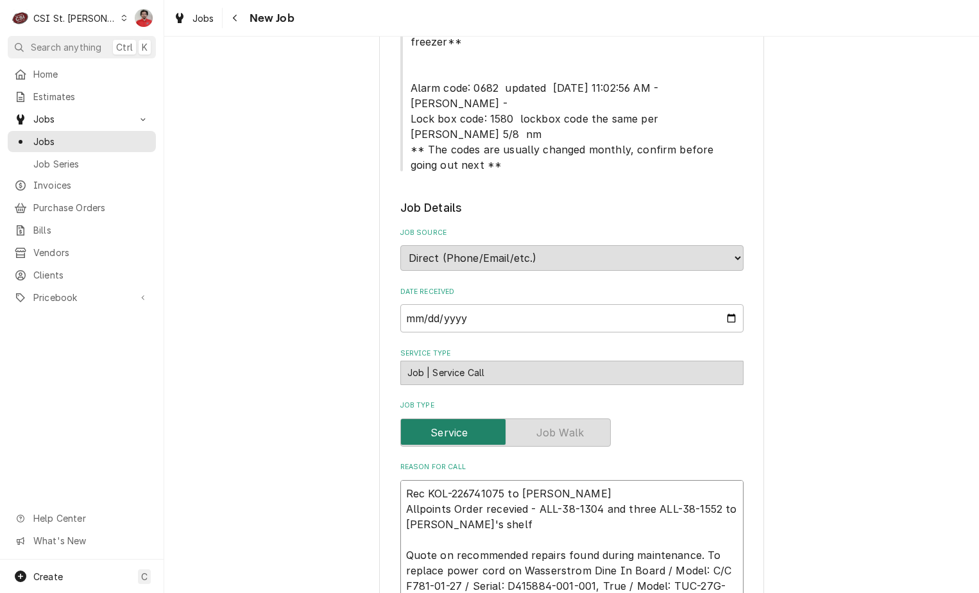
type textarea "x"
type textarea "Rec KOL-226741075 to Brad C's Allpoints Order recevied - ALL-38-1304 and three …"
type textarea "x"
type textarea "Rec KOL-226741075 to Brad C's Allpoints Order recevied - ALL-38-1304 and three …"
type textarea "x"
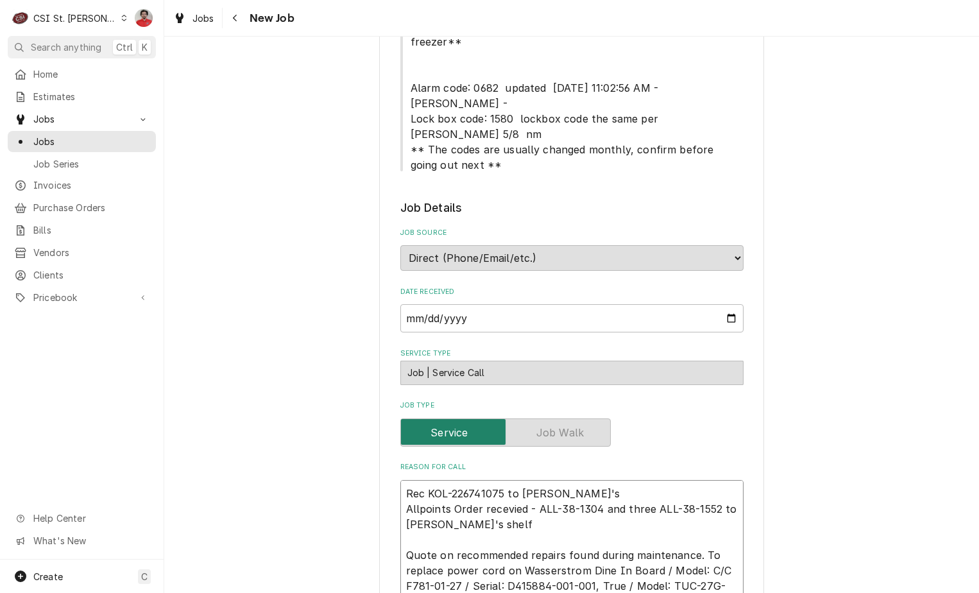
type textarea "Rec KOL-226741075 to Brad C's s Allpoints Order recevied - ALL-38-1304 and thre…"
type textarea "x"
type textarea "Rec KOL-226741075 to Brad C's she Allpoints Order recevied - ALL-38-1304 and th…"
type textarea "x"
type textarea "Rec KOL-226741075 to Brad C's shel Allpoints Order recevied - ALL-38-1304 and t…"
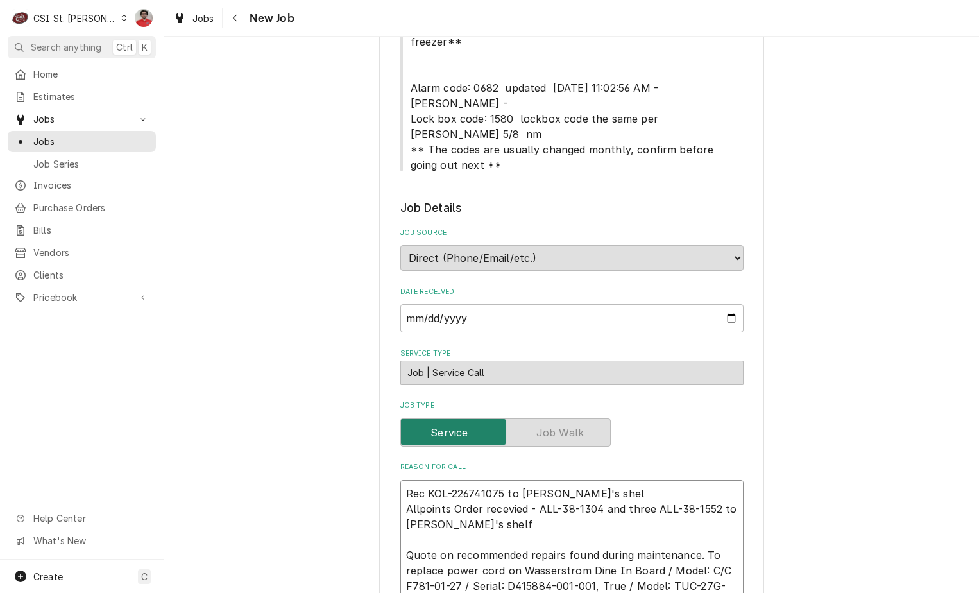
type textarea "x"
type textarea "Rec KOL-226741075 to [PERSON_NAME]'s shelf Allpoints Order recevied - ALL-38-13…"
type textarea "x"
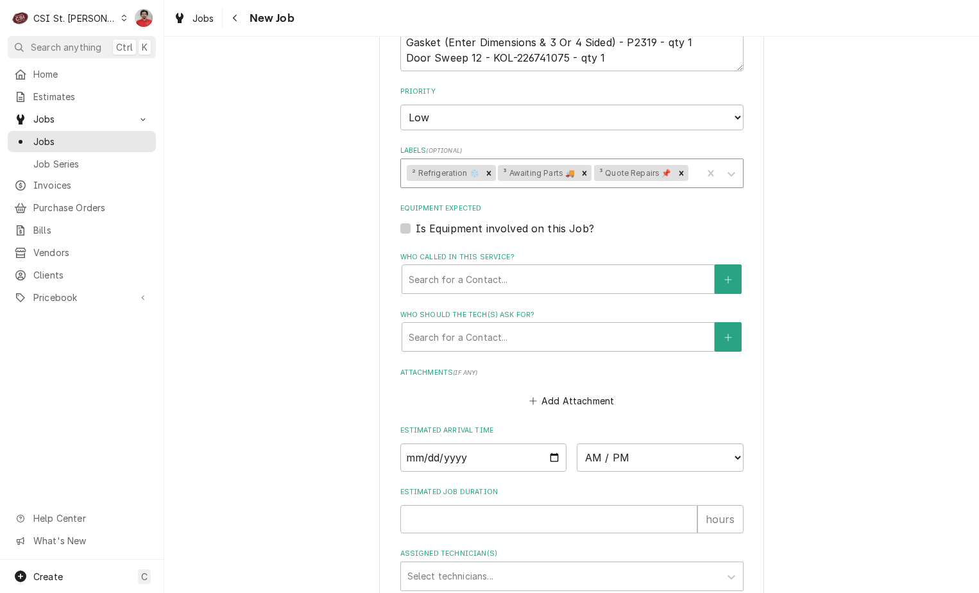
scroll to position [1279, 0]
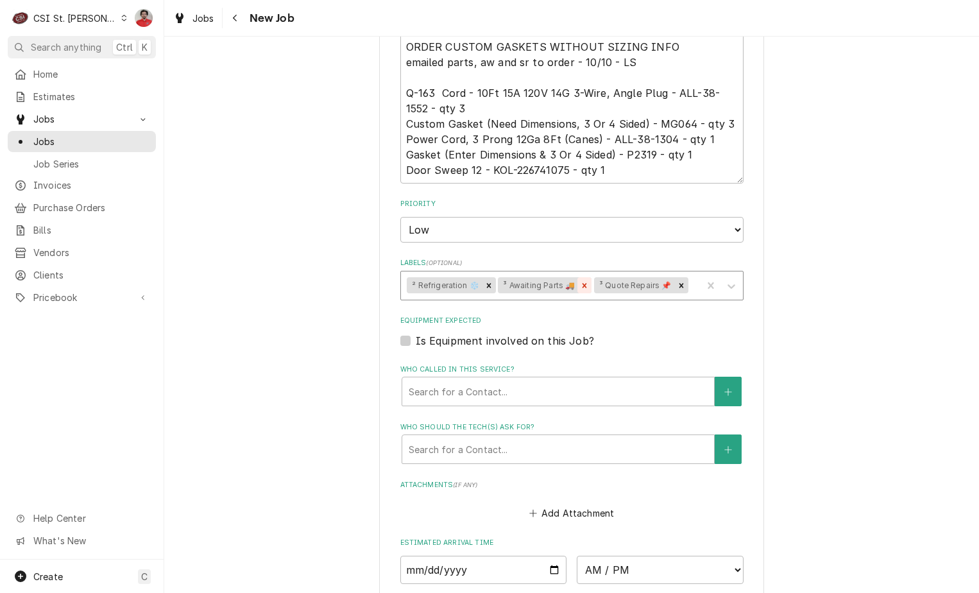
click at [580, 281] on icon "Remove ³ Awaiting Parts 🚚" at bounding box center [584, 285] width 9 height 9
type textarea "Rec KOL-226741075 to [PERSON_NAME]'s shelf Allpoints Order recevied - ALL-38-13…"
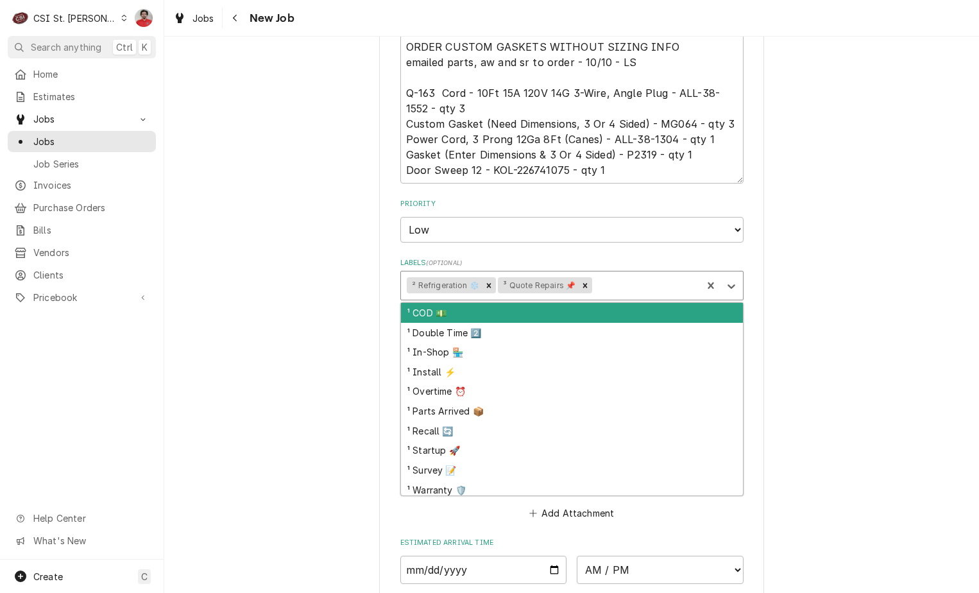
click at [601, 274] on div "Labels" at bounding box center [645, 285] width 101 height 23
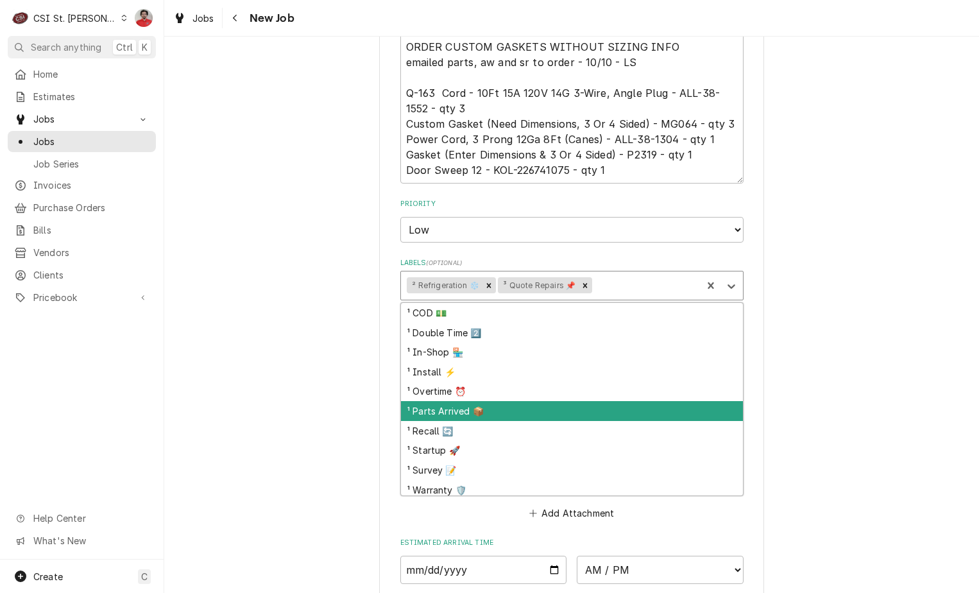
click at [560, 401] on div "¹ Parts Arrived 📦" at bounding box center [572, 411] width 342 height 20
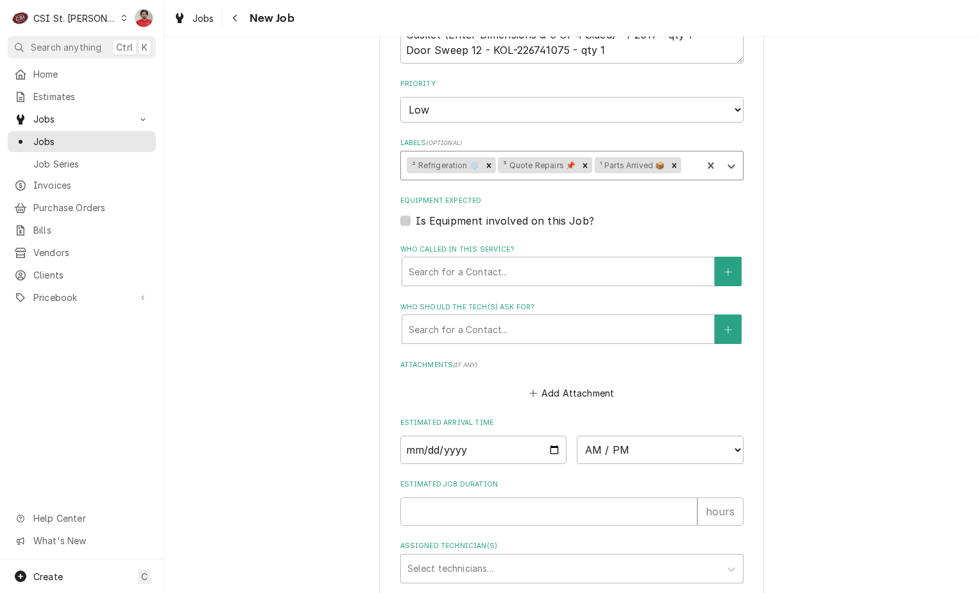
scroll to position [1471, 0]
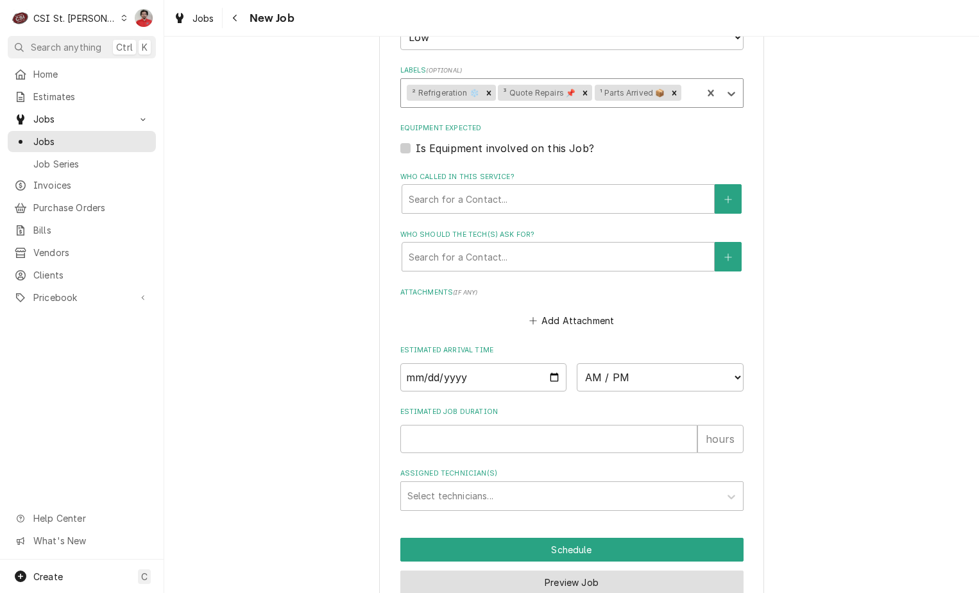
click at [597, 570] on button "Preview Job" at bounding box center [571, 582] width 343 height 24
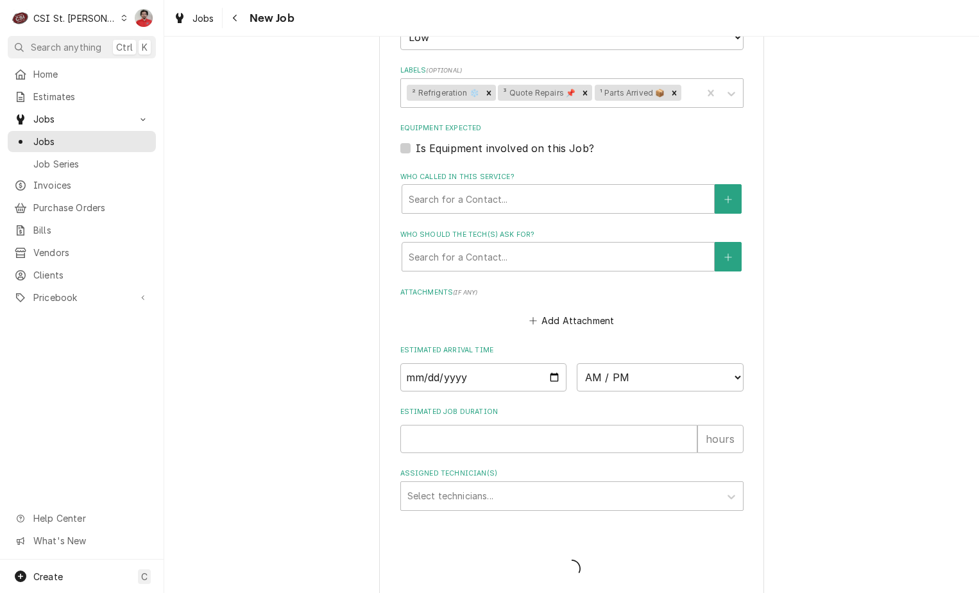
scroll to position [1427, 0]
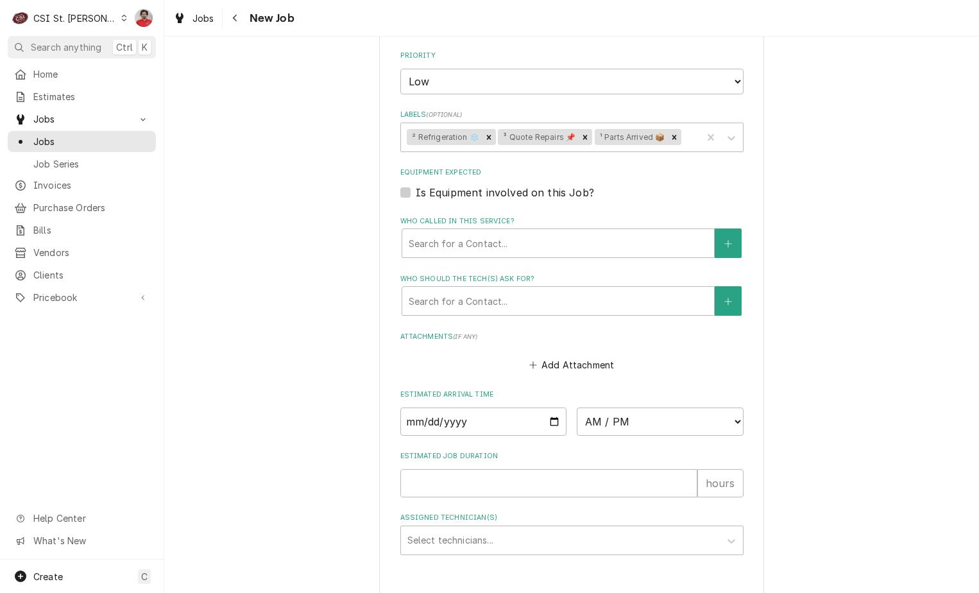
type textarea "x"
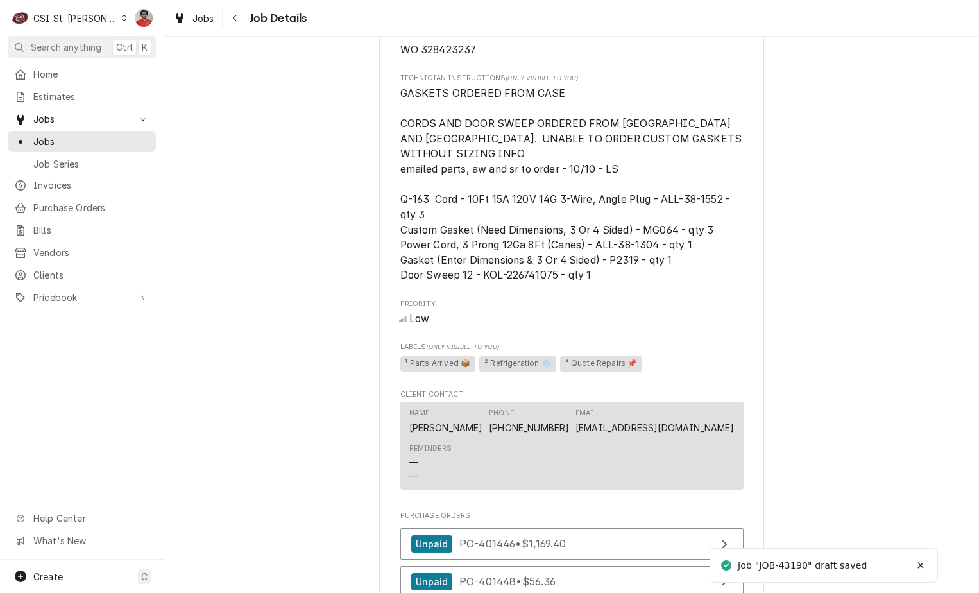
scroll to position [1322, 0]
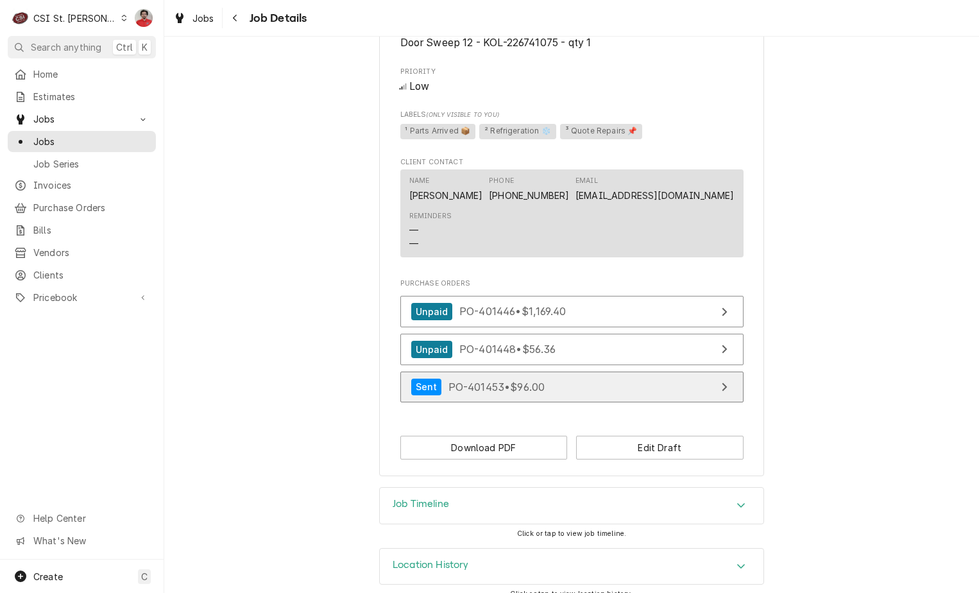
click at [605, 371] on link "Sent PO-401453 • $96.00" at bounding box center [571, 386] width 343 height 31
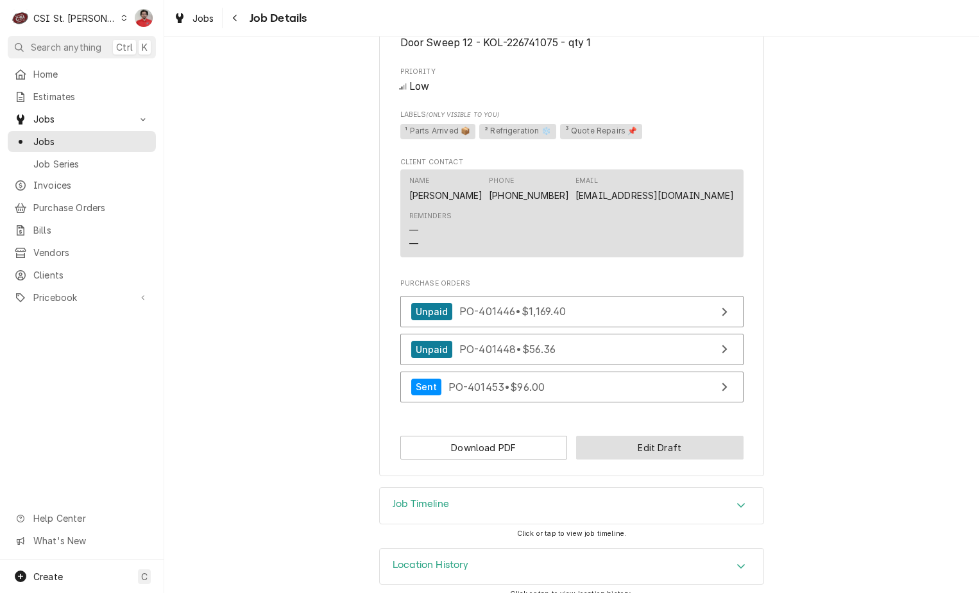
click at [602, 435] on button "Edit Draft" at bounding box center [659, 447] width 167 height 24
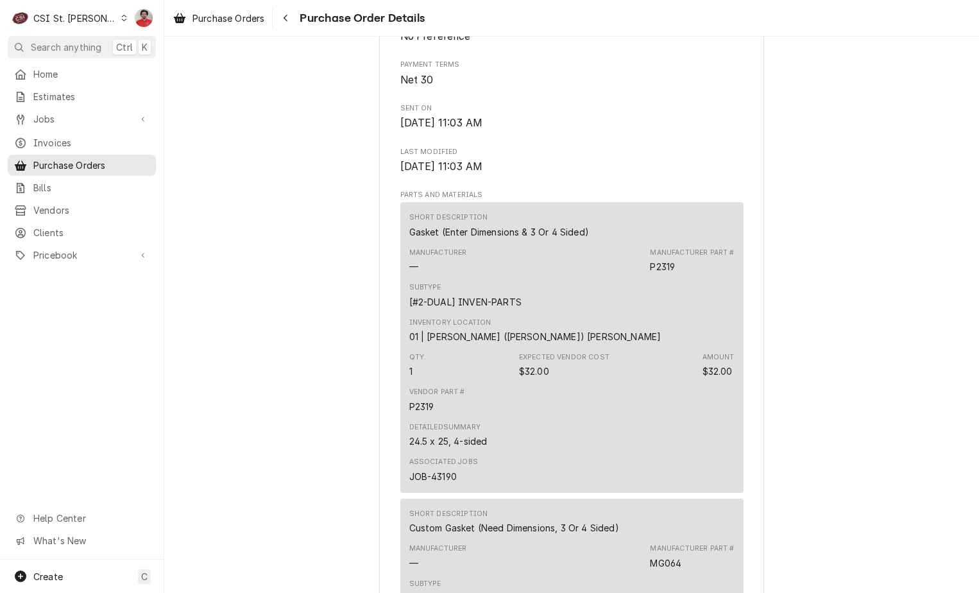
scroll to position [449, 0]
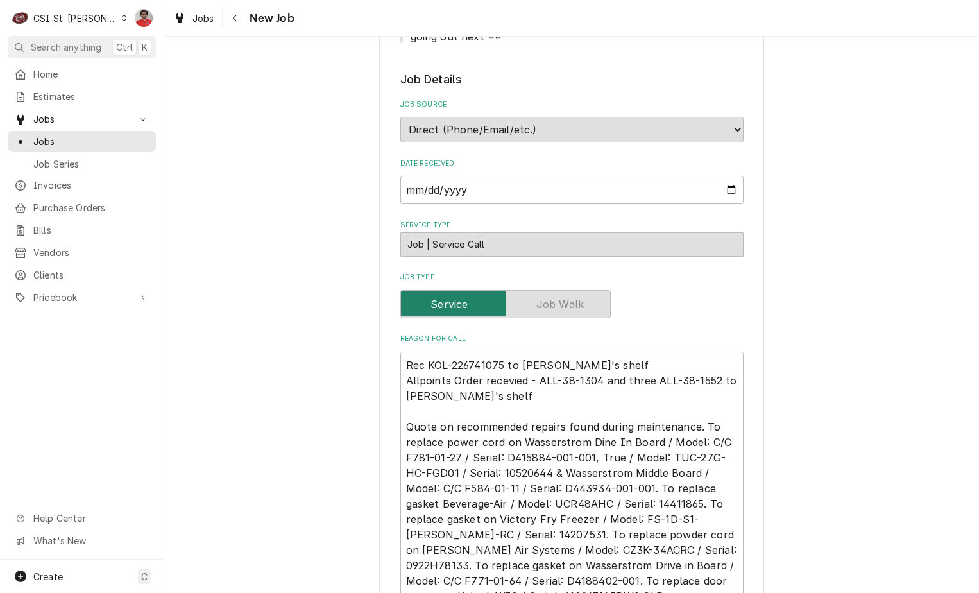
scroll to position [1090, 0]
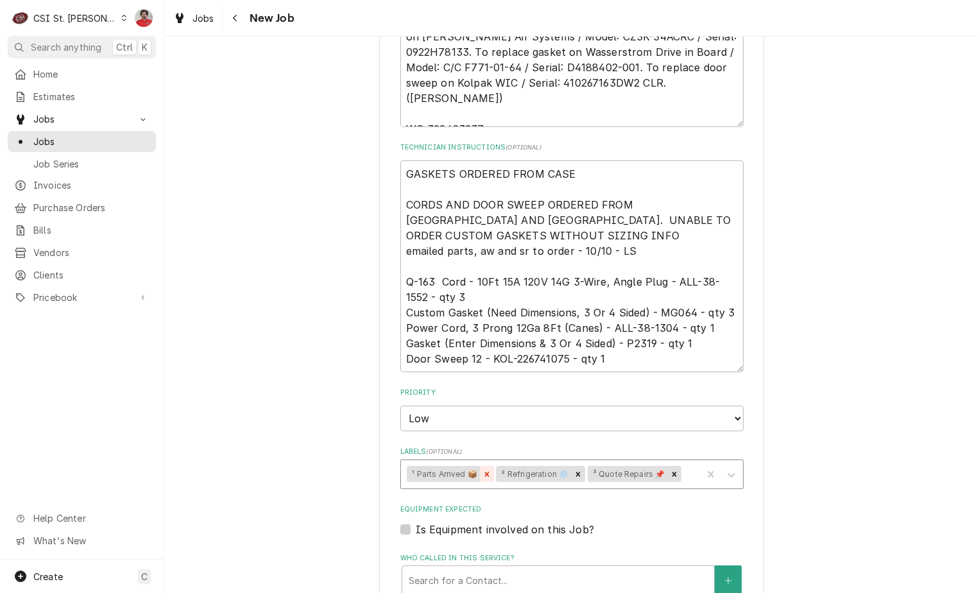
click at [484, 469] on icon "Remove ¹ Parts Arrived 📦" at bounding box center [486, 473] width 9 height 9
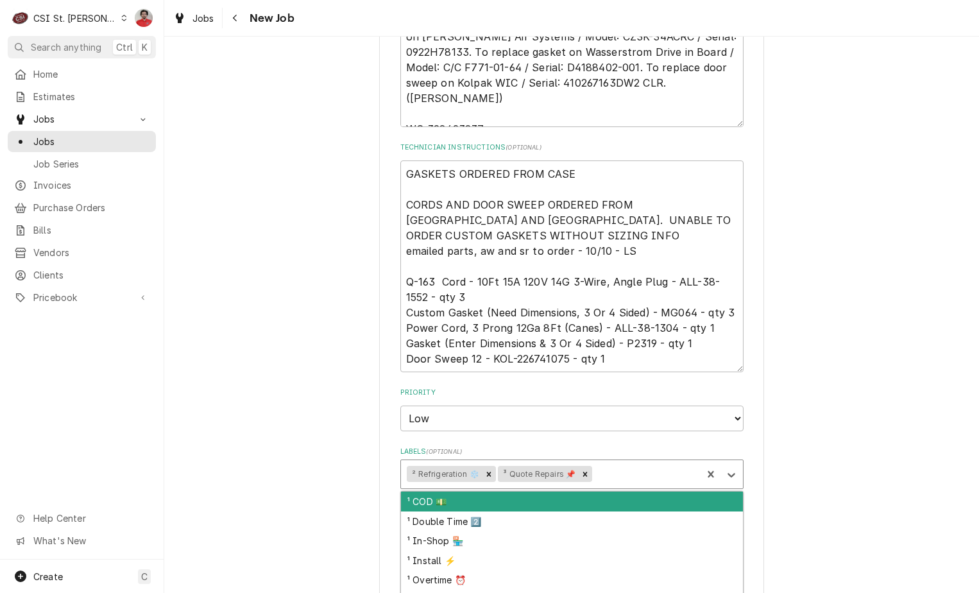
click at [622, 462] on div "Labels" at bounding box center [645, 473] width 101 height 23
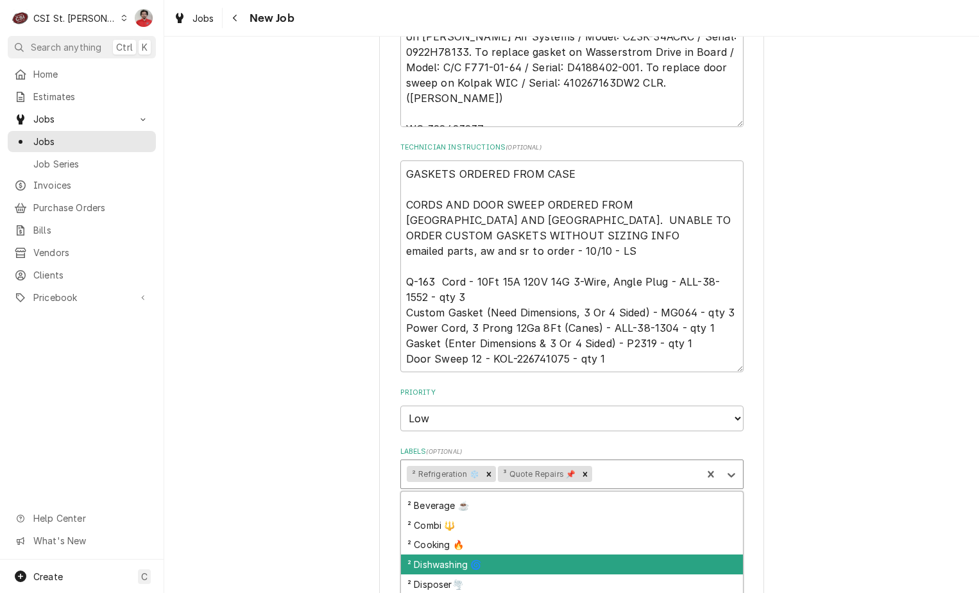
scroll to position [321, 0]
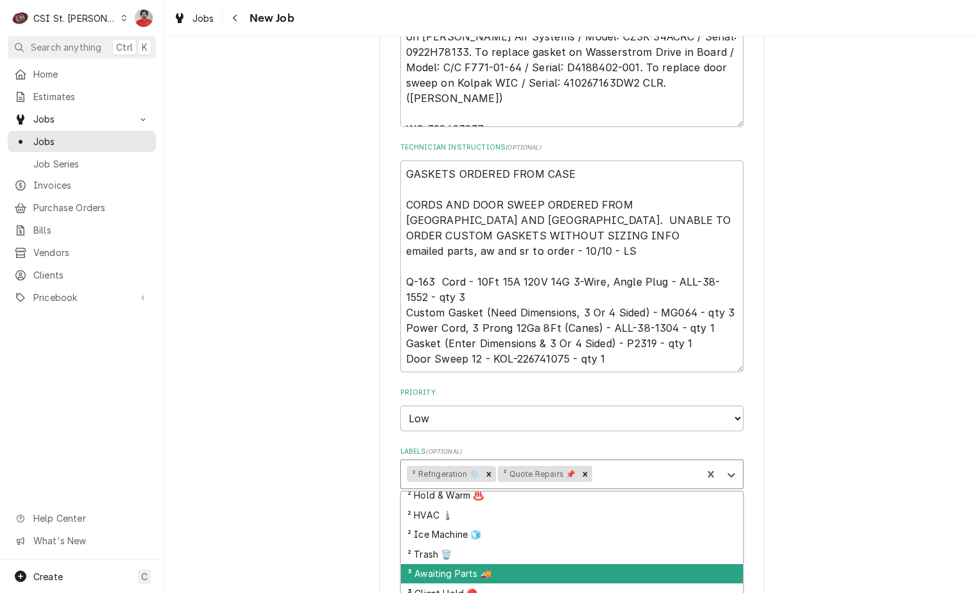
click at [555, 564] on div "³ Awaiting Parts 🚚" at bounding box center [572, 574] width 342 height 20
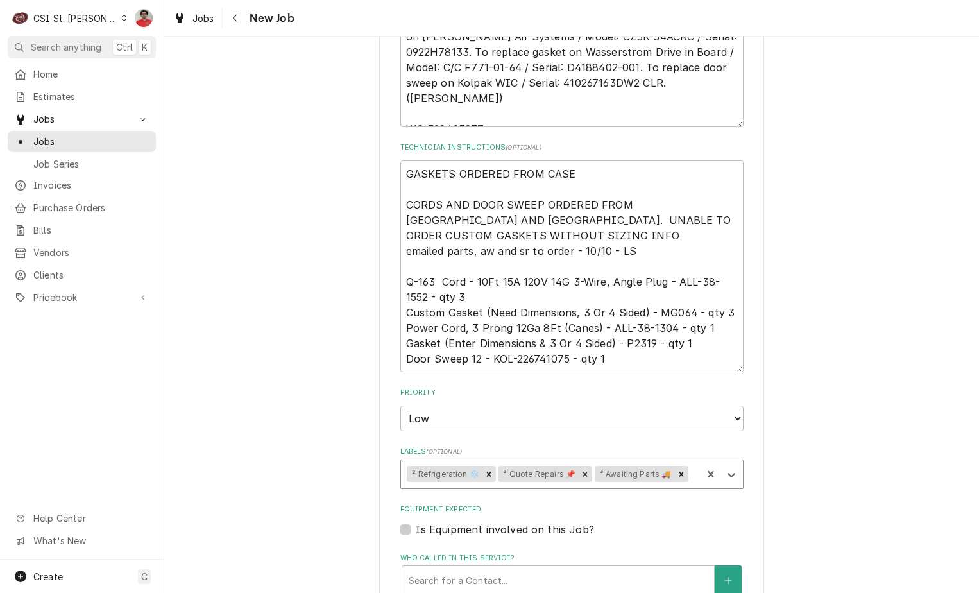
scroll to position [1471, 0]
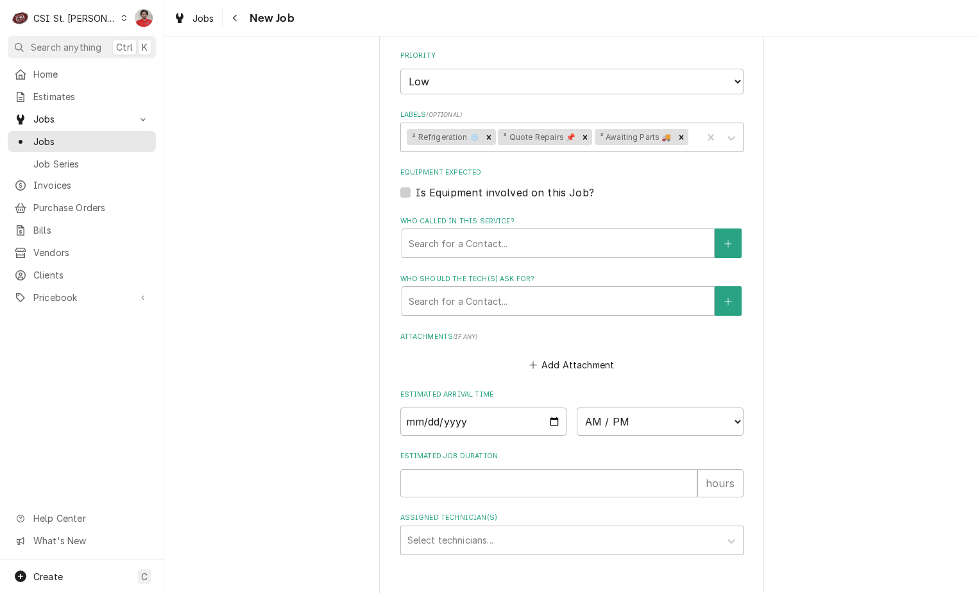
type textarea "x"
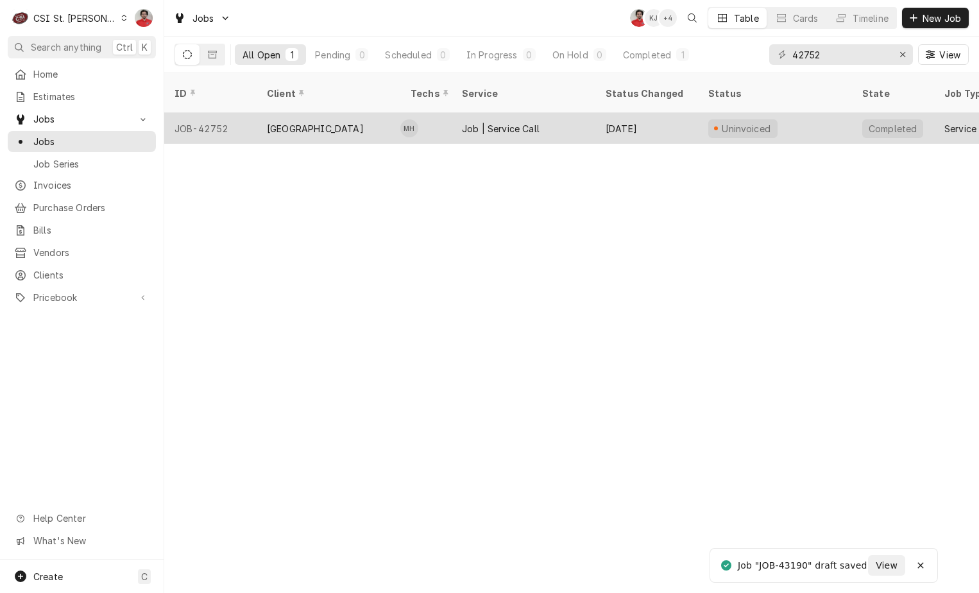
click at [564, 113] on div "Job | Service Call" at bounding box center [524, 128] width 144 height 31
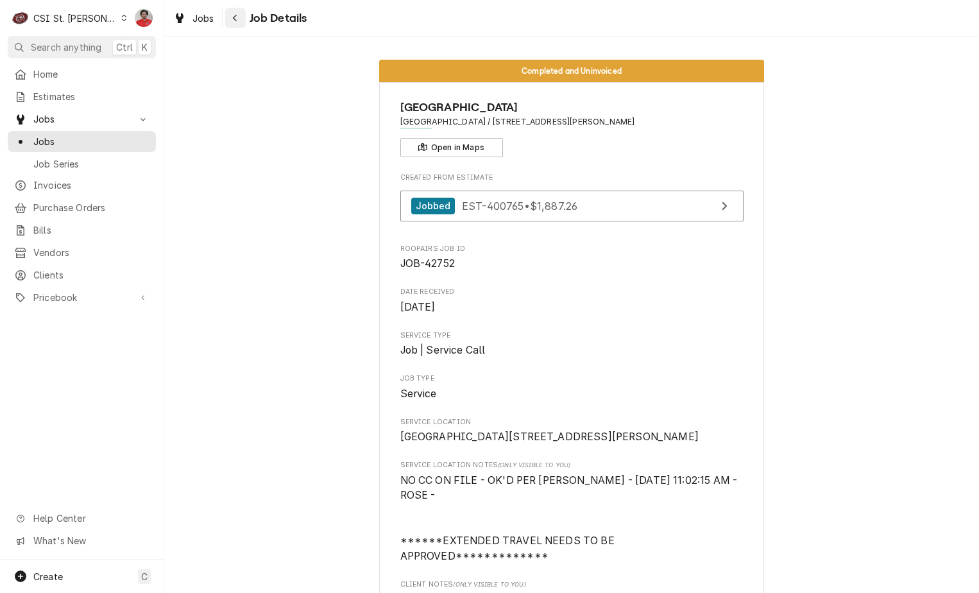
click at [236, 18] on icon "Navigate back" at bounding box center [235, 17] width 6 height 9
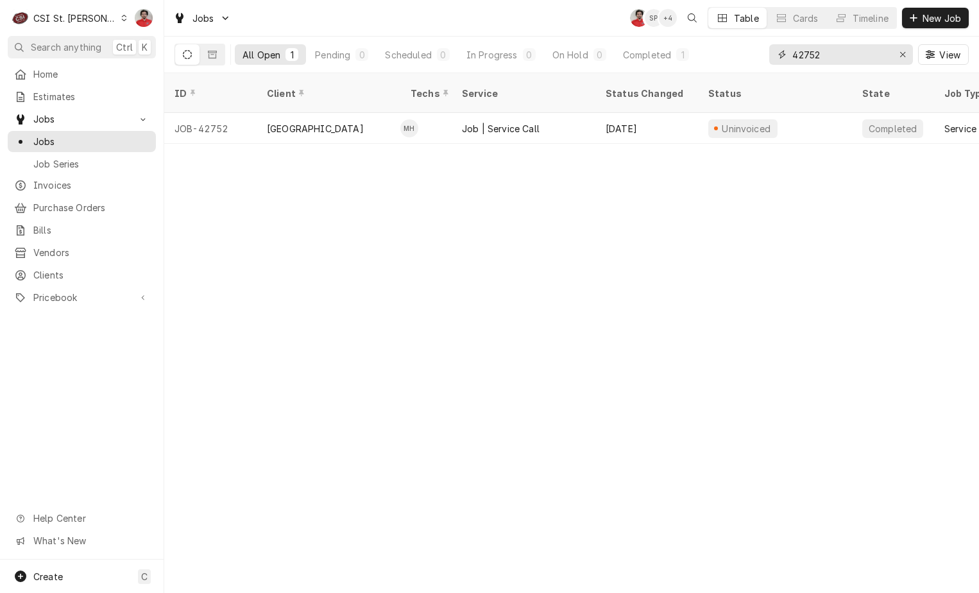
click at [823, 56] on input "42752" at bounding box center [840, 54] width 96 height 21
type input "43190"
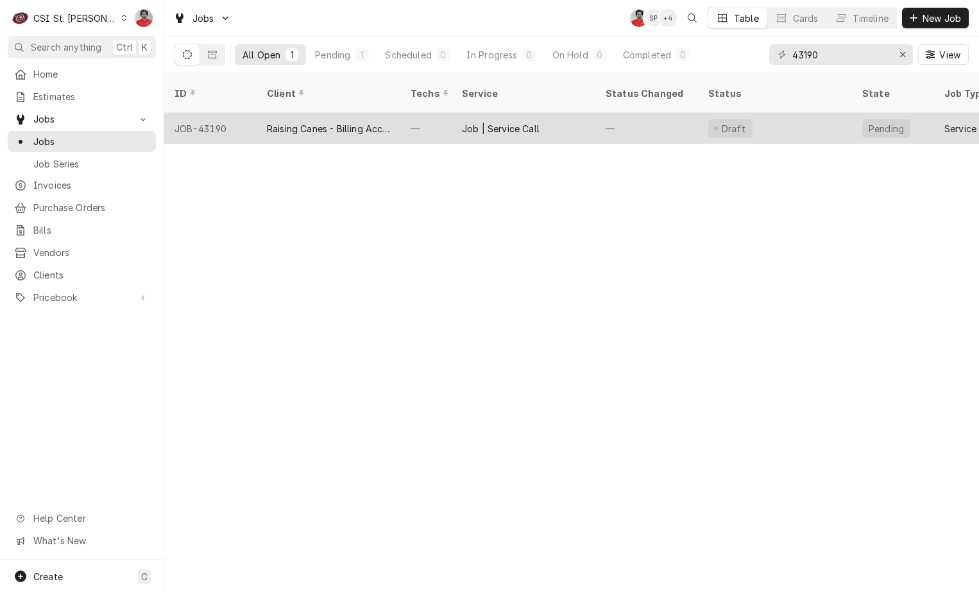
click at [485, 121] on div "Job | Service Call" at bounding box center [524, 128] width 144 height 31
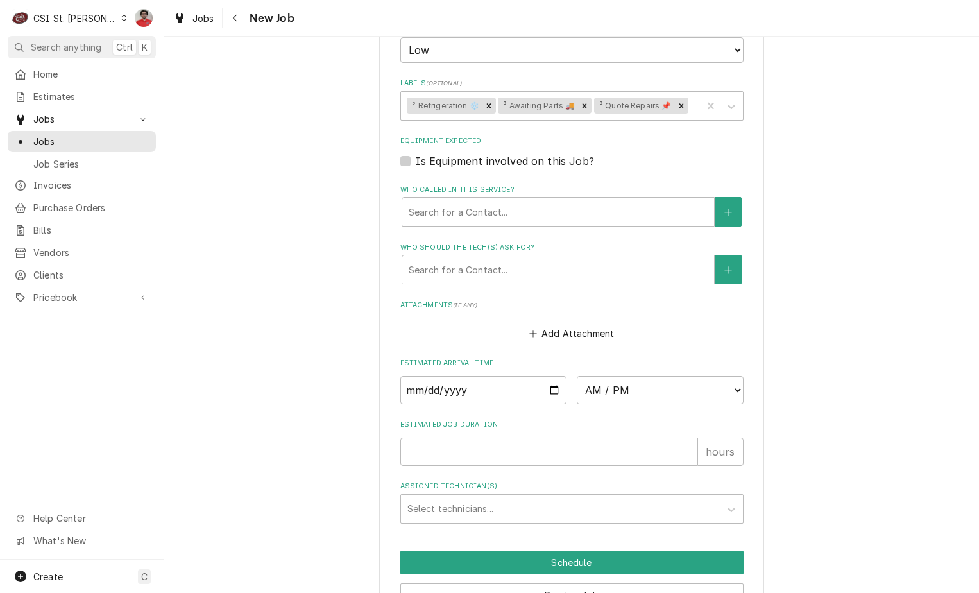
scroll to position [1471, 0]
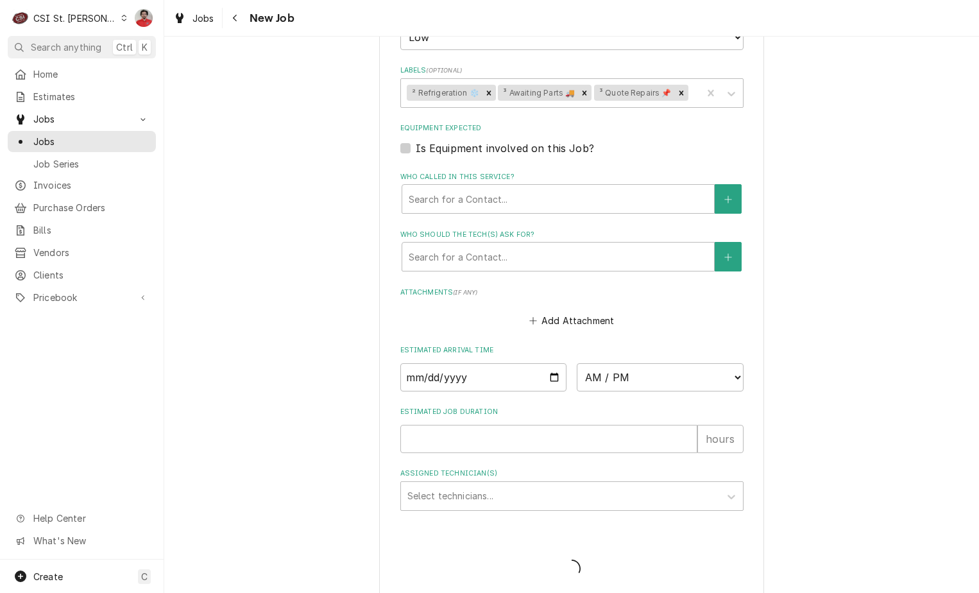
scroll to position [1427, 0]
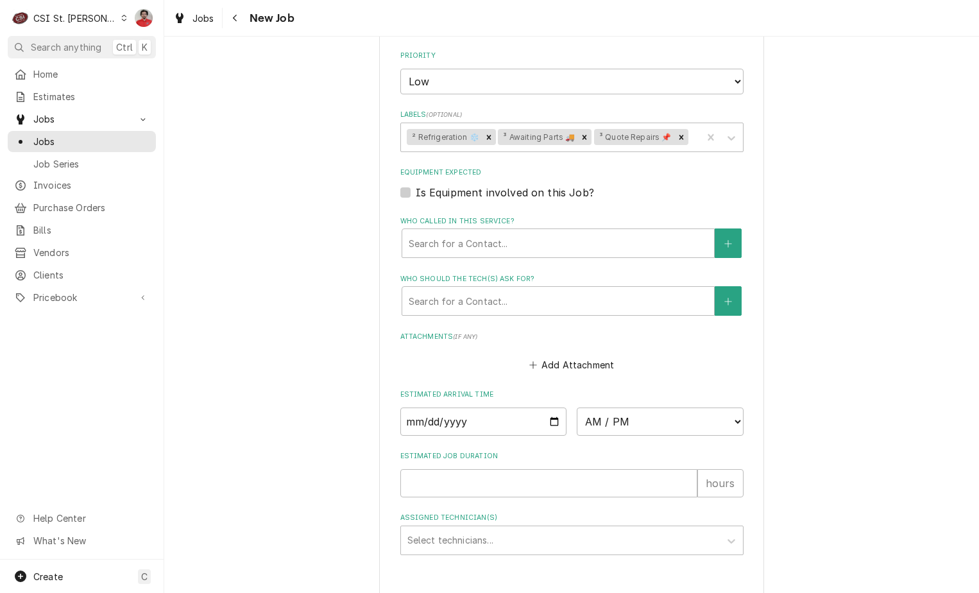
type textarea "x"
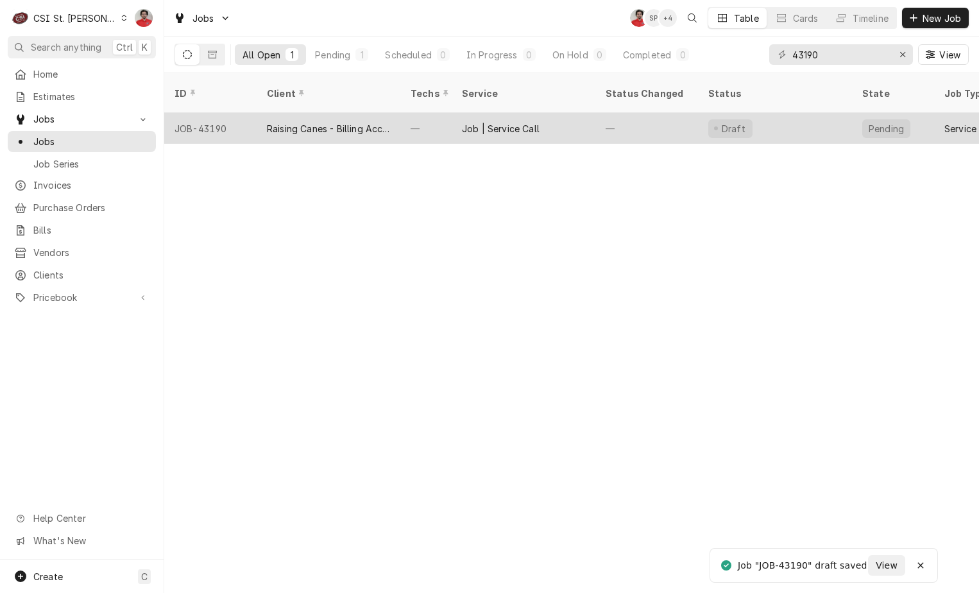
click at [656, 125] on div "—" at bounding box center [646, 128] width 103 height 31
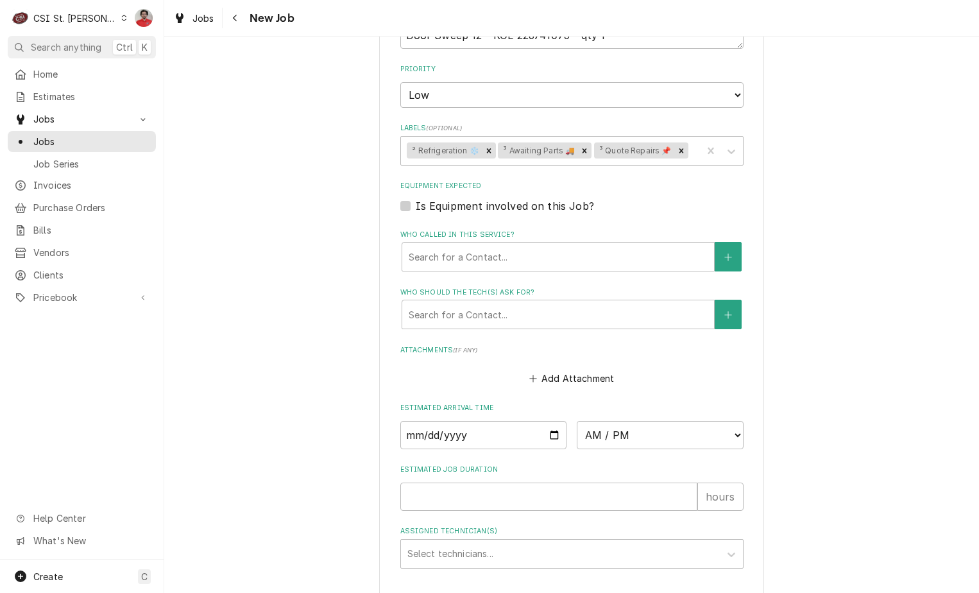
scroll to position [1471, 0]
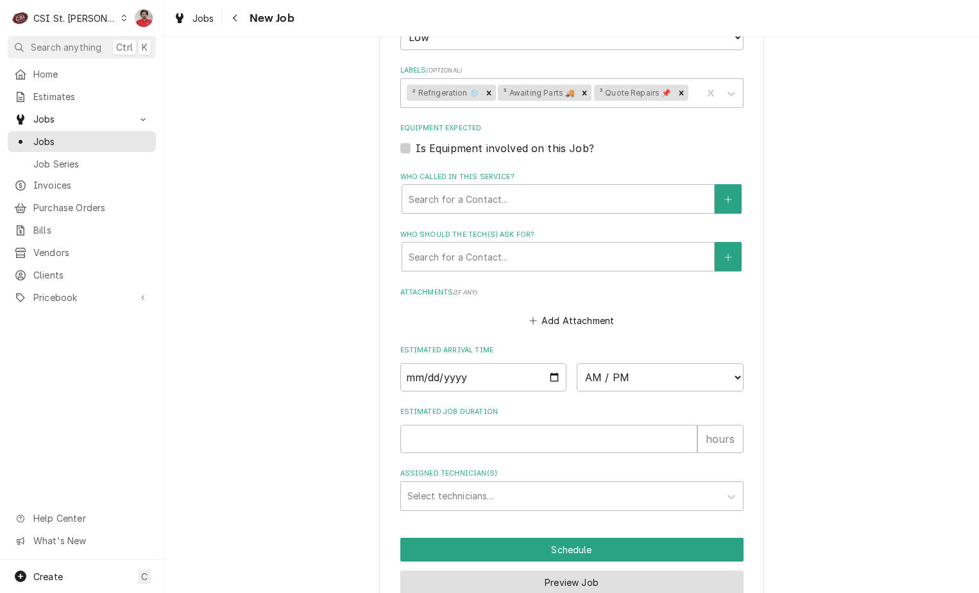
click at [602, 570] on button "Preview Job" at bounding box center [571, 582] width 343 height 24
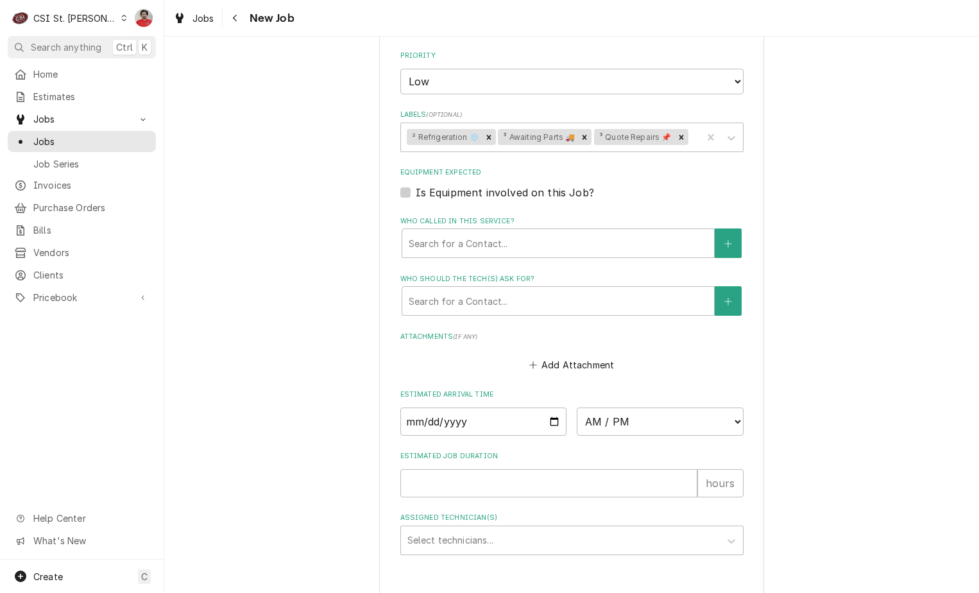
type textarea "x"
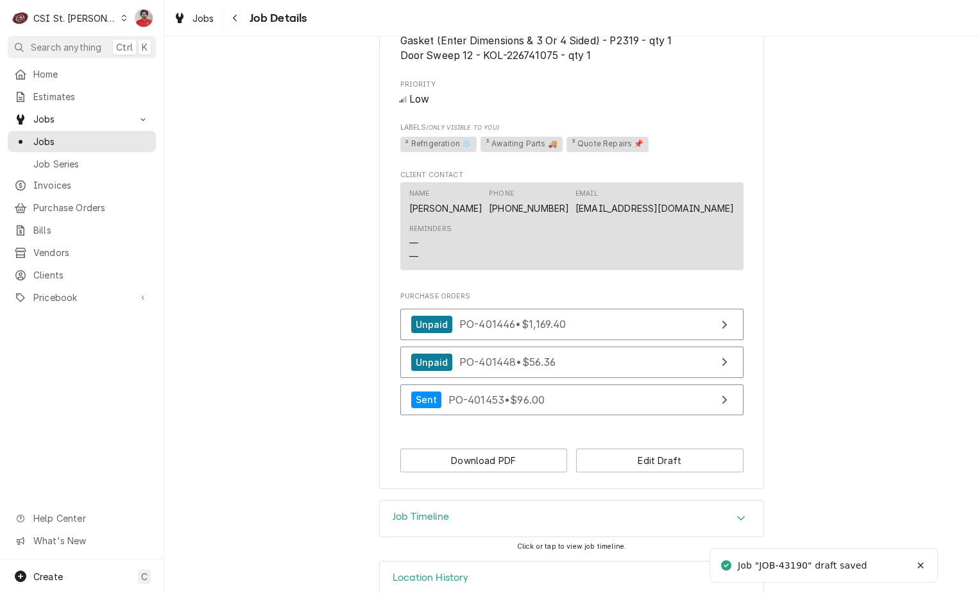
scroll to position [1322, 0]
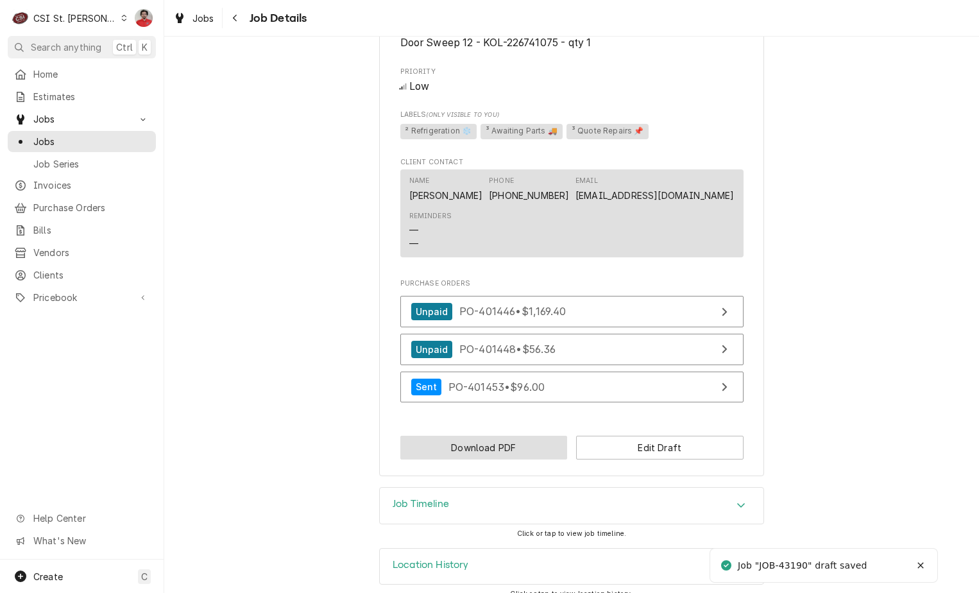
click at [516, 442] on button "Download PDF" at bounding box center [483, 447] width 167 height 24
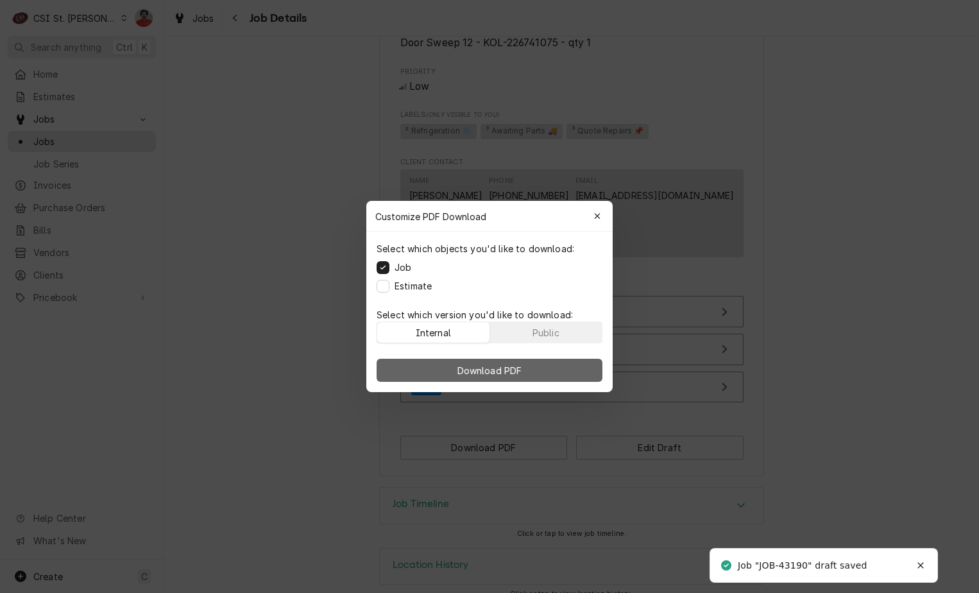
click at [518, 371] on span "Download PDF" at bounding box center [490, 370] width 70 height 13
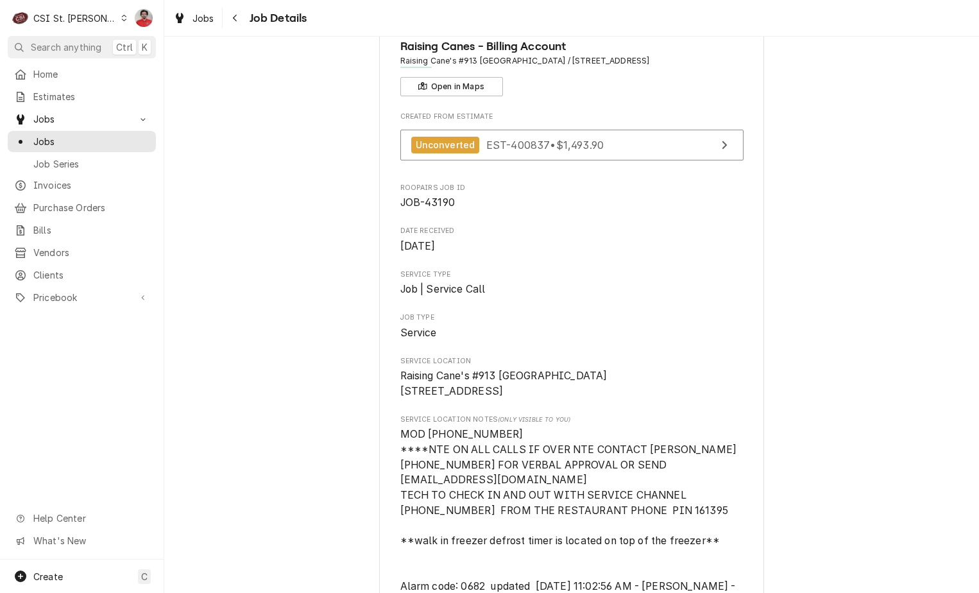
scroll to position [0, 0]
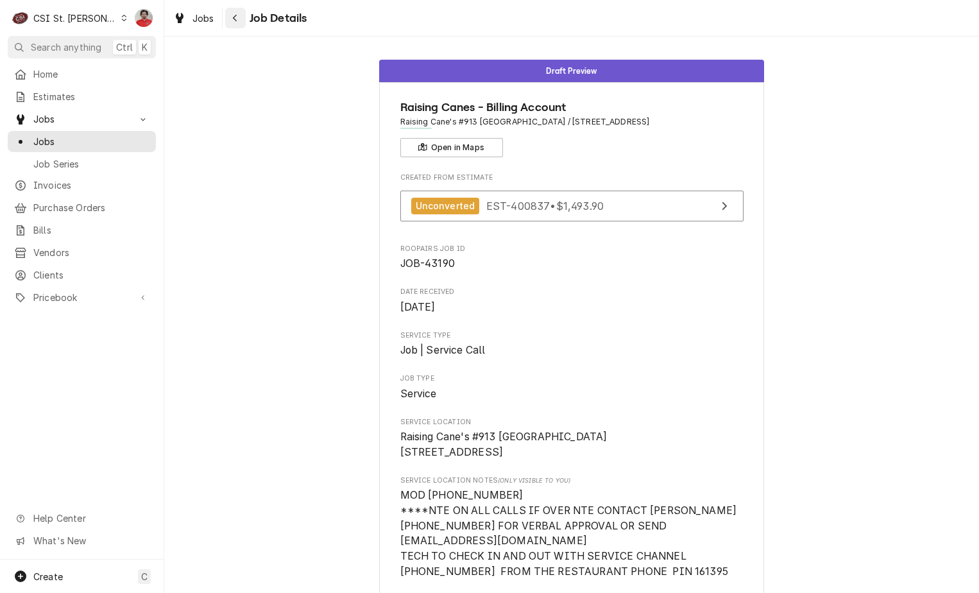
click at [237, 21] on icon "Navigate back" at bounding box center [235, 17] width 6 height 9
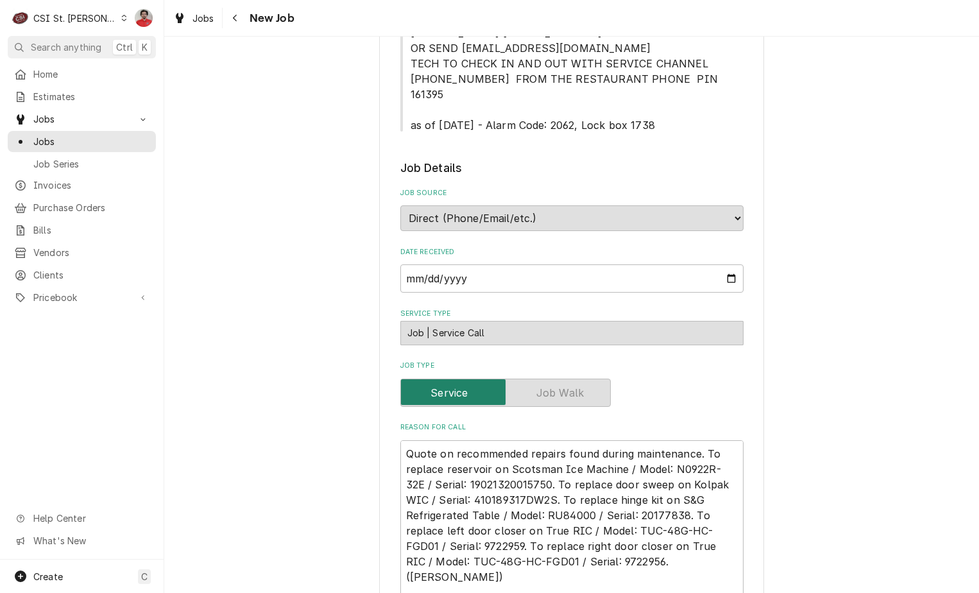
scroll to position [449, 0]
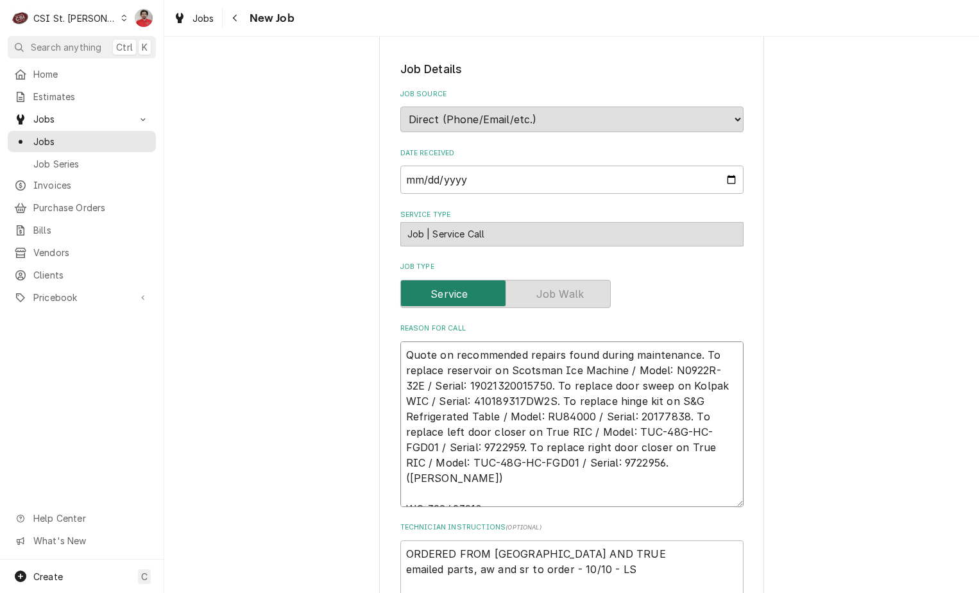
click at [457, 341] on textarea "Quote on recommended repairs found during maintenance. To replace reservoir on …" at bounding box center [571, 423] width 343 height 165
type textarea "x"
type textarea "Quote on recommended repairs found during maintenance. To replace reservoir on …"
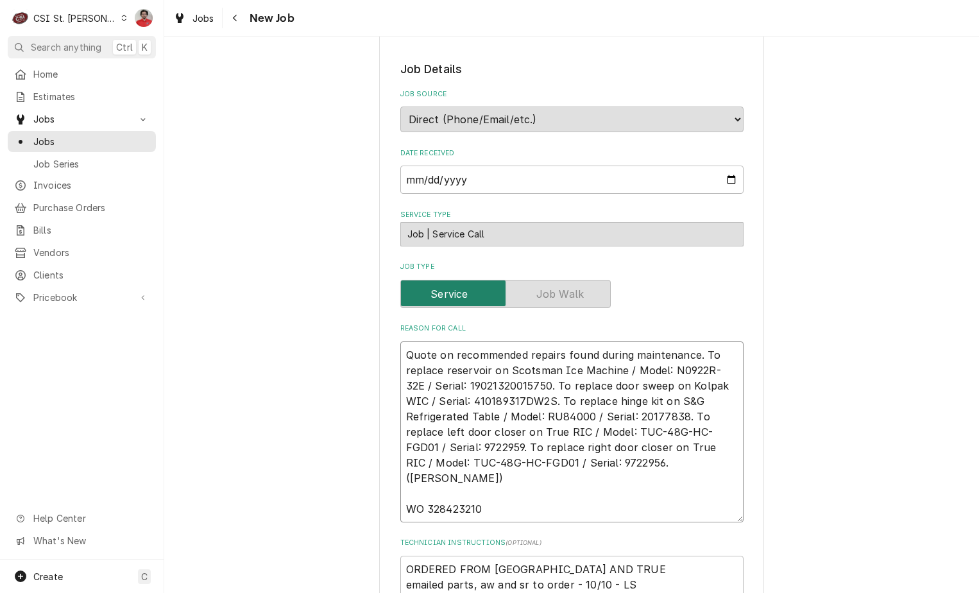
type textarea "x"
type textarea "S Quote on recommended repairs found during maintenance. To replace reservoir o…"
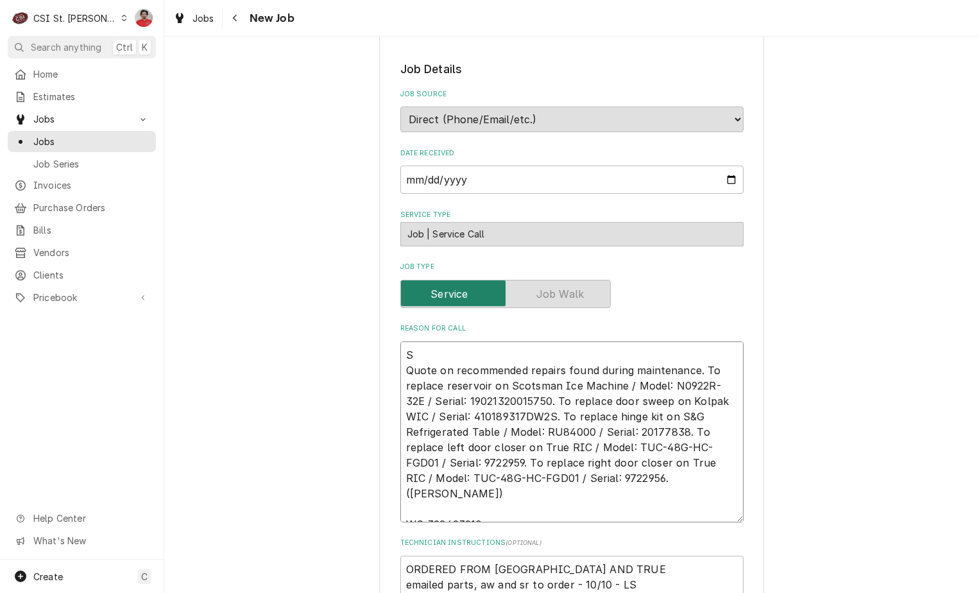
type textarea "x"
type textarea "SC Quote on recommended repairs found during maintenance. To replace reservoir …"
type textarea "x"
type textarea "SCo Quote on recommended repairs found during maintenance. To replace reservoir…"
type textarea "x"
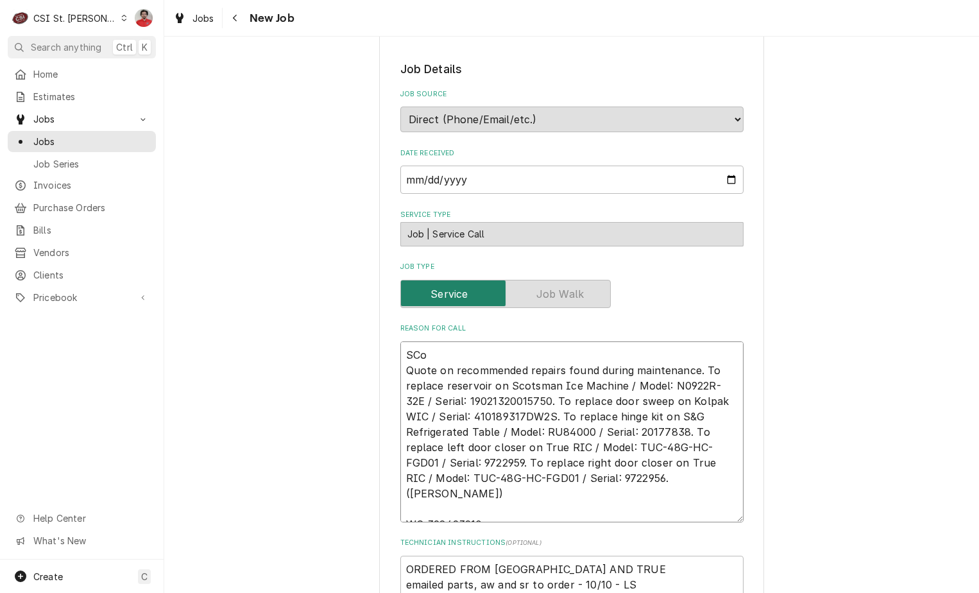
type textarea "SC Quote on recommended repairs found during maintenance. To replace reservoir …"
type textarea "x"
type textarea "SCO Quote on recommended repairs found during maintenance. To replace reservoir…"
type textarea "x"
type textarea "SCO- Quote on recommended repairs found during maintenance. To replace reservoi…"
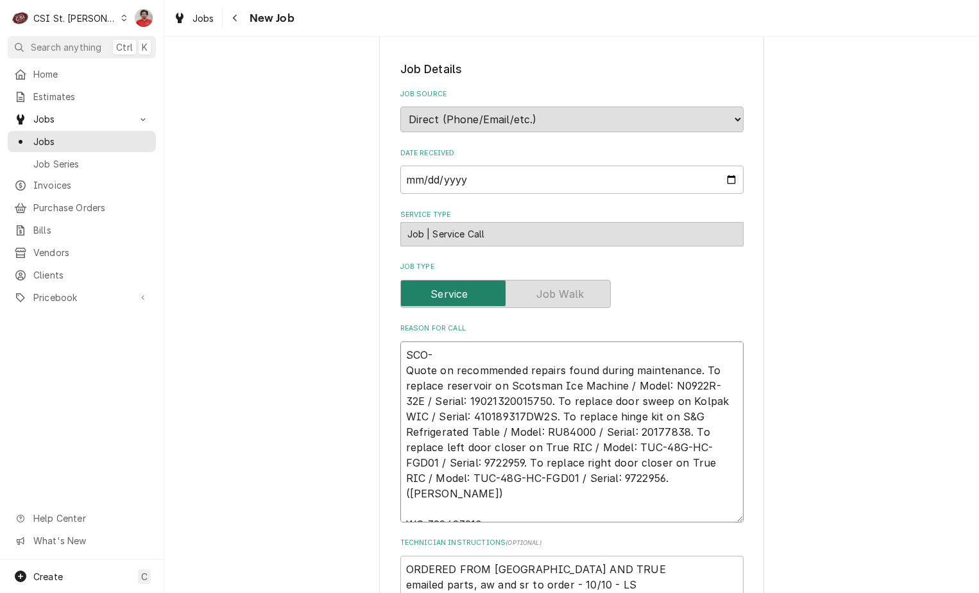
type textarea "x"
type textarea "SCO-A Quote on recommended repairs found during maintenance. To replace reservo…"
type textarea "x"
type textarea "SCO-A4 Quote on recommended repairs found during maintenance. To replace reserv…"
type textarea "x"
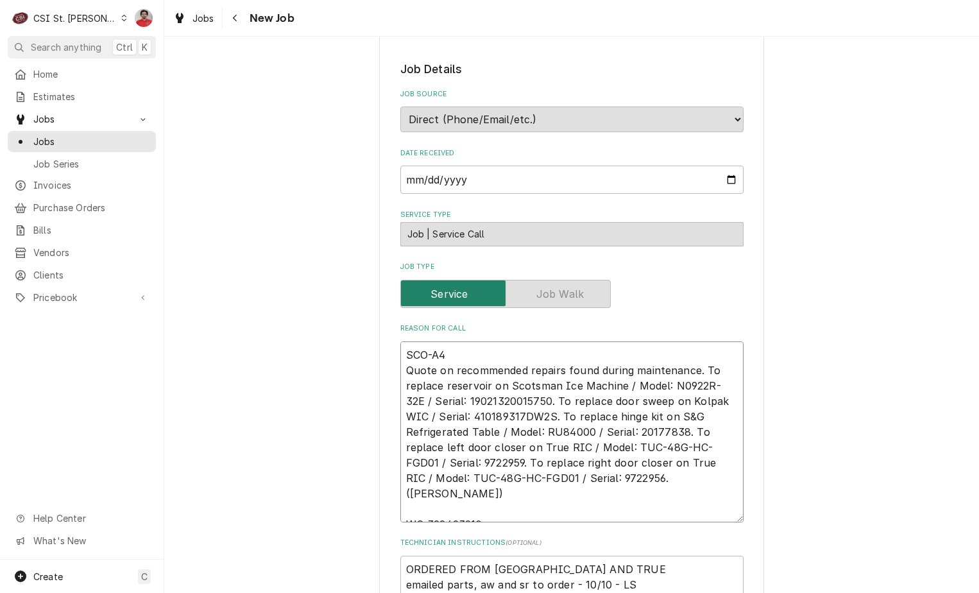
type textarea "SCO-A40 Quote on recommended repairs found during maintenance. To replace reser…"
type textarea "x"
type textarea "SCO-A406 Quote on recommended repairs found during maintenance. To replace rese…"
type textarea "x"
type textarea "SCO-A4066 Quote on recommended repairs found during maintenance. To replace res…"
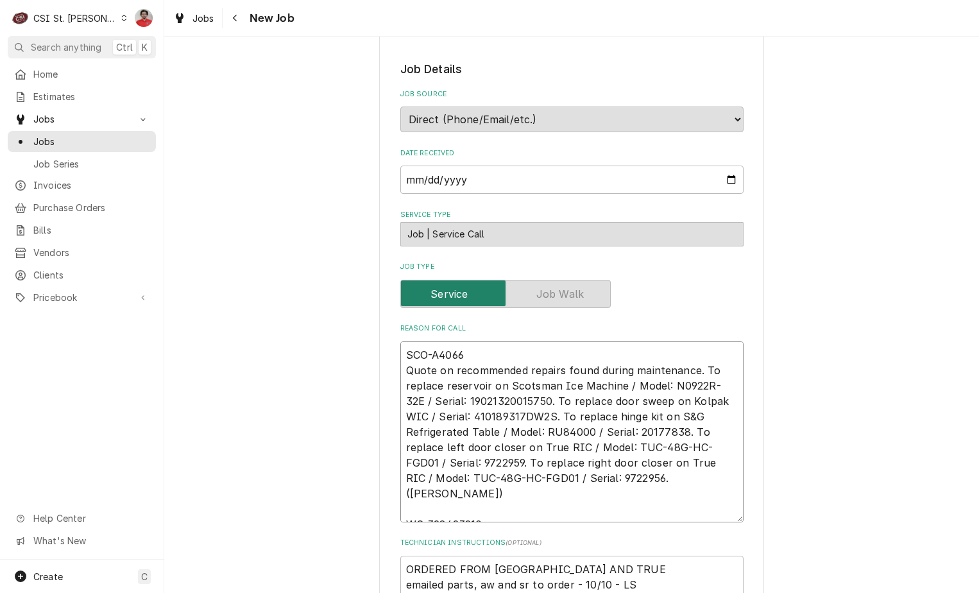
type textarea "x"
type textarea "SCO-A40664 Quote on recommended repairs found during maintenance. To replace re…"
type textarea "x"
type textarea "SCO-A40664- Quote on recommended repairs found during maintenance. To replace r…"
type textarea "x"
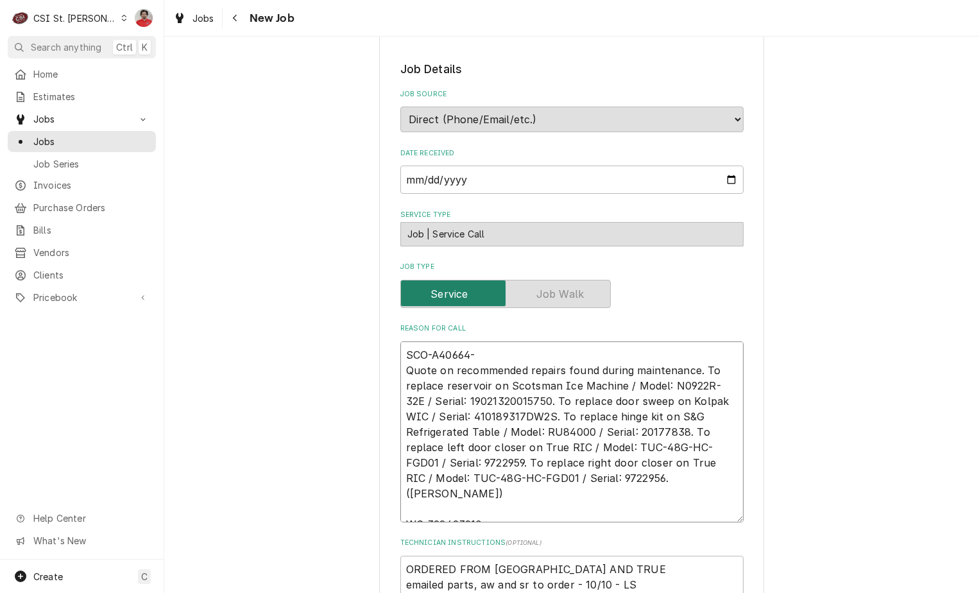
type textarea "SCO-A40664-0 Quote on recommended repairs found during maintenance. To replace …"
type textarea "x"
type textarea "SCO-A40664-00 Quote on recommended repairs found during maintenance. To replace…"
type textarea "x"
type textarea "SCO-A40664-001 Quote on recommended repairs found during maintenance. To replac…"
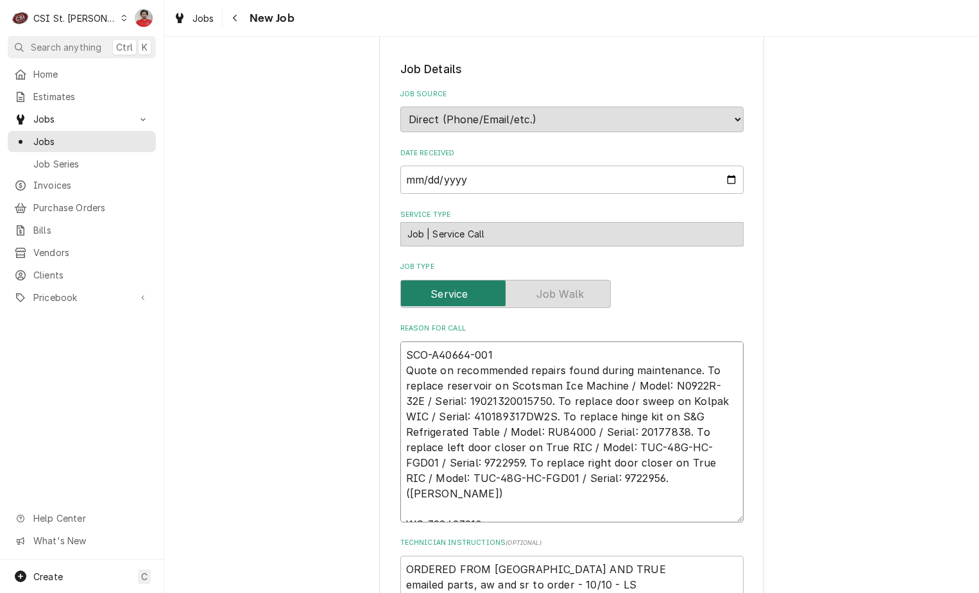
type textarea "x"
type textarea "SCO-A40664-001, Quote on recommended repairs found during maintenance. To repla…"
type textarea "x"
type textarea "SCO-A40664-001, Quote on recommended repairs found during maintenance. To repla…"
type textarea "x"
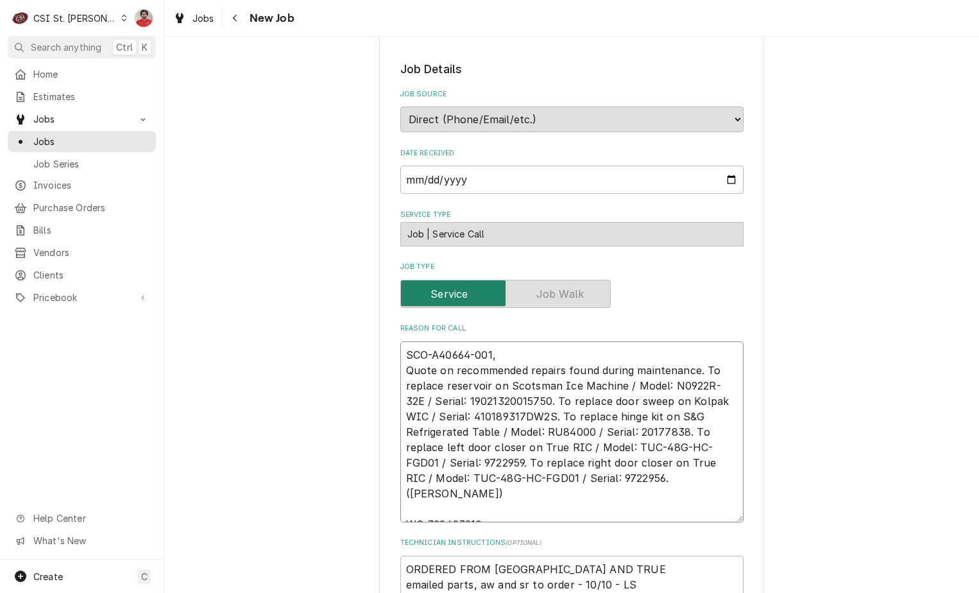
type textarea "SCO-A40664-001, K Quote on recommended repairs found during maintenance. To rep…"
type textarea "x"
type textarea "SCO-A40664-001, KO Quote on recommended repairs found during maintenance. To re…"
type textarea "x"
type textarea "SCO-A40664-001, KOL Quote on recommended repairs found during maintenance. To r…"
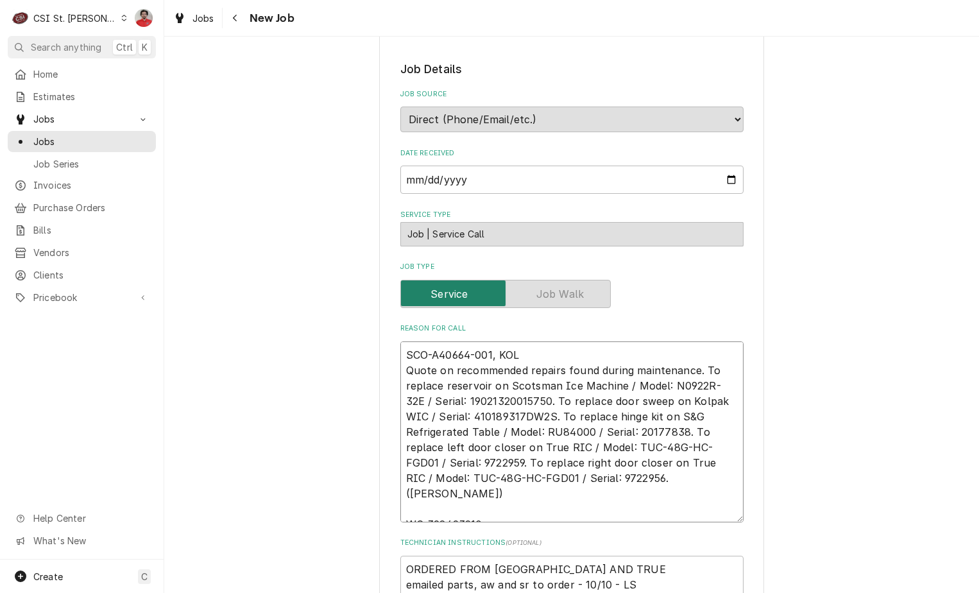
type textarea "x"
type textarea "SCO-A40664-001, KOL2 Quote on recommended repairs found during maintenance. To …"
type textarea "x"
type textarea "SCO-A40664-001, KOL22 Quote on recommended repairs found during maintenance. To…"
type textarea "x"
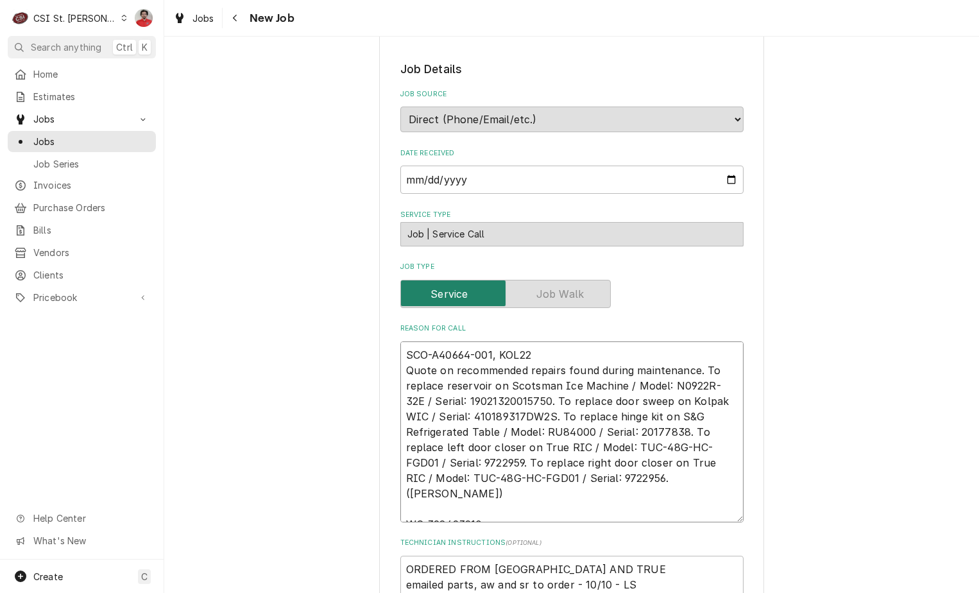
type textarea "SCO-A40664-001, KOL226 Quote on recommended repairs found during maintenance. T…"
type textarea "x"
type textarea "SCO-A40664-001, KOL2267 Quote on recommended repairs found during maintenance. …"
type textarea "x"
type textarea "SCO-A40664-001, KOL22674 Quote on recommended repairs found during maintenance.…"
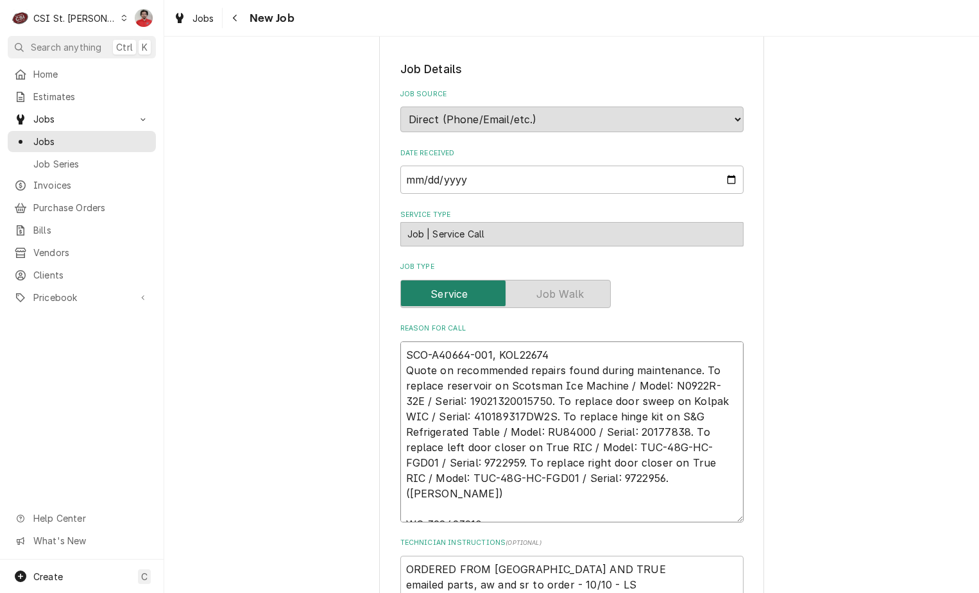
type textarea "x"
type textarea "SCO-A40664-001, KOL226741 Quote on recommended repairs found during maintenance…"
type textarea "x"
type textarea "SCO-A40664-001, KOL2267410 Quote on recommended repairs found during maintenanc…"
type textarea "x"
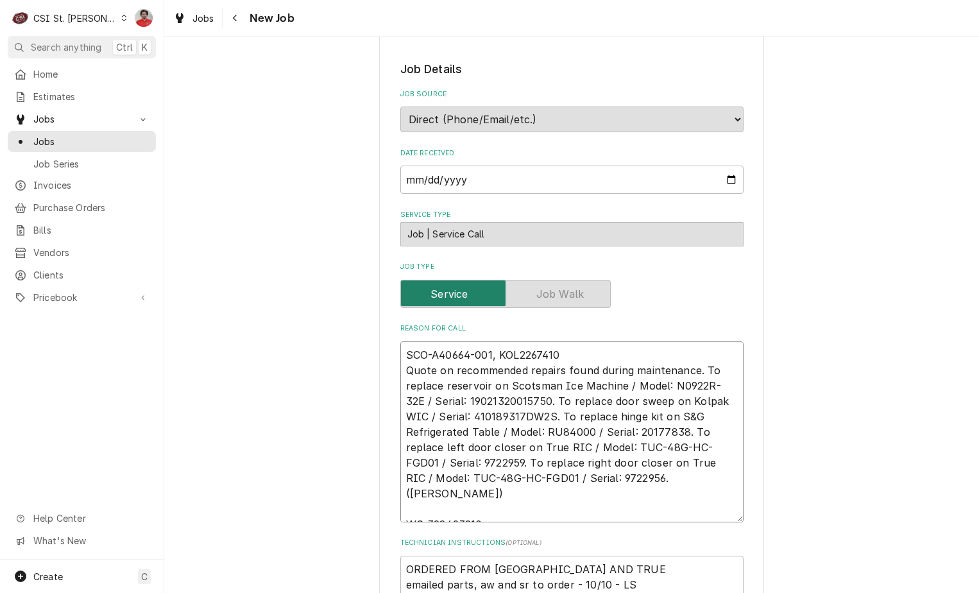
type textarea "SCO-A40664-001, KOL22674107 Quote on recommended repairs found during maintenan…"
type textarea "x"
type textarea "SCO-A40664-001, KOL226741075 Quote on recommended repairs found during maintena…"
type textarea "x"
type textarea "SCO-A40664-001, KOL226741075, Quote on recommended repairs found during mainten…"
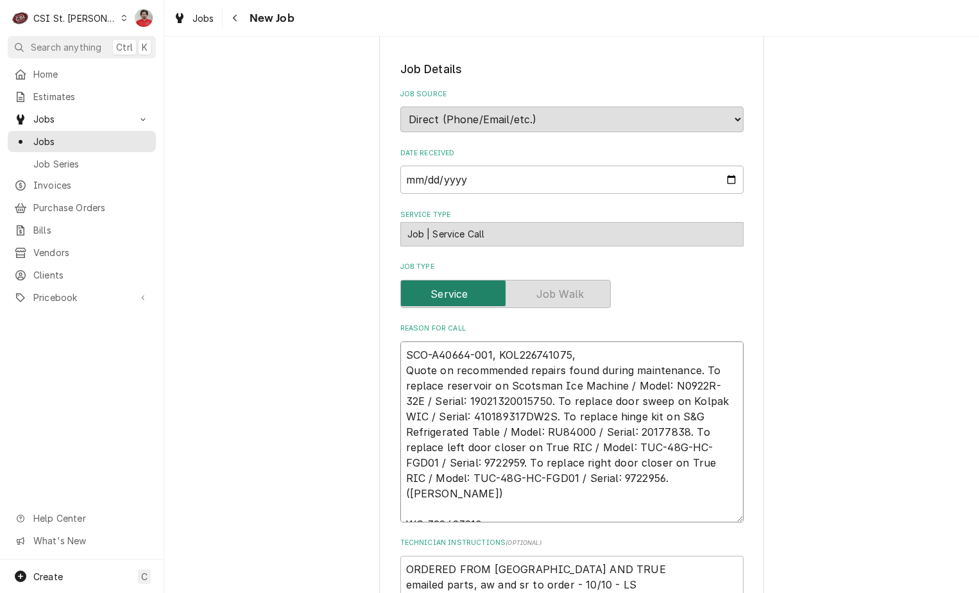
type textarea "x"
type textarea "SCO-A40664-001, KOL226741075, Quote on recommended repairs found during mainten…"
type textarea "x"
type textarea "SCO-A40664-001, KOL226741075, a Quote on recommended repairs found during maint…"
type textarea "x"
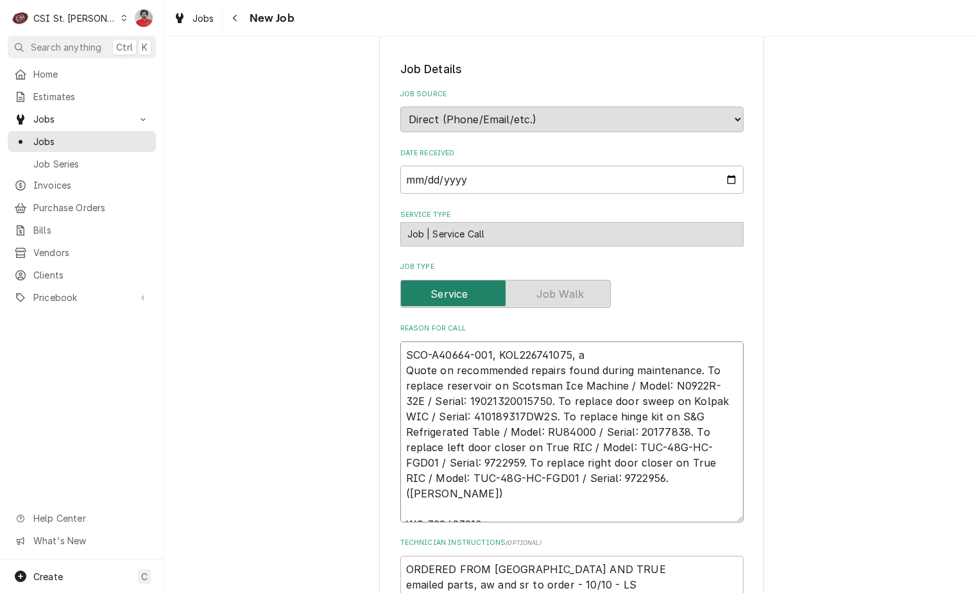
type textarea "SCO-A40664-001, KOL226741075, an Quote on recommended repairs found during main…"
type textarea "x"
type textarea "SCO-A40664-001, KOL226741075, and Quote on recommended repairs found during mai…"
type textarea "x"
type textarea "SCO-A40664-001, KOL226741075, and t Quote on recommended repairs found during m…"
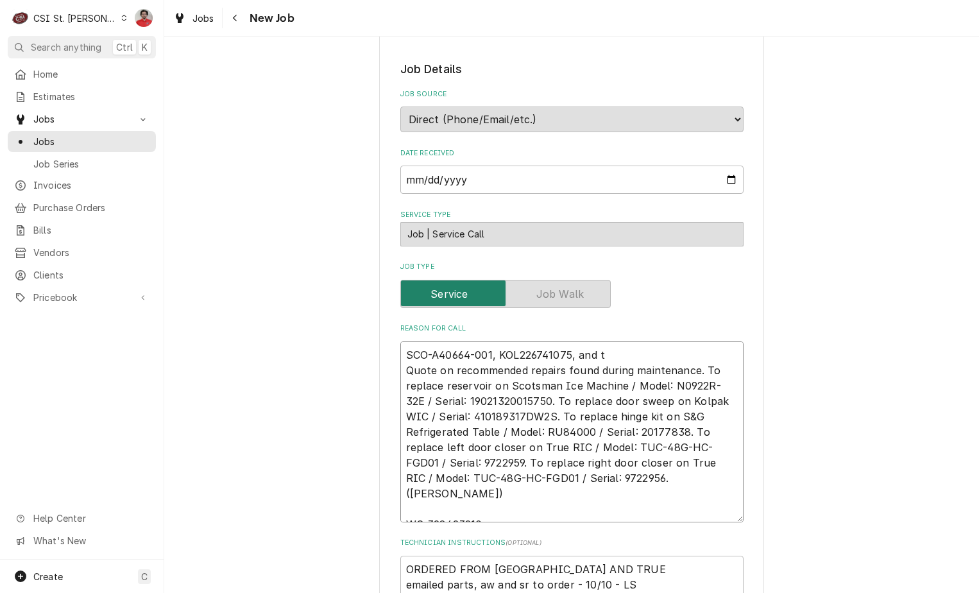
type textarea "x"
type textarea "SCO-A40664-001, KOL226741075, and tw Quote on recommended repairs found during …"
type textarea "x"
type textarea "SCO-A40664-001, KOL226741075, and two Quote on recommended repairs found during…"
type textarea "x"
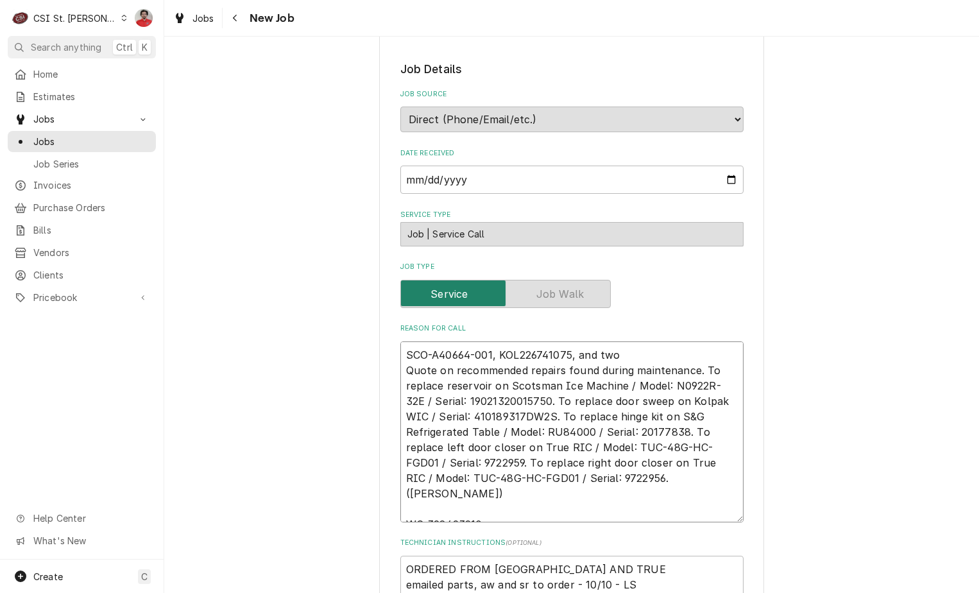
type textarea "SCO-A40664-001, KOL226741075, and two Quote on recommended repairs found during…"
type textarea "x"
type textarea "SCO-A40664-001, KOL226741075, and two S Quote on recommended repairs found duri…"
type textarea "x"
type textarea "SCO-A40664-001, KOL226741075, and two S& Quote on recommended repairs found dur…"
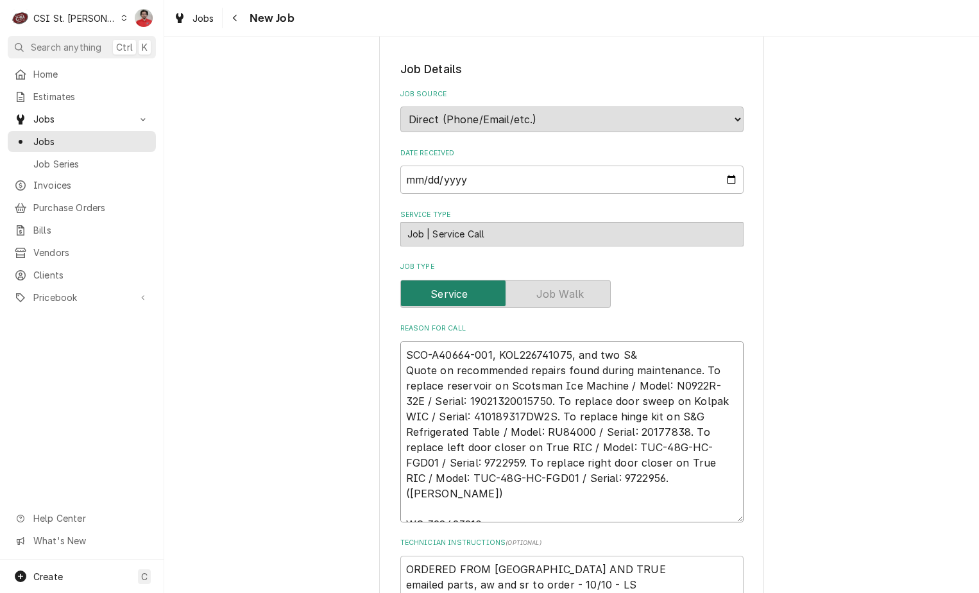
type textarea "x"
type textarea "SCO-A40664-001, KOL226741075, and two S&G Quote on recommended repairs found du…"
type textarea "x"
type textarea "SCO-A40664-001, KOL226741075, and two S&G- Quote on recommended repairs found d…"
type textarea "x"
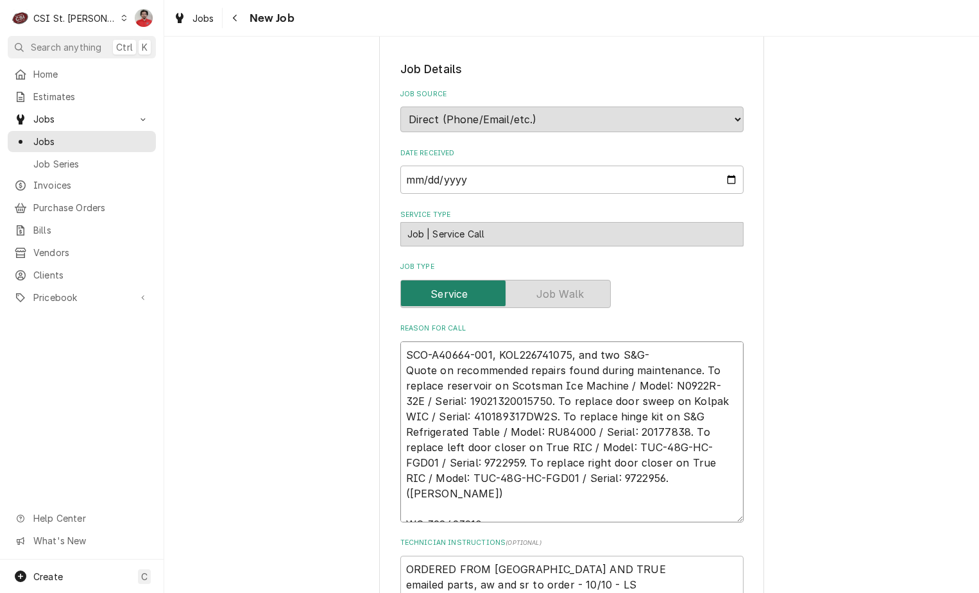
type textarea "SCO-A40664-001, KOL226741075, and two S&G-0 Quote on recommended repairs found …"
type textarea "x"
type textarea "SCO-A40664-001, KOL226741075, and two S&G-08 Quote on recommended repairs found…"
type textarea "x"
type textarea "SCO-A40664-001, KOL226741075, and two S&G-080 Quote on recommended repairs foun…"
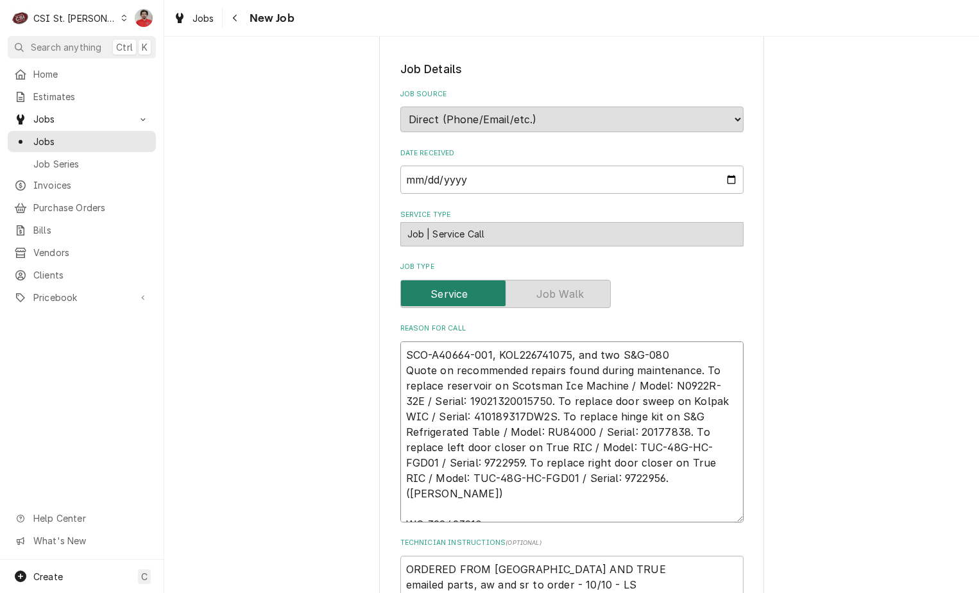
type textarea "x"
type textarea "SCO-A40664-001, KOL226741075, and two S&G-0800 Quote on recommended repairs fou…"
type textarea "x"
type textarea "SCO-A40664-001, KOL226741075, and two S&G-08000 Quote on recommended repairs fo…"
type textarea "x"
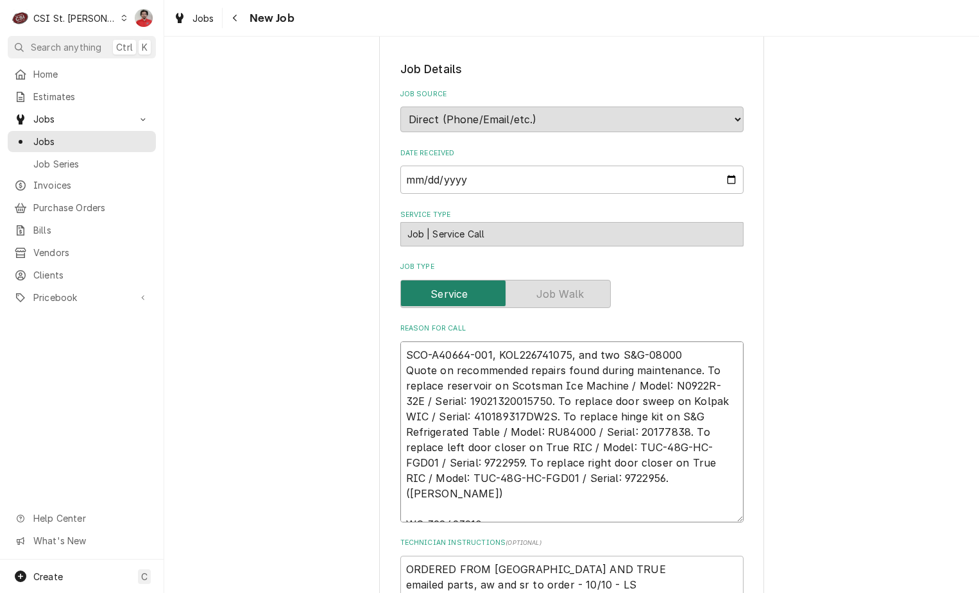
type textarea "SCO-A40664-001, KOL226741075, and two S&G-080002 Quote on recommended repairs f…"
type textarea "x"
type textarea "SCO-A40664-001, KOL226741075, and two S&G-080002 Quote on recommended repairs f…"
type textarea "x"
type textarea "SCO-A40664-001, KOL226741075, and two S&G-080002 t Quote on recommended repairs…"
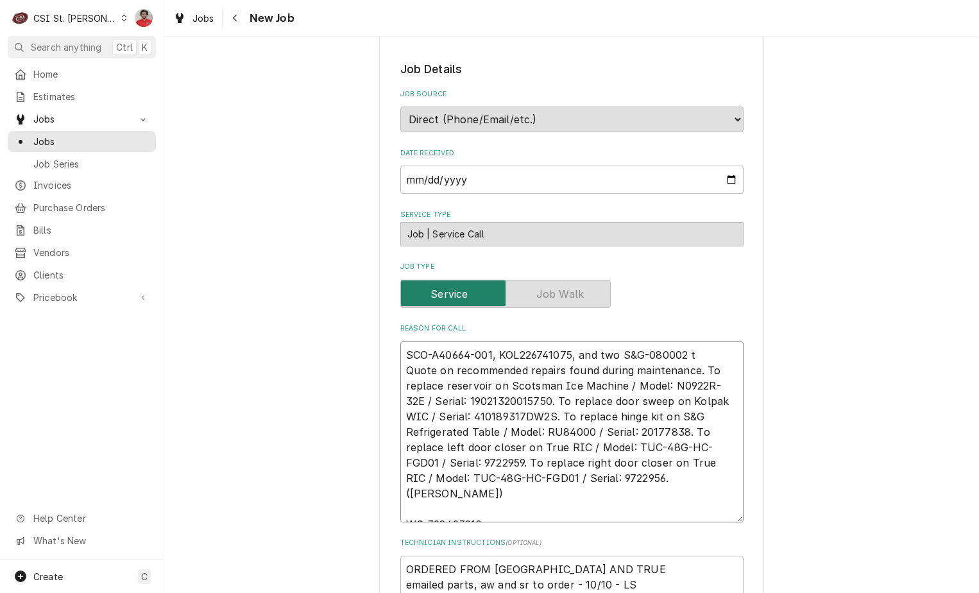
type textarea "x"
type textarea "SCO-A40664-001, KOL226741075, and two S&G-080002 to Quote on recommended repair…"
type textarea "x"
type textarea "SCO-A40664-001, KOL226741075, and two S&G-080002 to J Quote on recommended repa…"
type textarea "x"
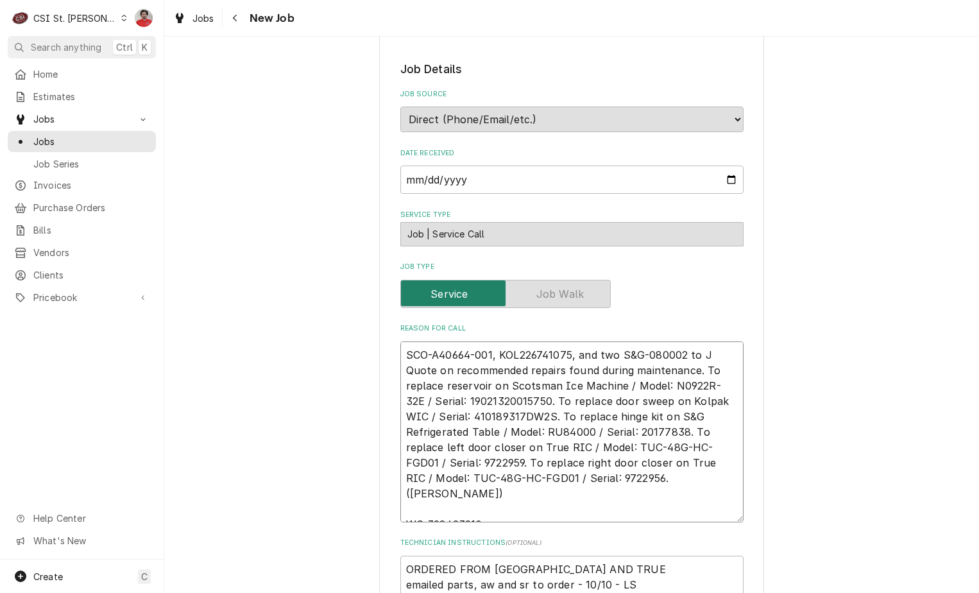
type textarea "SCO-A40664-001, KOL226741075, and two S&G-080002 to JK Quote on recommended rep…"
type textarea "x"
type textarea "SCO-A40664-001, KOL226741075, and two S&G-080002 to JKev Quote on recommended r…"
type textarea "x"
type textarea "SCO-A40664-001, KOL226741075, and two S&G-080002 to JKevi Quote on recommended …"
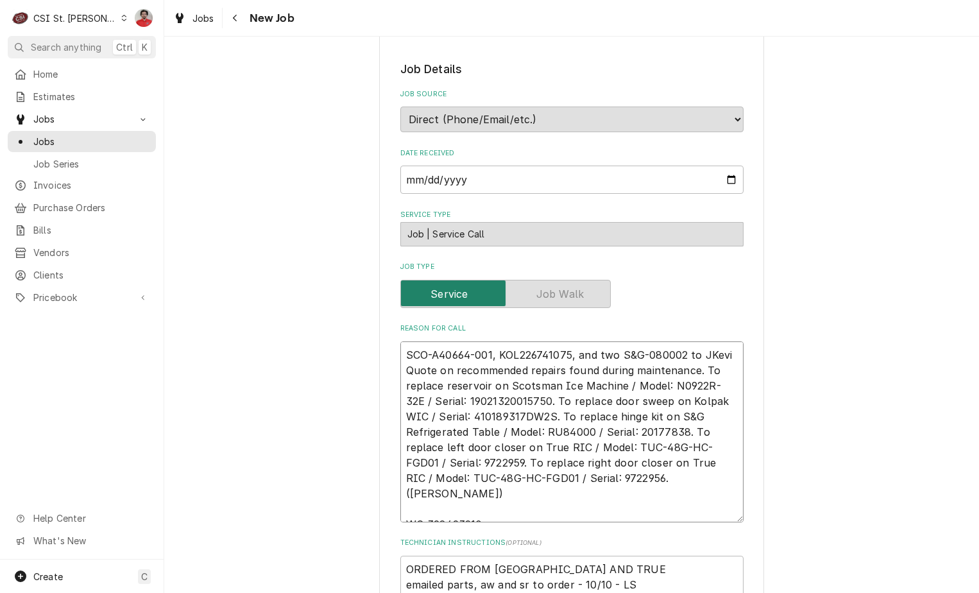
type textarea "x"
type textarea "SCO-A40664-001, KOL226741075, and two S&G-080002 to JKevin Quote on recommended…"
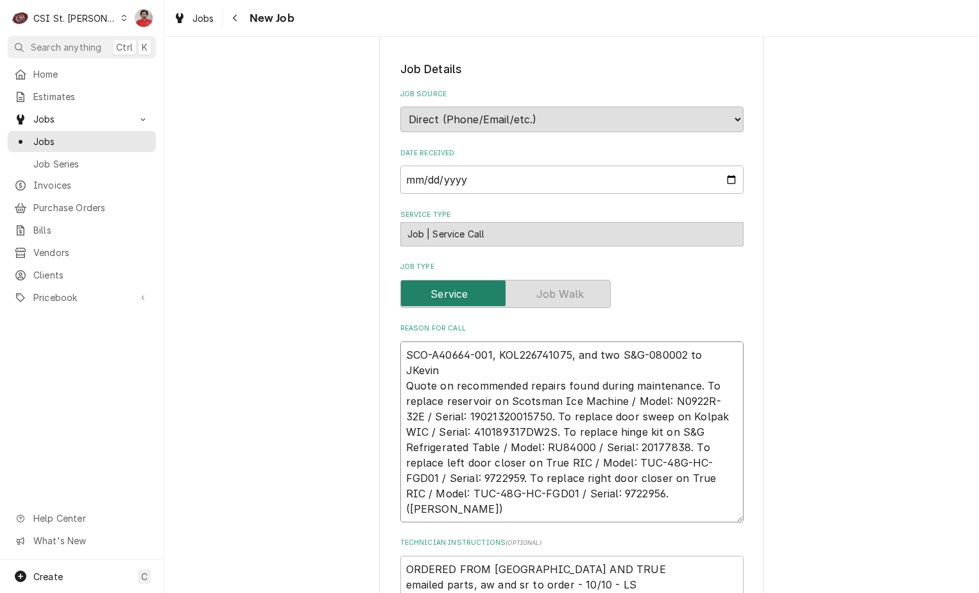
type textarea "x"
type textarea "SCO-A40664-001, KOL226741075, and two S&G-080002 to JKevin Quote on recommended…"
type textarea "x"
type textarea "SCO-A40664-001, KOL226741075, and two S&G-080002 to JKevin Quote on recommended…"
type textarea "x"
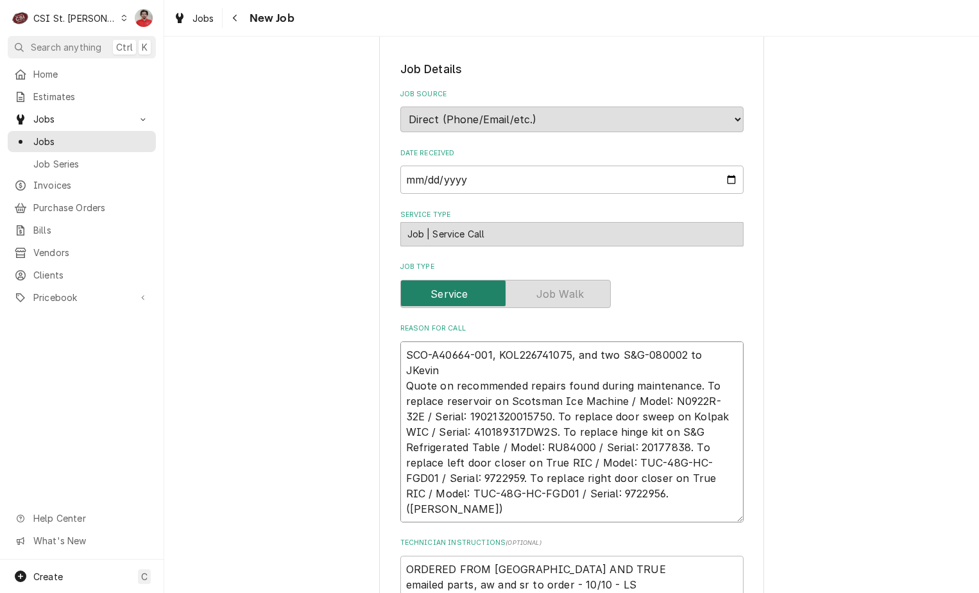
type textarea "SCO-A40664-001, KOL226741075, and two S&G-080002 to JKevi Quote on recommended …"
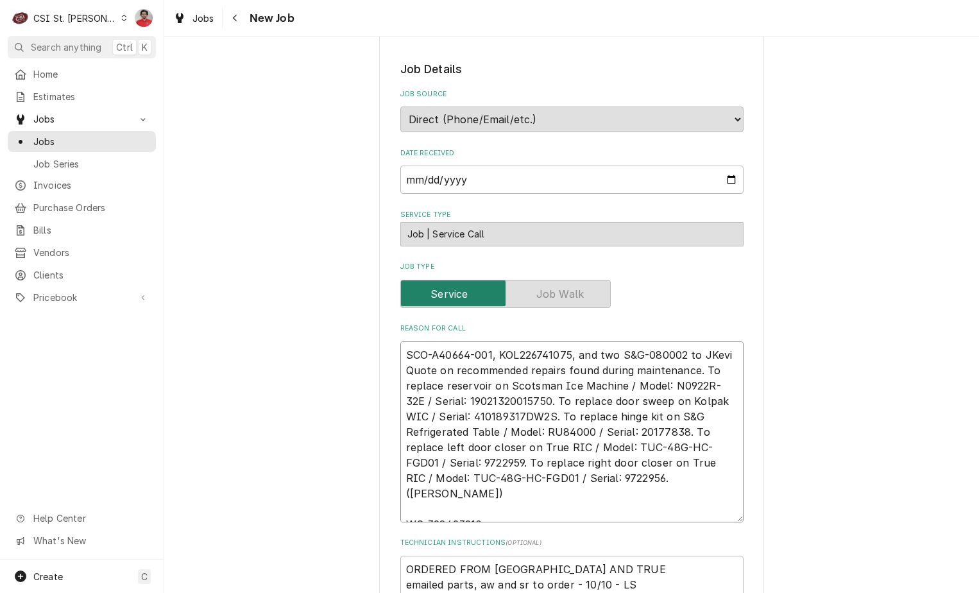
type textarea "x"
type textarea "SCO-A40664-001, KOL226741075, and two S&G-080002 to JKev Quote on recommended r…"
type textarea "x"
type textarea "SCO-A40664-001, KOL226741075, and two S&G-080002 to JKe Quote on recommended re…"
type textarea "x"
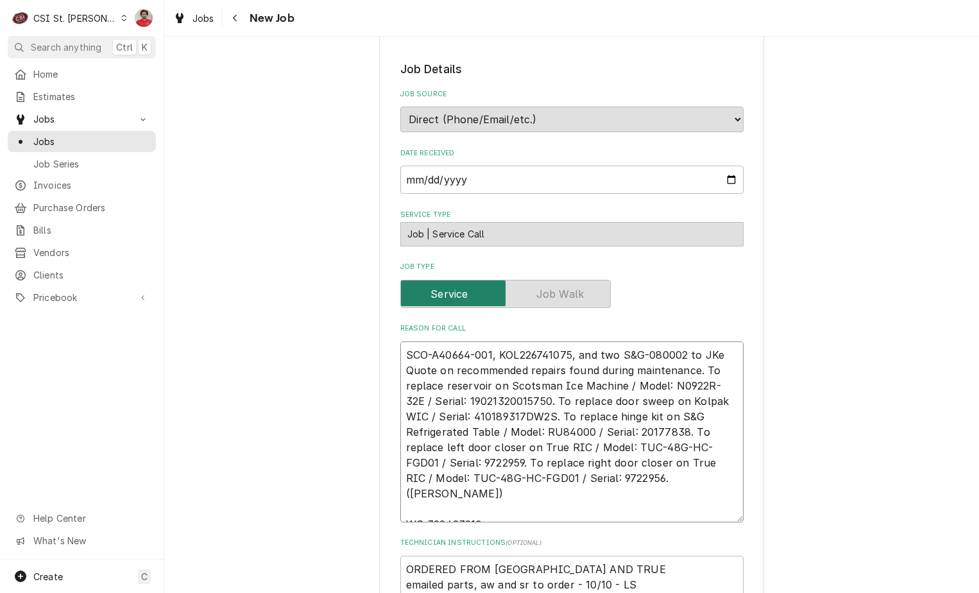
type textarea "SCO-A40664-001, KOL226741075, and two S&G-080002 to JK Quote on recommended rep…"
type textarea "x"
type textarea "SCO-A40664-001, KOL226741075, and two S&G-080002 to J Quote on recommended repa…"
type textarea "x"
type textarea "SCO-A40664-001, KOL226741075, and two S&G-080002 to Quote on recommended repair…"
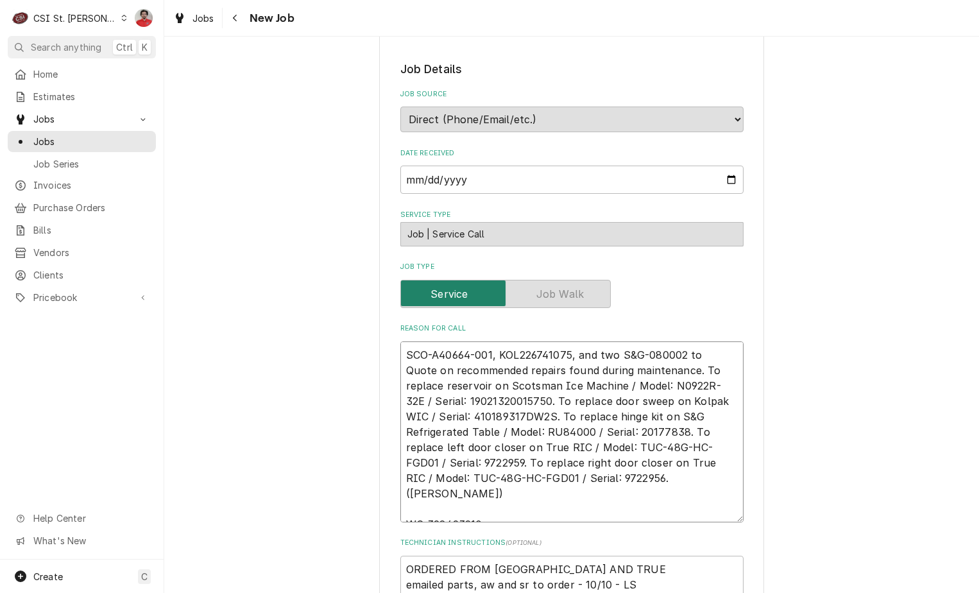
type textarea "x"
type textarea "SCO-A40664-001, KOL226741075, and two S&G-080002 to K Quote on recommended repa…"
type textarea "x"
type textarea "SCO-A40664-001, KOL226741075, and two S&G-080002 to Ke Quote on recommended rep…"
type textarea "x"
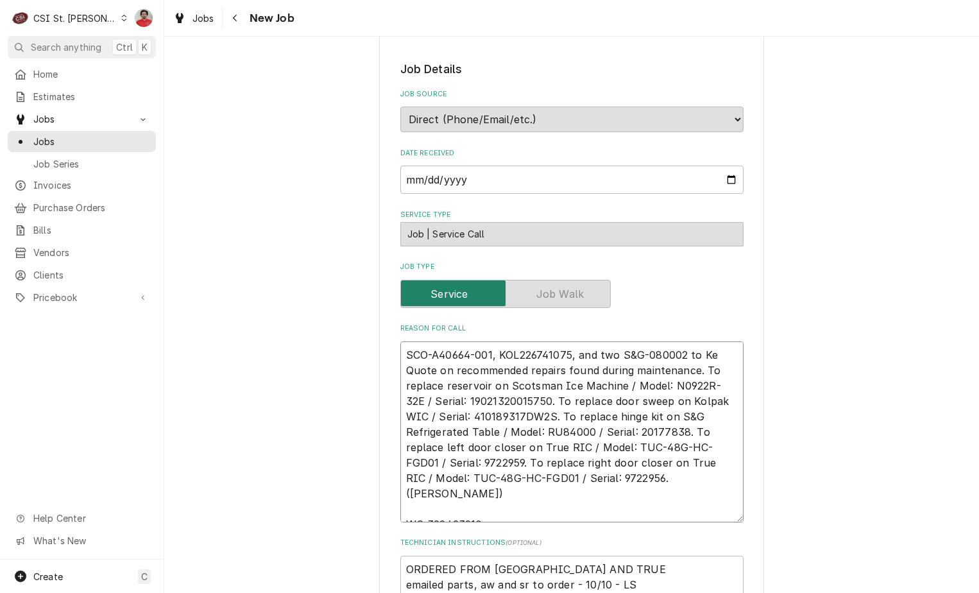
type textarea "SCO-A40664-001, KOL226741075, and two S&G-080002 to Kev Quote on recommended re…"
type textarea "x"
type textarea "SCO-A40664-001, KOL226741075, and two S&G-080002 to Kevi Quote on recommended r…"
type textarea "x"
type textarea "SCO-A40664-001, KOL226741075, and two S&G-080002 to Kevin Quote on recommended …"
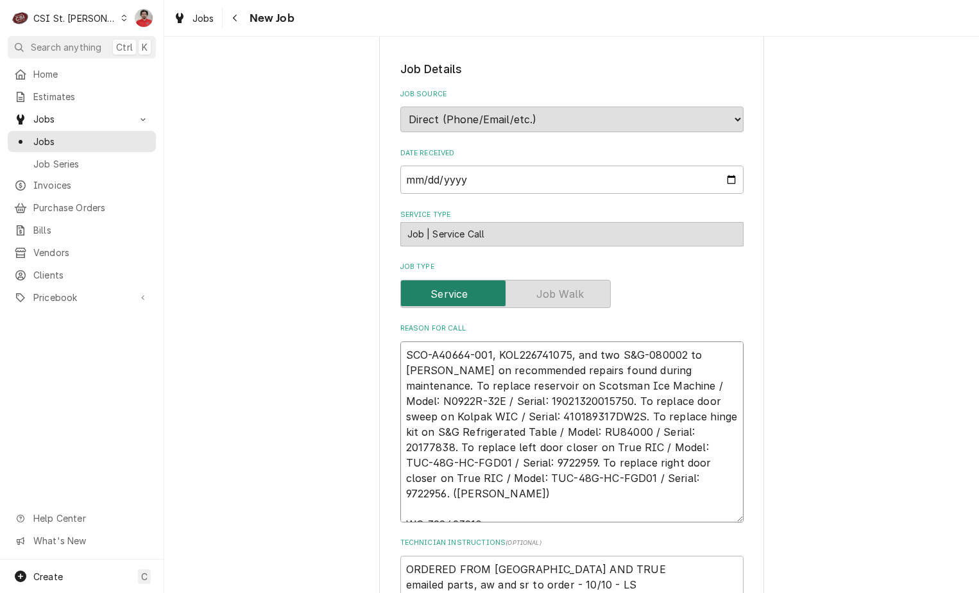
type textarea "x"
type textarea "SCO-A40664-001, KOL226741075, and two S&G-080002 to Kevin Quote on recommended …"
type textarea "x"
type textarea "SCO-A40664-001, KOL226741075, and two S&G-080002 to Kevin J Quote on recommende…"
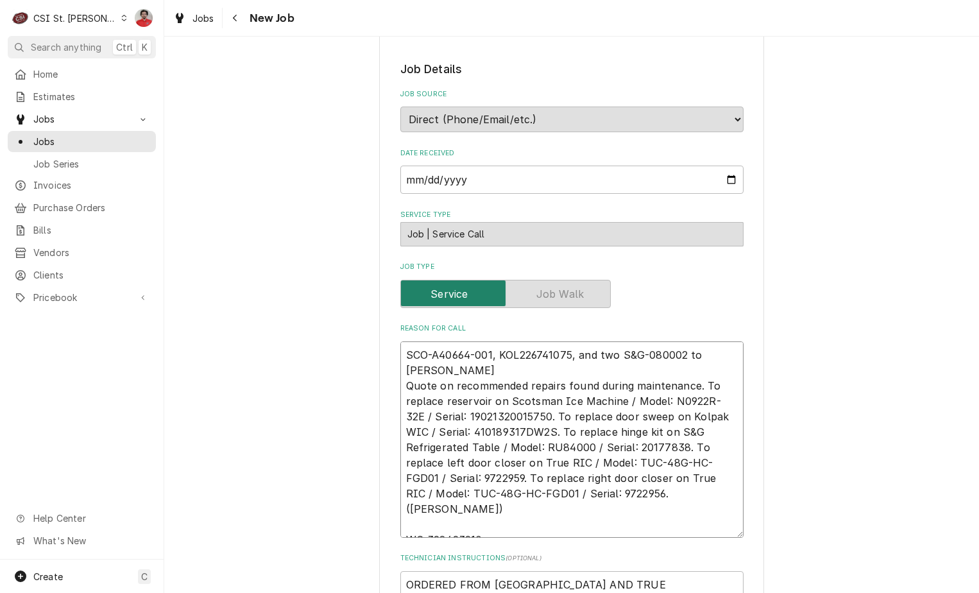
type textarea "x"
type textarea "SCO-A40664-001, KOL226741075, and two S&G-080002 to Kevin J's Quote on recommen…"
type textarea "x"
type textarea "SCO-A40664-001, KOL226741075, and two S&G-080002 to Kevin J's Quote on recommen…"
type textarea "x"
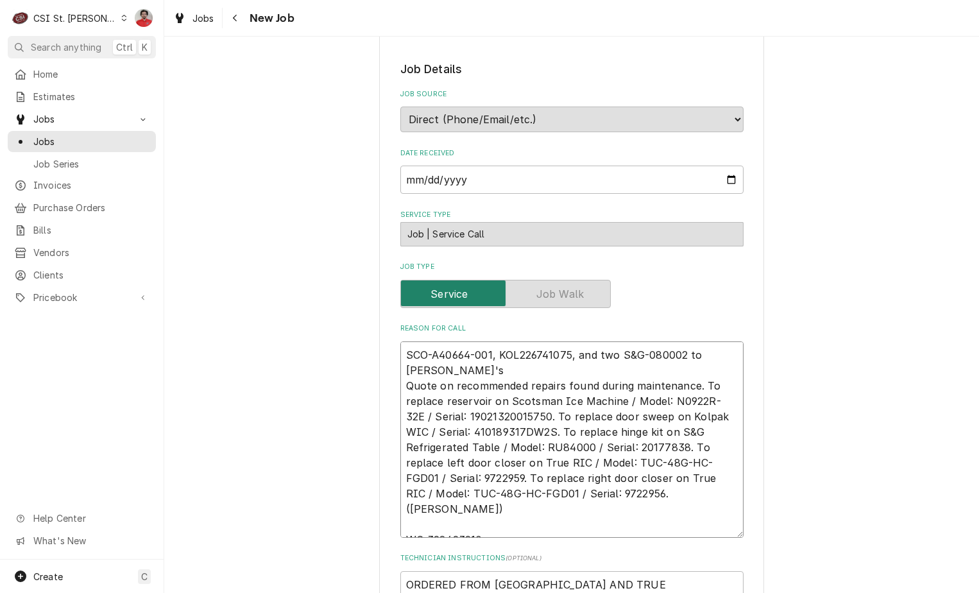
type textarea "SCO-A40664-001, KOL226741075, and two S&G-080002 to Kevin J's s Quote on recomm…"
type textarea "x"
type textarea "SCO-A40664-001, KOL226741075, and two S&G-080002 to Kevin J's sh Quote on recom…"
type textarea "x"
type textarea "SCO-A40664-001, KOL226741075, and two S&G-080002 to Kevin J's she Quote on reco…"
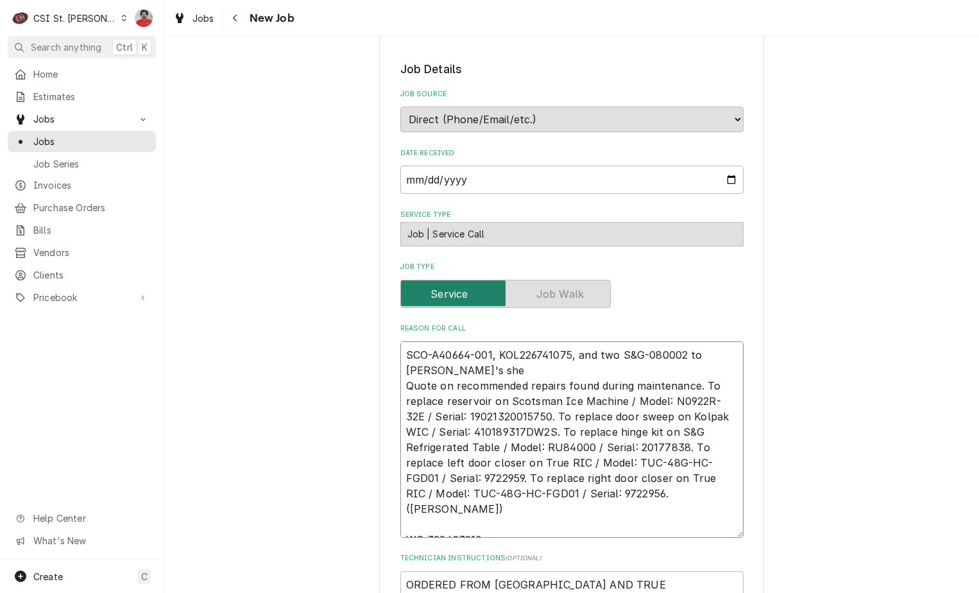
type textarea "x"
type textarea "SCO-A40664-001, KOL226741075, and two S&G-080002 to Kevin J's shel Quote on rec…"
type textarea "x"
type textarea "SCO-A40664-001, KOL226741075, and two S&G-080002 to Kevin J's shelf Quote on re…"
type textarea "x"
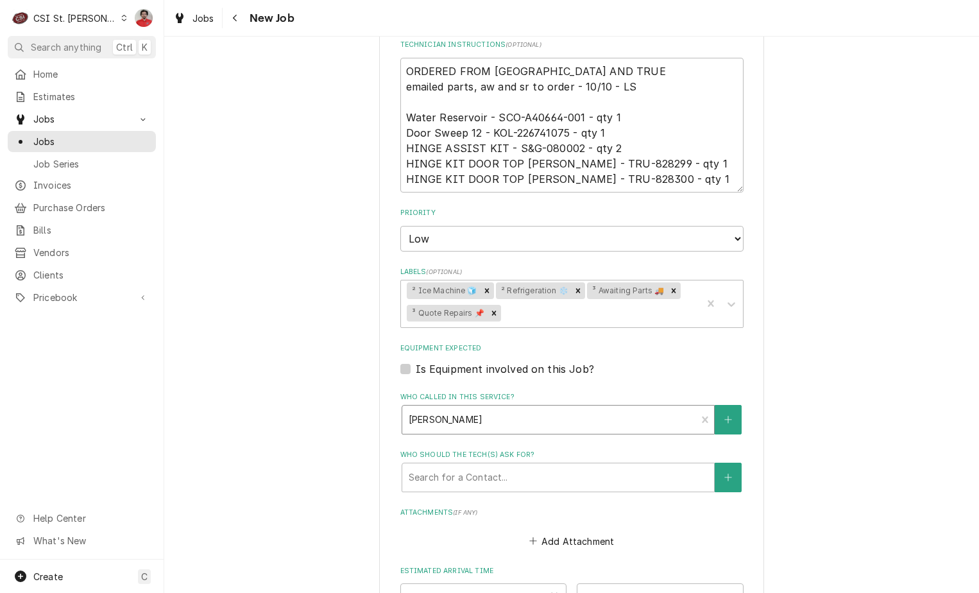
scroll to position [1228, 0]
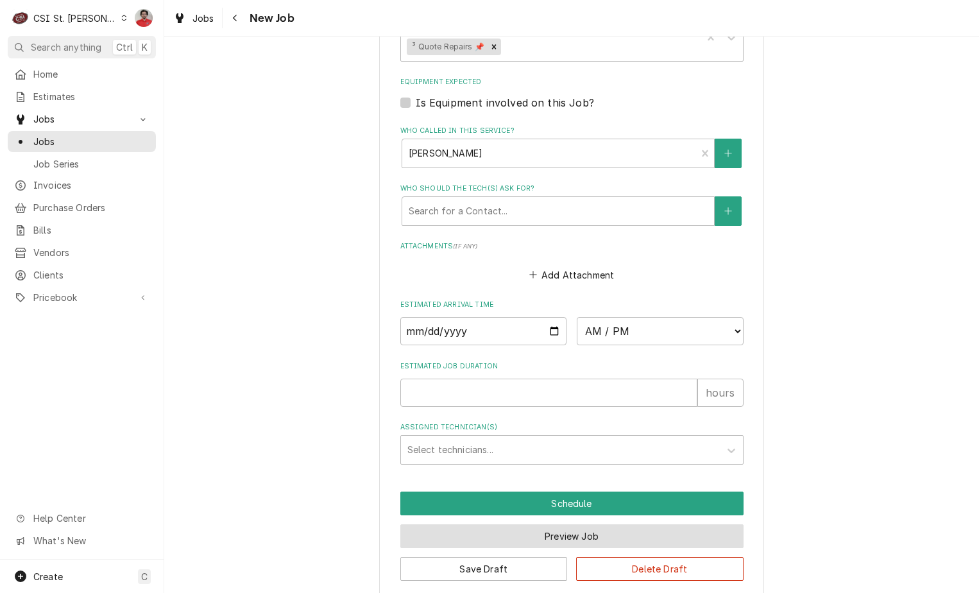
type textarea "SCO-A40664-001, KOL226741075, and two S&G-080002 to Kevin J's shelf Quote on re…"
click at [517, 524] on button "Preview Job" at bounding box center [571, 536] width 343 height 24
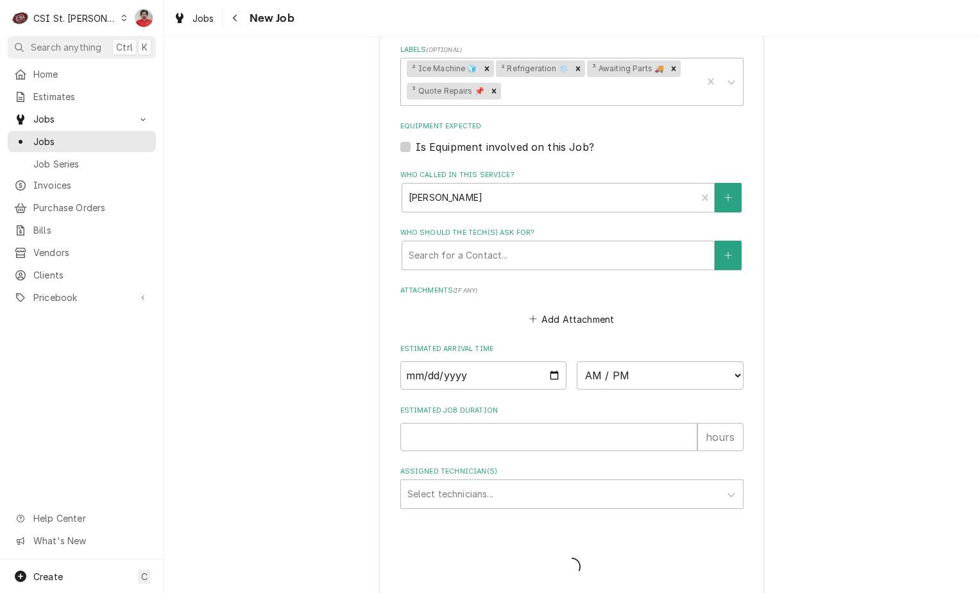
type textarea "x"
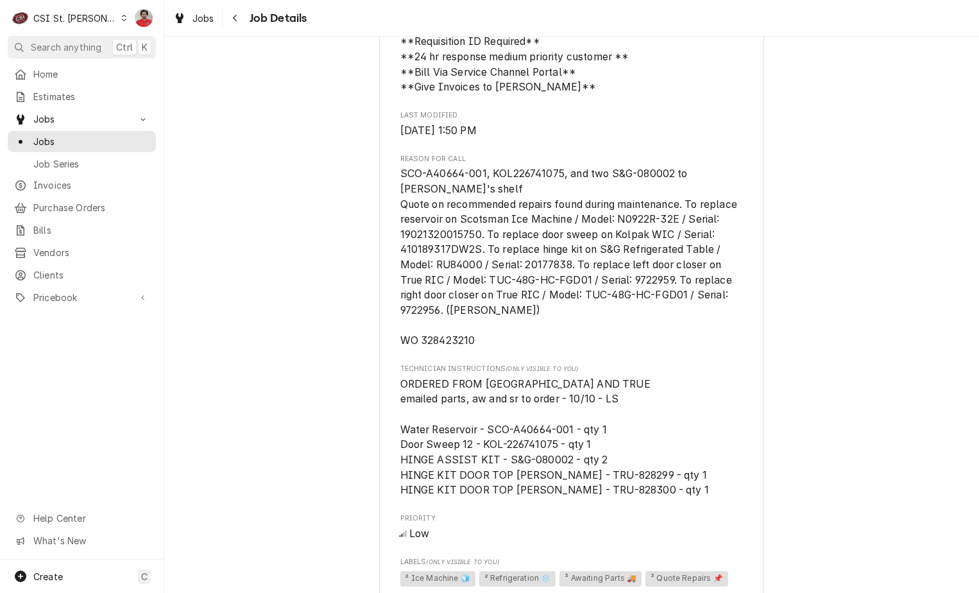
scroll to position [1116, 0]
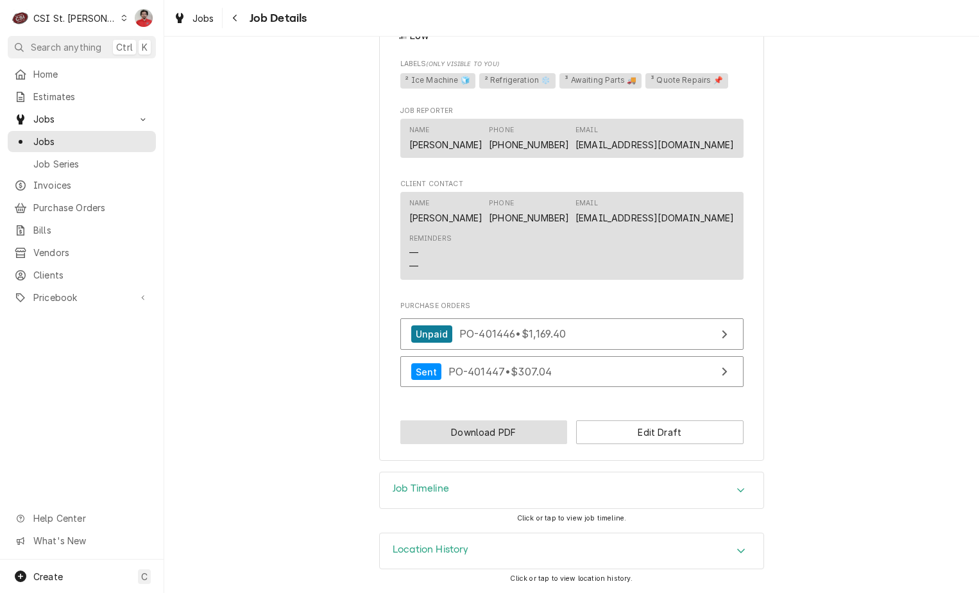
click at [469, 435] on button "Download PDF" at bounding box center [483, 432] width 167 height 24
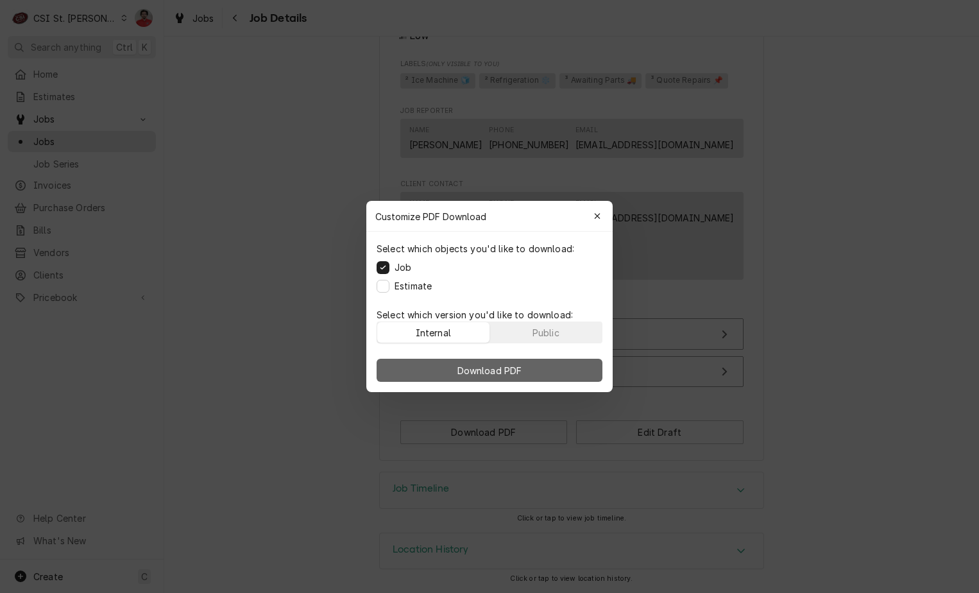
click at [513, 373] on span "Download PDF" at bounding box center [490, 370] width 70 height 13
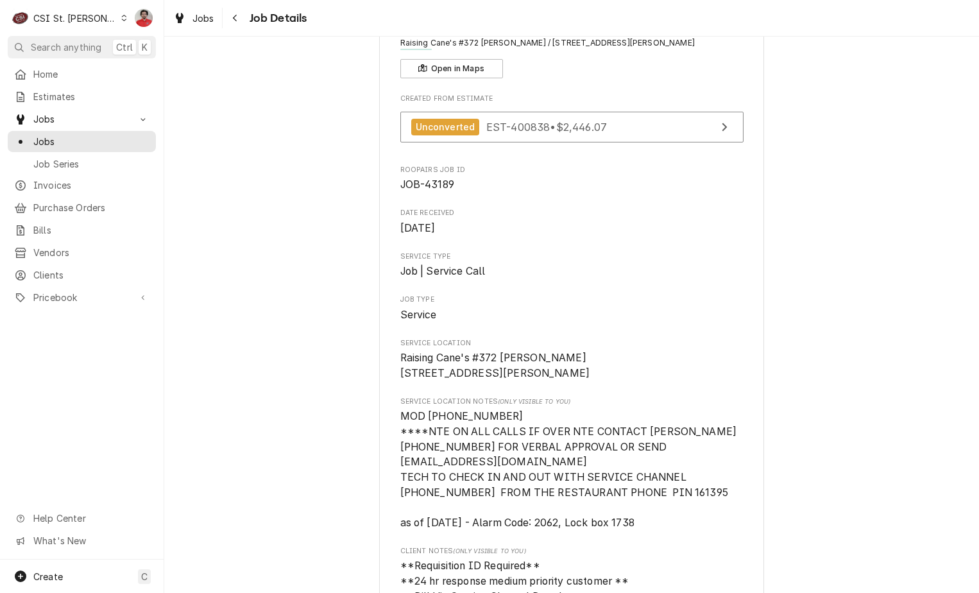
scroll to position [0, 0]
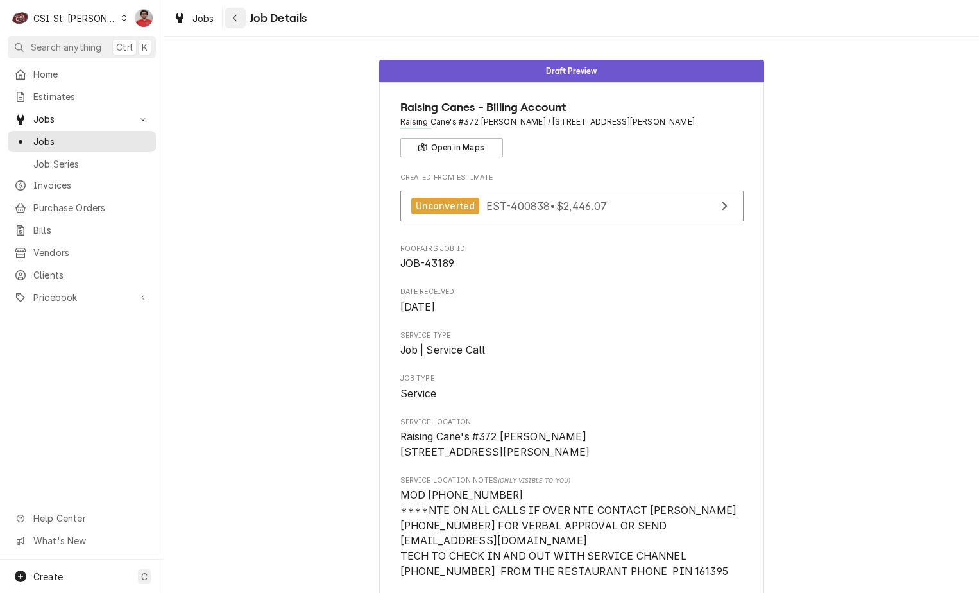
click at [230, 20] on div "Navigate back" at bounding box center [235, 18] width 13 height 13
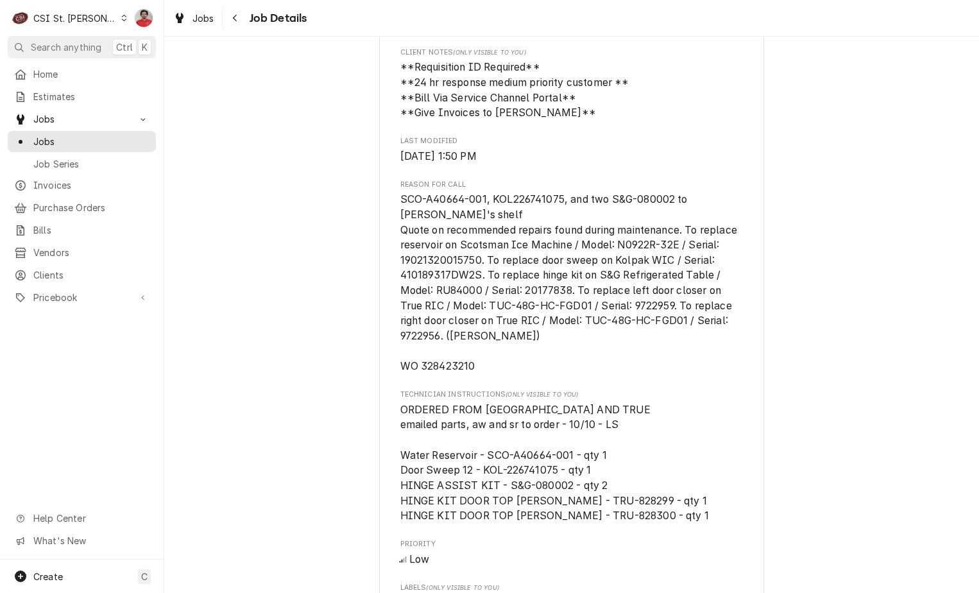
scroll to position [1116, 0]
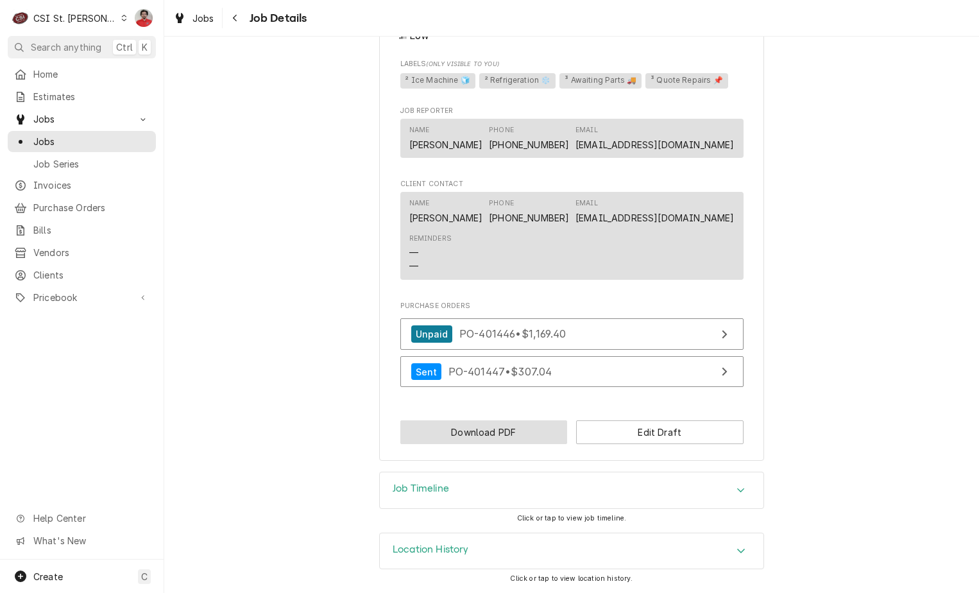
click at [491, 428] on button "Download PDF" at bounding box center [483, 432] width 167 height 24
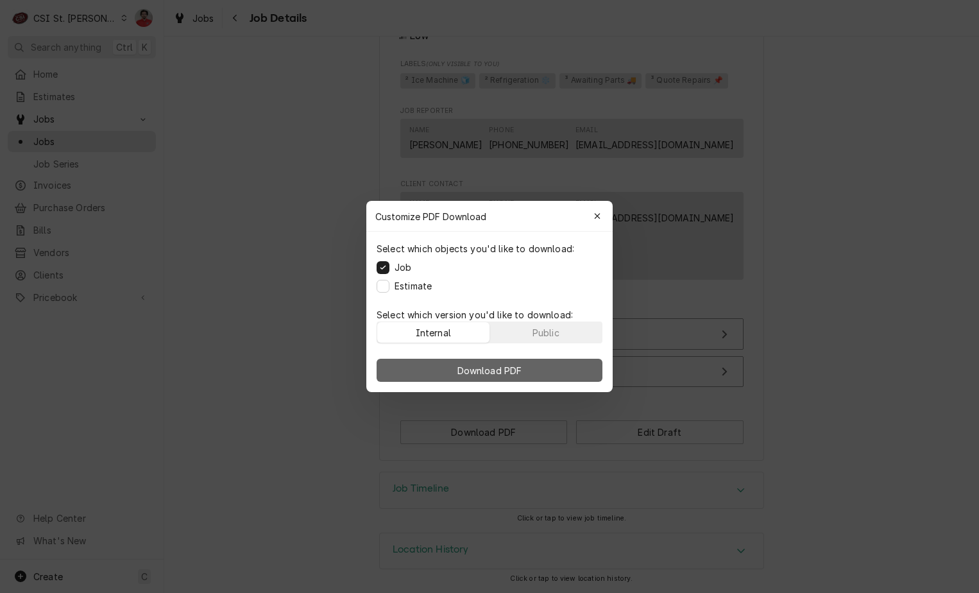
click at [505, 364] on span "Download PDF" at bounding box center [490, 370] width 70 height 13
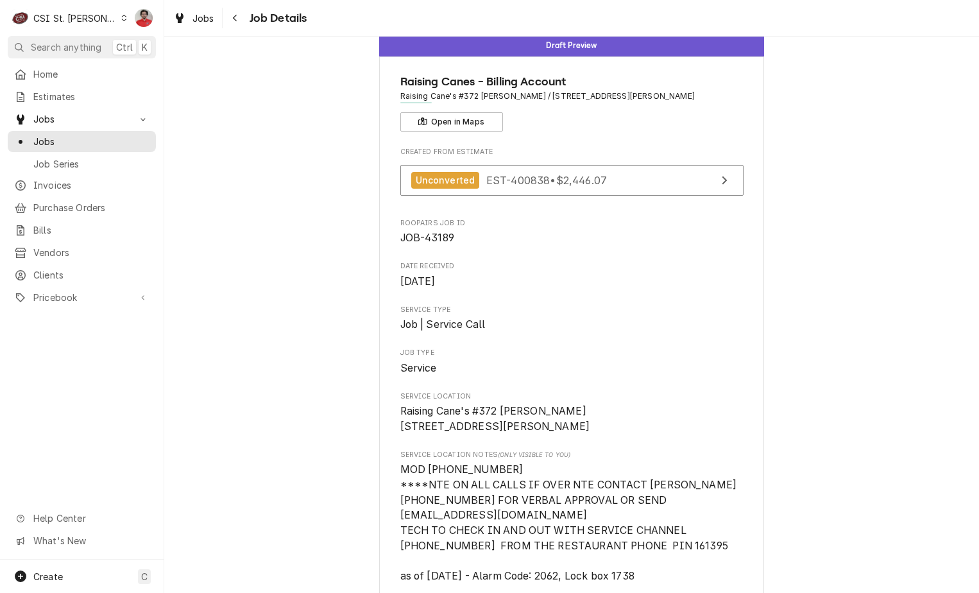
scroll to position [0, 0]
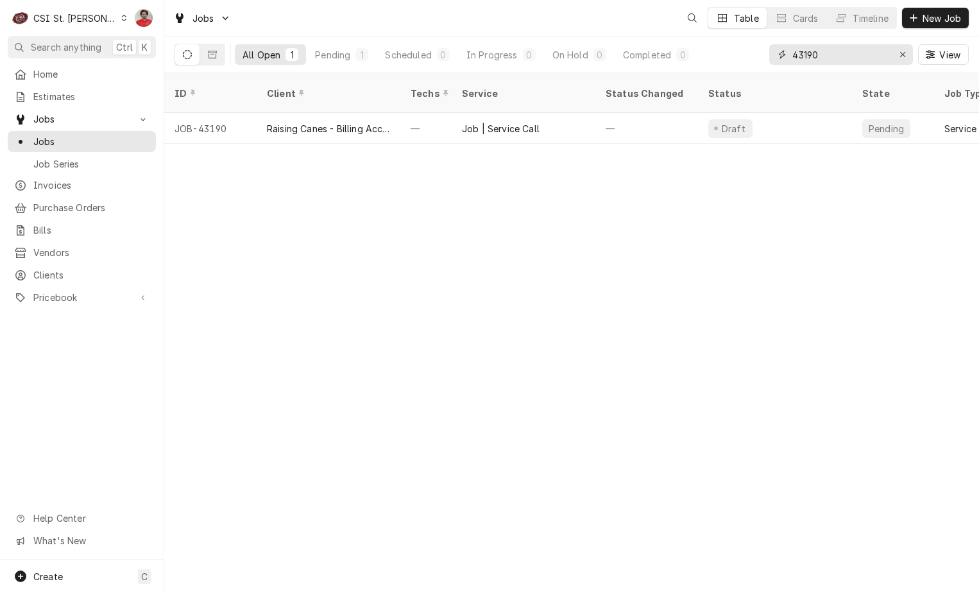
click at [803, 62] on input "43190" at bounding box center [840, 54] width 96 height 21
type input "43133"
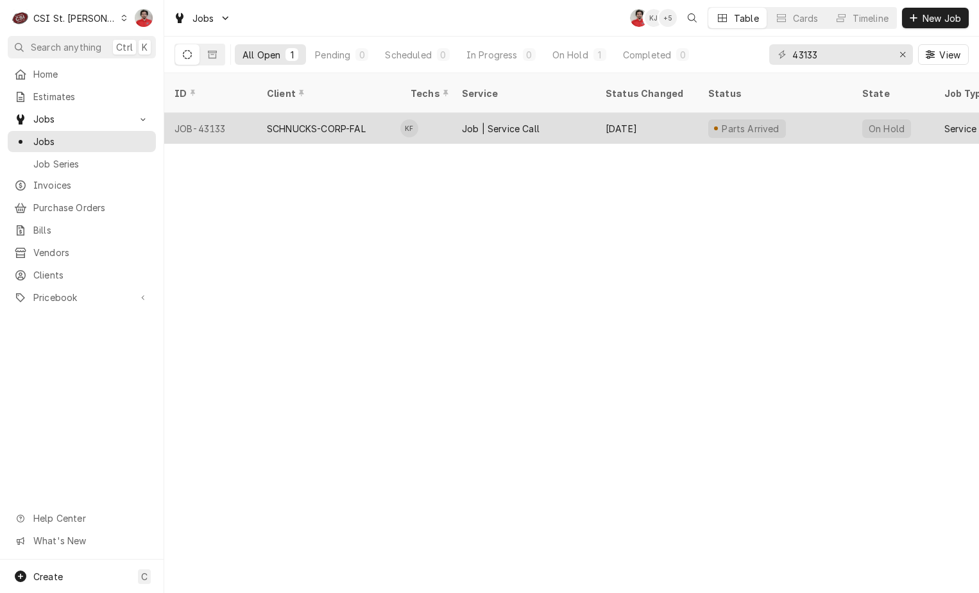
click at [653, 119] on div "[DATE]" at bounding box center [646, 128] width 103 height 31
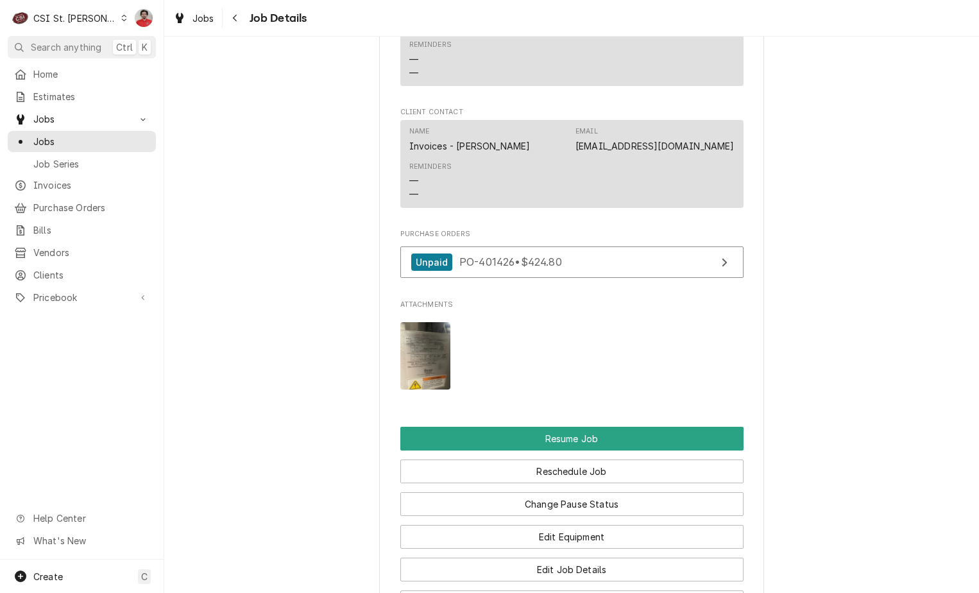
scroll to position [1347, 0]
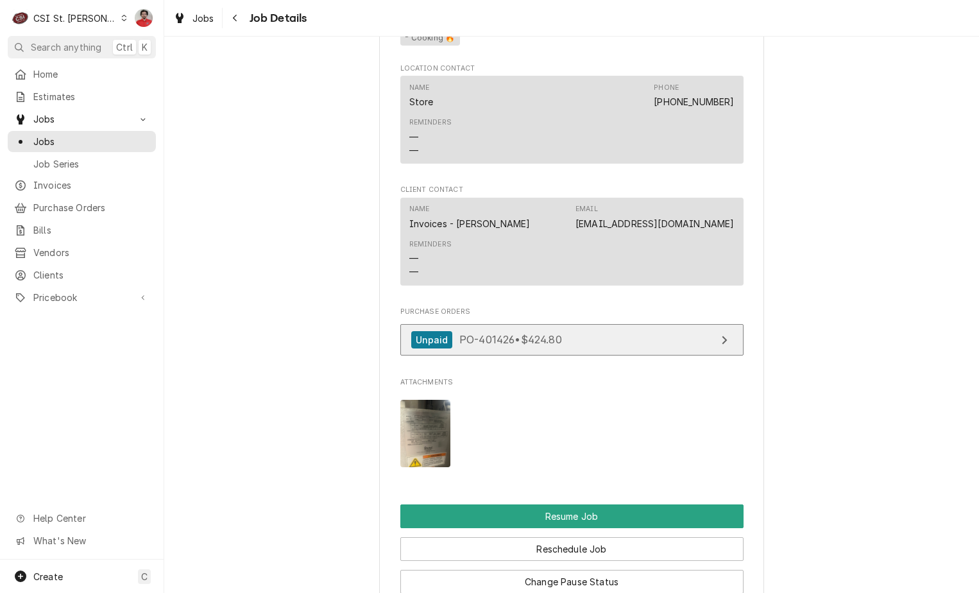
click at [663, 344] on link "Unpaid PO-401426 • $424.80" at bounding box center [571, 339] width 343 height 31
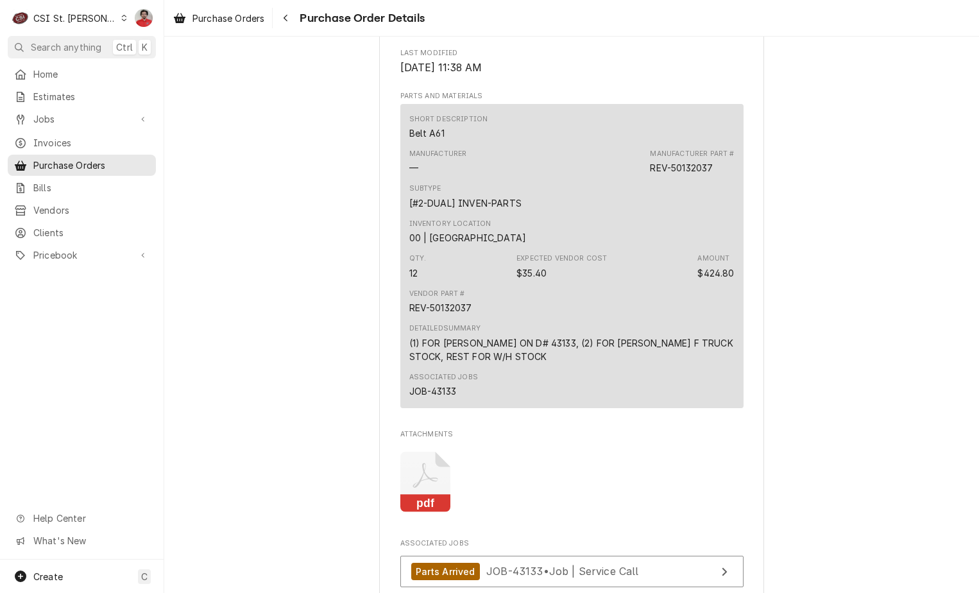
scroll to position [834, 0]
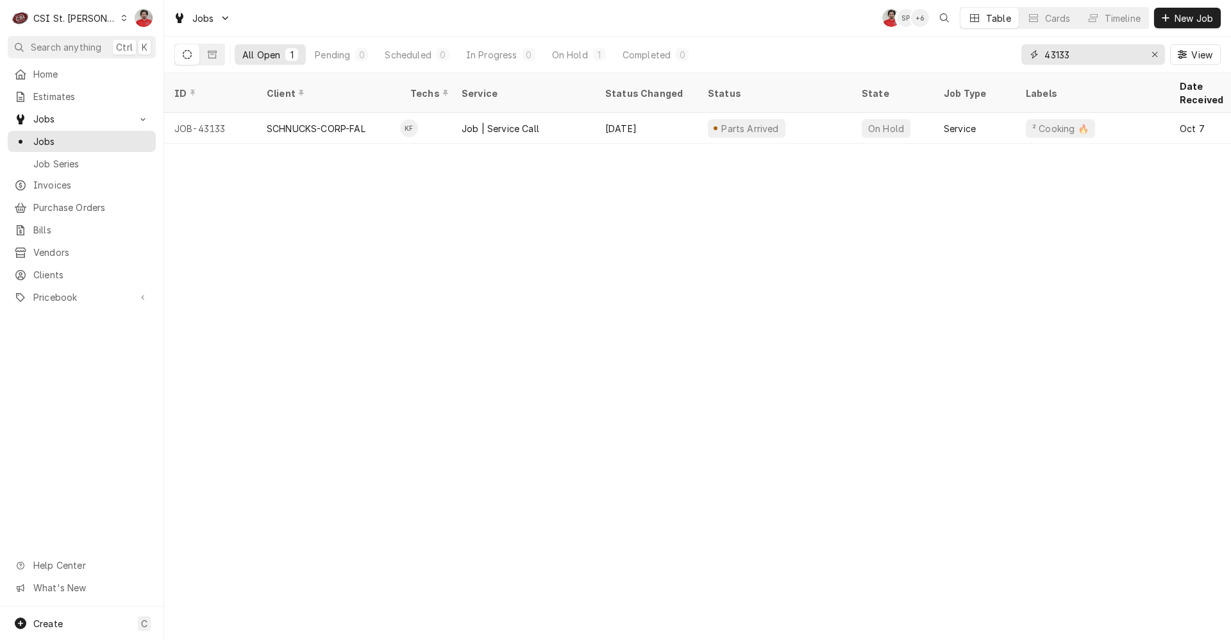
click at [1113, 49] on input "43133" at bounding box center [1093, 54] width 96 height 21
type input "43217"
click at [84, 121] on span "Jobs" at bounding box center [81, 118] width 97 height 13
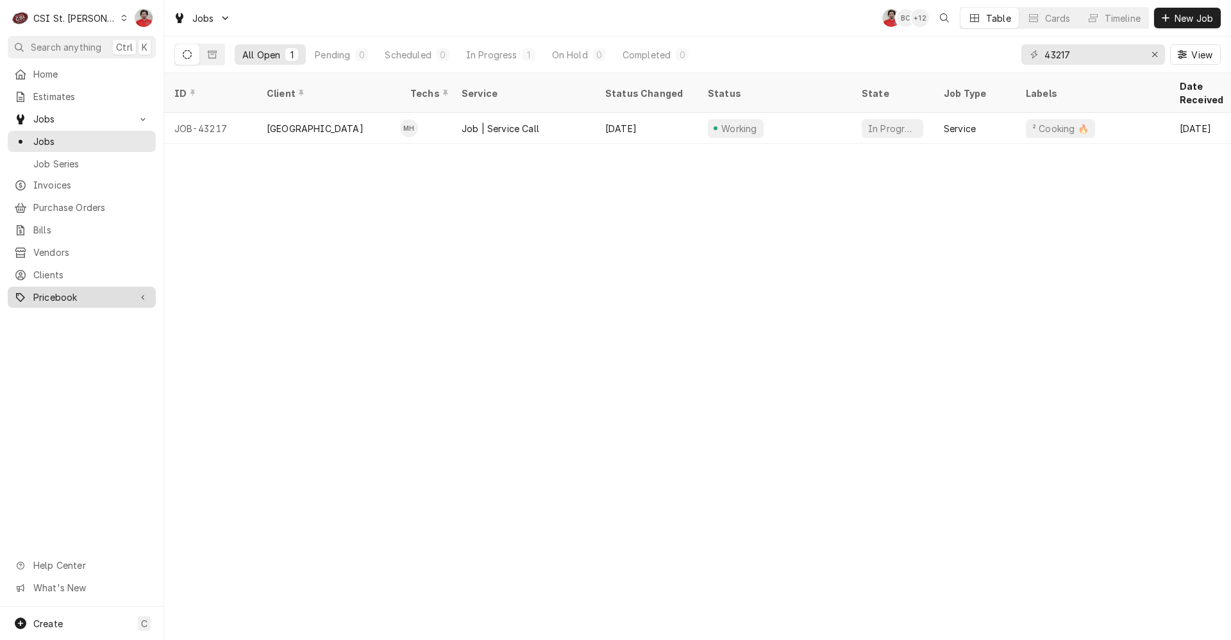
click at [74, 291] on span "Pricebook" at bounding box center [81, 297] width 97 height 13
